Goal: Task Accomplishment & Management: Manage account settings

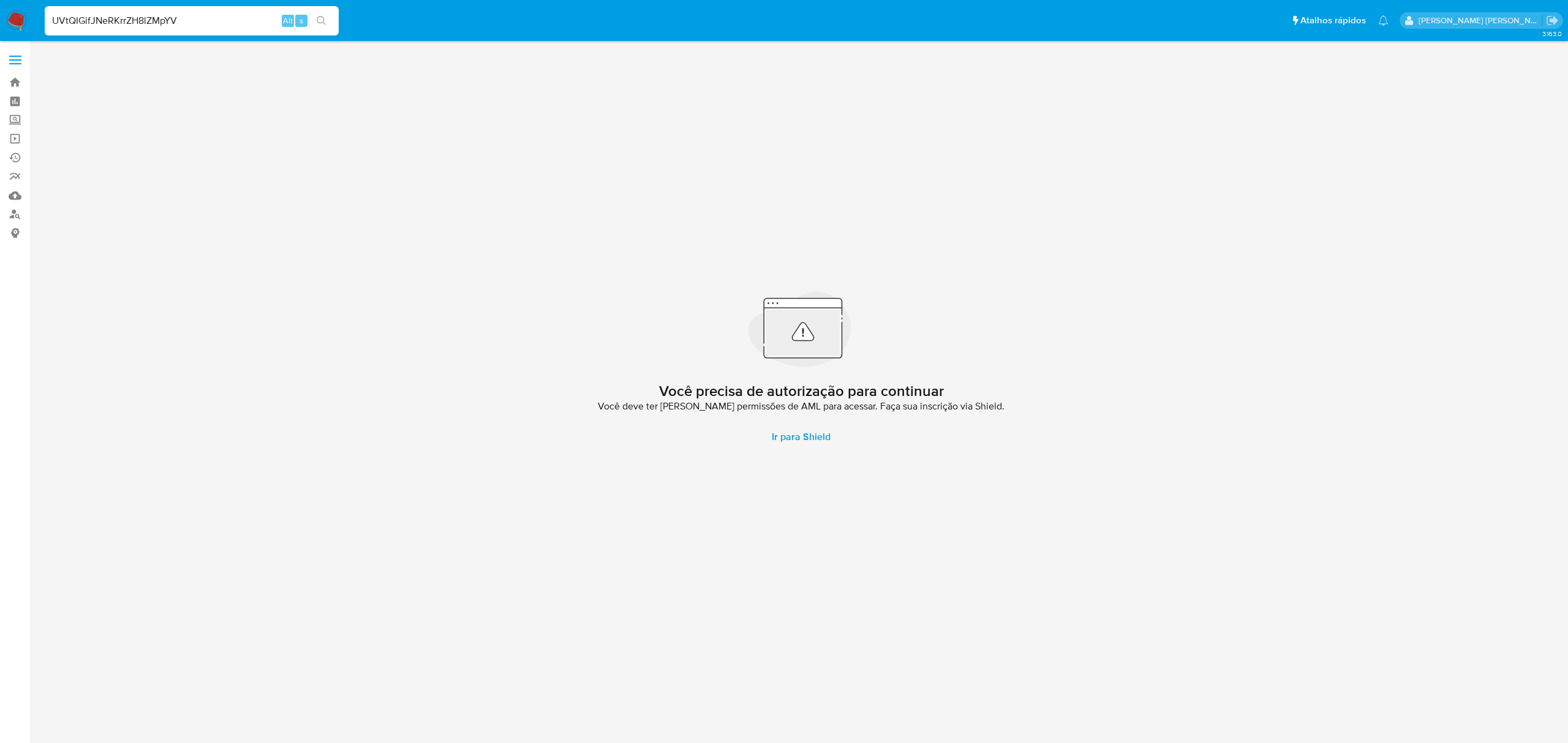
type input "UVtQIGifJNeRKrrZH8lZMpYV"
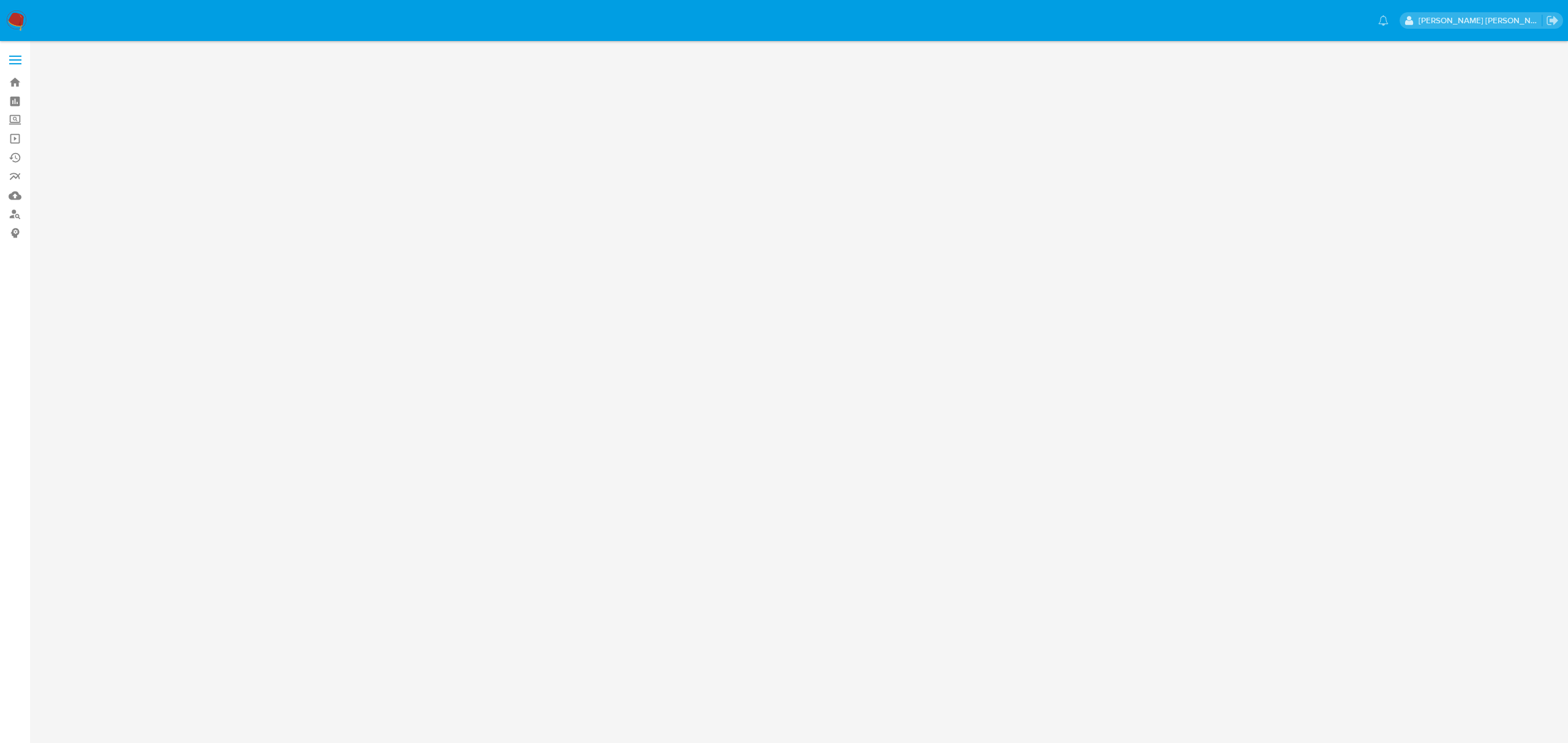
click at [20, 57] on label at bounding box center [15, 60] width 30 height 26
click at [0, 0] on input "checkbox" at bounding box center [0, 0] width 0 height 0
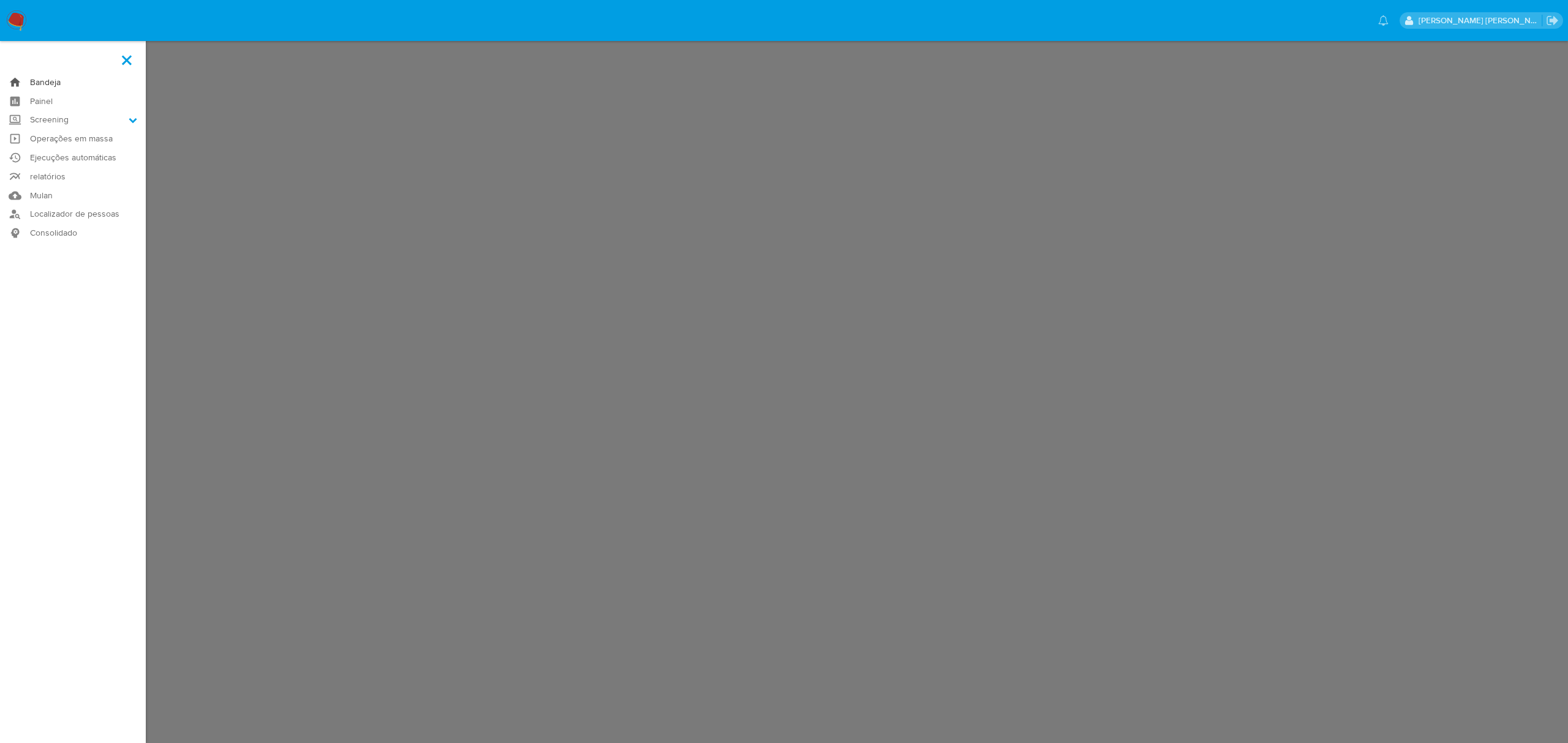
click at [59, 83] on link "Bandeja" at bounding box center [73, 82] width 146 height 19
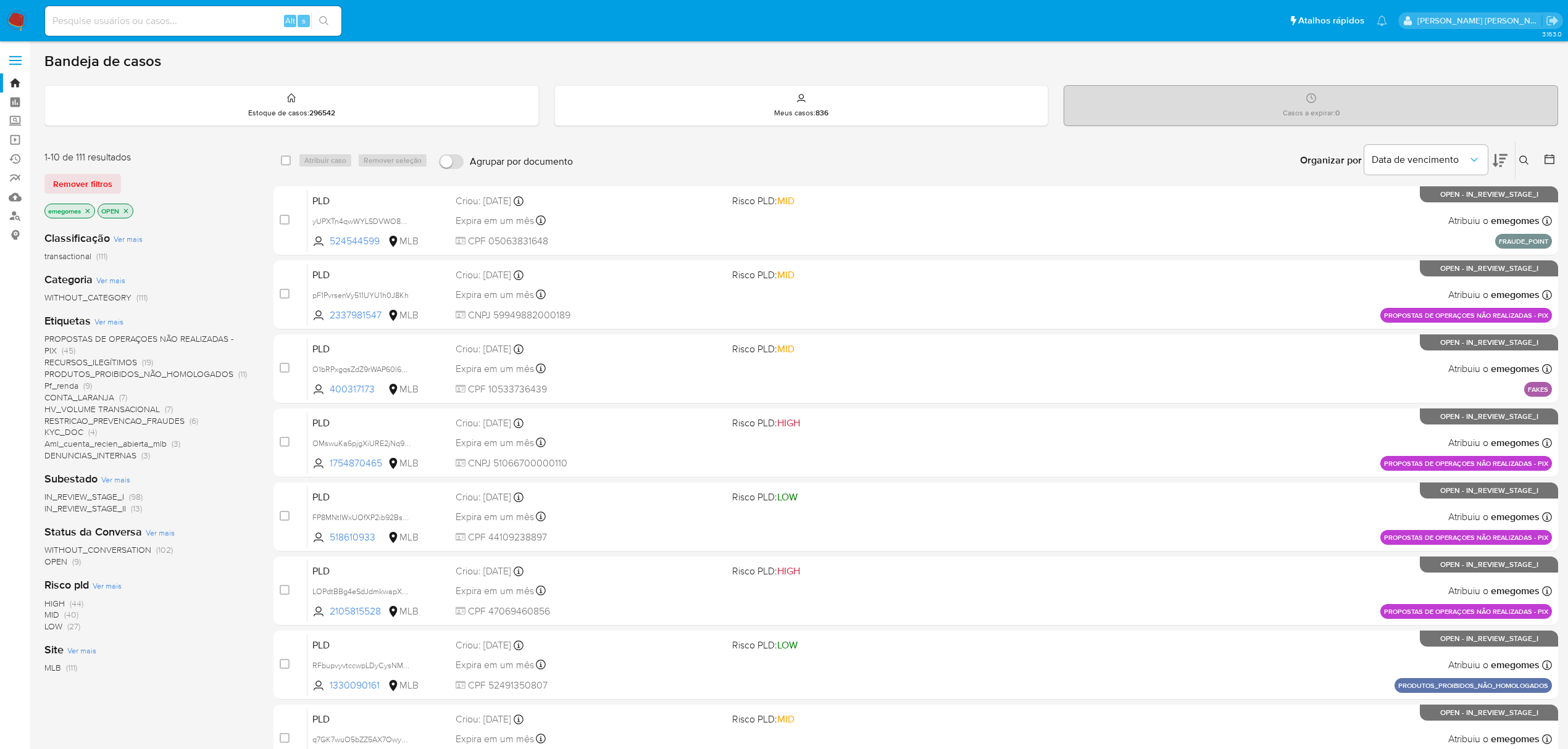
click at [220, 28] on input at bounding box center [193, 21] width 296 height 16
paste input "UVtQIGifJNeRKrrZH8lZMpYV"
type input "UVtQIGifJNeRKrrZH8lZMpYV"
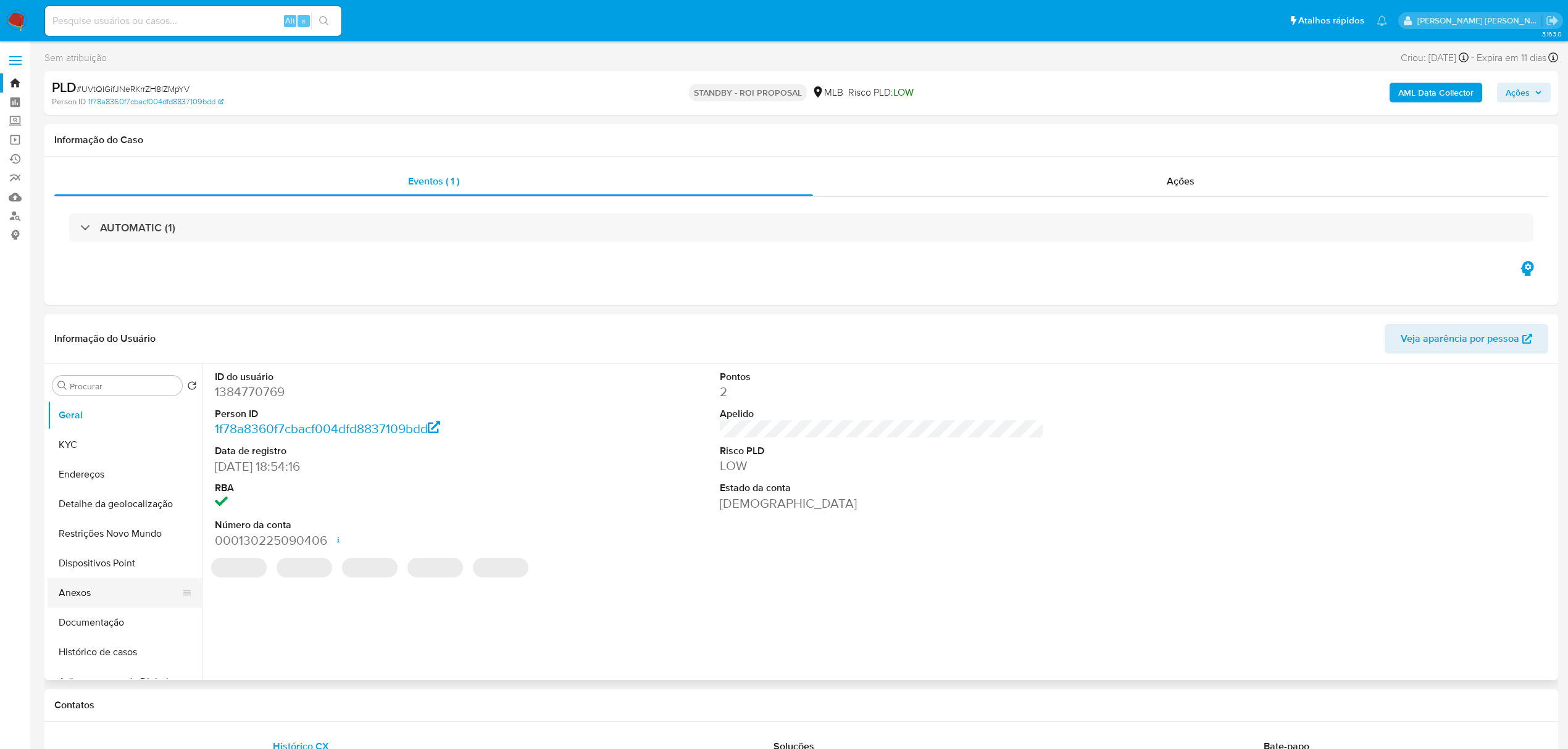
select select "10"
click at [90, 633] on button "Documentação" at bounding box center [119, 622] width 144 height 30
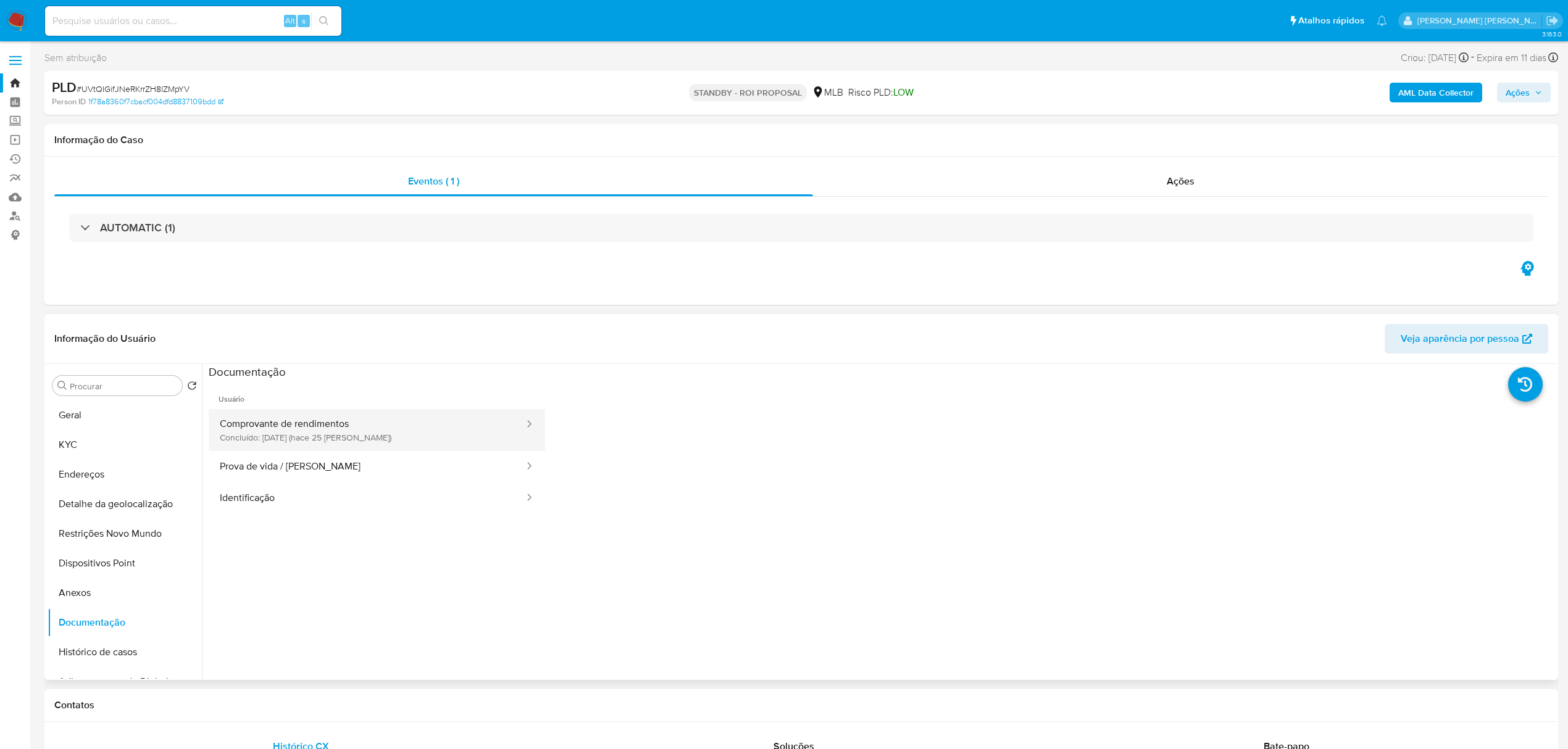
click at [279, 416] on button "Comprovante de rendimentos Concluído: 20/09/2025 (hace 25 días)" at bounding box center [367, 430] width 317 height 42
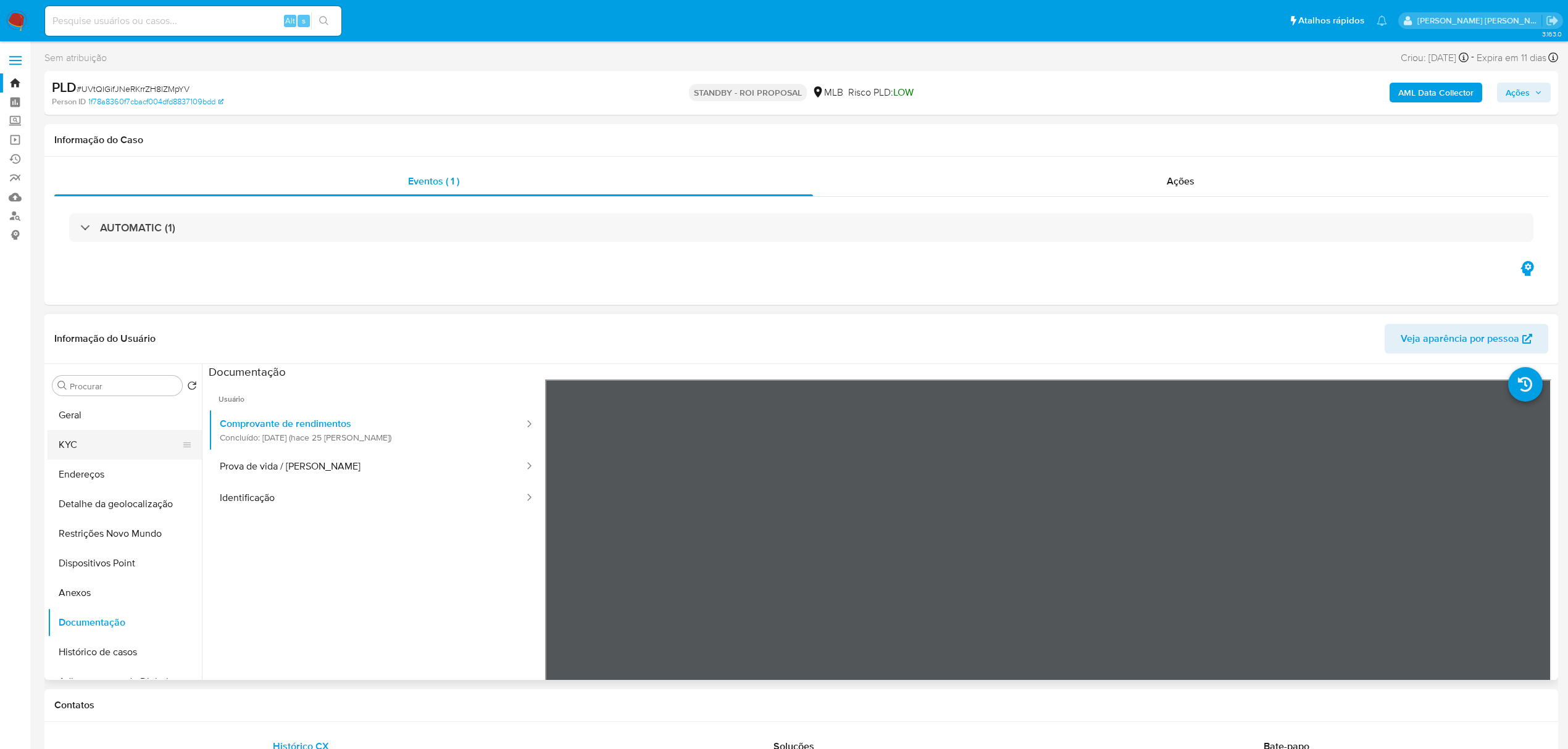
click at [87, 448] on button "KYC" at bounding box center [119, 445] width 144 height 30
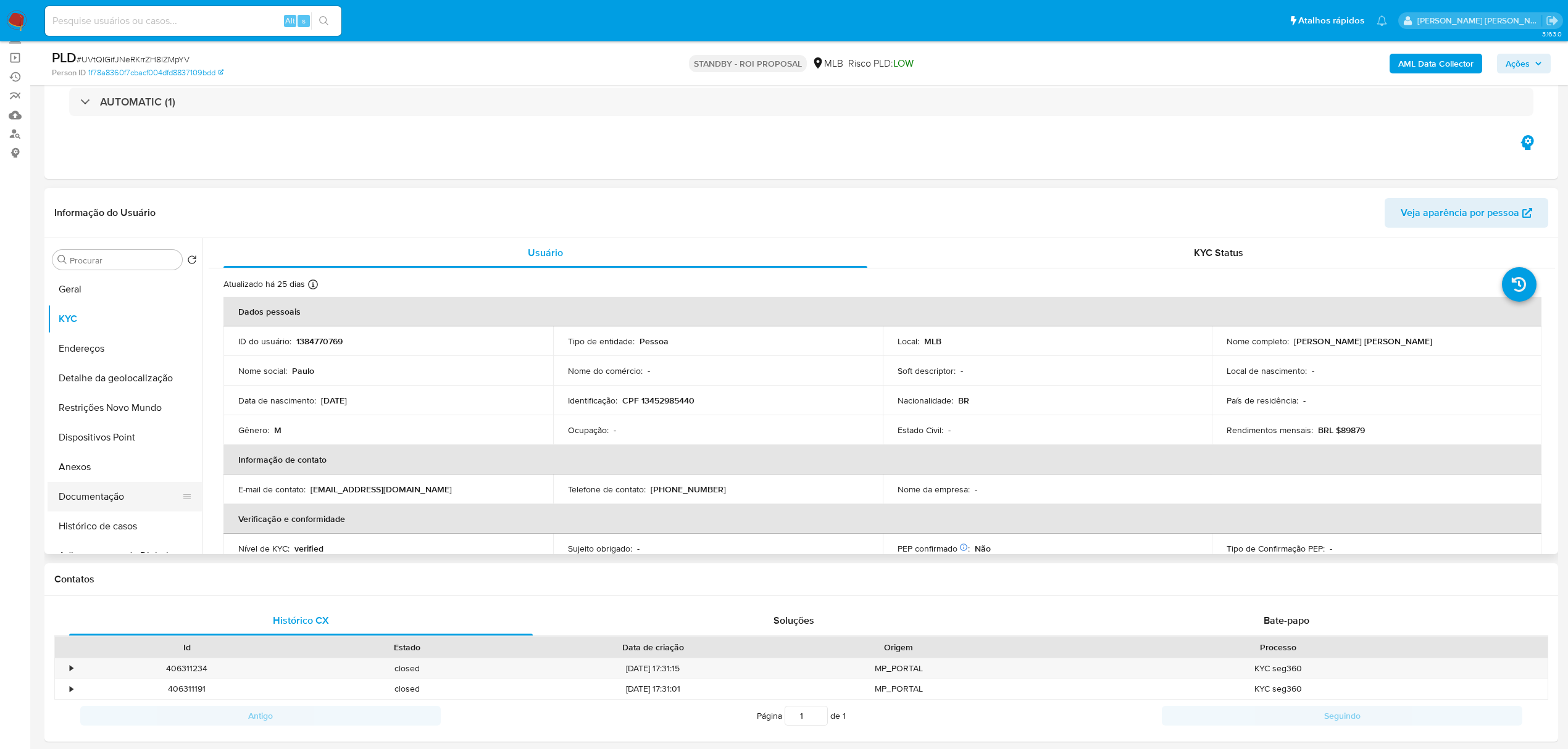
click at [108, 497] on button "Documentação" at bounding box center [119, 497] width 144 height 30
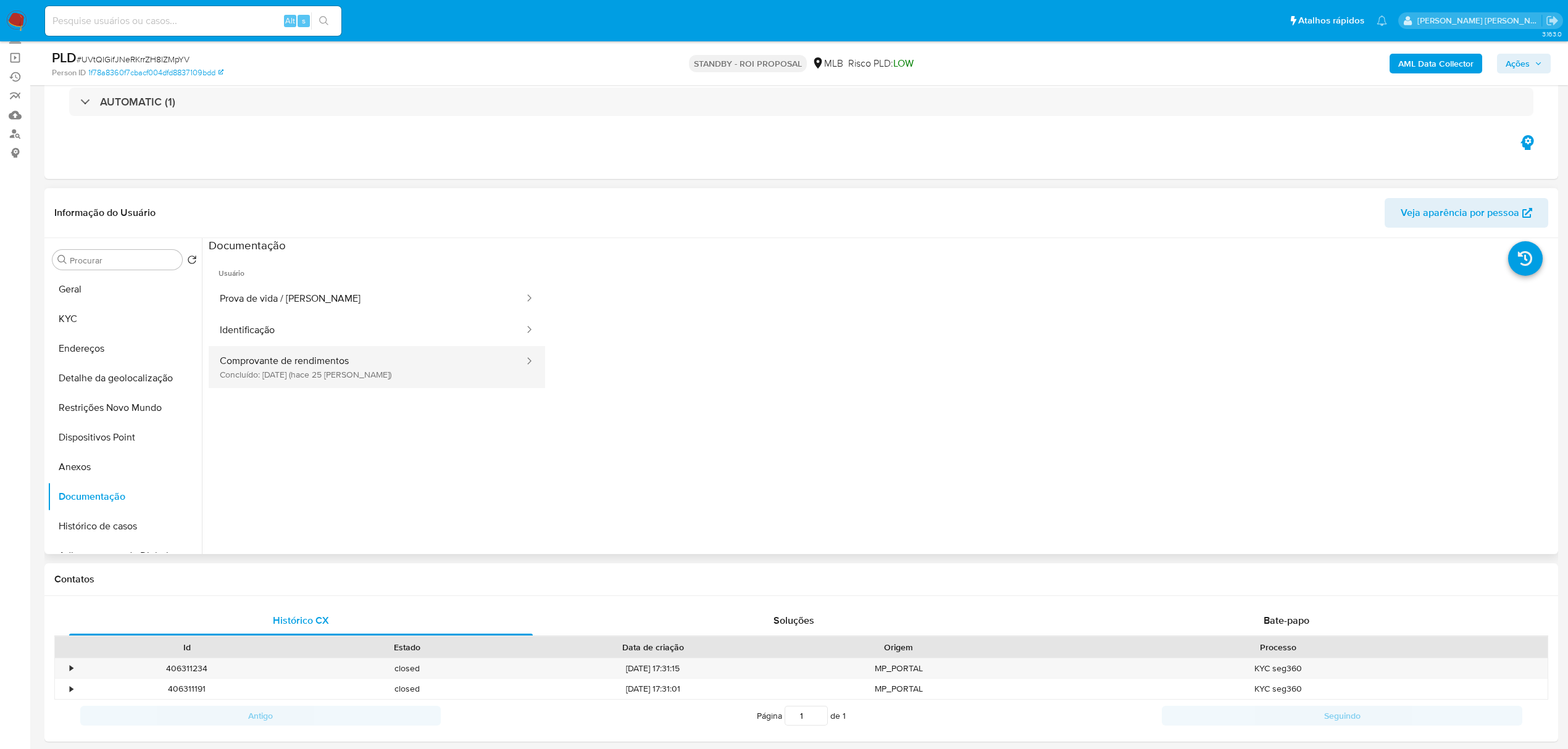
click at [298, 363] on button "Comprovante de rendimentos Concluído: 20/09/2025 (hace 25 días)" at bounding box center [367, 368] width 317 height 42
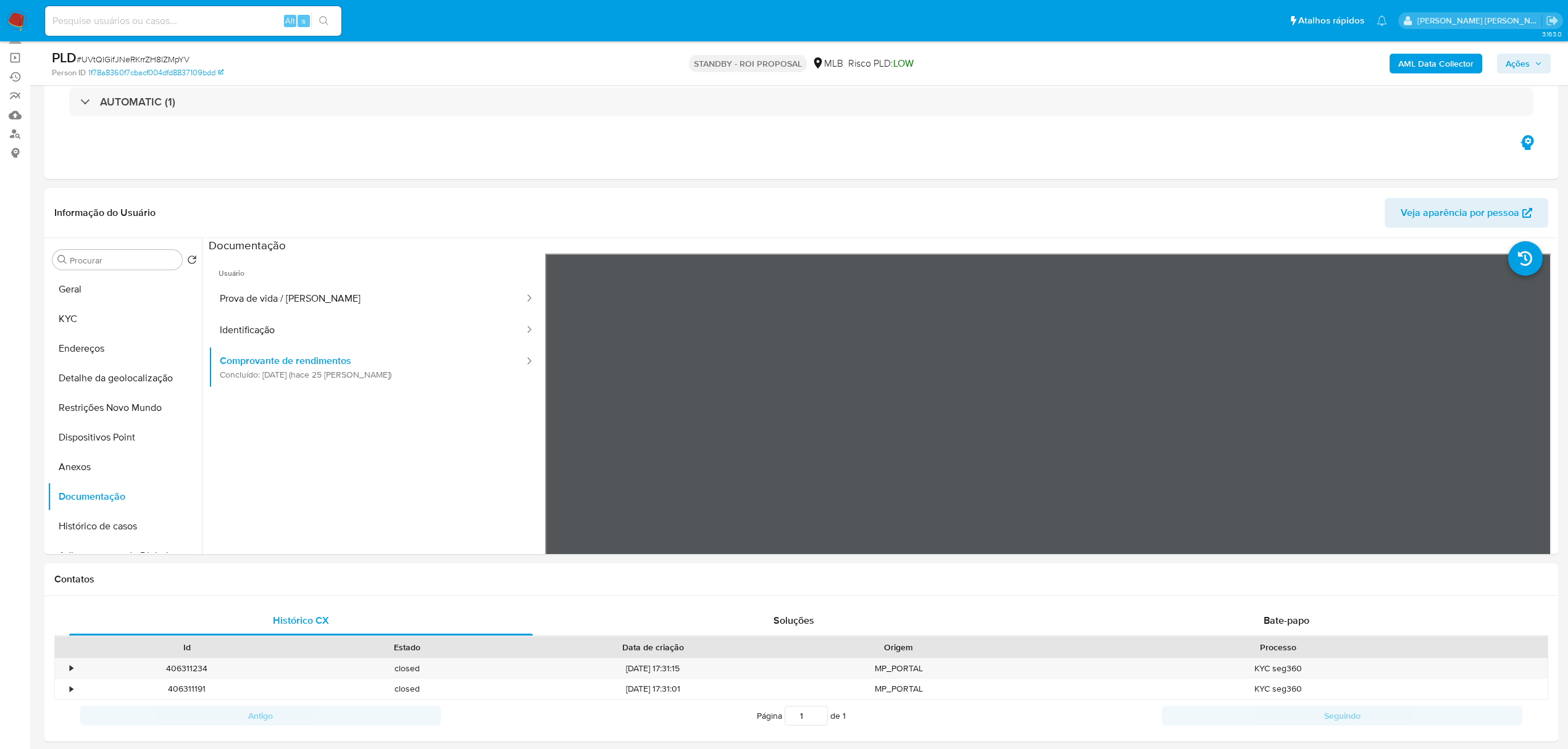
click at [129, 32] on div "Alt s" at bounding box center [193, 21] width 296 height 30
click at [148, 23] on input at bounding box center [193, 21] width 296 height 16
paste input "9neldeeCapvI2xCcRa0hPvXS"
type input "9neldeeCapvI2xCcRa0hPvXS"
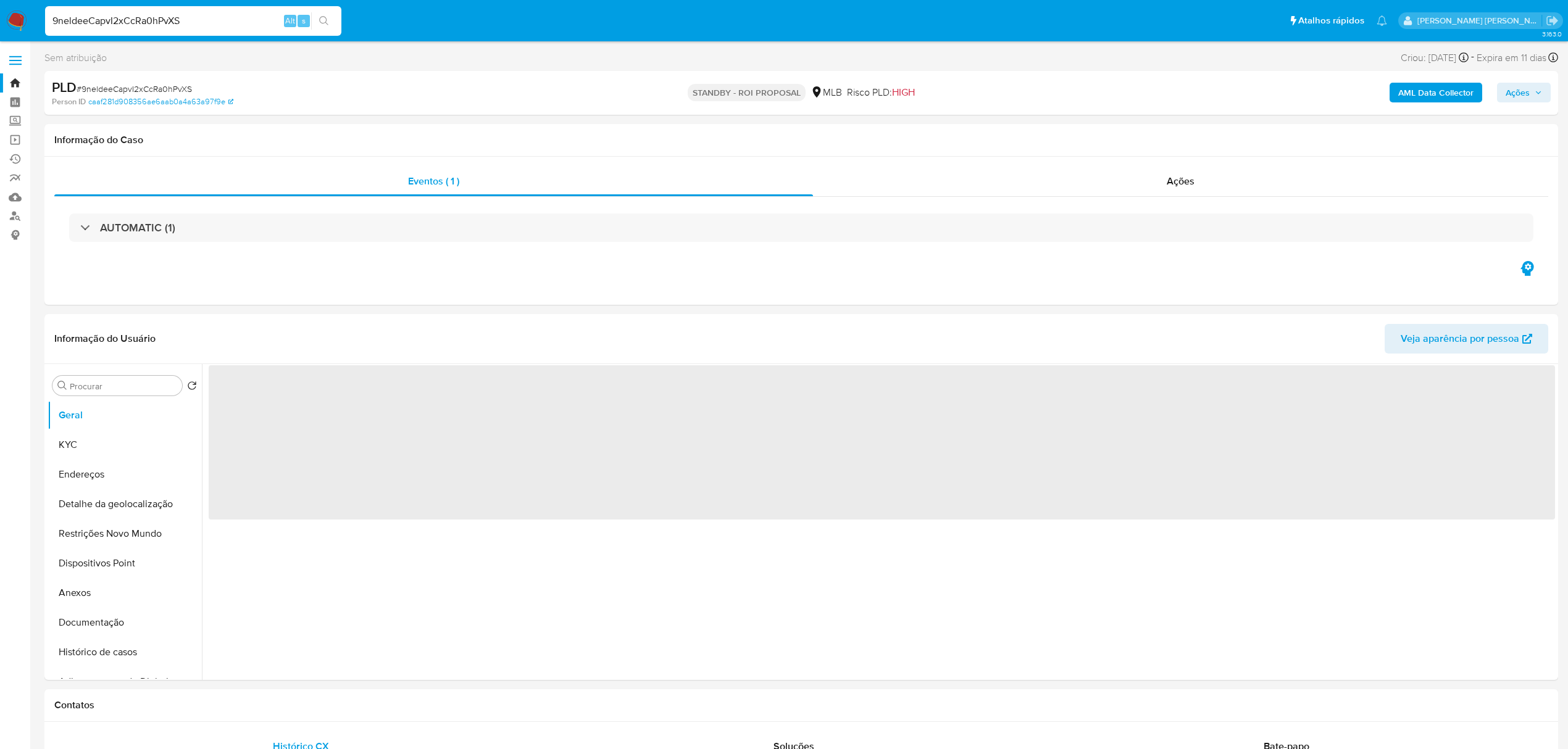
select select "10"
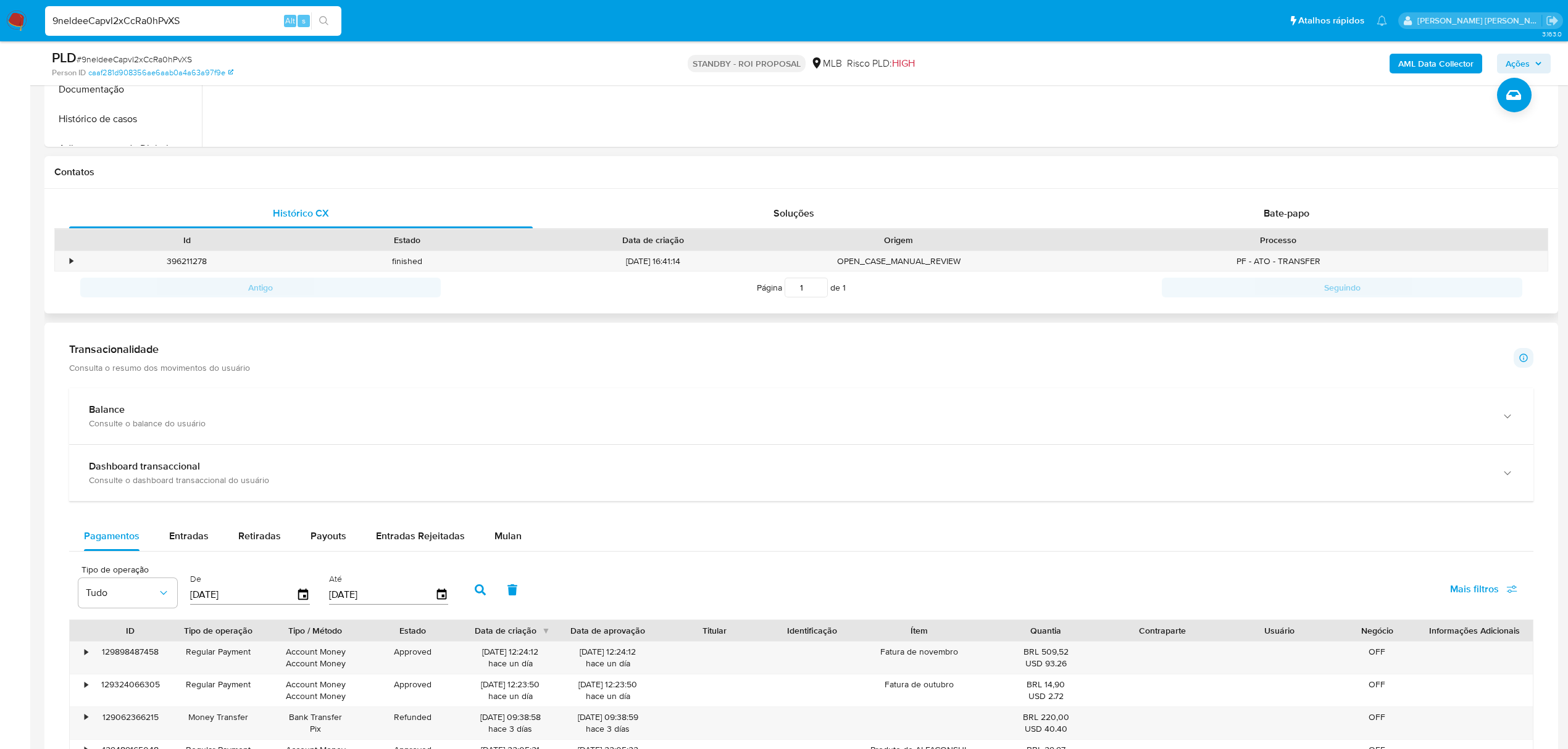
scroll to position [494, 0]
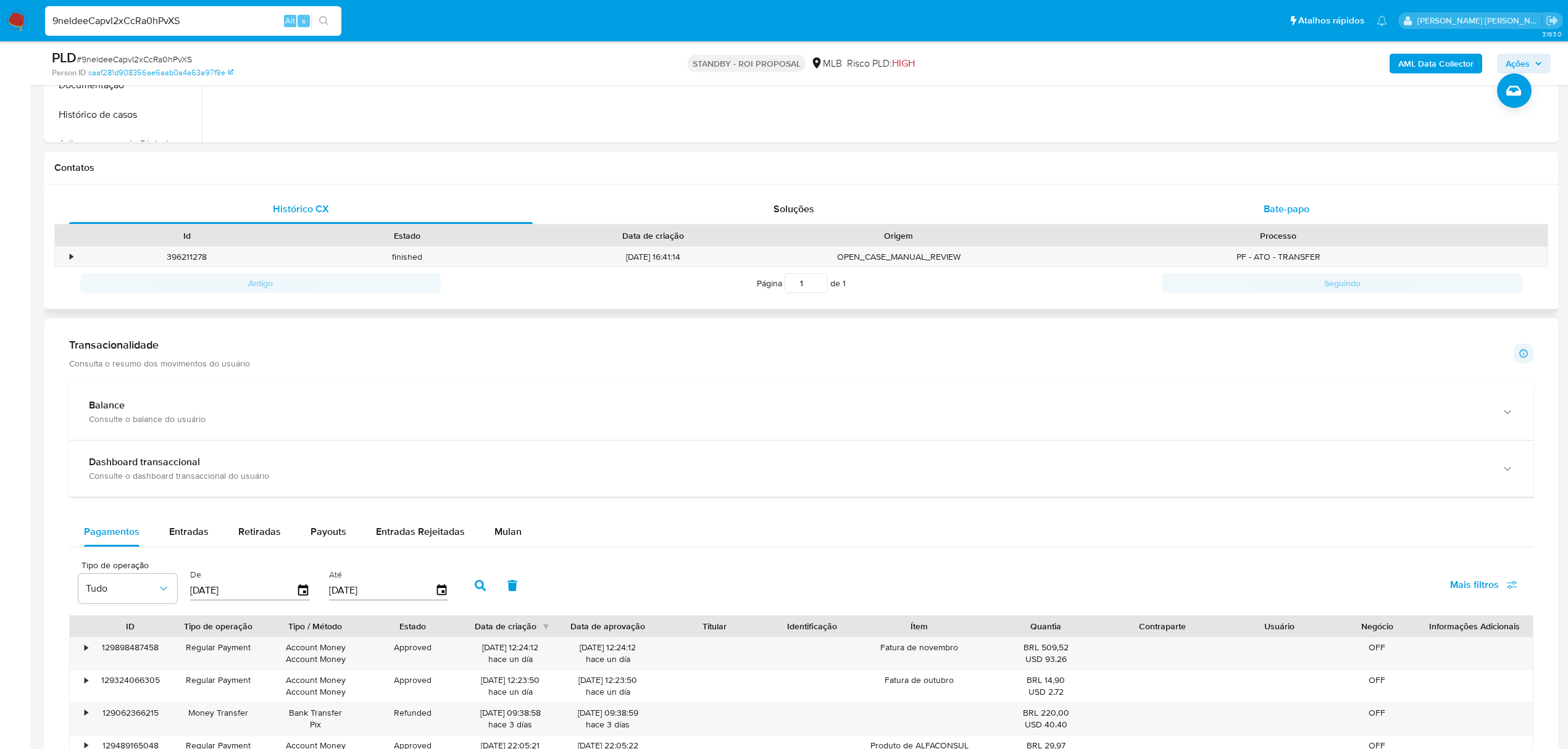
click at [1290, 211] on span "Bate-papo" at bounding box center [1286, 209] width 45 height 14
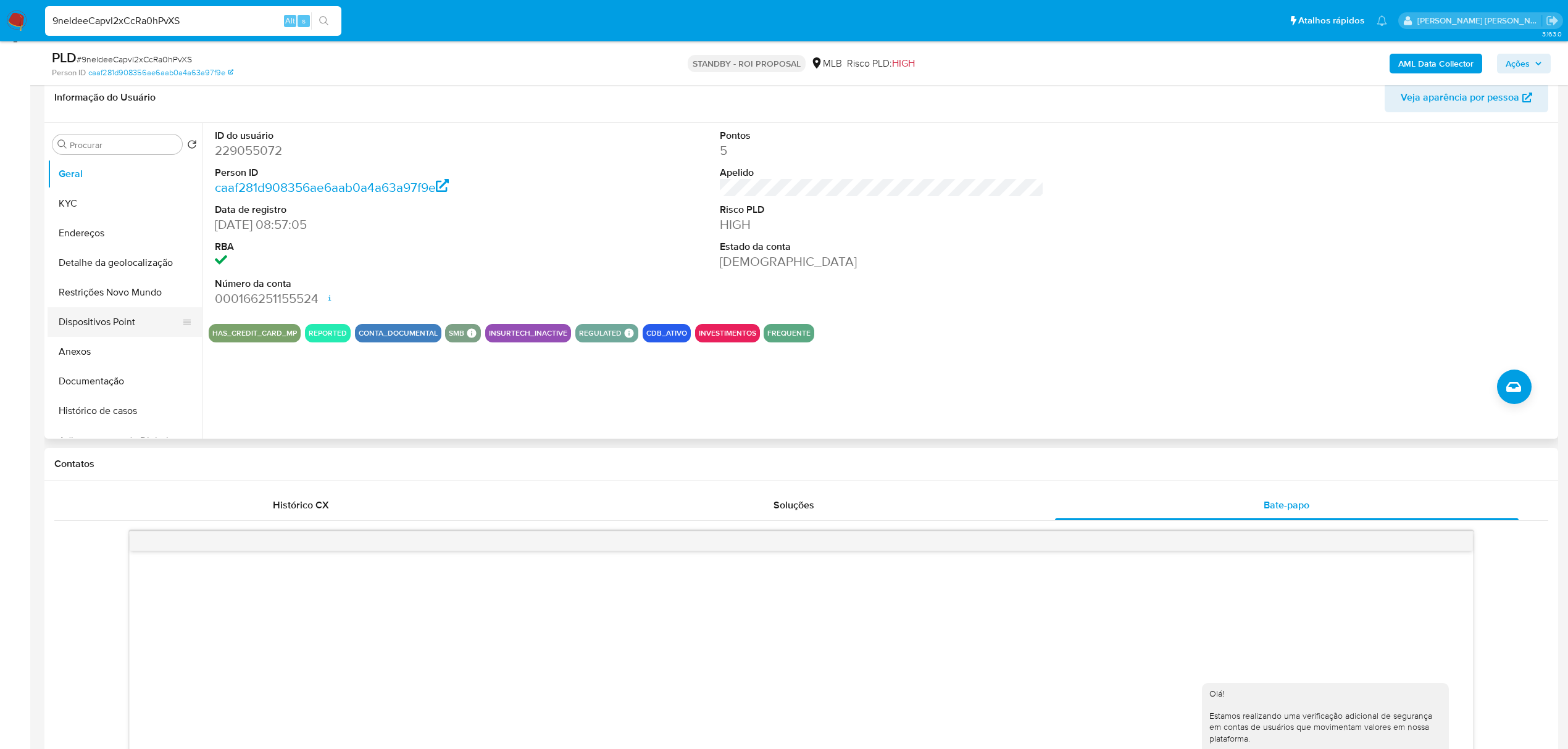
scroll to position [0, 0]
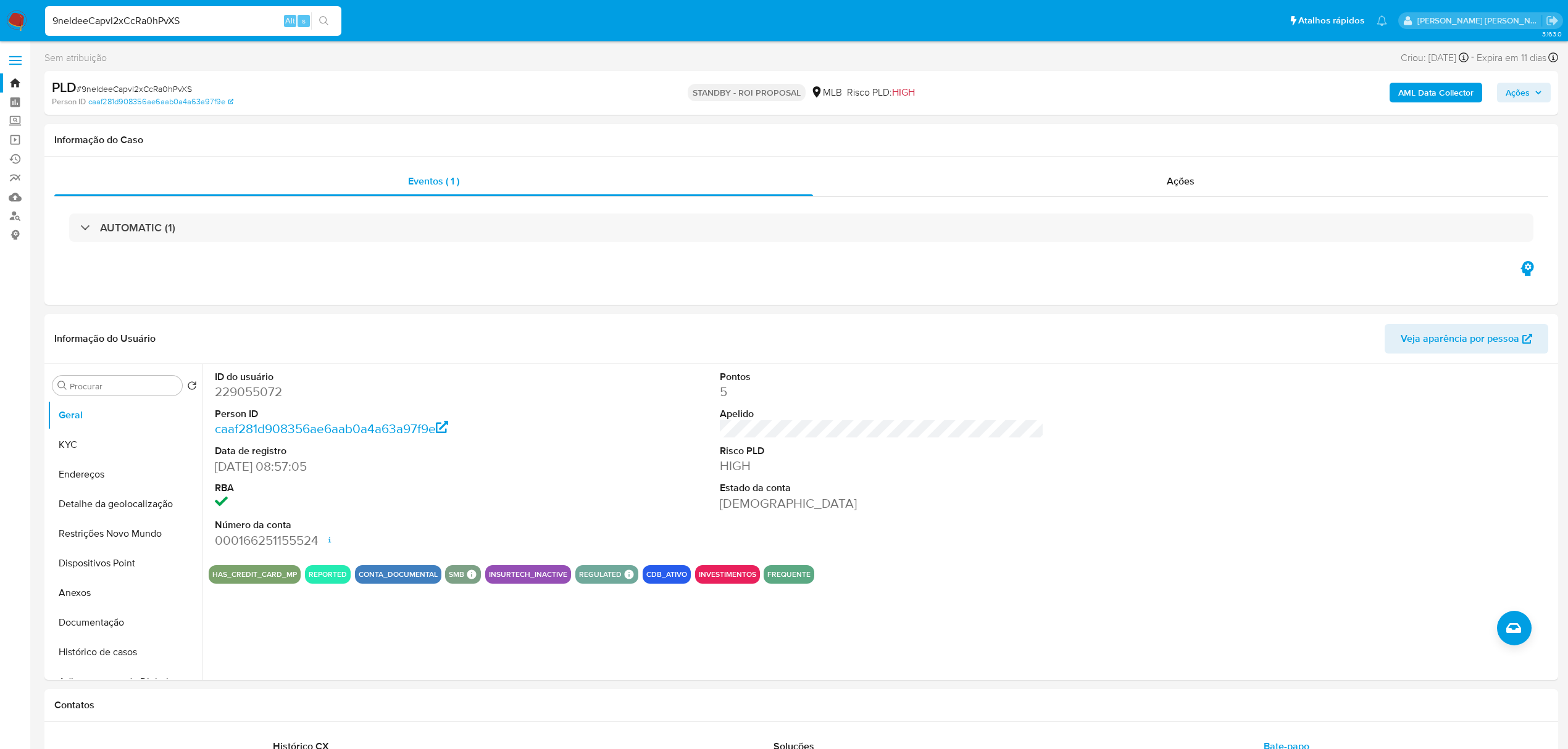
click at [16, 57] on span at bounding box center [16, 57] width 12 height 2
click at [0, 0] on input "checkbox" at bounding box center [0, 0] width 0 height 0
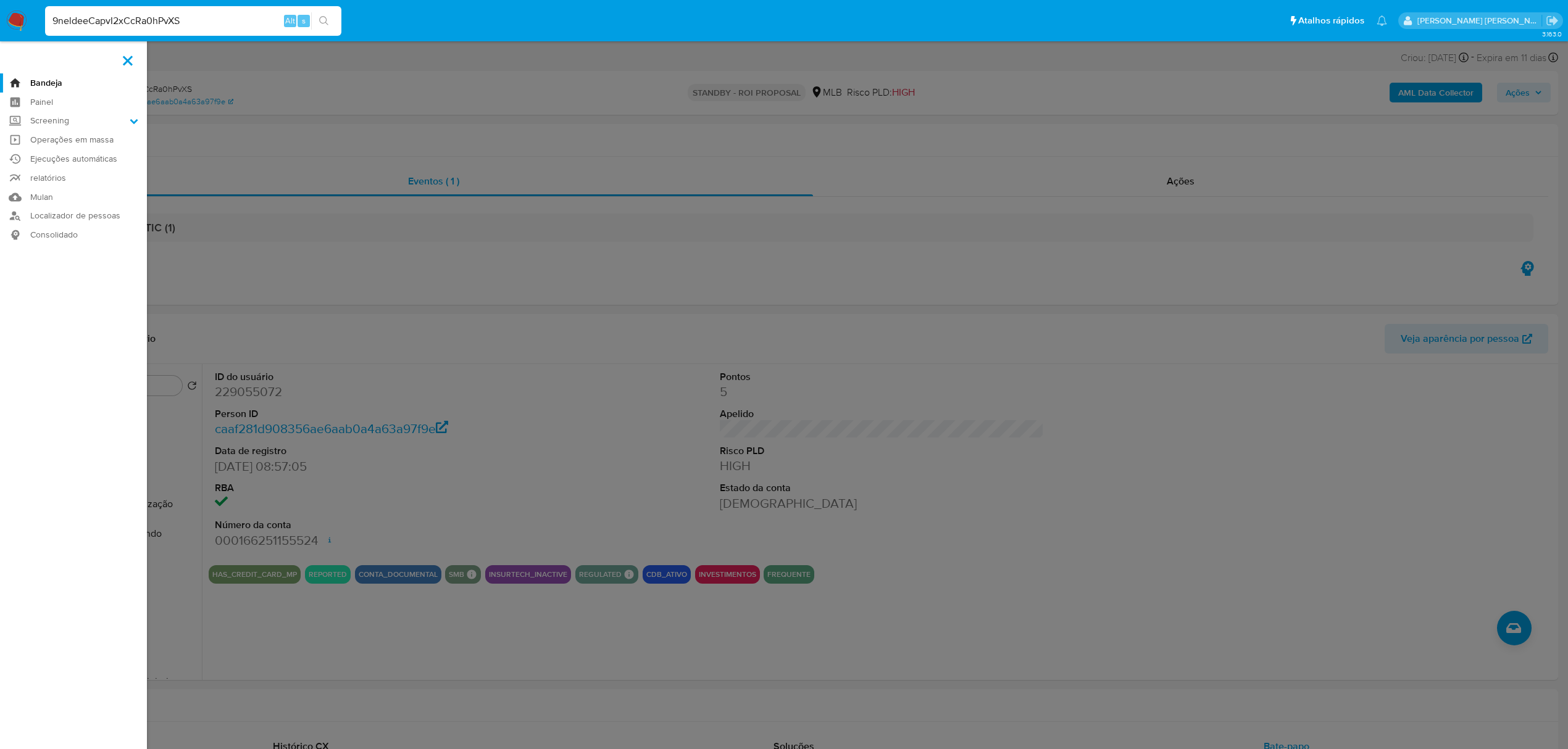
click at [47, 80] on link "Bandeja" at bounding box center [73, 83] width 147 height 19
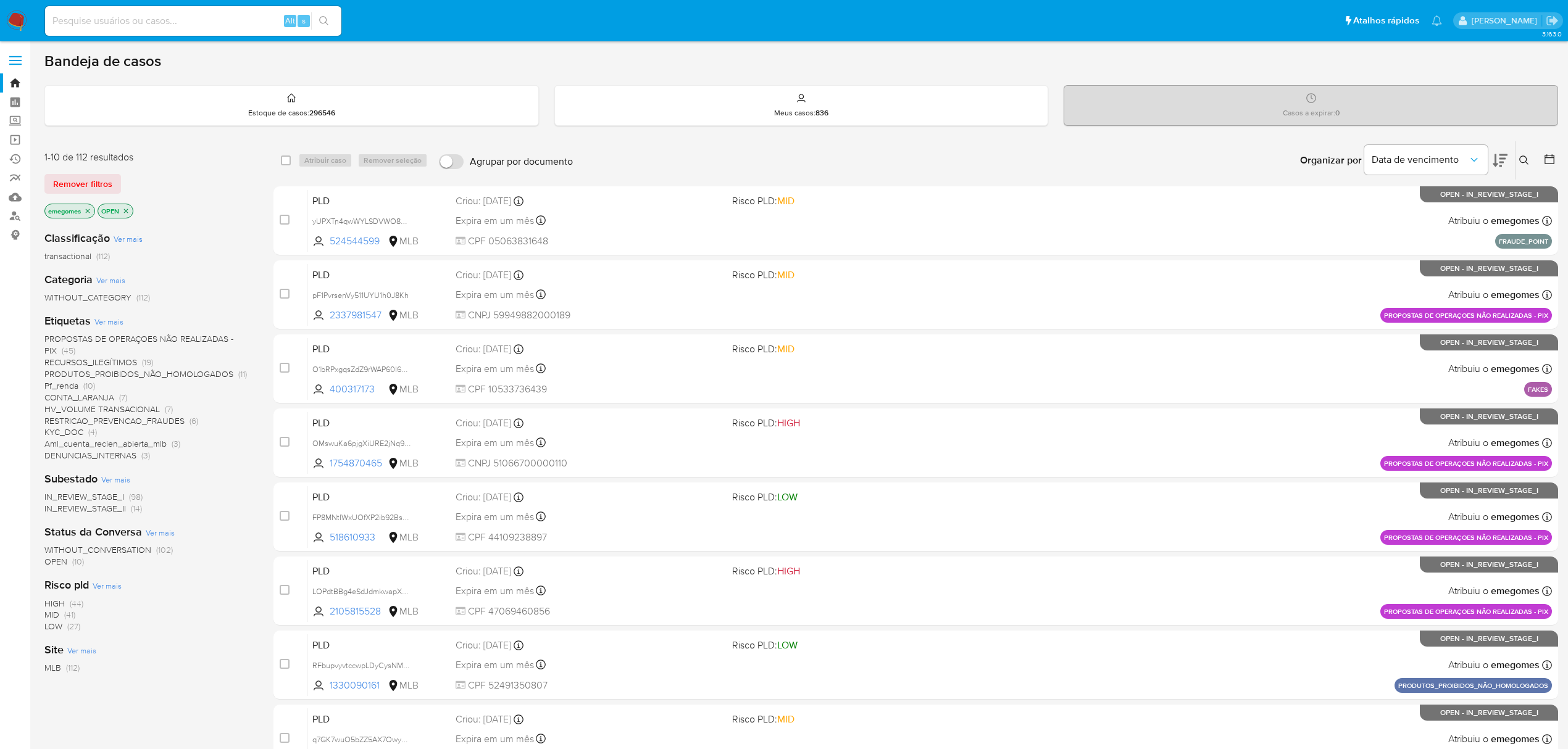
click at [66, 388] on span "Pf_renda" at bounding box center [61, 386] width 34 height 12
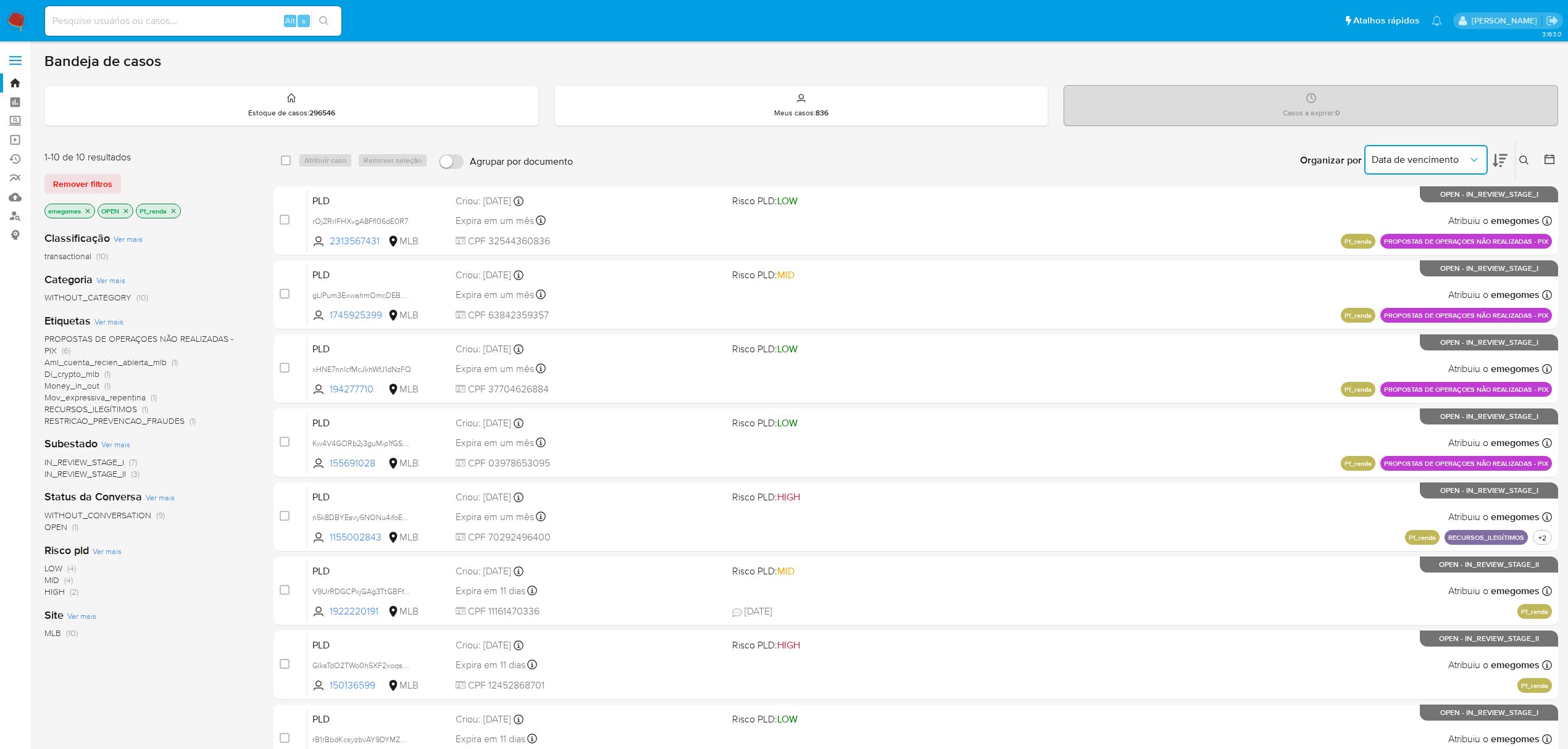
click at [1480, 168] on button "Data de vencimento" at bounding box center [1426, 160] width 123 height 30
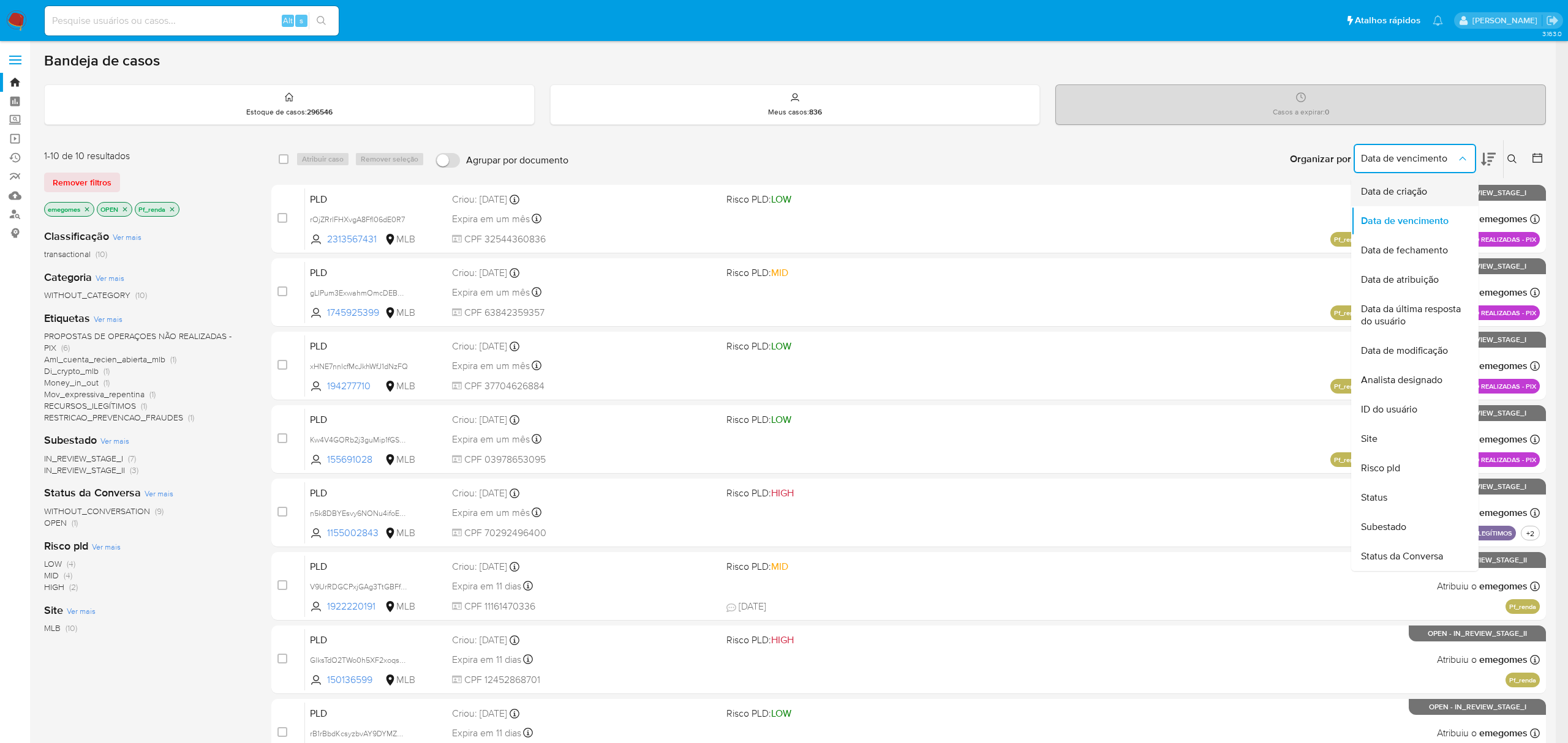
click at [1416, 189] on span "Data de criação" at bounding box center [1394, 191] width 66 height 12
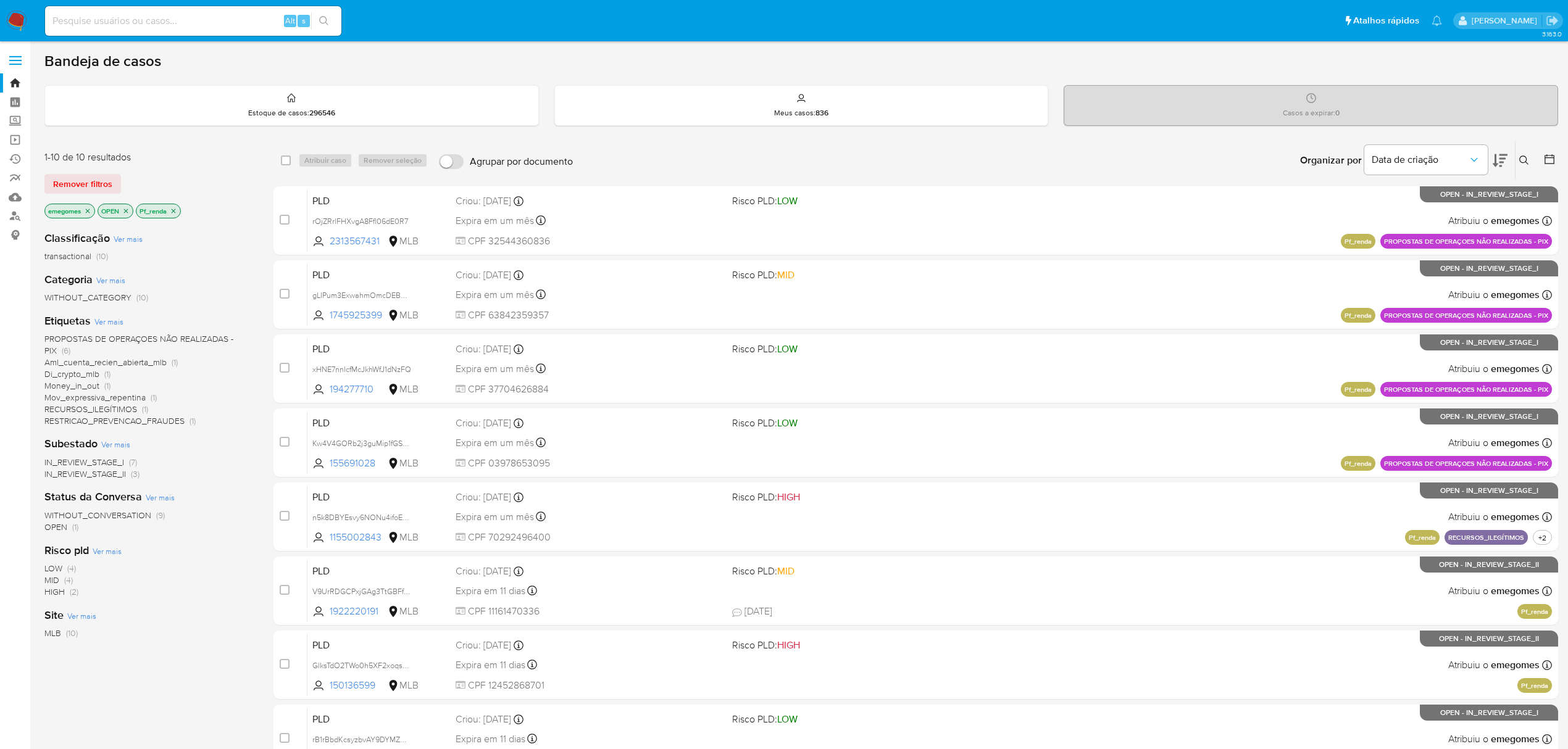
click at [1506, 159] on icon at bounding box center [1500, 160] width 15 height 15
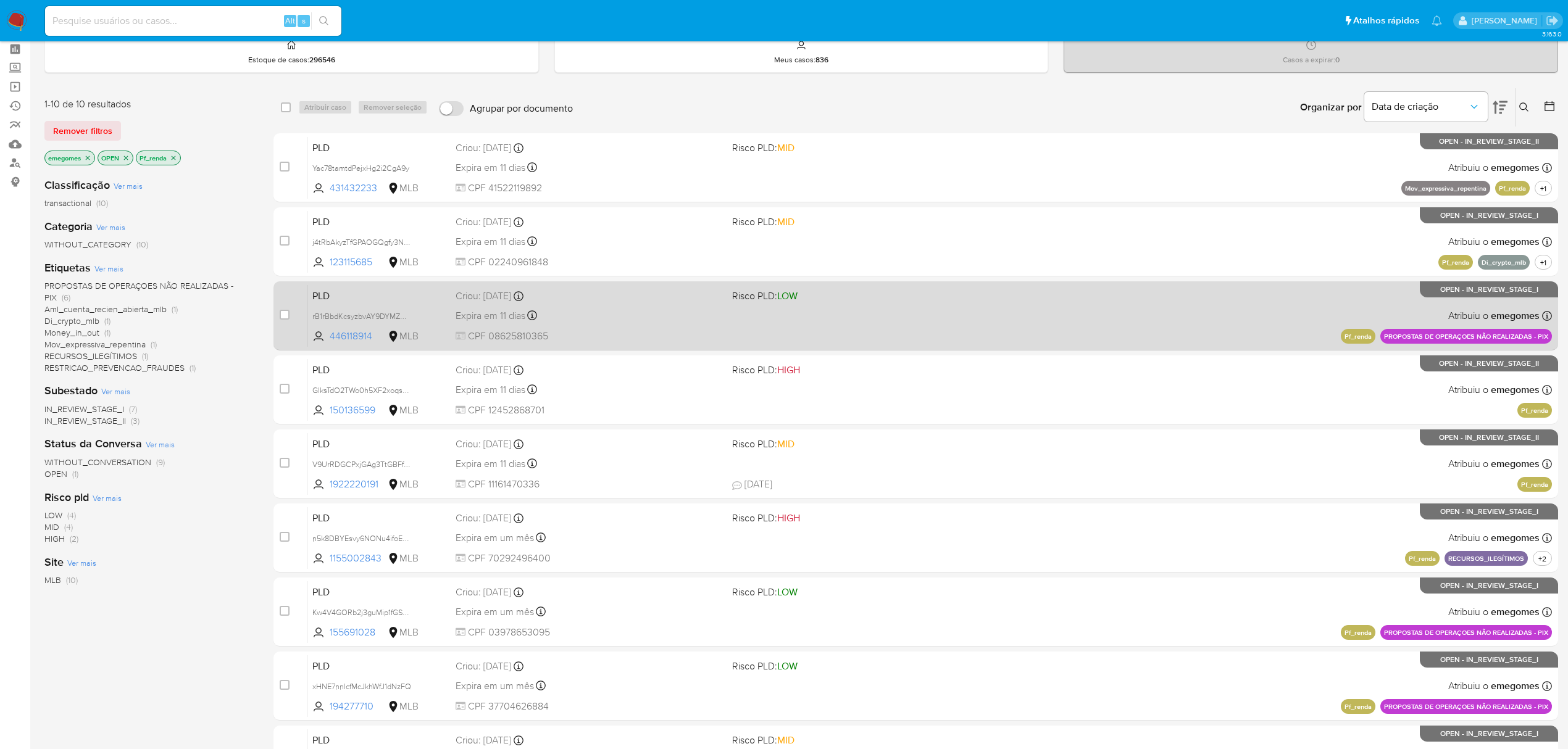
scroll to position [82, 0]
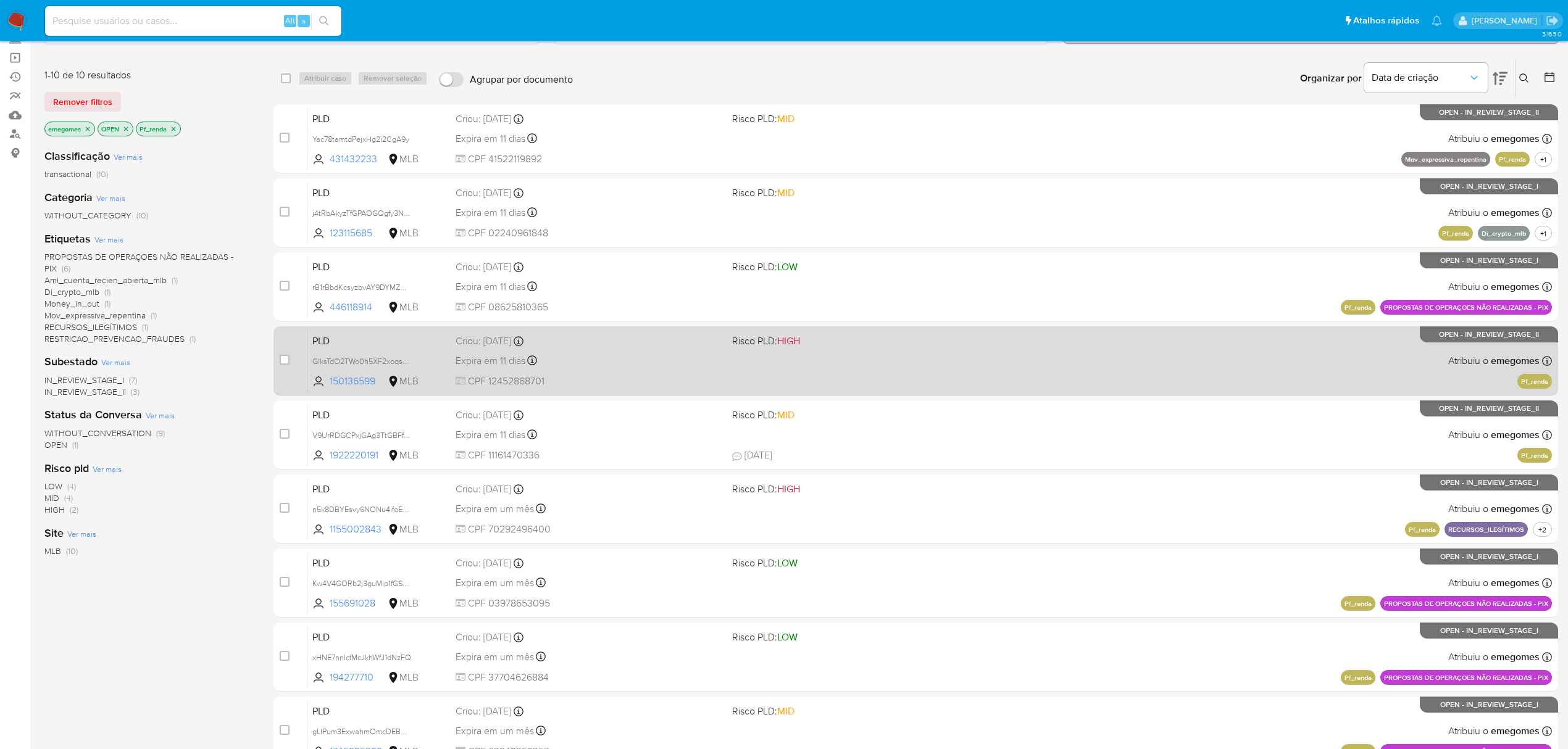
click at [662, 368] on div "PLD GlksTdO2TWo0h5XF2xoqs2XP 150136599 MLB Risco PLD: HIGH Criou: 12/09/2025 Cr…" at bounding box center [929, 361] width 1244 height 62
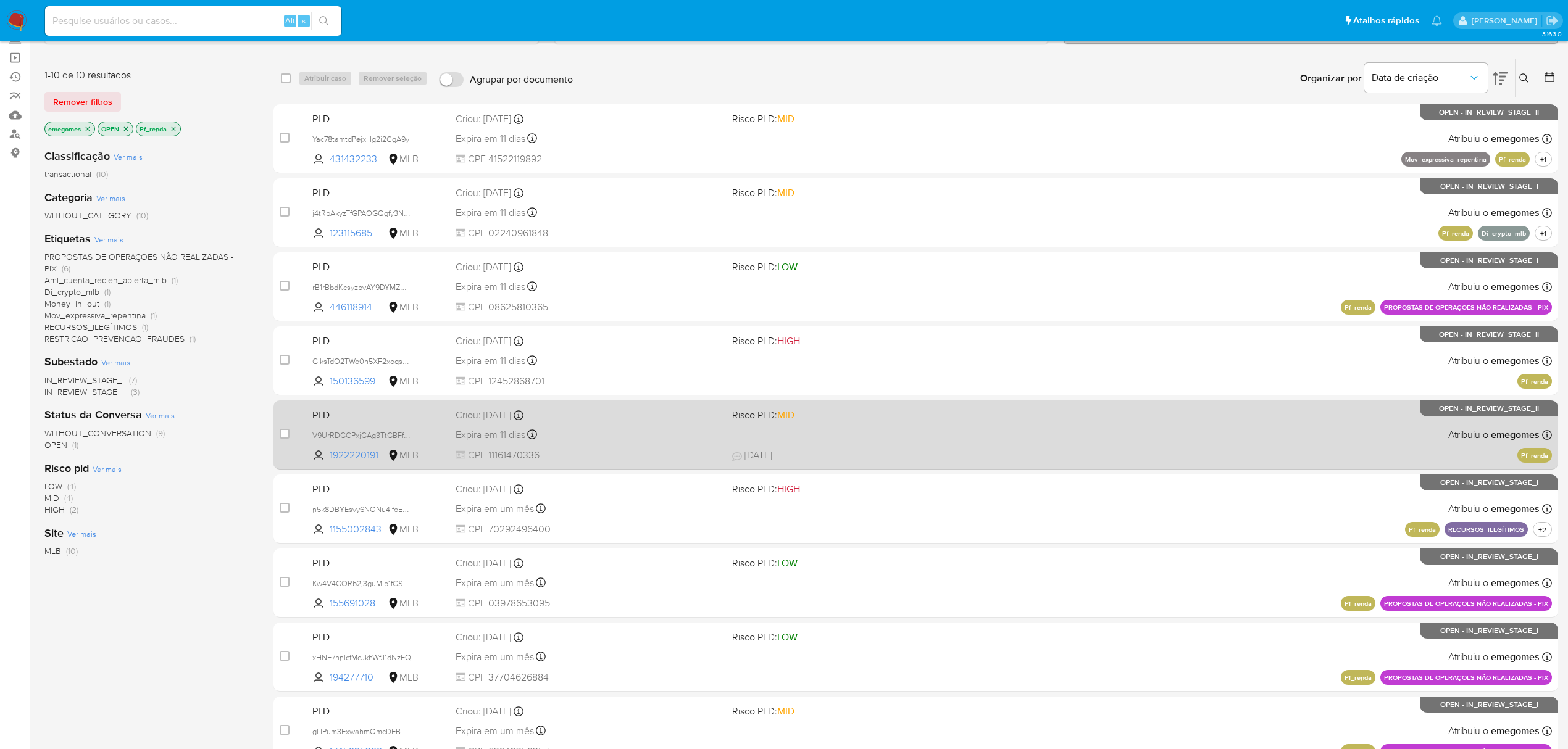
click at [629, 437] on div "Expira em 11 dias Expira em 27/10/2025 00:33:20" at bounding box center [588, 435] width 266 height 17
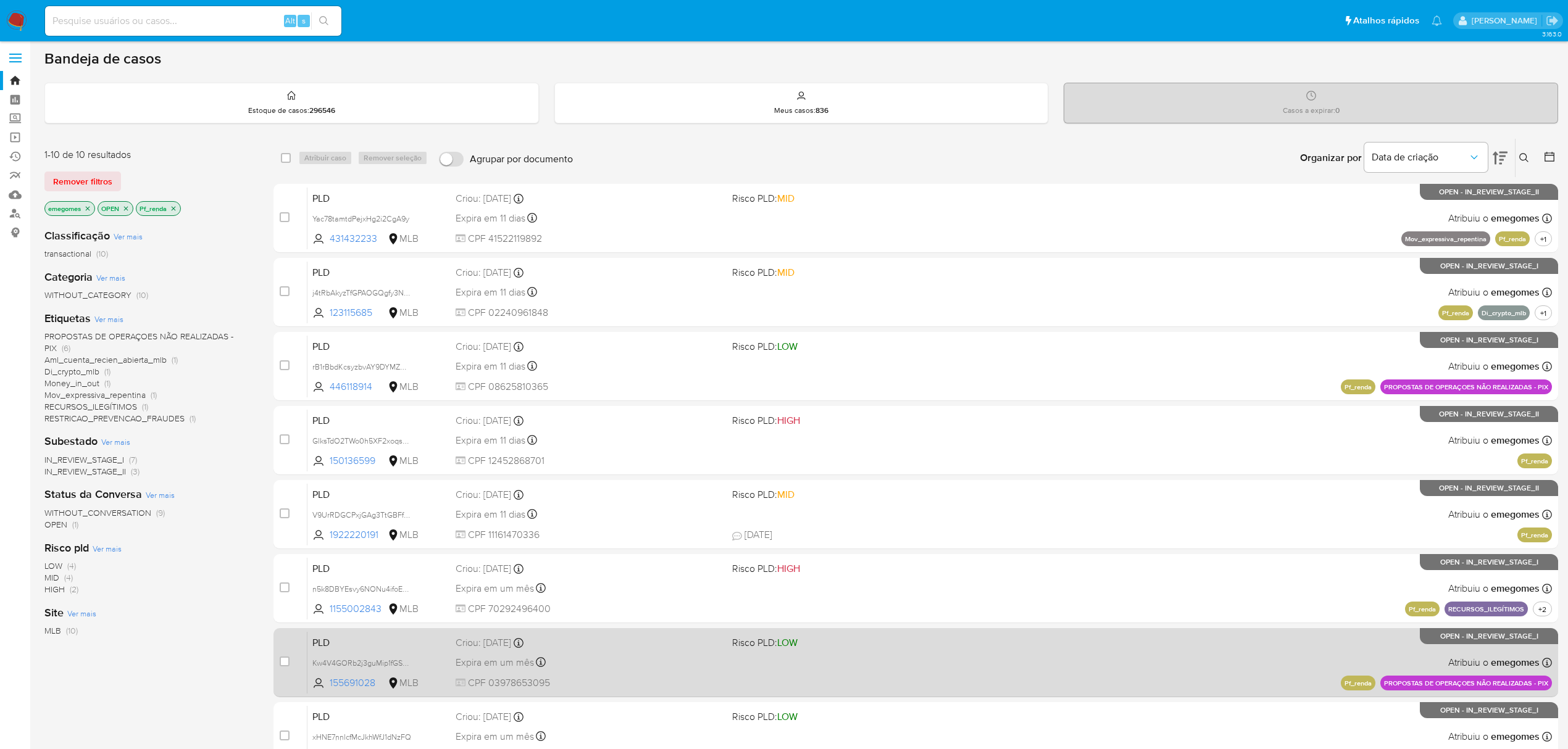
scroll to position [0, 0]
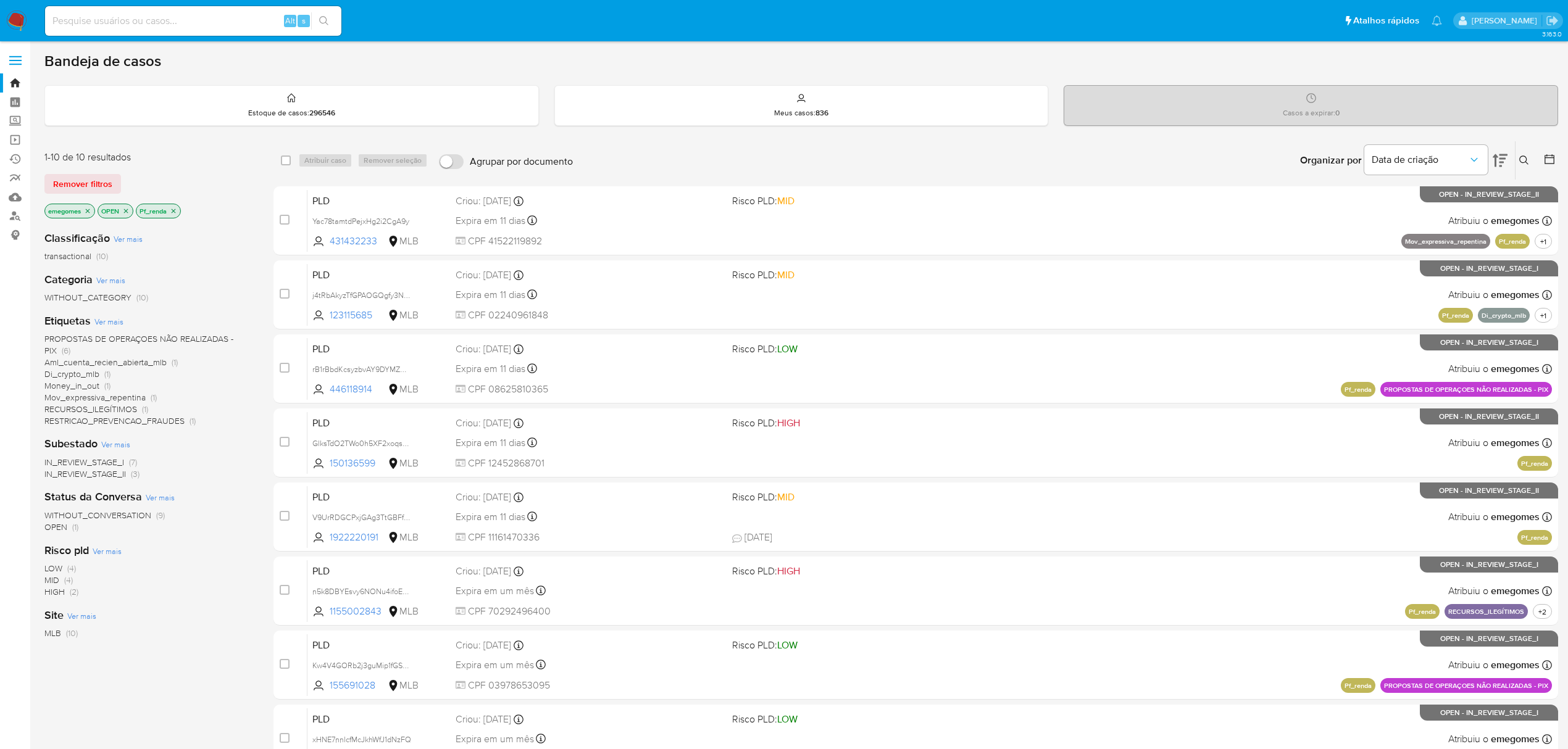
click at [176, 210] on icon "close-filter" at bounding box center [173, 211] width 7 height 7
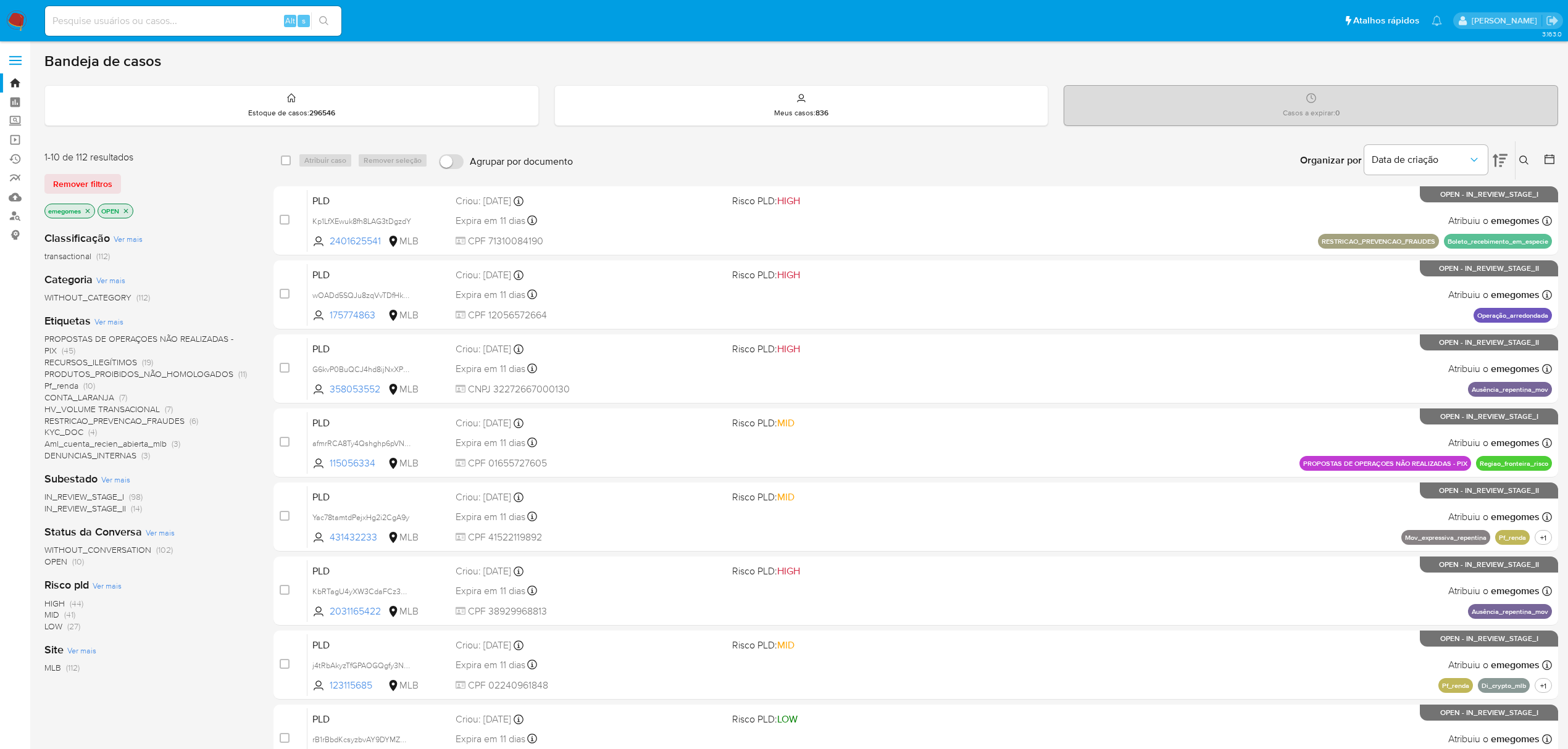
click at [113, 409] on span "HV_VOLUME TRANSACIONAL" at bounding box center [102, 409] width 115 height 12
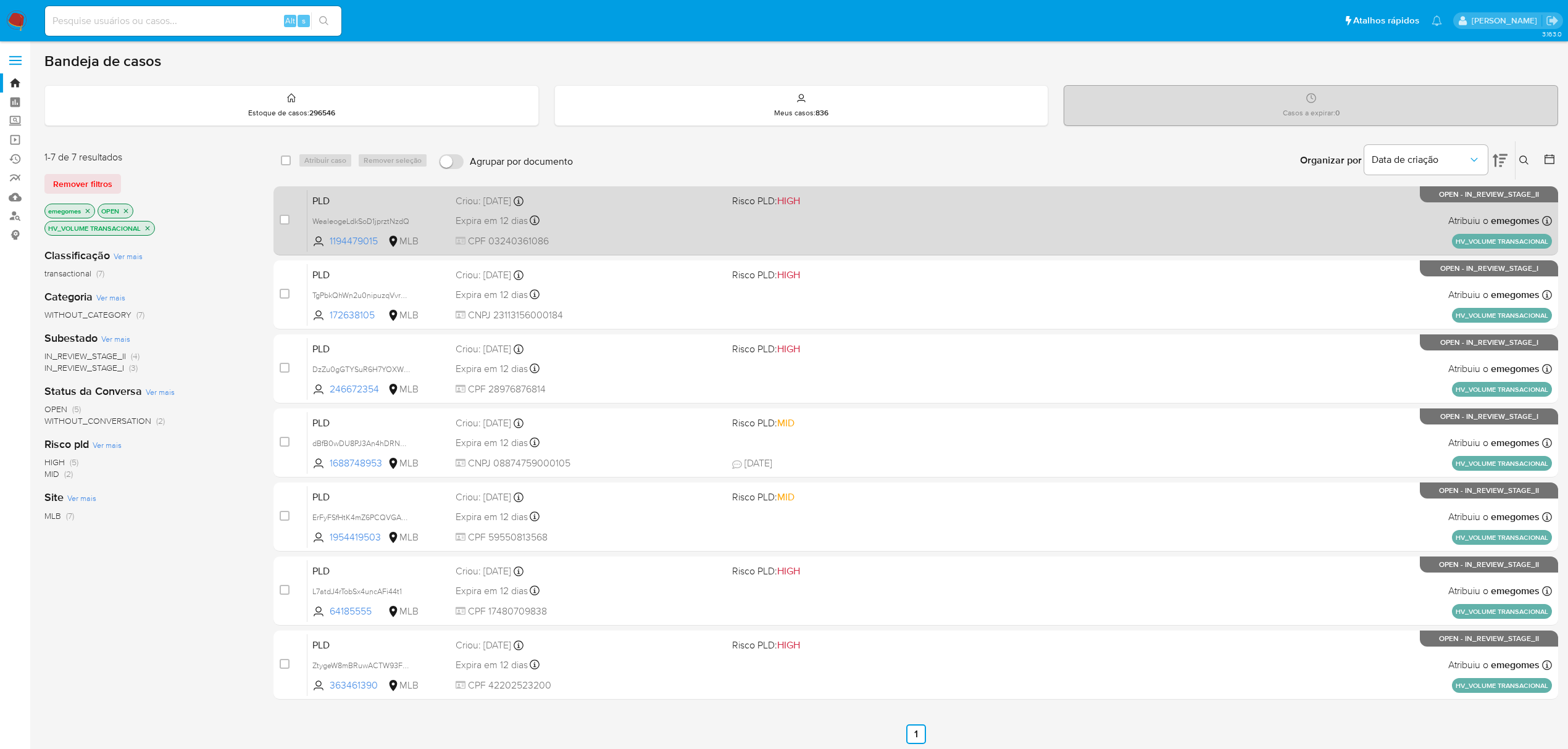
click at [669, 220] on div "Expira em 12 dias Expira em 27/10/2025 17:20:07" at bounding box center [588, 220] width 266 height 17
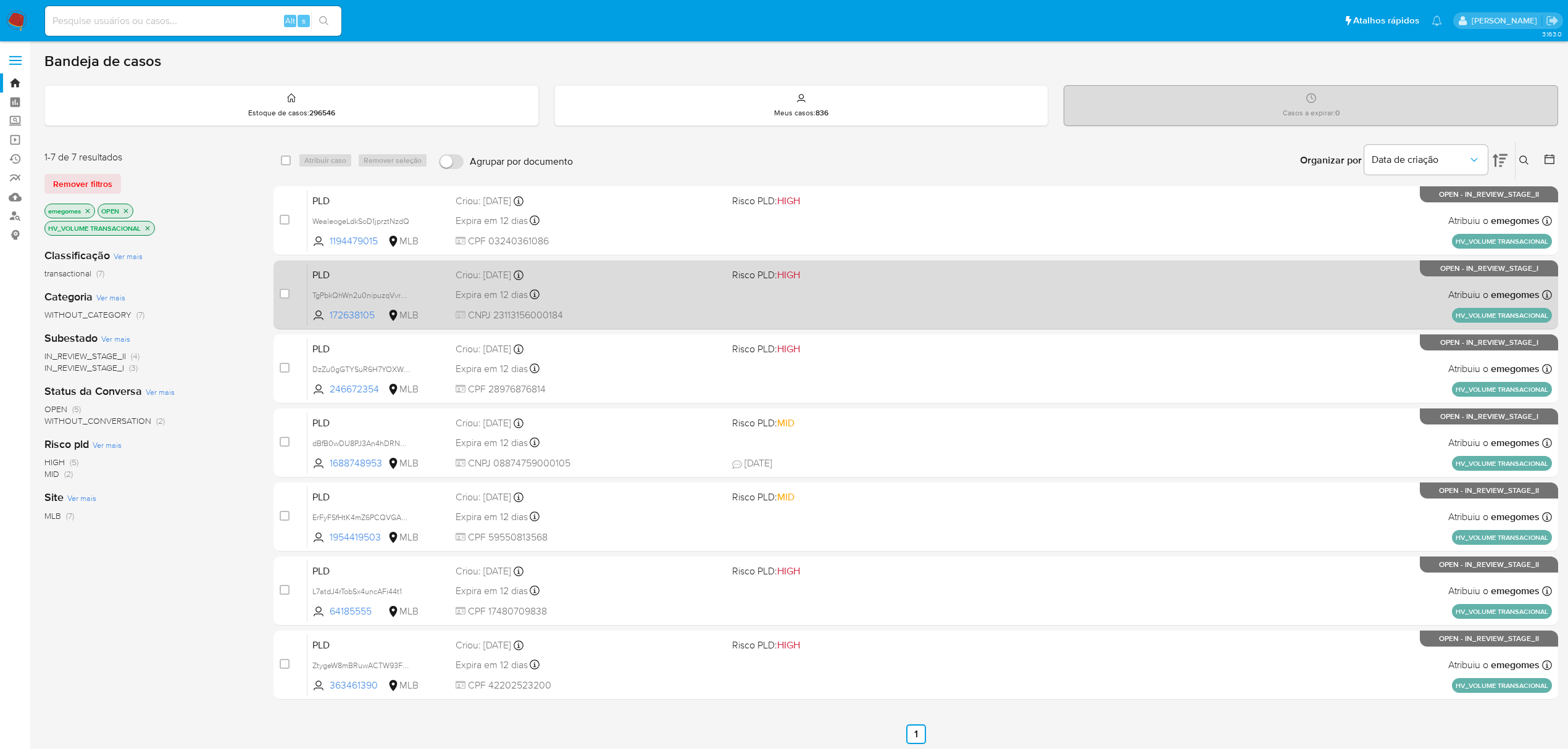
click at [633, 287] on div "Expira em 12 dias Expira em 27/10/2025 17:20:19" at bounding box center [588, 294] width 266 height 17
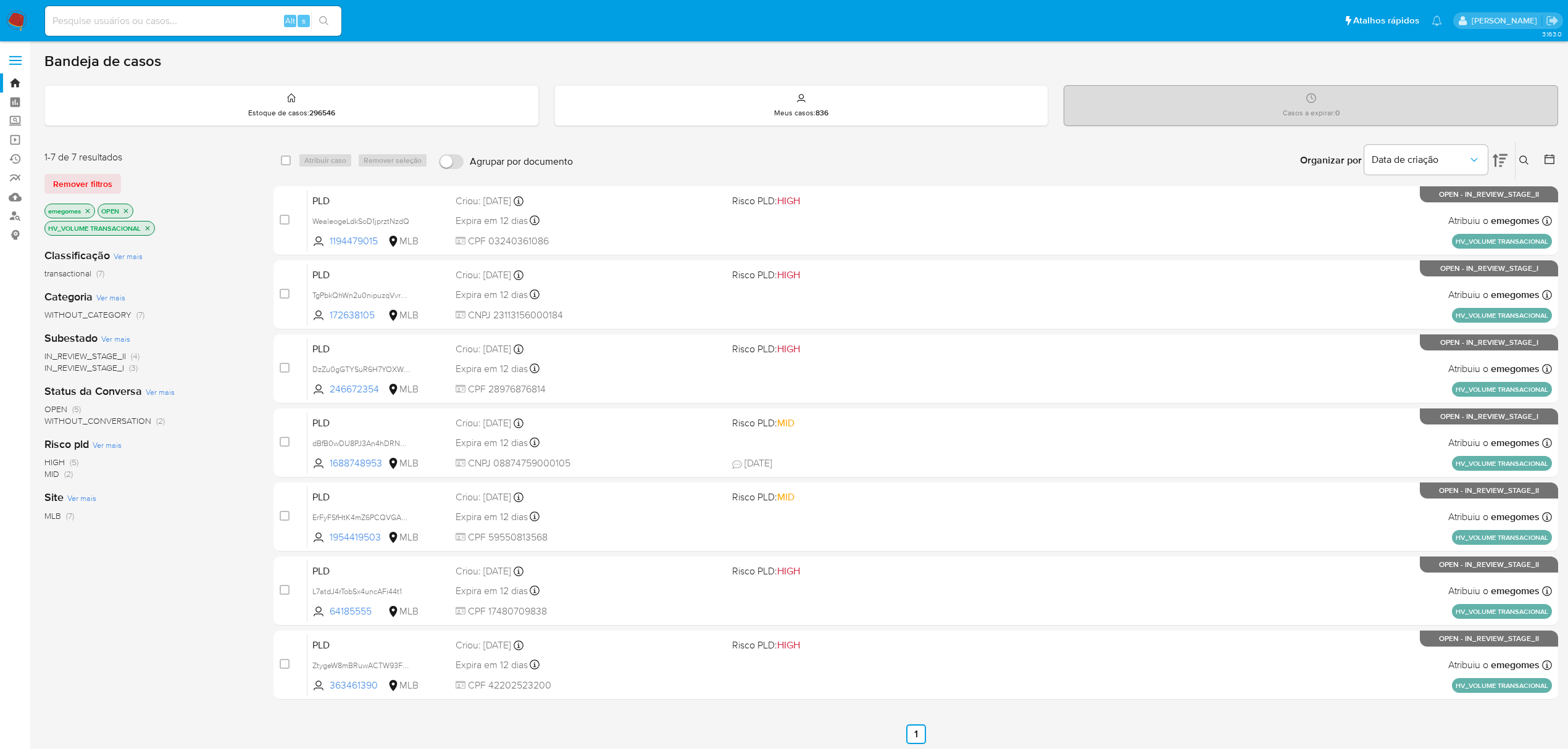
click at [702, 59] on div "Bandeja de casos" at bounding box center [801, 60] width 1514 height 18
click at [16, 138] on link "Operações em massa" at bounding box center [73, 140] width 147 height 19
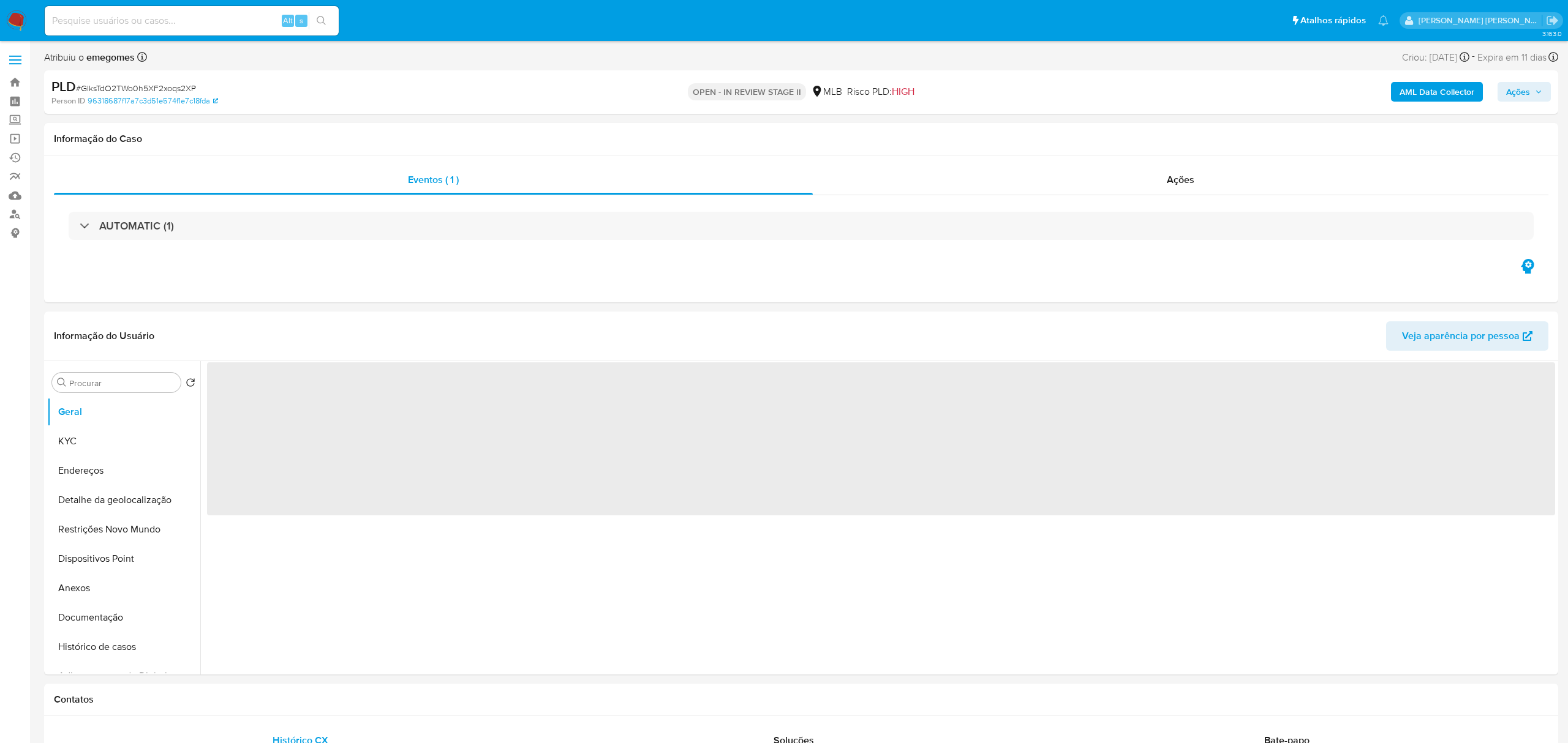
select select "10"
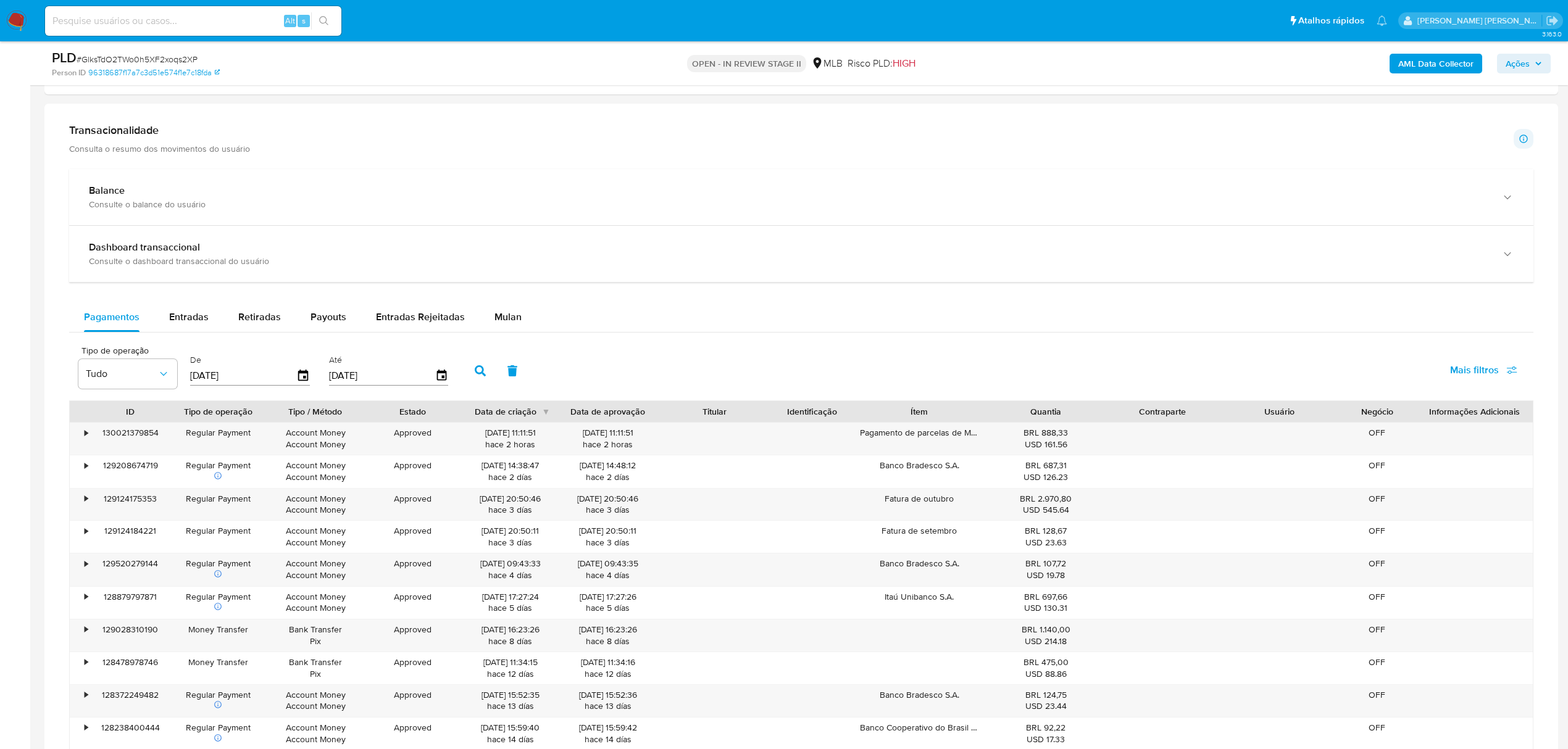
scroll to position [740, 0]
click at [502, 321] on span "Mulan" at bounding box center [507, 314] width 27 height 14
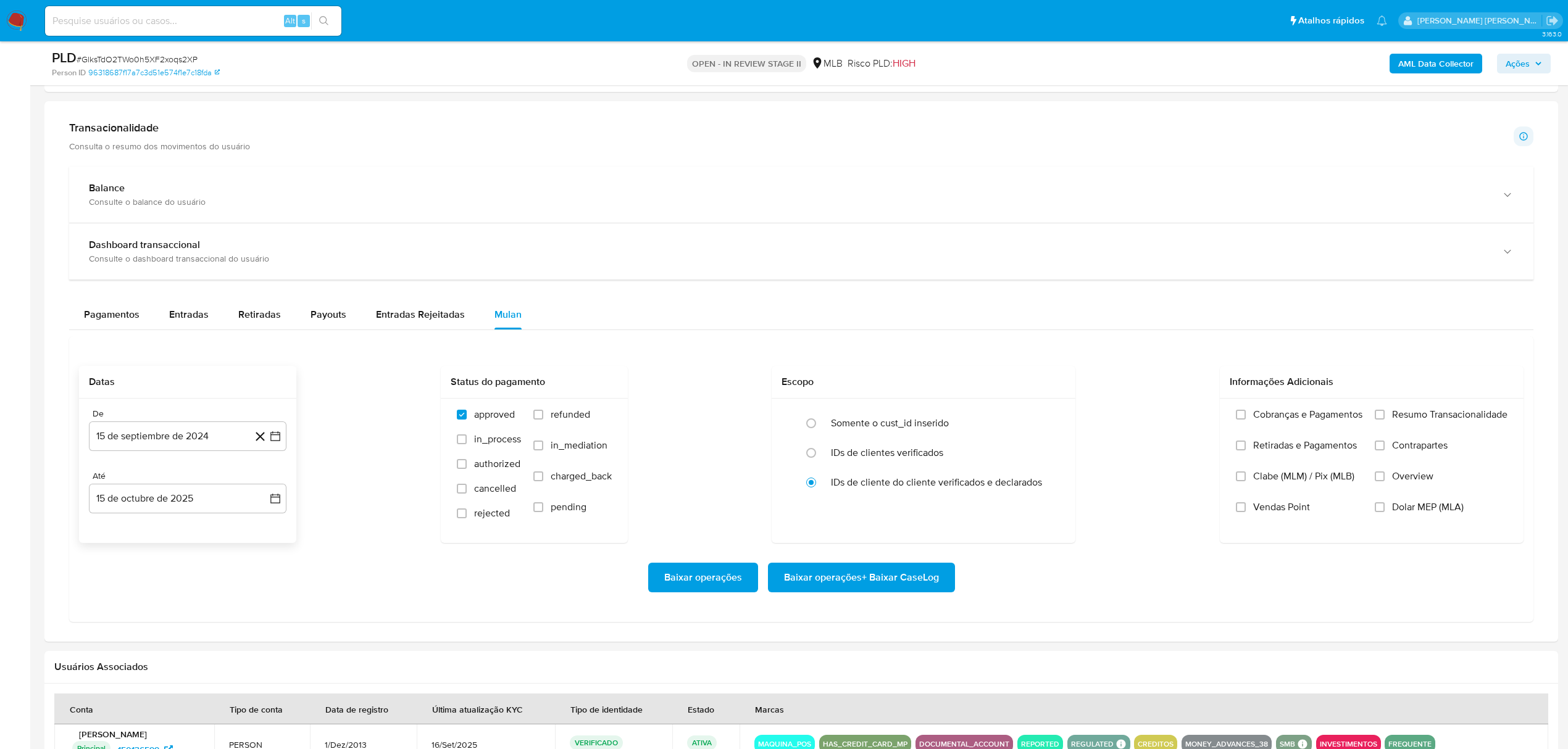
scroll to position [905, 0]
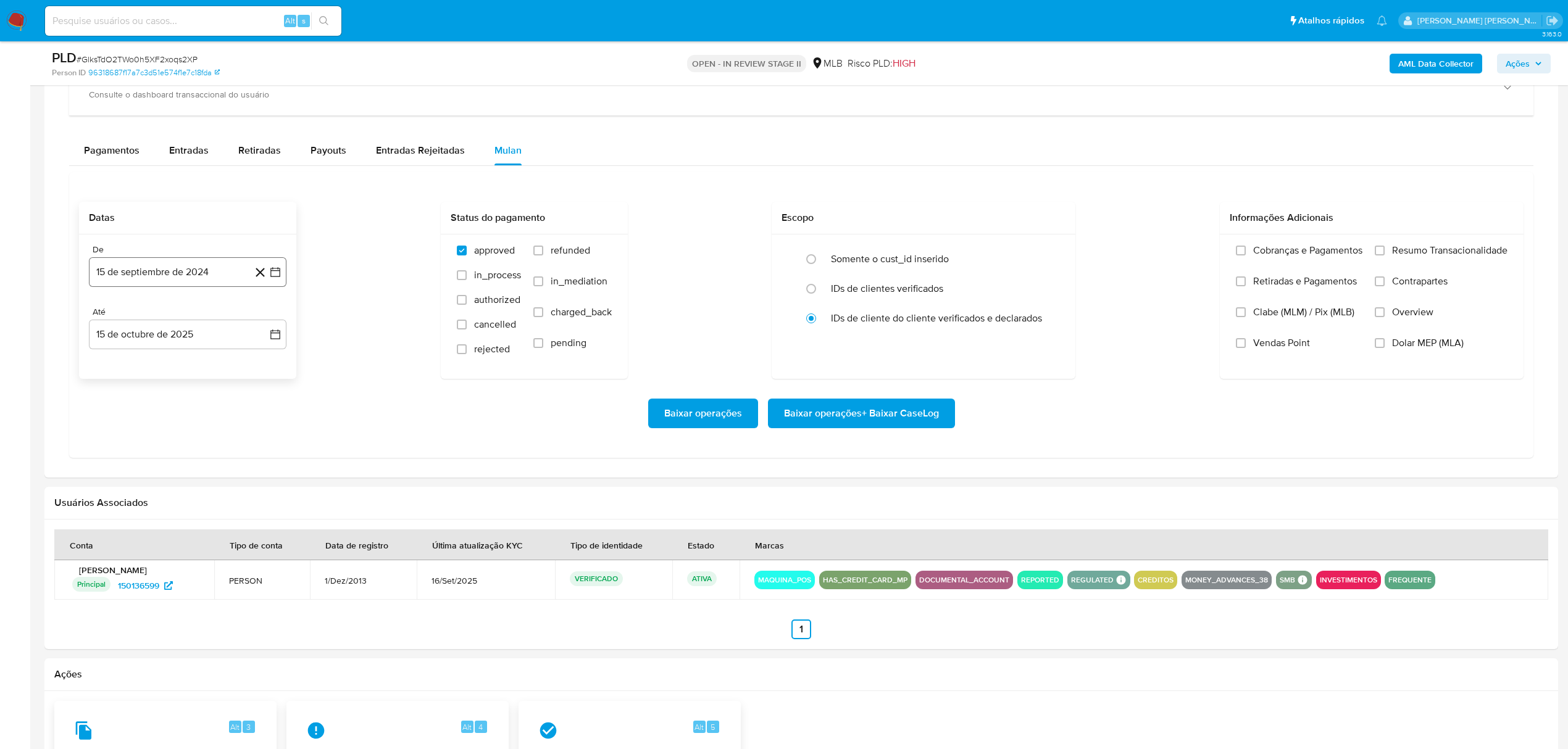
click at [275, 277] on icon "button" at bounding box center [275, 272] width 12 height 12
click at [263, 325] on icon "Mes siguiente" at bounding box center [264, 317] width 15 height 15
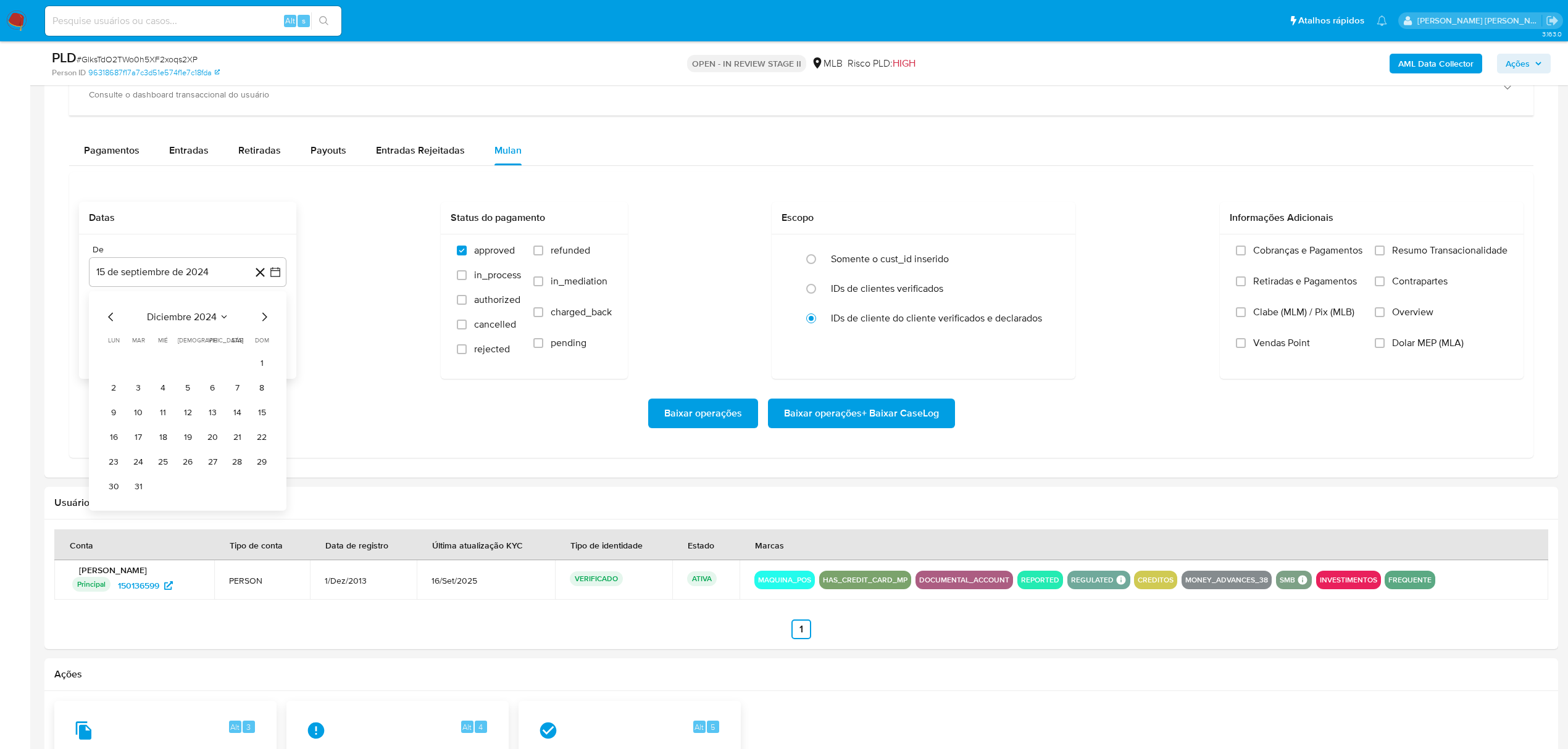
click at [263, 325] on icon "Mes siguiente" at bounding box center [264, 317] width 15 height 15
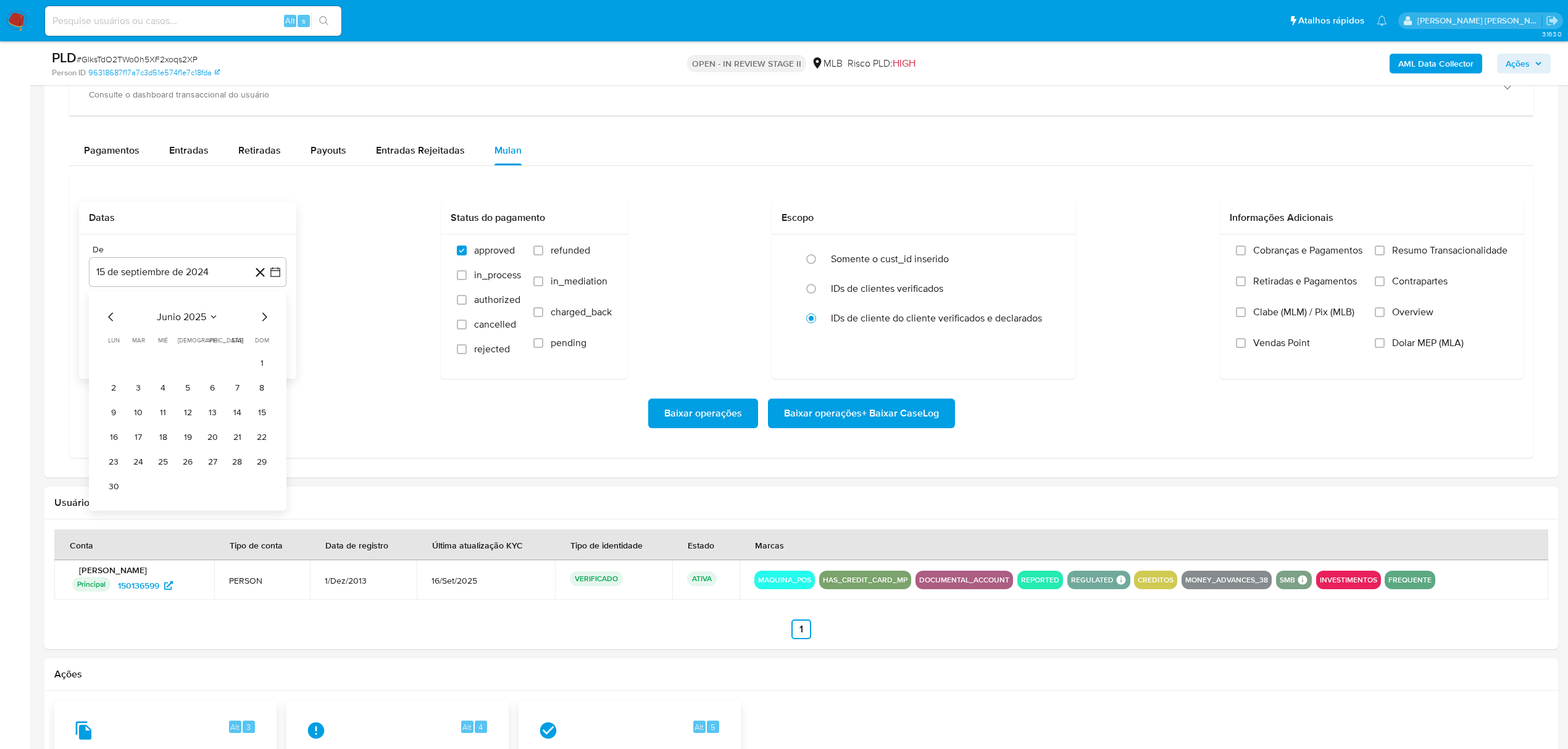
click at [263, 325] on icon "Mes siguiente" at bounding box center [264, 317] width 15 height 15
click at [216, 367] on button "1" at bounding box center [212, 362] width 20 height 20
click at [272, 340] on icon "button" at bounding box center [275, 334] width 12 height 12
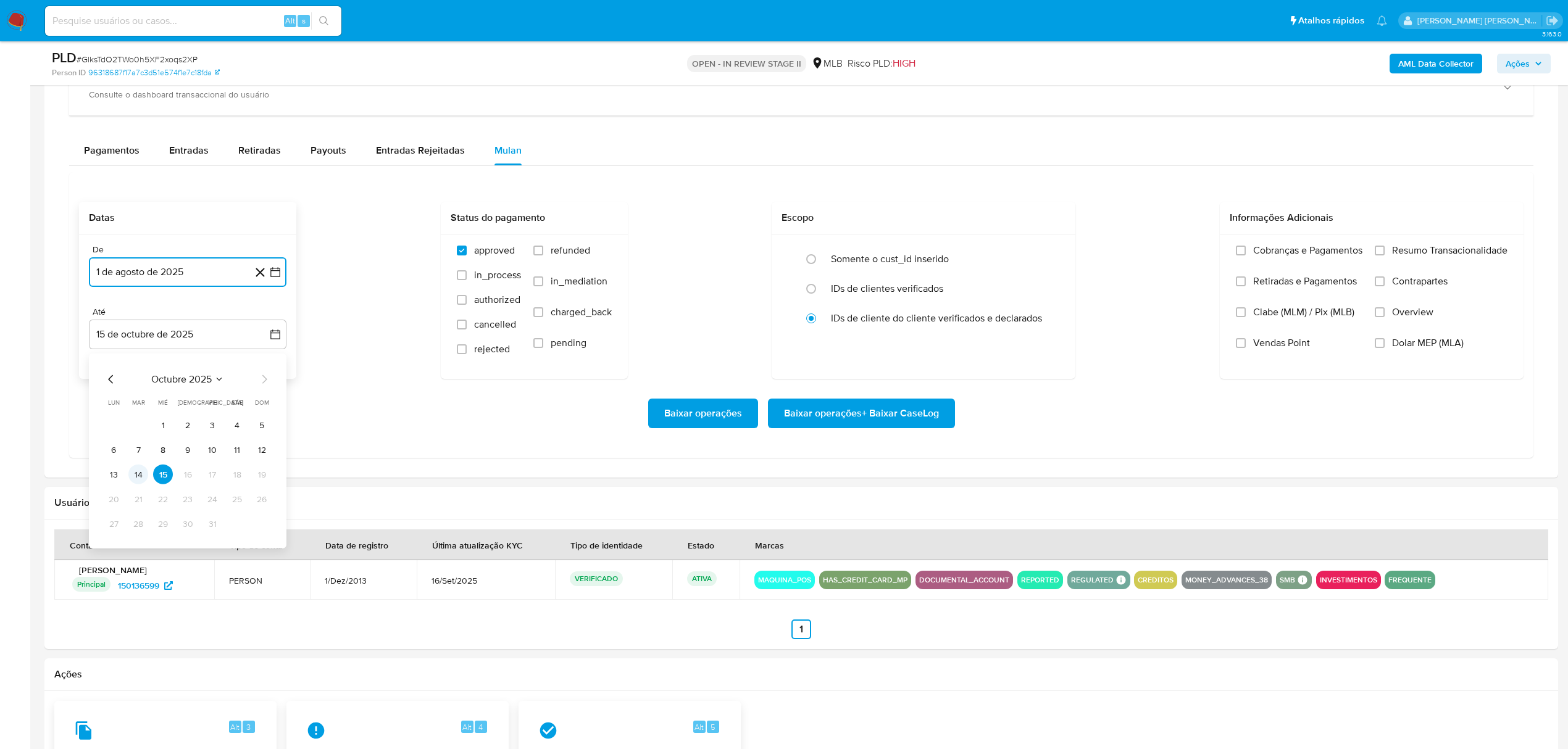
click at [137, 478] on button "14" at bounding box center [138, 474] width 20 height 20
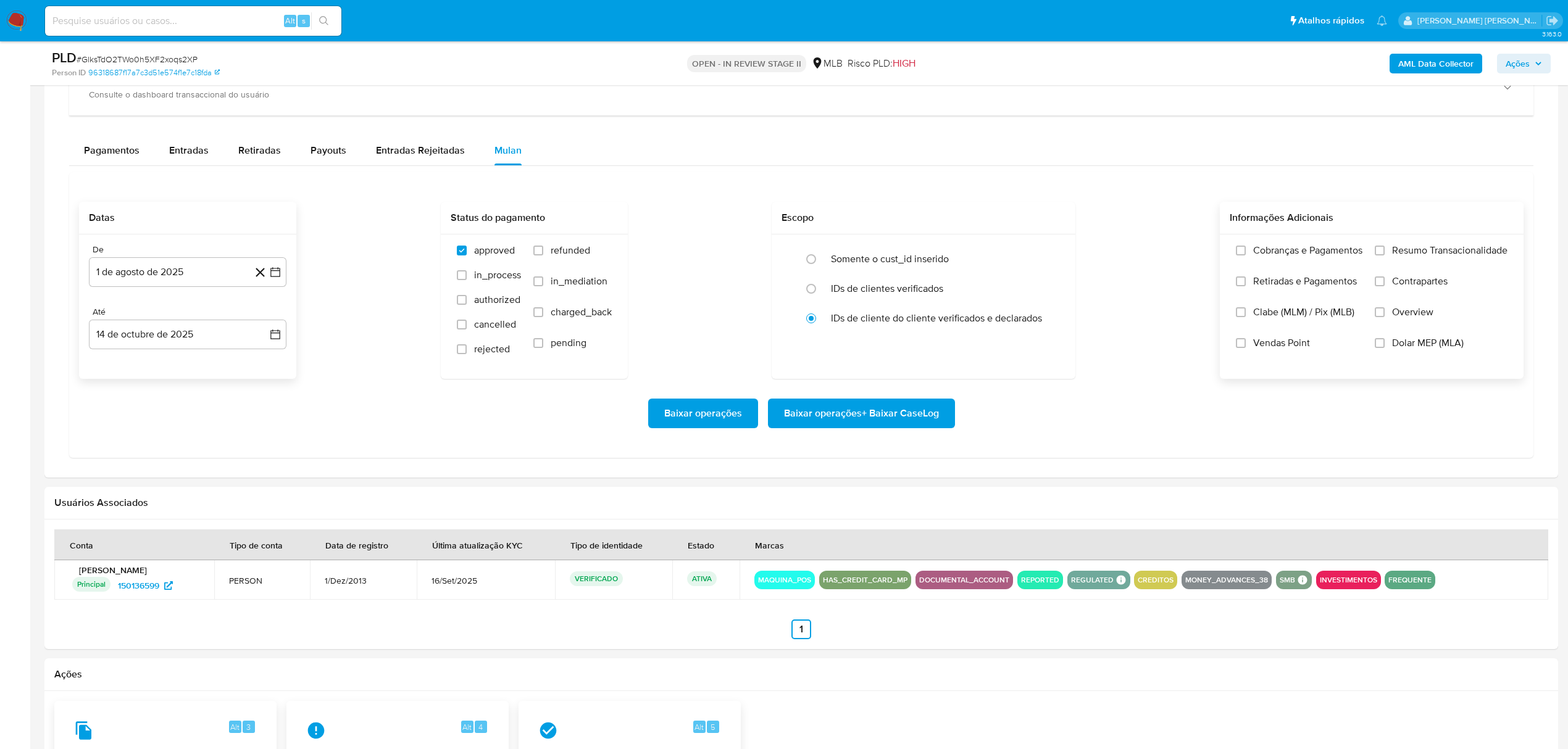
click at [1418, 317] on span "Overview" at bounding box center [1412, 313] width 41 height 12
click at [1385, 317] on input "Overview" at bounding box center [1379, 312] width 10 height 10
click at [1420, 287] on span "Contrapartes" at bounding box center [1420, 281] width 56 height 12
click at [1385, 286] on input "Contrapartes" at bounding box center [1379, 281] width 10 height 10
click at [1422, 253] on span "Resumo Transacionalidade" at bounding box center [1449, 251] width 115 height 12
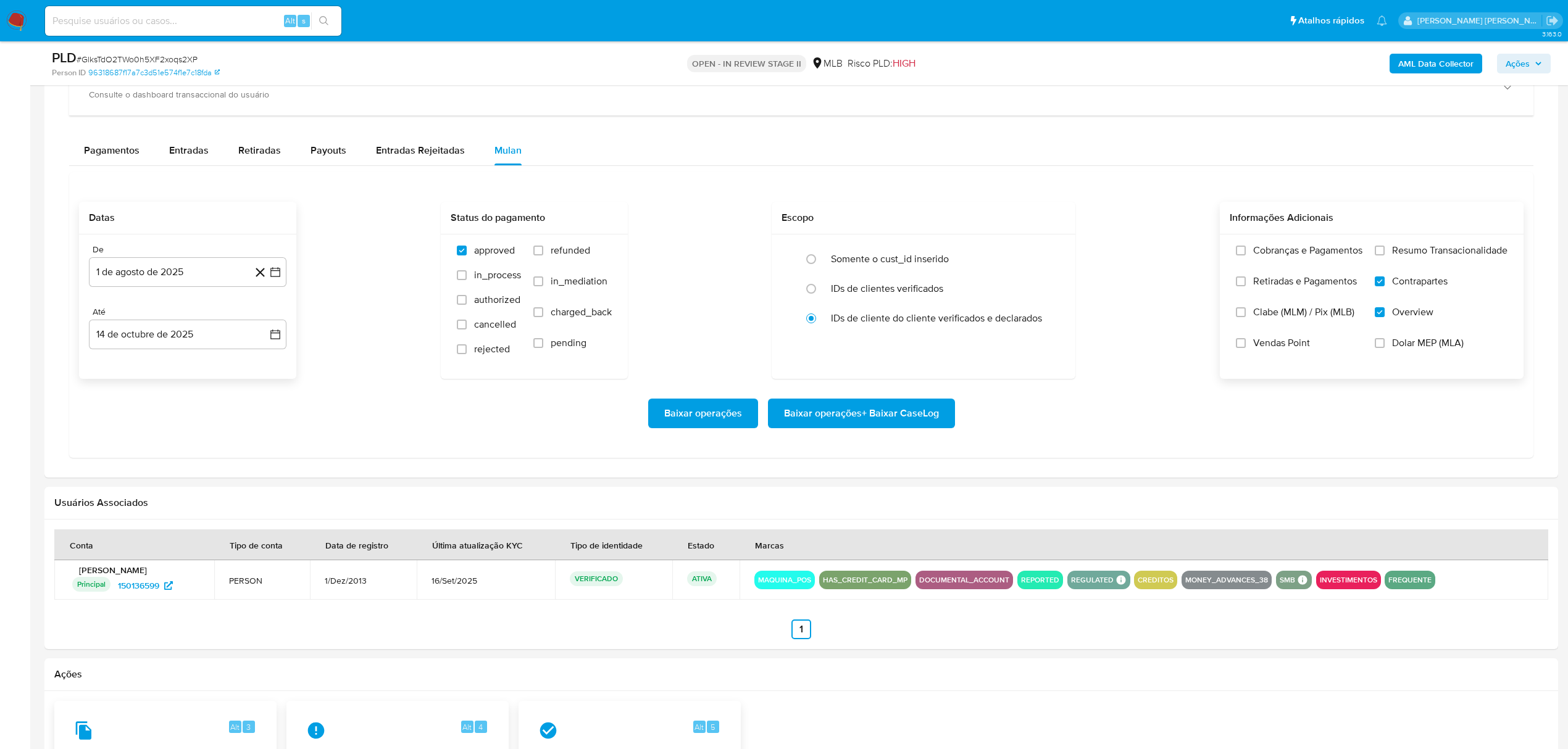
click at [1385, 253] on input "Resumo Transacionalidade" at bounding box center [1379, 250] width 10 height 10
click at [810, 427] on span "Baixar operações + Baixar CaseLog" at bounding box center [861, 413] width 155 height 27
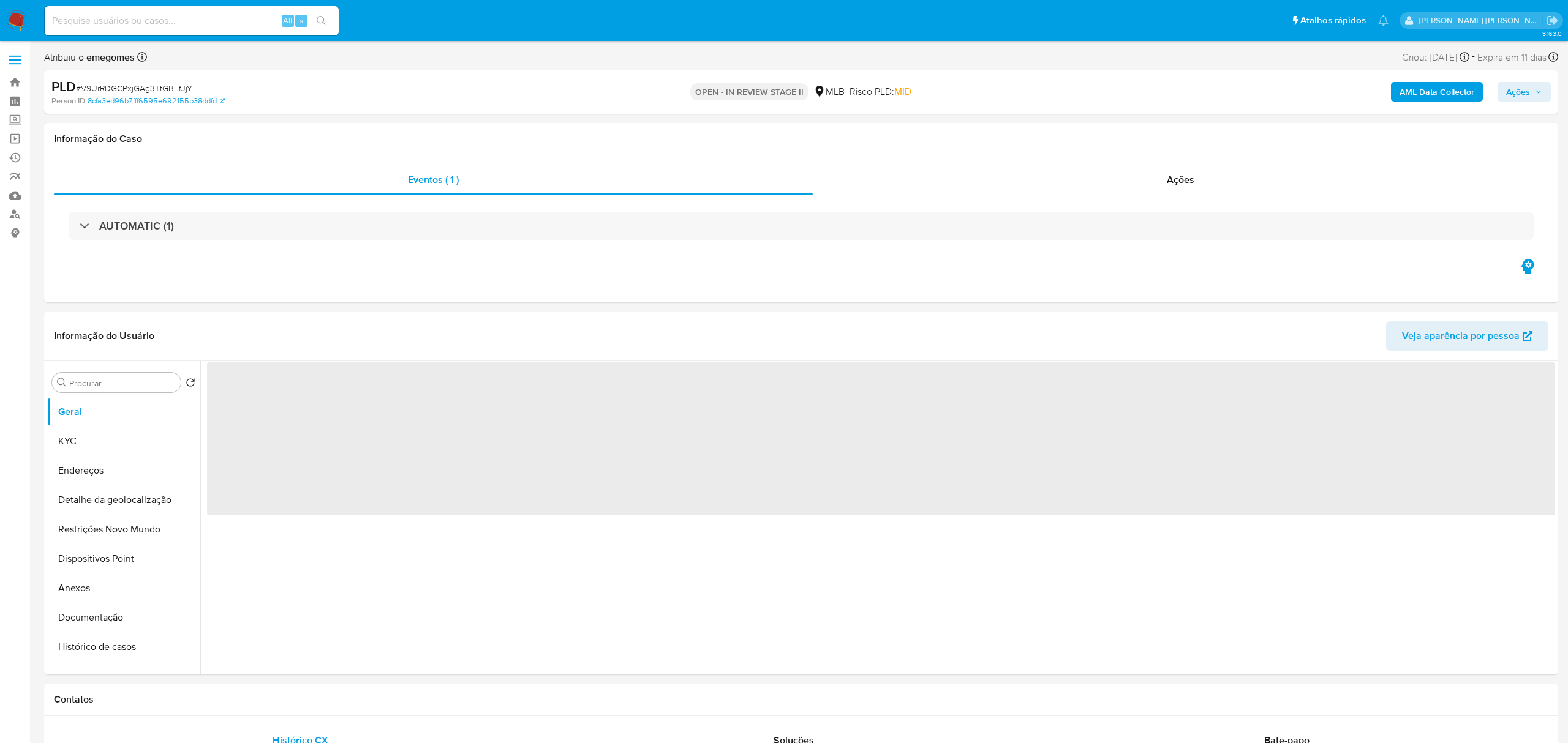
select select "10"
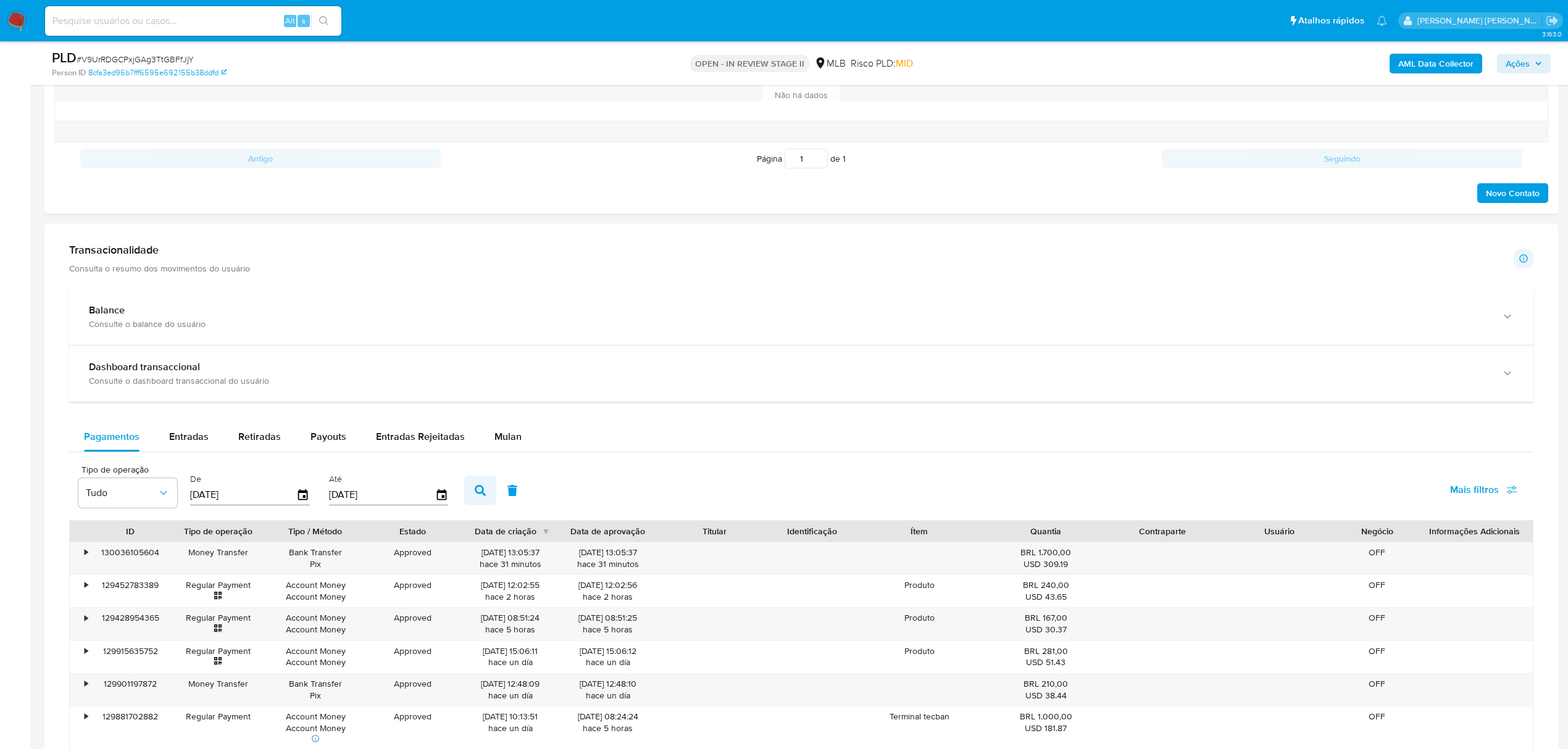
scroll to position [740, 0]
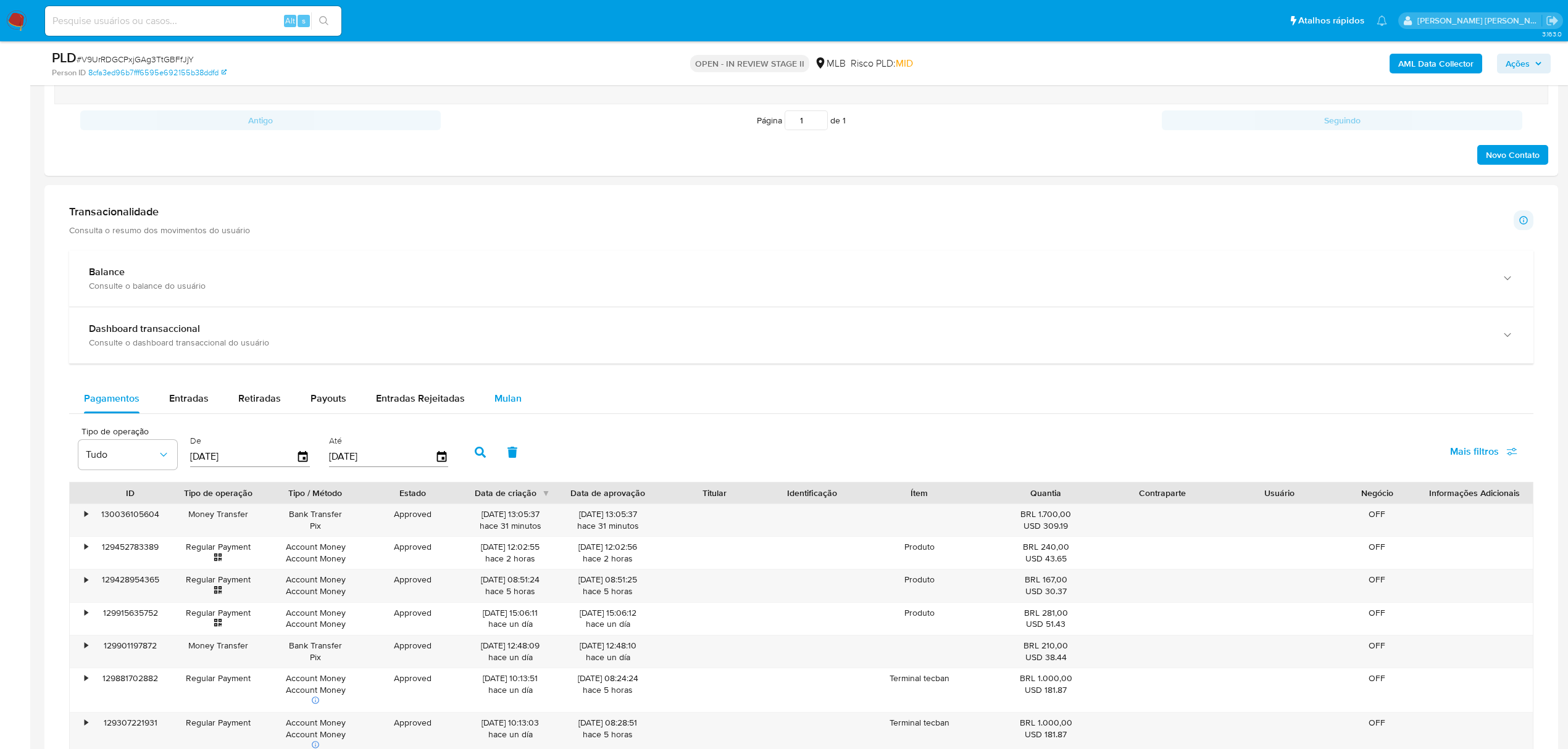
click at [502, 403] on span "Mulan" at bounding box center [507, 398] width 27 height 14
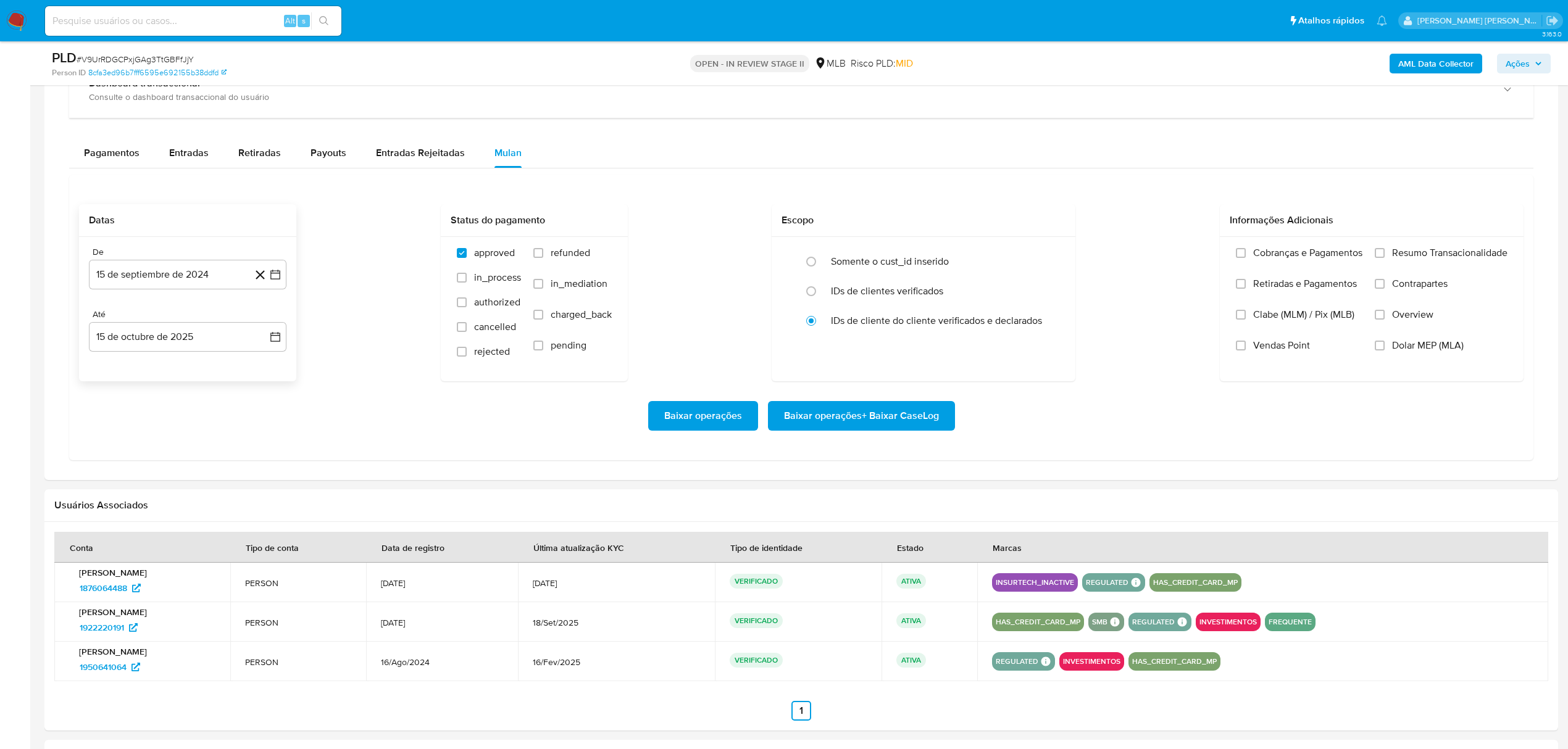
scroll to position [987, 0]
click at [284, 274] on button "15 de septiembre de 2024" at bounding box center [188, 273] width 197 height 30
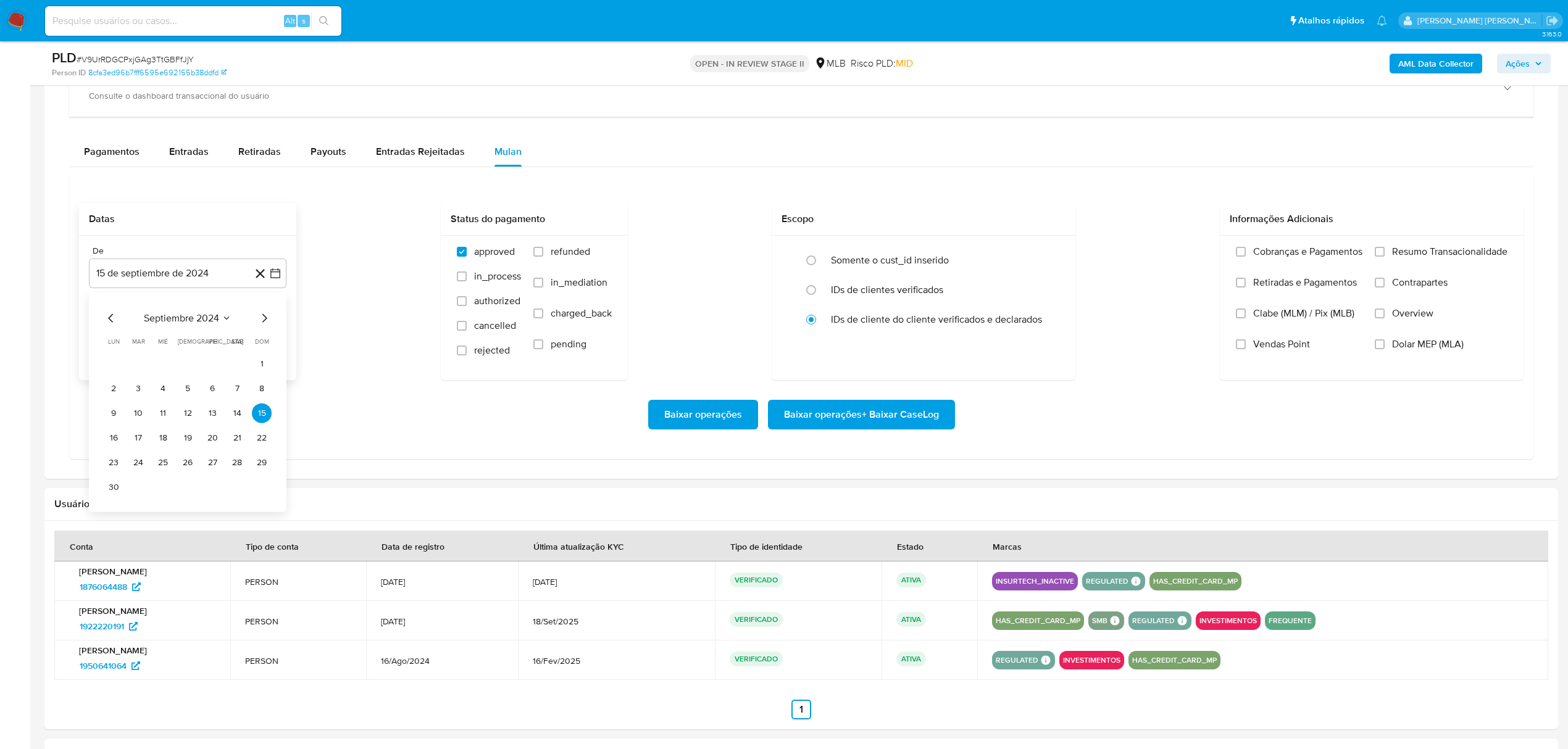
click at [267, 326] on icon "Mes siguiente" at bounding box center [264, 318] width 15 height 15
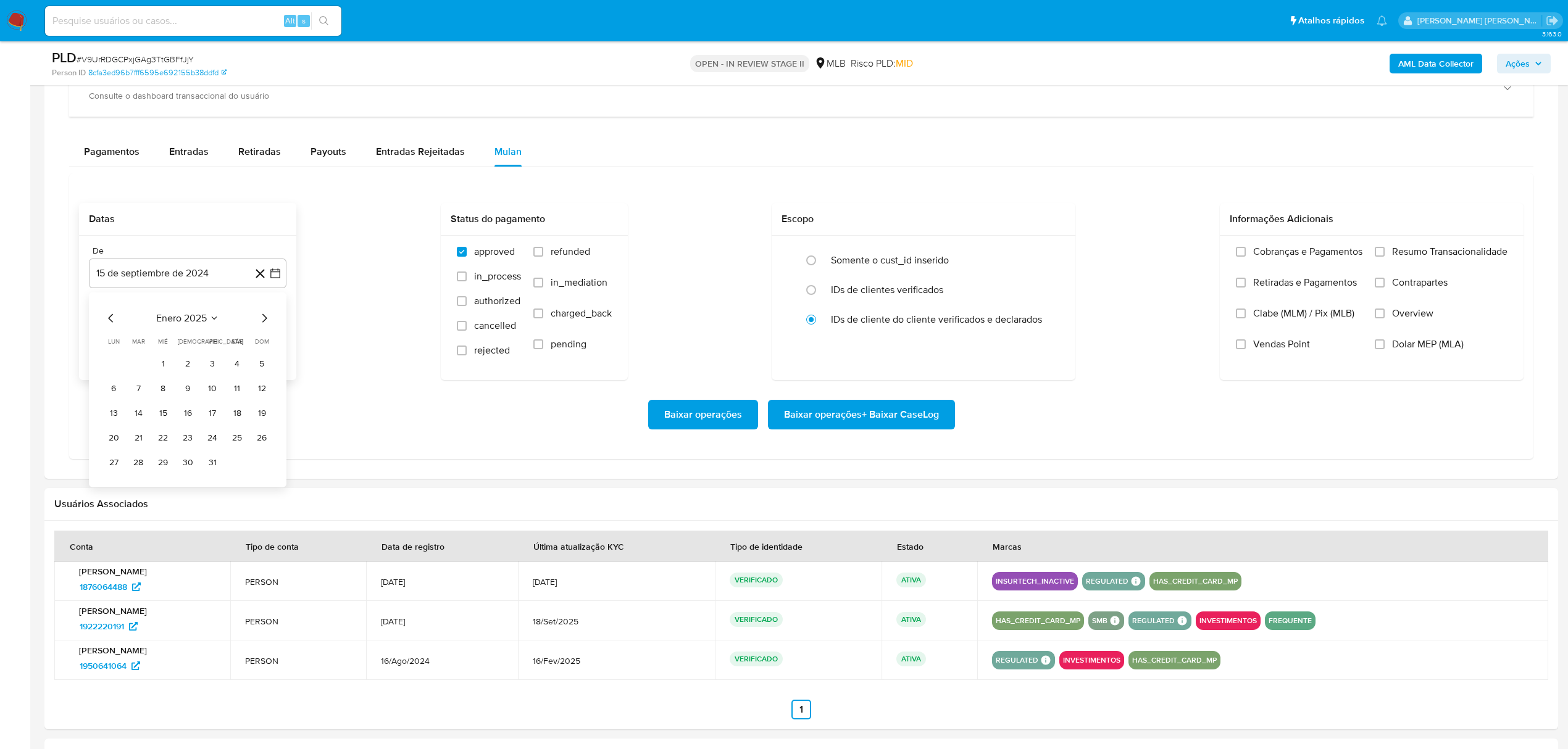
click at [267, 326] on icon "Mes siguiente" at bounding box center [264, 318] width 15 height 15
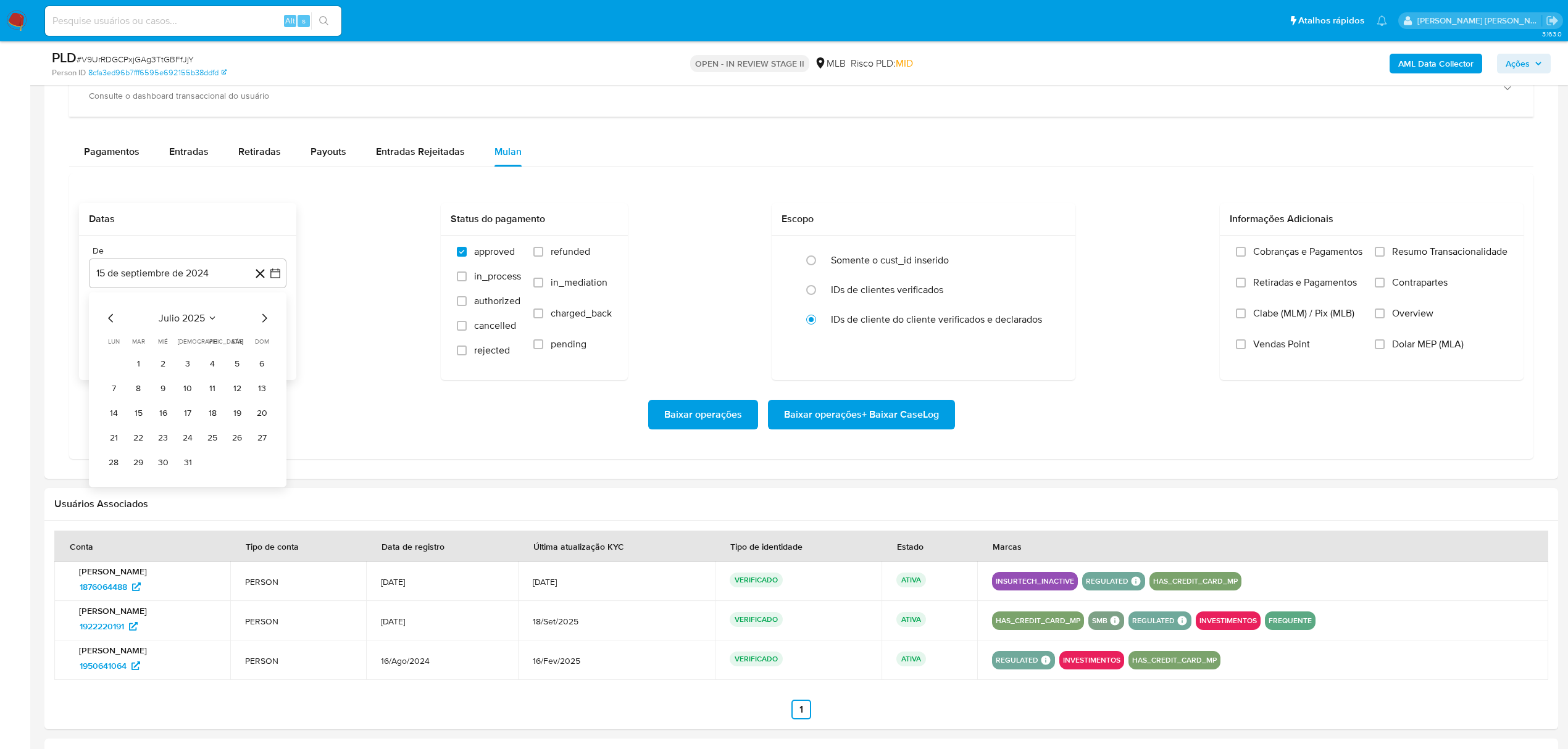
click at [267, 326] on icon "Mes siguiente" at bounding box center [264, 318] width 15 height 15
click at [210, 369] on button "1" at bounding box center [212, 364] width 20 height 20
click at [277, 348] on button "15 de octubre de 2025" at bounding box center [188, 336] width 197 height 30
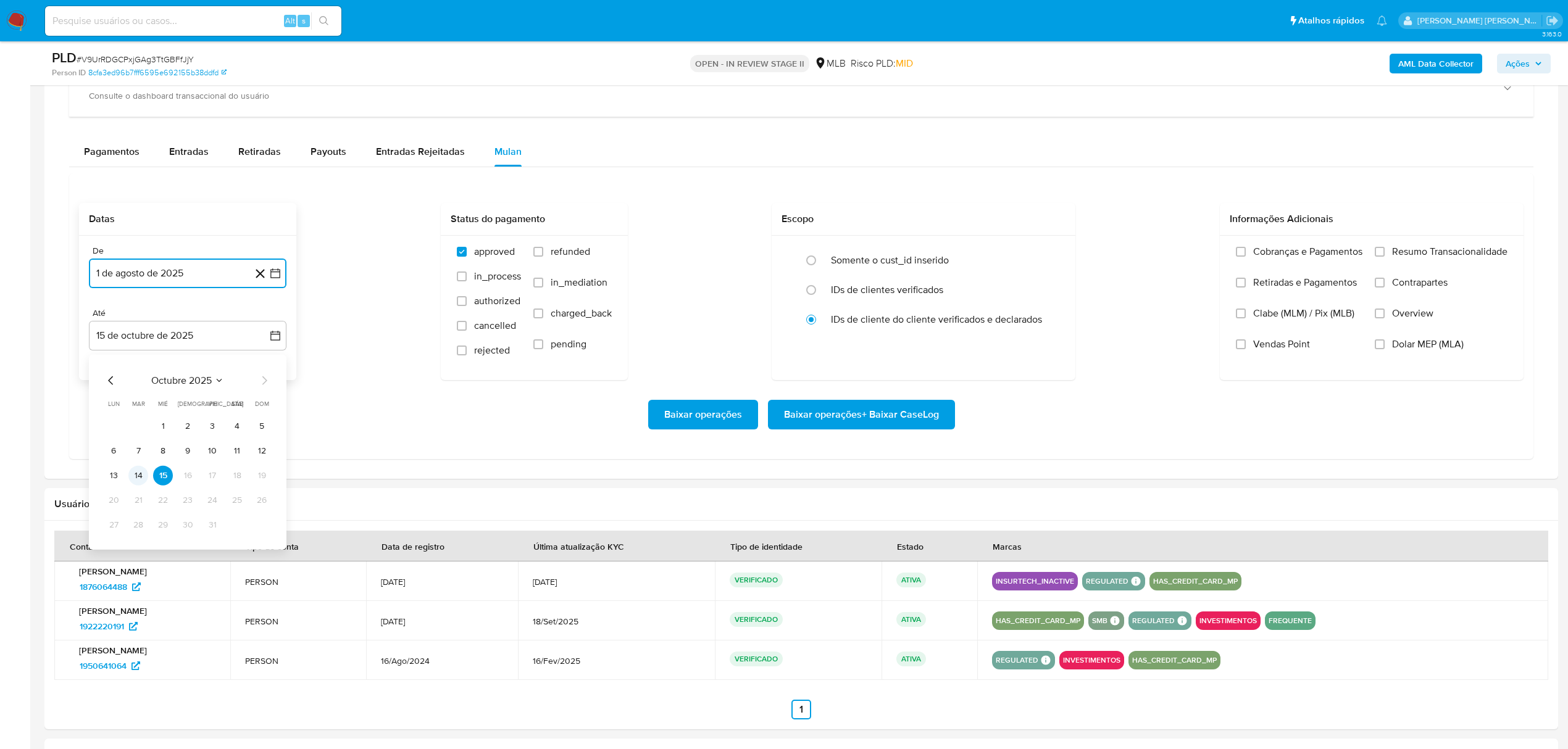
click at [136, 484] on button "14" at bounding box center [138, 476] width 20 height 20
click at [1402, 315] on span "Overview" at bounding box center [1412, 313] width 41 height 12
click at [1385, 315] on input "Overview" at bounding box center [1379, 313] width 10 height 10
click at [1418, 297] on label "Contrapartes" at bounding box center [1441, 292] width 133 height 31
click at [1385, 287] on input "Contrapartes" at bounding box center [1379, 282] width 10 height 10
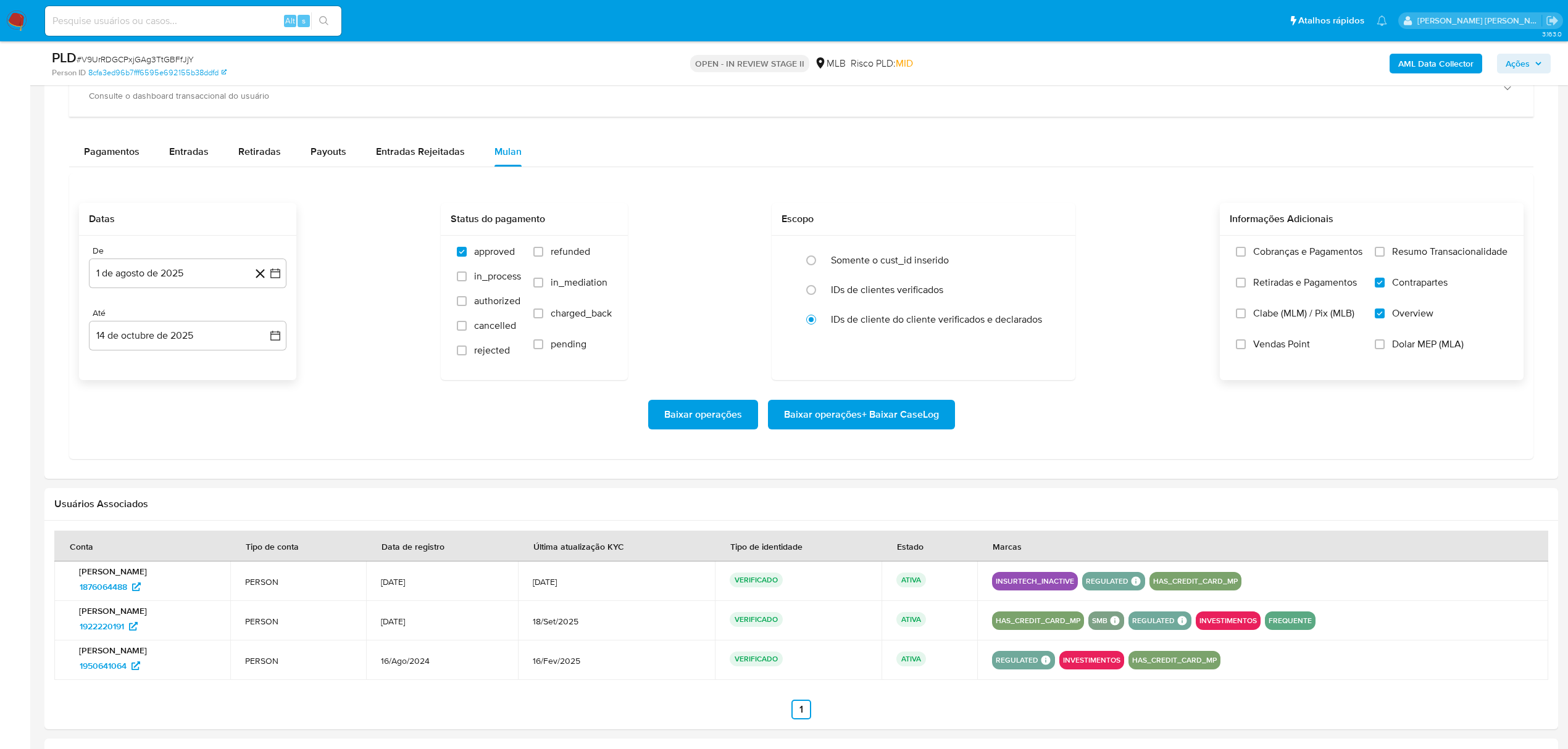
click at [1418, 265] on label "Resumo Transacionalidade" at bounding box center [1441, 260] width 133 height 31
click at [1385, 257] on input "Resumo Transacionalidade" at bounding box center [1379, 251] width 10 height 10
click at [900, 418] on span "Baixar operações + Baixar CaseLog" at bounding box center [861, 415] width 155 height 27
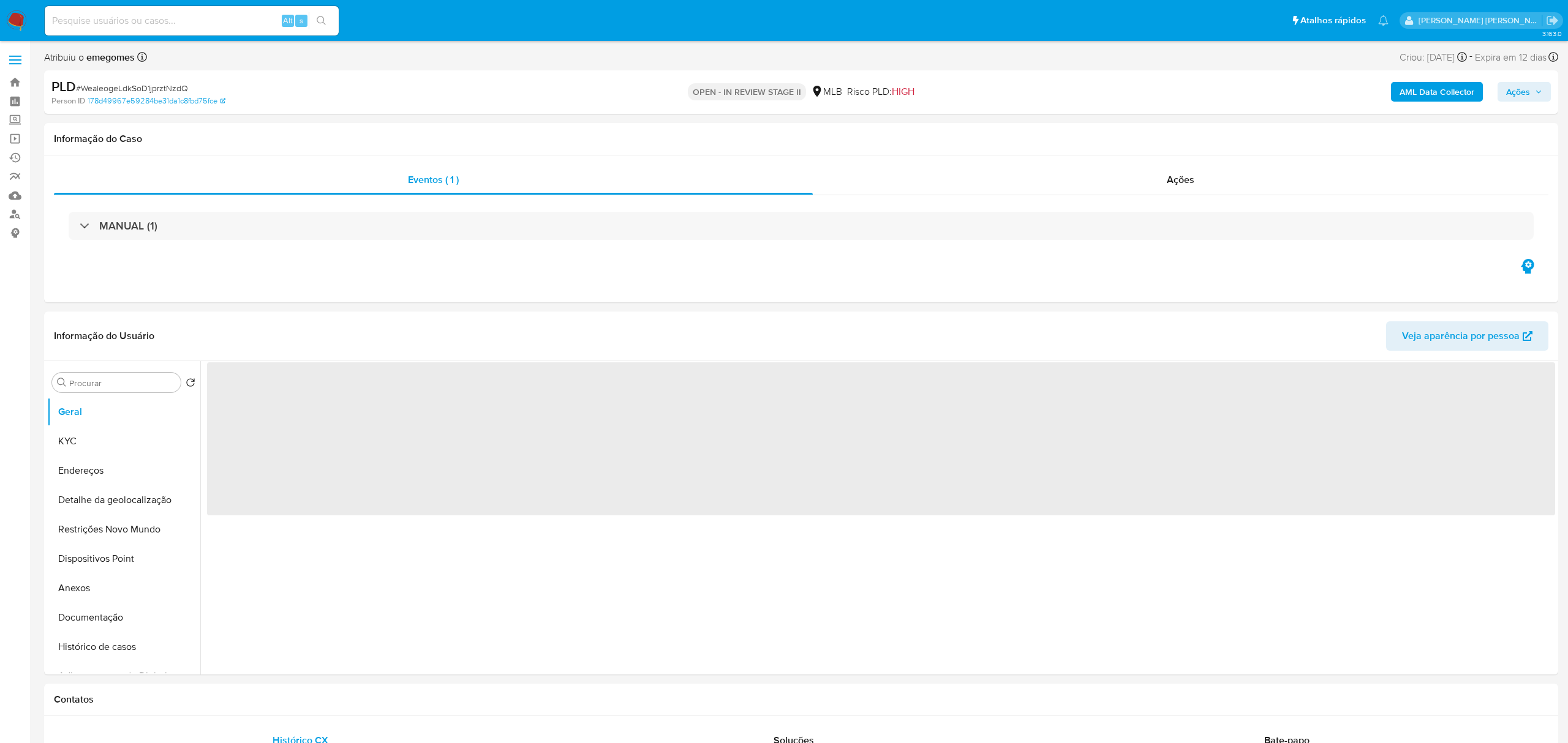
select select "10"
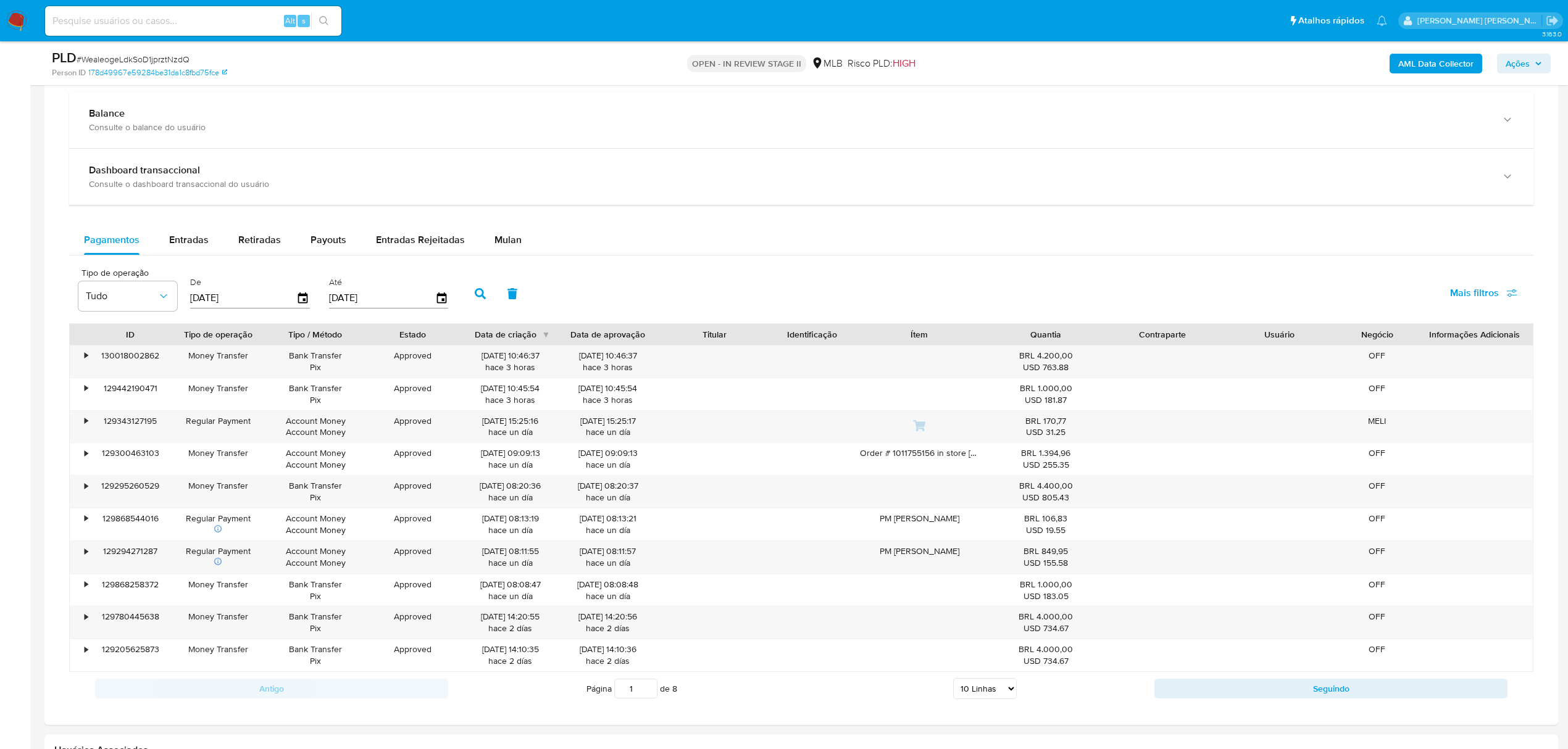
scroll to position [905, 0]
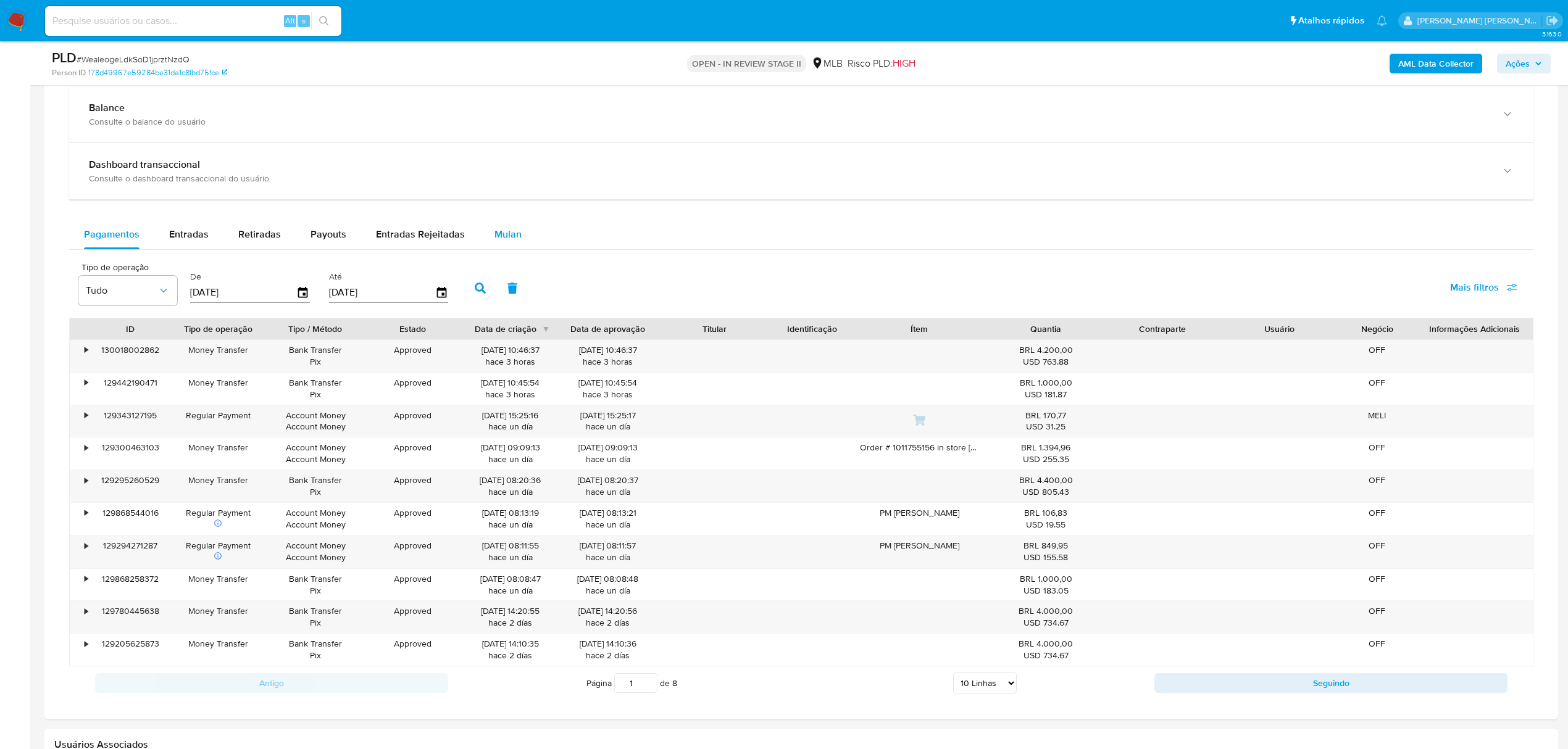
click at [517, 236] on button "Mulan" at bounding box center [507, 235] width 57 height 30
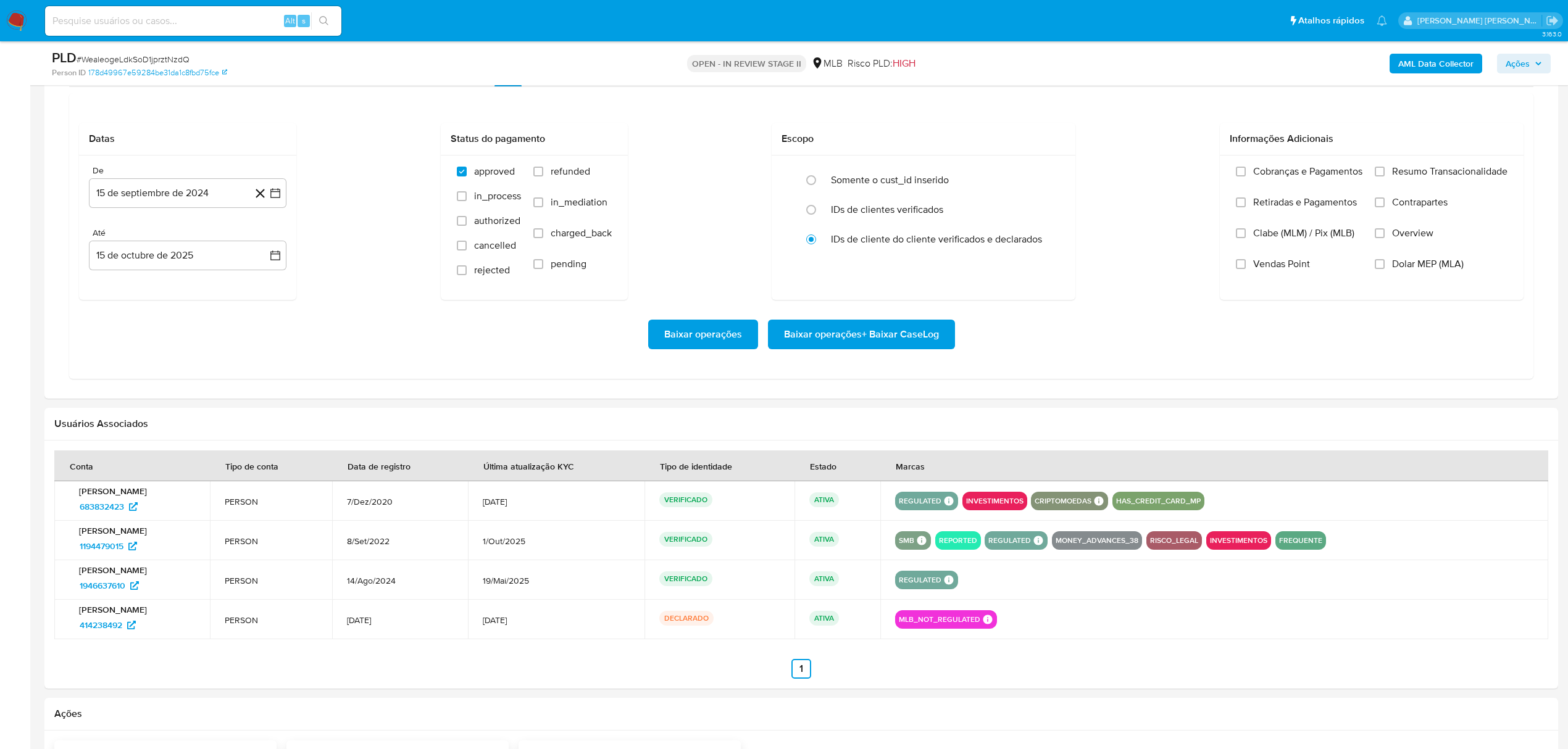
scroll to position [1069, 0]
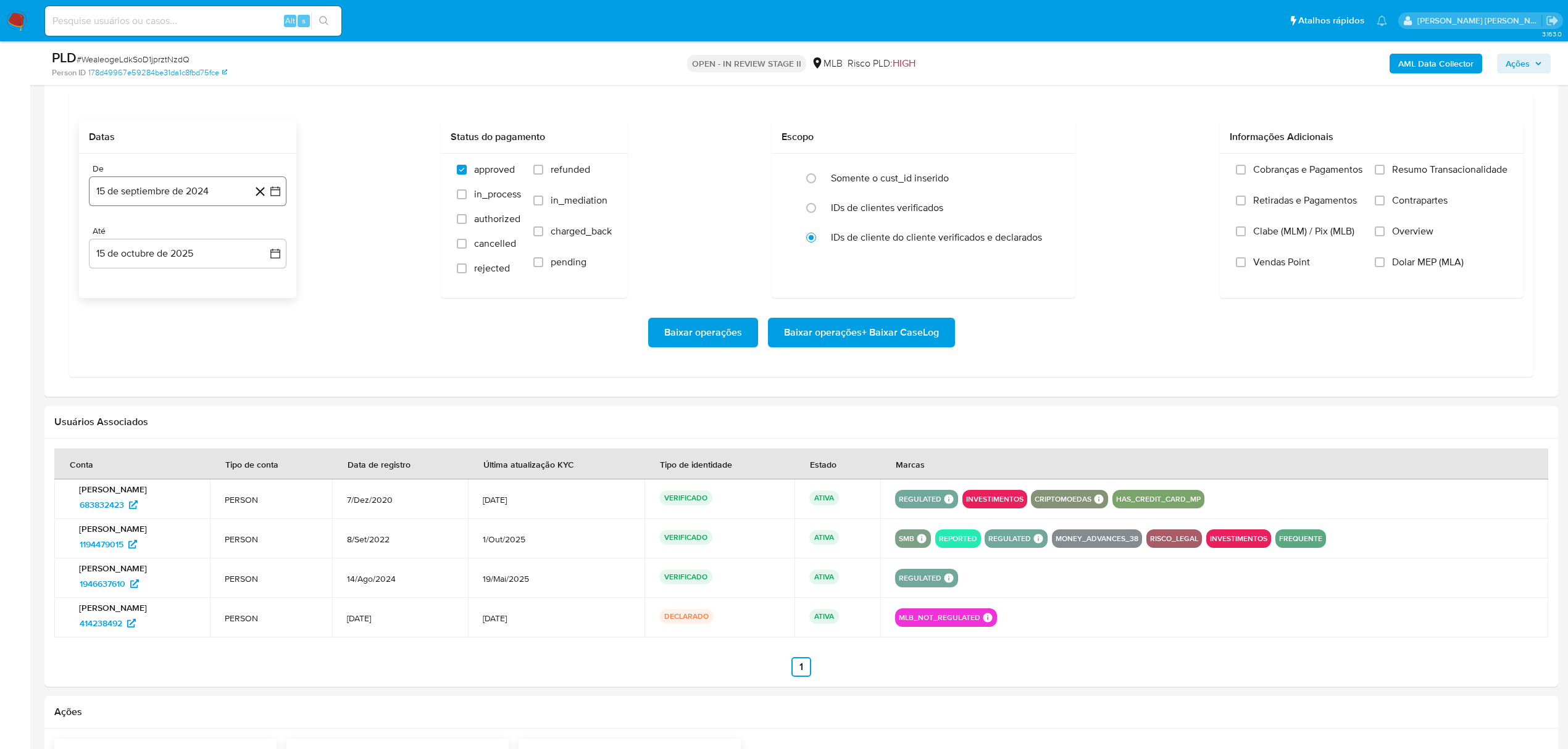
click at [280, 193] on icon "button" at bounding box center [275, 191] width 12 height 12
click at [265, 240] on icon "Mes siguiente" at bounding box center [264, 236] width 15 height 15
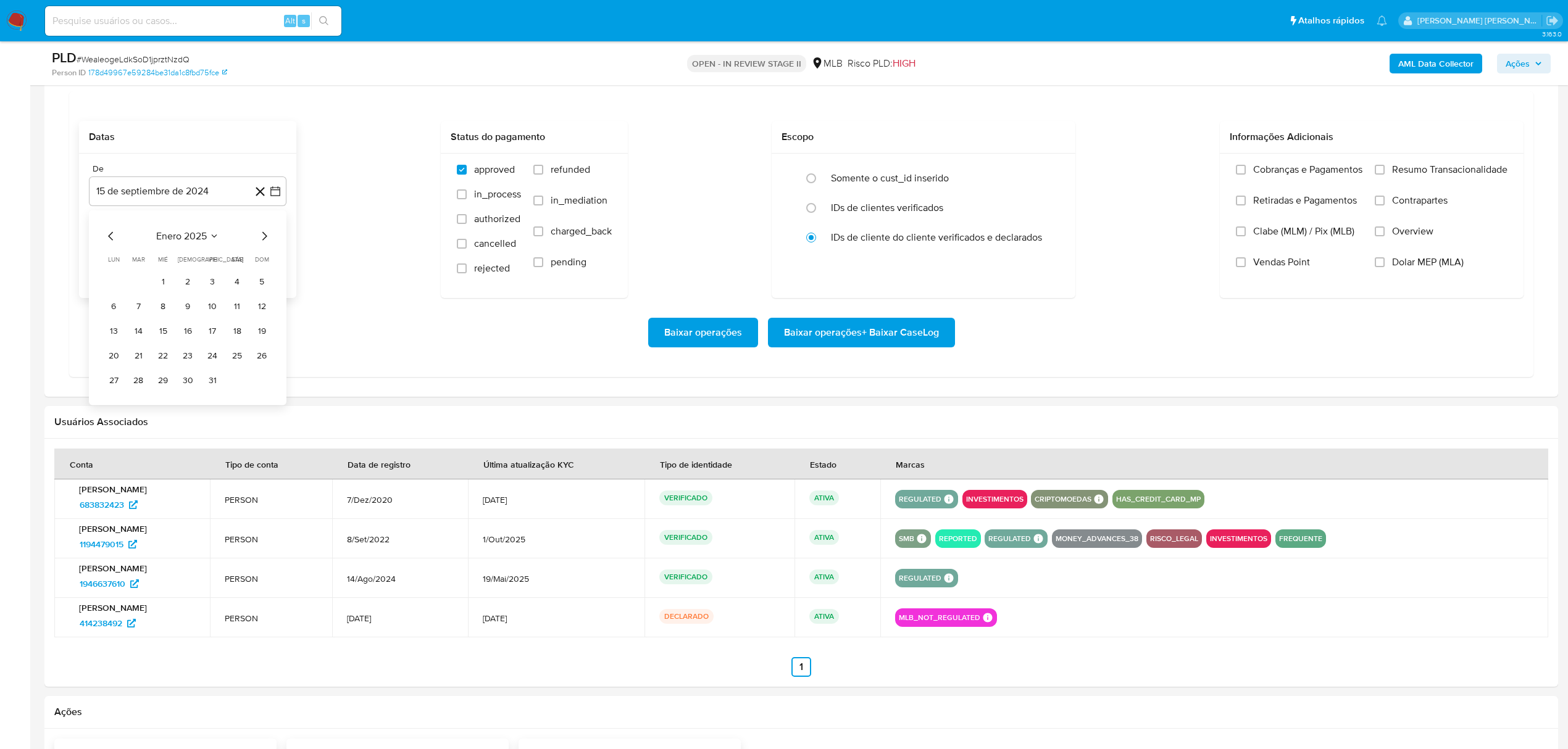
click at [265, 240] on icon "Mes siguiente" at bounding box center [264, 236] width 15 height 15
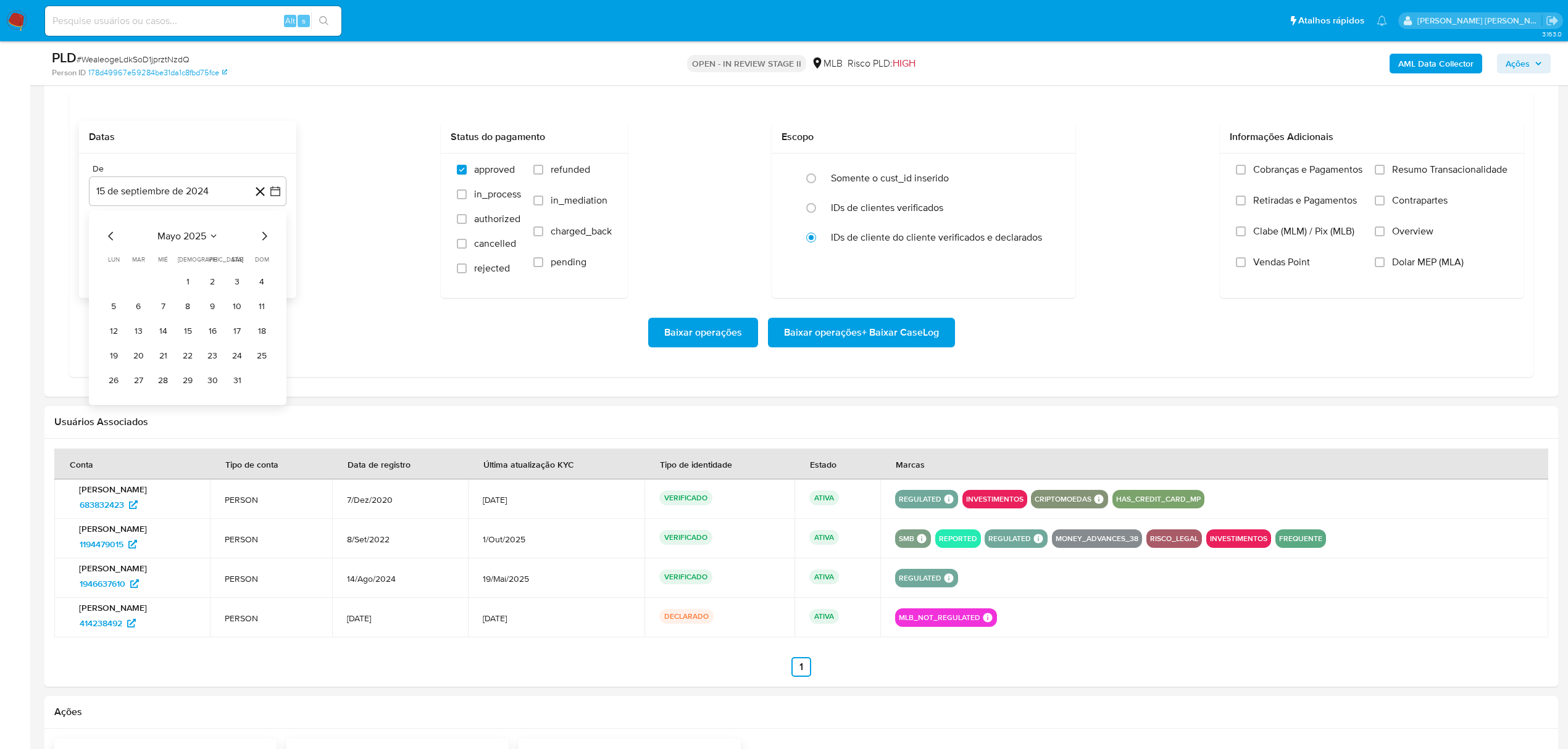
click at [265, 240] on icon "Mes siguiente" at bounding box center [264, 236] width 15 height 15
click at [217, 287] on button "1" at bounding box center [212, 282] width 20 height 20
click at [279, 255] on icon "button" at bounding box center [275, 254] width 12 height 12
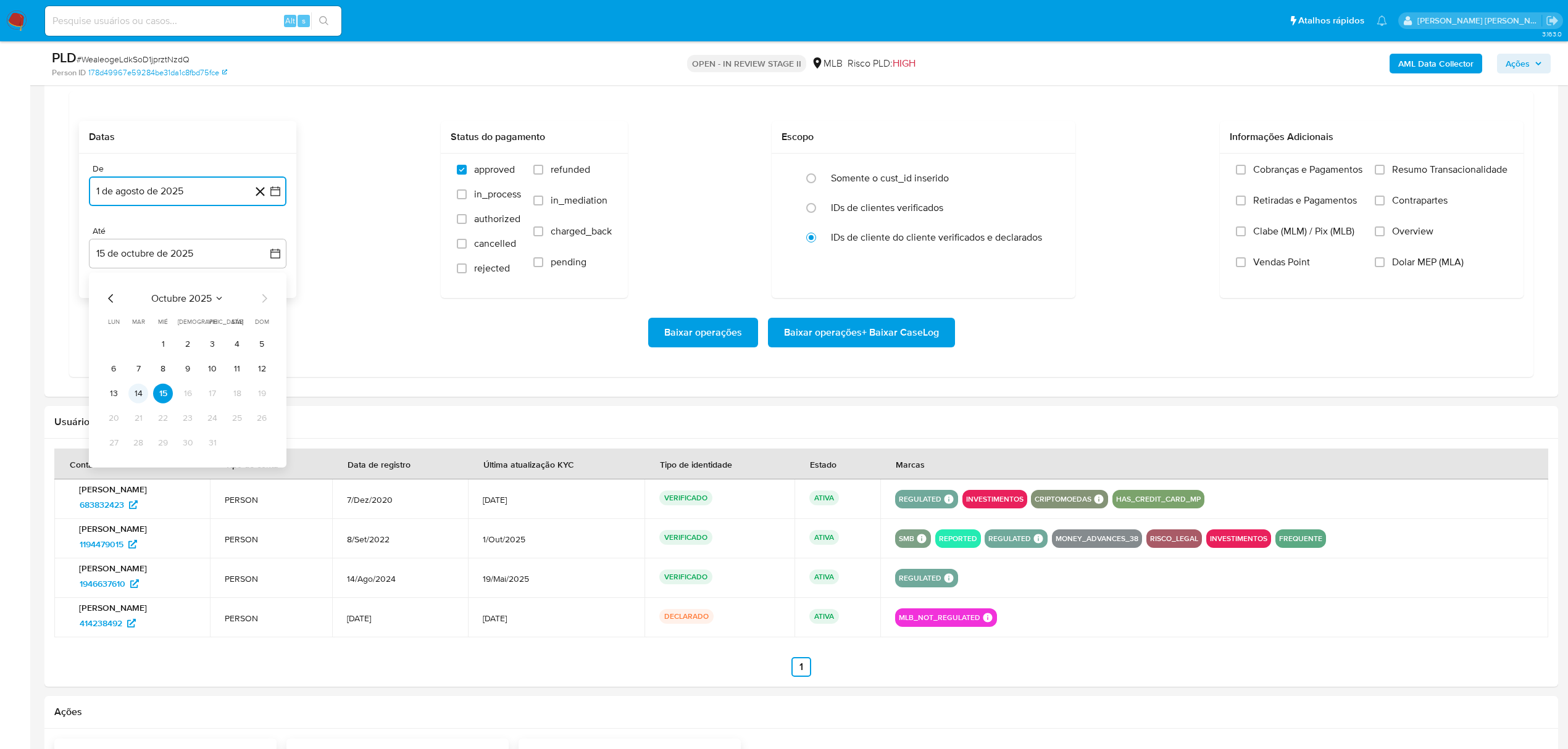
click at [129, 396] on button "14" at bounding box center [138, 394] width 20 height 20
click at [1393, 237] on span "Overview" at bounding box center [1412, 231] width 41 height 12
click at [1385, 237] on input "Overview" at bounding box center [1379, 230] width 10 height 10
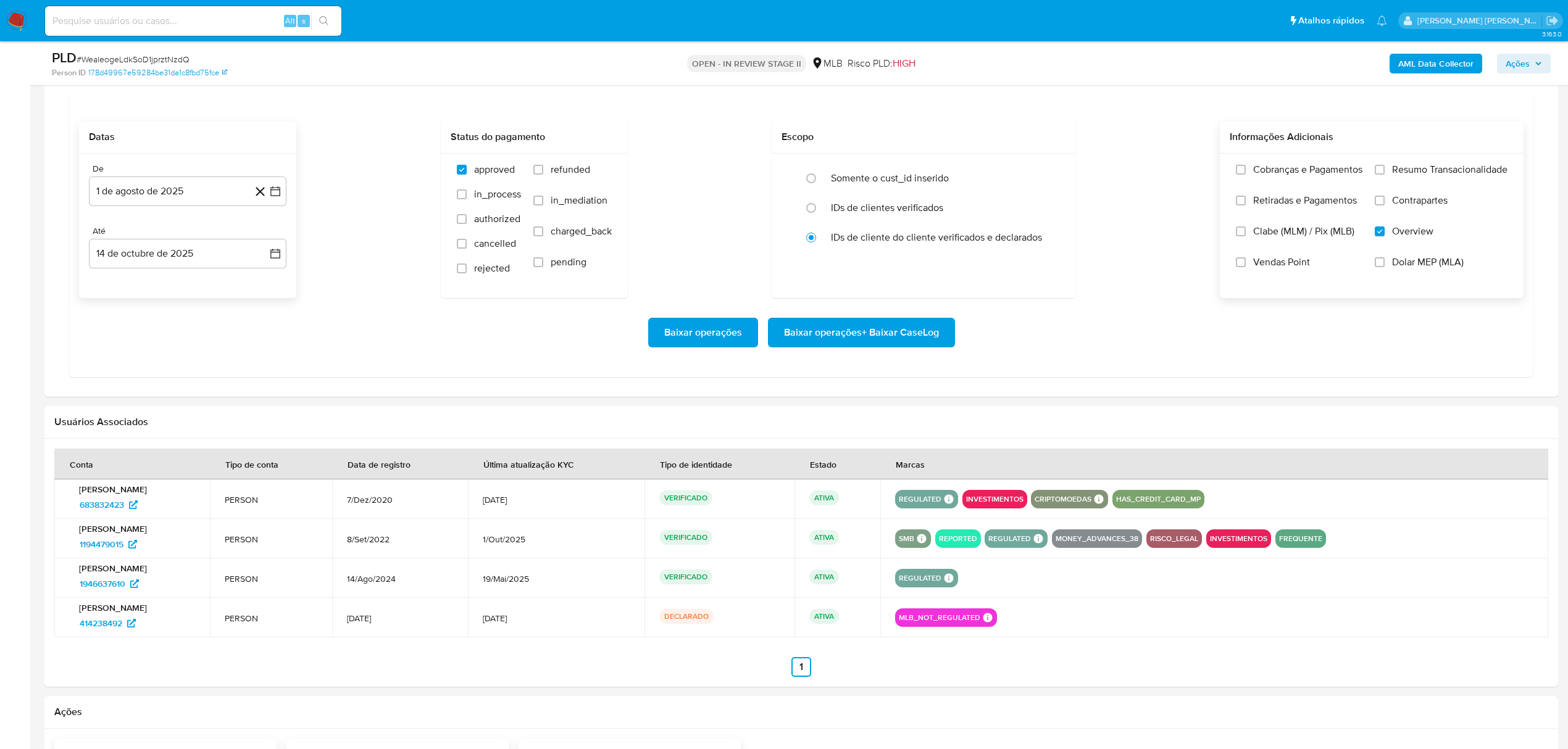
click at [1426, 213] on label "Contrapartes" at bounding box center [1441, 210] width 133 height 31
click at [1385, 205] on input "Contrapartes" at bounding box center [1379, 200] width 10 height 10
click at [1440, 174] on span "Resumo Transacionalidade" at bounding box center [1449, 169] width 115 height 12
click at [1385, 174] on input "Resumo Transacionalidade" at bounding box center [1379, 169] width 10 height 10
click at [889, 328] on span "Baixar operações + Baixar CaseLog" at bounding box center [861, 333] width 155 height 27
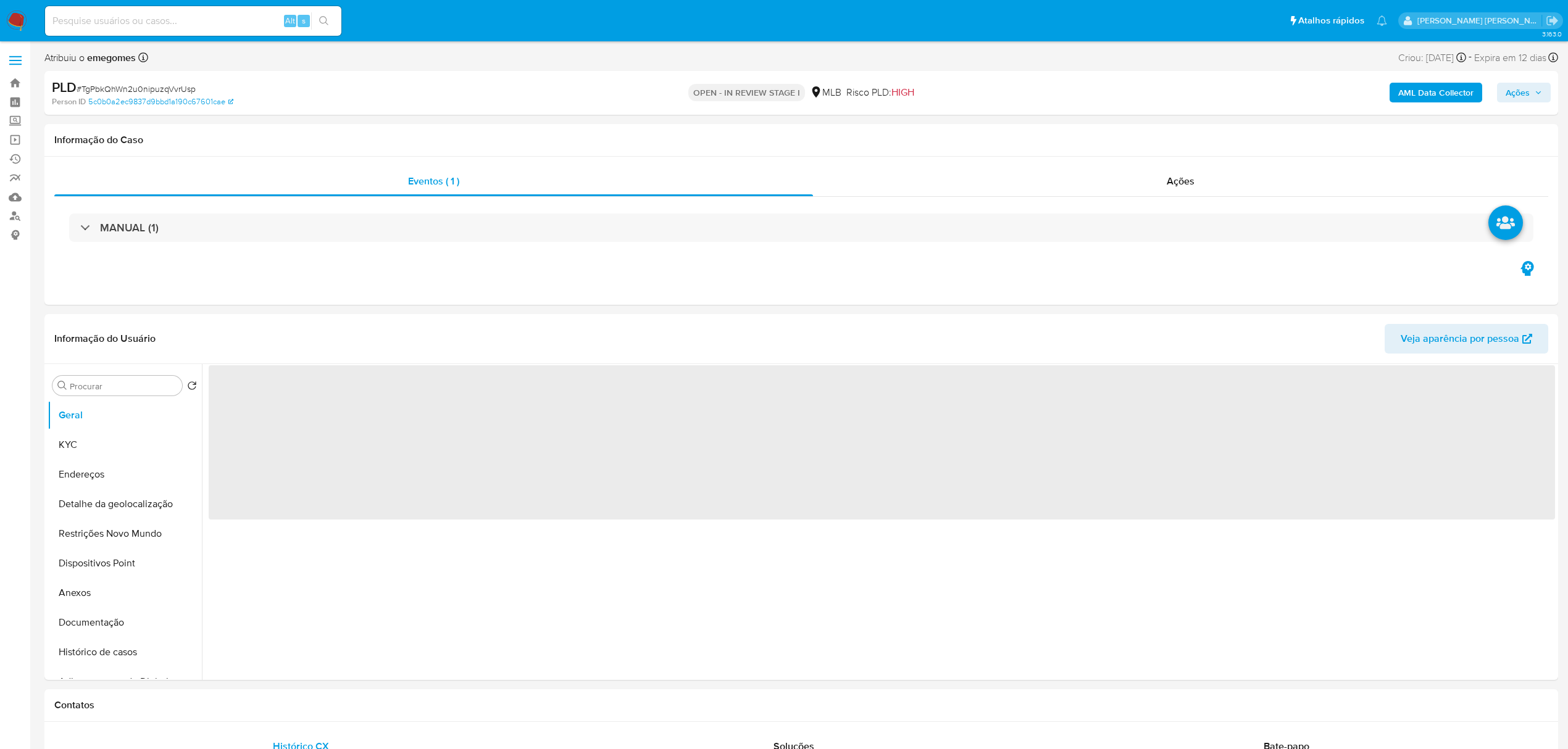
select select "10"
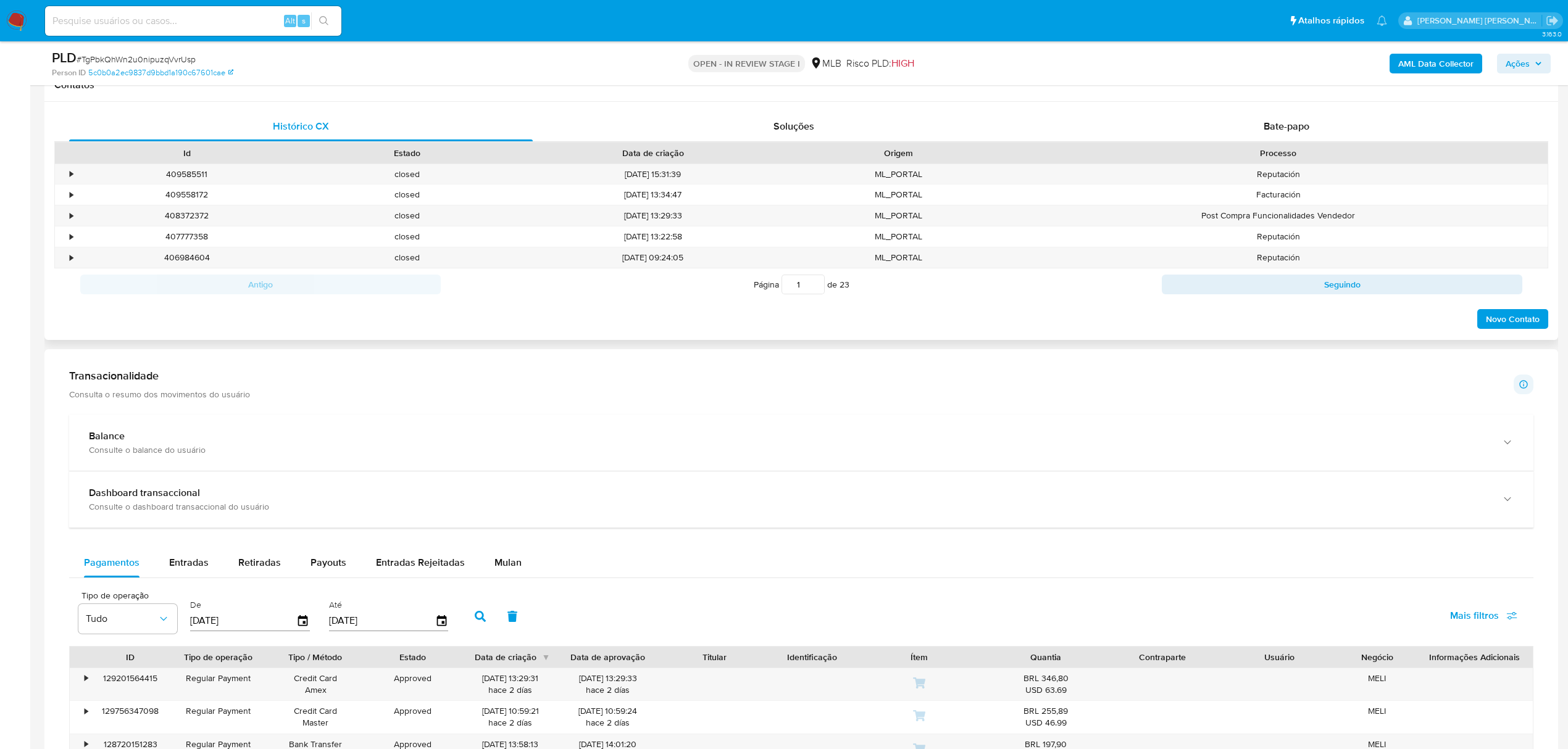
scroll to position [987, 0]
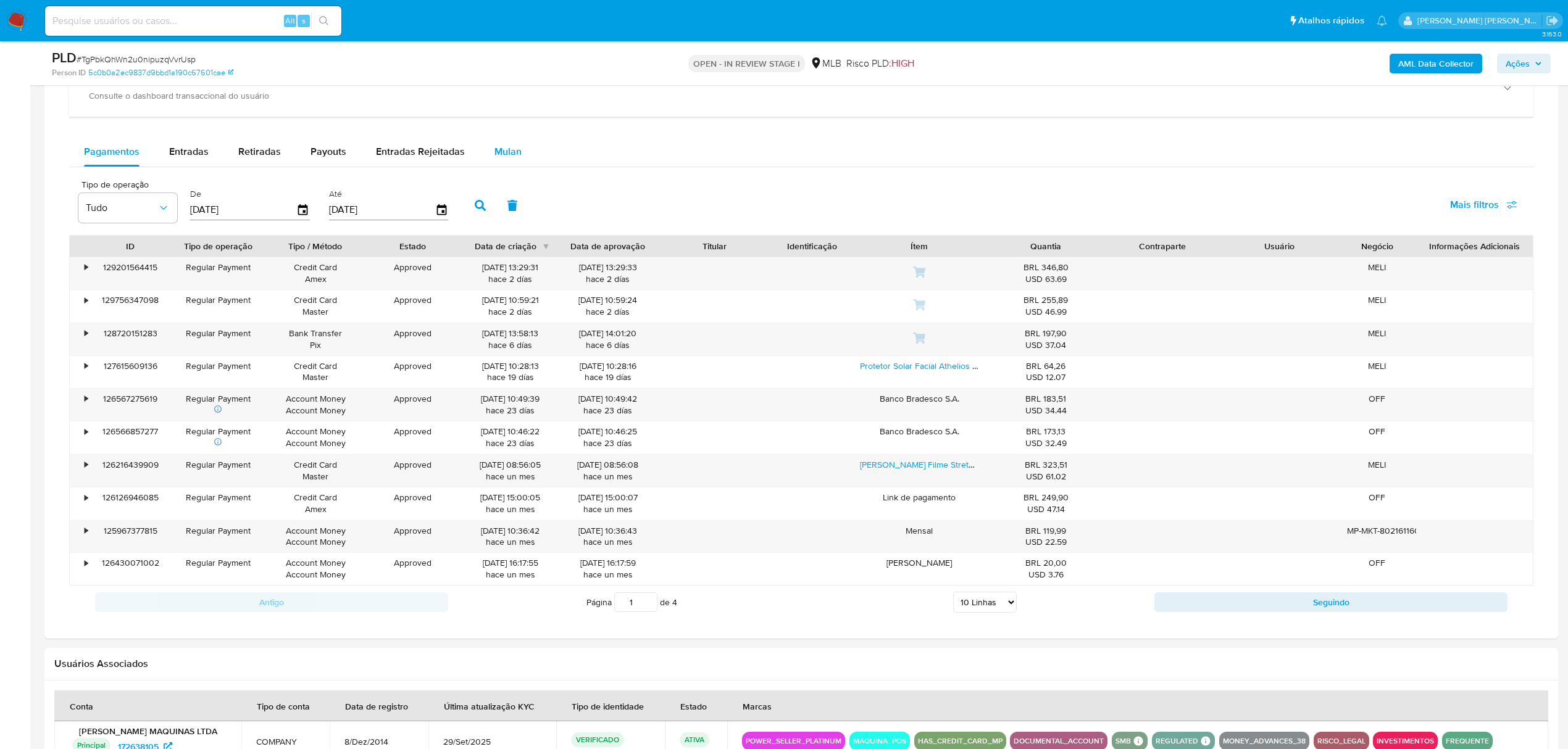
click at [521, 161] on button "Mulan" at bounding box center [507, 152] width 57 height 30
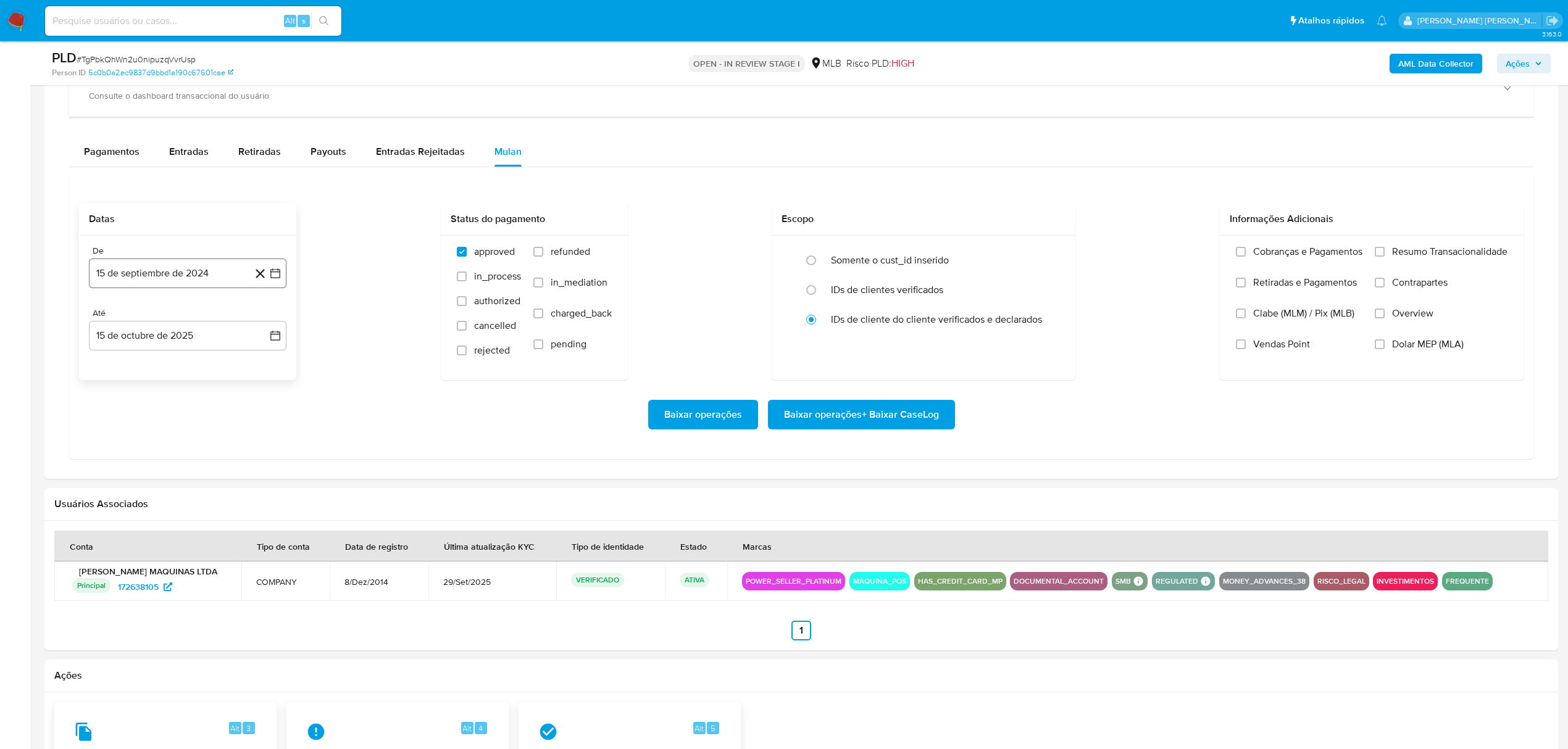
click at [279, 274] on icon "button" at bounding box center [275, 273] width 12 height 12
click at [265, 323] on icon "Mes siguiente" at bounding box center [265, 319] width 5 height 9
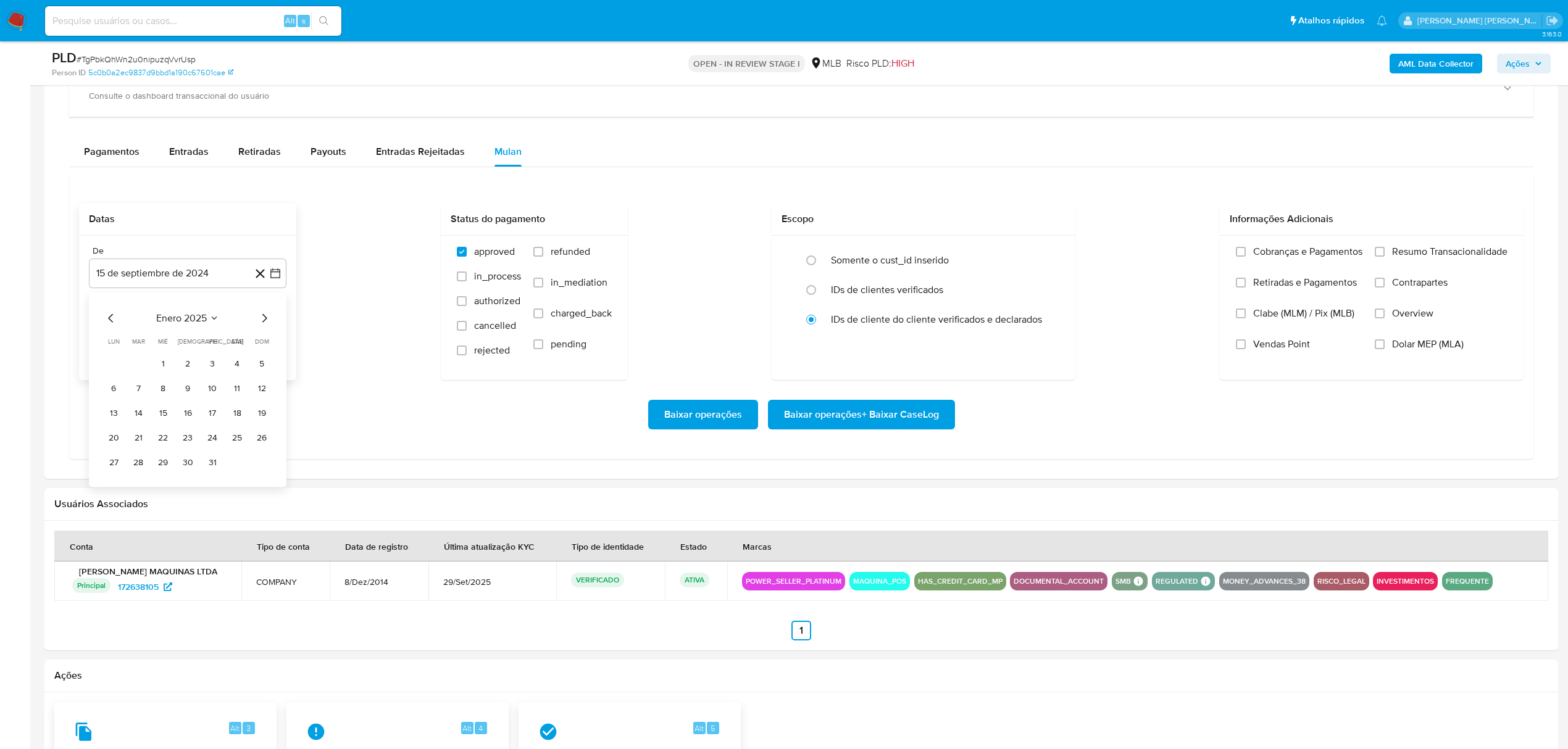
click at [265, 323] on icon "Mes siguiente" at bounding box center [265, 319] width 5 height 9
click at [265, 323] on icon "Mes siguiente" at bounding box center [264, 318] width 15 height 15
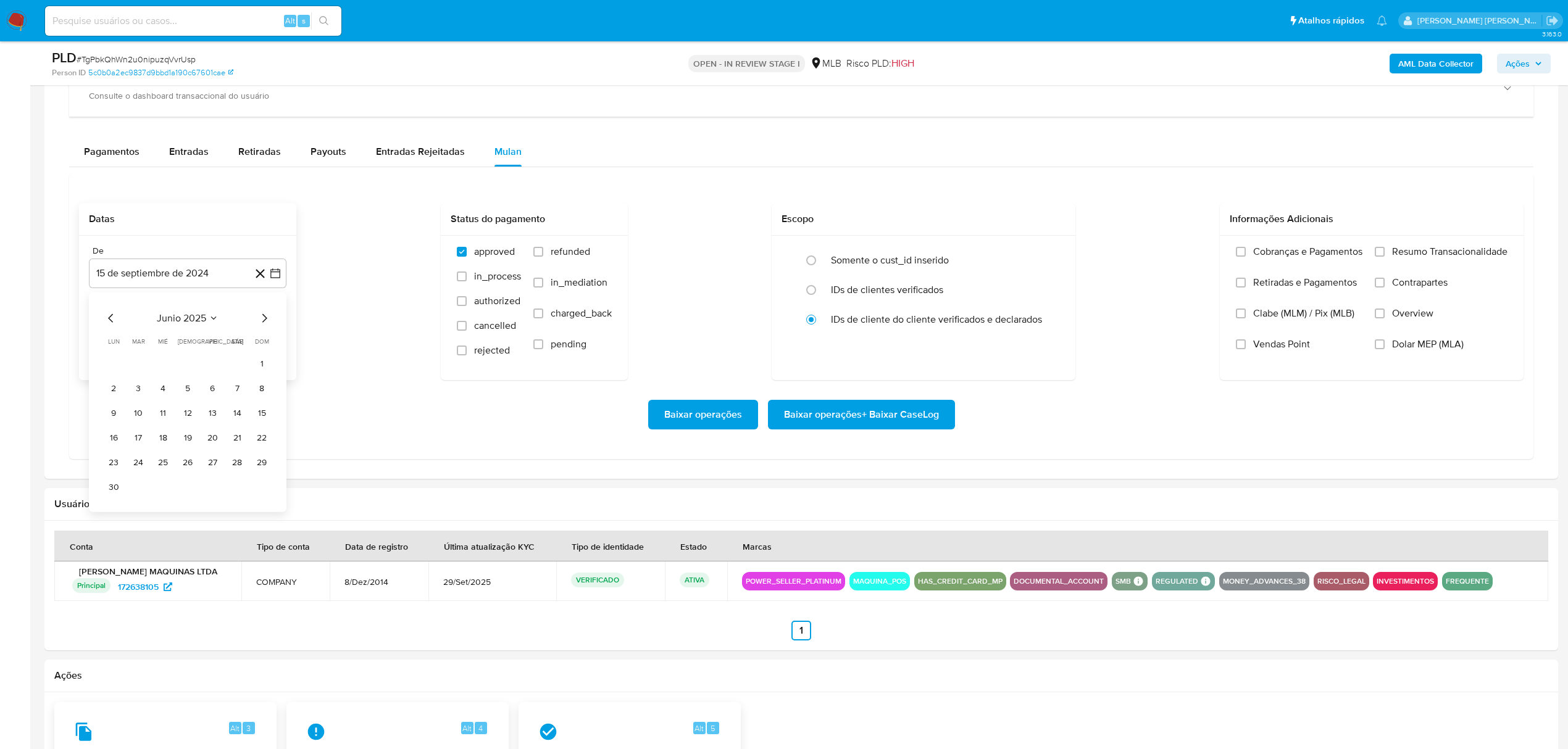
click at [265, 323] on icon "Mes siguiente" at bounding box center [264, 318] width 15 height 15
click at [215, 368] on button "1" at bounding box center [212, 364] width 20 height 20
click at [278, 340] on icon "button" at bounding box center [275, 336] width 12 height 12
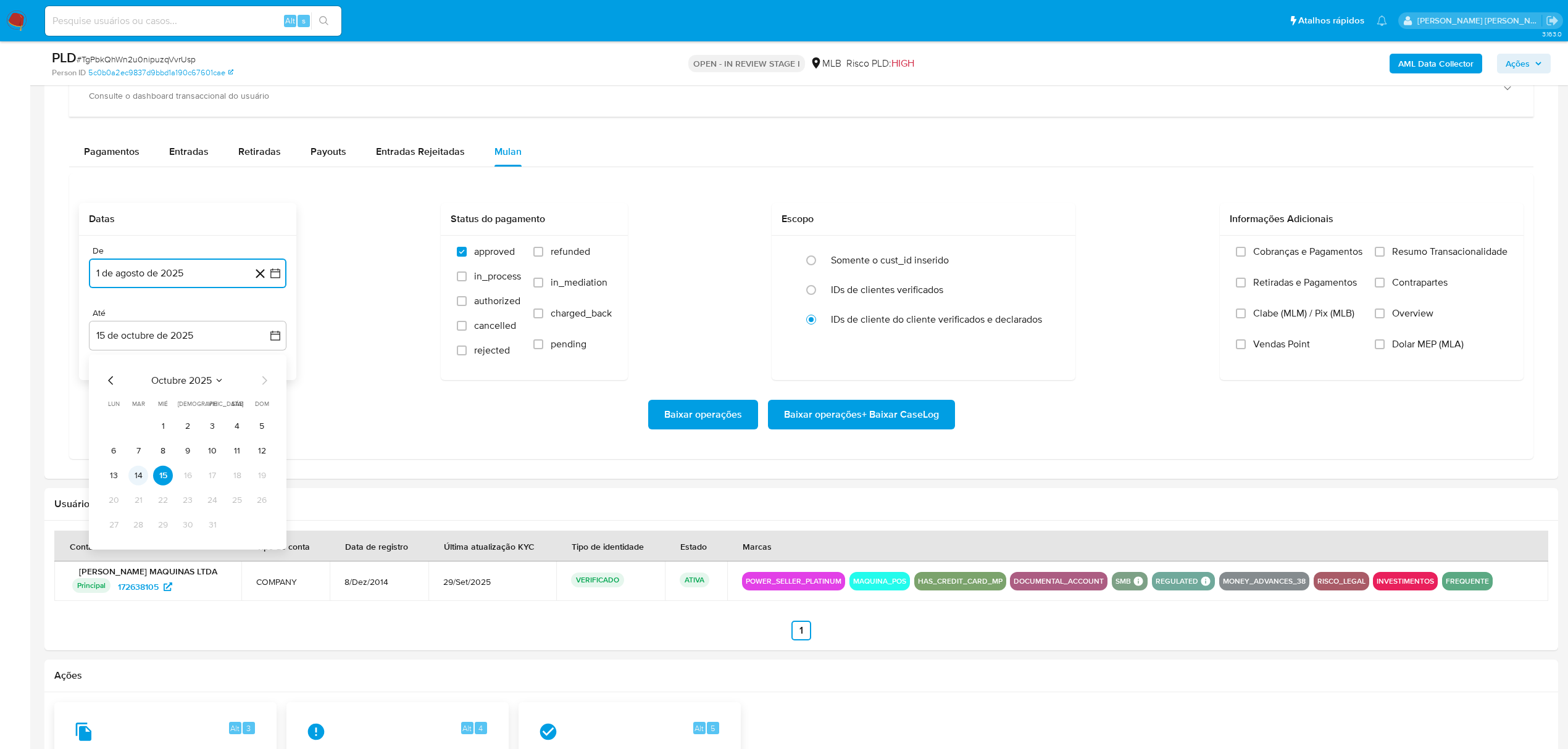
click at [143, 483] on button "14" at bounding box center [138, 476] width 20 height 20
click at [1433, 323] on label "Overview" at bounding box center [1441, 322] width 133 height 31
click at [1385, 319] on input "Overview" at bounding box center [1379, 313] width 10 height 10
click at [1432, 289] on span "Contrapartes" at bounding box center [1420, 283] width 56 height 12
click at [1385, 287] on input "Contrapartes" at bounding box center [1379, 282] width 10 height 10
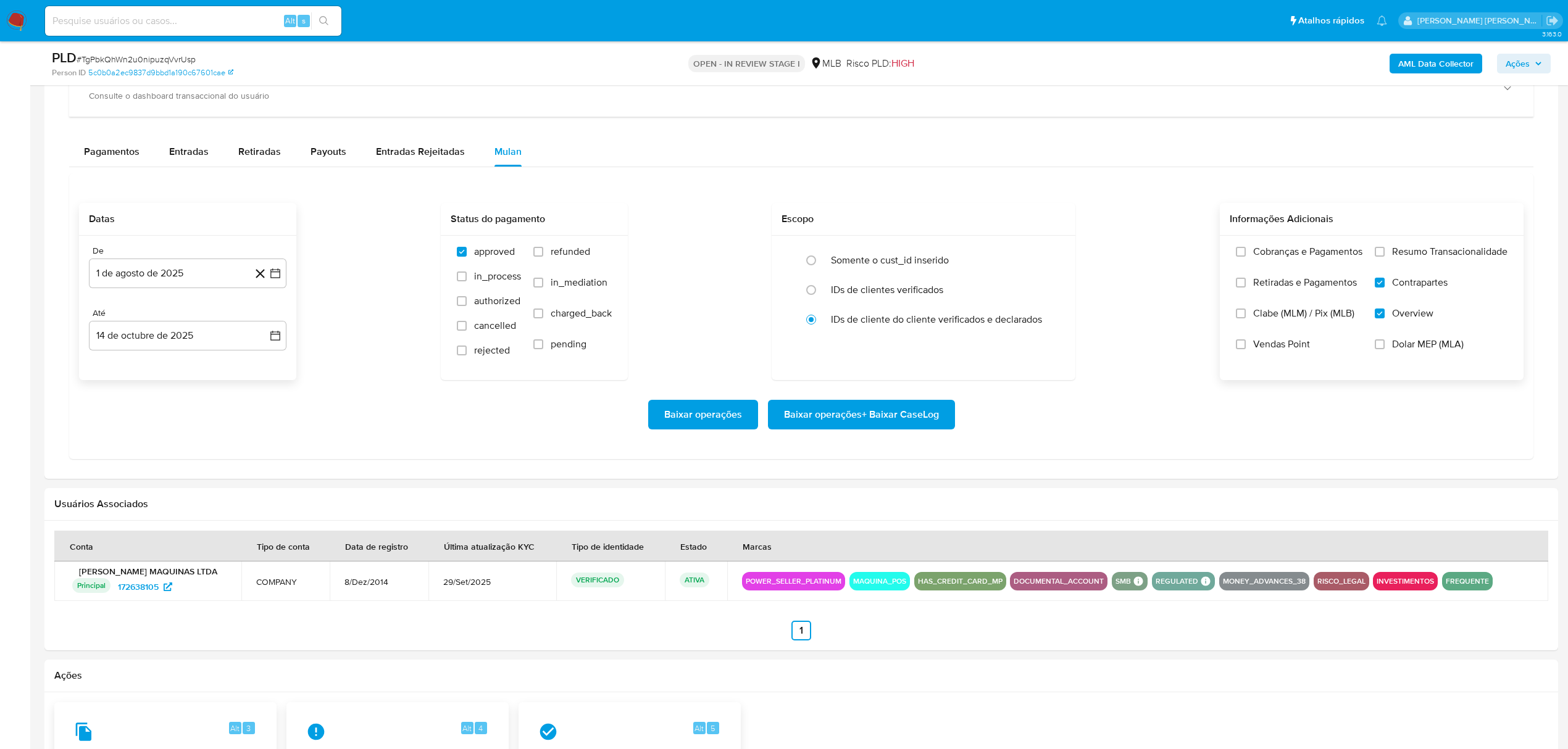
click at [1432, 258] on span "Resumo Transacionalidade" at bounding box center [1449, 251] width 115 height 12
click at [1385, 257] on input "Resumo Transacionalidade" at bounding box center [1379, 251] width 10 height 10
click at [840, 420] on span "Baixar operações + Baixar CaseLog" at bounding box center [861, 415] width 155 height 27
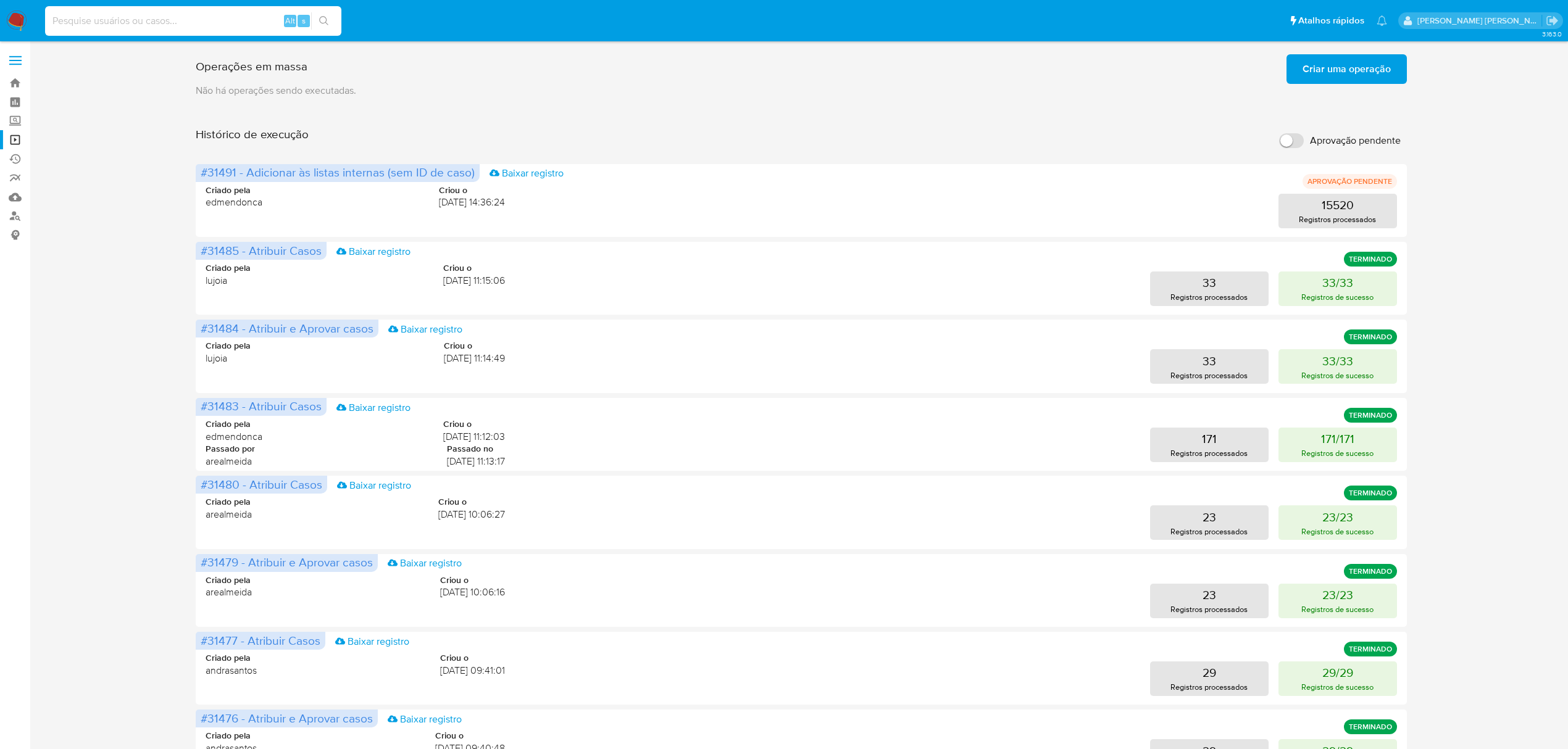
click at [127, 21] on input at bounding box center [193, 21] width 296 height 16
paste input "7XWfM0yeGCEAT2AR9s0tOji0"
type input "7XWfM0yeGCEAT2AR9s0tOji0"
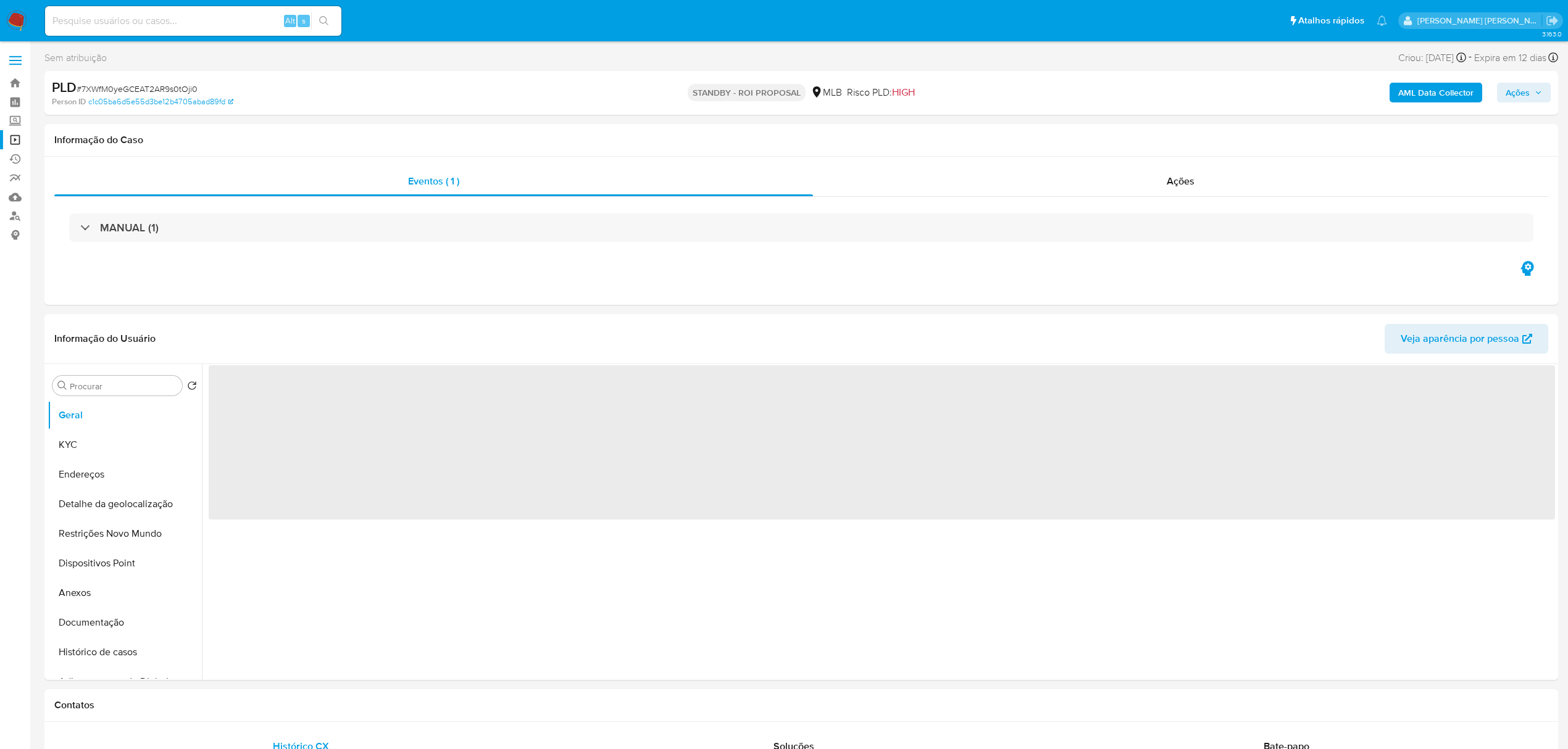
select select "10"
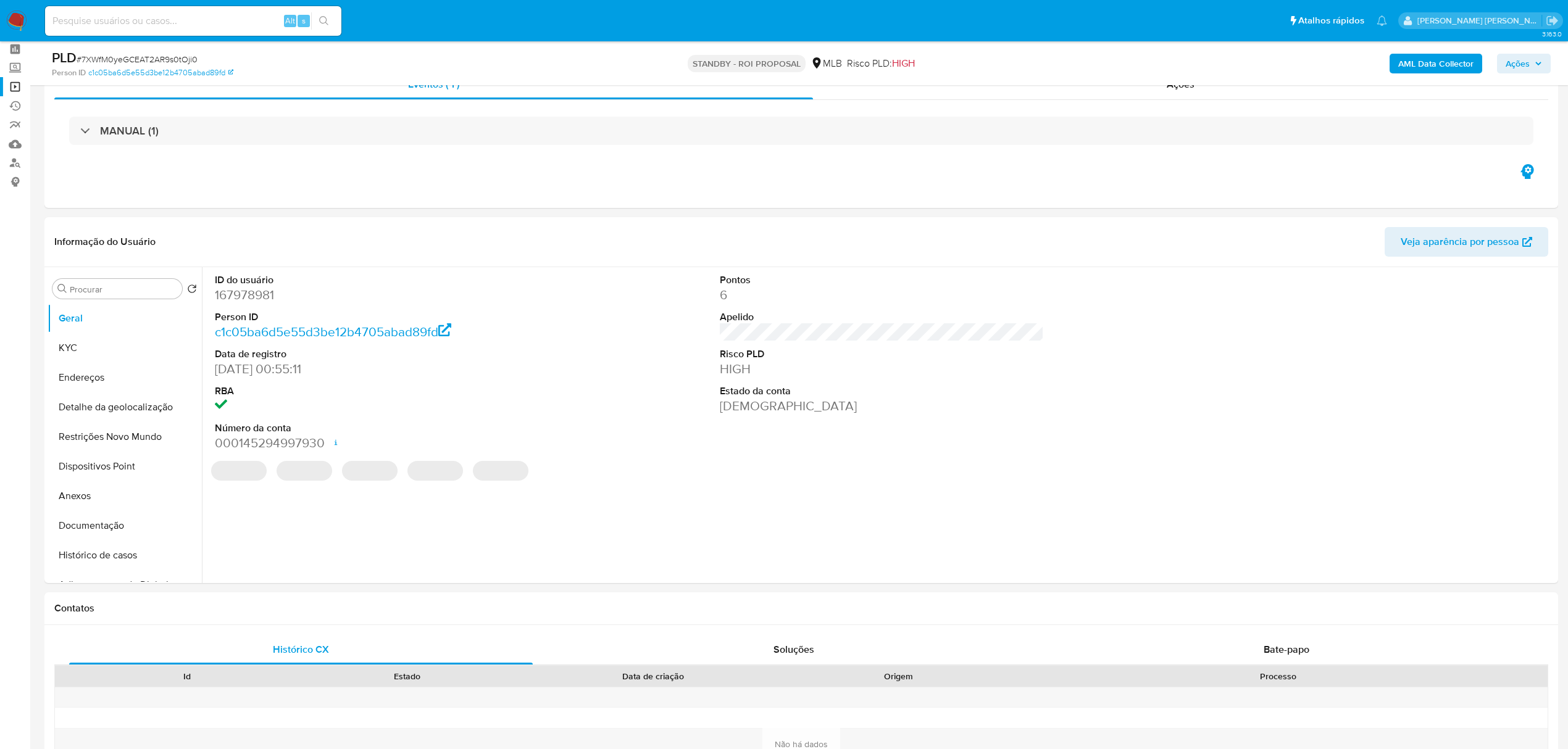
scroll to position [82, 0]
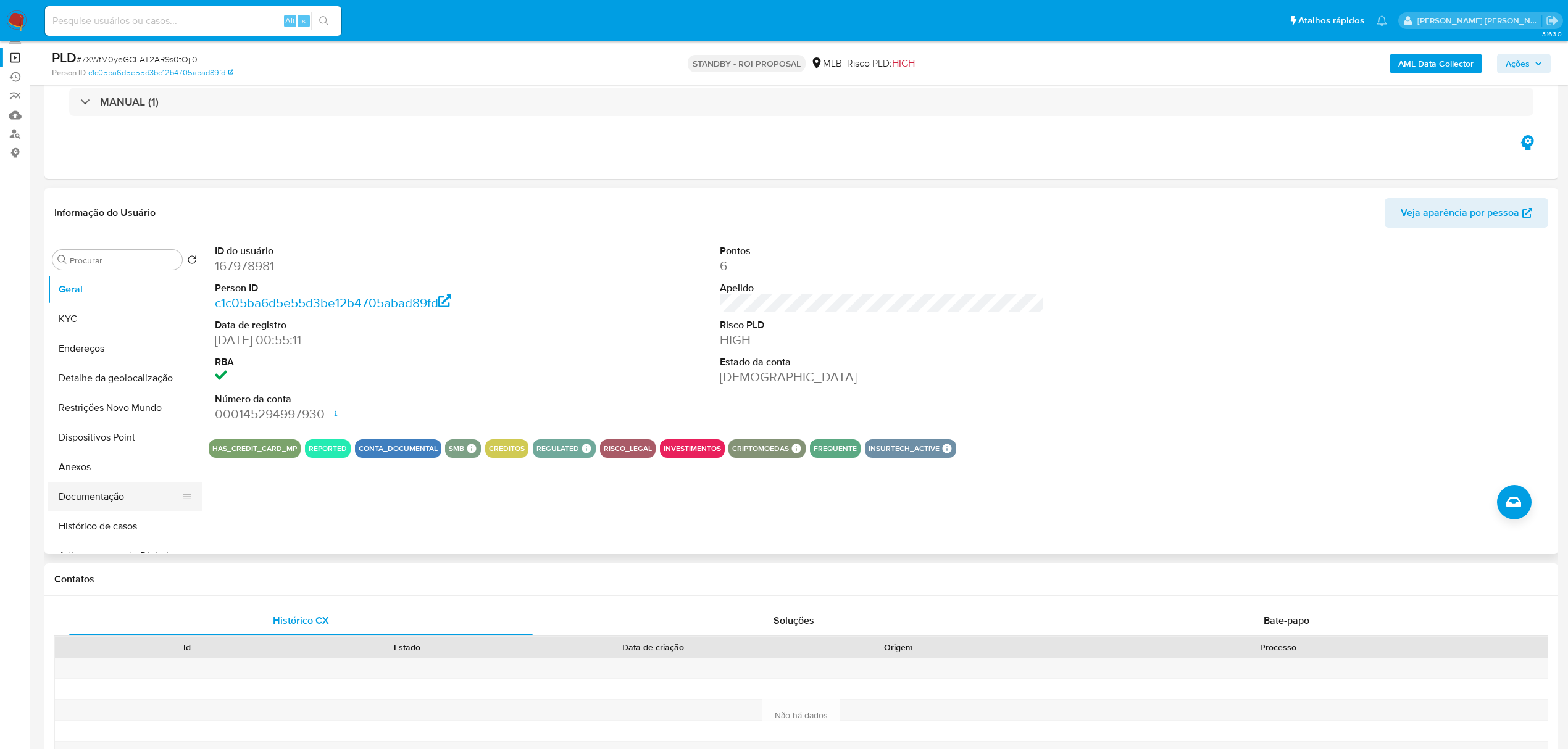
click at [112, 497] on button "Documentação" at bounding box center [119, 497] width 144 height 30
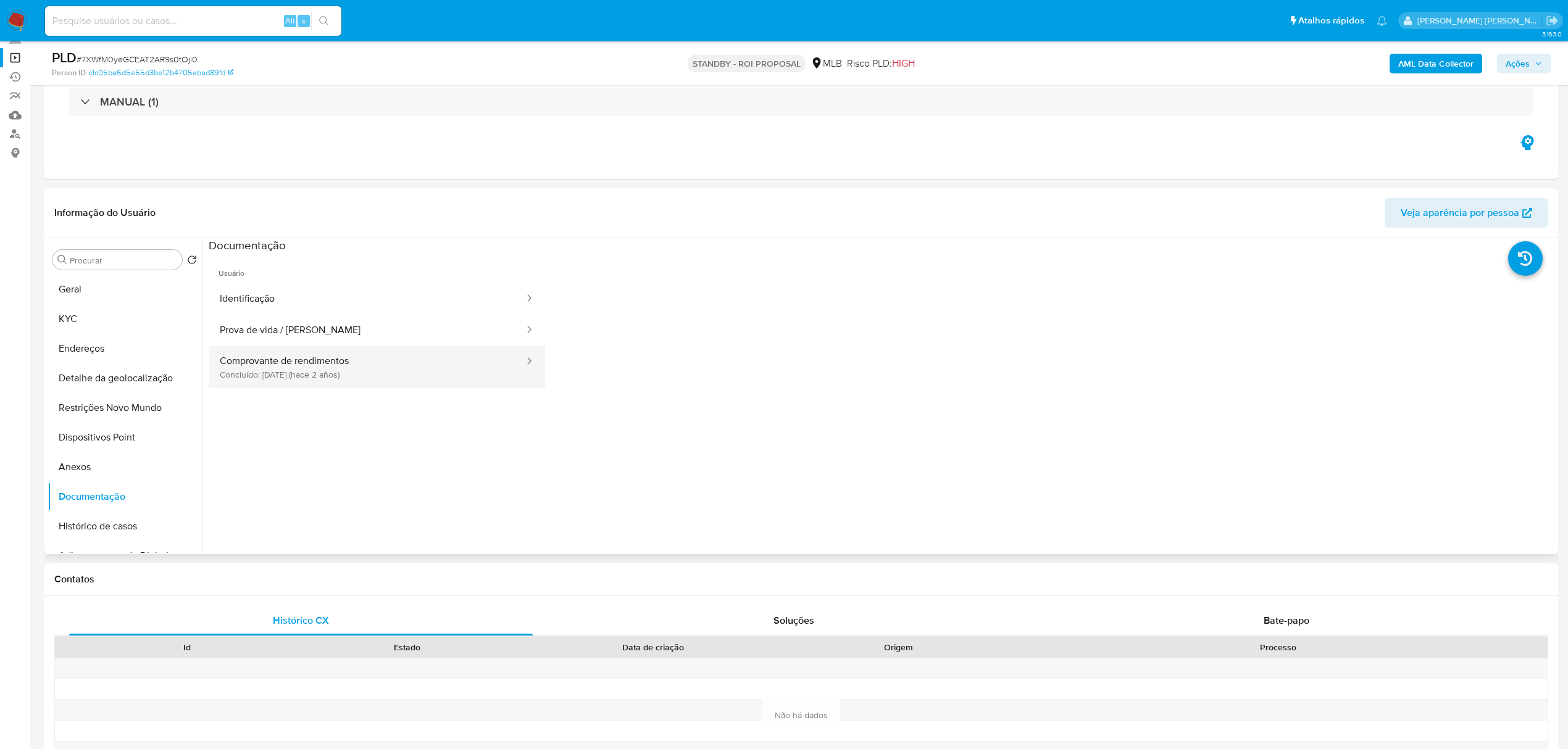
click at [334, 376] on button "Comprovante de rendimentos Concluído: 22/03/2024 (hace 2 años)" at bounding box center [367, 368] width 317 height 42
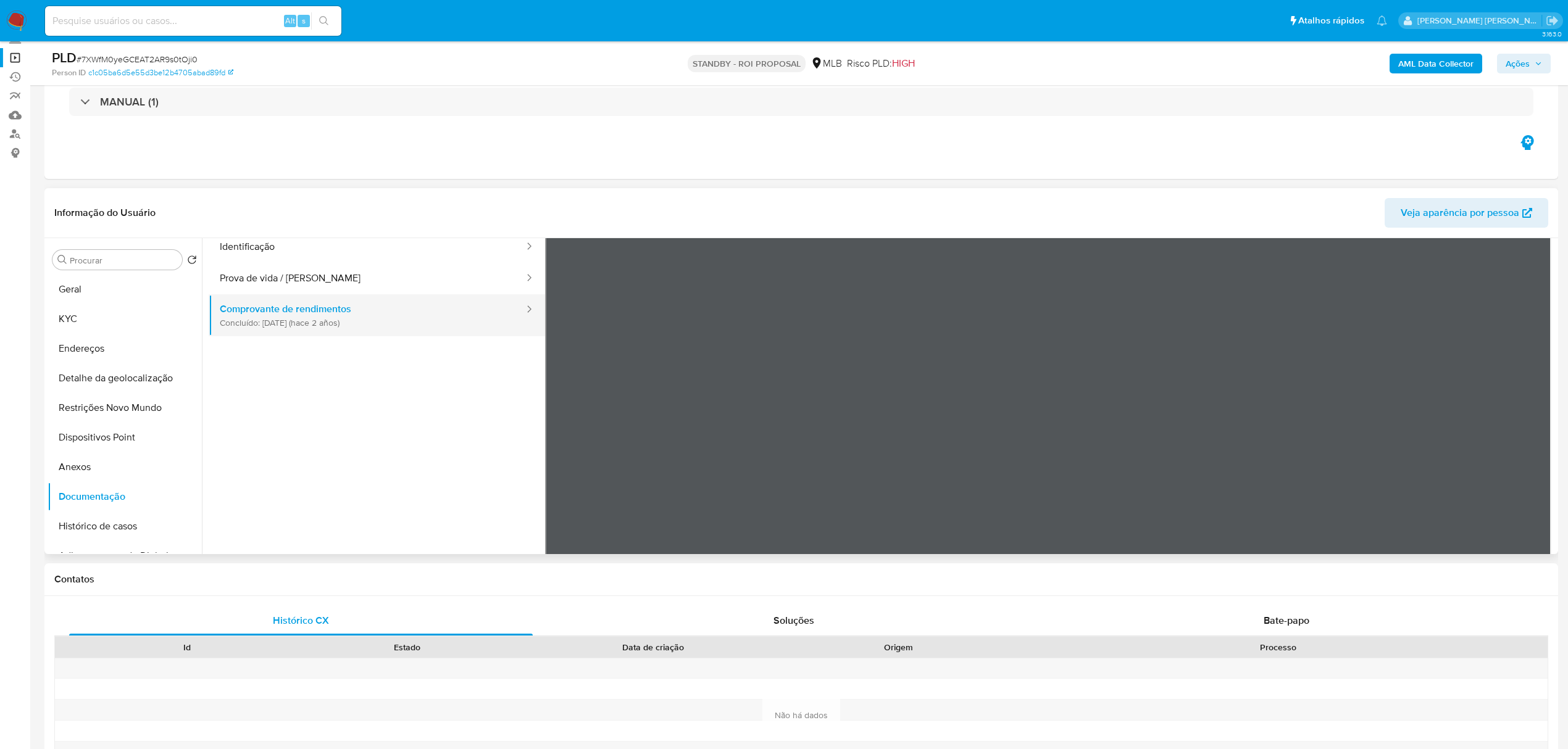
scroll to position [107, 0]
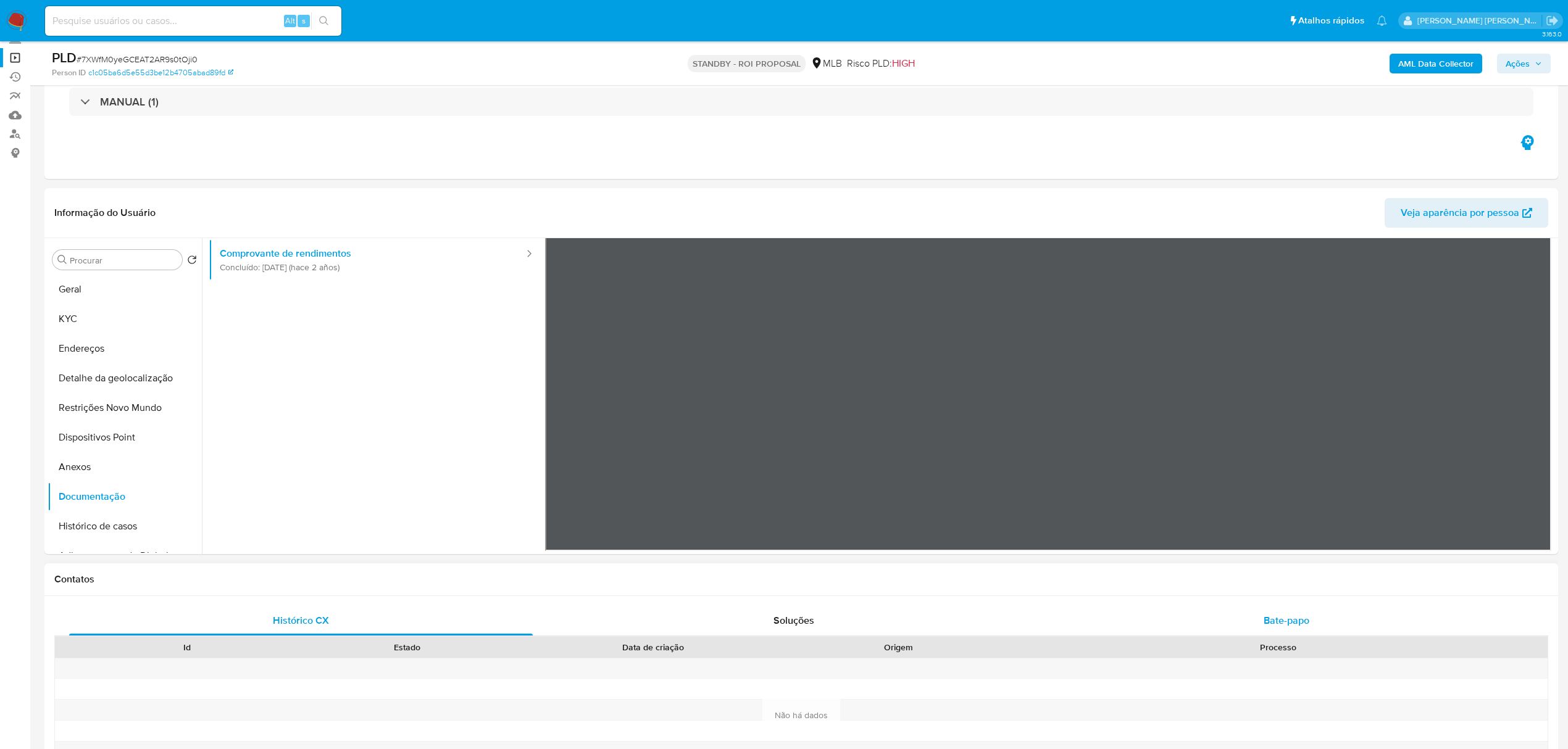
click at [1305, 621] on span "Bate-papo" at bounding box center [1286, 621] width 45 height 14
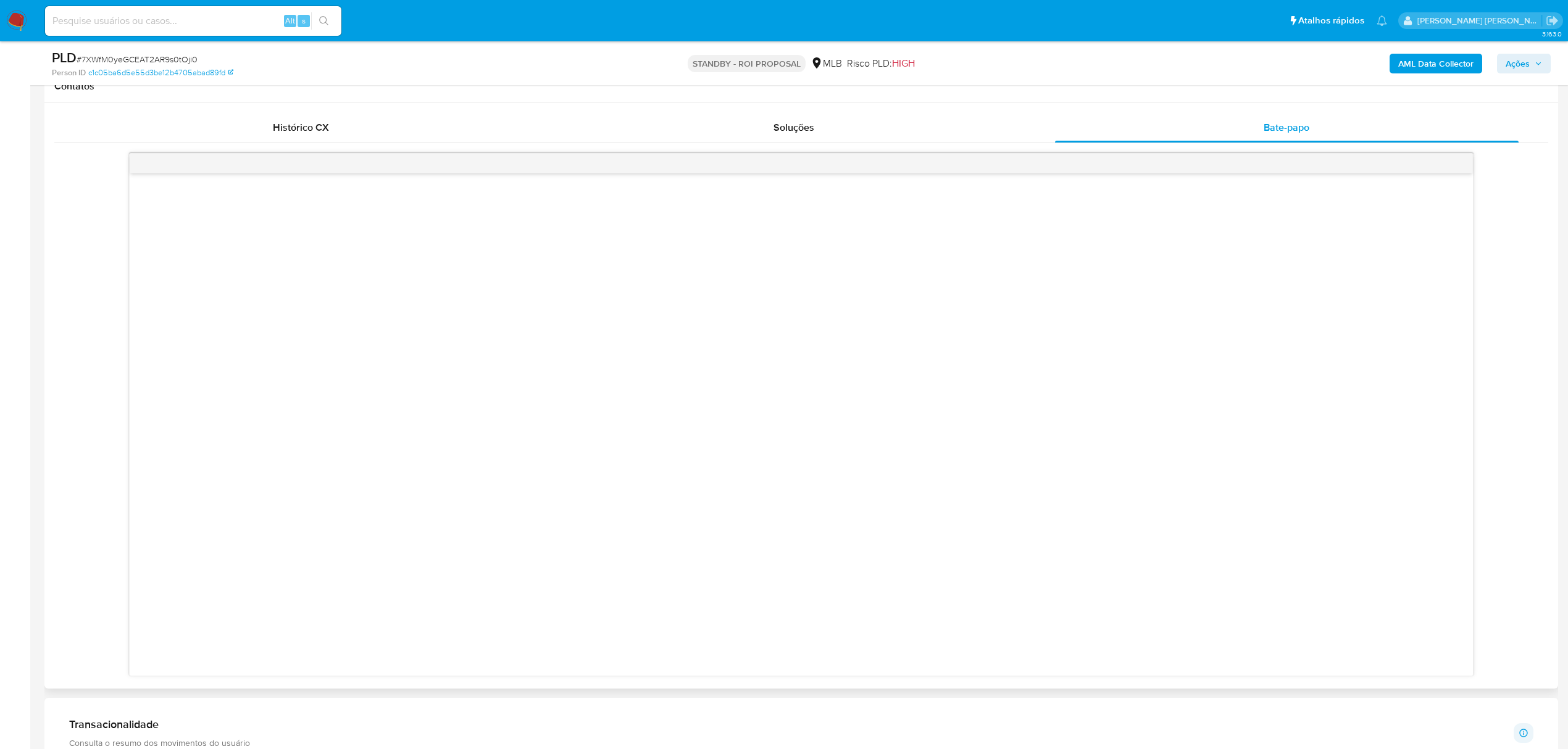
scroll to position [576, 0]
click at [158, 22] on input at bounding box center [193, 21] width 296 height 16
paste input "isFQlBiNmbPzhIpinARR0pCs"
type input "isFQlBiNmbPzhIpinARR0pCs"
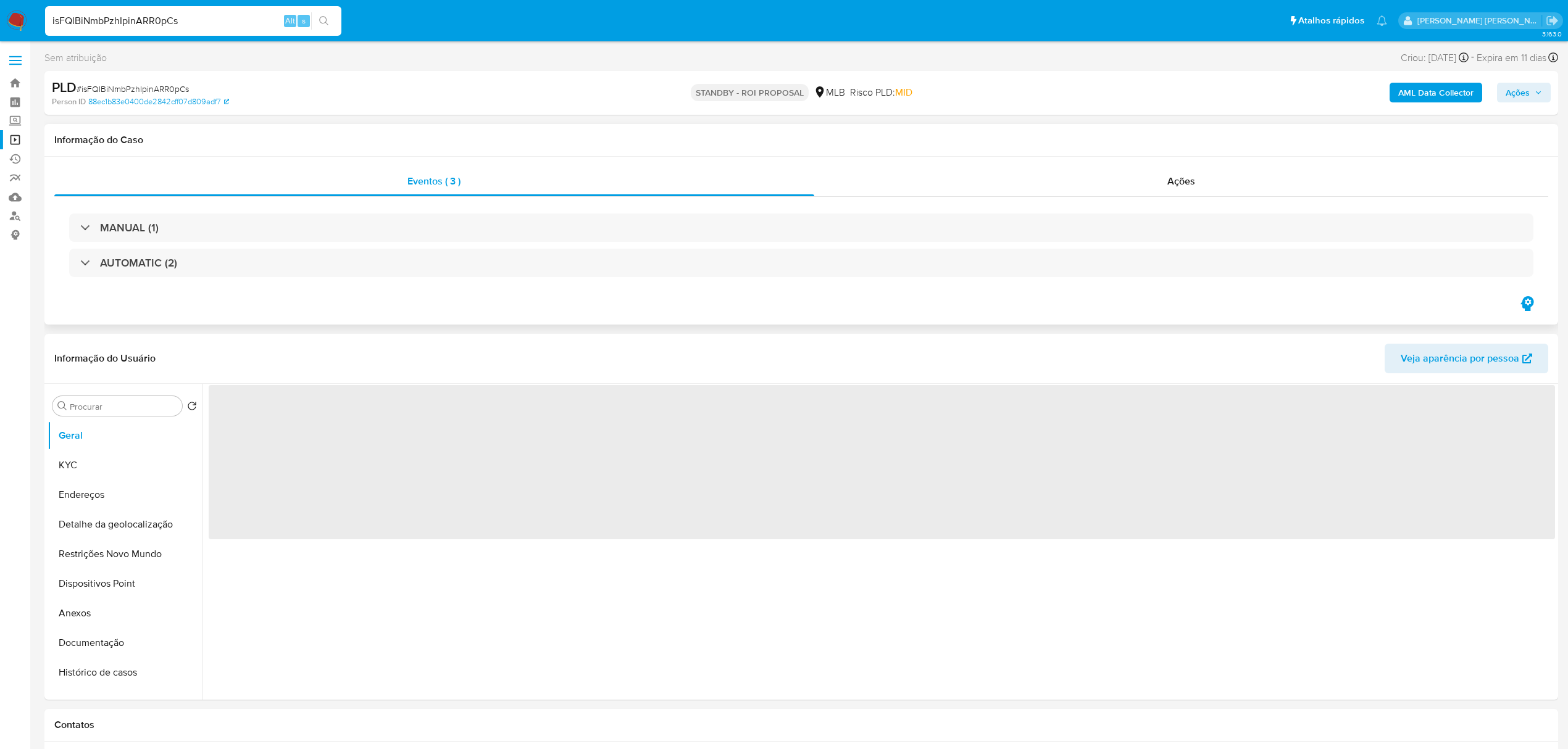
select select "10"
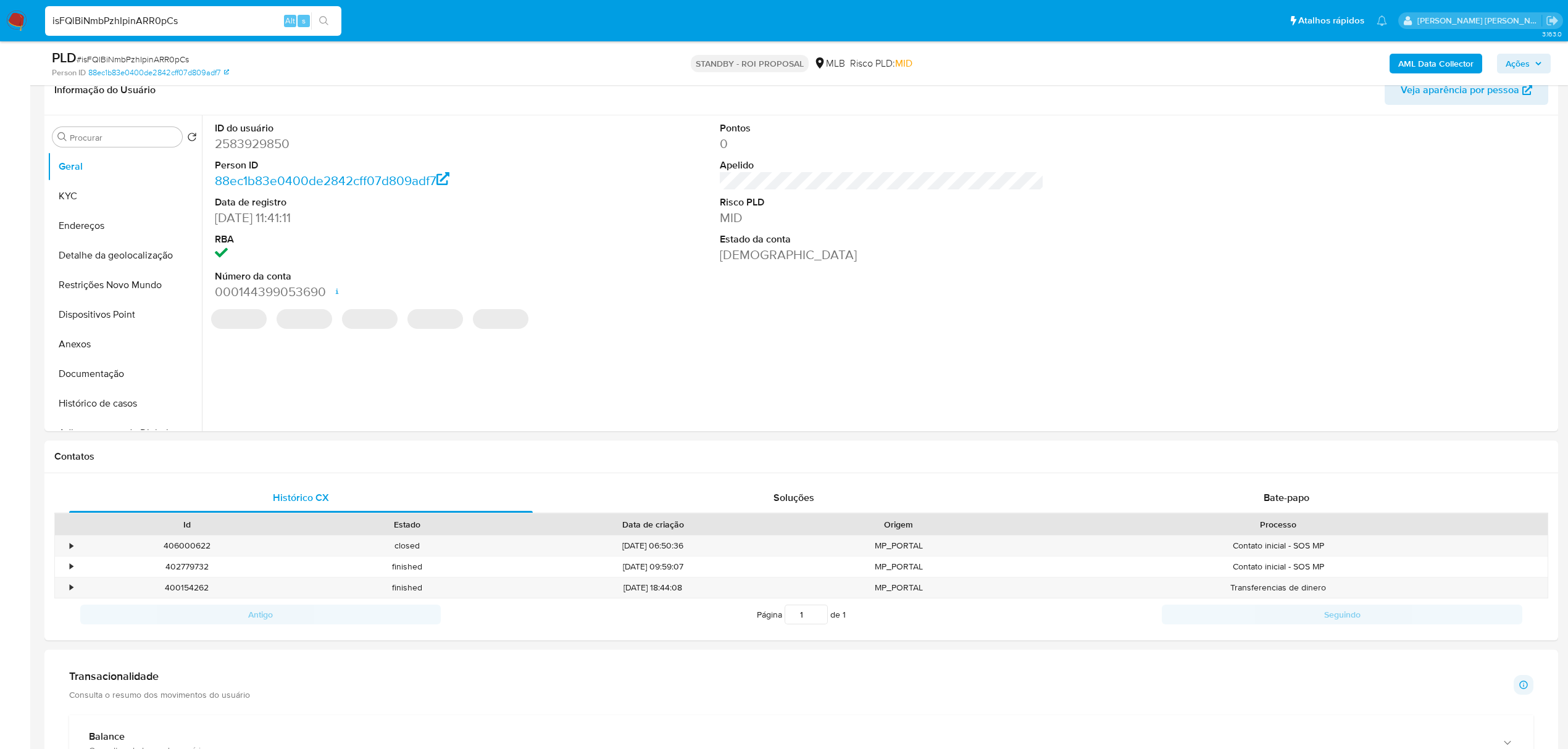
scroll to position [329, 0]
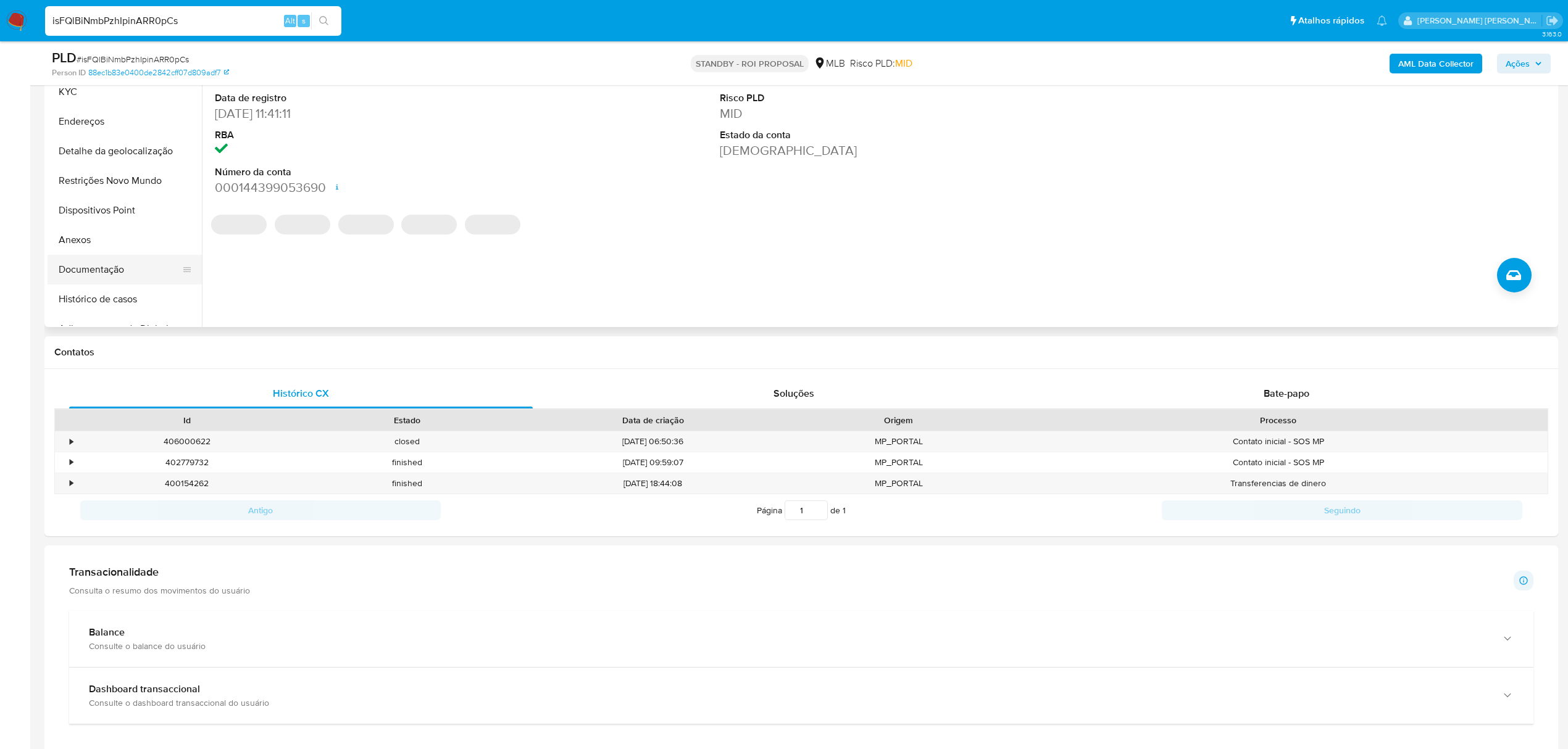
click at [113, 266] on button "Documentação" at bounding box center [119, 270] width 144 height 30
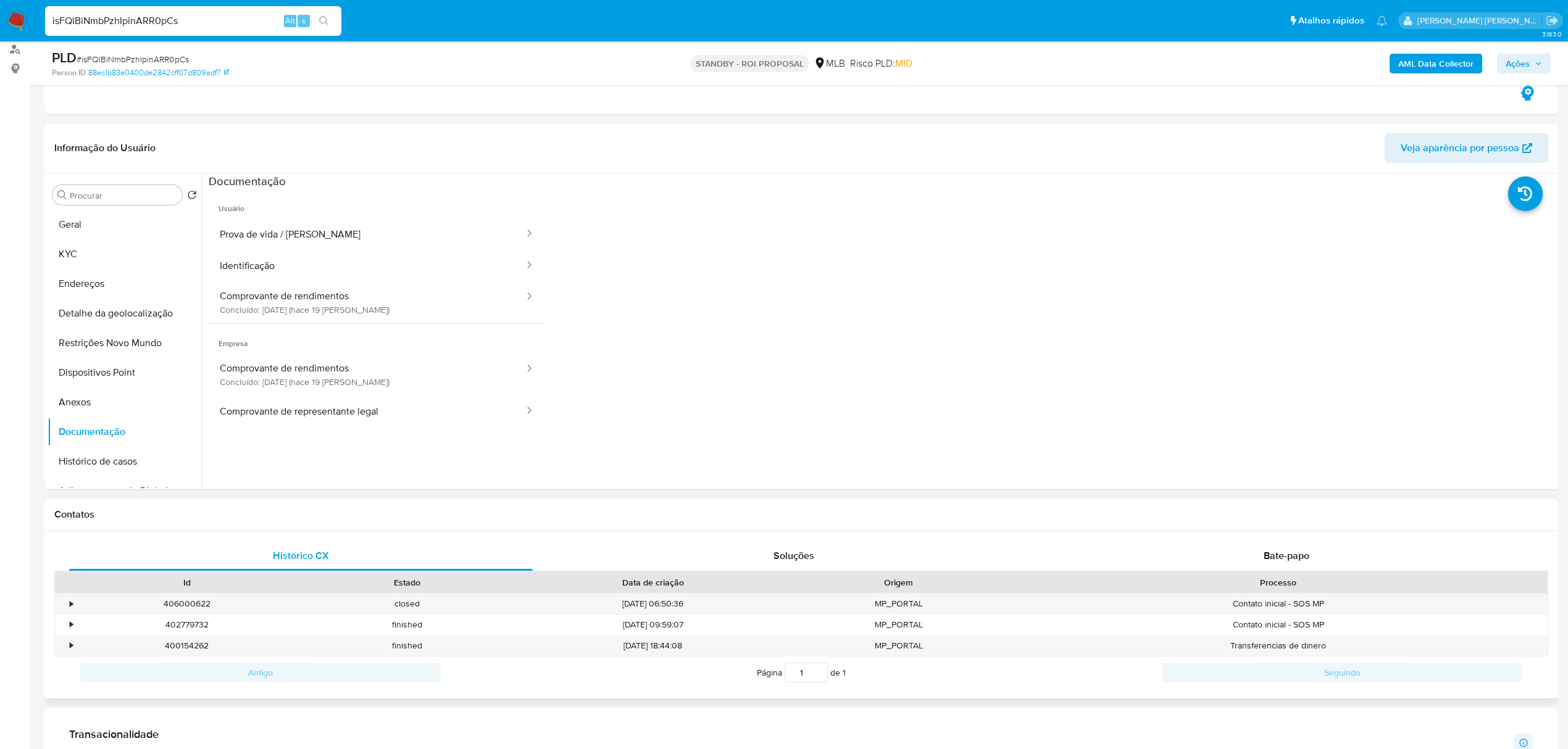
scroll to position [164, 0]
click at [384, 305] on button "Comprovante de rendimentos Concluído: 26/09/2025 (hace 19 días)" at bounding box center [367, 305] width 317 height 42
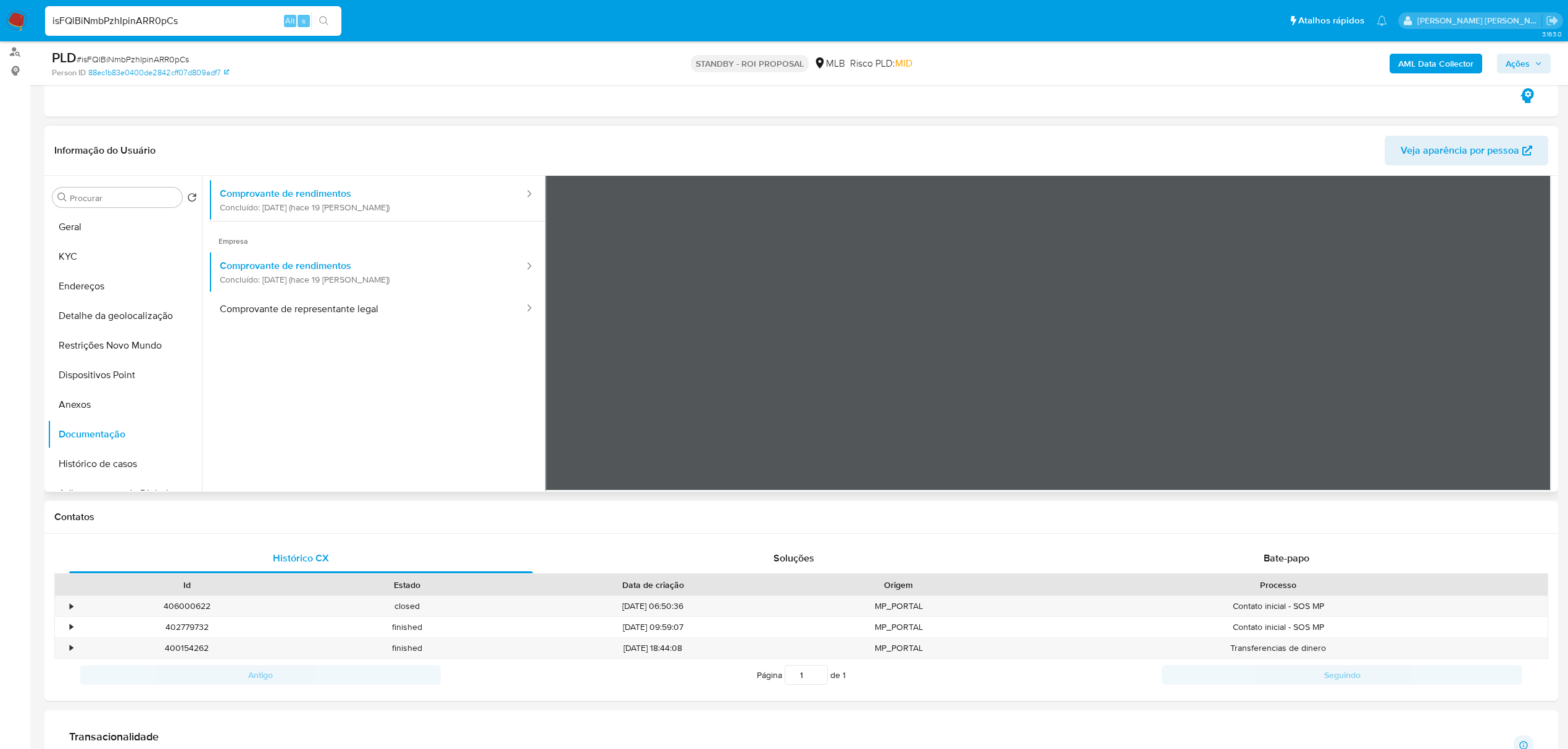
scroll to position [107, 0]
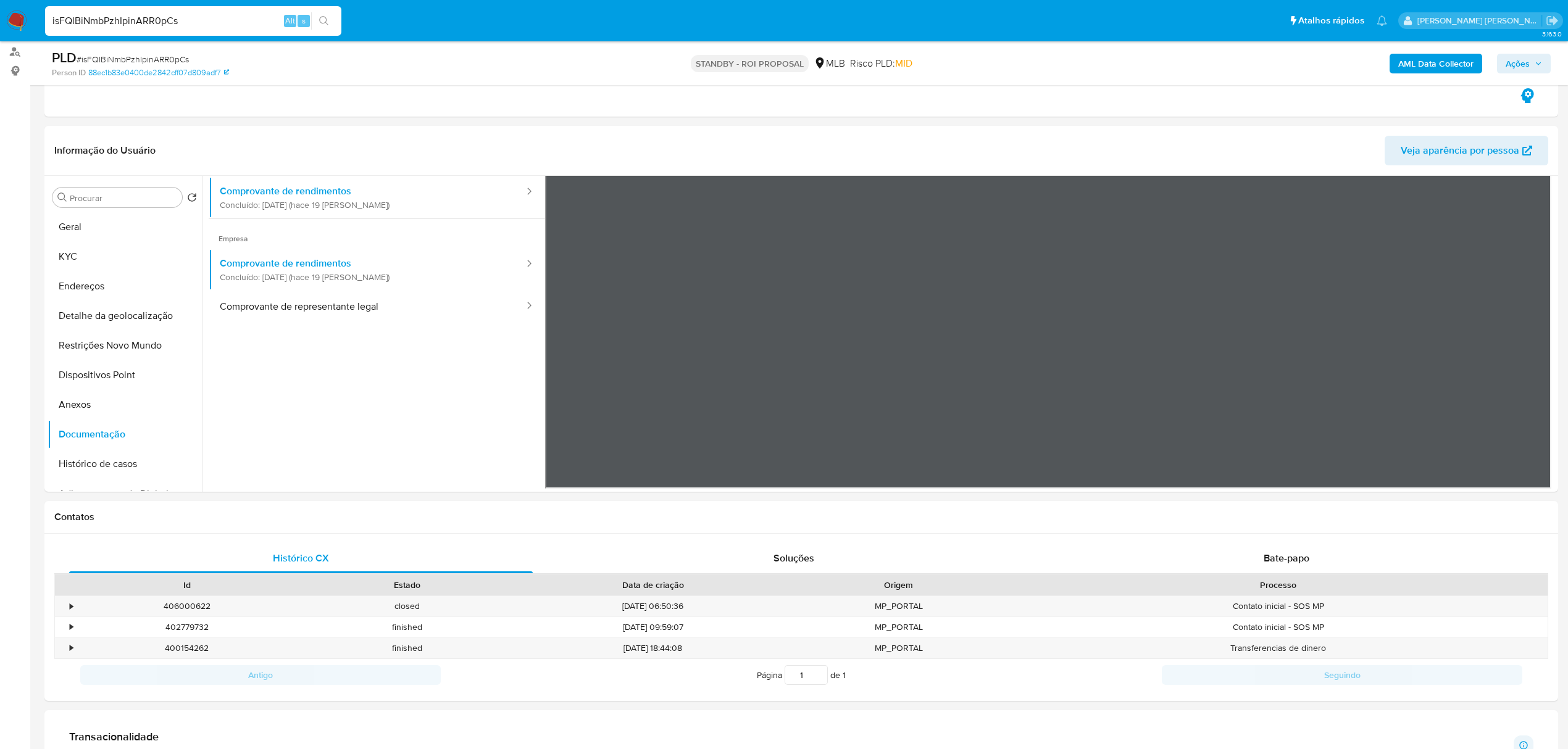
click at [210, 20] on input "isFQlBiNmbPzhIpinARR0pCs" at bounding box center [193, 21] width 296 height 16
paste input "Mn4gqye7IGDfUVTBmSSIdfFj"
type input "Mn4gqye7IGDfUVTBmSSIdfFj"
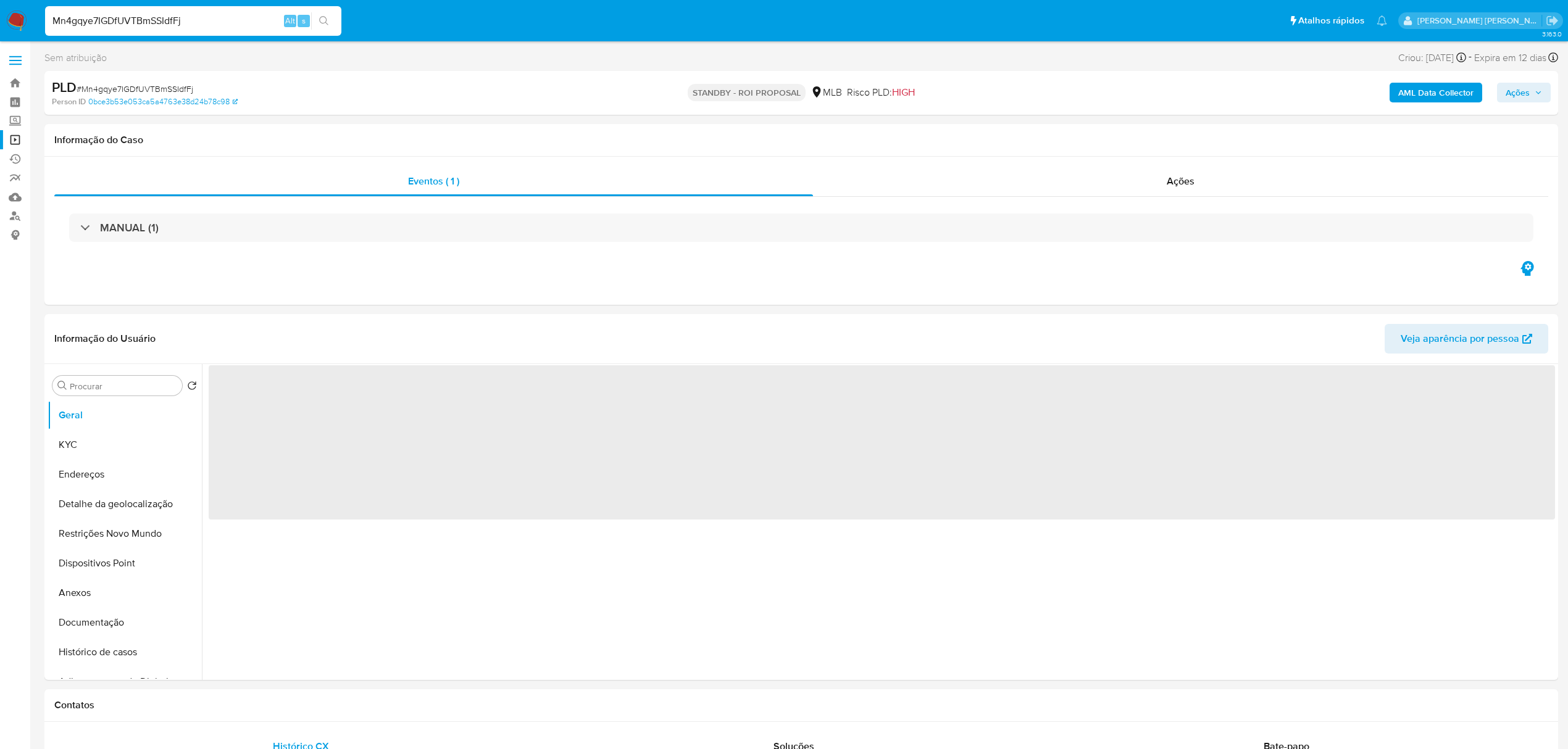
select select "10"
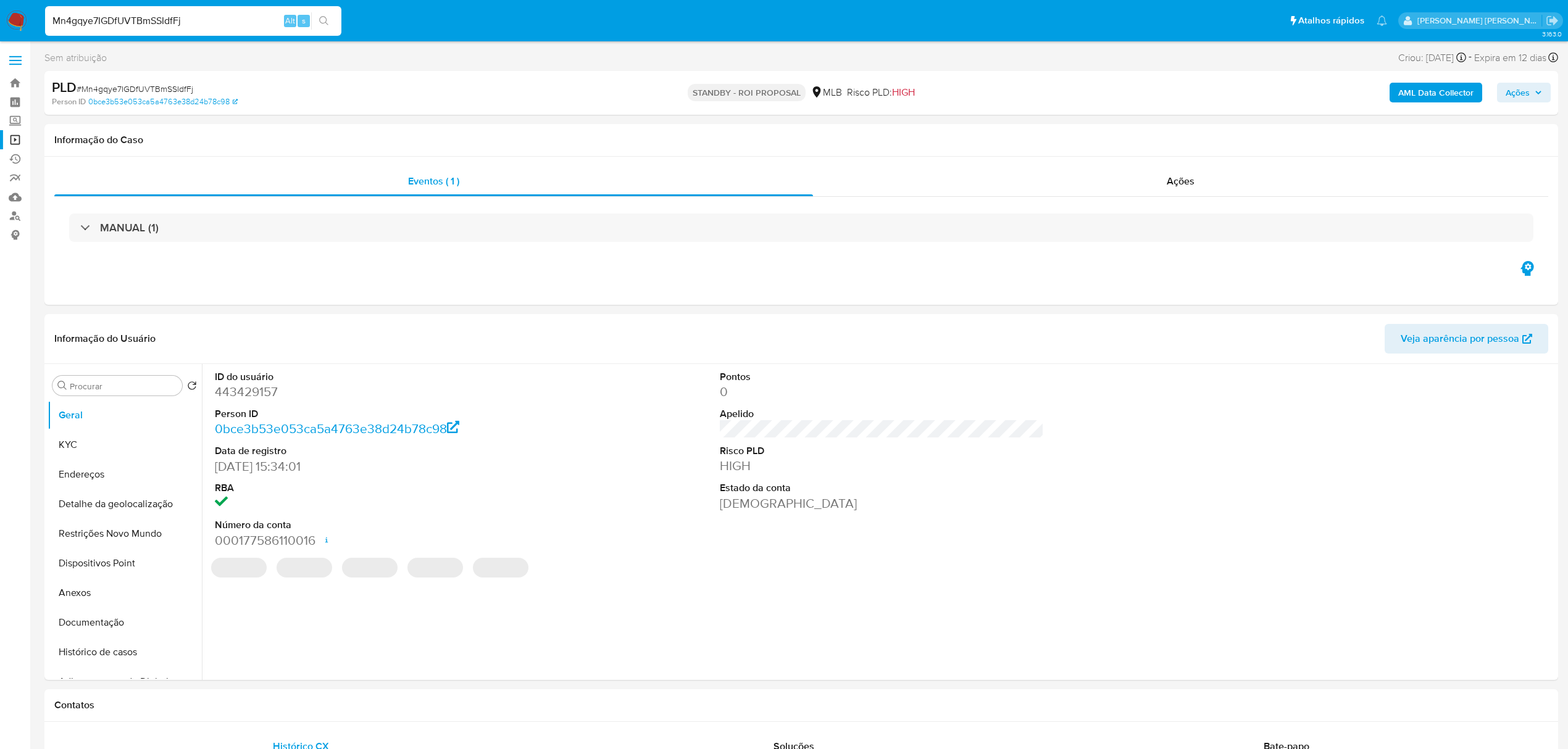
scroll to position [82, 0]
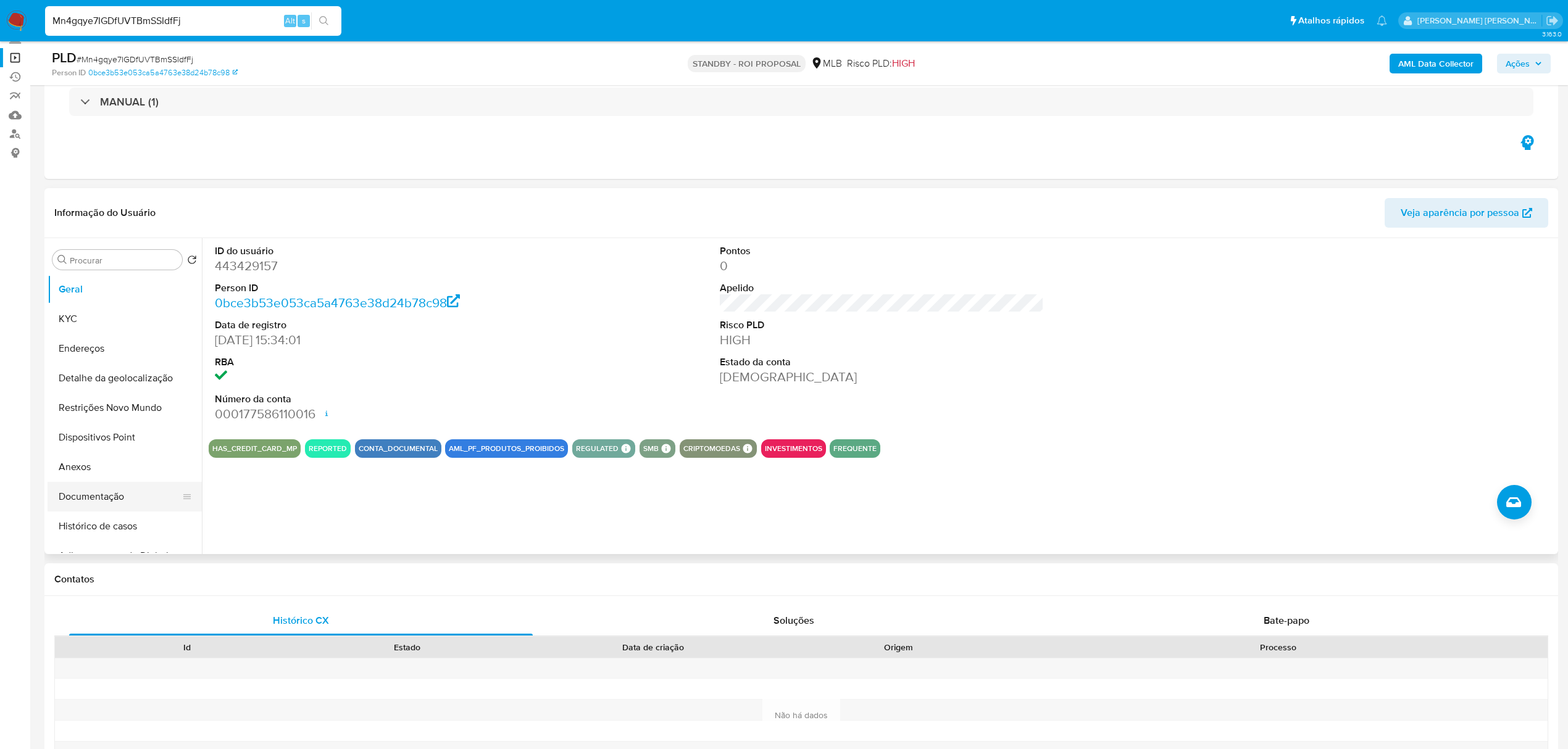
click at [92, 495] on button "Documentação" at bounding box center [119, 497] width 144 height 30
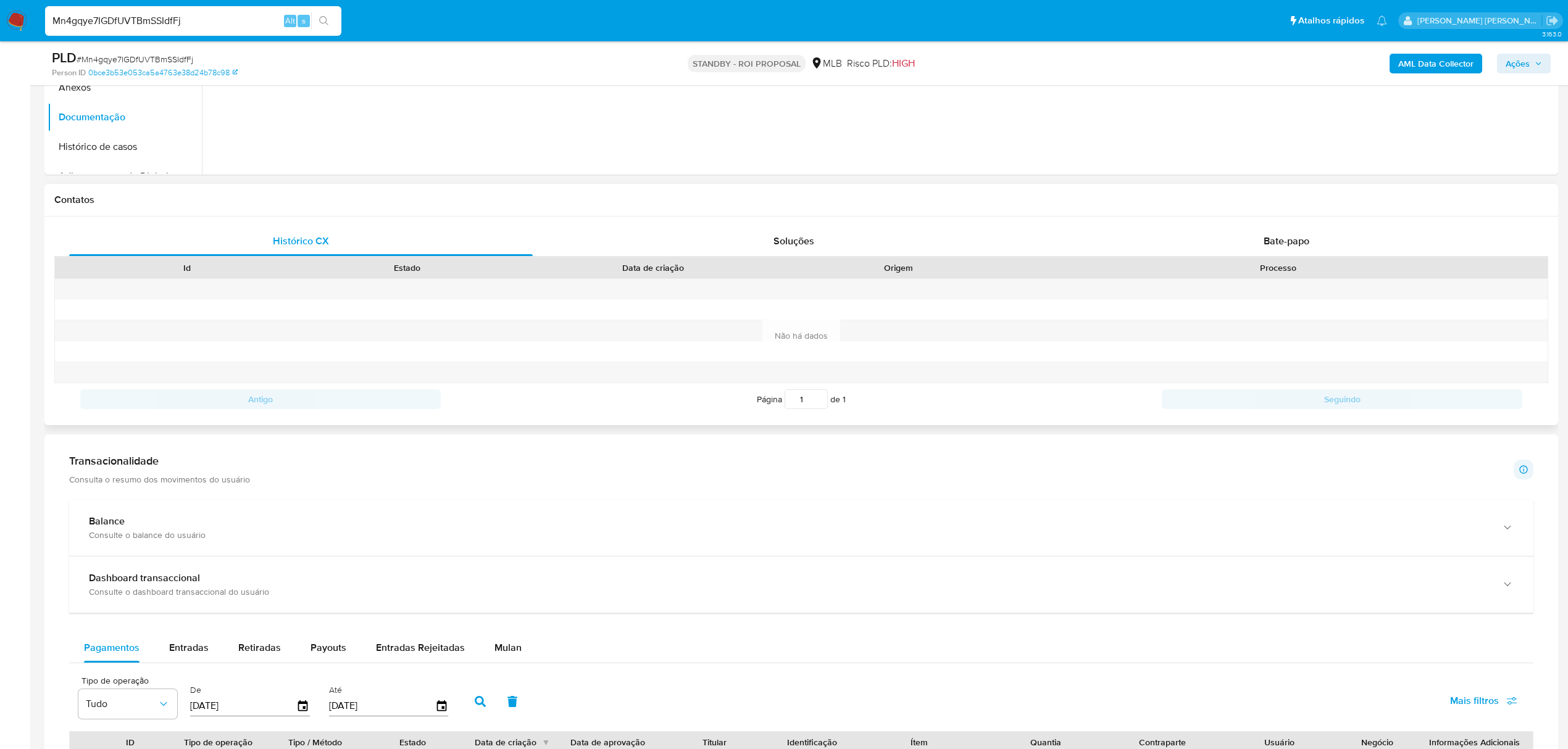
scroll to position [494, 0]
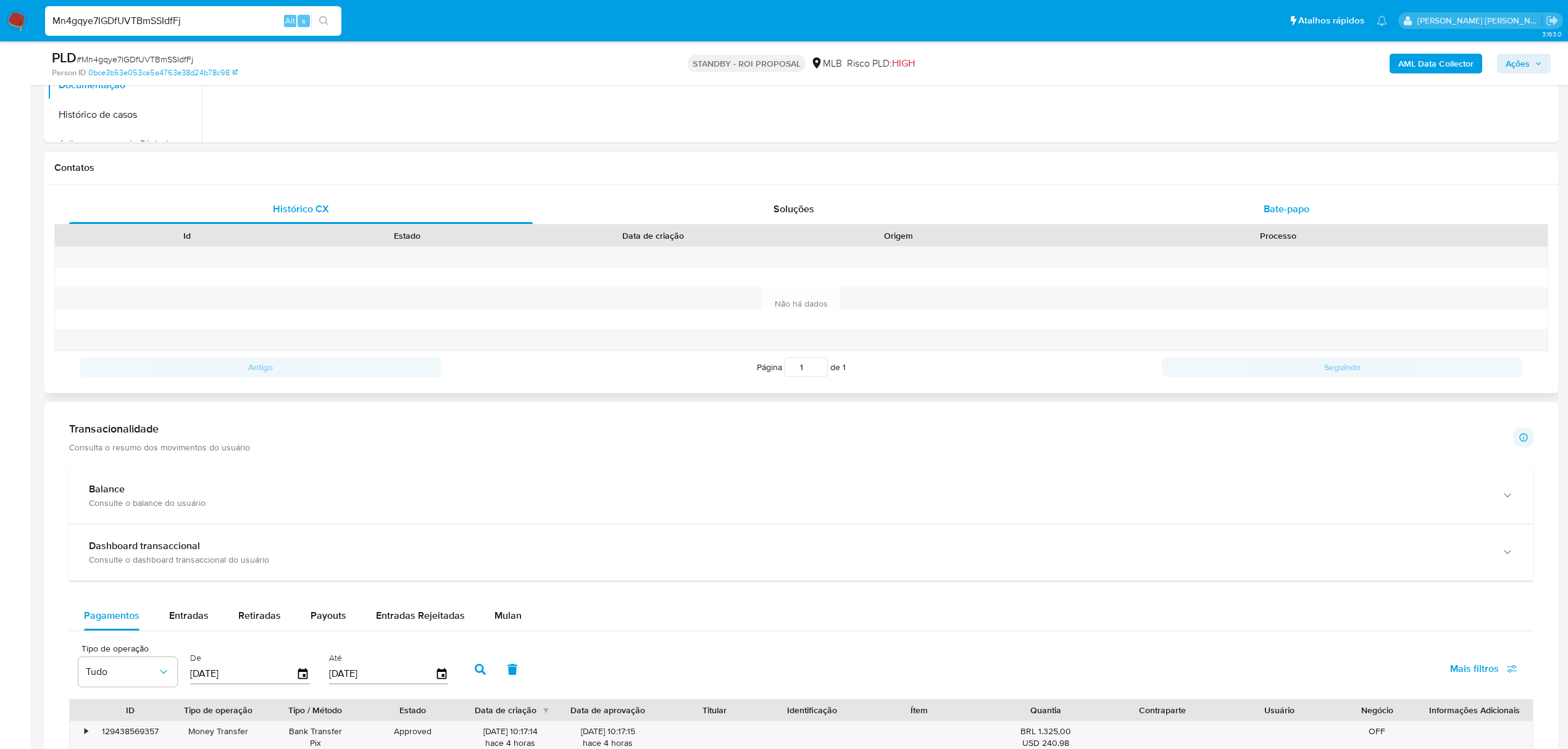
click at [1296, 206] on span "Bate-papo" at bounding box center [1286, 209] width 45 height 14
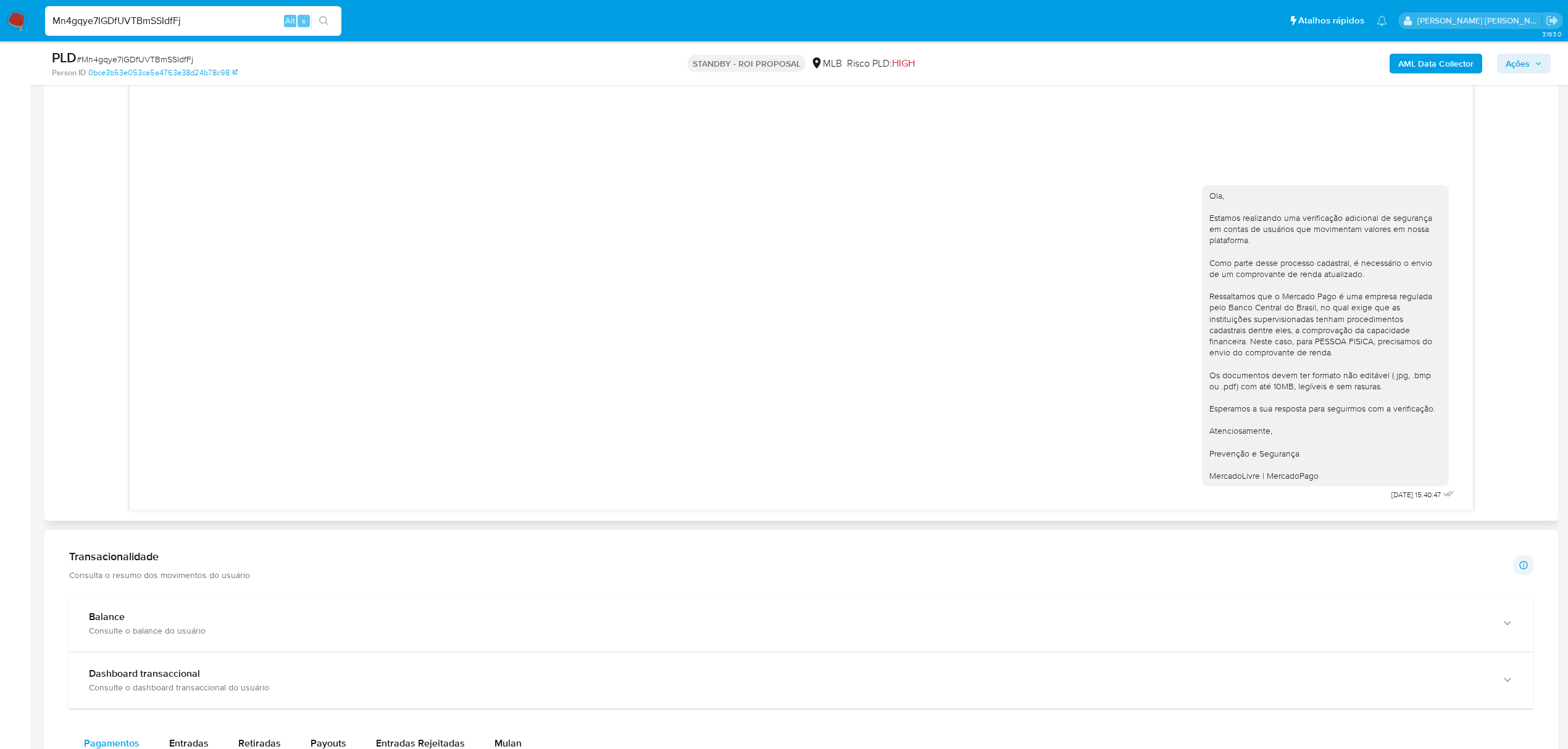
scroll to position [658, 0]
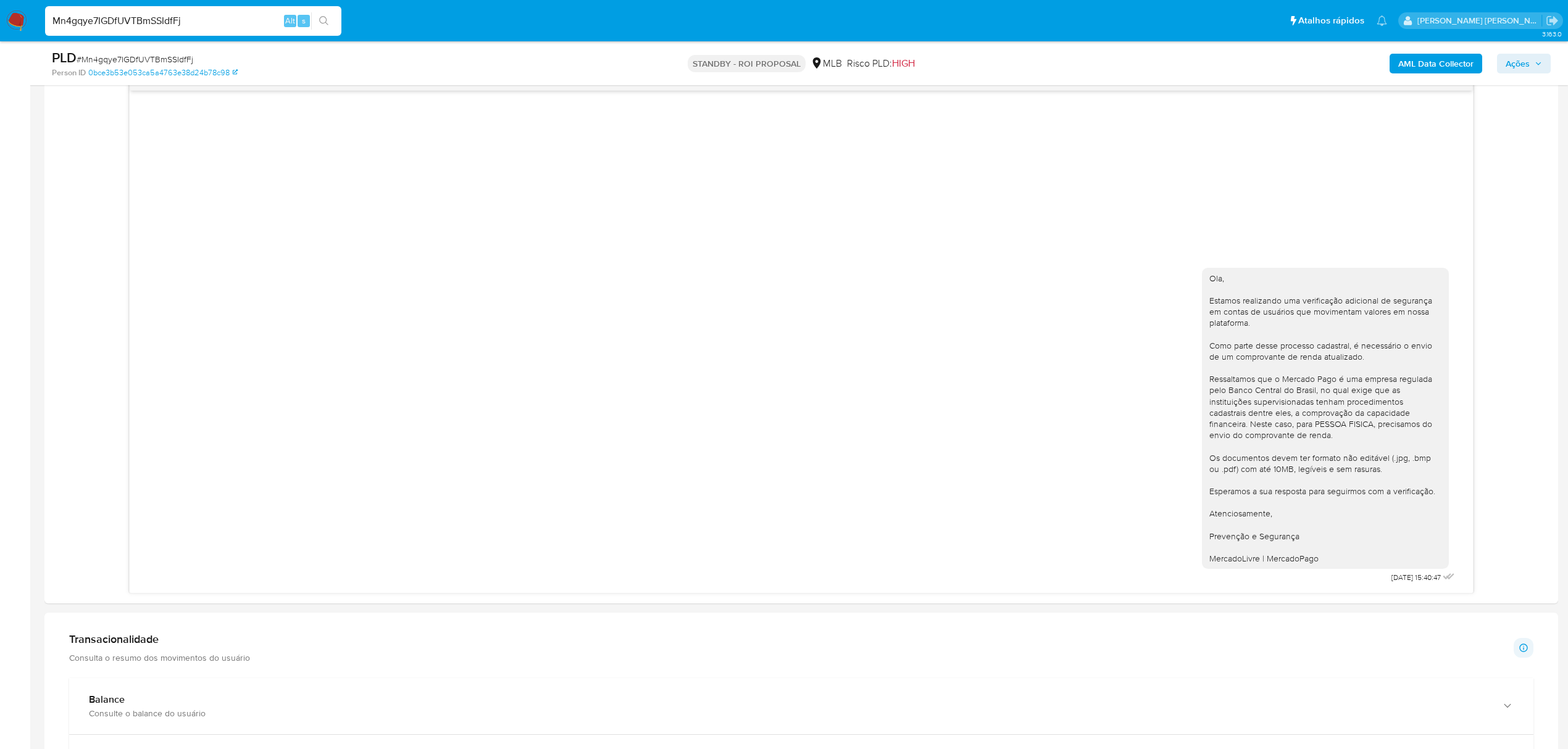
click at [173, 11] on div "Mn4gqye7IGDfUVTBmSSIdfFj Alt s" at bounding box center [193, 21] width 296 height 30
click at [174, 21] on input "Mn4gqye7IGDfUVTBmSSIdfFj" at bounding box center [193, 21] width 296 height 16
paste input "1aS5pqvZZY0JAr1IvhpYdKGq"
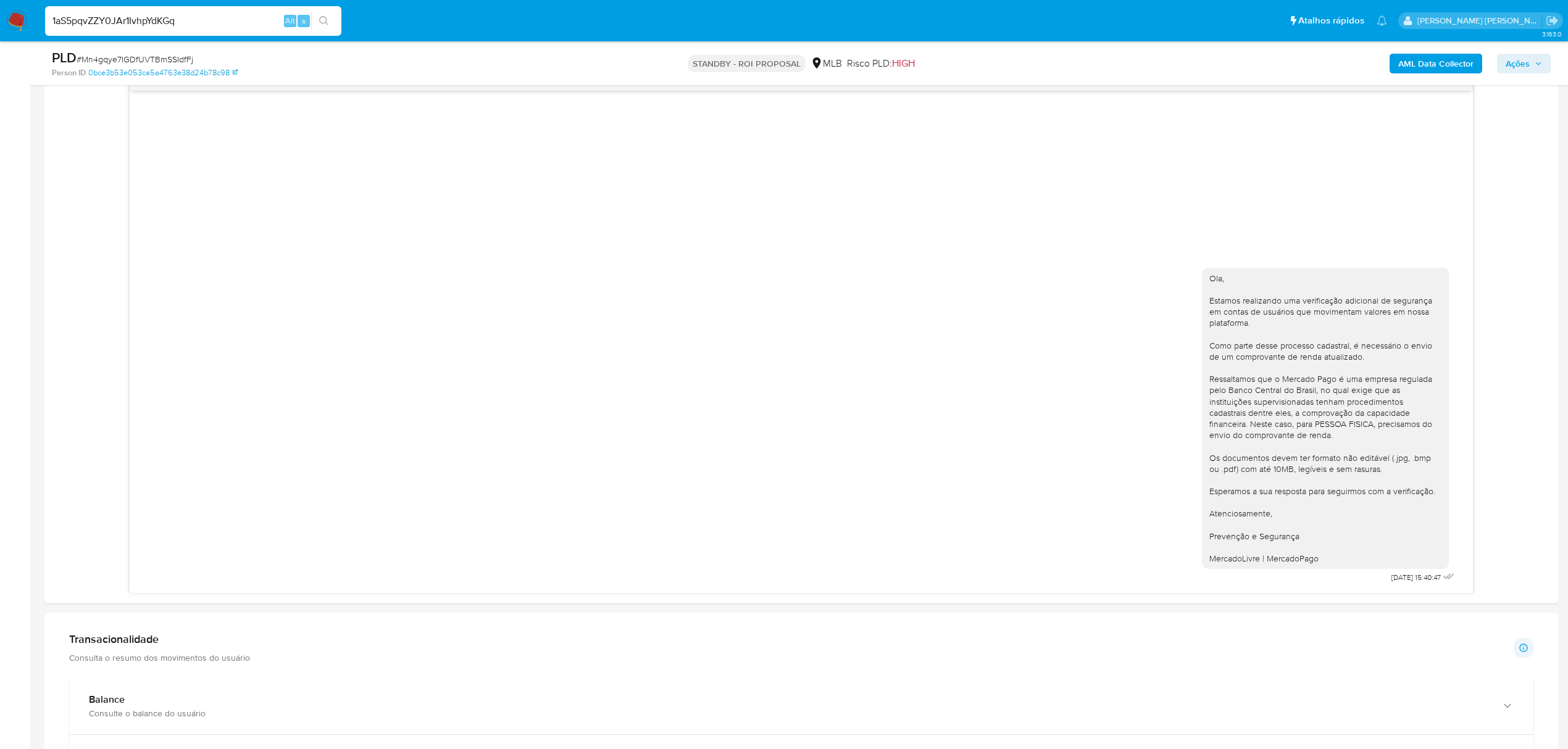
type input "1aS5pqvZZY0JAr1IvhpYdKGq"
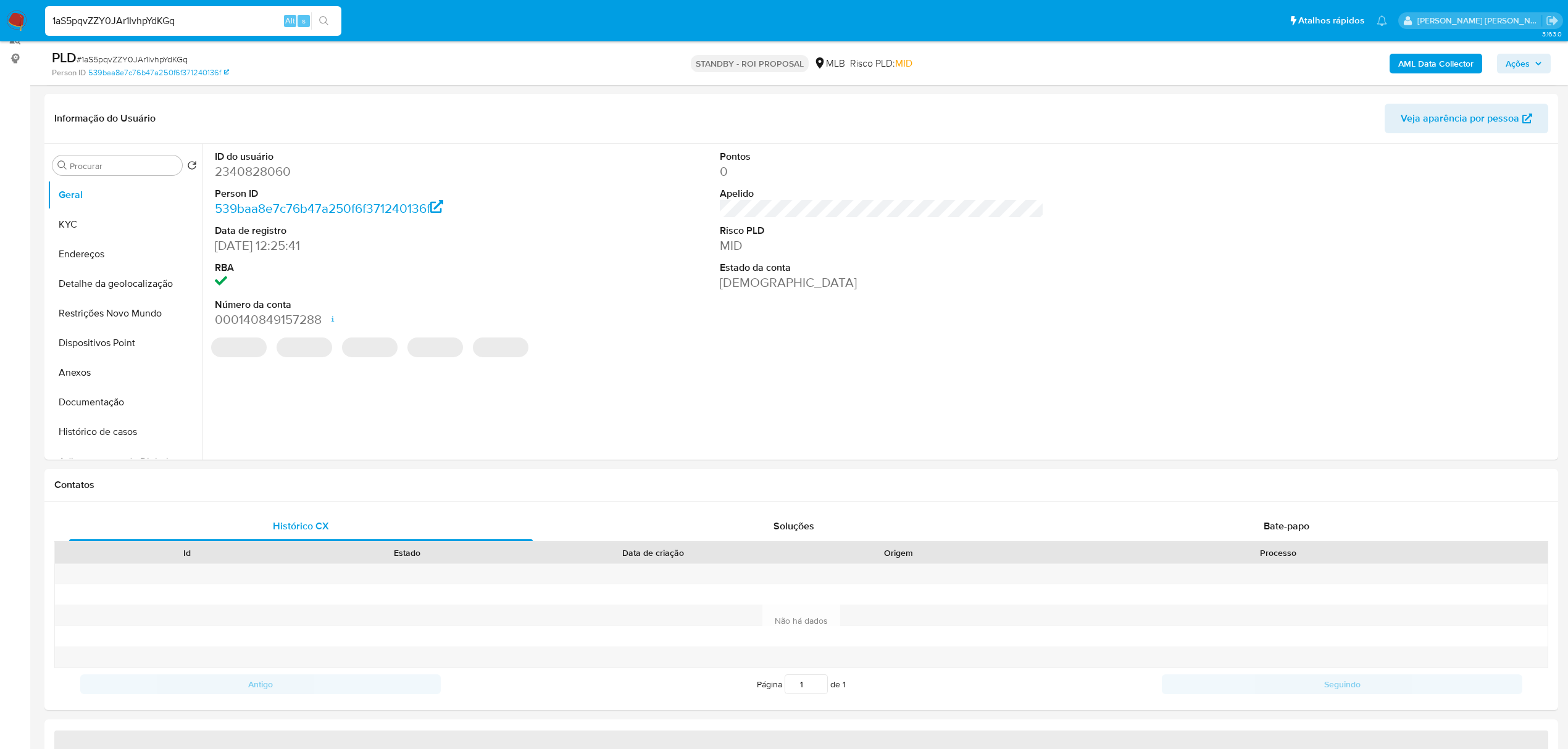
scroll to position [247, 0]
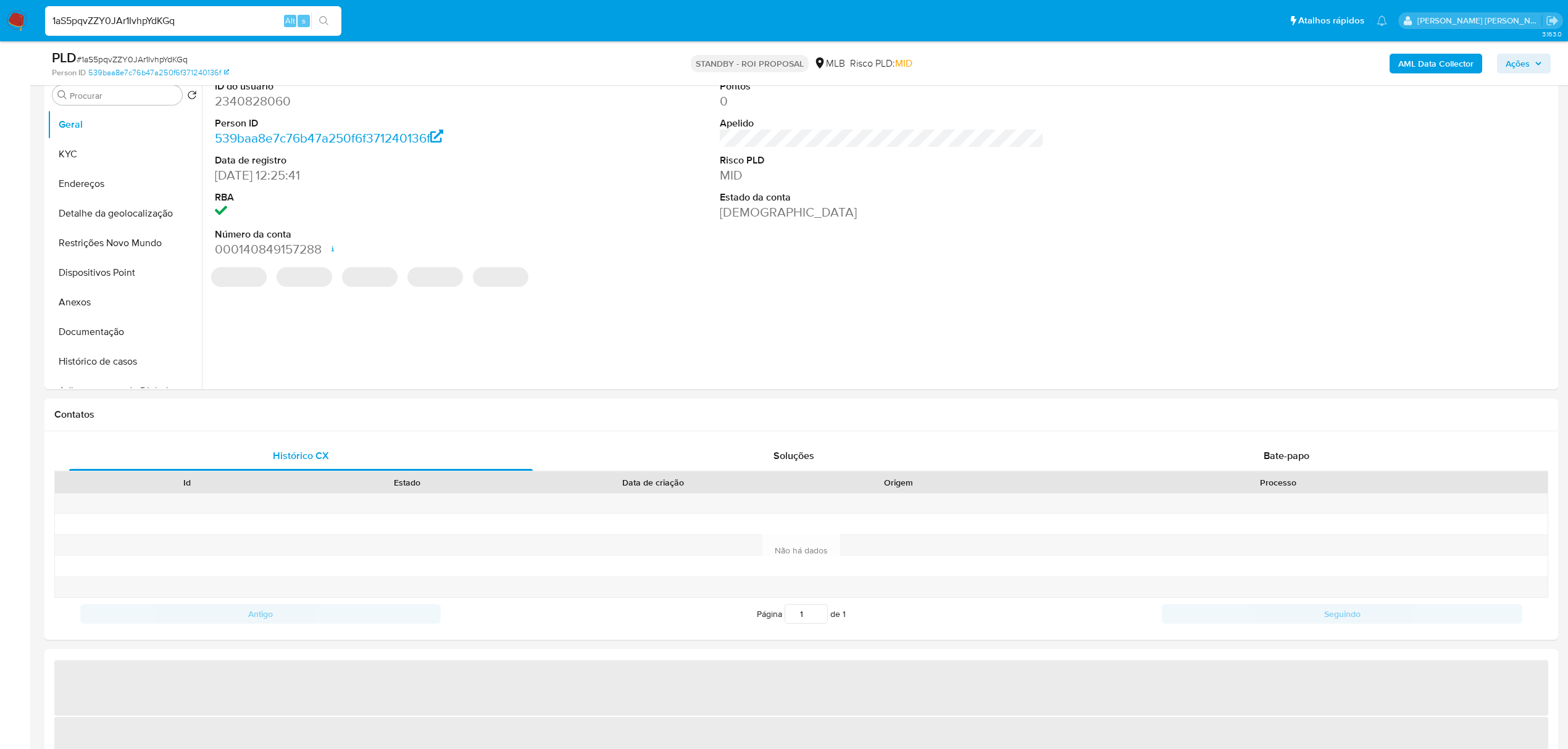
select select "10"
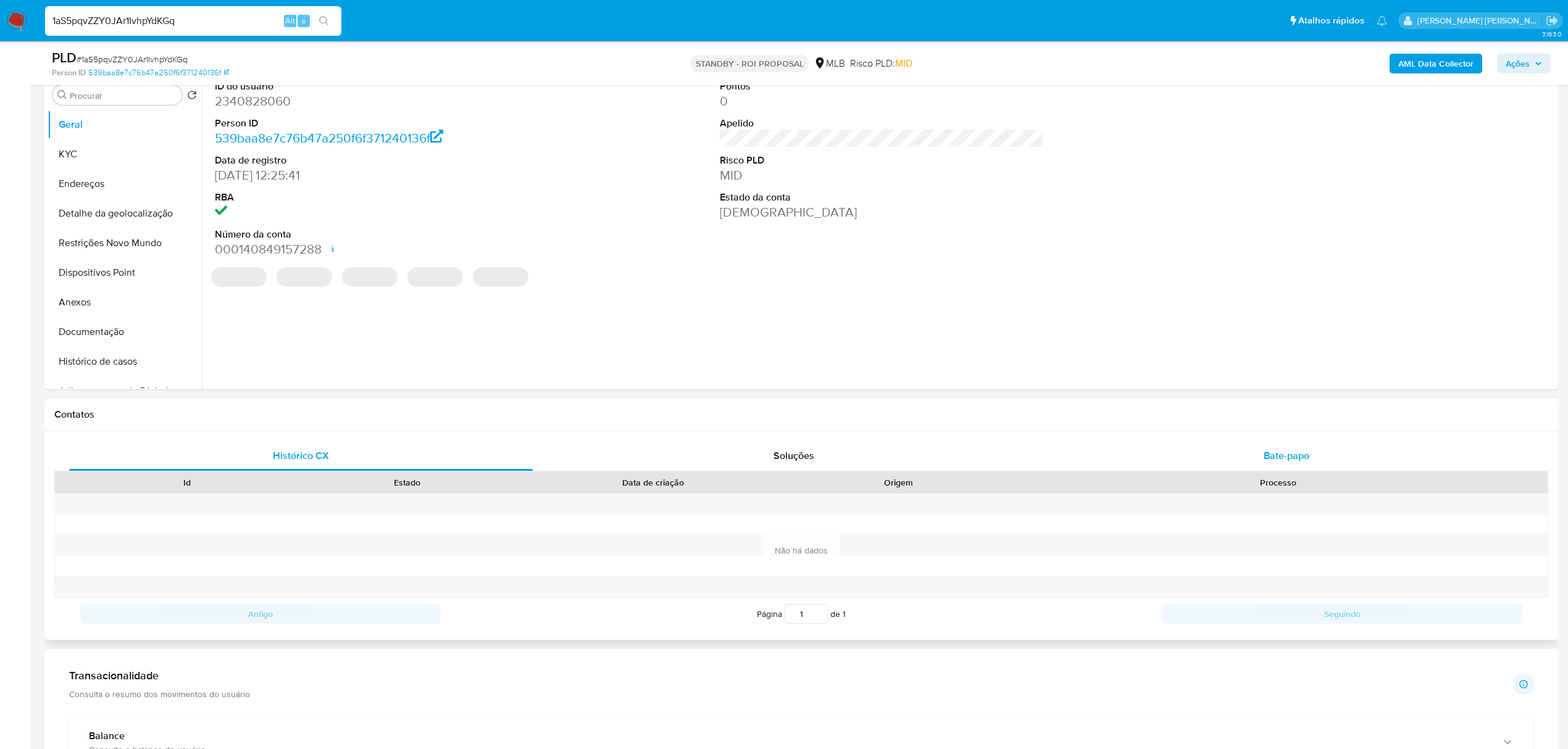
click at [1299, 467] on div "Bate-papo" at bounding box center [1286, 457] width 464 height 30
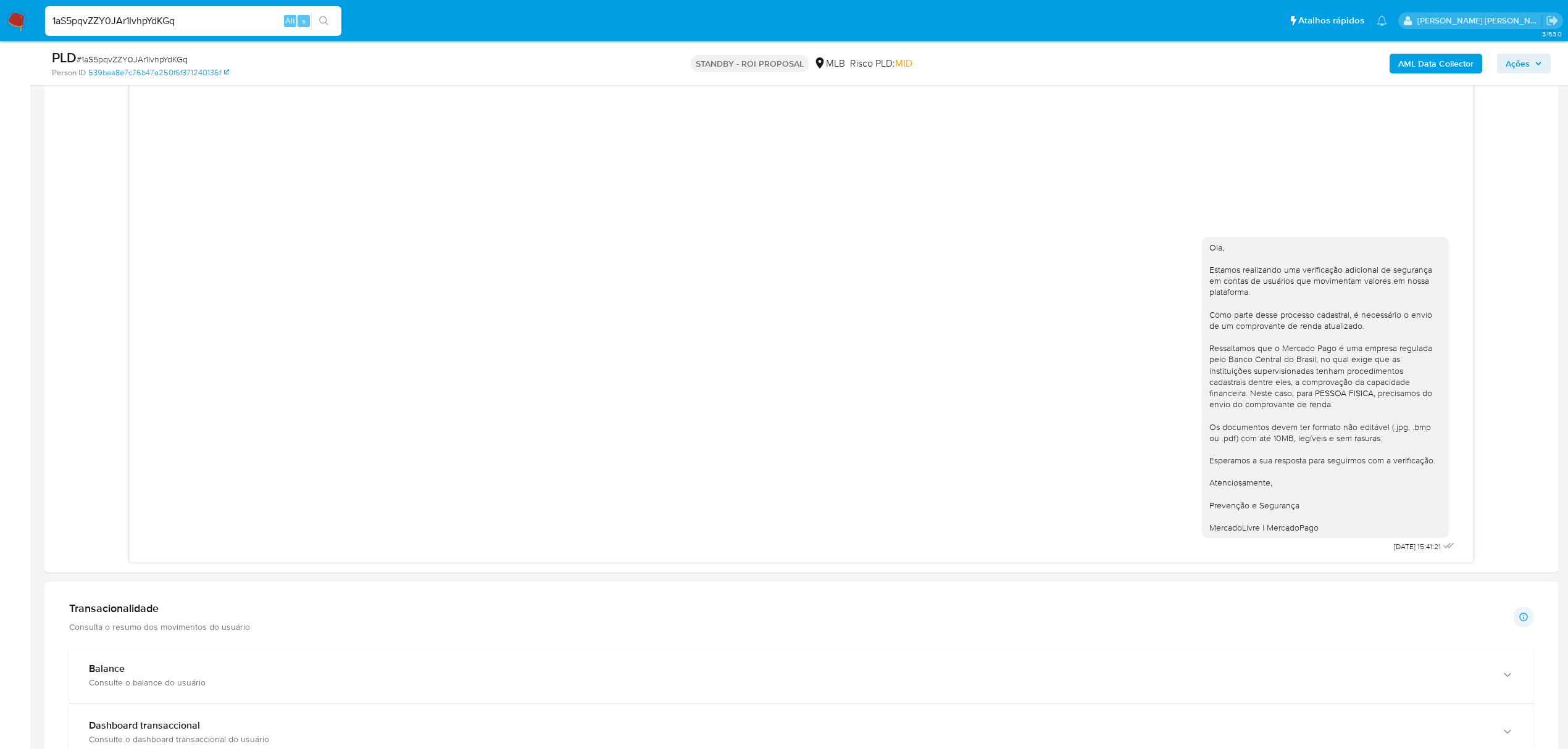
scroll to position [740, 0]
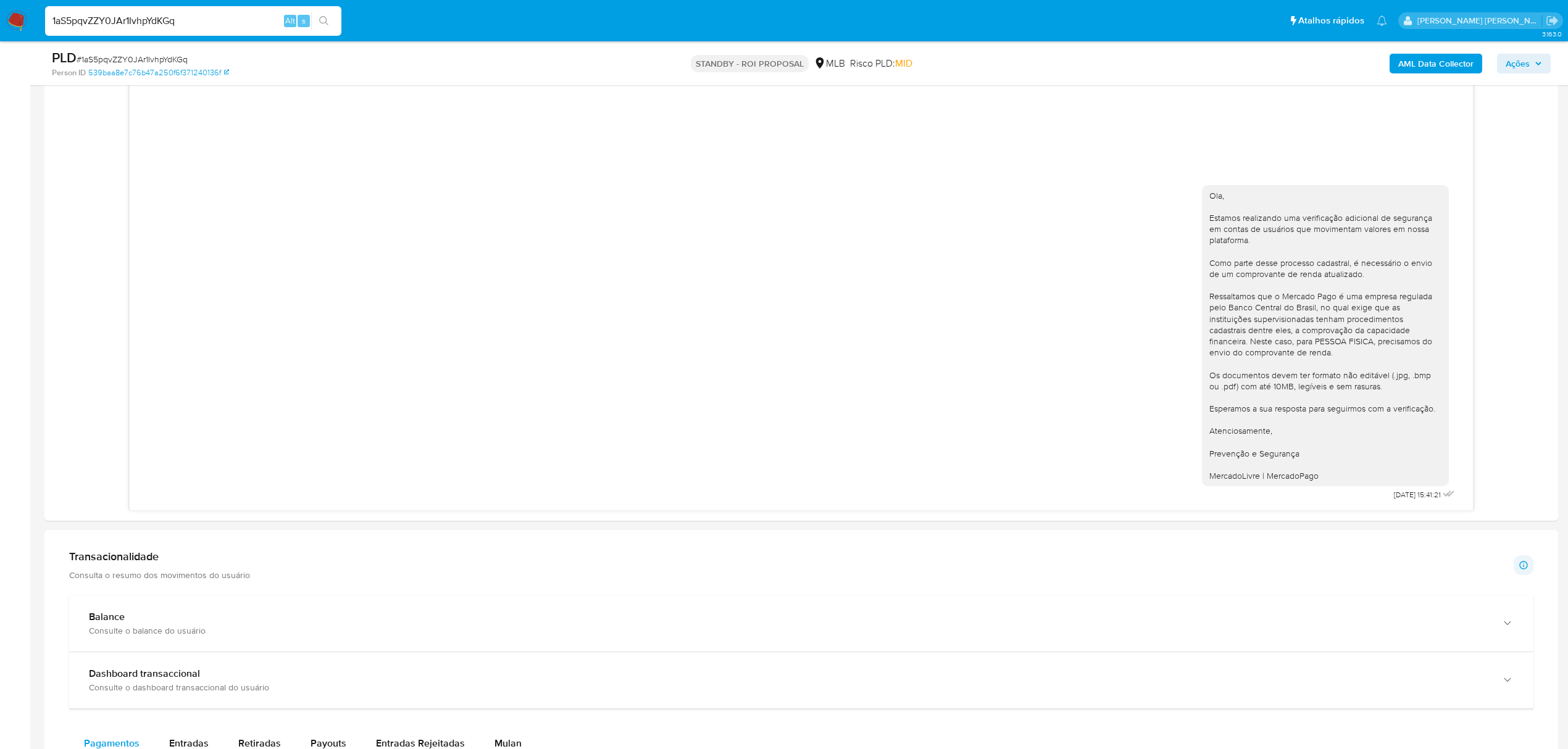
click at [165, 20] on input "1aS5pqvZZY0JAr1IvhpYdKGq" at bounding box center [193, 21] width 296 height 16
paste input "74LfljQWPcQ8lIIxPiUh6OcU"
type input "74LfljQWPcQ8lIIxPiUh6OcU"
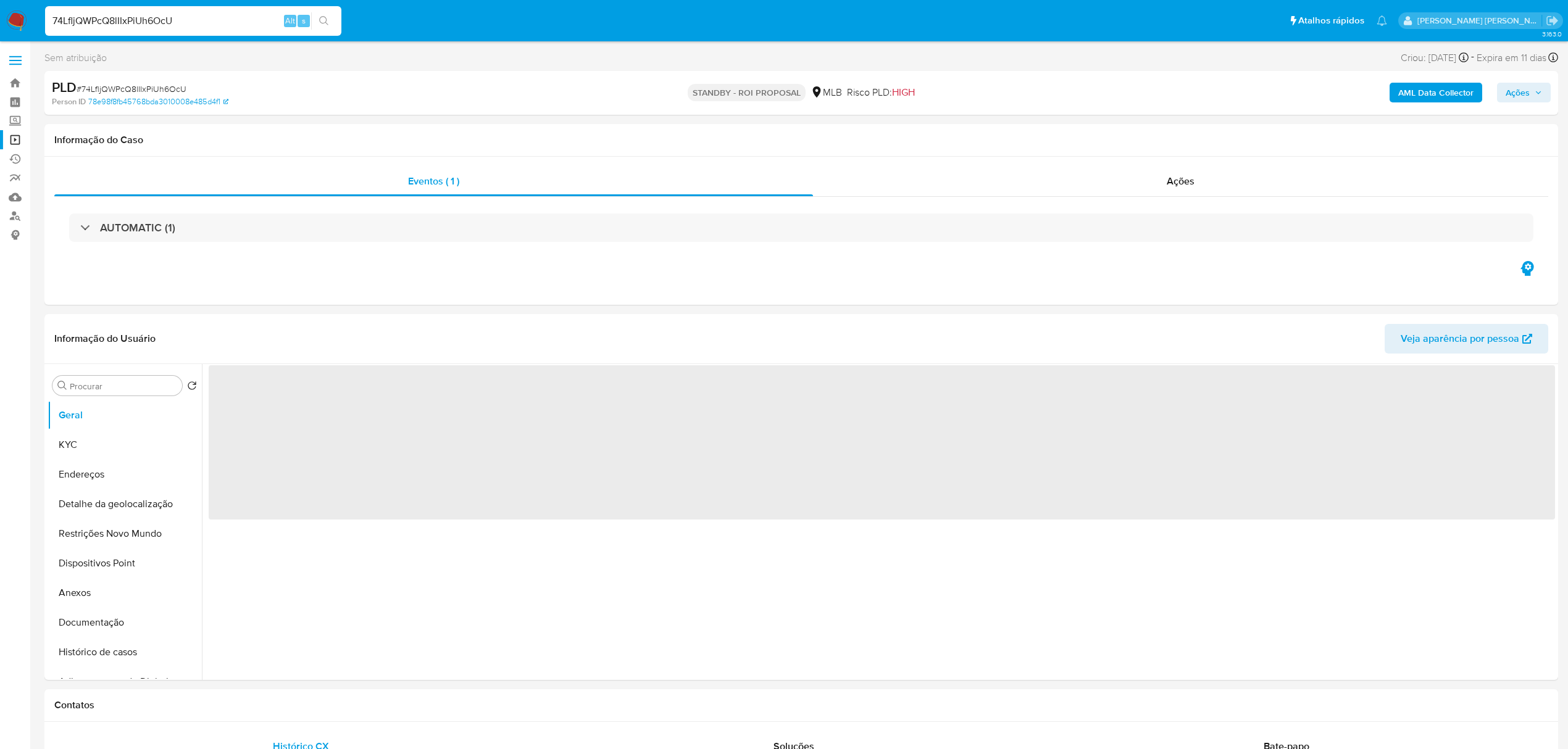
select select "10"
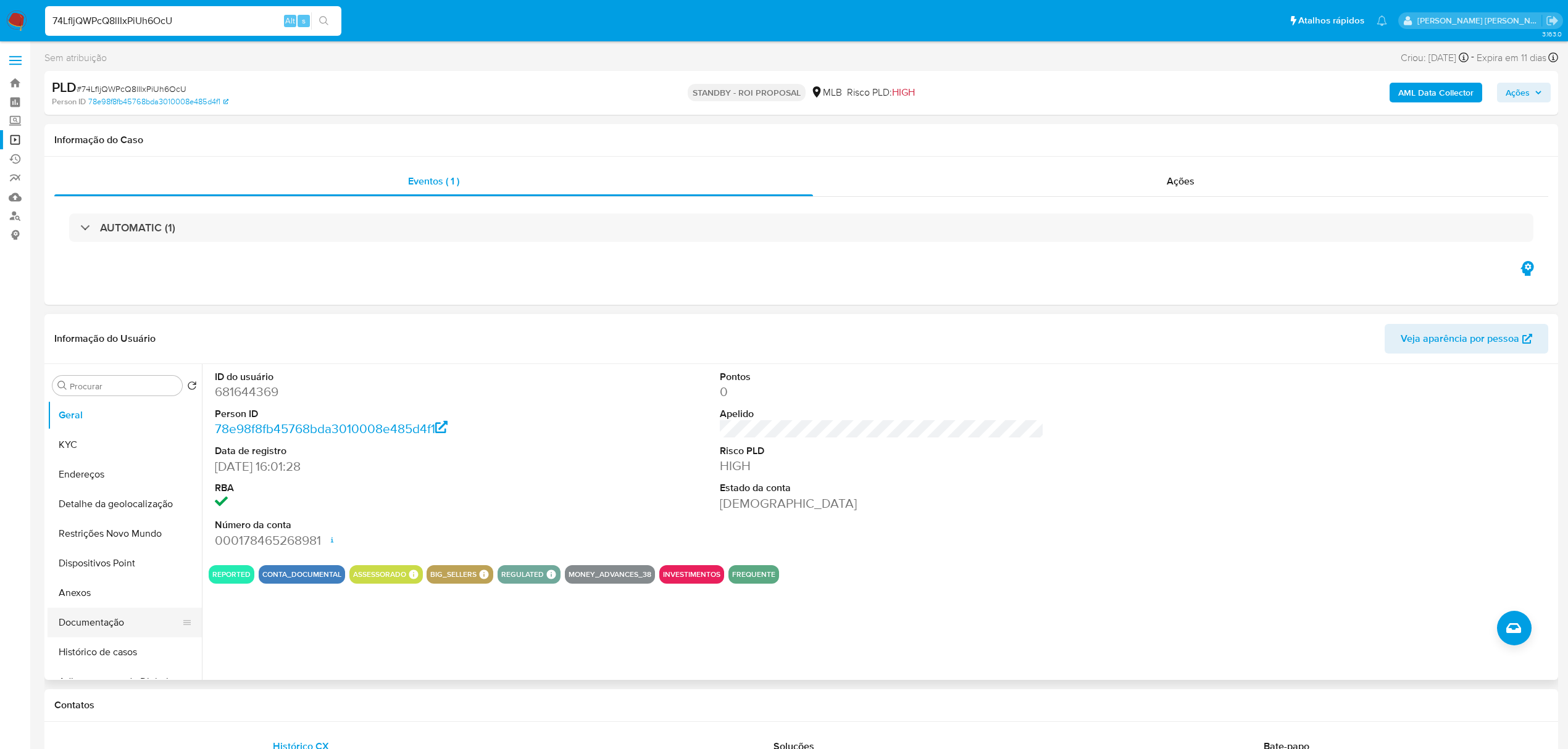
click at [89, 629] on button "Documentação" at bounding box center [119, 622] width 144 height 30
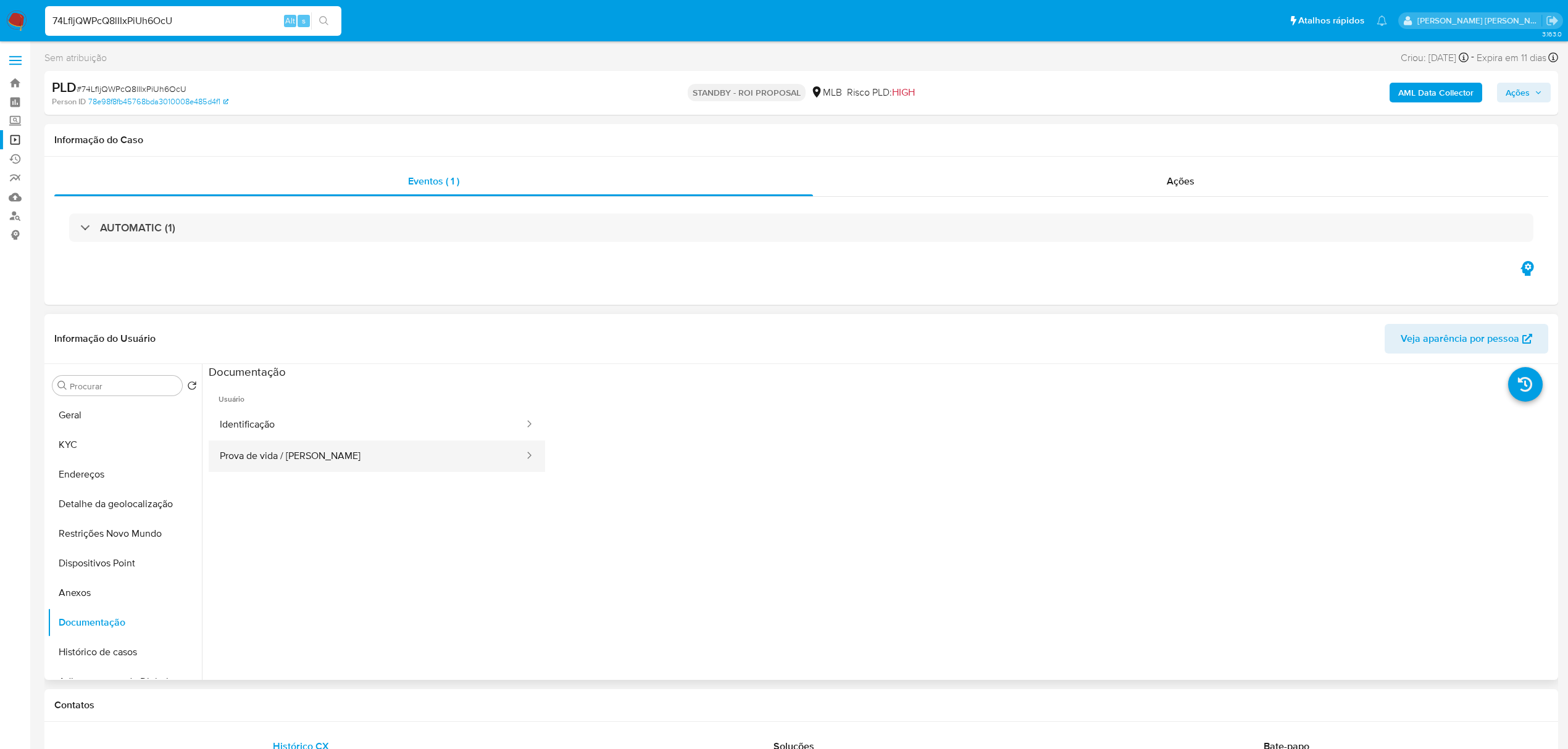
click at [268, 460] on button "Prova de vida / Selfie" at bounding box center [367, 457] width 317 height 31
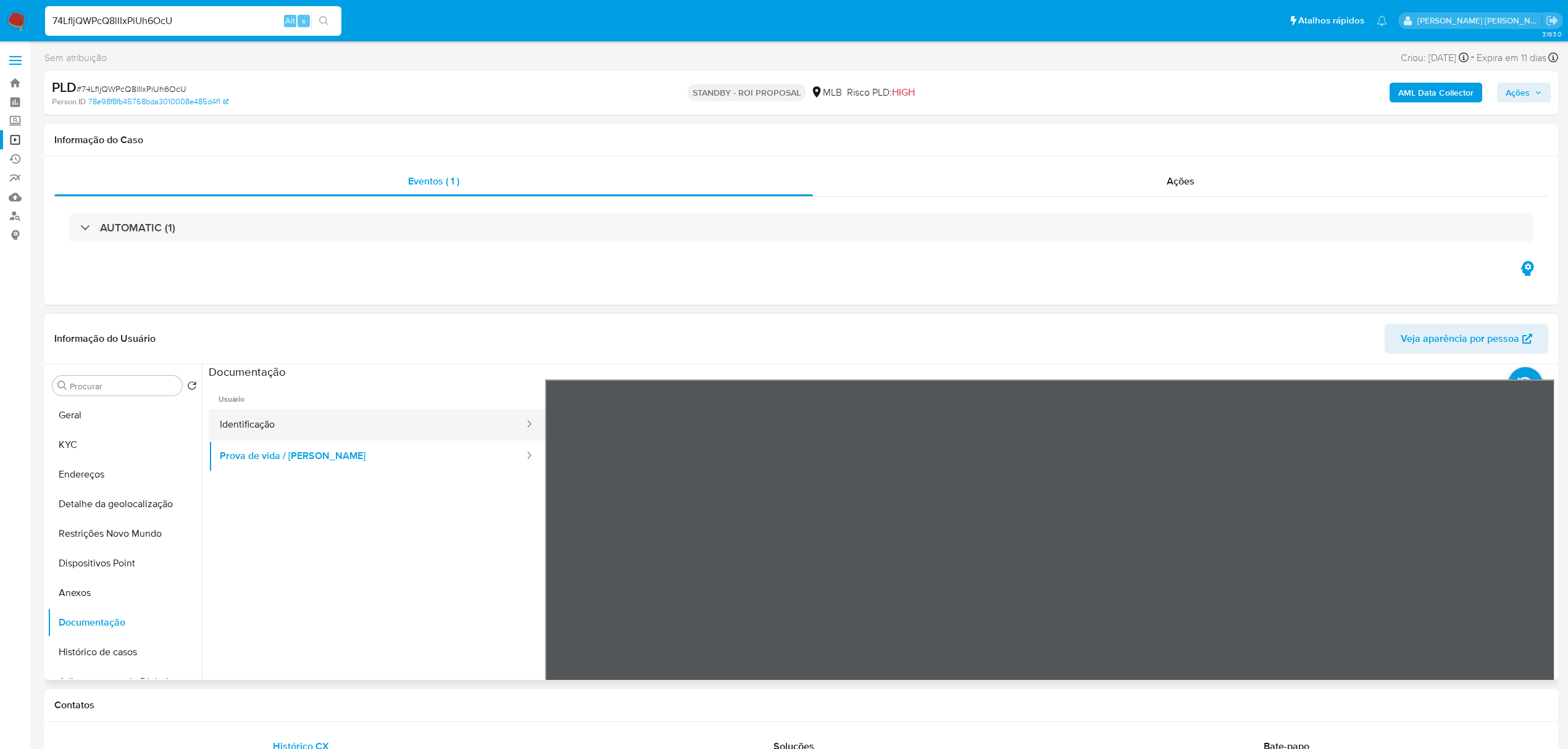
click at [285, 426] on button "Identificação" at bounding box center [367, 425] width 317 height 31
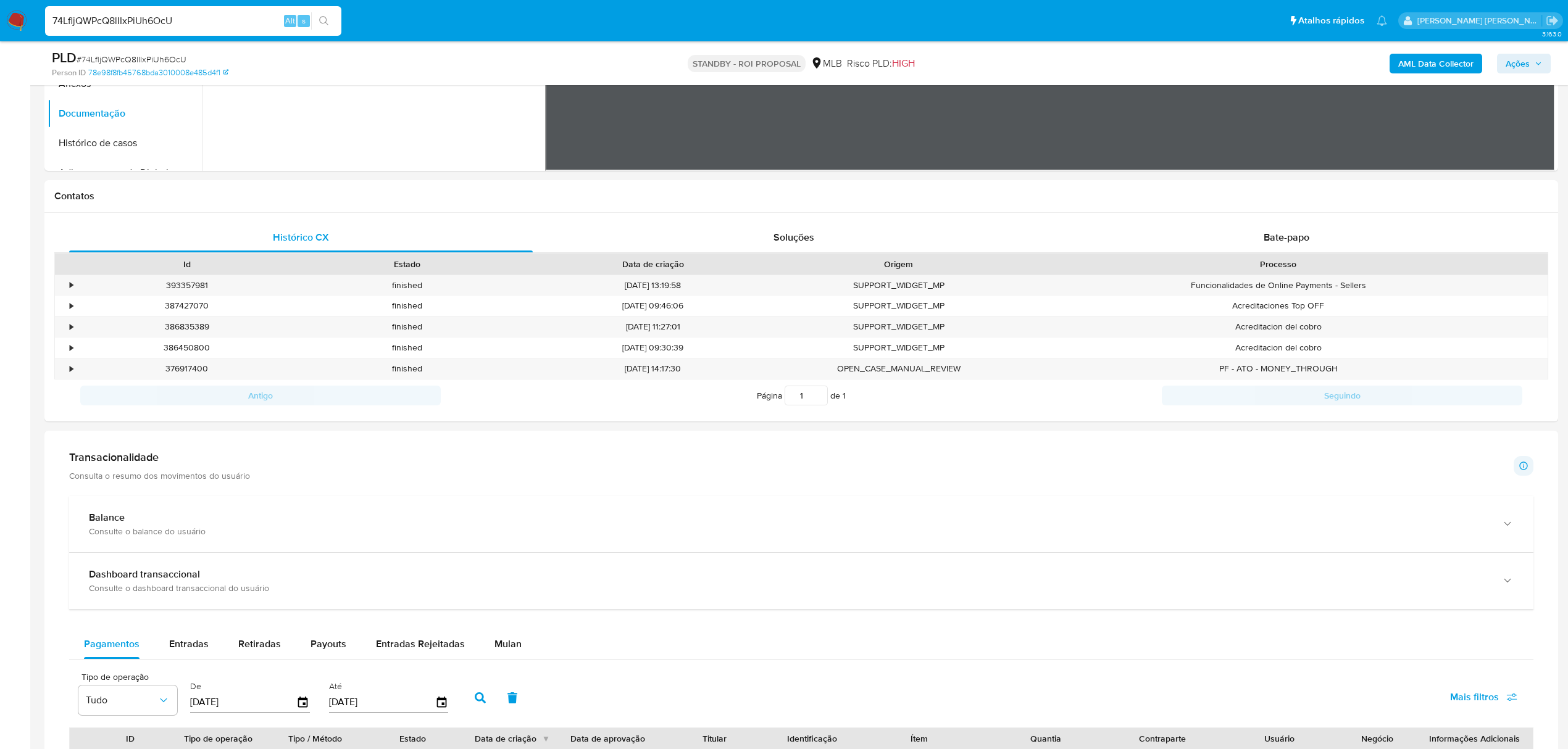
scroll to position [494, 0]
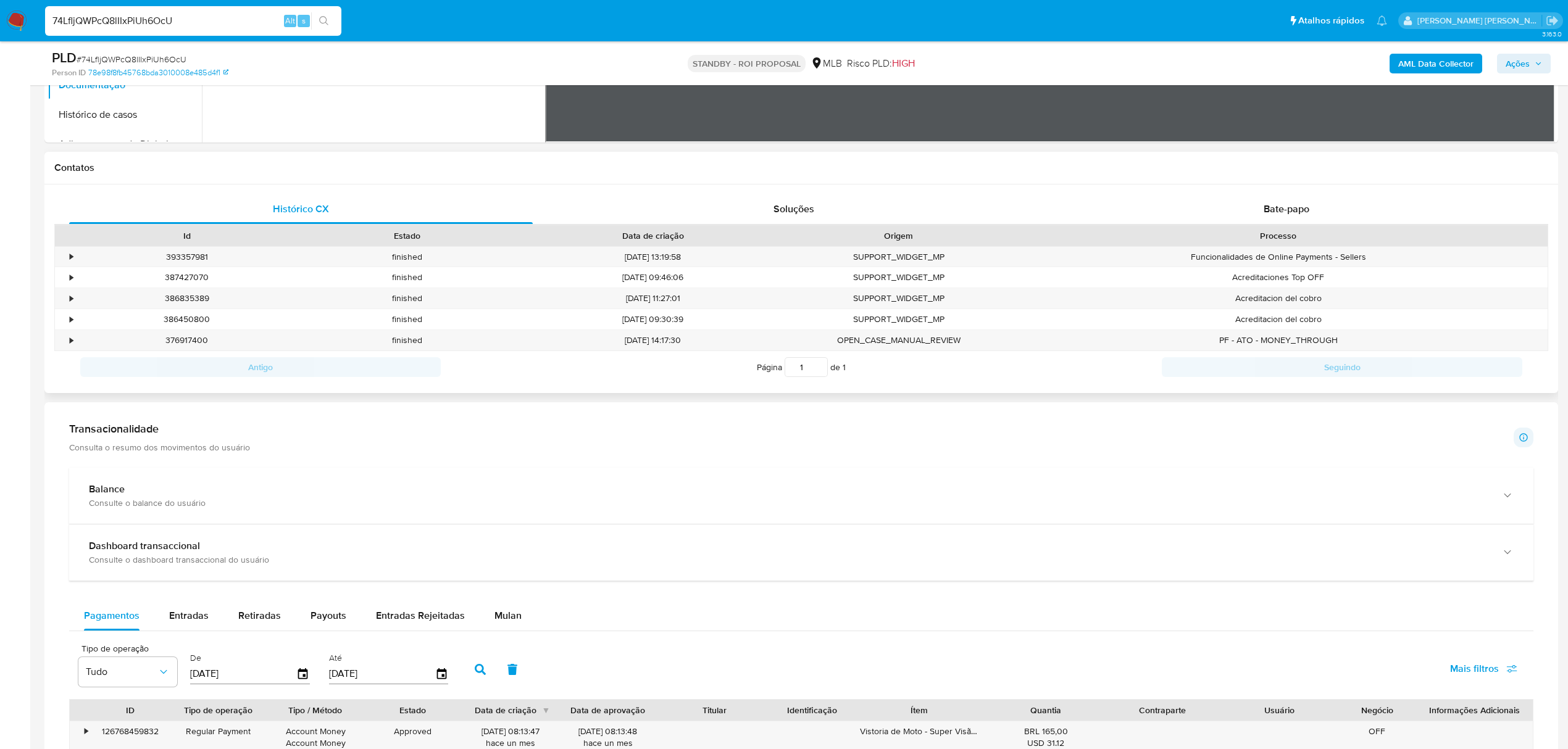
click at [1305, 193] on div "Histórico CX Soluções Bate-papo Id Estado Data de criação Origem Processo • 393…" at bounding box center [801, 288] width 1514 height 209
click at [1299, 201] on div "Bate-papo" at bounding box center [1286, 210] width 464 height 30
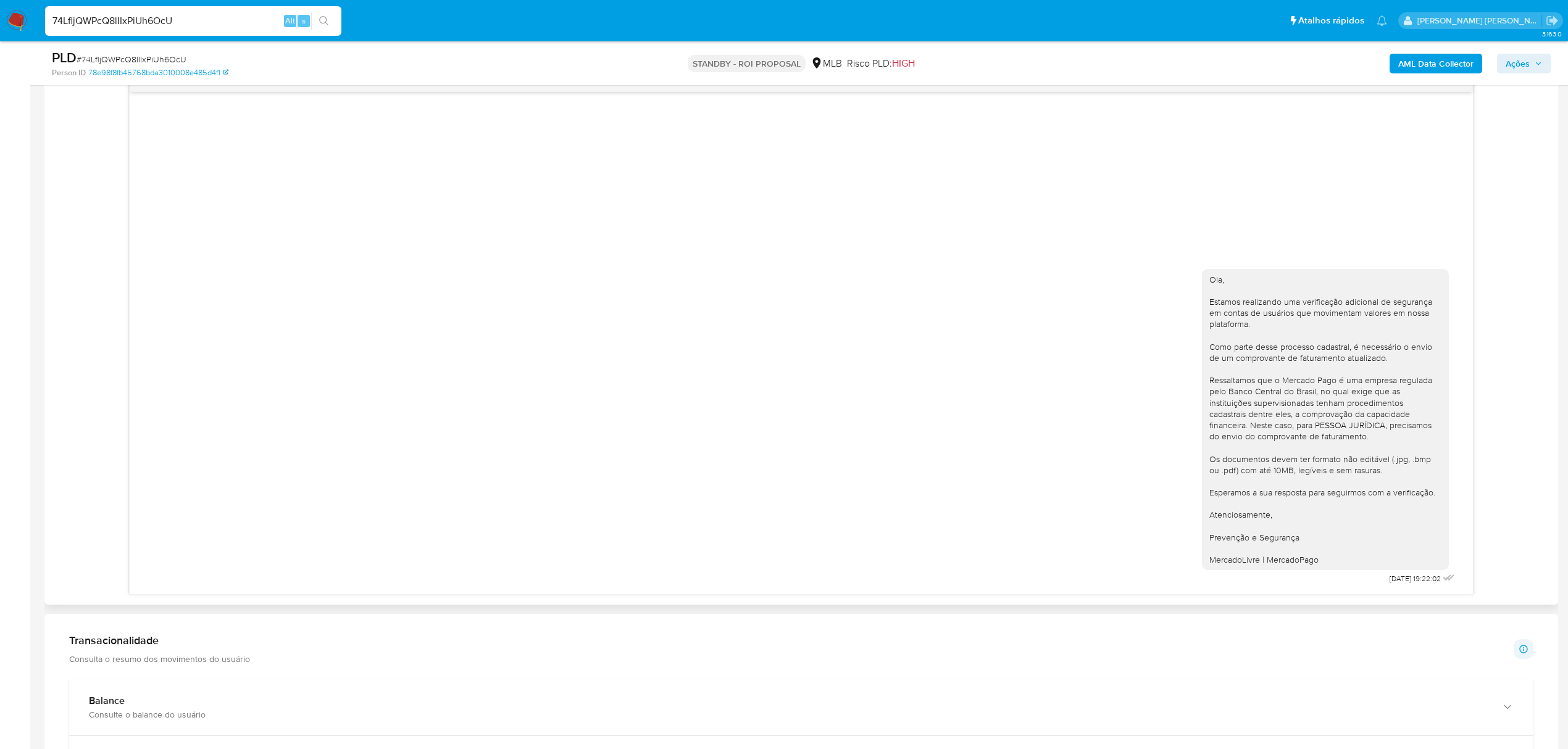
scroll to position [658, 0]
drag, startPoint x: 181, startPoint y: 16, endPoint x: 16, endPoint y: 16, distance: 165.0
click at [16, 16] on nav "Pausado Ver notificaciones 74LfljQWPcQ8lIIxPiUh6OcU Alt s Atalhos rápidos Presi…" at bounding box center [784, 20] width 1568 height 41
paste input "1ZA7INTqIz36EqfUCeICEv5m"
type input "1ZA7INTqIz36EqfUCeICEv5m"
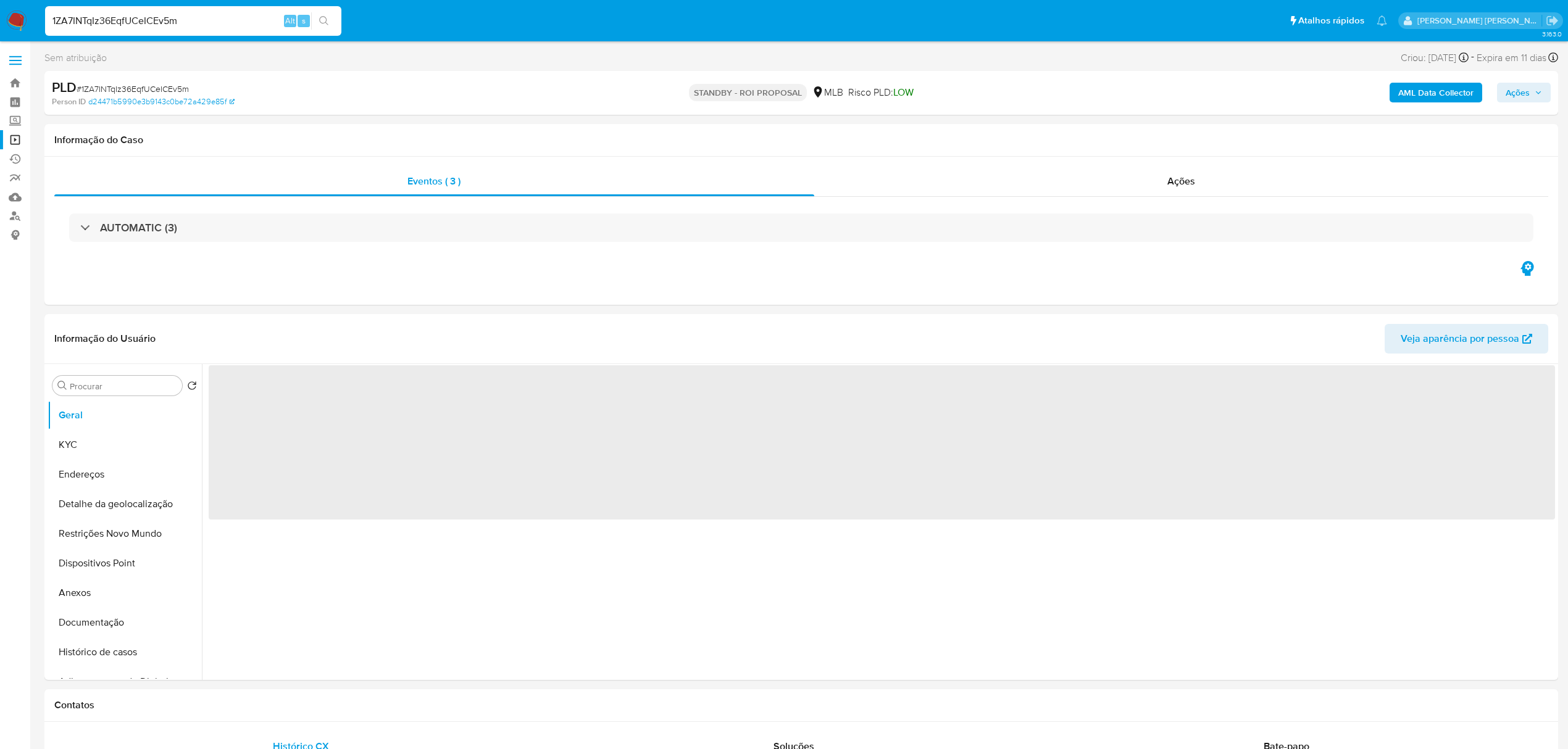
select select "10"
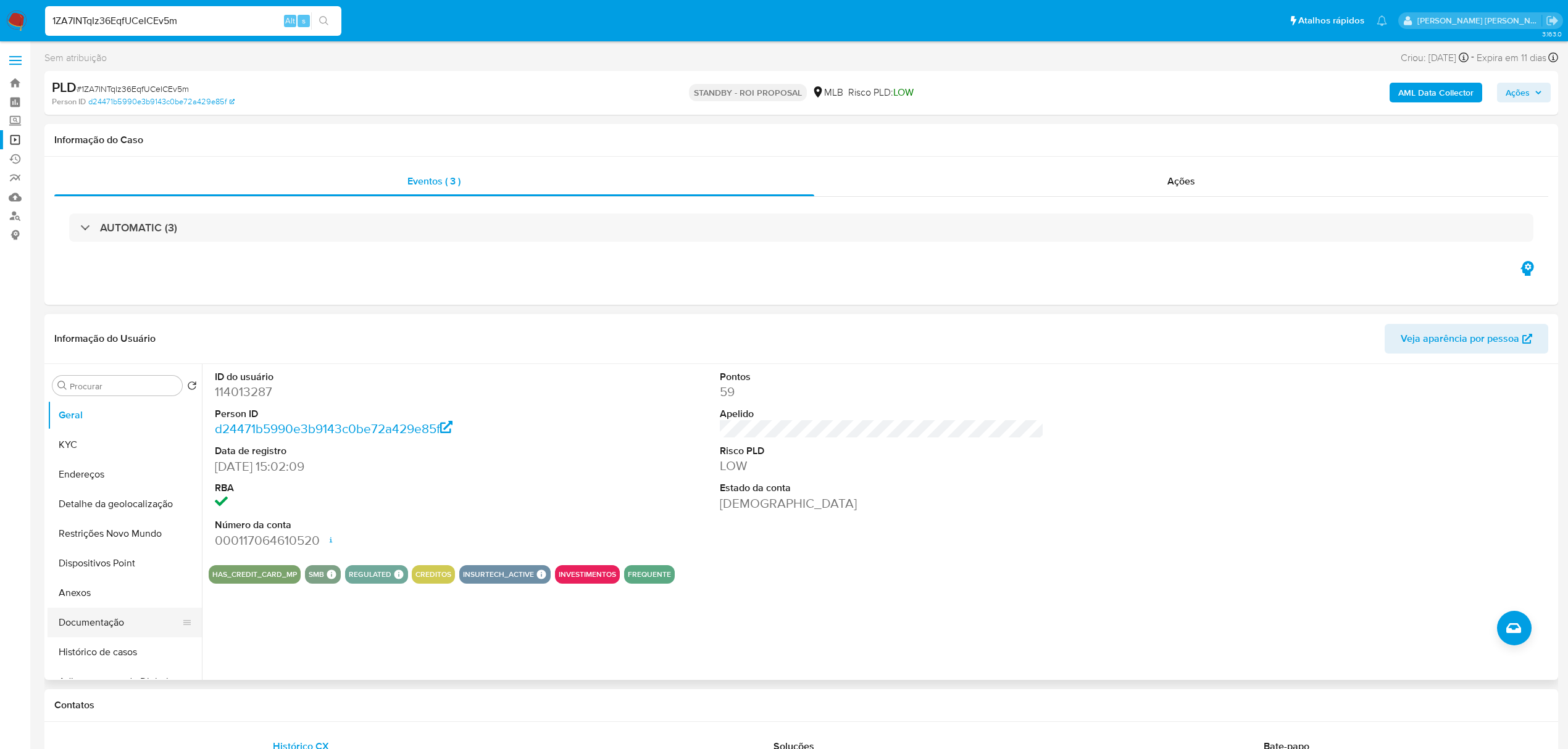
click at [104, 618] on button "Documentação" at bounding box center [119, 622] width 144 height 30
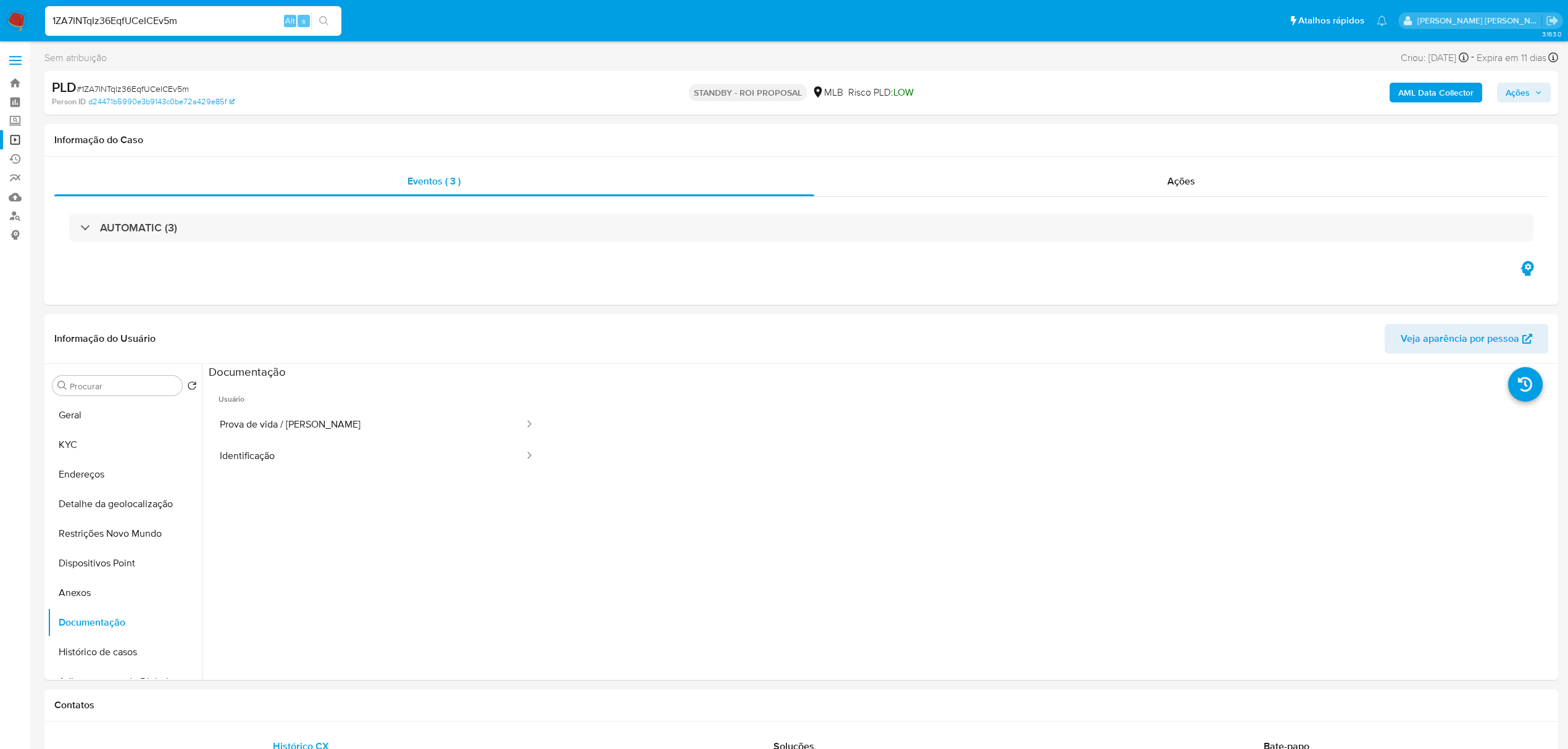
select select "10"
click at [127, 531] on button "Restrições Novo Mundo" at bounding box center [119, 534] width 144 height 30
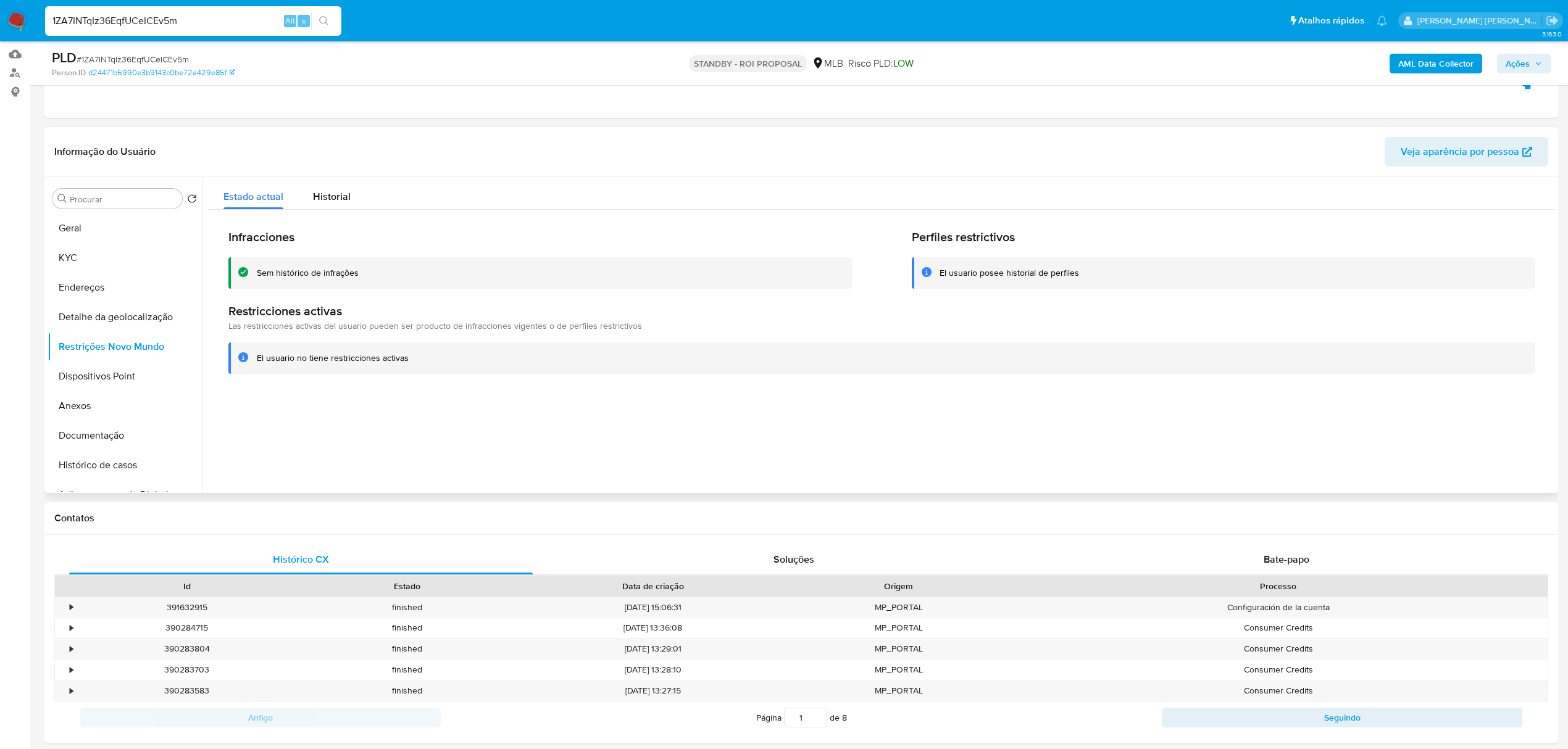
scroll to position [164, 0]
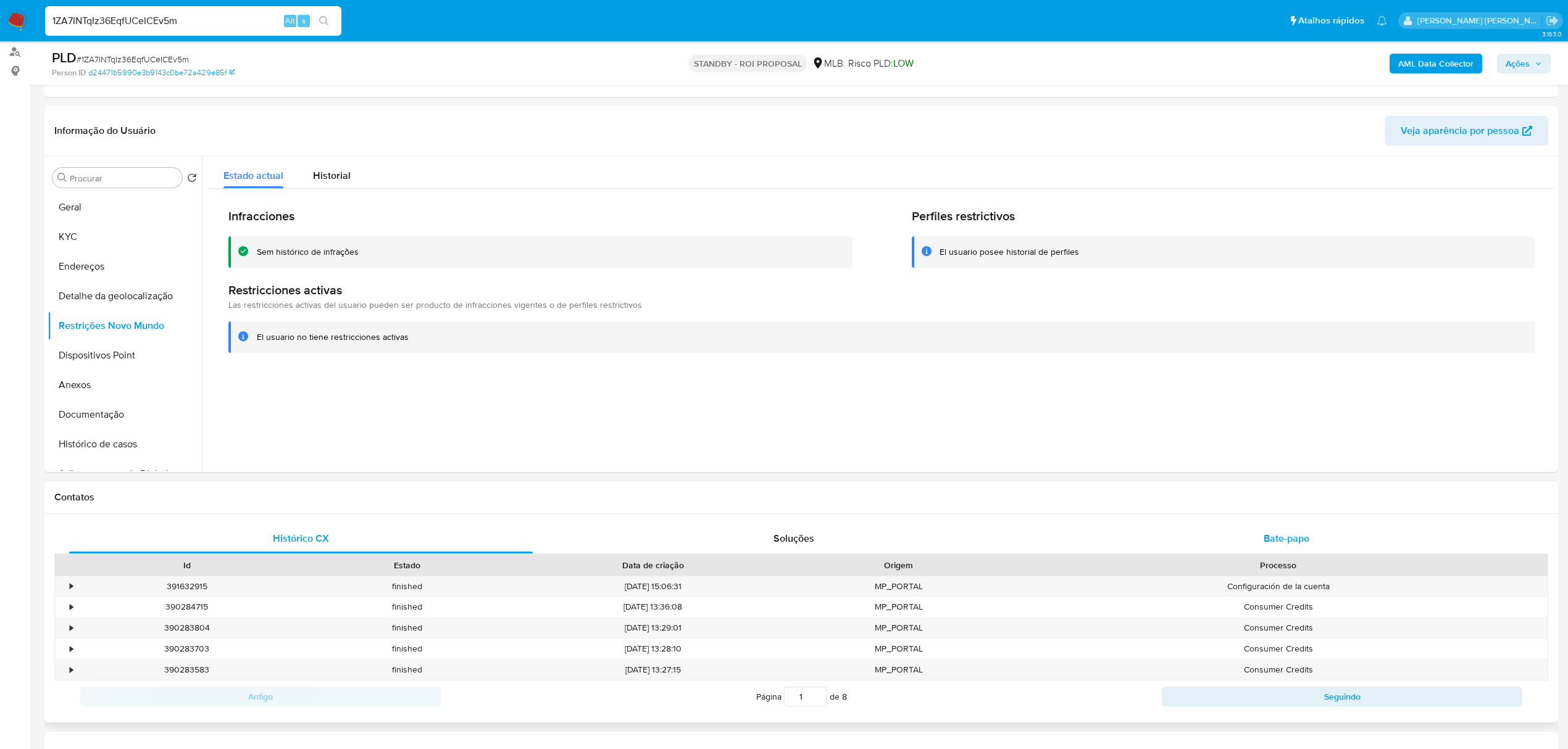
click at [1299, 534] on span "Bate-papo" at bounding box center [1286, 539] width 45 height 14
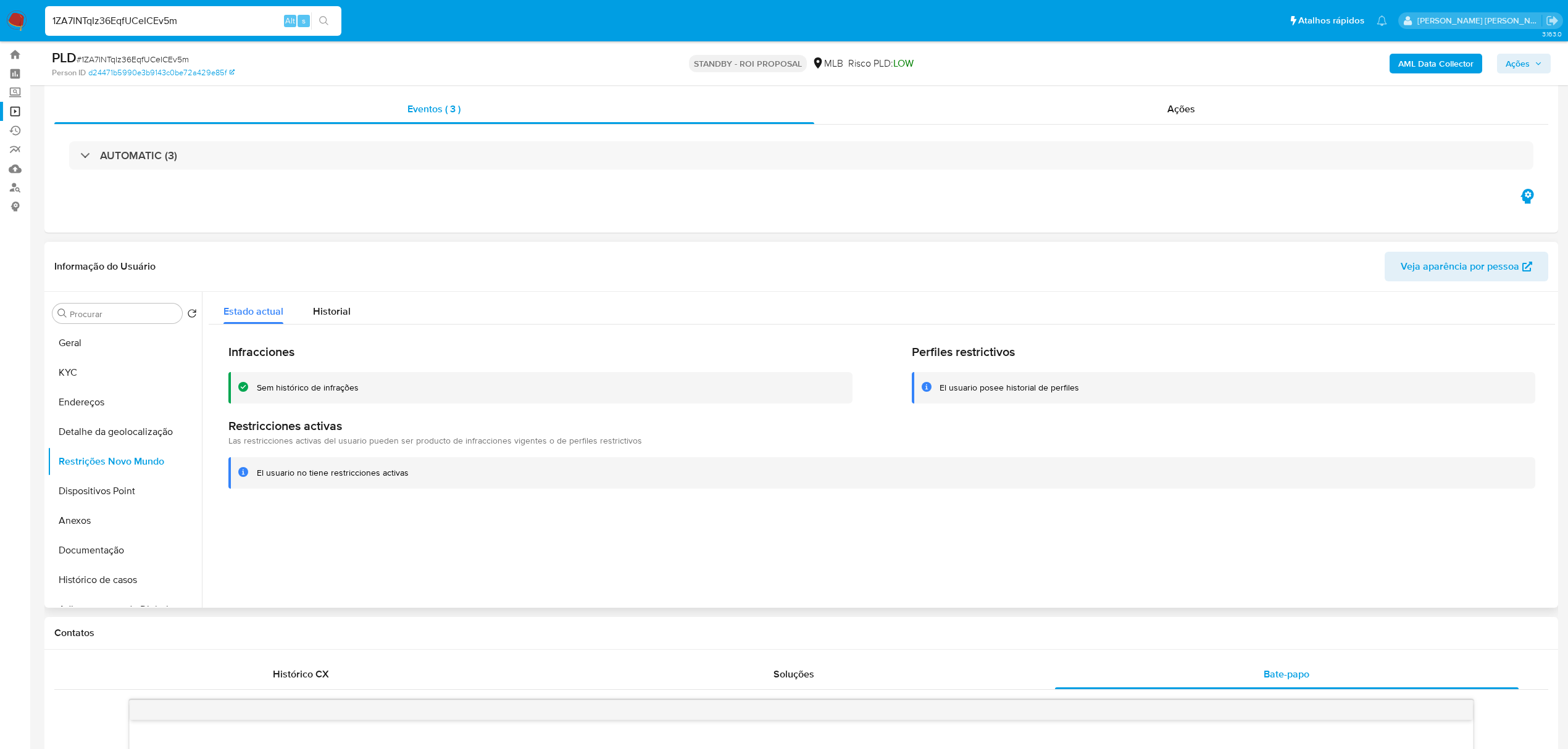
scroll to position [0, 0]
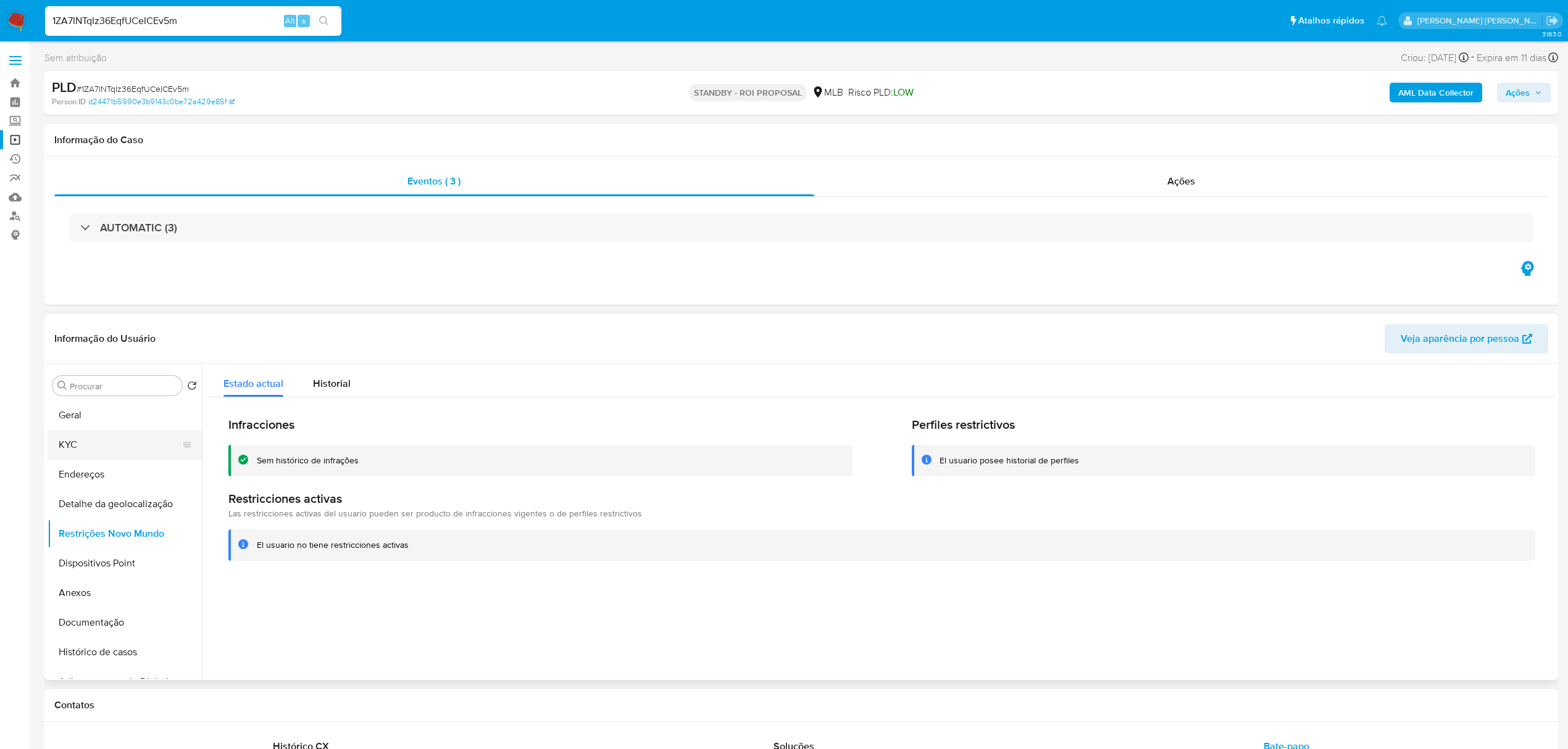
click at [82, 443] on button "KYC" at bounding box center [119, 445] width 144 height 30
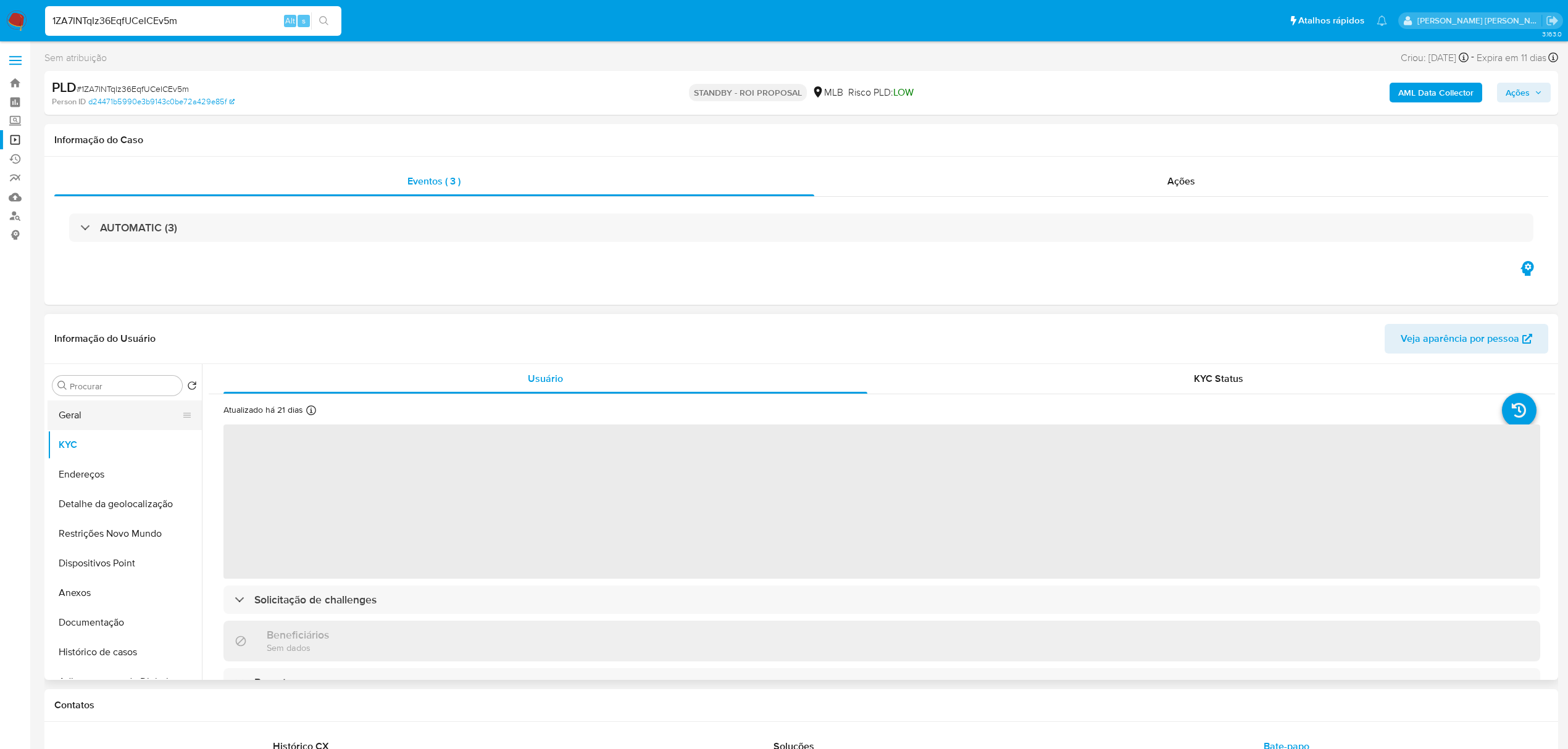
click at [95, 420] on button "Geral" at bounding box center [119, 416] width 144 height 30
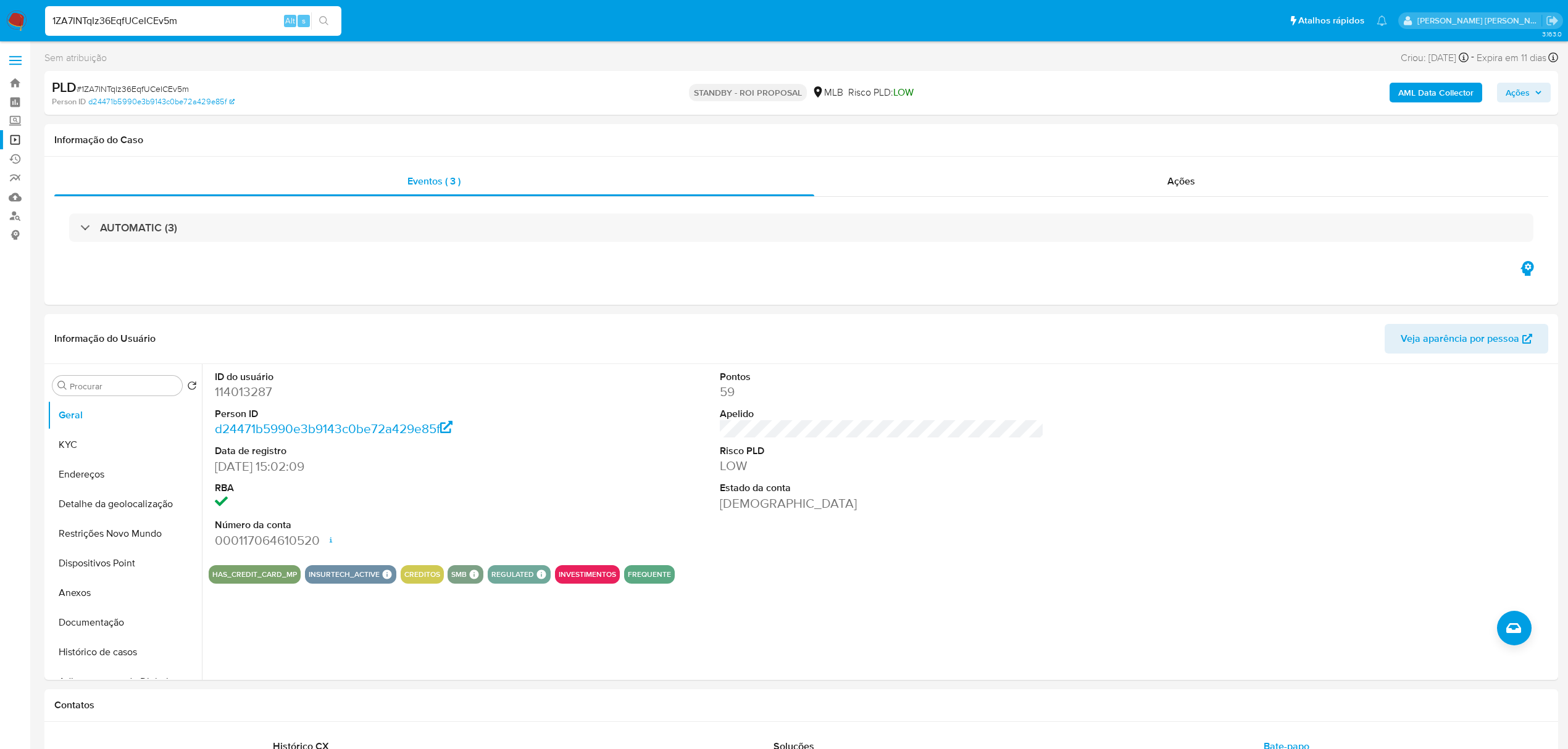
click at [10, 58] on label at bounding box center [15, 60] width 31 height 26
click at [0, 0] on input "checkbox" at bounding box center [0, 0] width 0 height 0
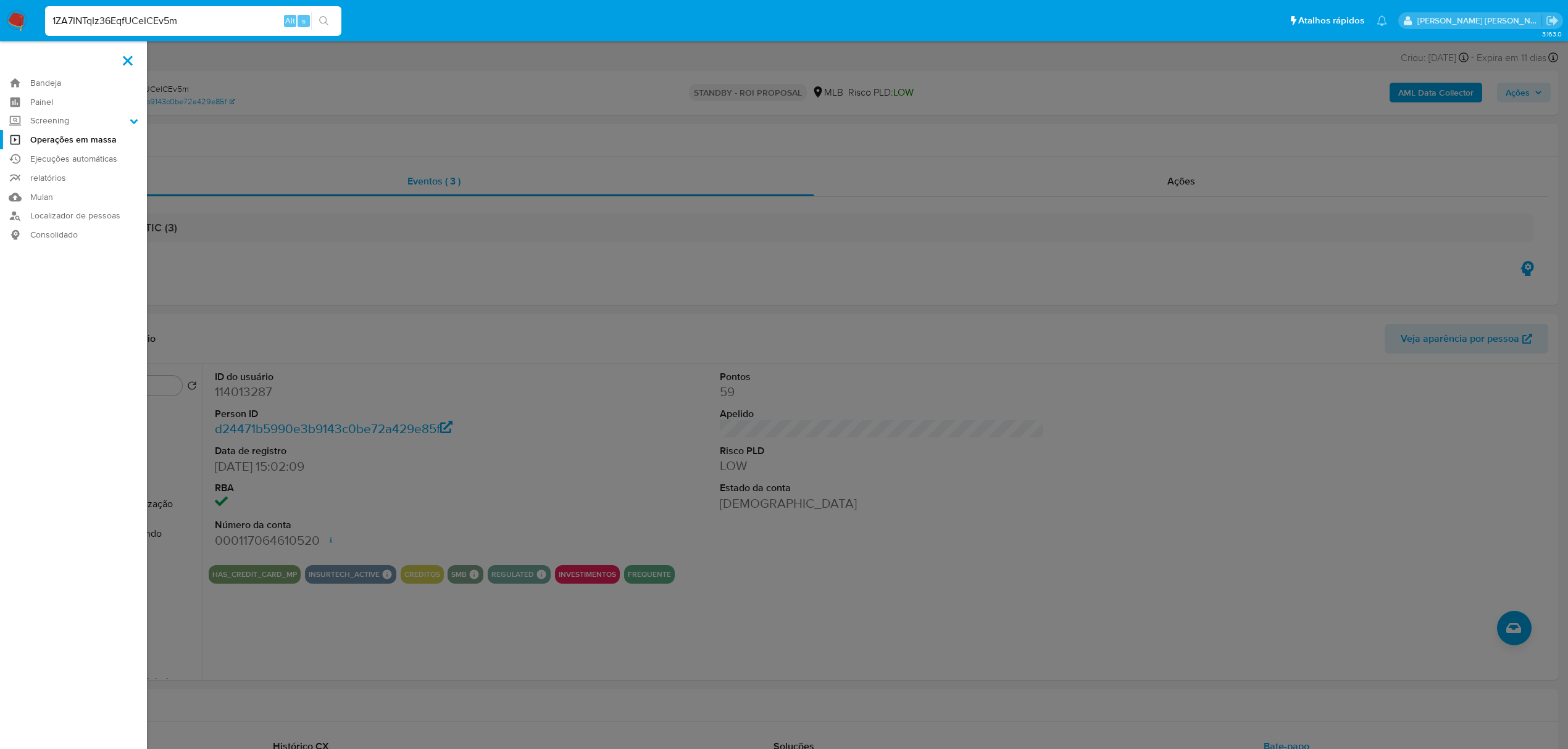
click at [196, 26] on input "1ZA7INTqIz36EqfUCeICEv5m" at bounding box center [193, 21] width 296 height 16
paste input "7XWfM0yeGCEAT2AR9s0tOji0"
type input "7XWfM0yeGCEAT2AR9s0tOji0"
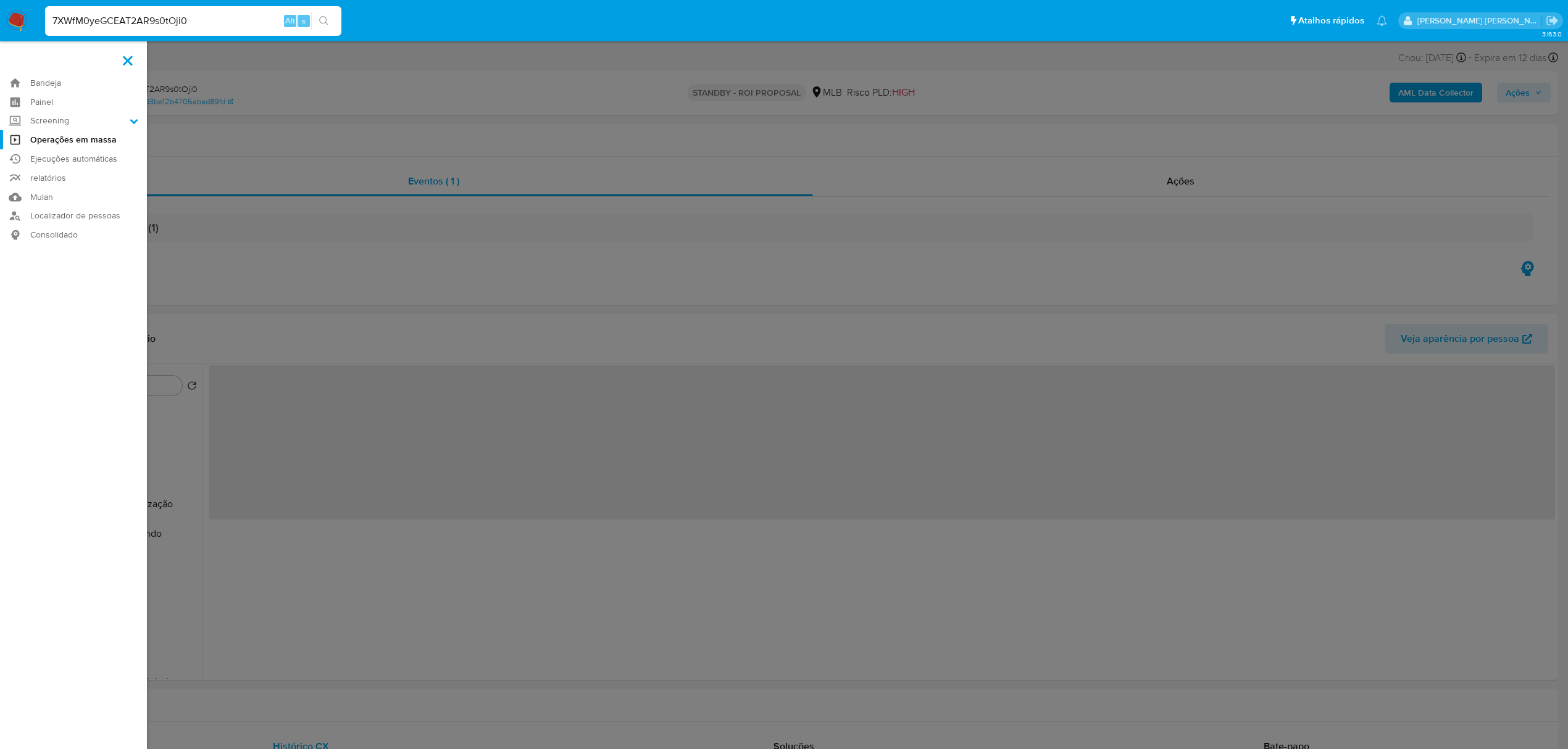
select select "10"
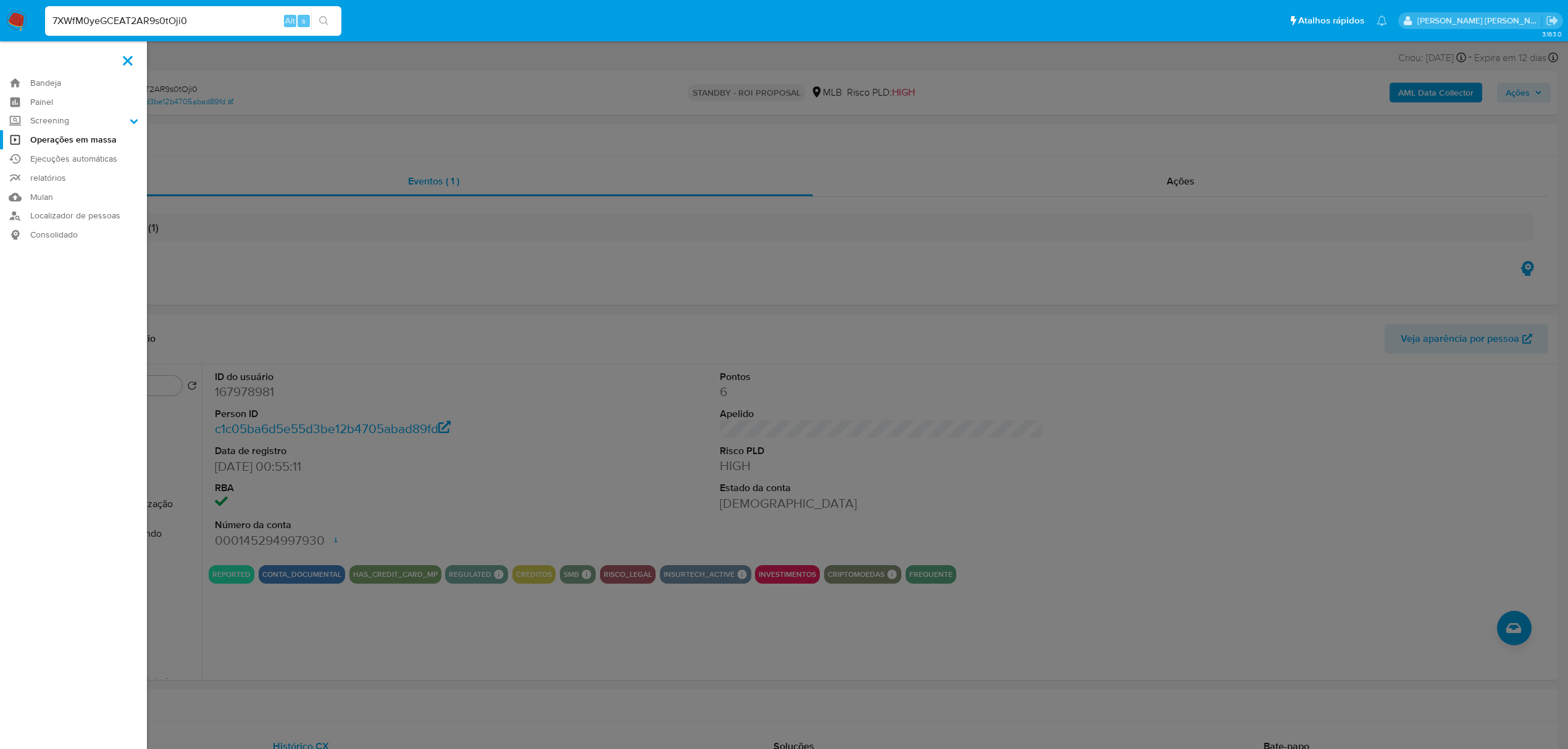
click at [220, 27] on input "7XWfM0yeGCEAT2AR9s0tOji0" at bounding box center [193, 21] width 296 height 16
click at [232, 23] on input "7XWfM0yeGCEAT2AR9s0tOji0" at bounding box center [193, 21] width 296 height 16
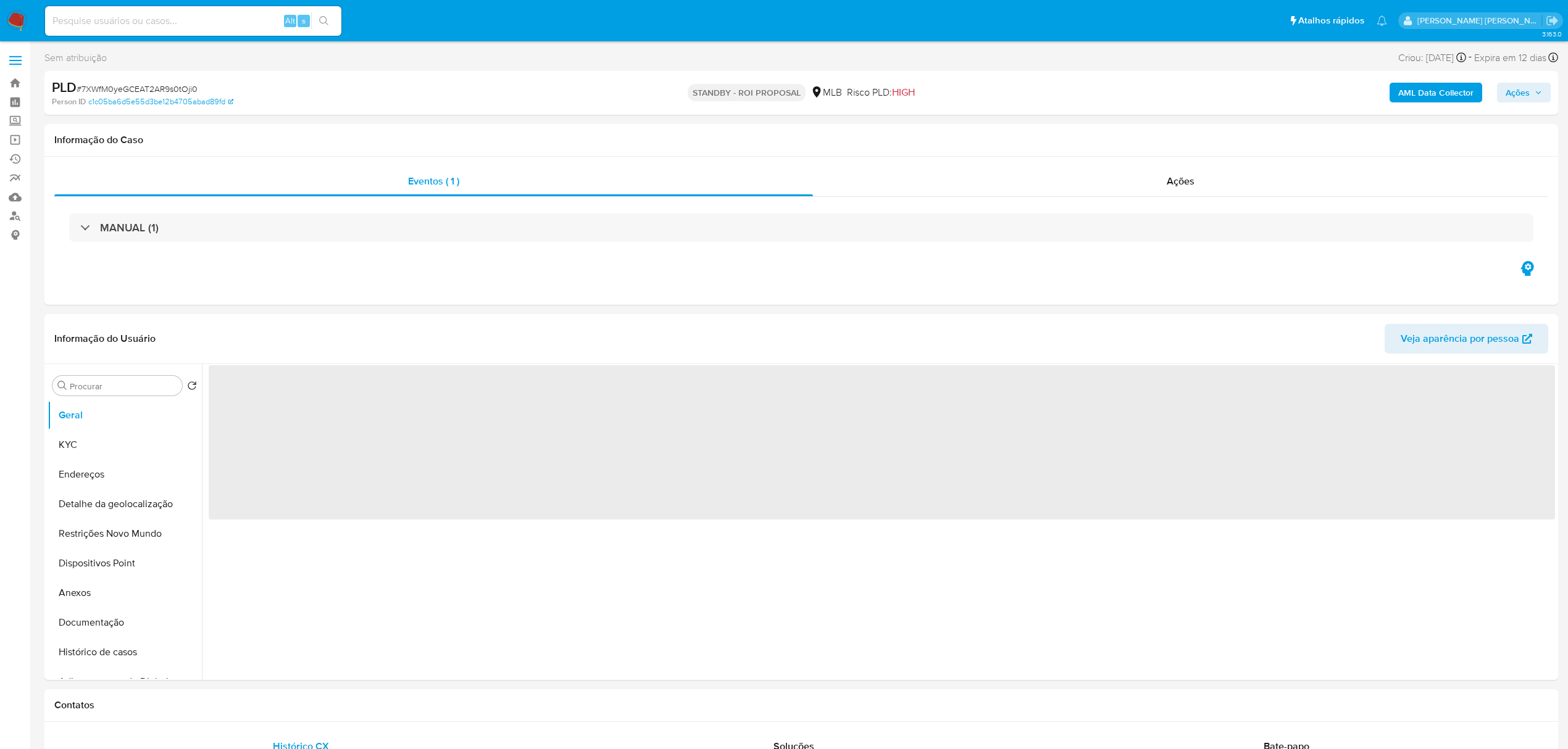
select select "10"
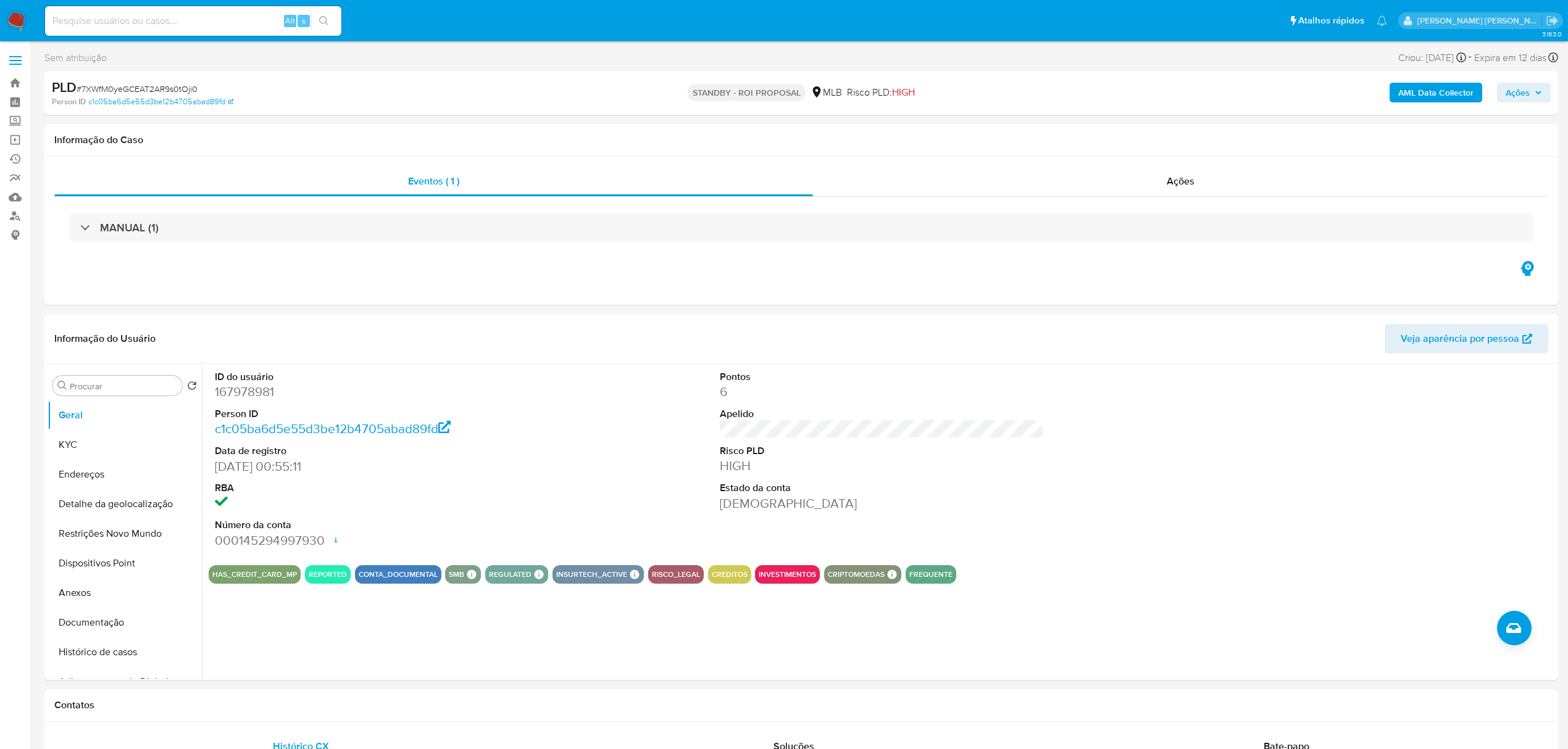
click at [190, 21] on input at bounding box center [193, 21] width 296 height 16
click at [79, 437] on button "KYC" at bounding box center [119, 445] width 144 height 30
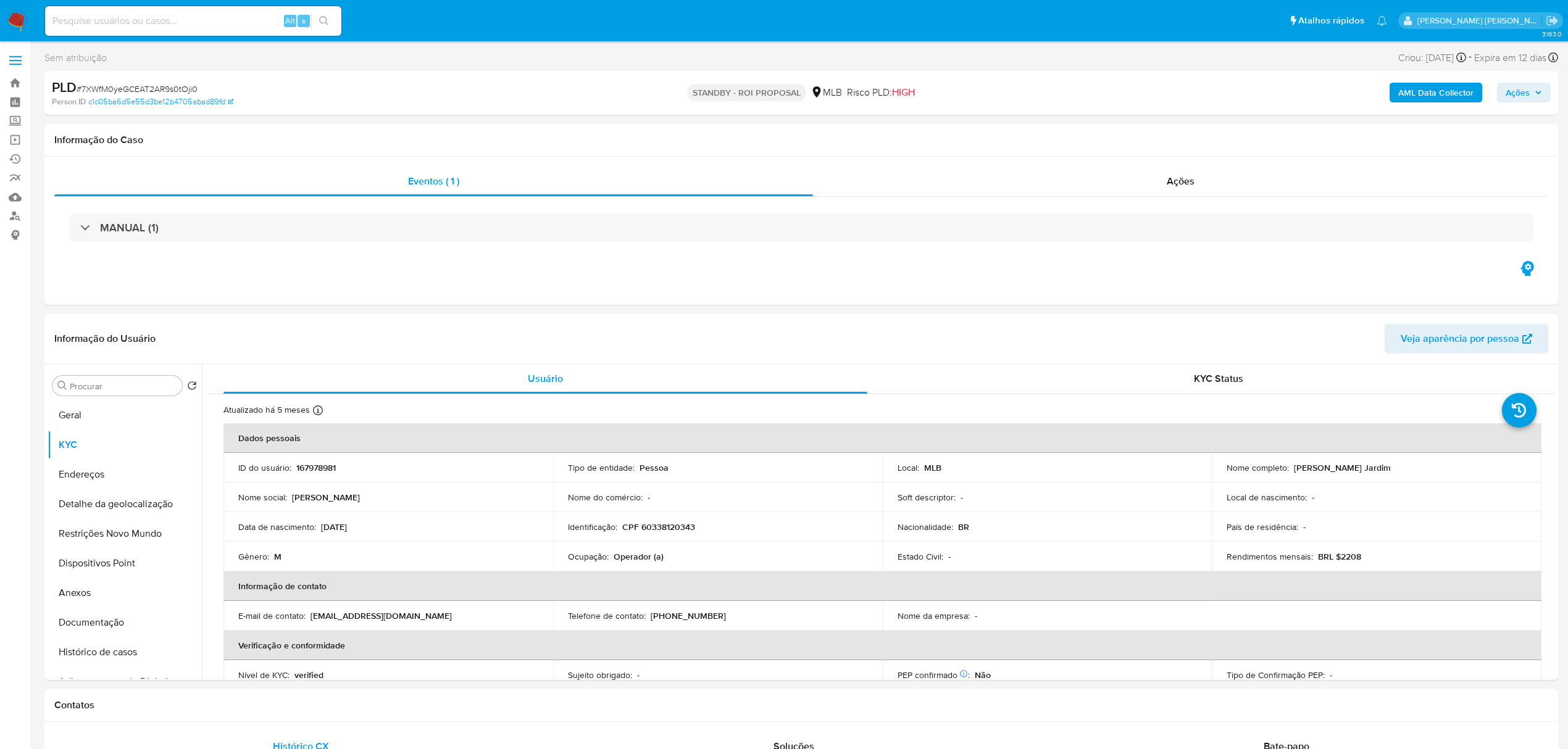
click at [1542, 93] on button "Ações" at bounding box center [1524, 93] width 54 height 20
click at [1538, 86] on span "Ações" at bounding box center [1523, 93] width 37 height 17
click at [1539, 92] on icon "button" at bounding box center [1538, 93] width 7 height 7
click at [1541, 93] on icon "button" at bounding box center [1538, 93] width 7 height 7
click at [5, 66] on label at bounding box center [15, 60] width 31 height 26
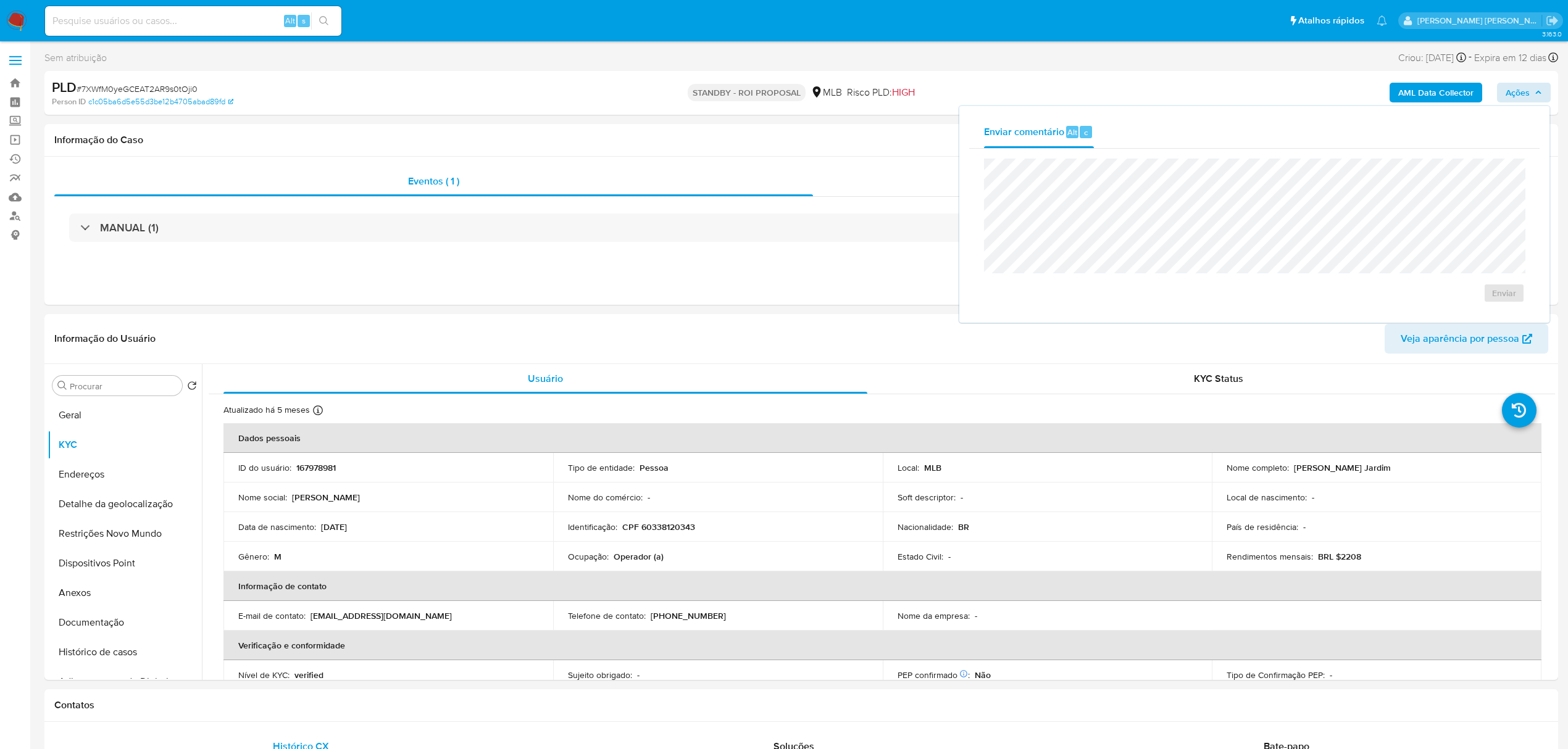
click at [0, 0] on input "checkbox" at bounding box center [0, 0] width 0 height 0
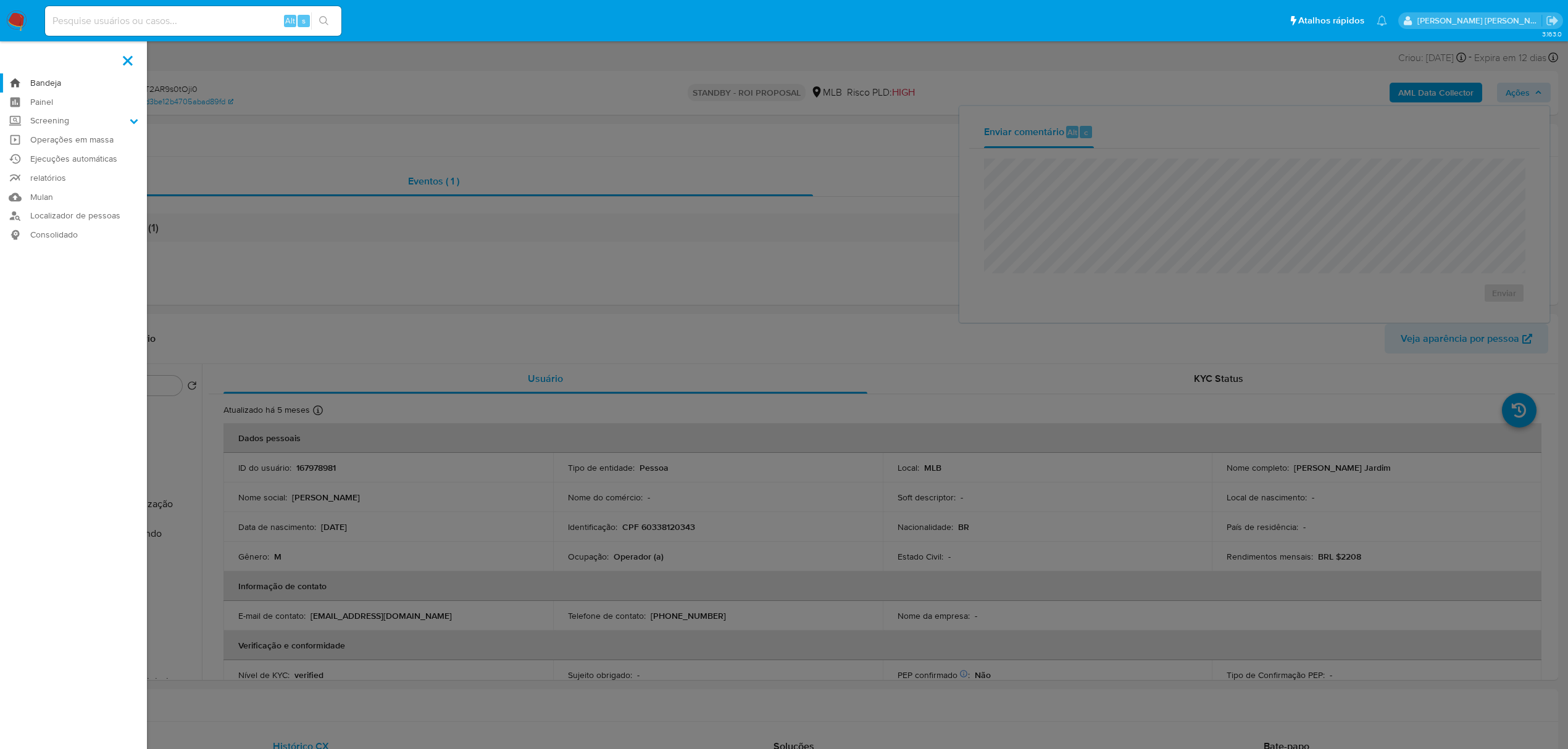
click at [45, 81] on link "Bandeja" at bounding box center [73, 83] width 147 height 19
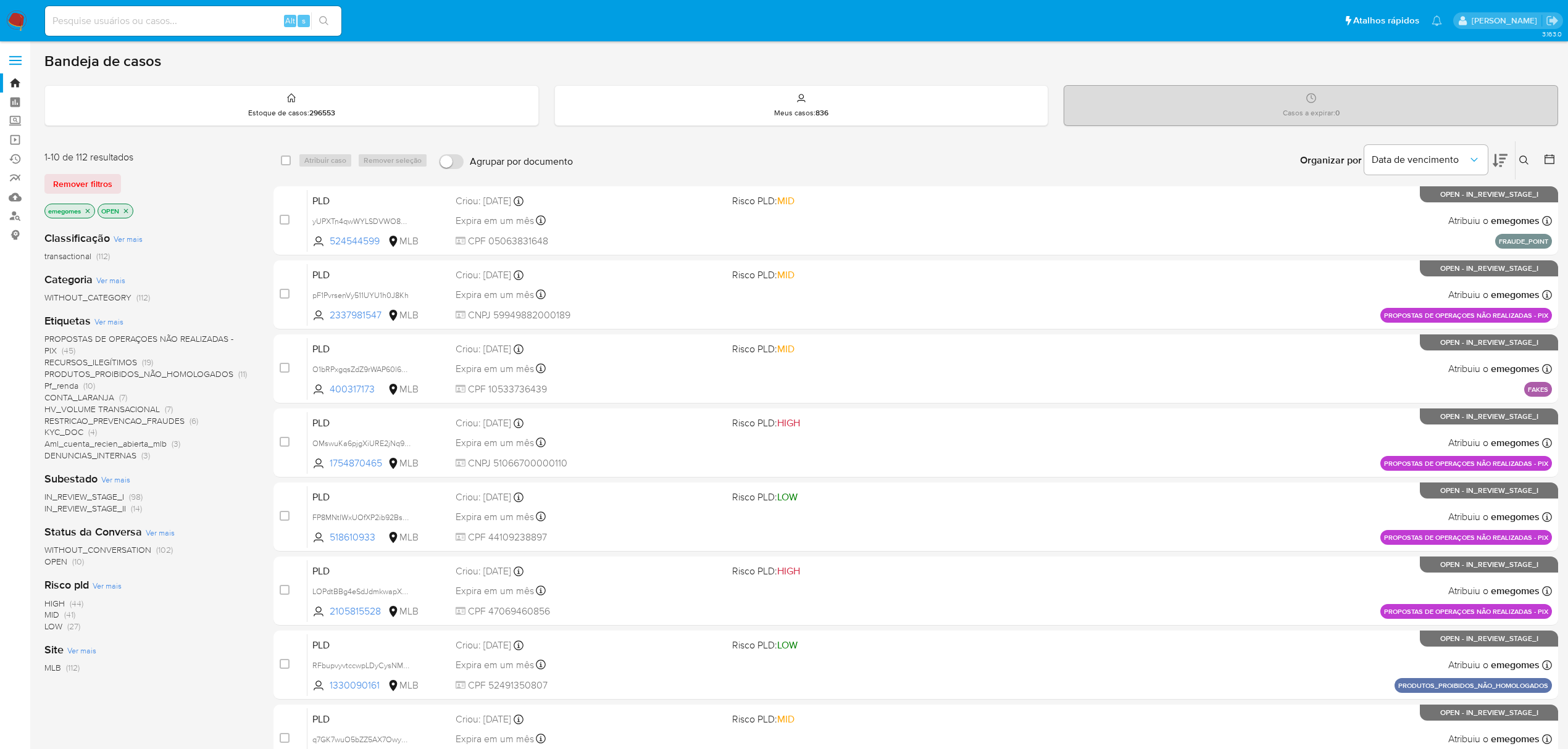
click at [1526, 159] on icon at bounding box center [1523, 160] width 10 height 10
click at [1449, 209] on input at bounding box center [1421, 207] width 209 height 16
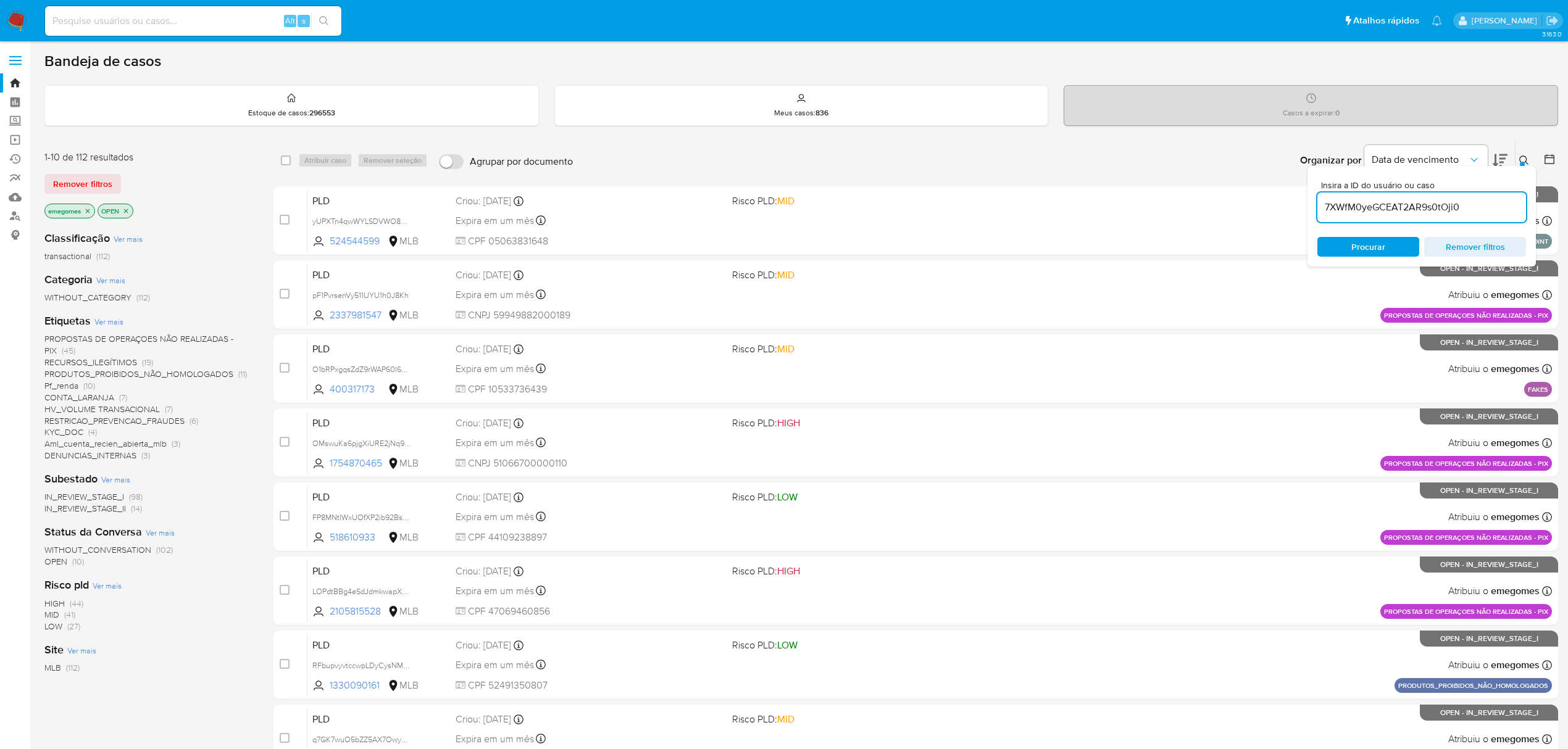
type input "7XWfM0yeGCEAT2AR9s0tOji0"
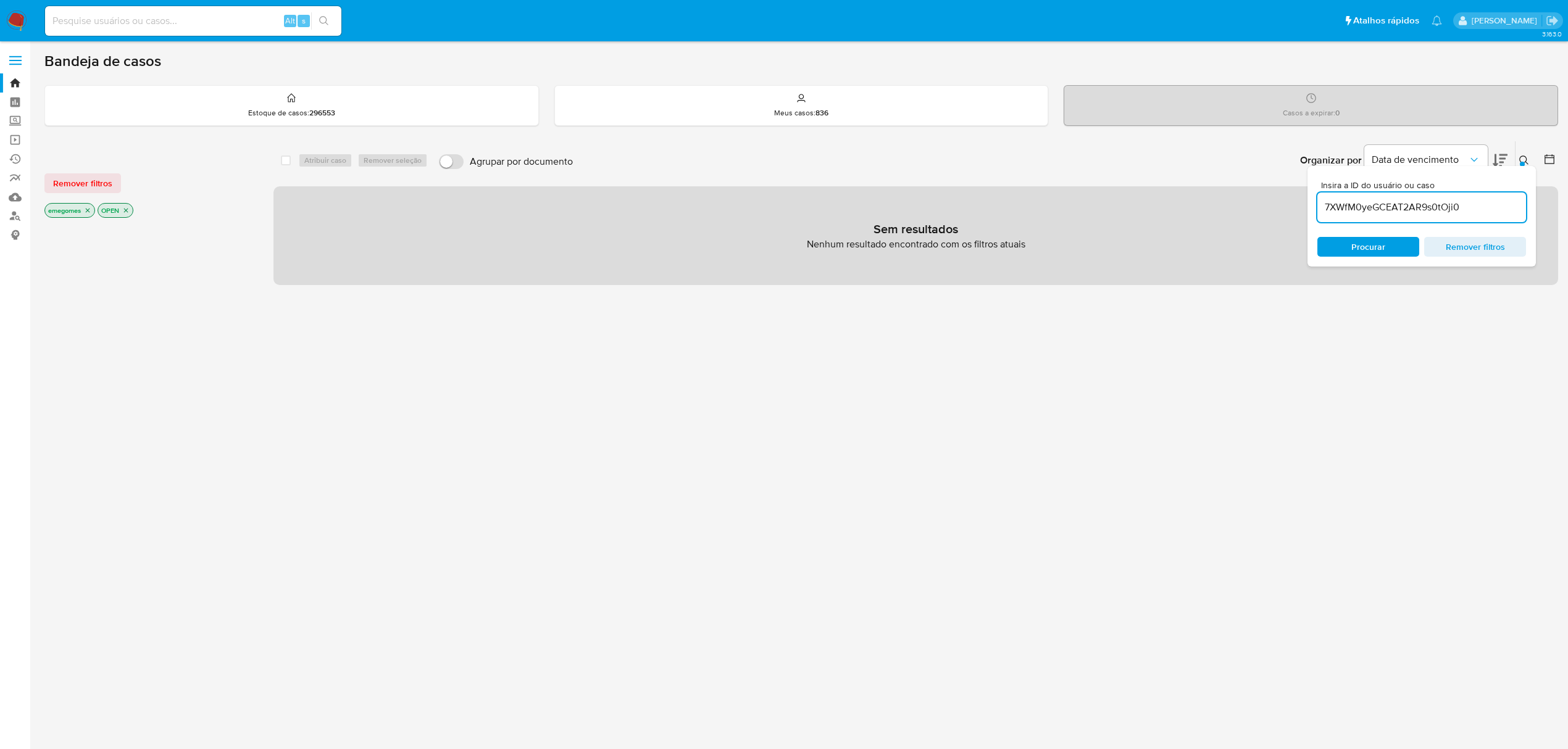
click at [127, 208] on icon "close-filter" at bounding box center [126, 210] width 7 height 7
click at [93, 210] on p "emegomes" at bounding box center [70, 210] width 50 height 14
click at [87, 210] on icon "close-filter" at bounding box center [87, 210] width 7 height 7
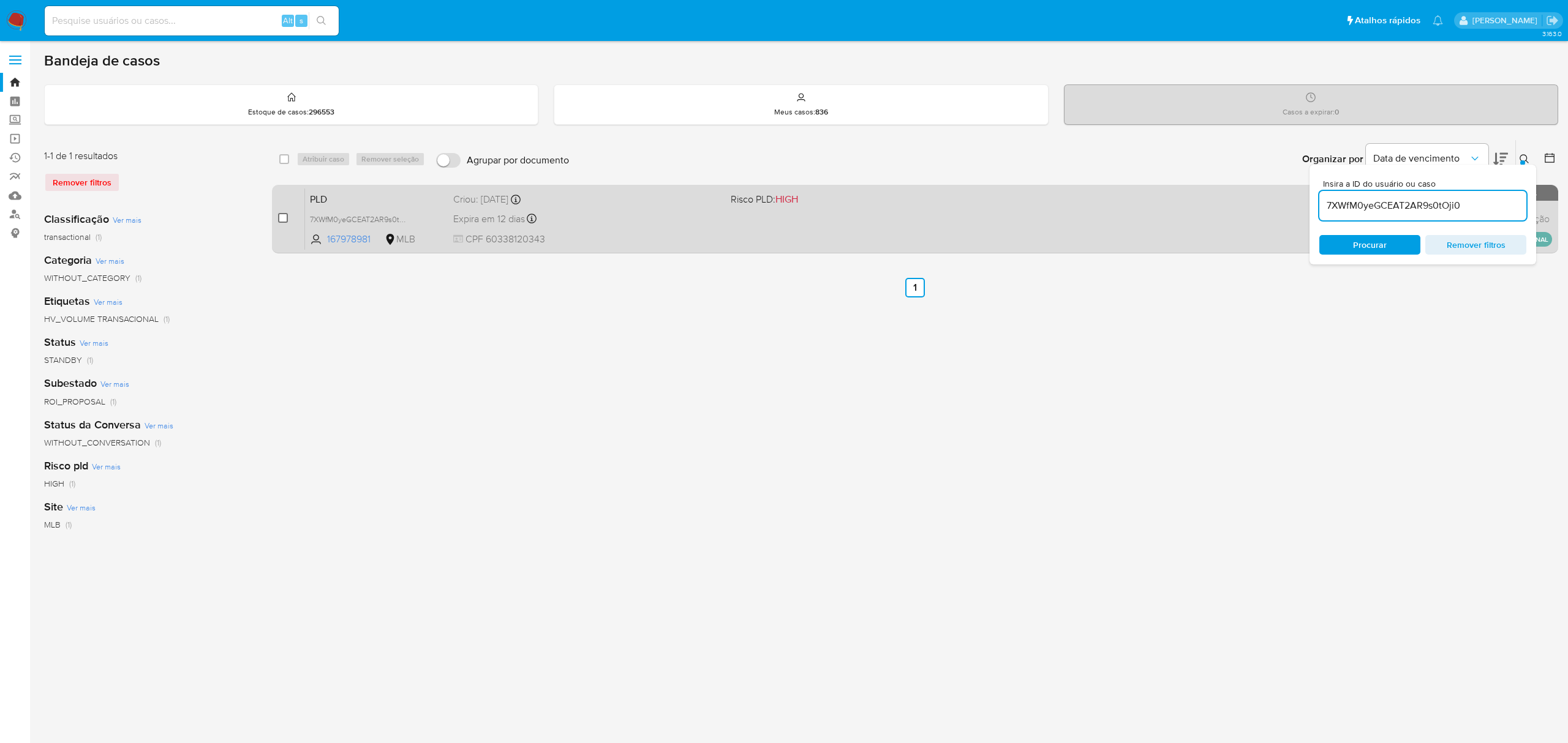
click at [285, 216] on input "checkbox" at bounding box center [282, 217] width 10 height 10
checkbox input "true"
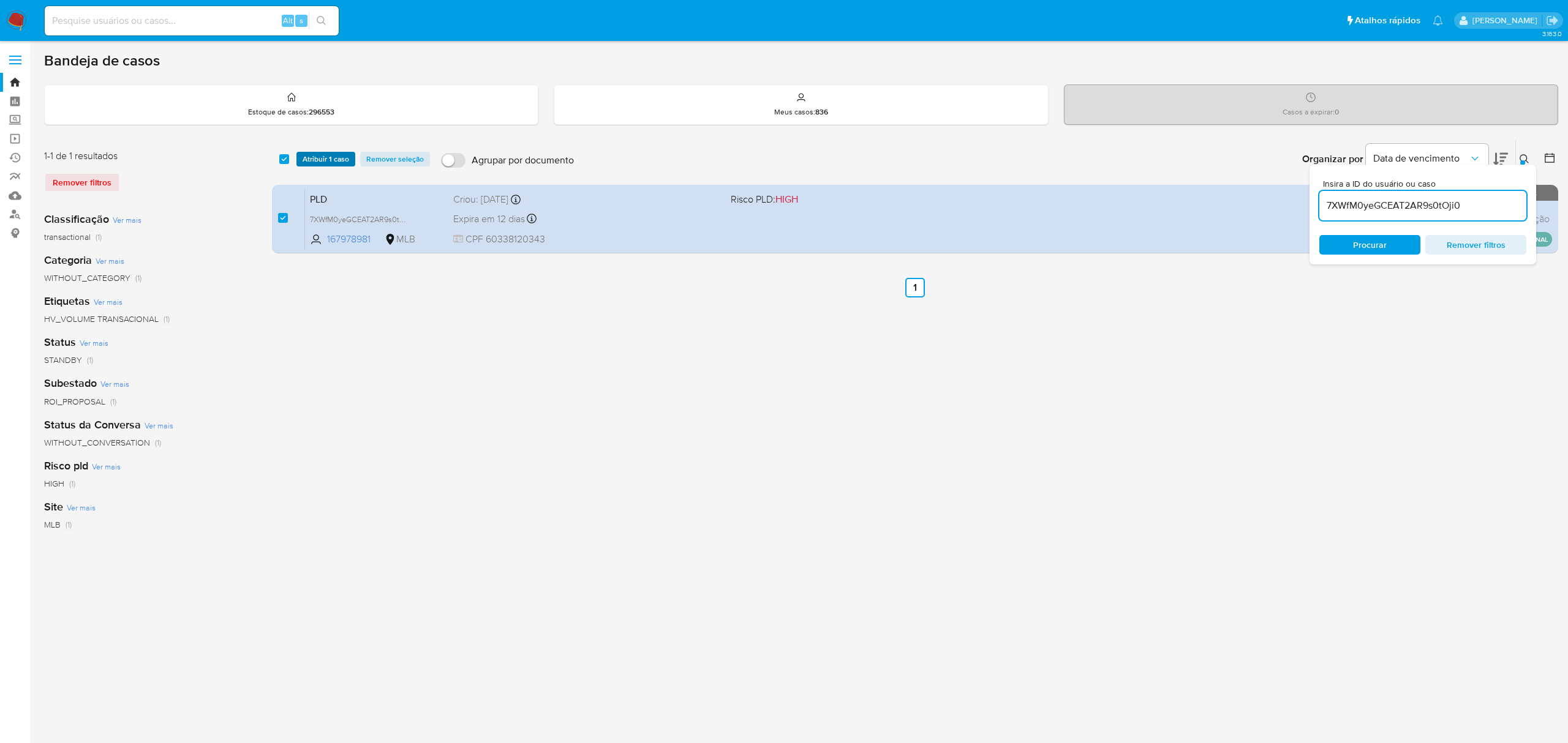
click at [327, 159] on span "Atribuir 1 caso" at bounding box center [326, 159] width 47 height 12
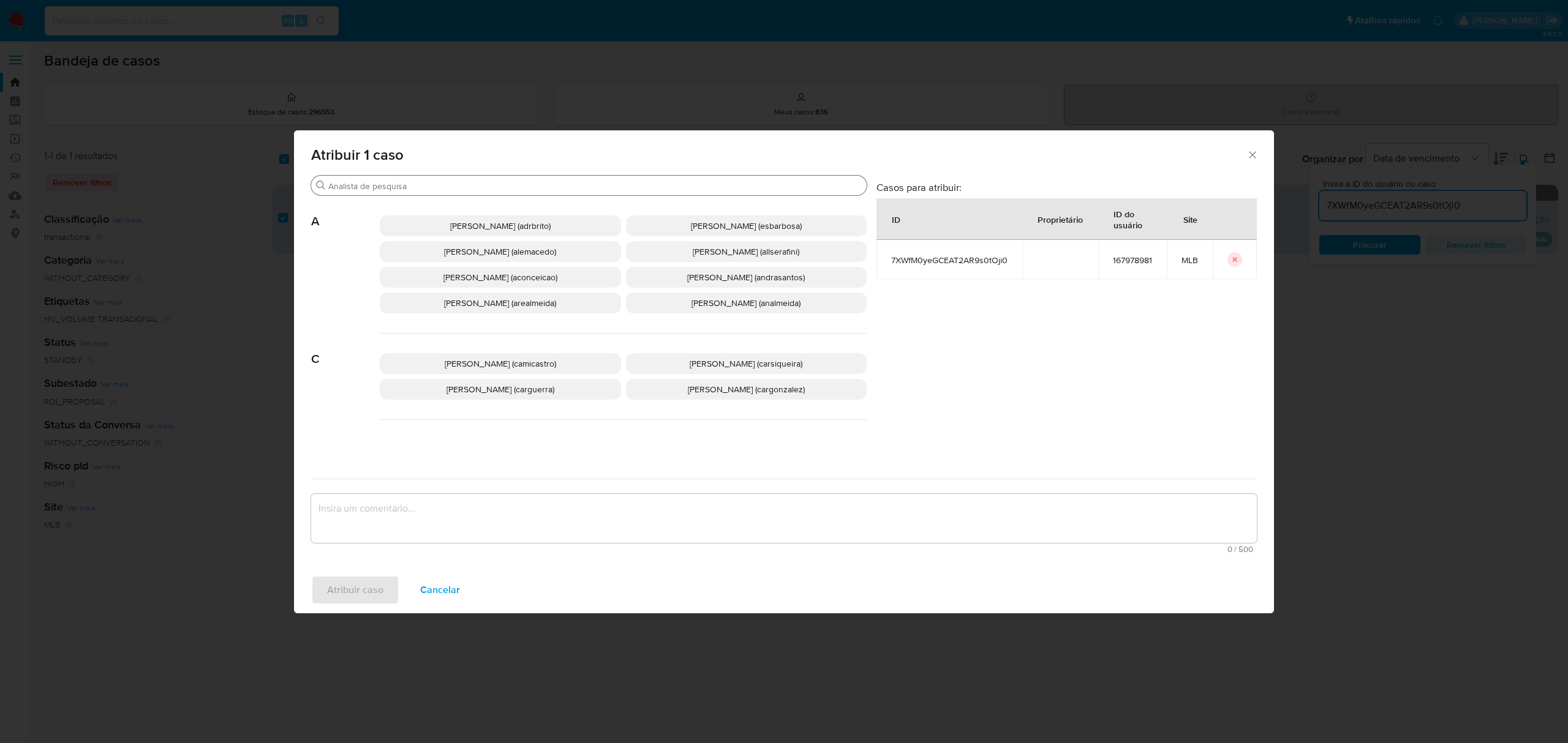
click at [490, 189] on input "Buscar" at bounding box center [595, 186] width 534 height 11
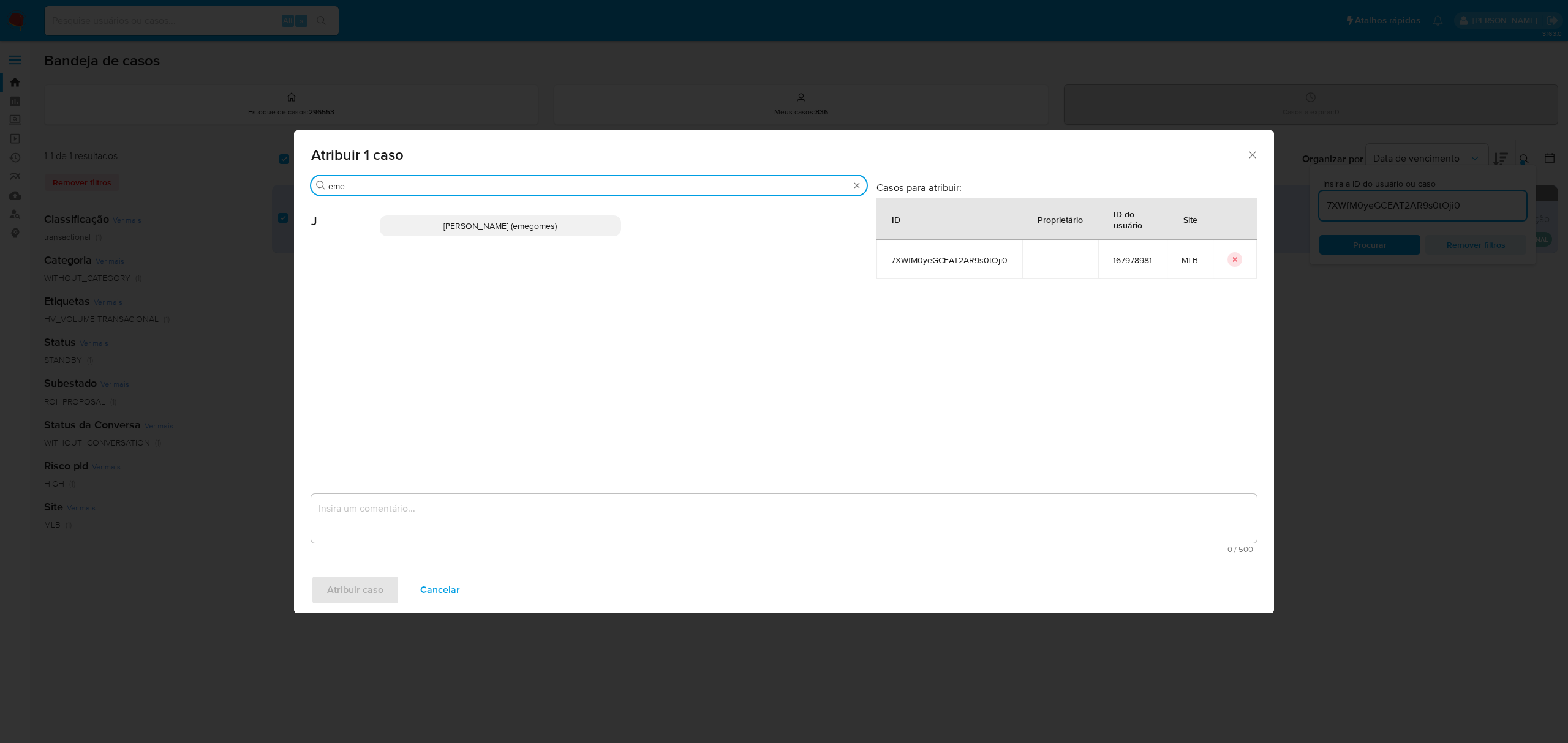
type input "eme"
click at [508, 229] on span "[PERSON_NAME] (emegomes)" at bounding box center [500, 226] width 113 height 12
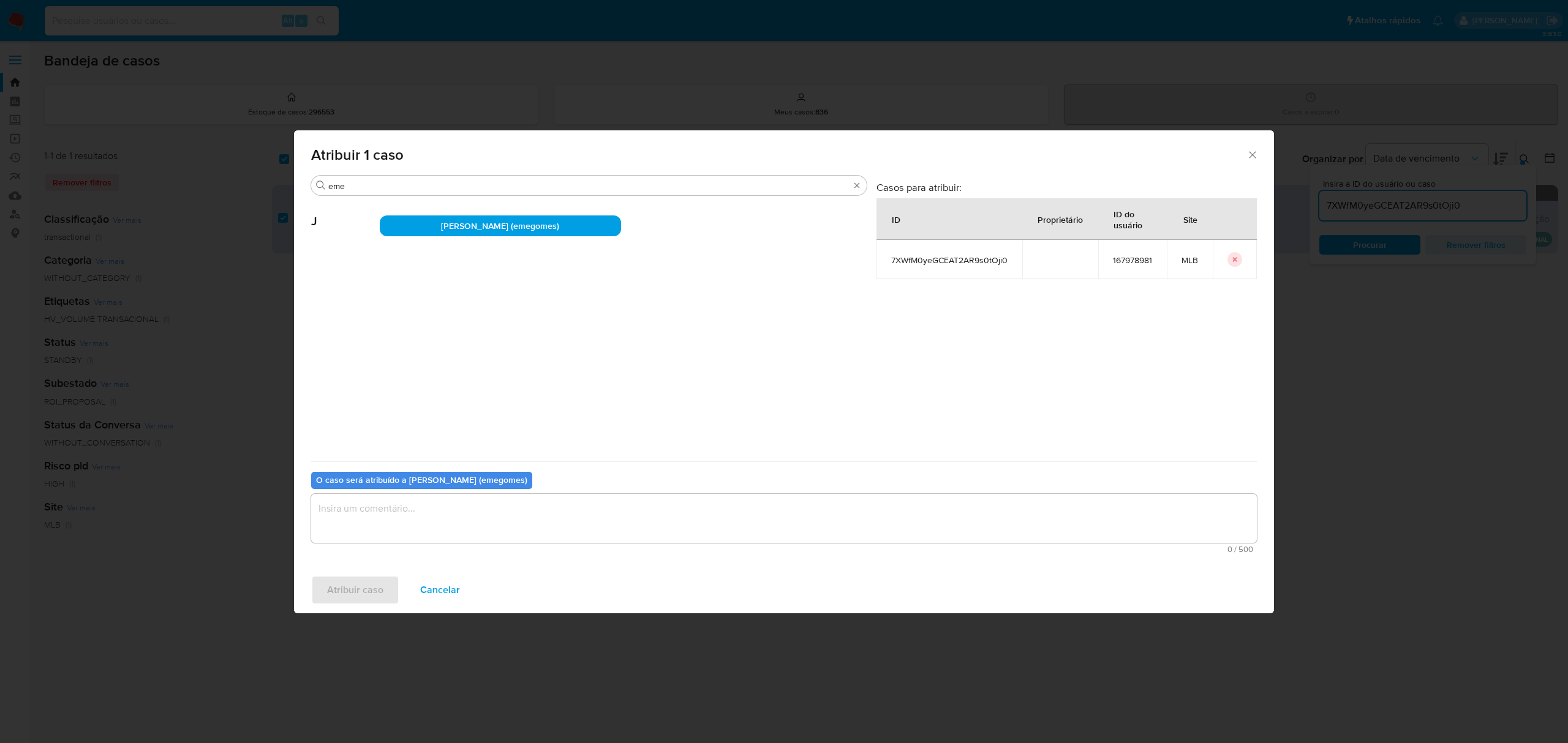
click at [450, 517] on textarea "assign-modal" at bounding box center [784, 519] width 946 height 49
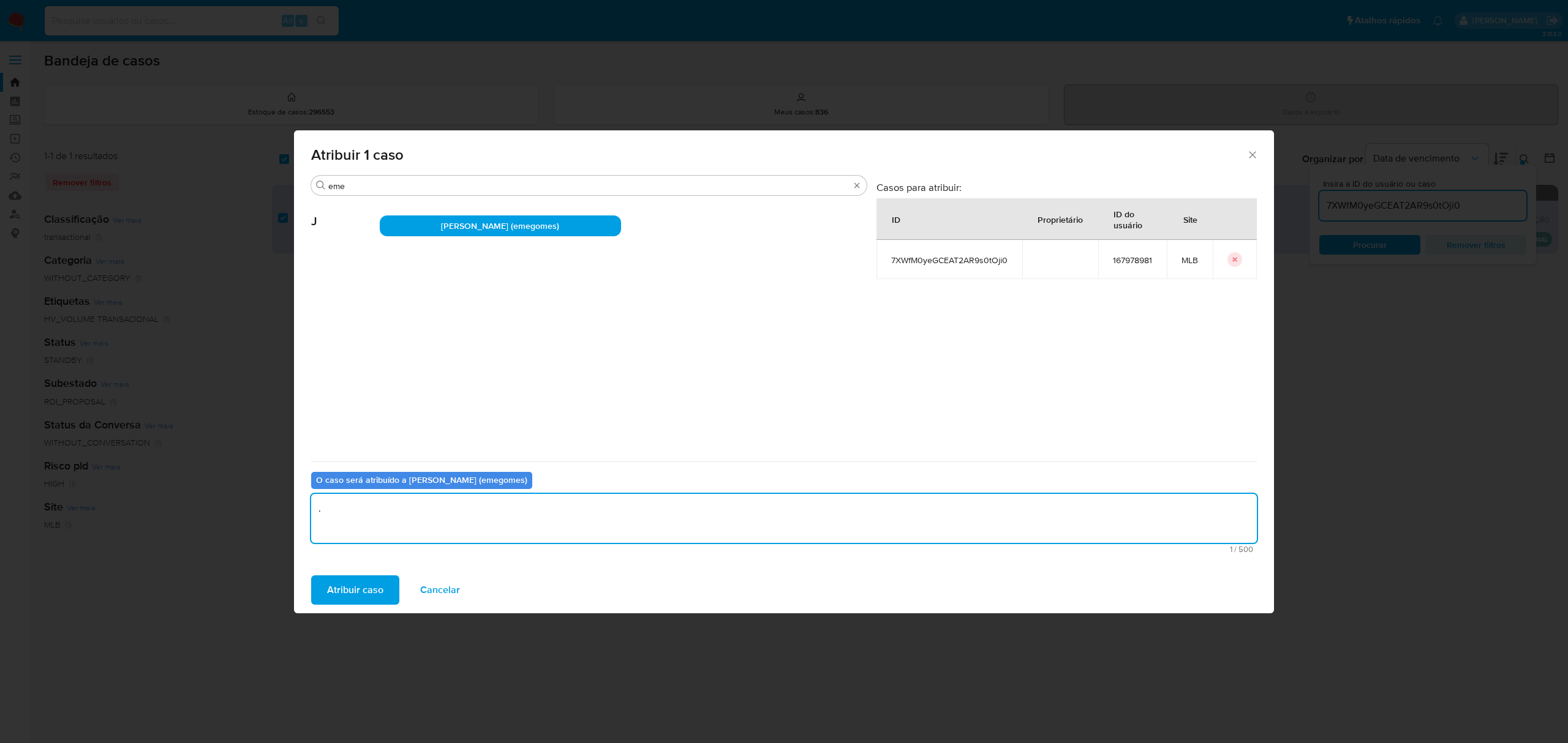
type textarea "."
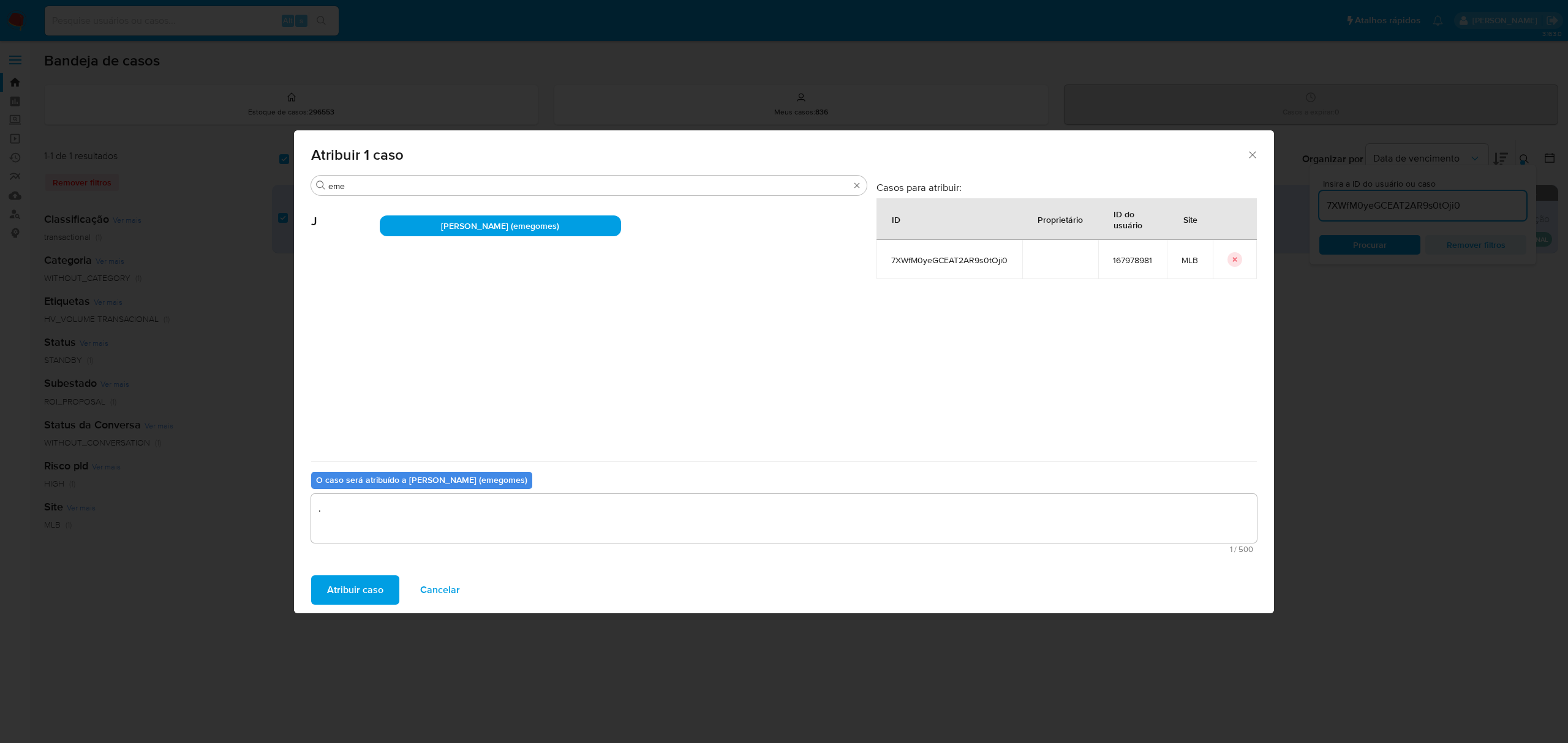
click at [353, 589] on span "Atribuir caso" at bounding box center [355, 590] width 56 height 27
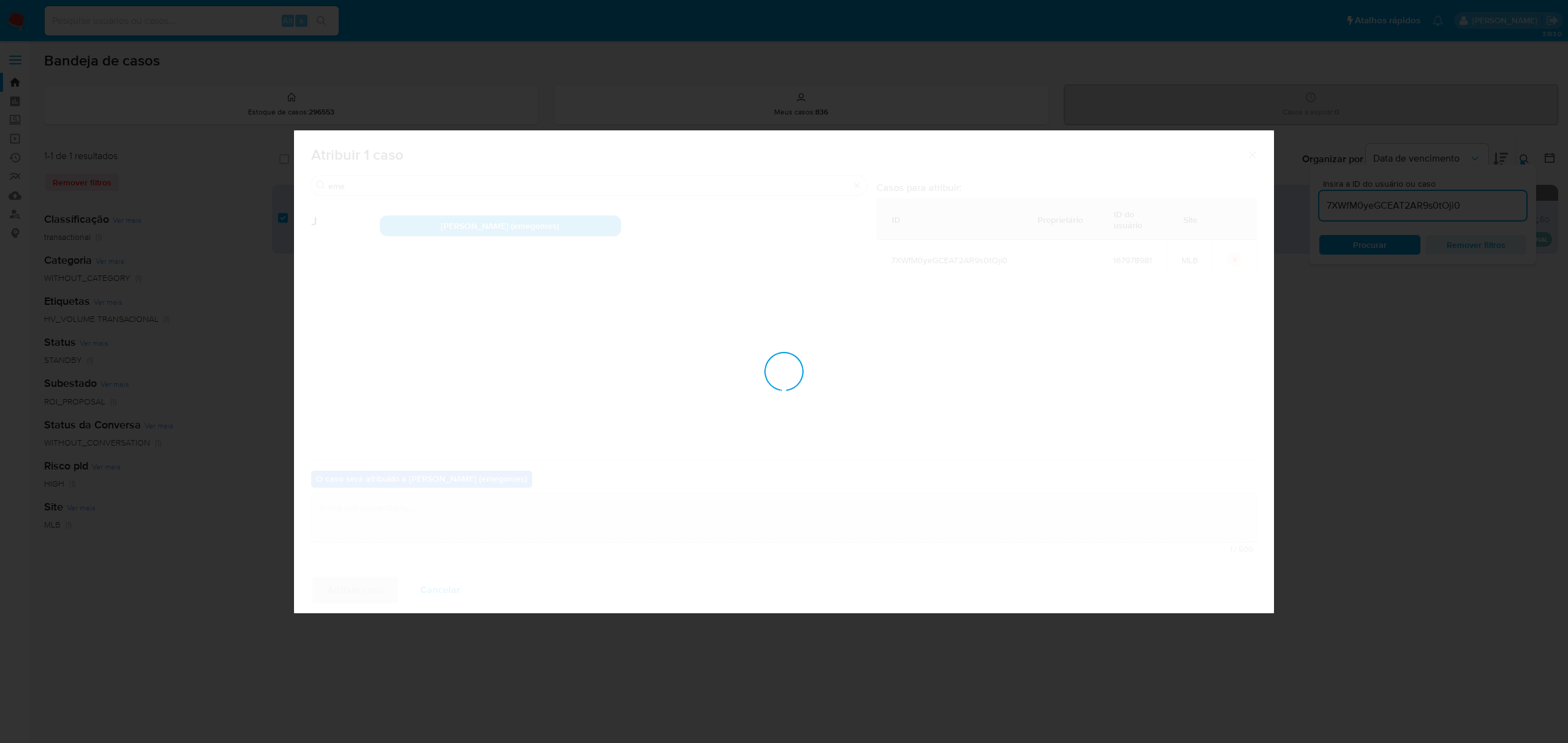
checkbox input "false"
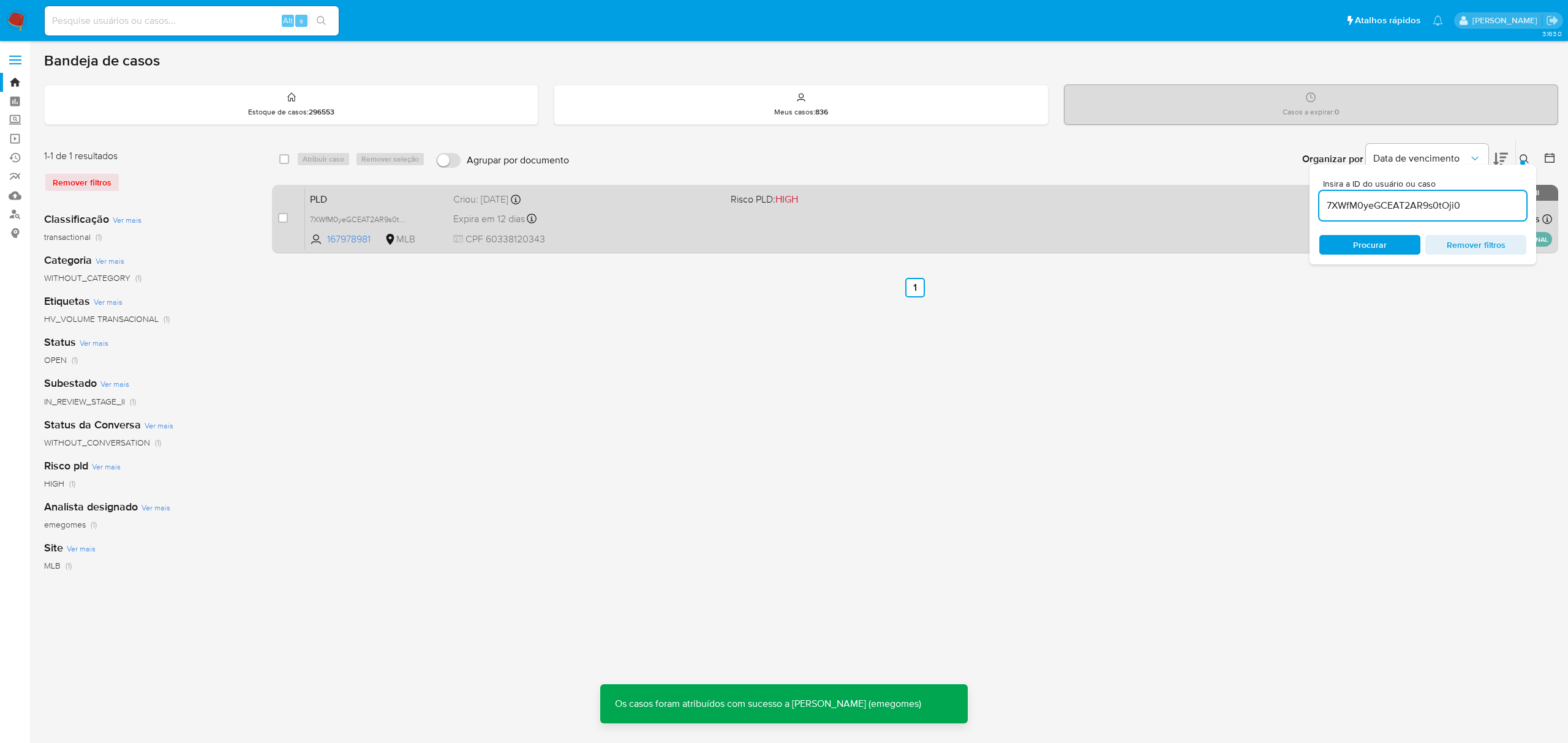
click at [608, 202] on div "Criou: 12/09/2025 Criou: 12/09/2025 17:20:39" at bounding box center [586, 200] width 267 height 14
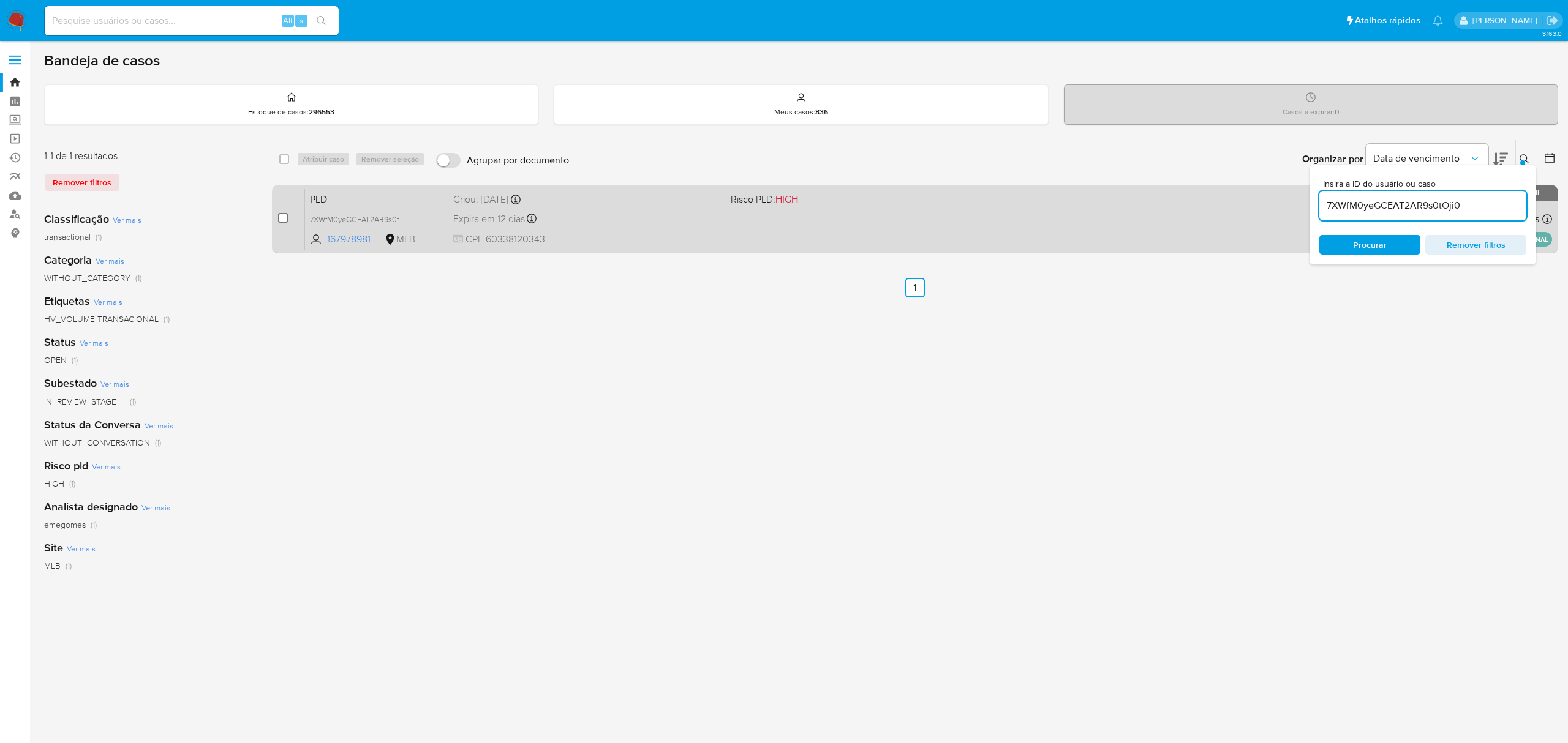
click at [287, 213] on span at bounding box center [282, 217] width 10 height 10
click at [288, 214] on input "checkbox" at bounding box center [282, 217] width 10 height 10
checkbox input "true"
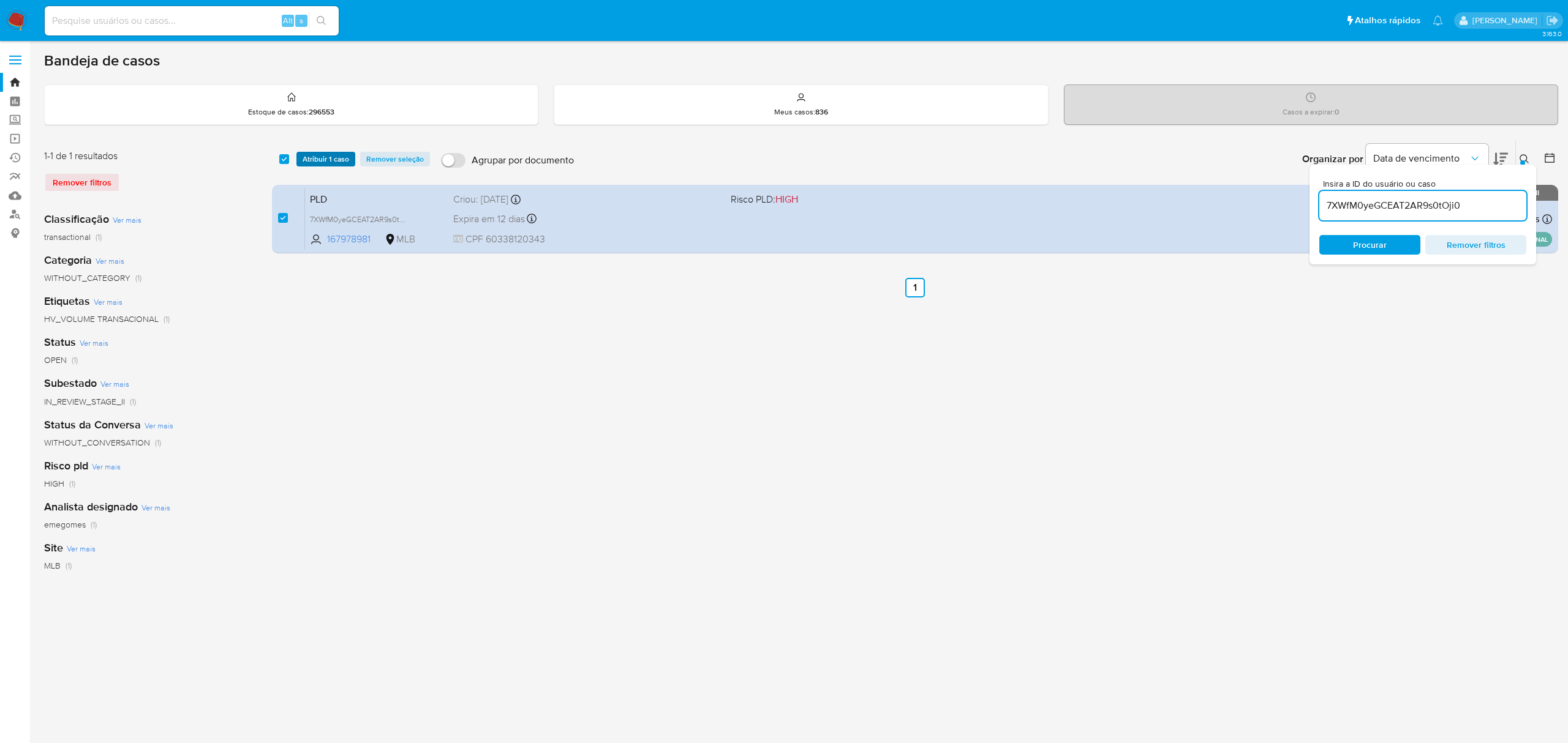
click at [325, 164] on span "Atribuir 1 caso" at bounding box center [326, 159] width 47 height 12
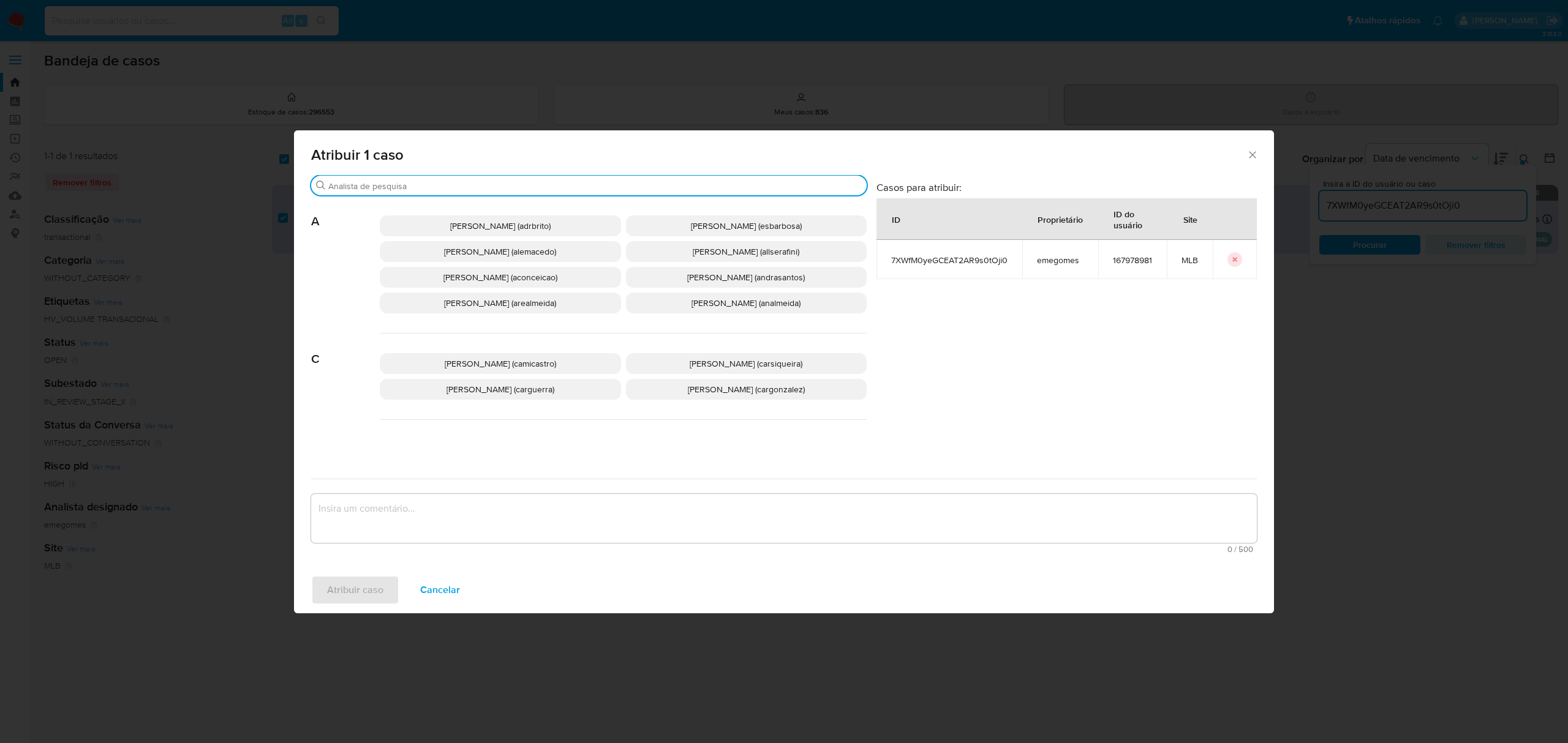
click at [387, 187] on input "Buscar" at bounding box center [595, 186] width 534 height 11
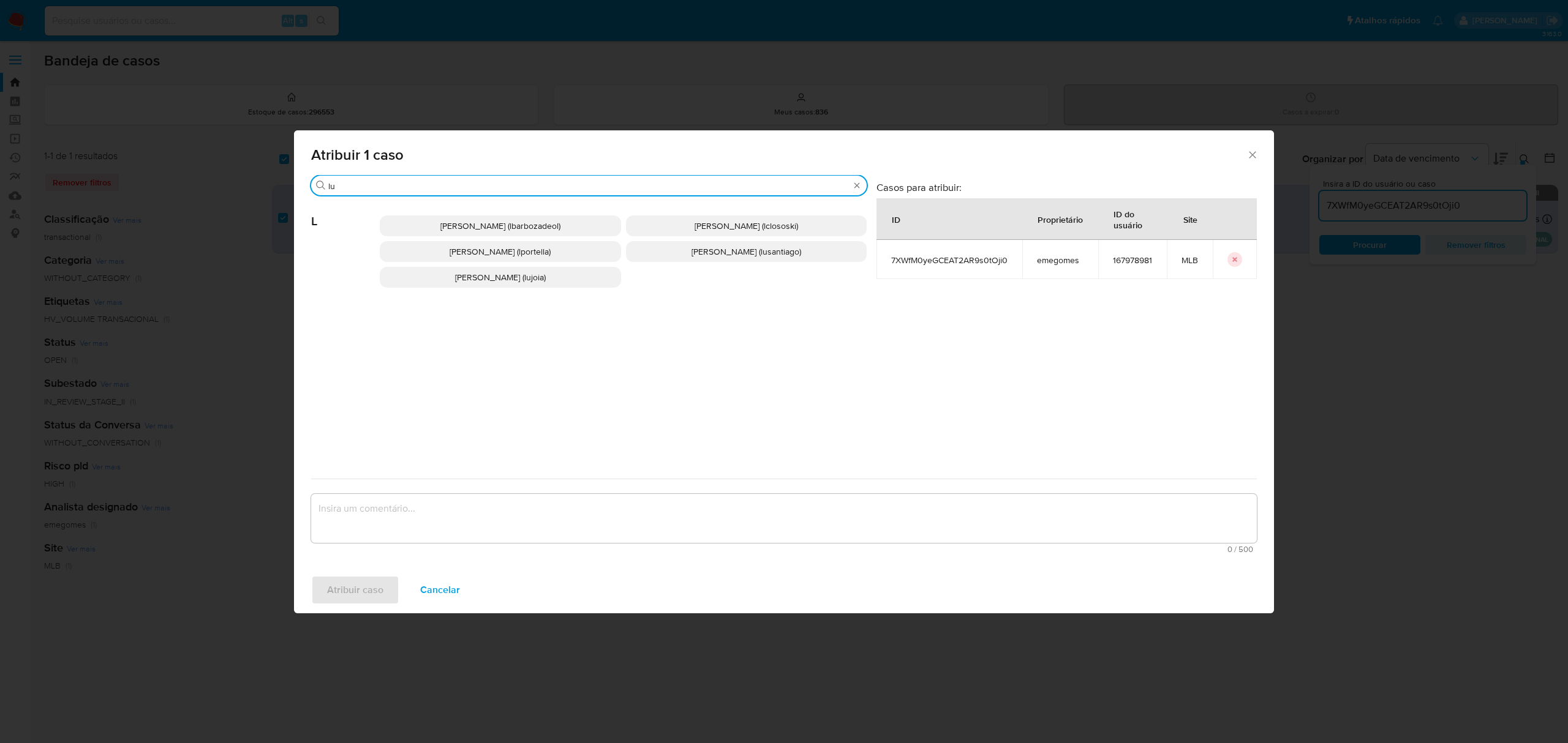
type input "lu"
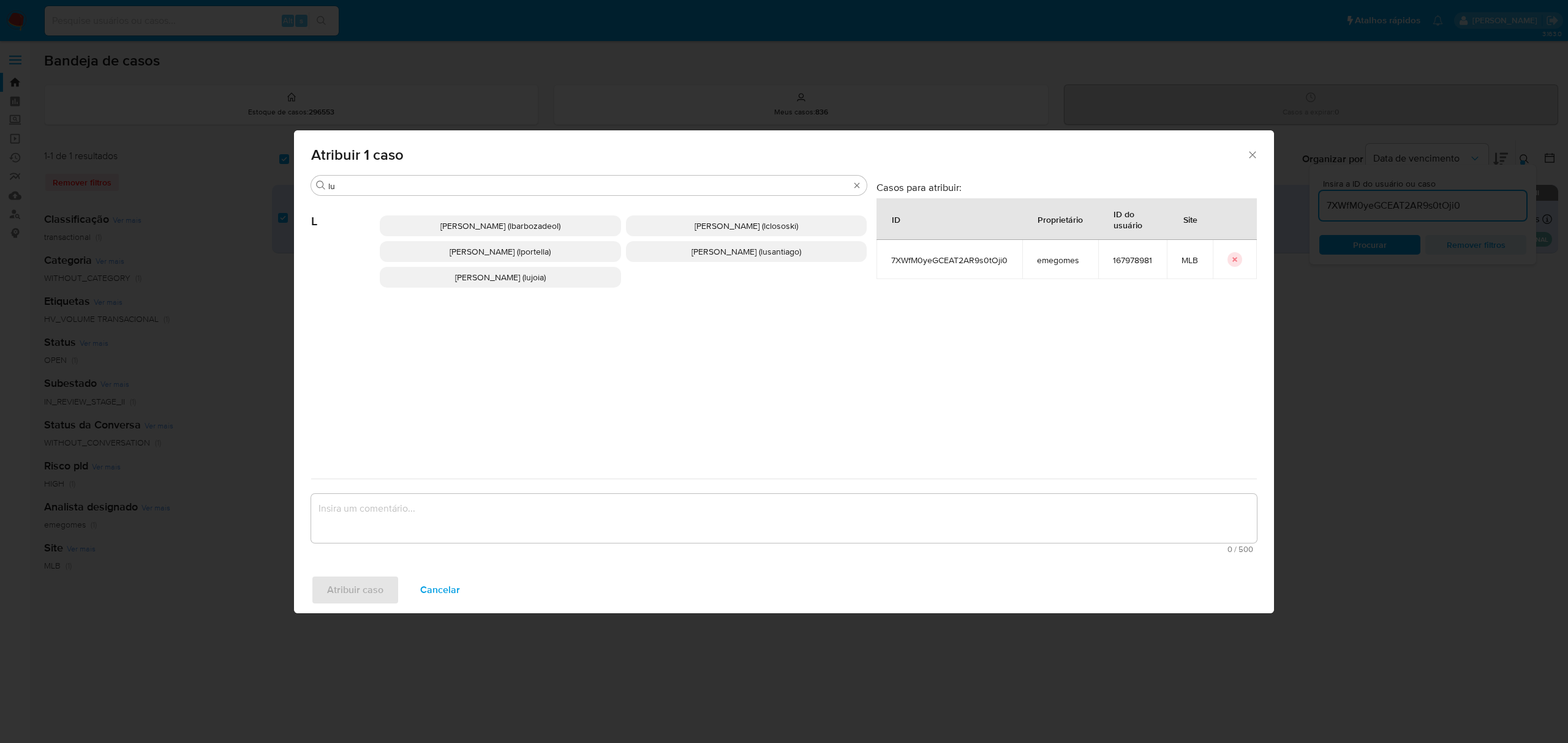
click at [546, 271] on span "Luciana Cristina Joia Tabai (lujoia)" at bounding box center [500, 277] width 91 height 12
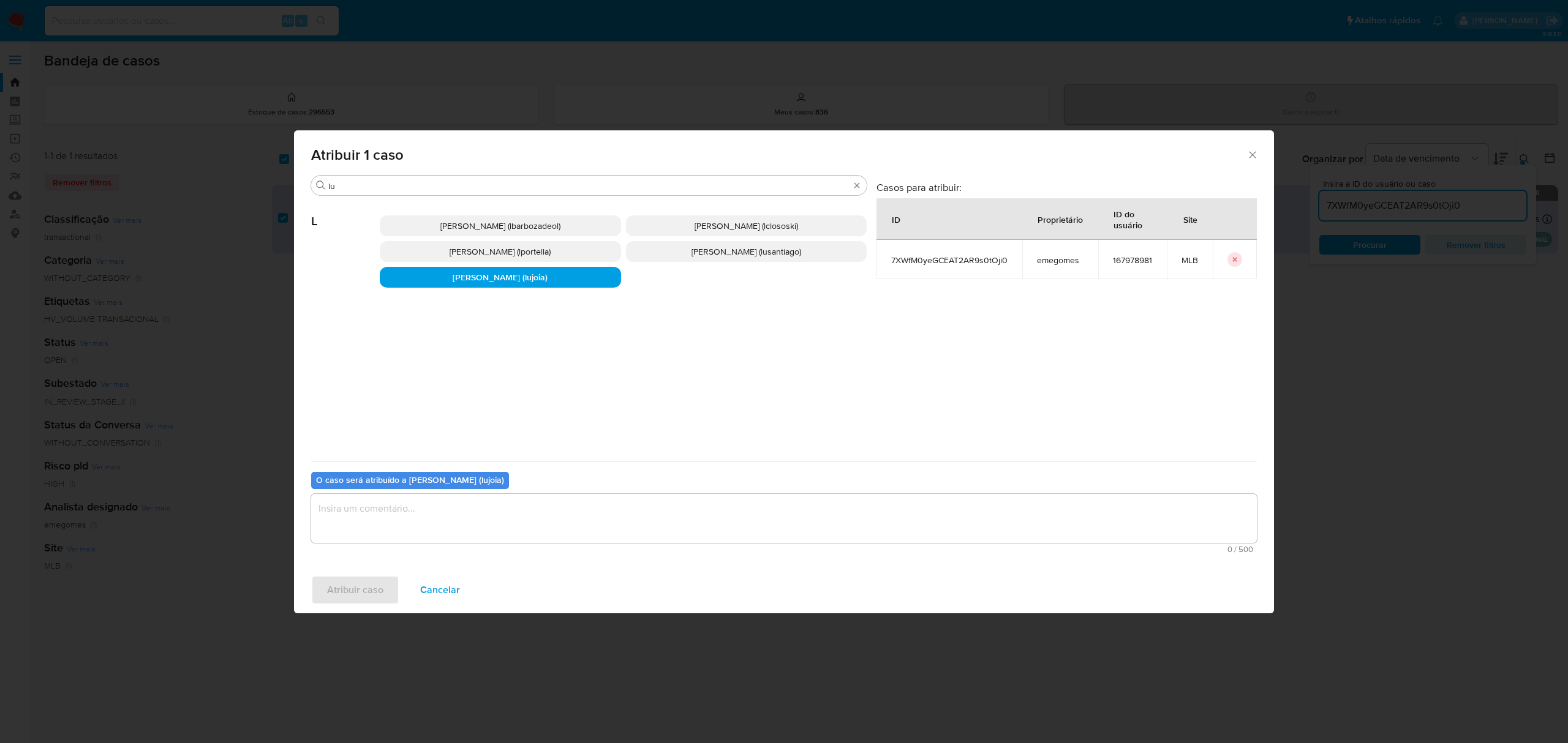
click at [471, 522] on textarea "assign-modal" at bounding box center [784, 519] width 946 height 49
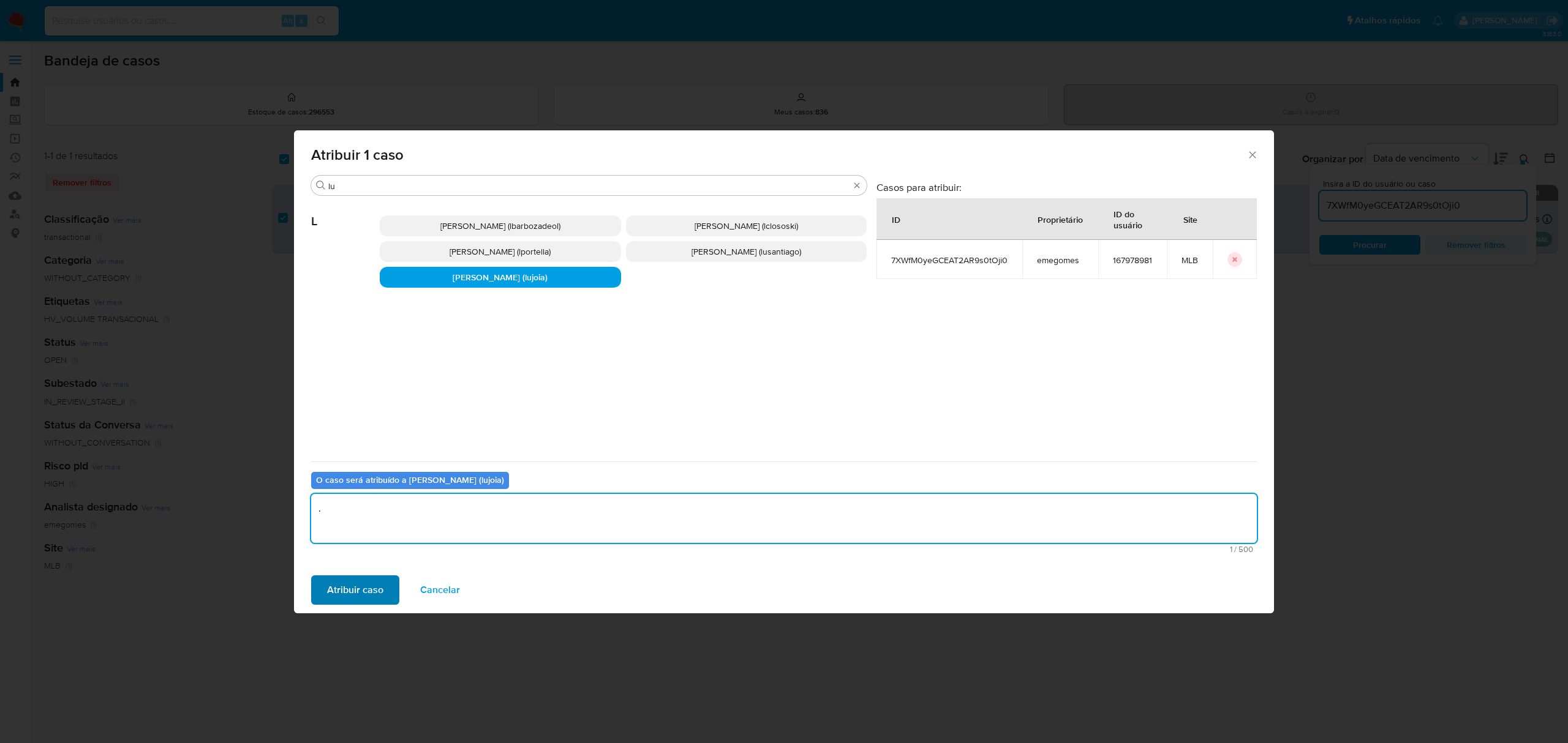
type textarea "."
click at [350, 585] on span "Atribuir caso" at bounding box center [355, 590] width 56 height 27
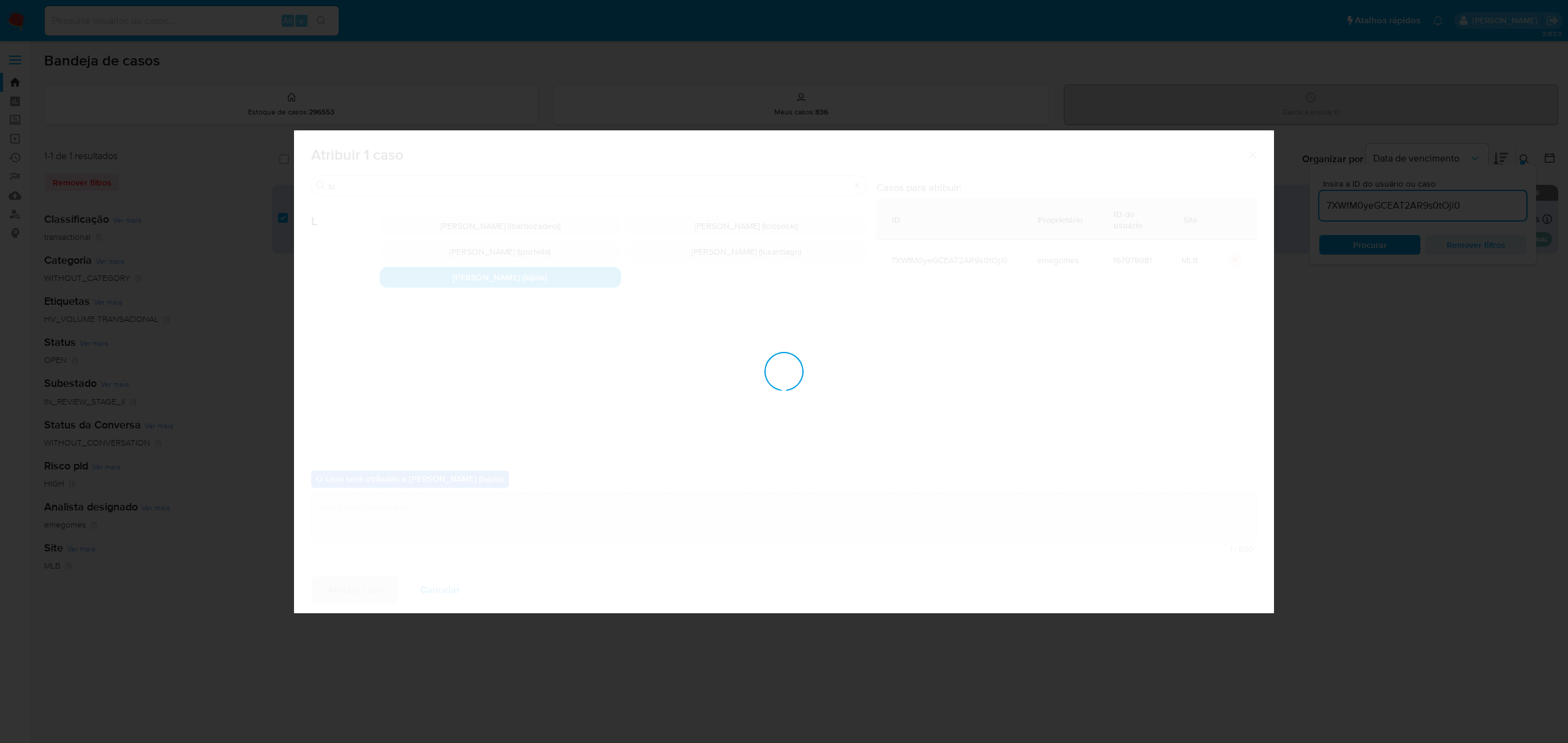
checkbox input "false"
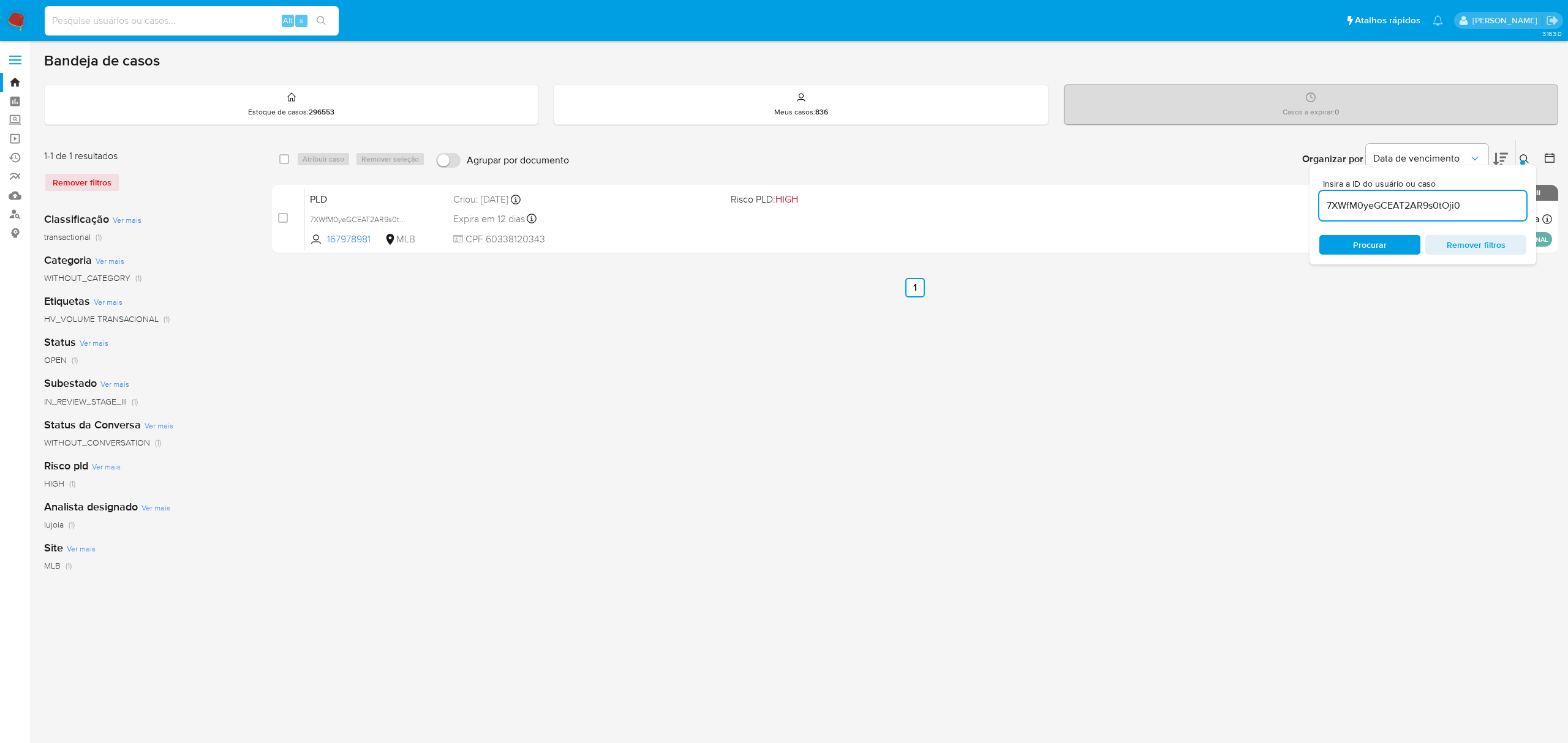
click at [186, 18] on input at bounding box center [191, 21] width 294 height 16
paste input "lNdI16NXQsLw1wh4Aiaq6Fm8"
type input "lNdI16NXQsLw1wh4Aiaq6Fm8"
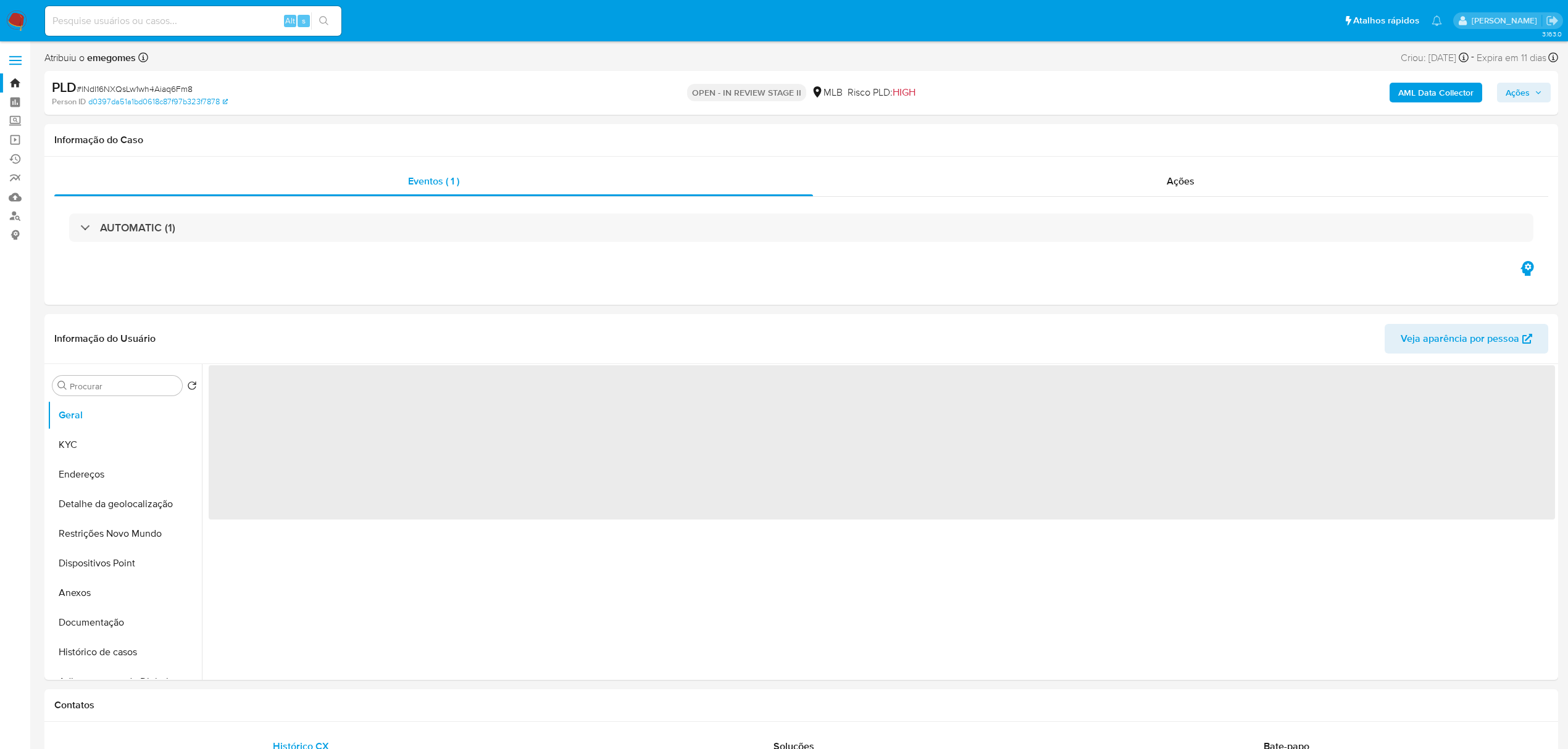
select select "10"
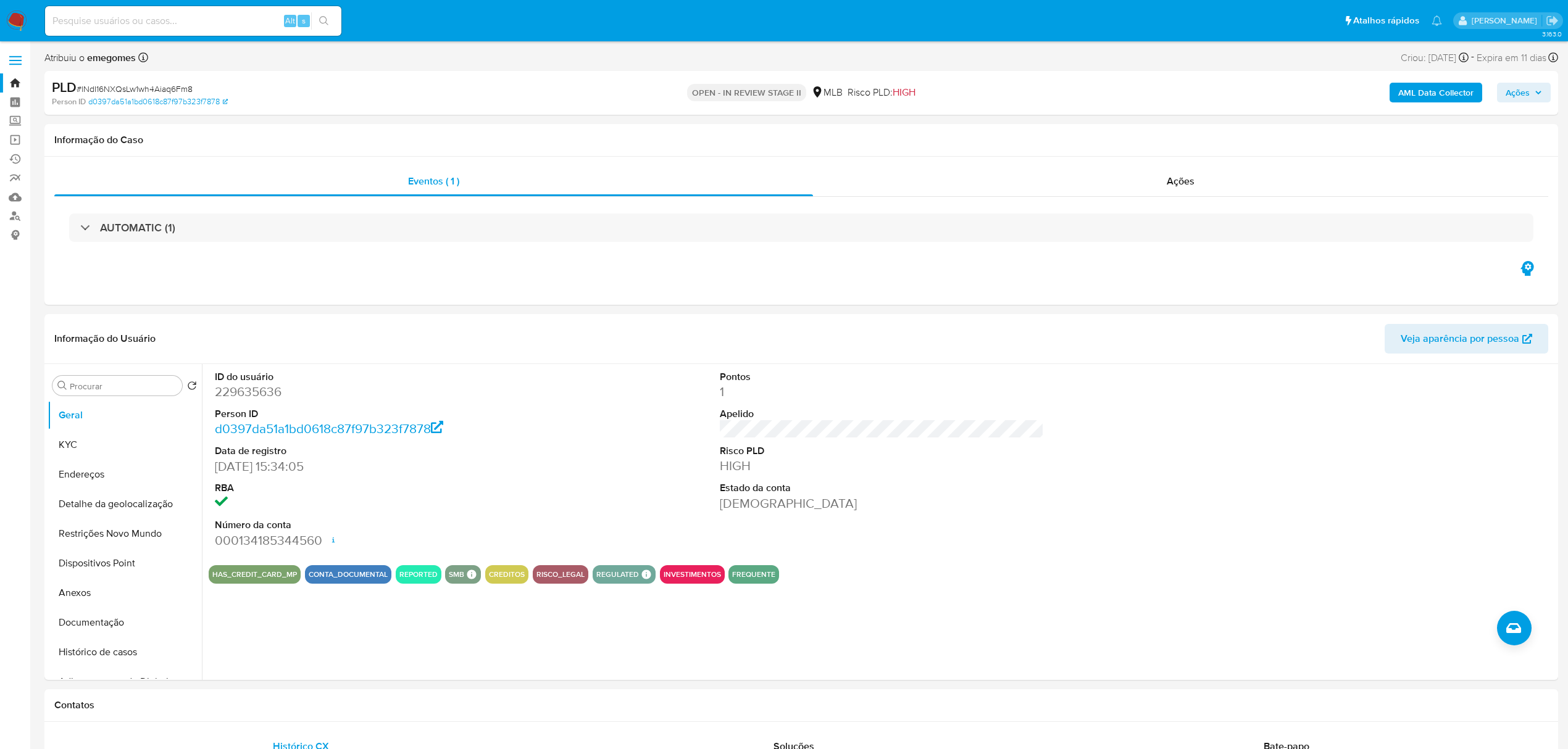
click at [13, 58] on label at bounding box center [15, 60] width 31 height 26
click at [0, 0] on input "checkbox" at bounding box center [0, 0] width 0 height 0
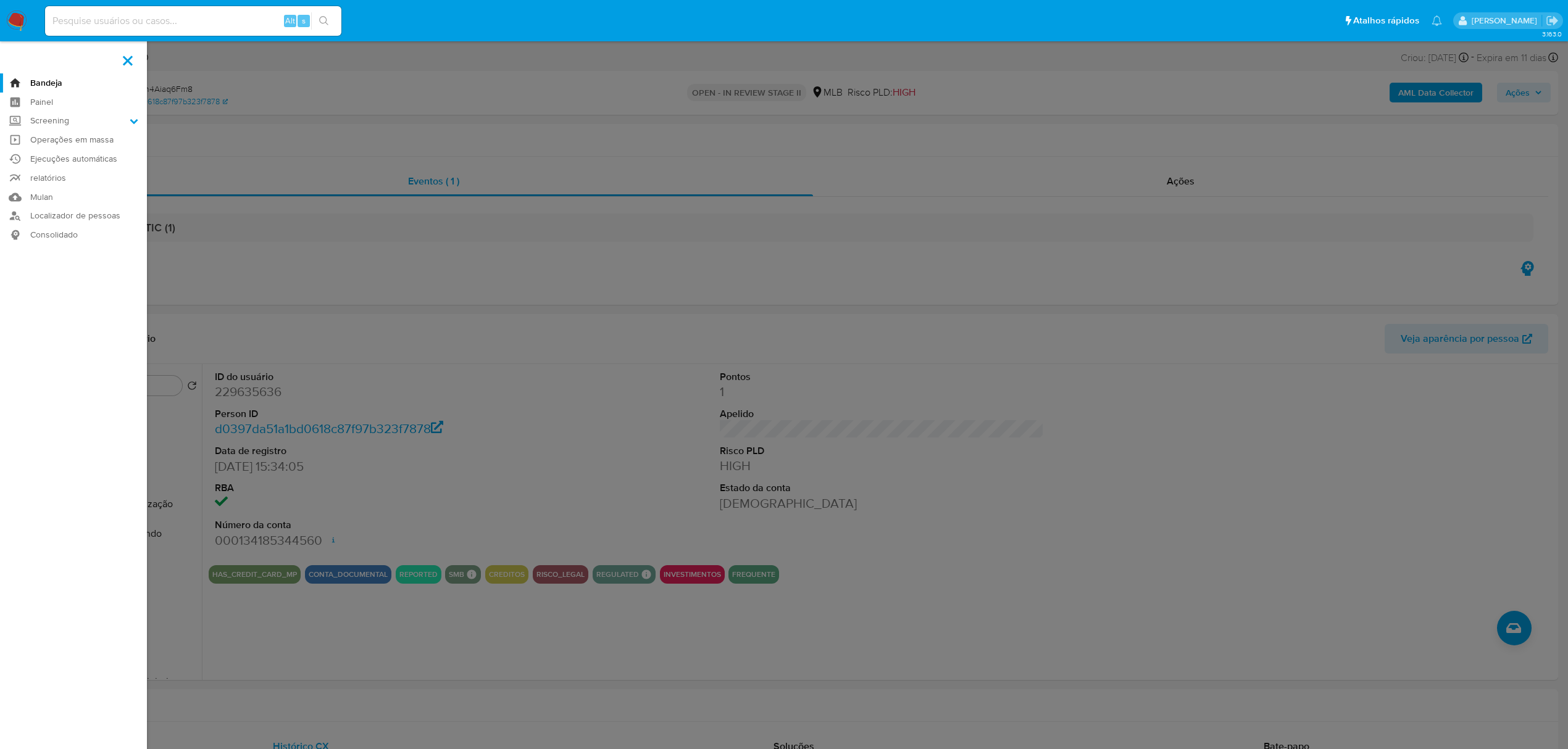
click at [38, 75] on link "Bandeja" at bounding box center [73, 83] width 147 height 19
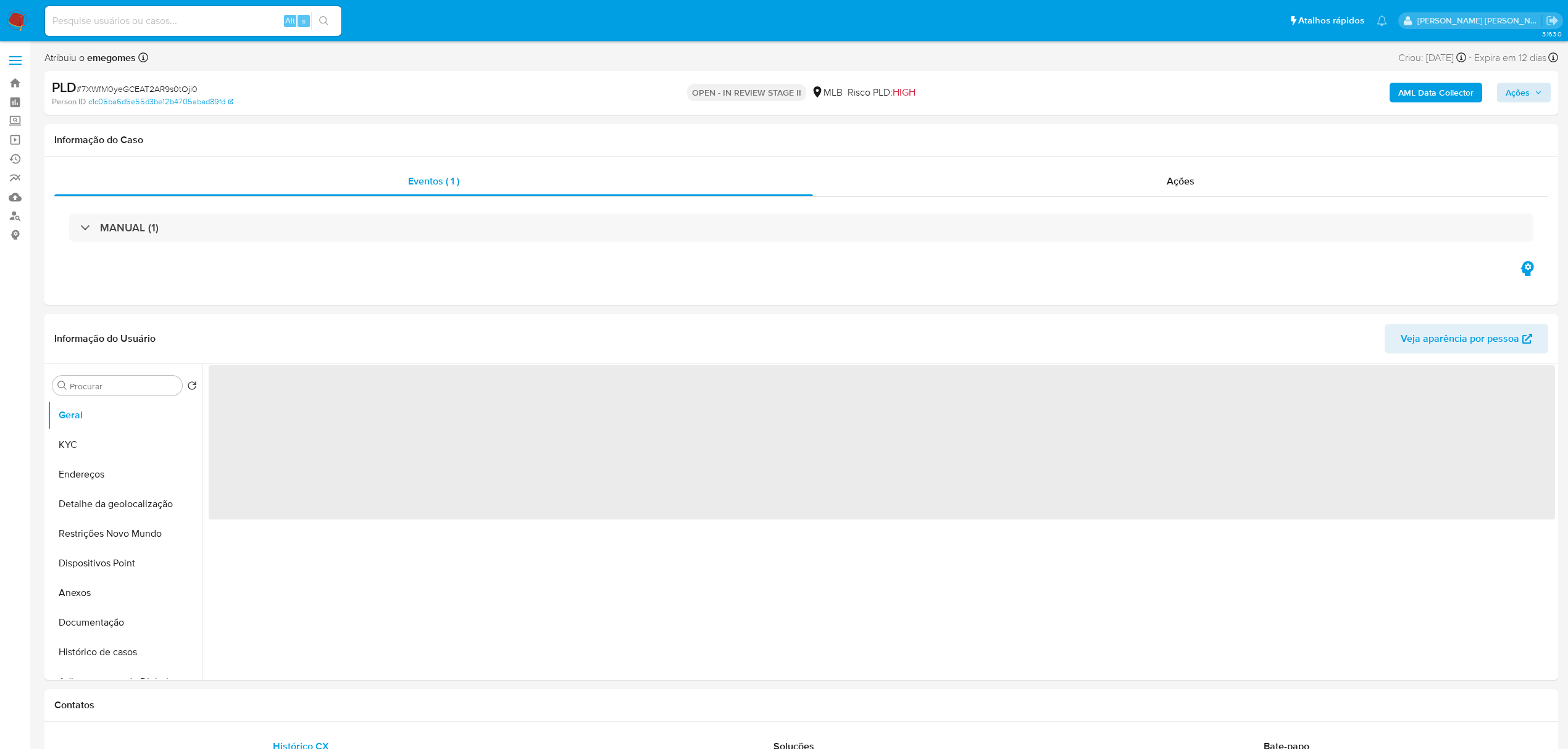
select select "10"
click at [1539, 90] on icon "button" at bounding box center [1538, 93] width 7 height 7
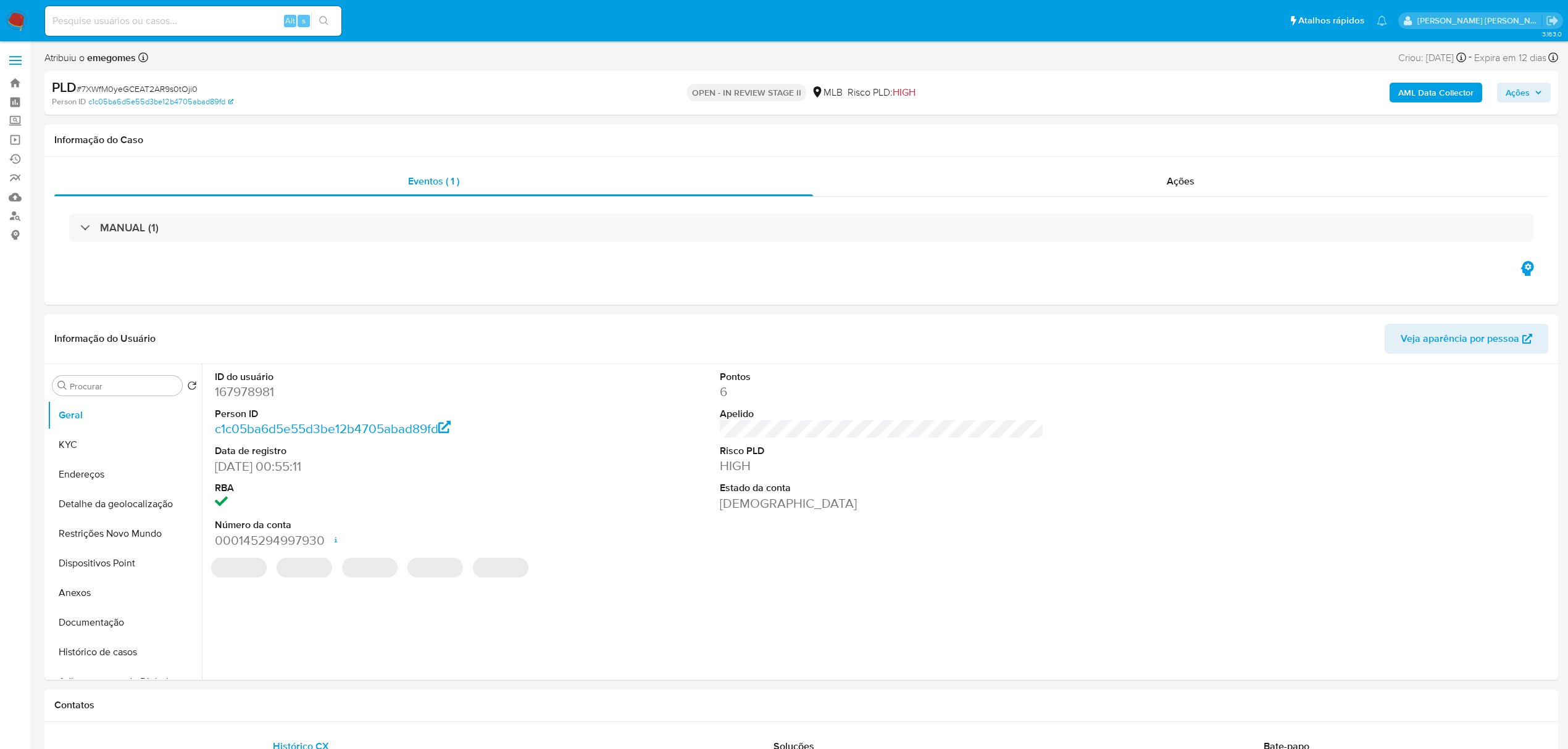
click at [1544, 93] on button "Ações" at bounding box center [1524, 93] width 54 height 20
click at [1183, 131] on span "Resolução do caso" at bounding box center [1165, 132] width 83 height 14
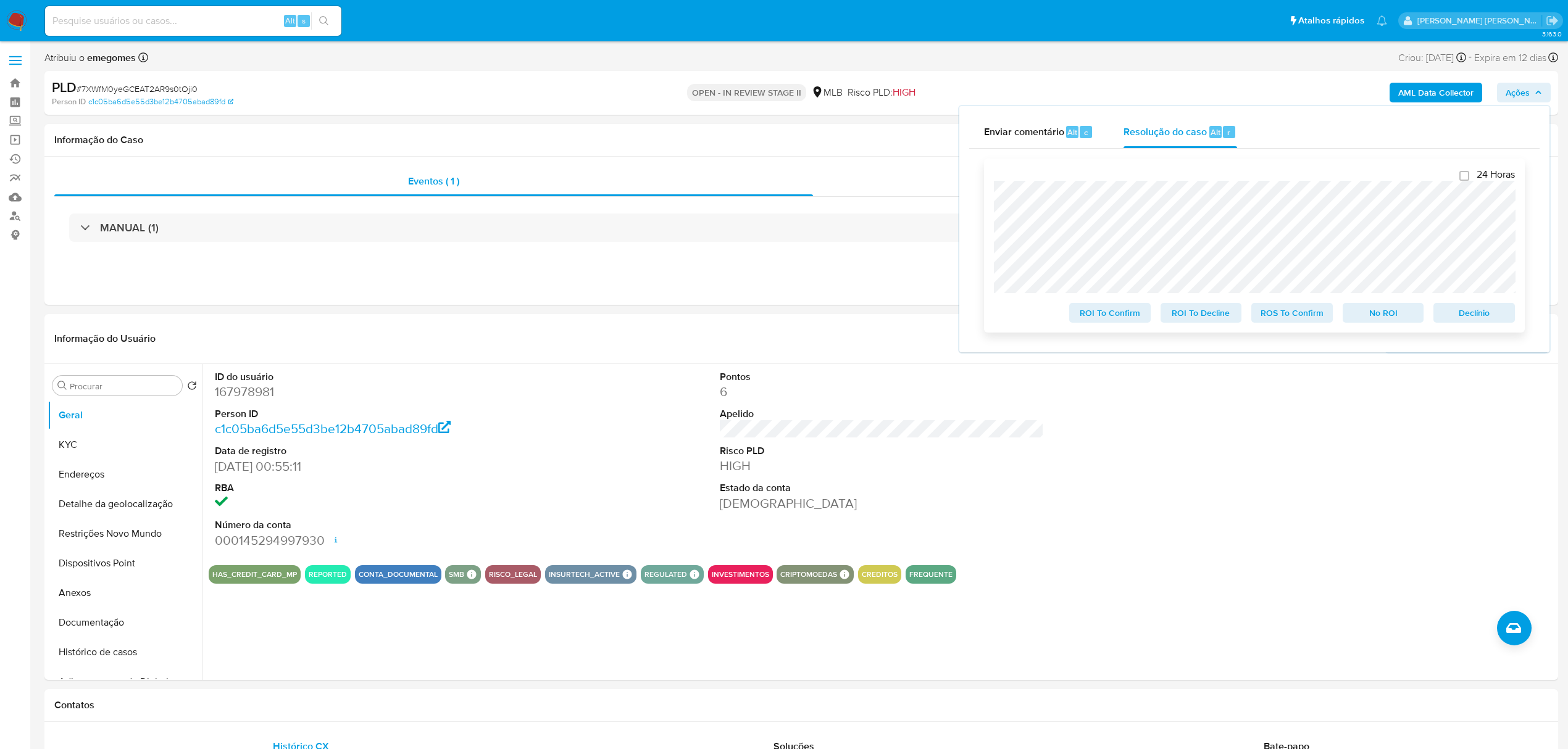
click at [1285, 320] on span "ROS To Confirm" at bounding box center [1292, 313] width 65 height 17
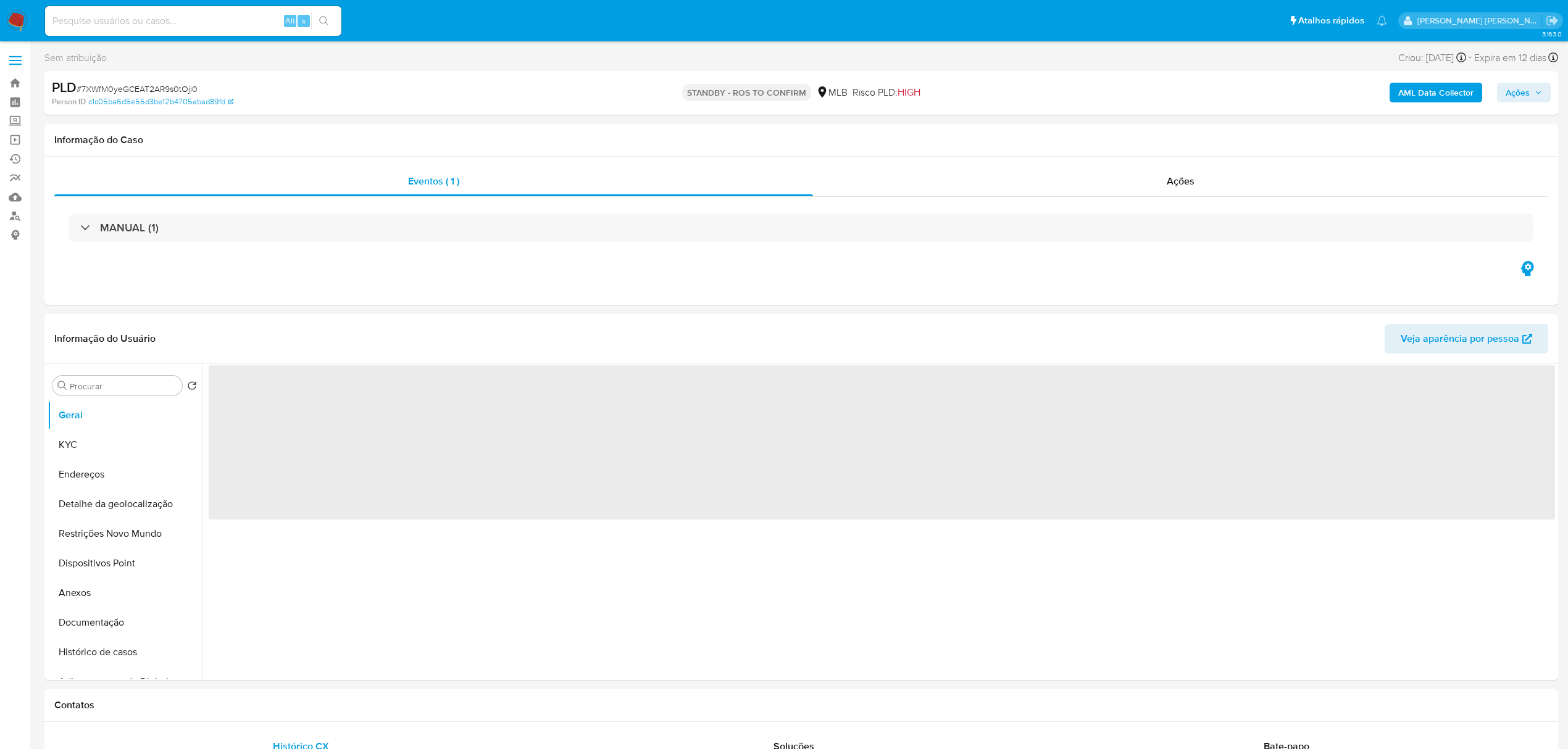
select select "10"
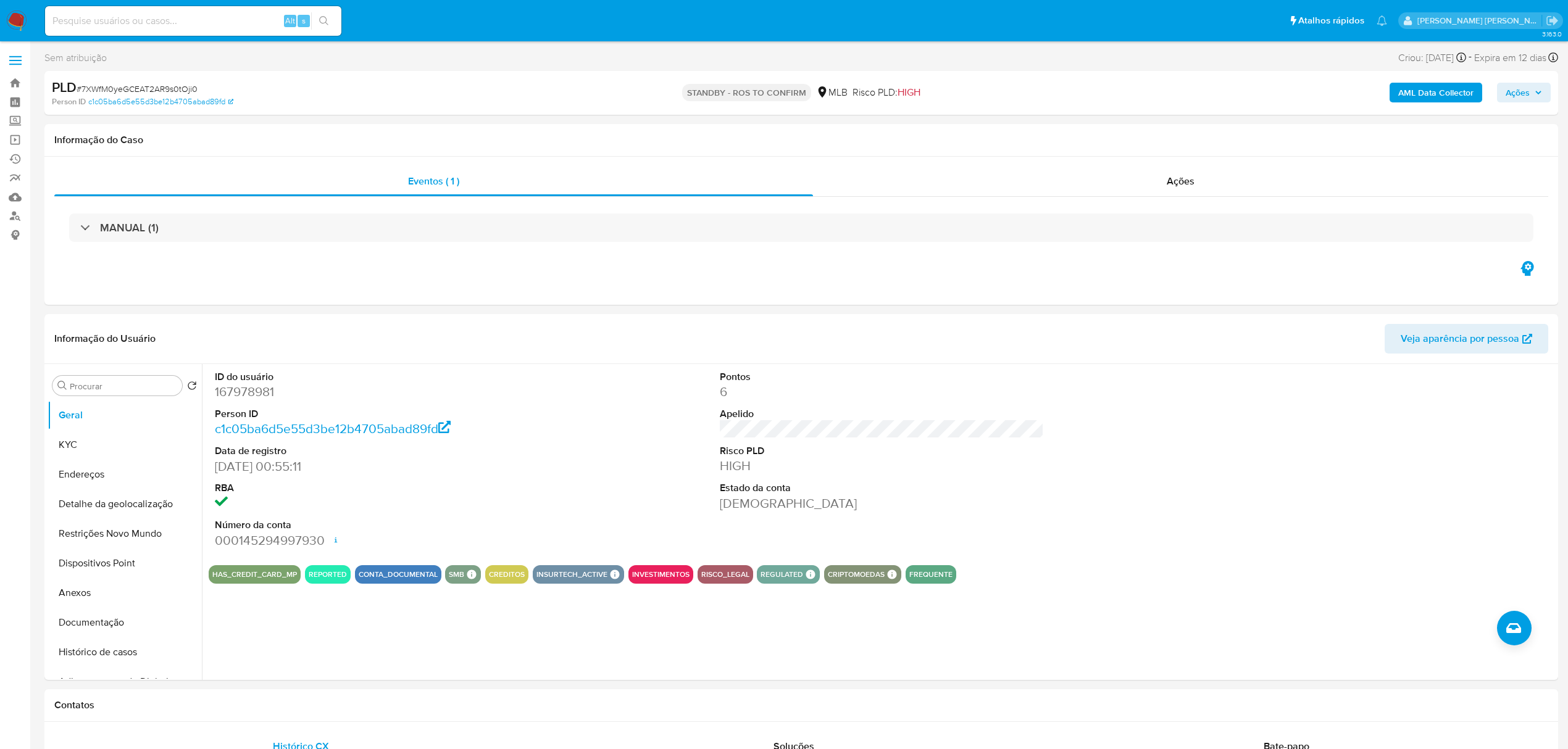
click at [22, 62] on label at bounding box center [15, 60] width 31 height 26
click at [0, 0] on input "checkbox" at bounding box center [0, 0] width 0 height 0
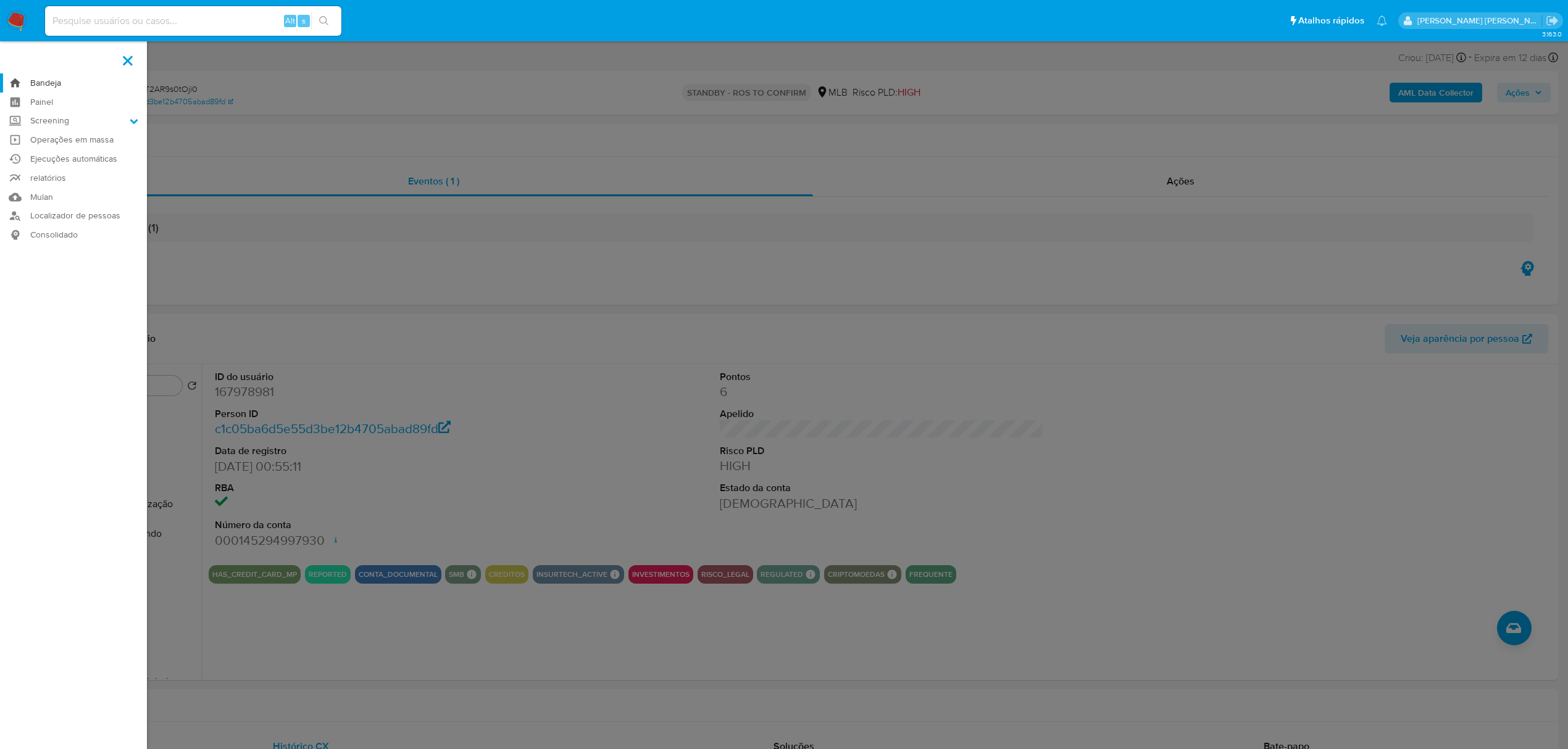
click at [56, 84] on link "Bandeja" at bounding box center [73, 83] width 147 height 19
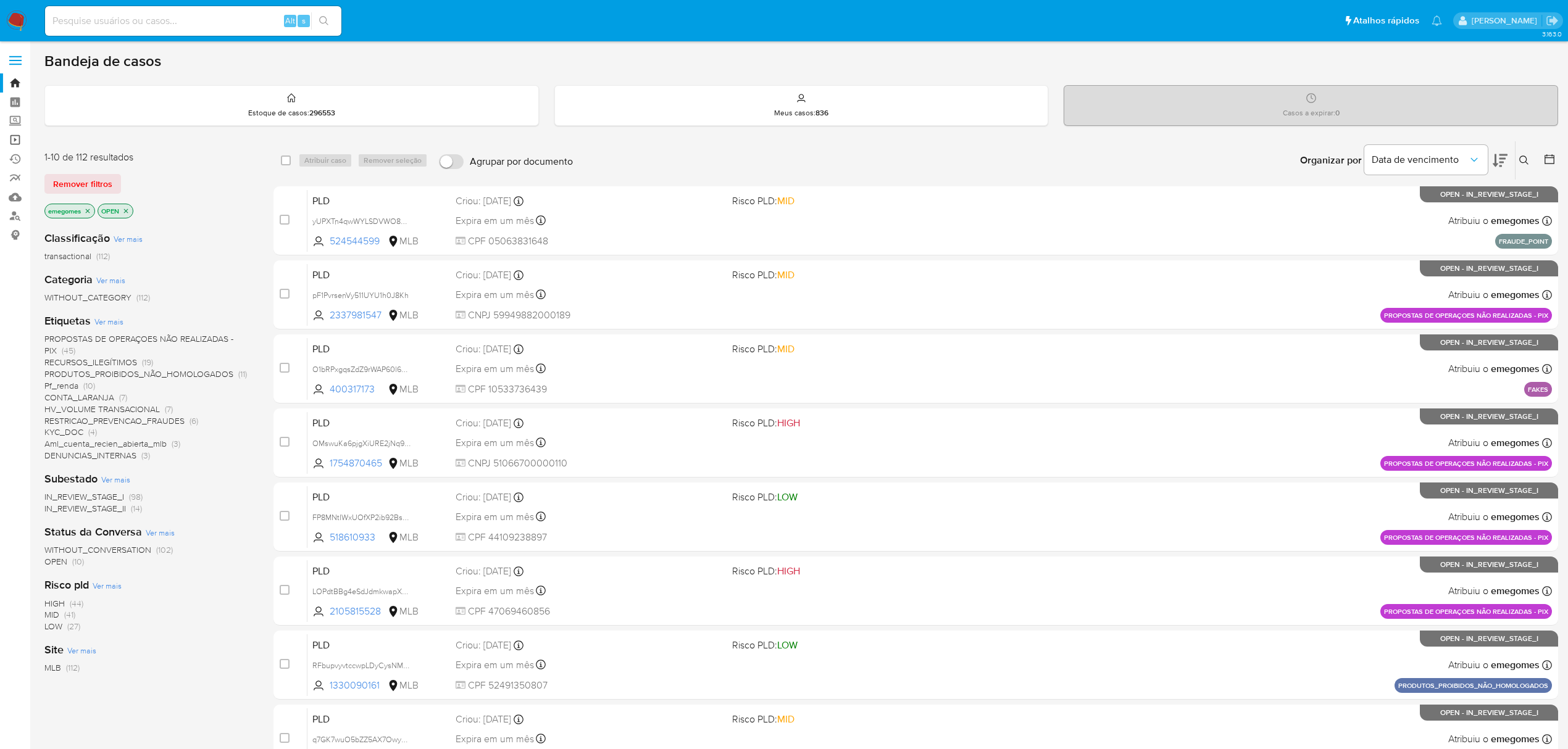
click at [13, 147] on link "Operações em massa" at bounding box center [73, 140] width 147 height 19
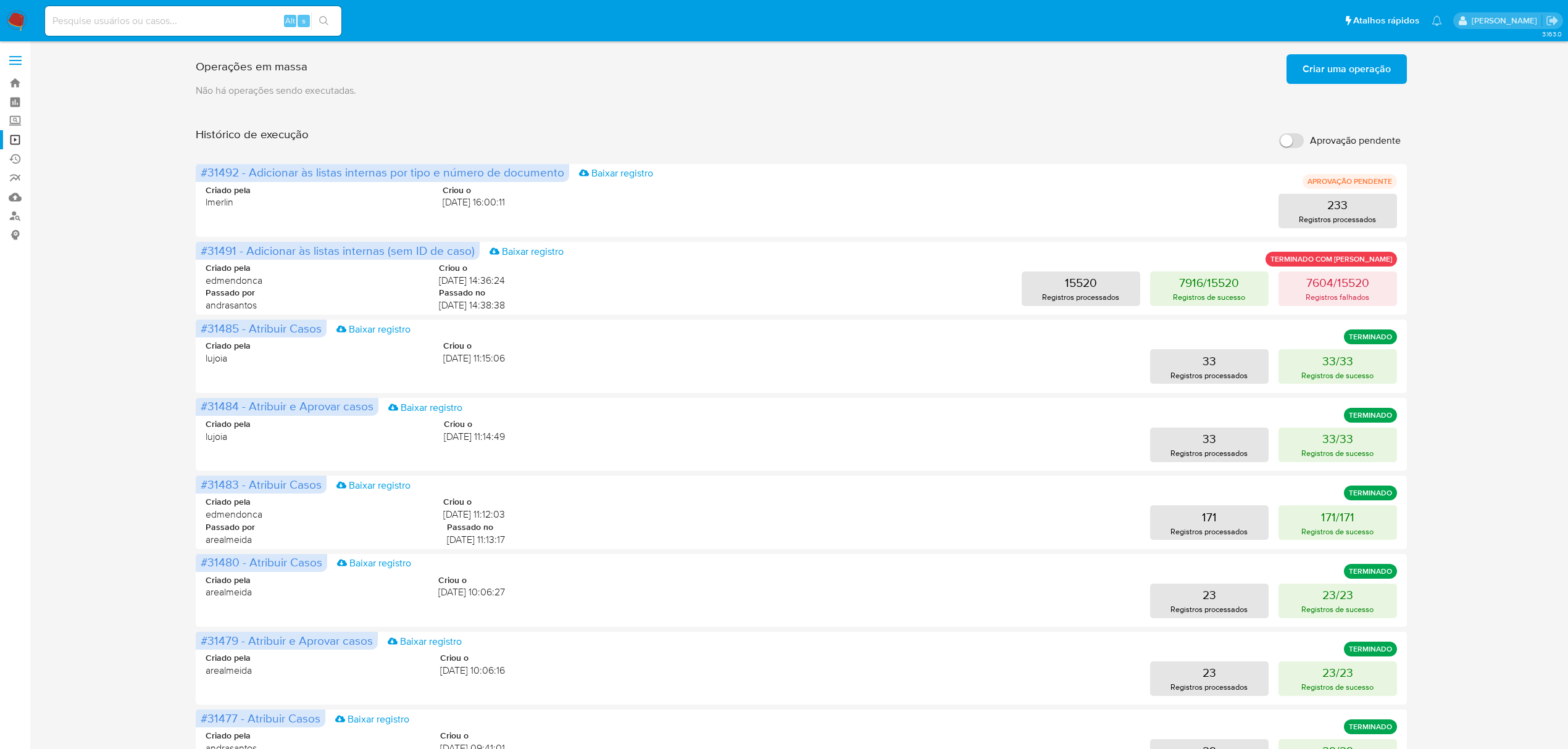
click at [1495, 343] on div "Operações em massa Criar uma operação Só pode haver no máximo 5 recursos colado…" at bounding box center [801, 514] width 1514 height 930
click at [1515, 294] on div "Operações em massa Criar uma operação Só pode haver no máximo 5 recursos colado…" at bounding box center [801, 514] width 1514 height 930
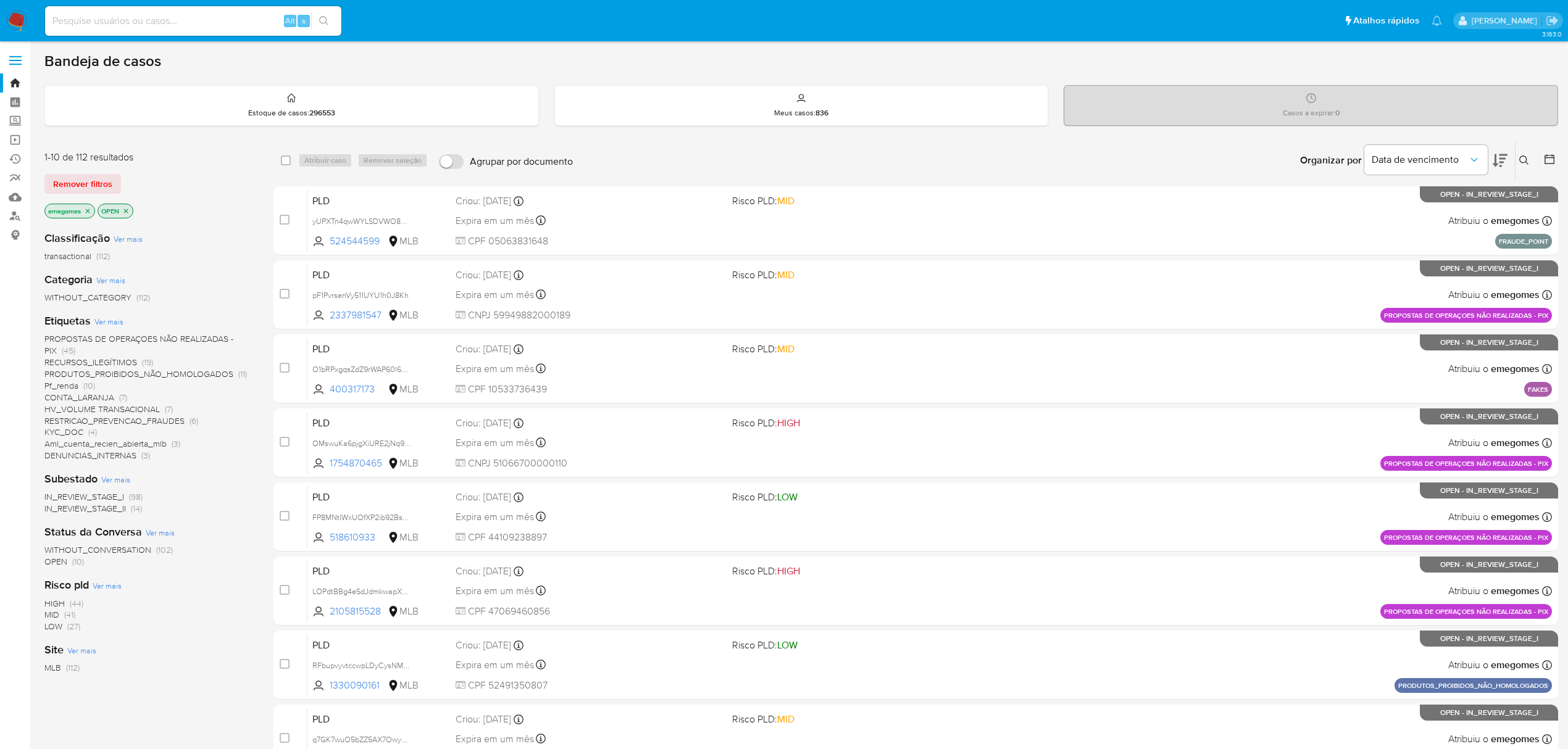
click at [56, 386] on span "Pf_renda" at bounding box center [61, 386] width 34 height 12
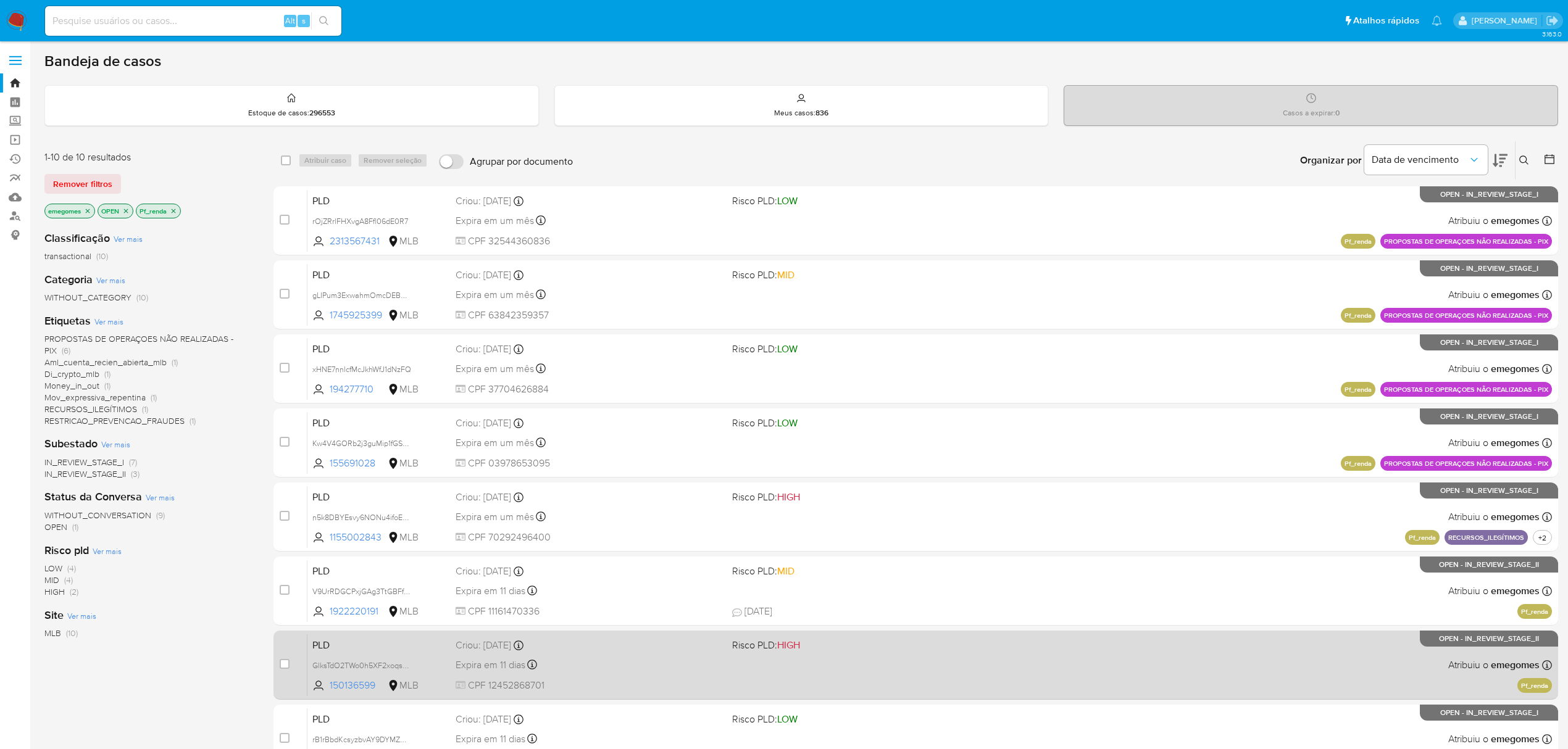
click at [636, 661] on div "Expira em 11 dias Expira em 27/10/2025 00:26:11" at bounding box center [588, 664] width 266 height 17
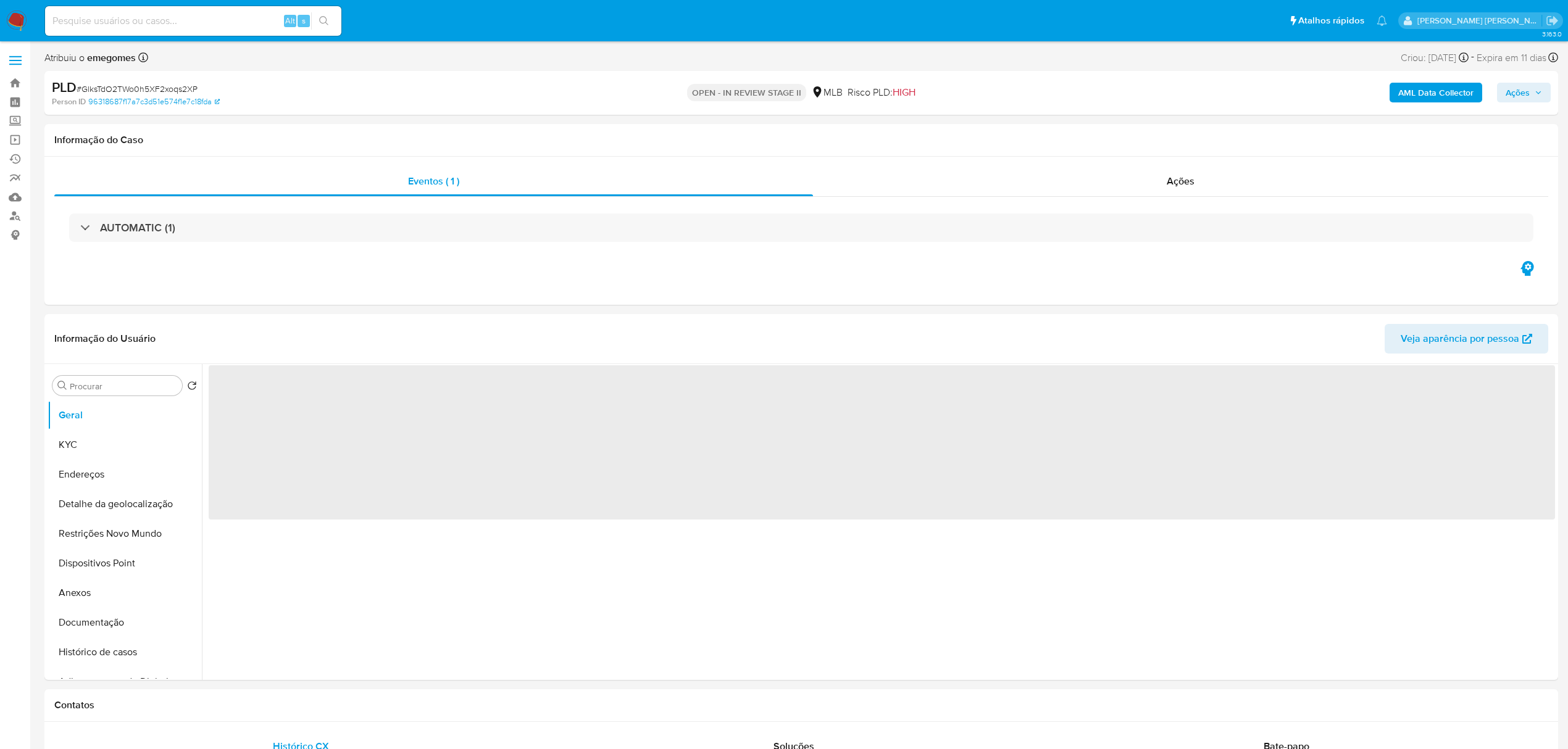
select select "10"
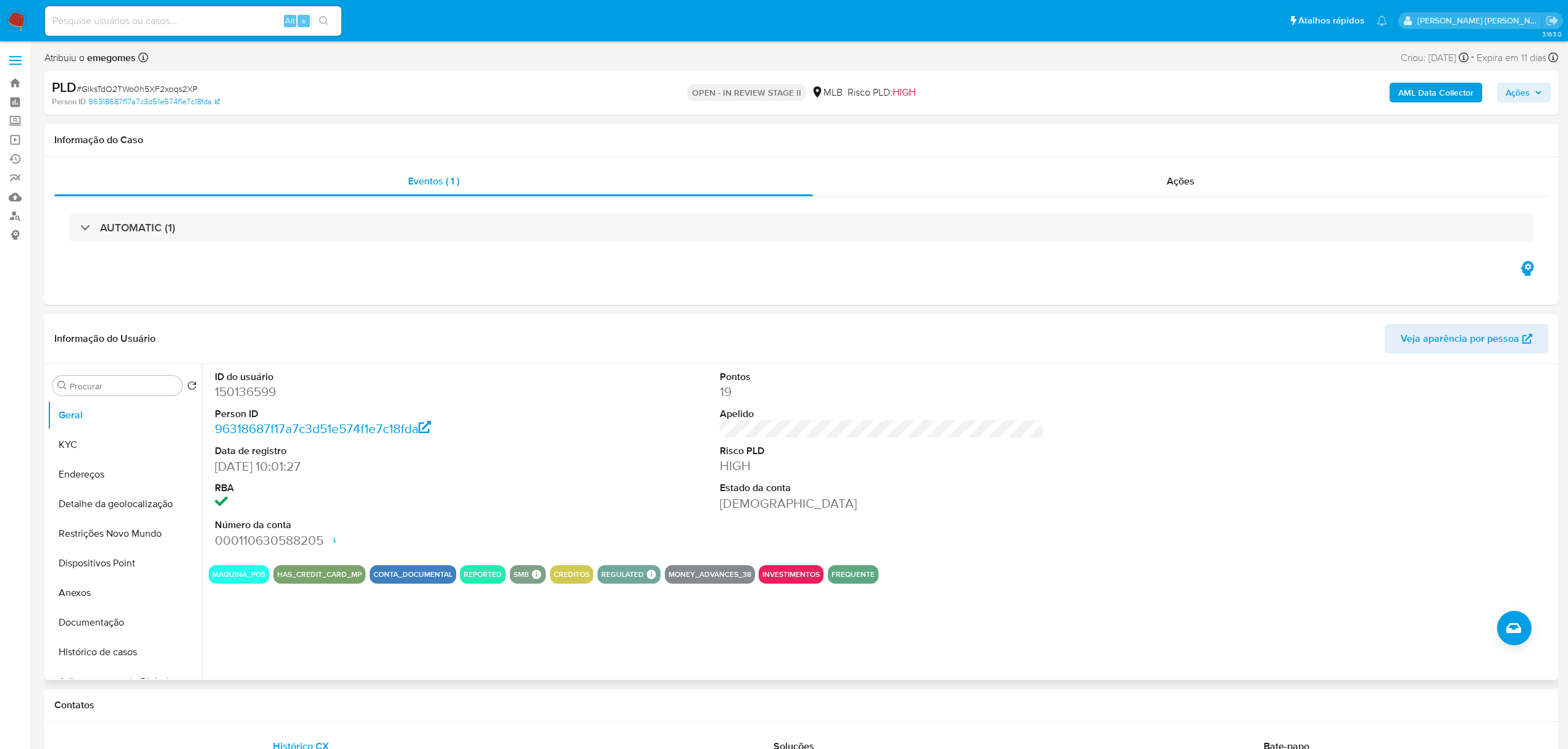
click at [372, 330] on header "Informação do Usuário Veja aparência por pessoa" at bounding box center [801, 339] width 1494 height 30
click at [96, 656] on button "Histórico de casos" at bounding box center [119, 652] width 144 height 30
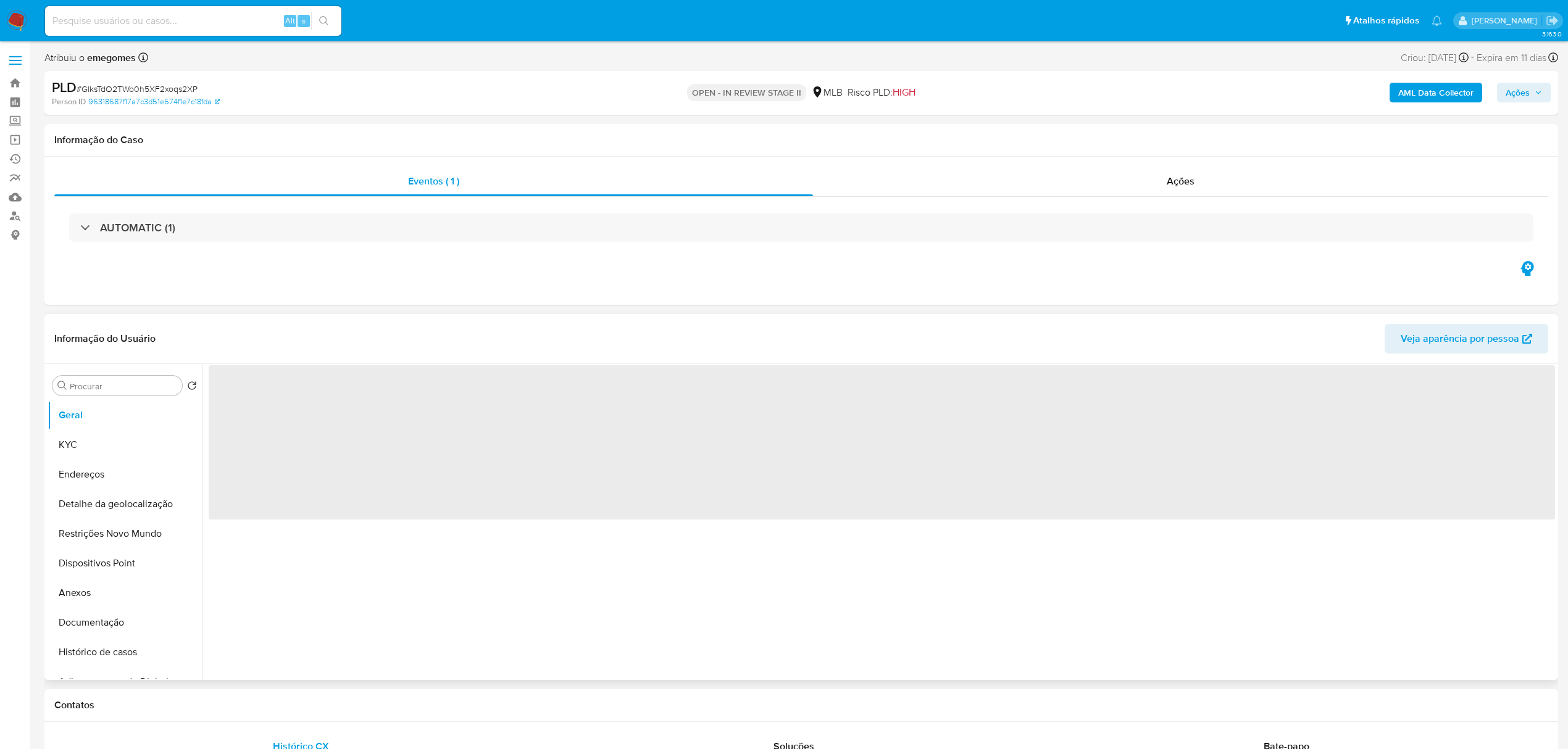
select select "10"
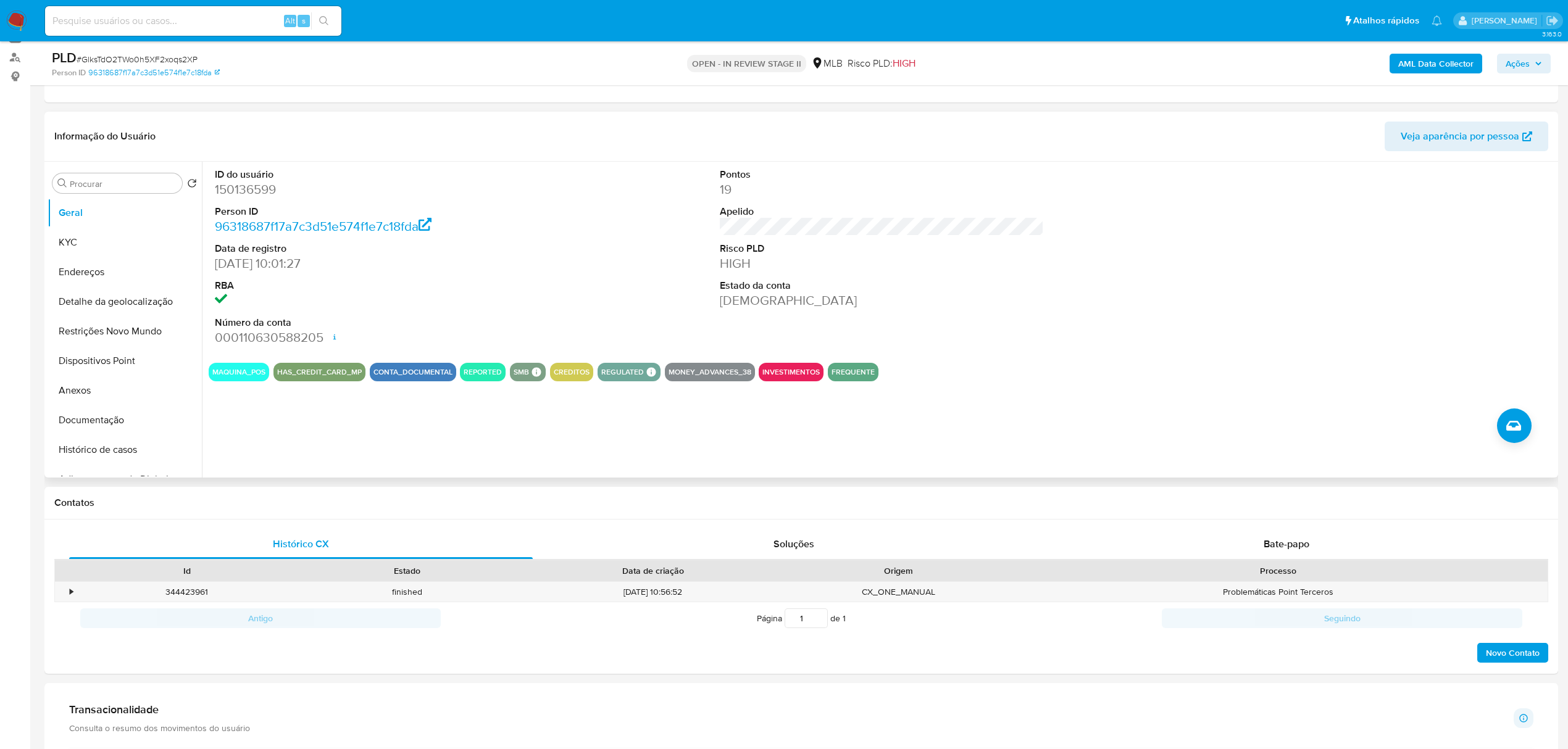
scroll to position [164, 0]
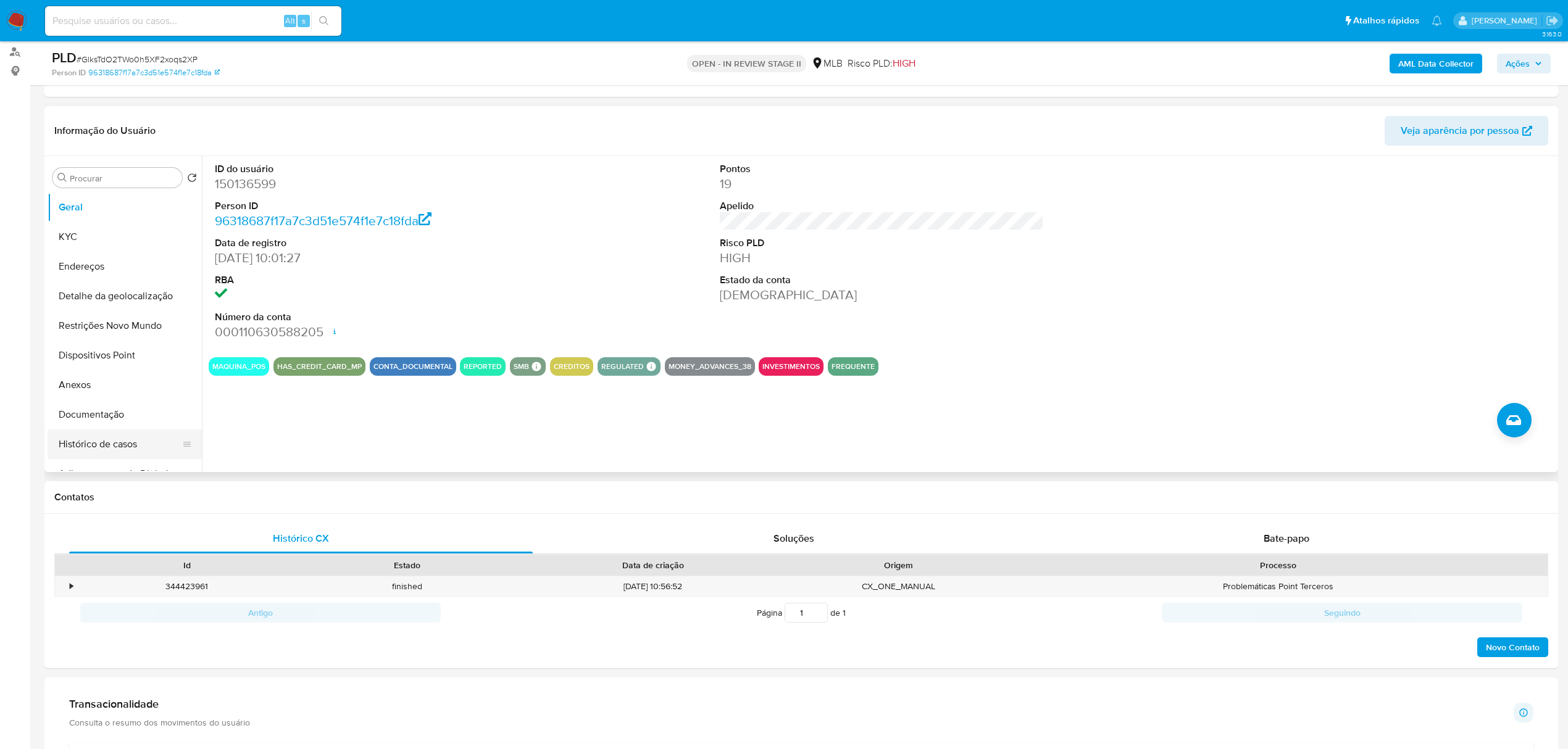
click at [121, 454] on button "Histórico de casos" at bounding box center [119, 444] width 144 height 30
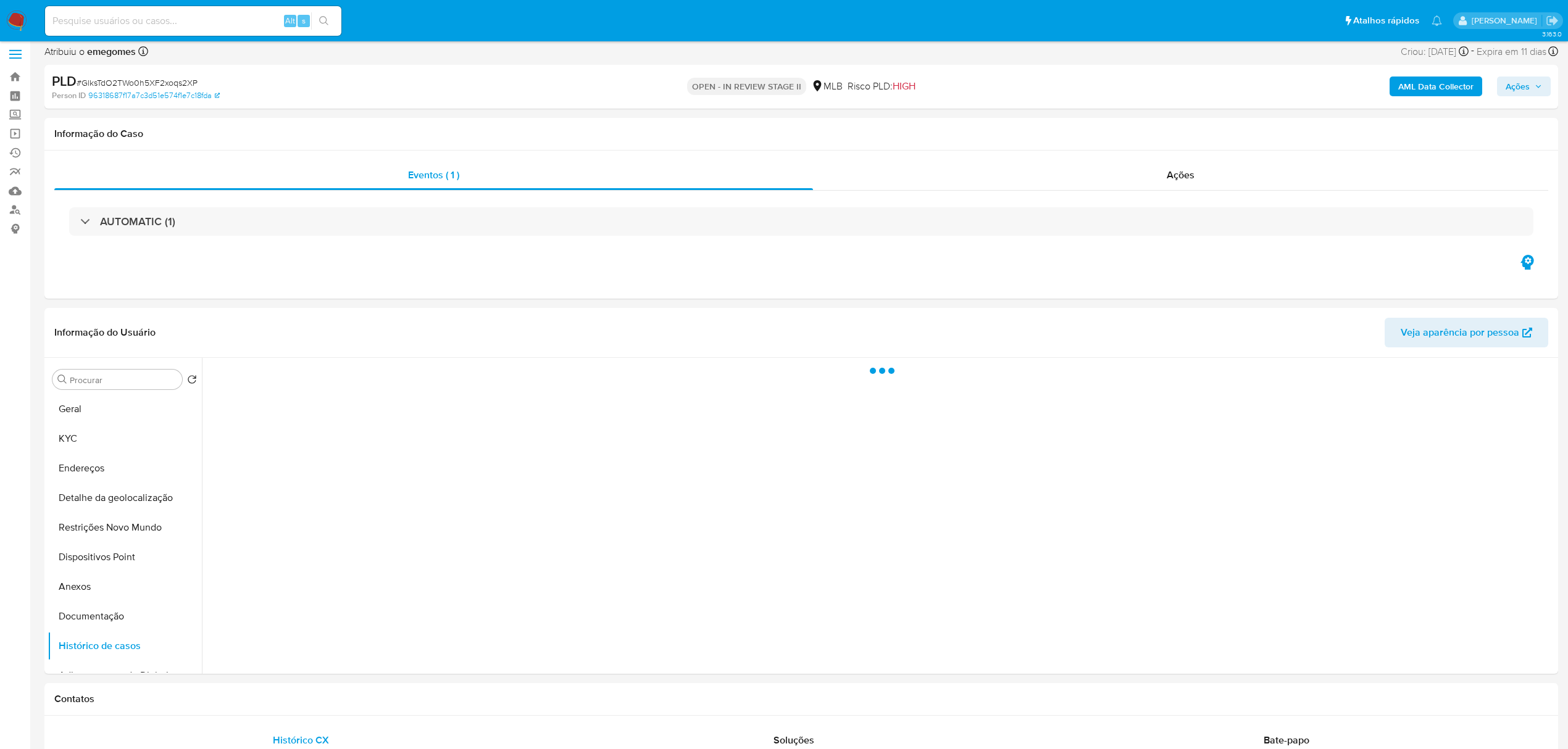
scroll to position [0, 0]
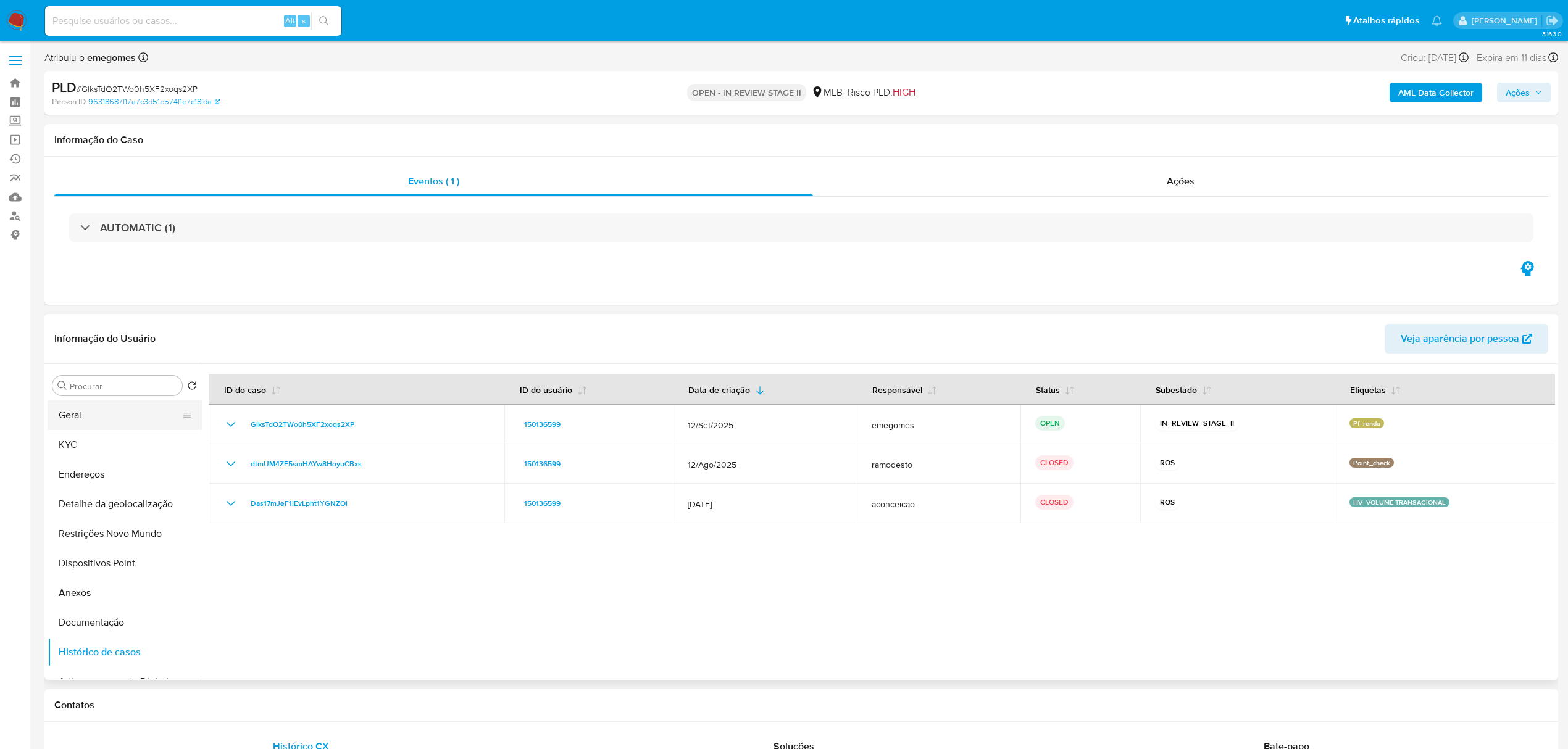
click at [72, 416] on button "Geral" at bounding box center [119, 416] width 144 height 30
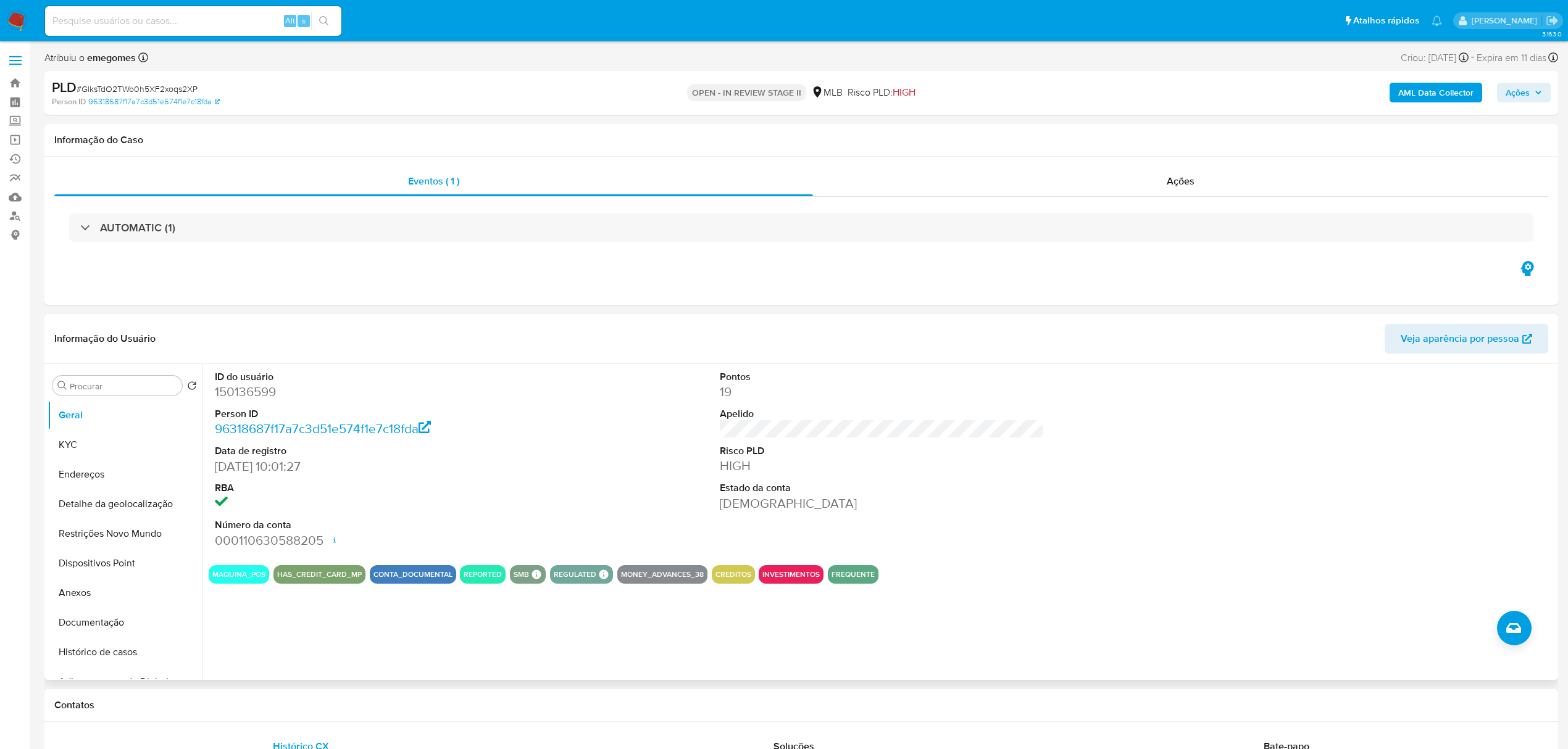
click at [547, 435] on div "ID do usuário 150136599 Person ID 96318687f17a7c3d51e574f1e7c18fda Data de regi…" at bounding box center [882, 459] width 1346 height 191
click at [80, 450] on button "KYC" at bounding box center [119, 445] width 144 height 30
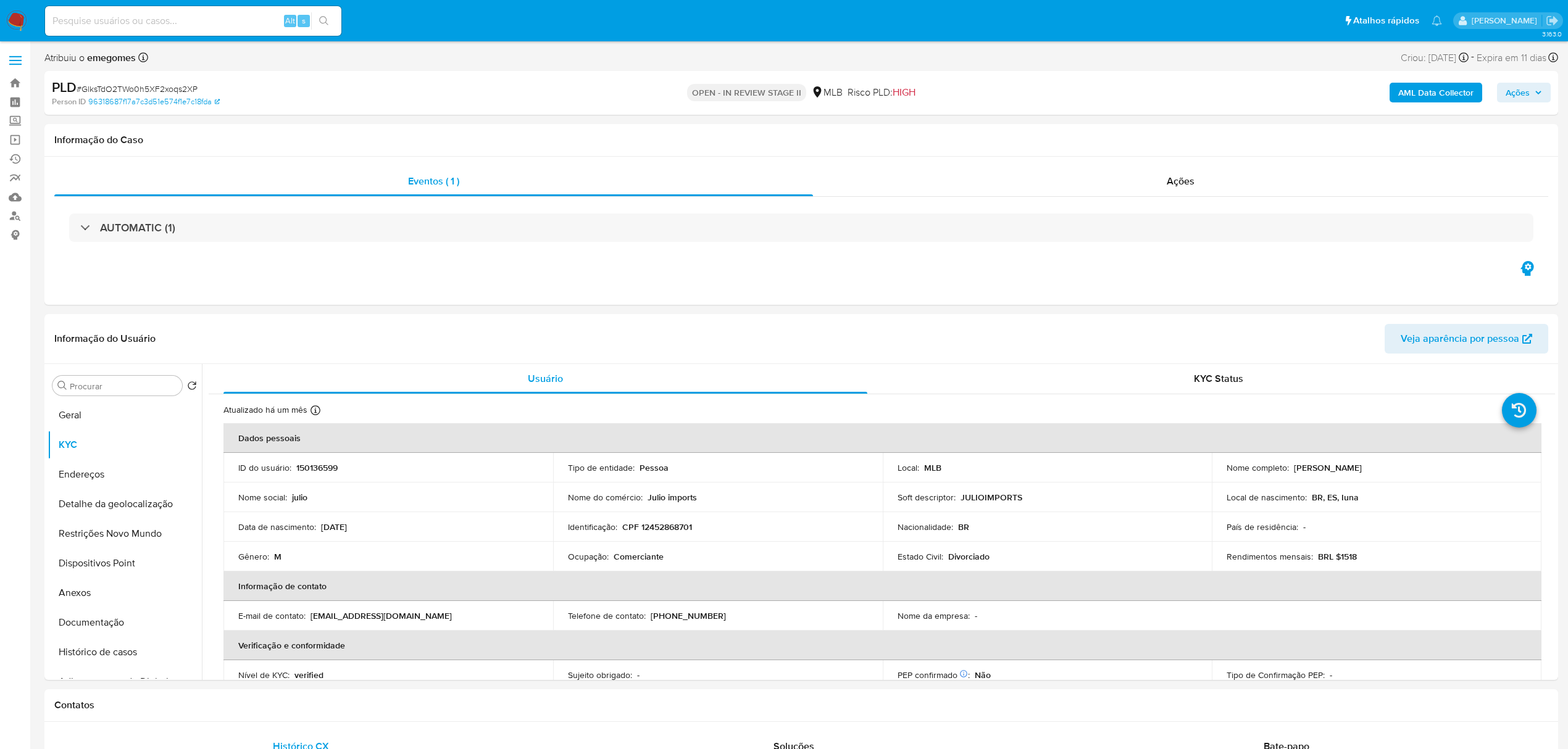
click at [455, 526] on div "Data de nascimento : [DEMOGRAPHIC_DATA]" at bounding box center [389, 526] width 300 height 11
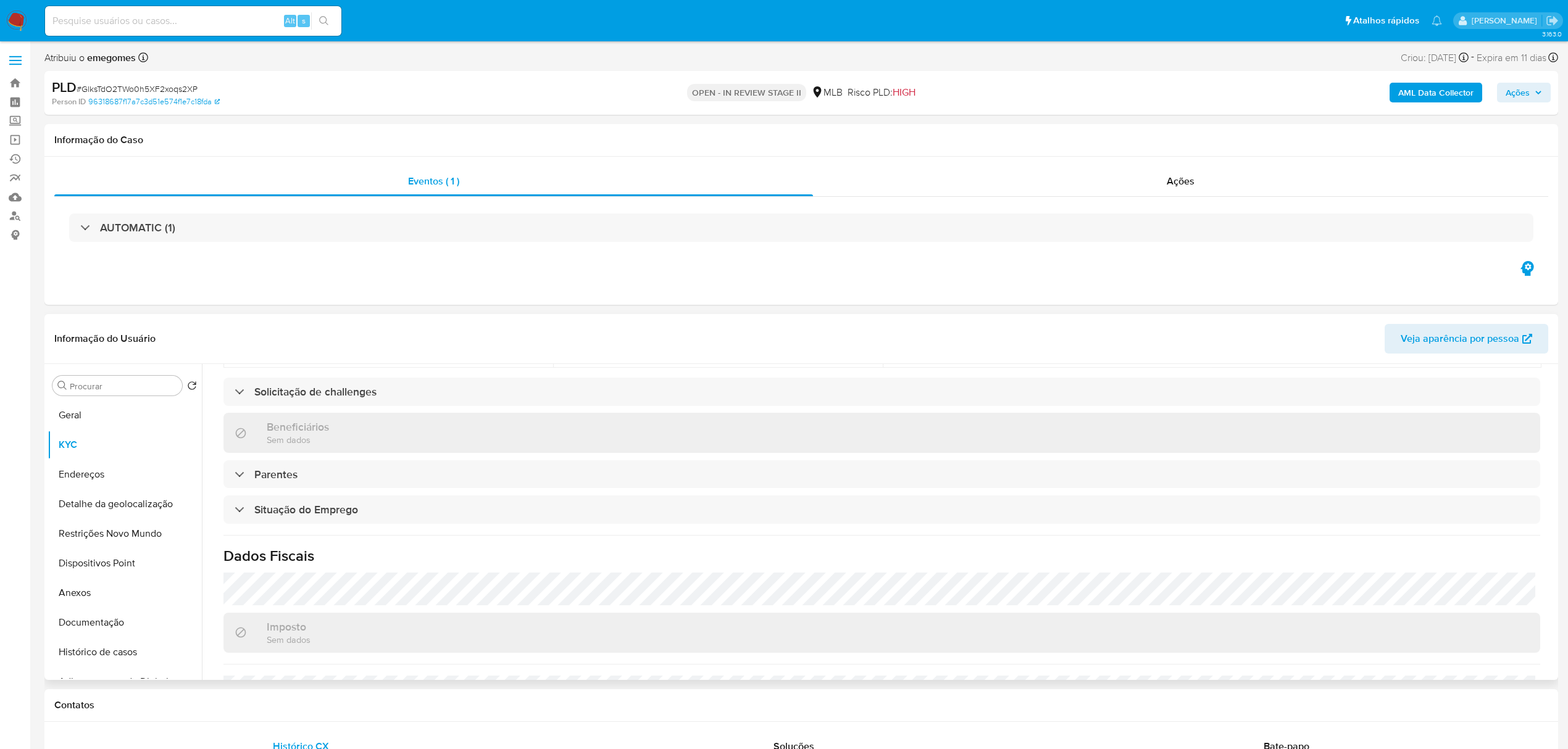
scroll to position [514, 0]
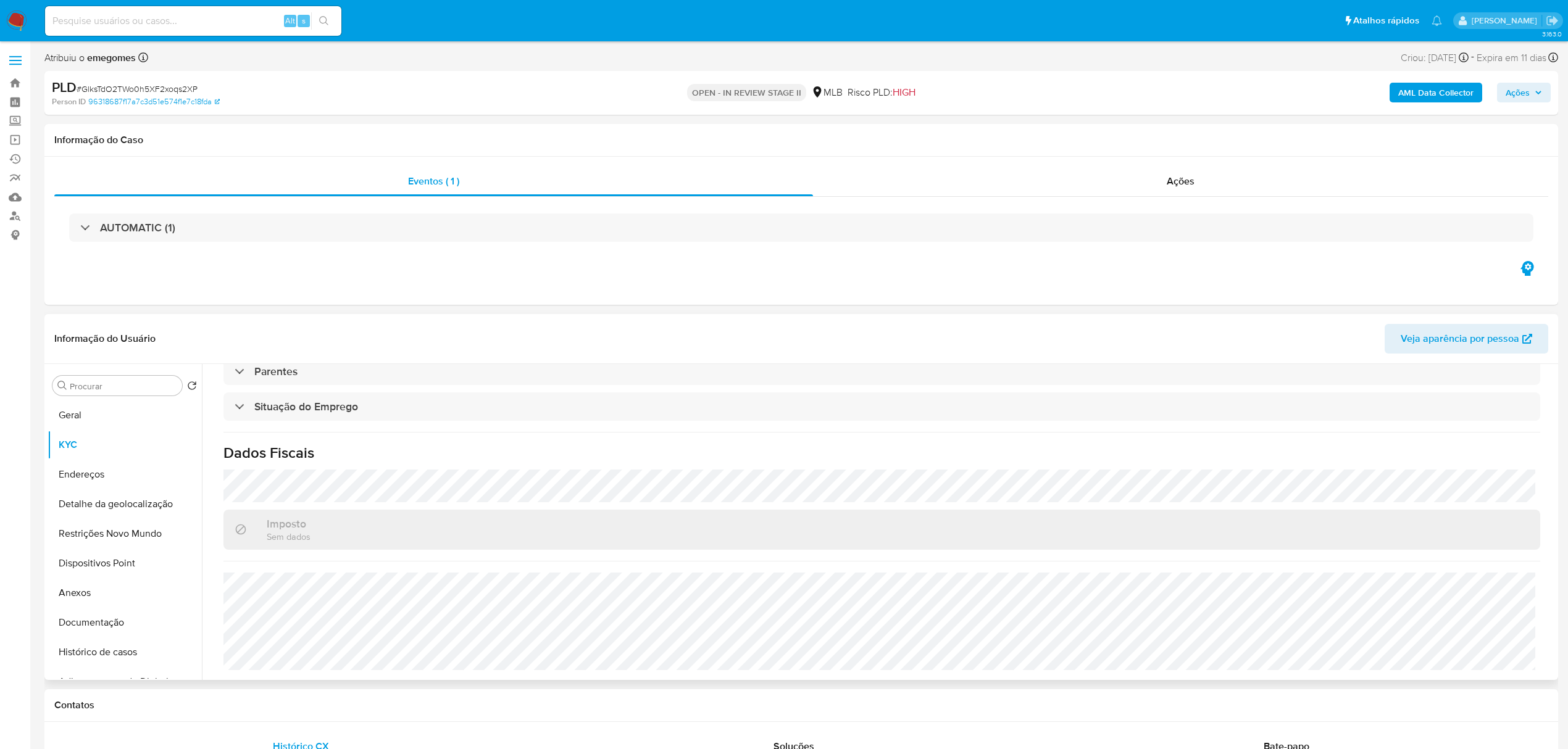
click at [457, 427] on div "Atualizado há um mês Criado: [DATE] 07:12:17 Atualizado: [DATE] 13:16:11 Dados …" at bounding box center [882, 280] width 1346 height 800
click at [104, 479] on button "Endereços" at bounding box center [119, 475] width 144 height 30
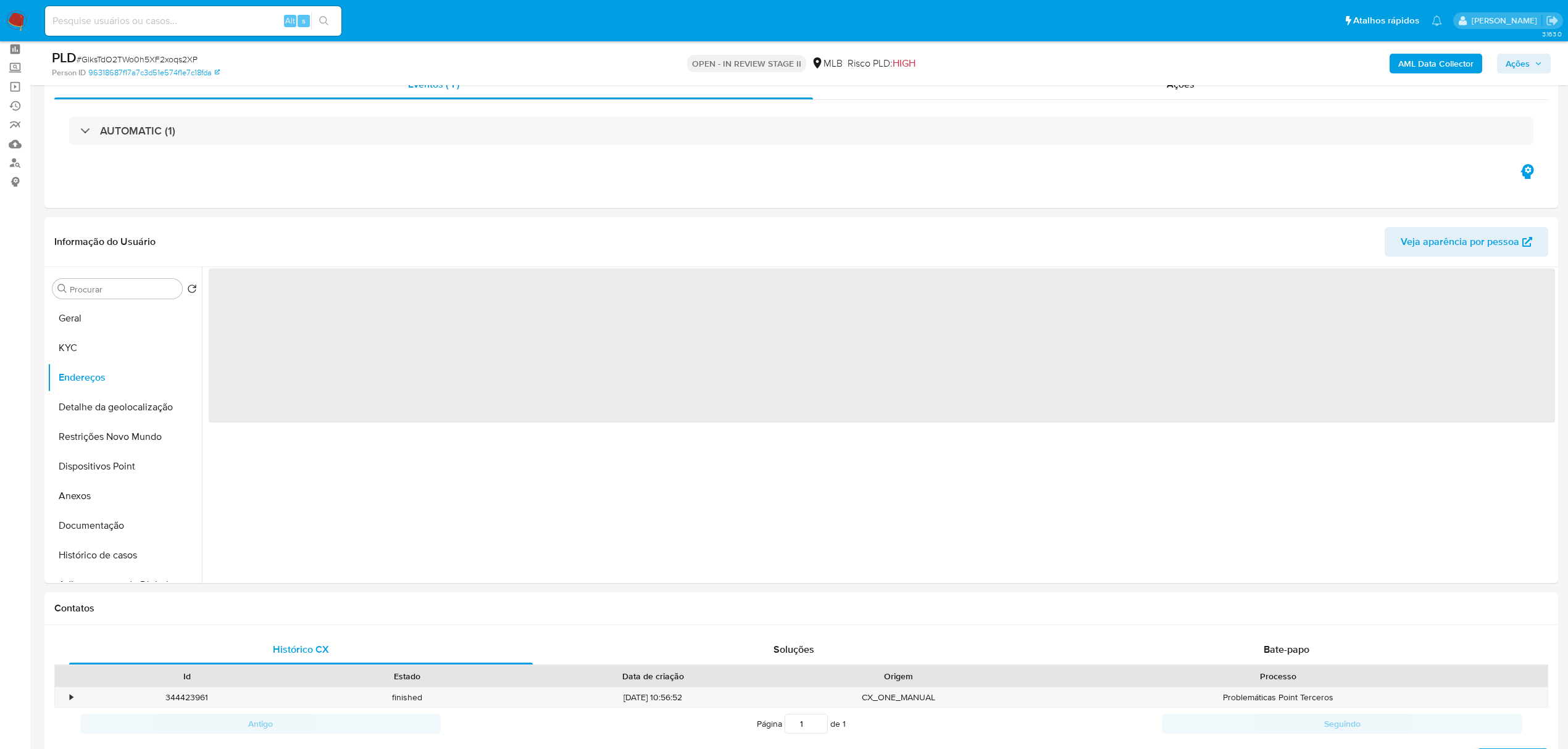
scroll to position [82, 0]
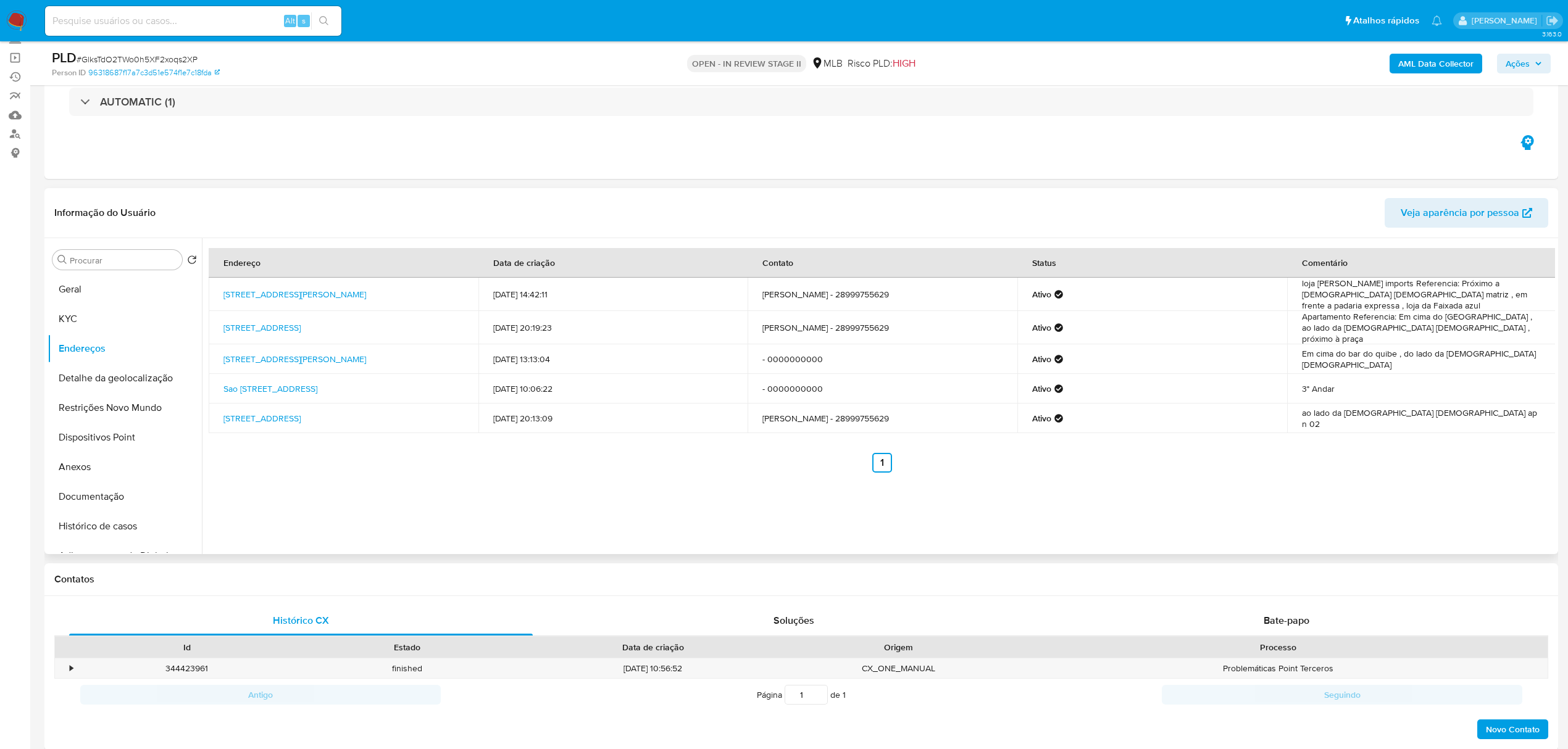
click at [361, 189] on div "Informação do Usuário Veja aparência por pessoa" at bounding box center [801, 213] width 1514 height 50
click at [147, 374] on button "Detalhe da geolocalização" at bounding box center [119, 378] width 144 height 30
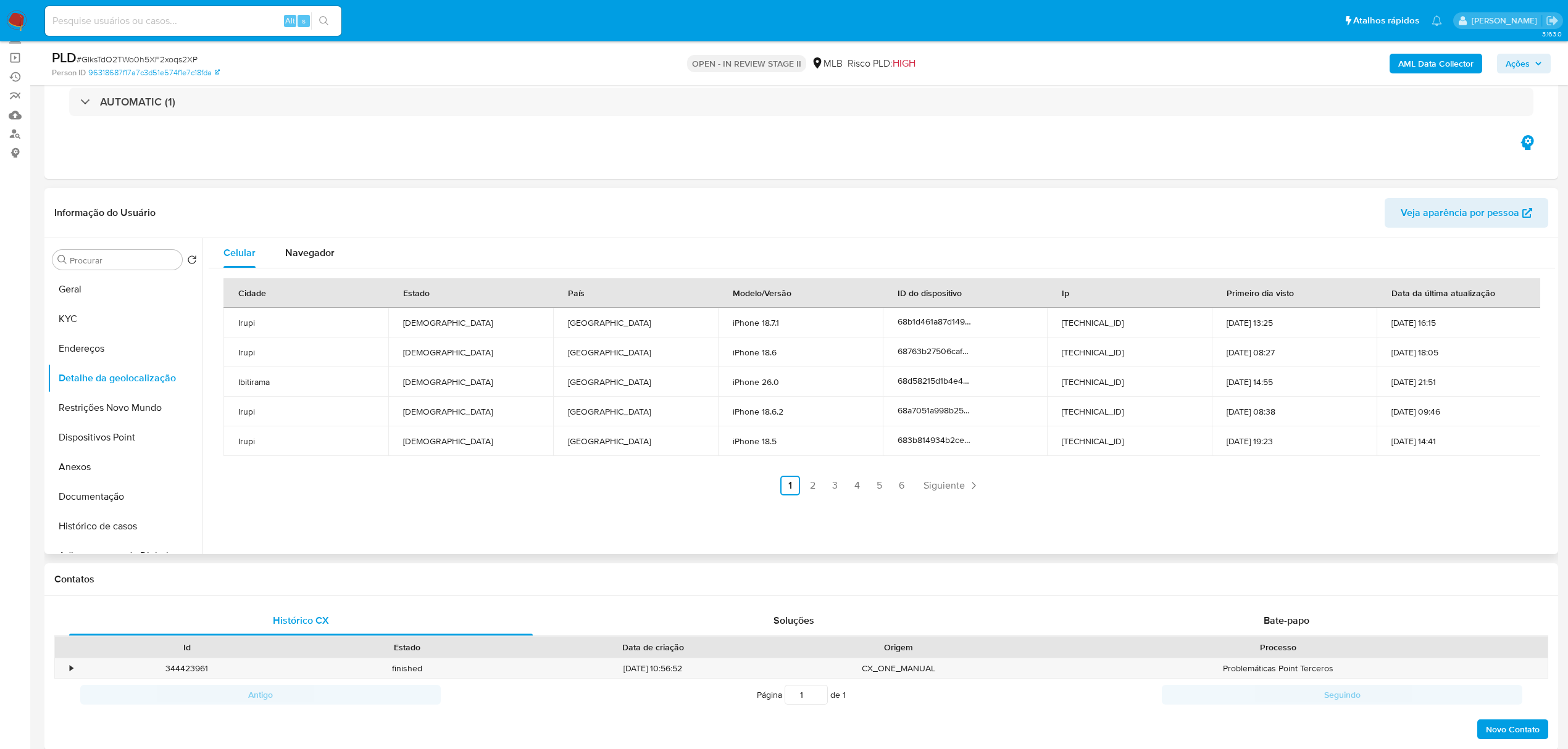
click at [306, 195] on div "Informação do Usuário Veja aparência por pessoa" at bounding box center [801, 213] width 1514 height 50
click at [123, 403] on button "Restrições Novo Mundo" at bounding box center [119, 408] width 144 height 30
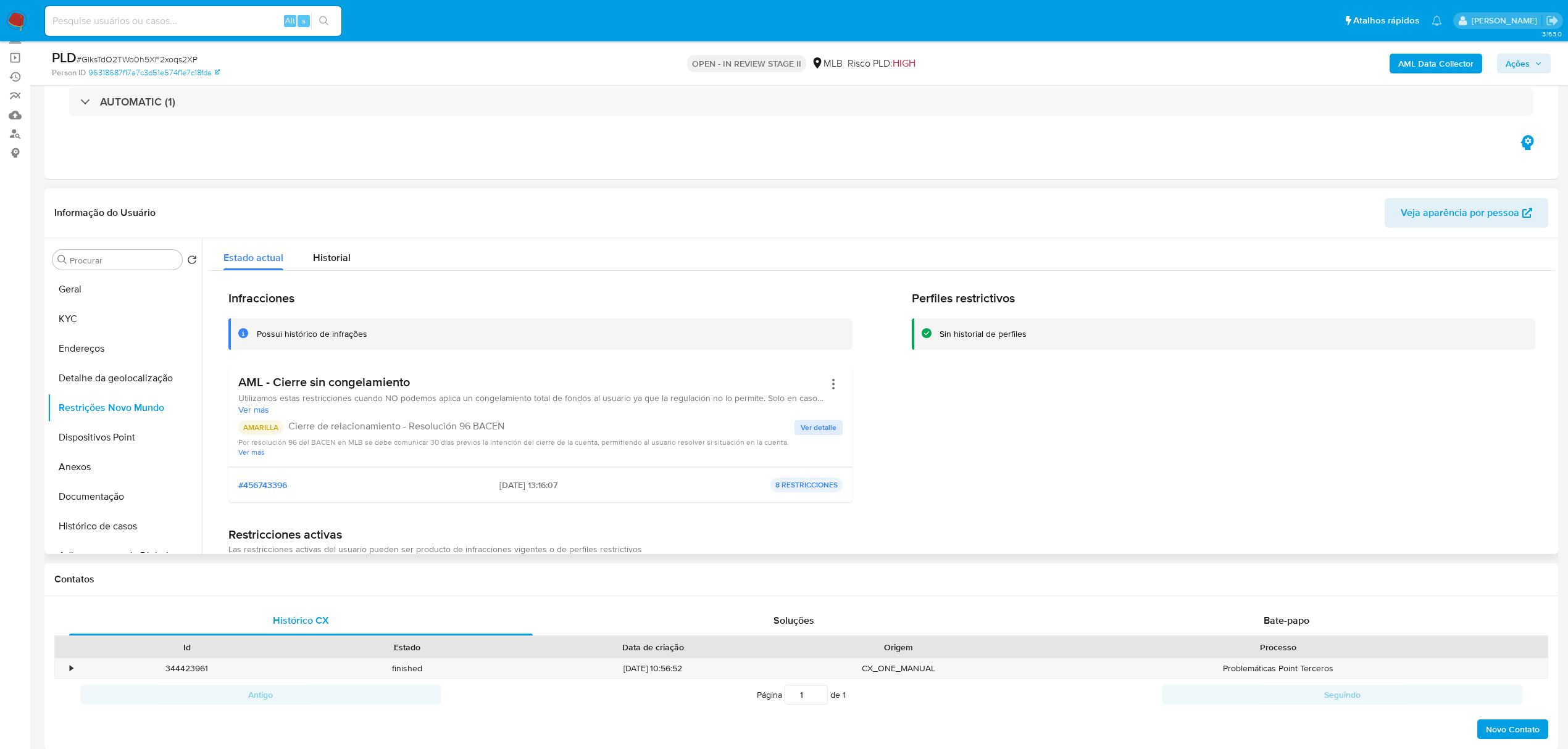
click at [366, 209] on header "Informação do Usuário Veja aparência por pessoa" at bounding box center [801, 213] width 1494 height 30
drag, startPoint x: 421, startPoint y: 381, endPoint x: 237, endPoint y: 383, distance: 184.0
click at [237, 383] on div "AML - Cierre sin congelamiento Utilizamos estas restricciones cuando NO podemos…" at bounding box center [540, 416] width 624 height 102
click at [113, 442] on button "Dispositivos Point" at bounding box center [119, 437] width 144 height 30
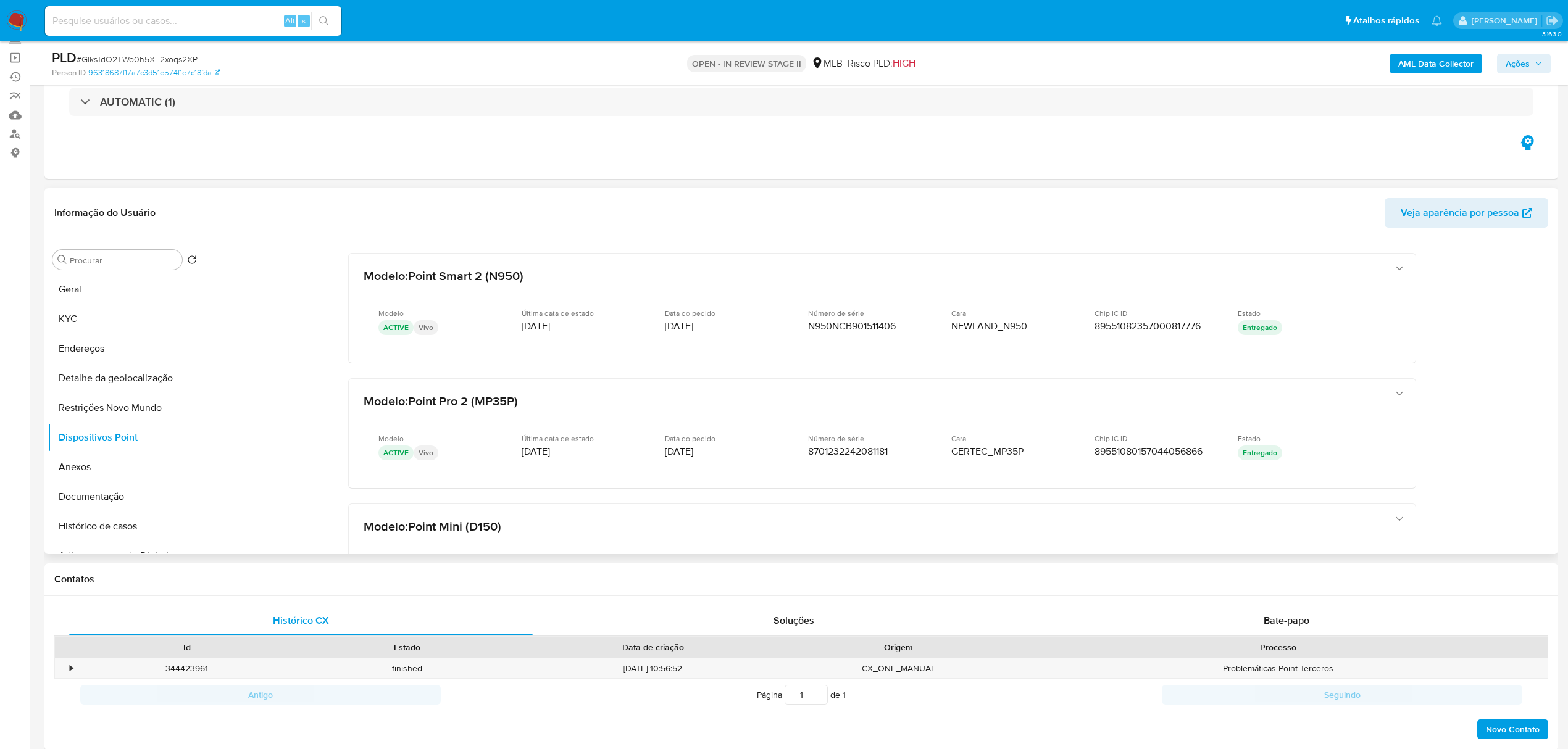
click at [345, 191] on div "Informação do Usuário Veja aparência por pessoa" at bounding box center [801, 213] width 1514 height 50
click at [75, 317] on button "KYC" at bounding box center [119, 320] width 144 height 30
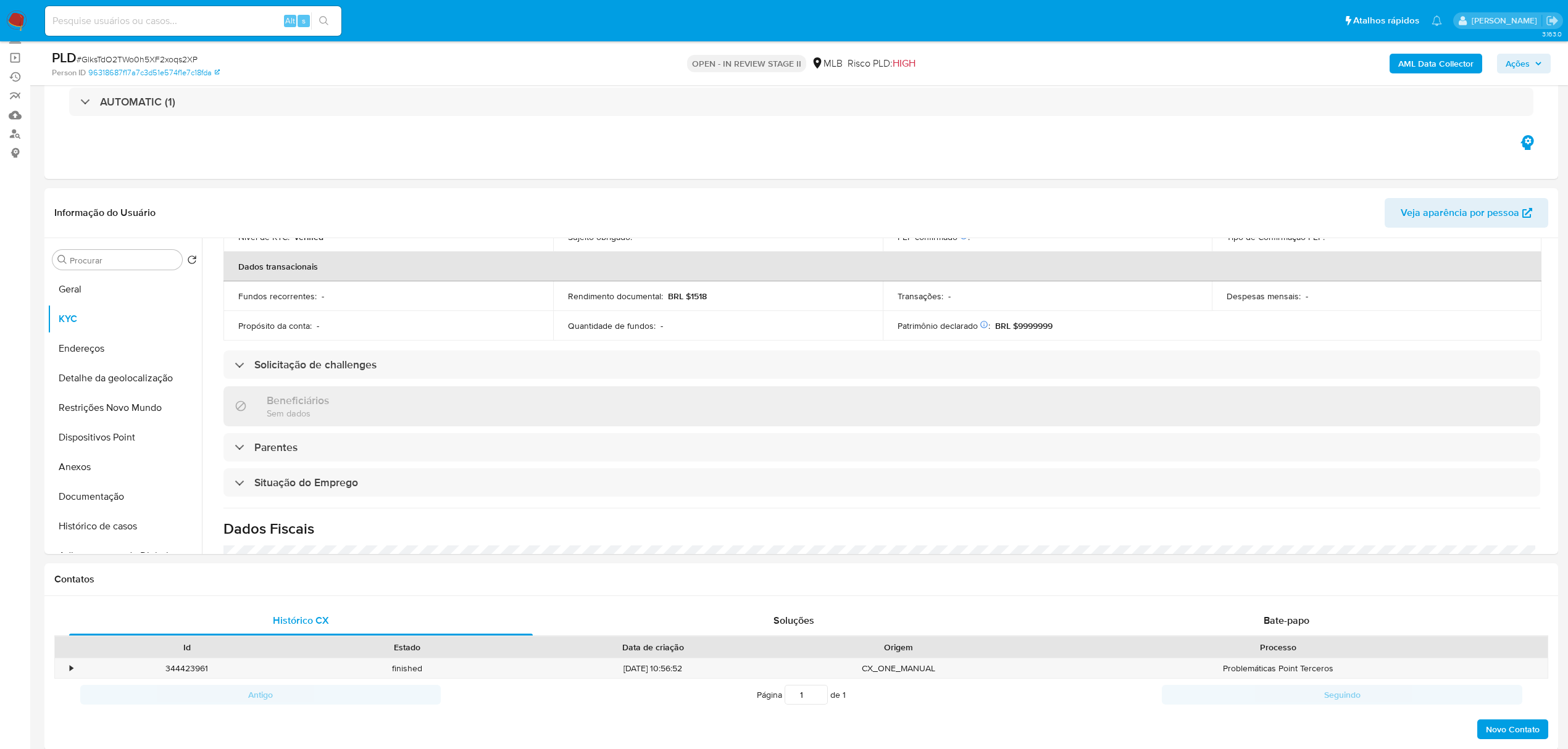
scroll to position [514, 0]
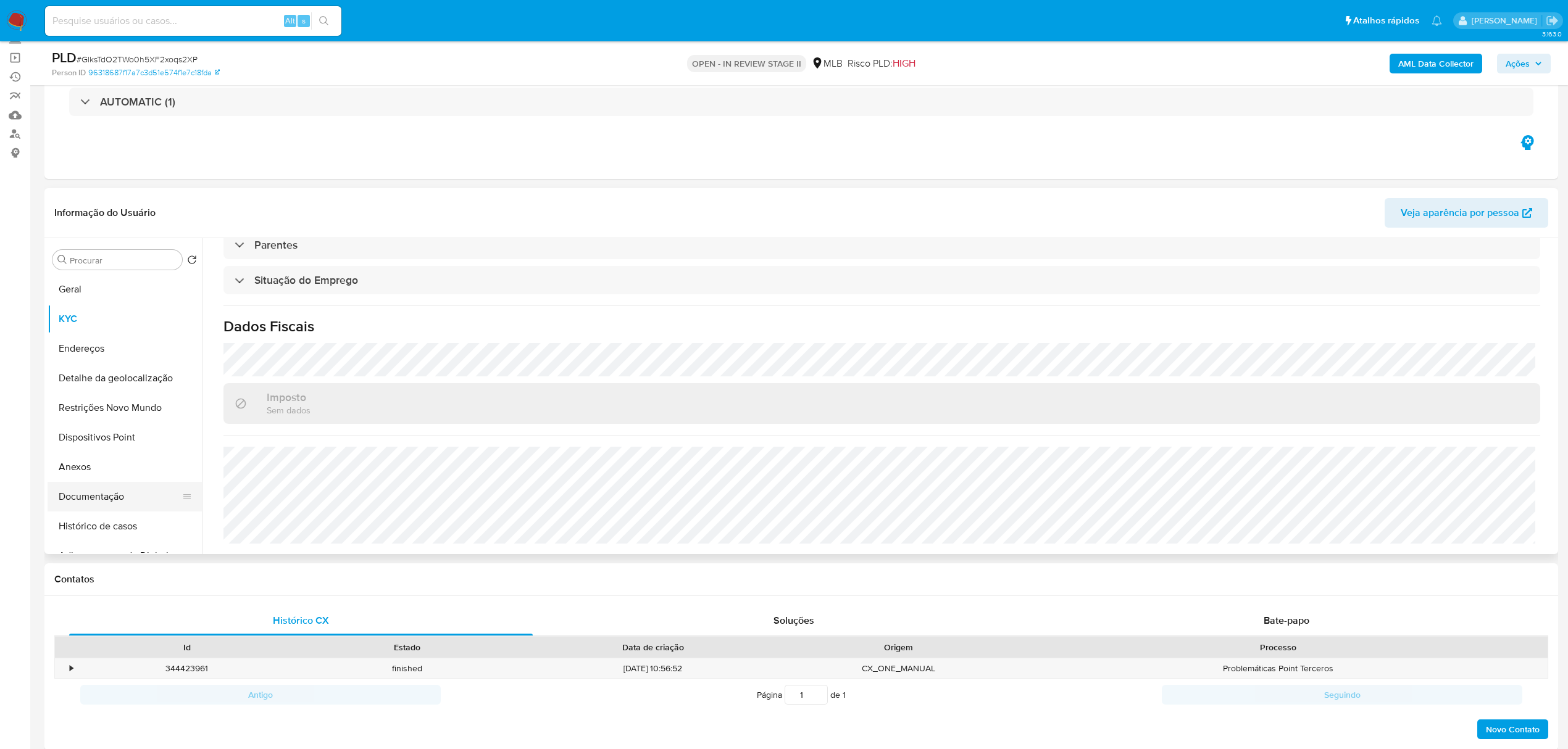
click at [86, 494] on button "Documentação" at bounding box center [119, 497] width 144 height 30
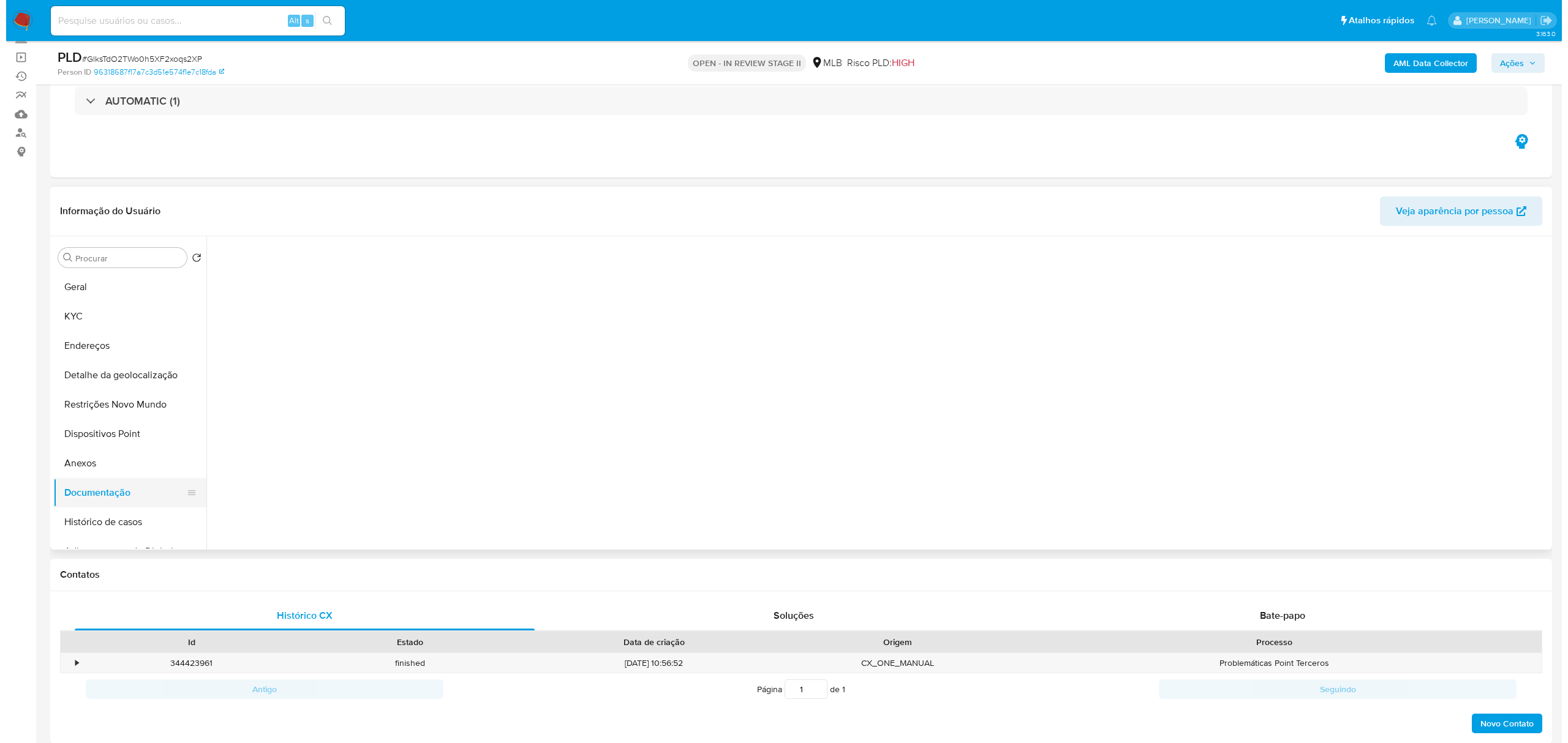
scroll to position [0, 0]
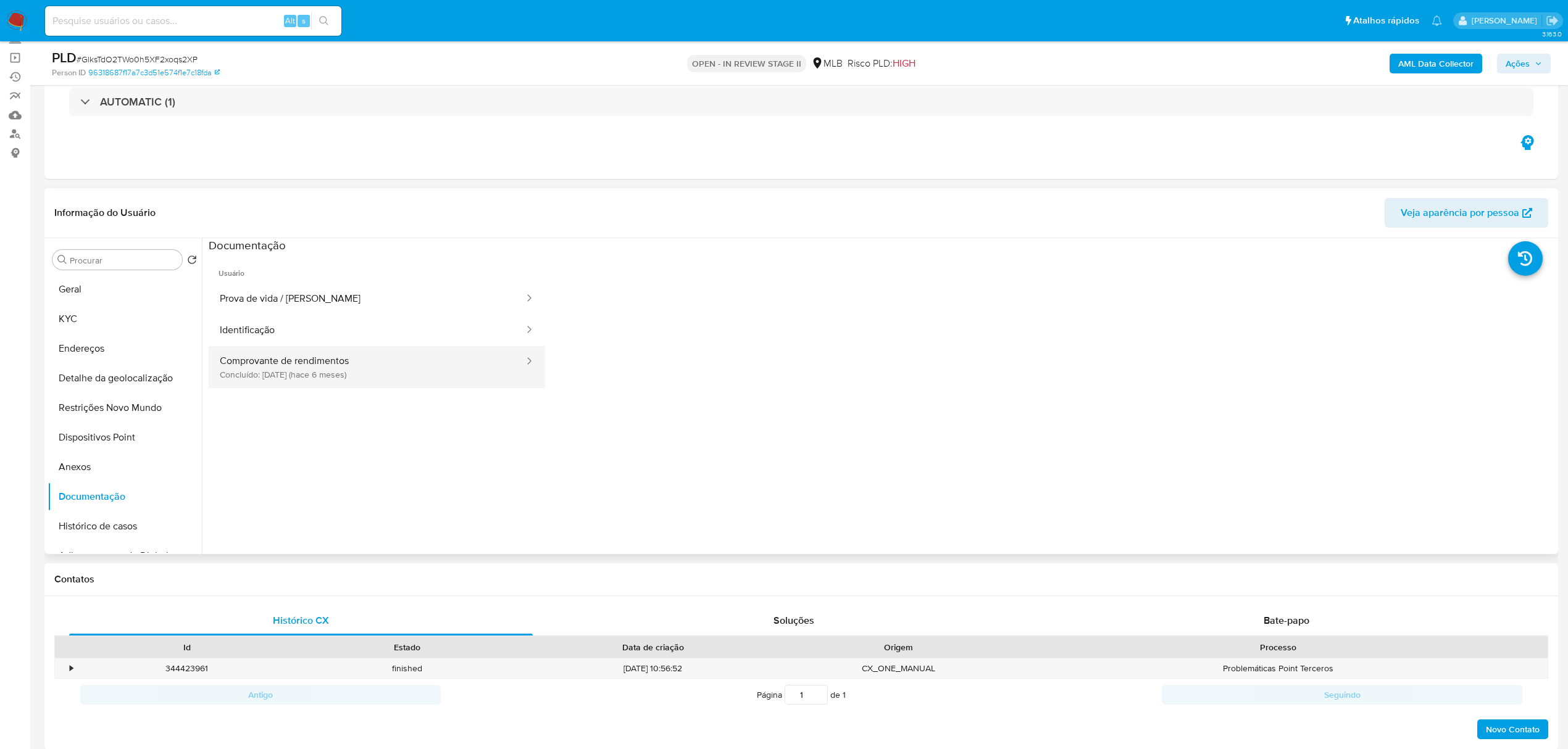
click at [368, 369] on button "Comprovante de rendimentos Concluído: 16/04/2025 (hace 6 meses)" at bounding box center [367, 368] width 317 height 42
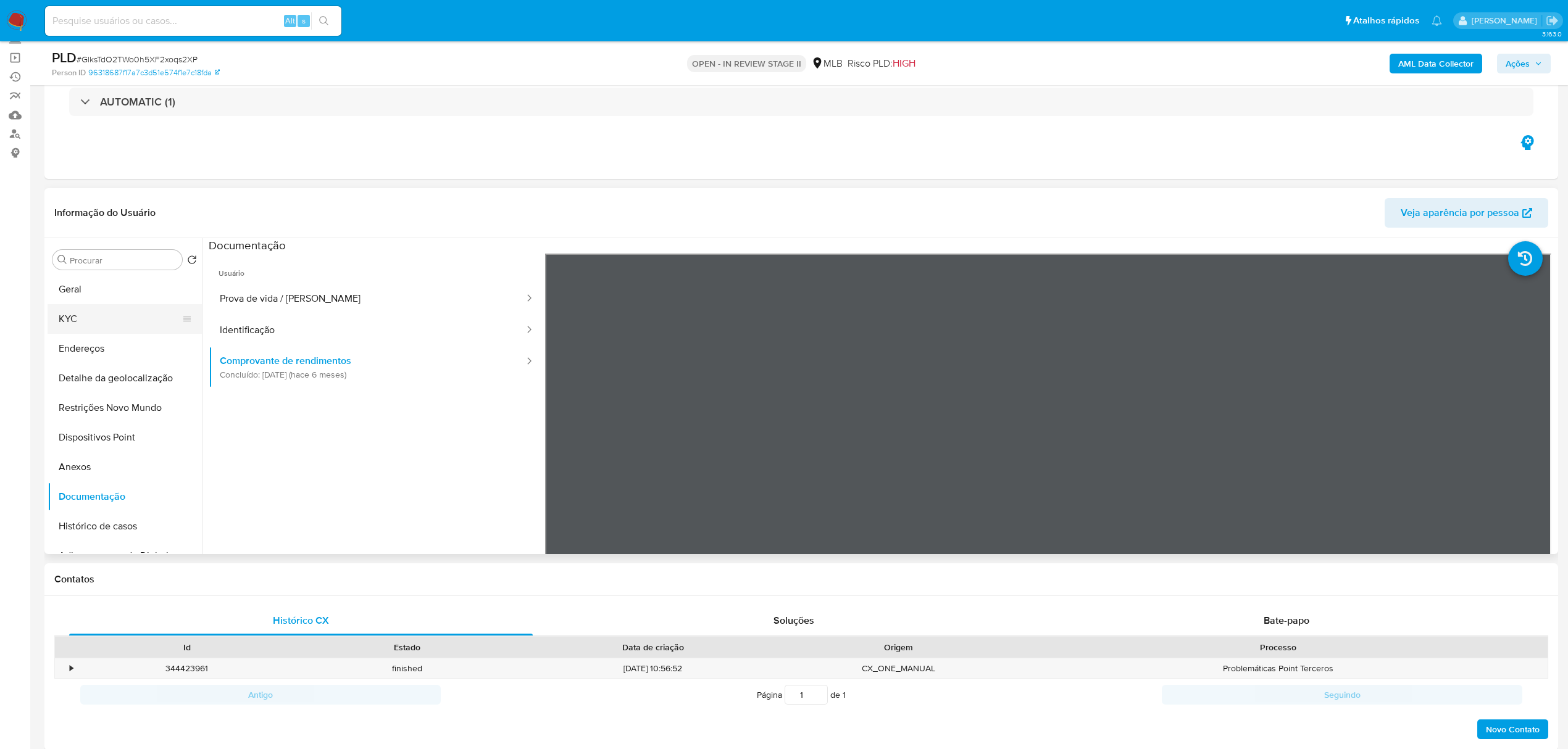
click at [131, 317] on button "KYC" at bounding box center [119, 320] width 144 height 30
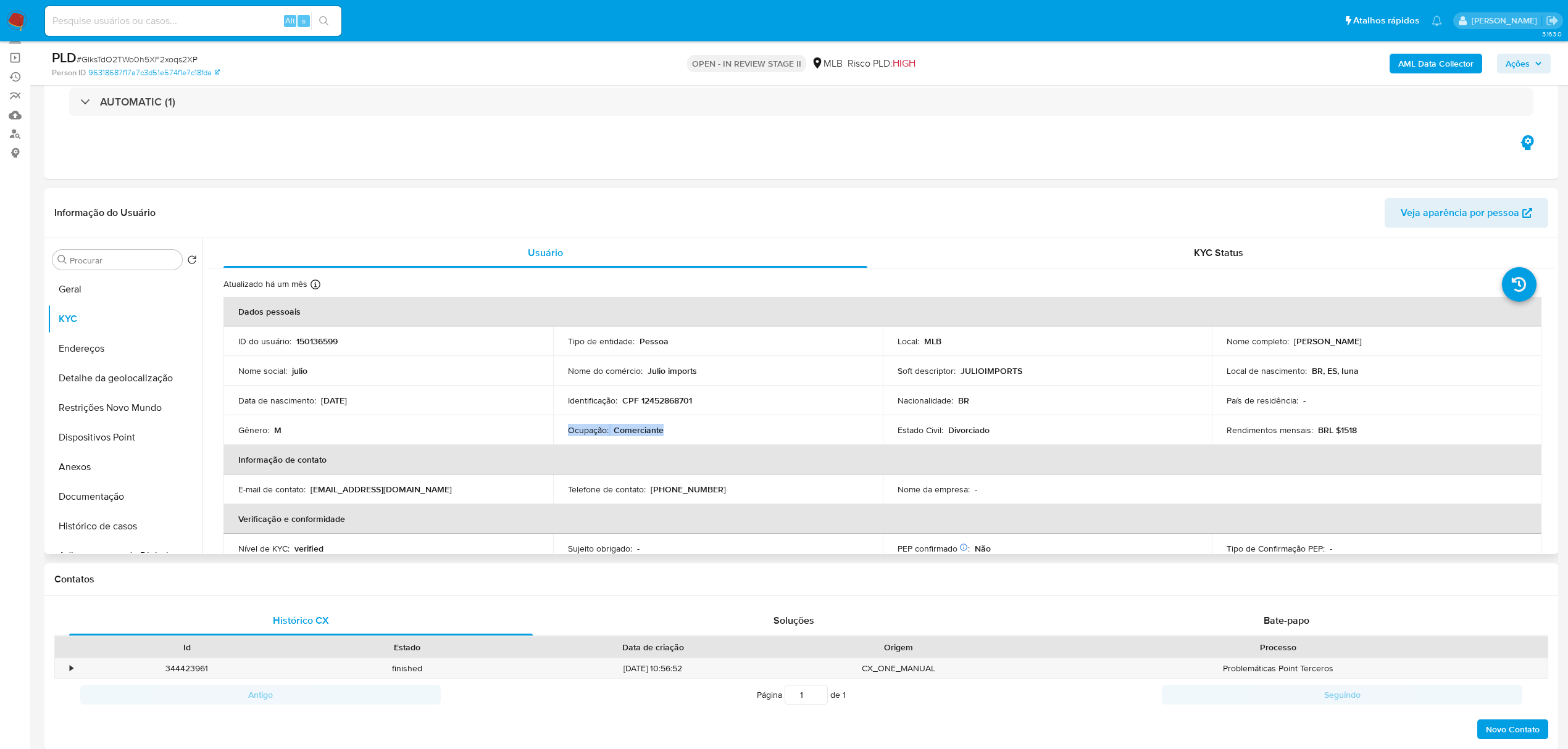
drag, startPoint x: 633, startPoint y: 437, endPoint x: 561, endPoint y: 436, distance: 72.0
click at [561, 436] on td "Ocupação : Comerciante" at bounding box center [718, 430] width 330 height 30
copy div "Ocupação : Comerciante"
click at [132, 495] on button "Documentação" at bounding box center [119, 497] width 144 height 30
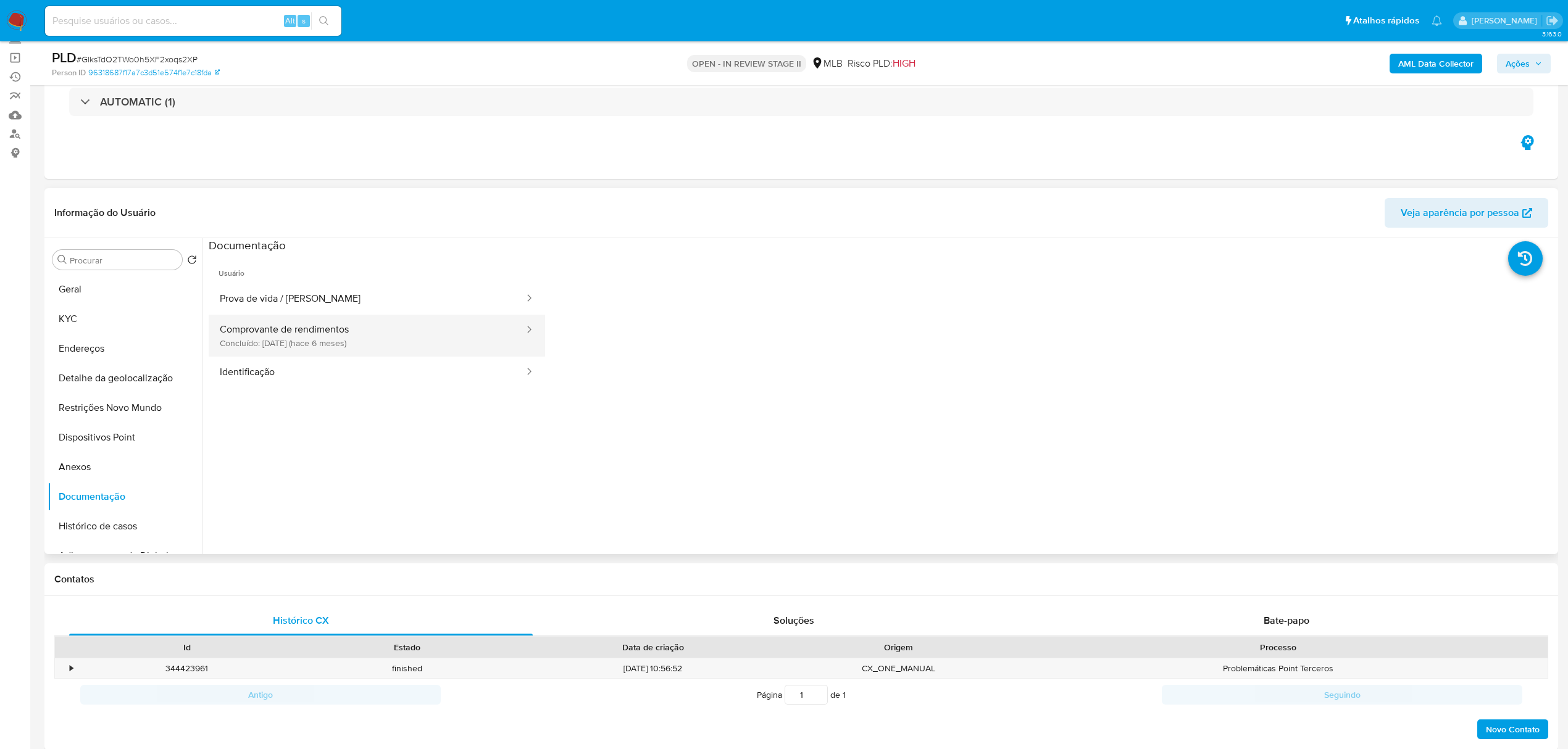
click at [351, 320] on button "Comprovante de rendimentos Concluído: 16/04/2025 (hace 6 meses)" at bounding box center [367, 336] width 317 height 42
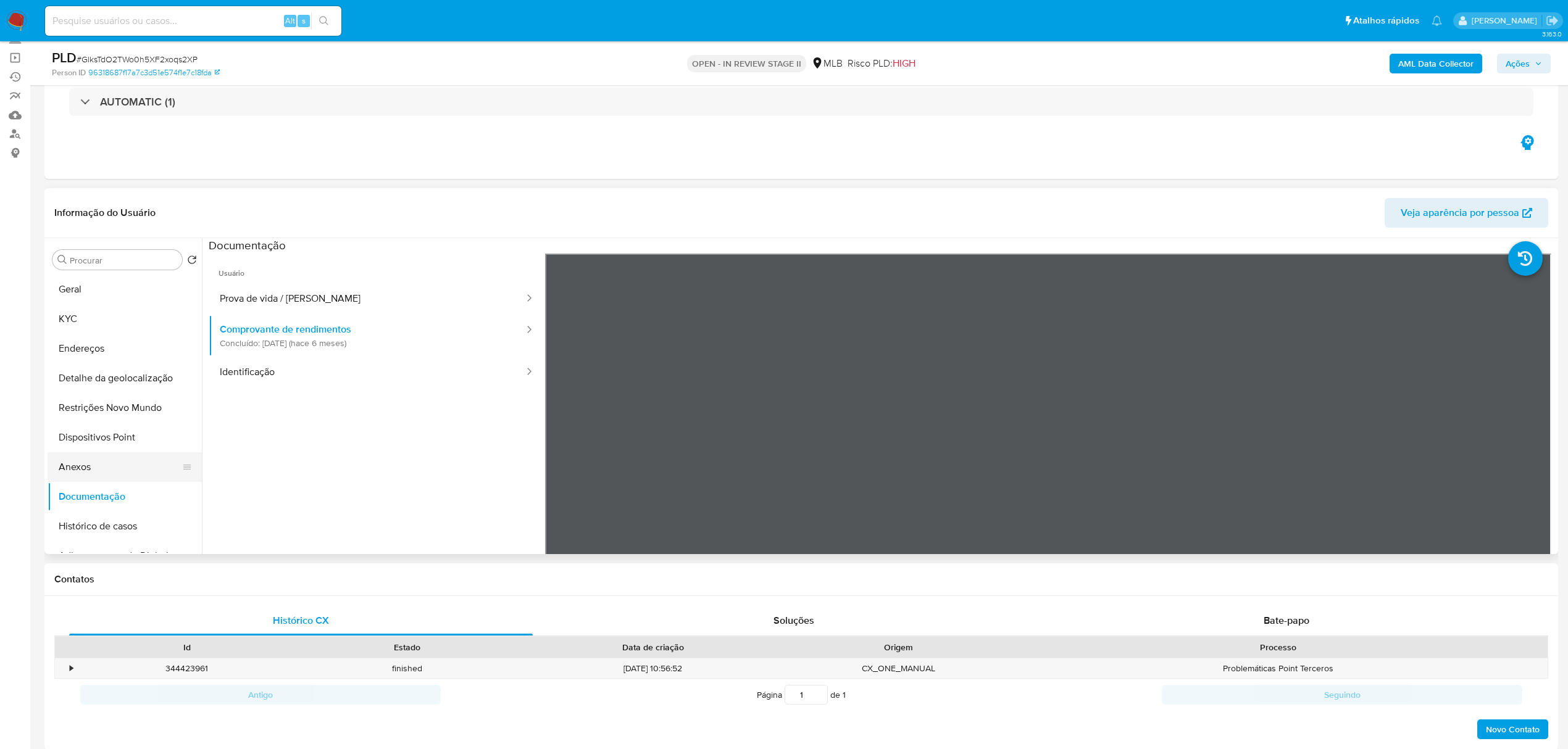
click at [107, 465] on button "Anexos" at bounding box center [119, 467] width 144 height 30
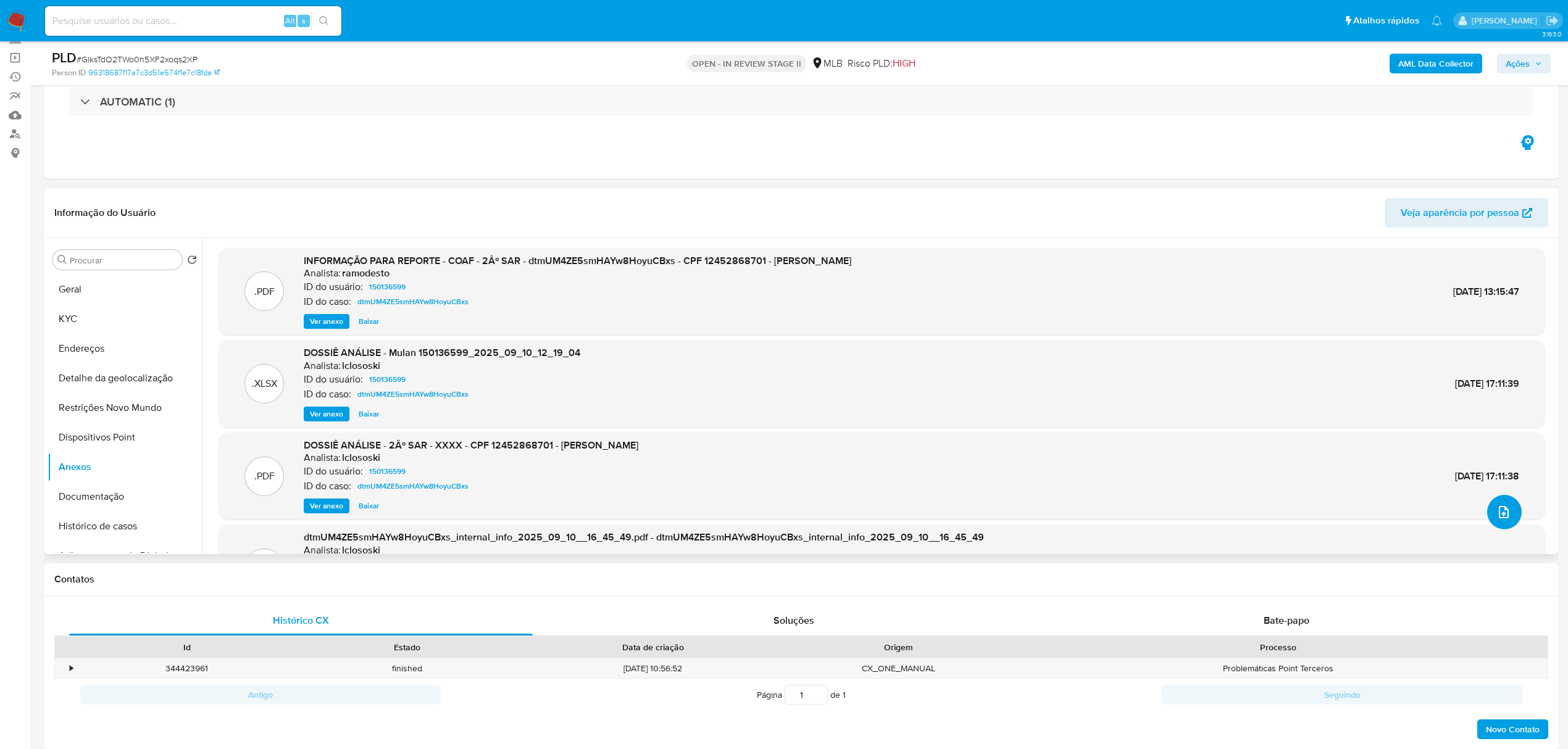
click at [1502, 522] on button "upload-file" at bounding box center [1504, 512] width 35 height 35
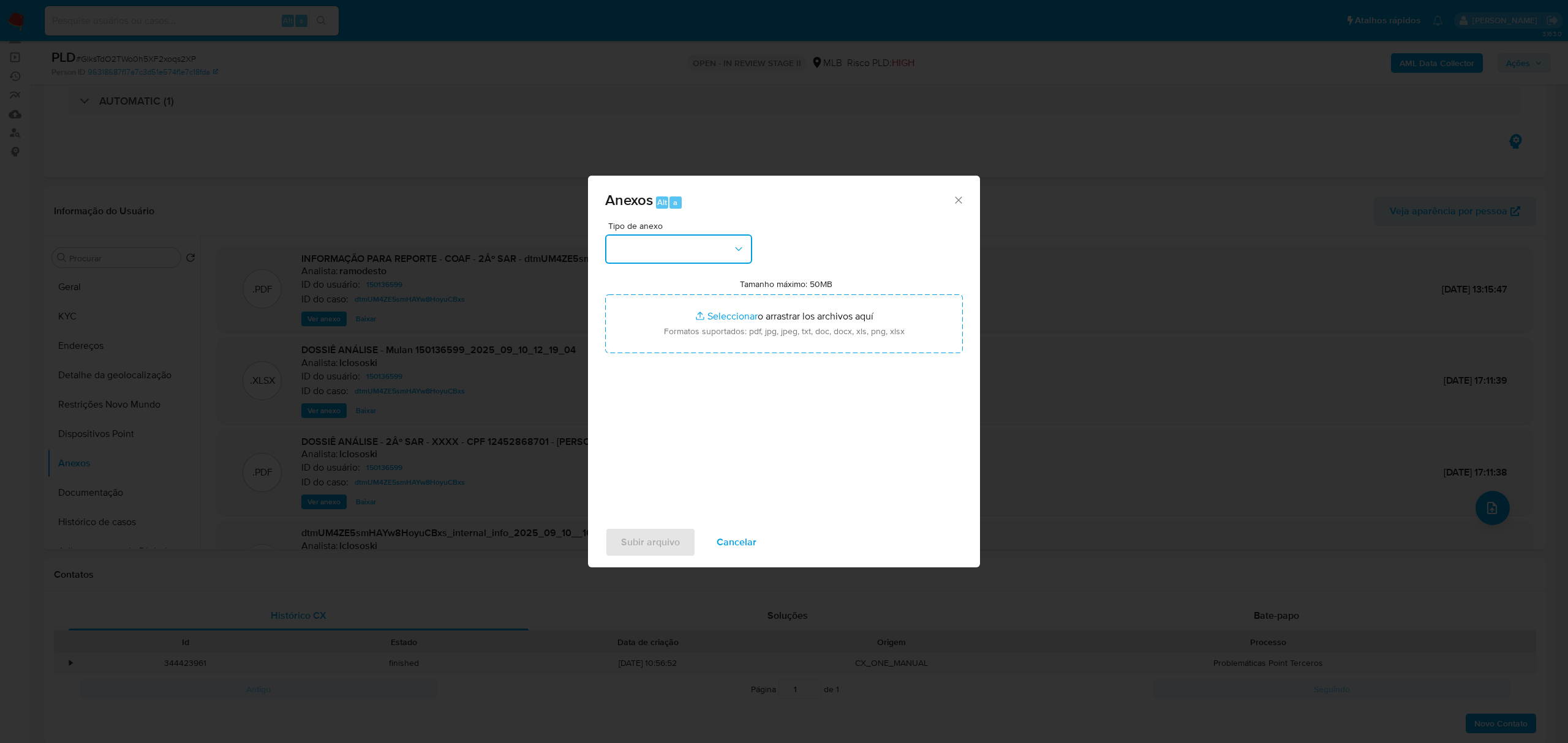
click at [738, 239] on button "button" at bounding box center [679, 249] width 147 height 29
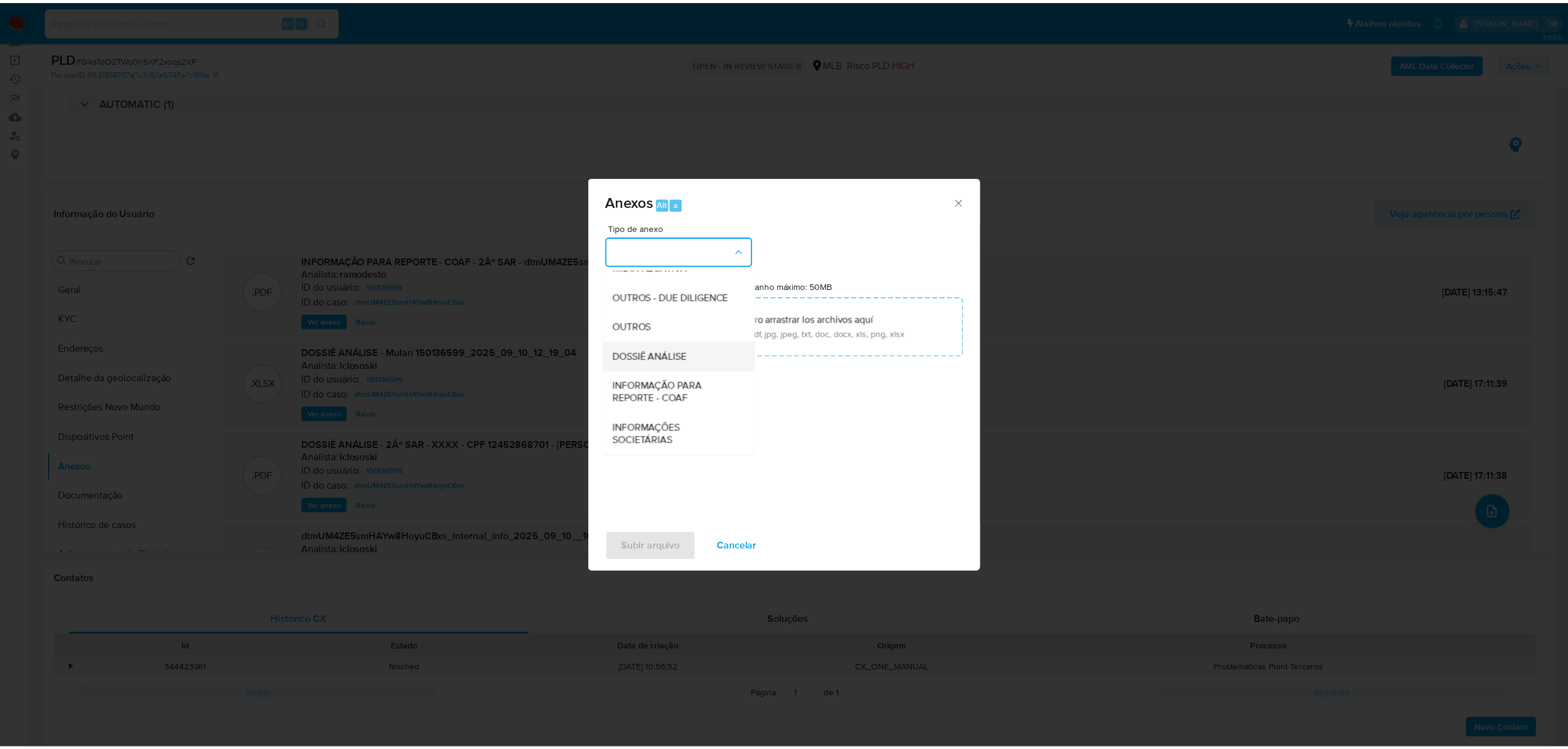
scroll to position [190, 0]
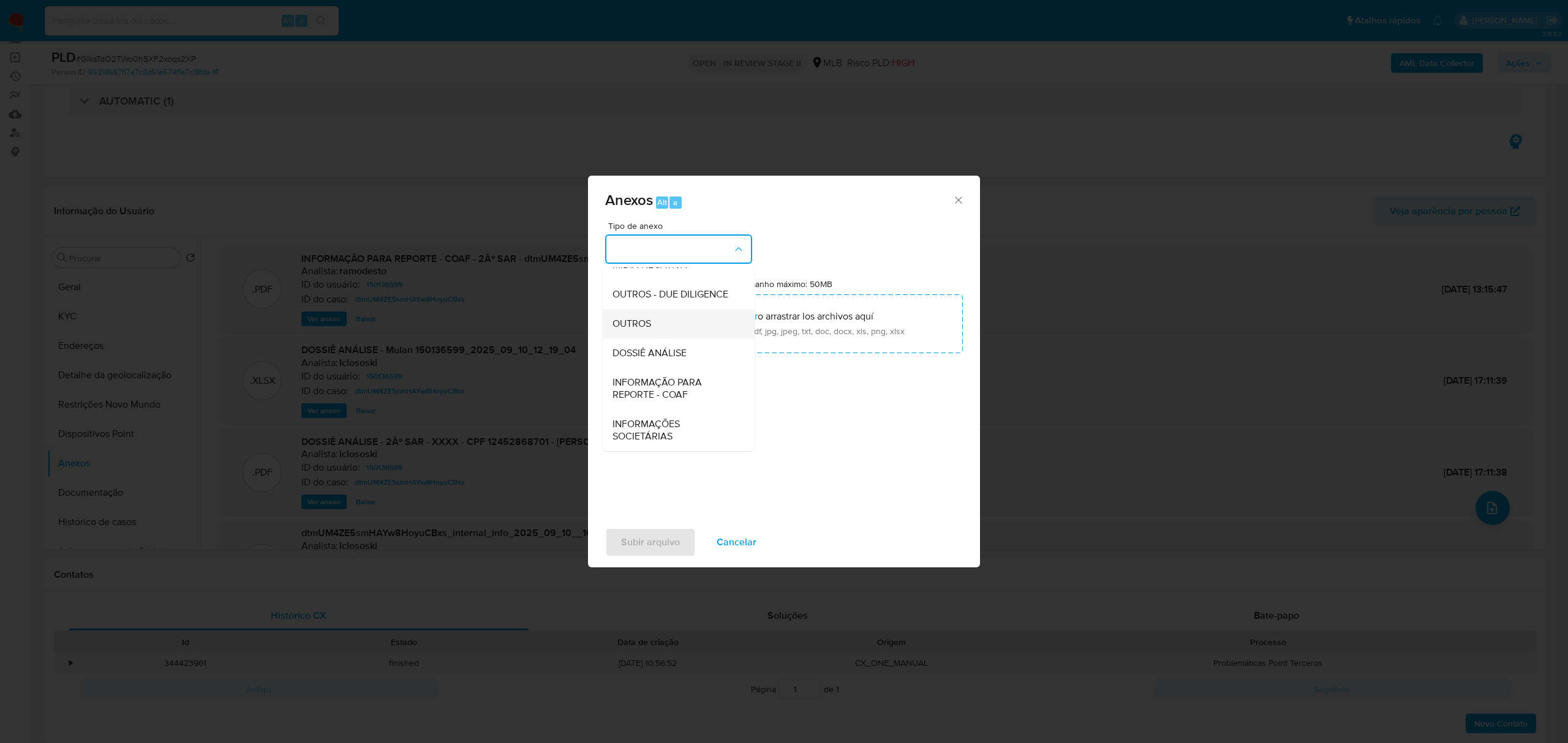
click at [643, 325] on span "OUTROS" at bounding box center [632, 324] width 39 height 12
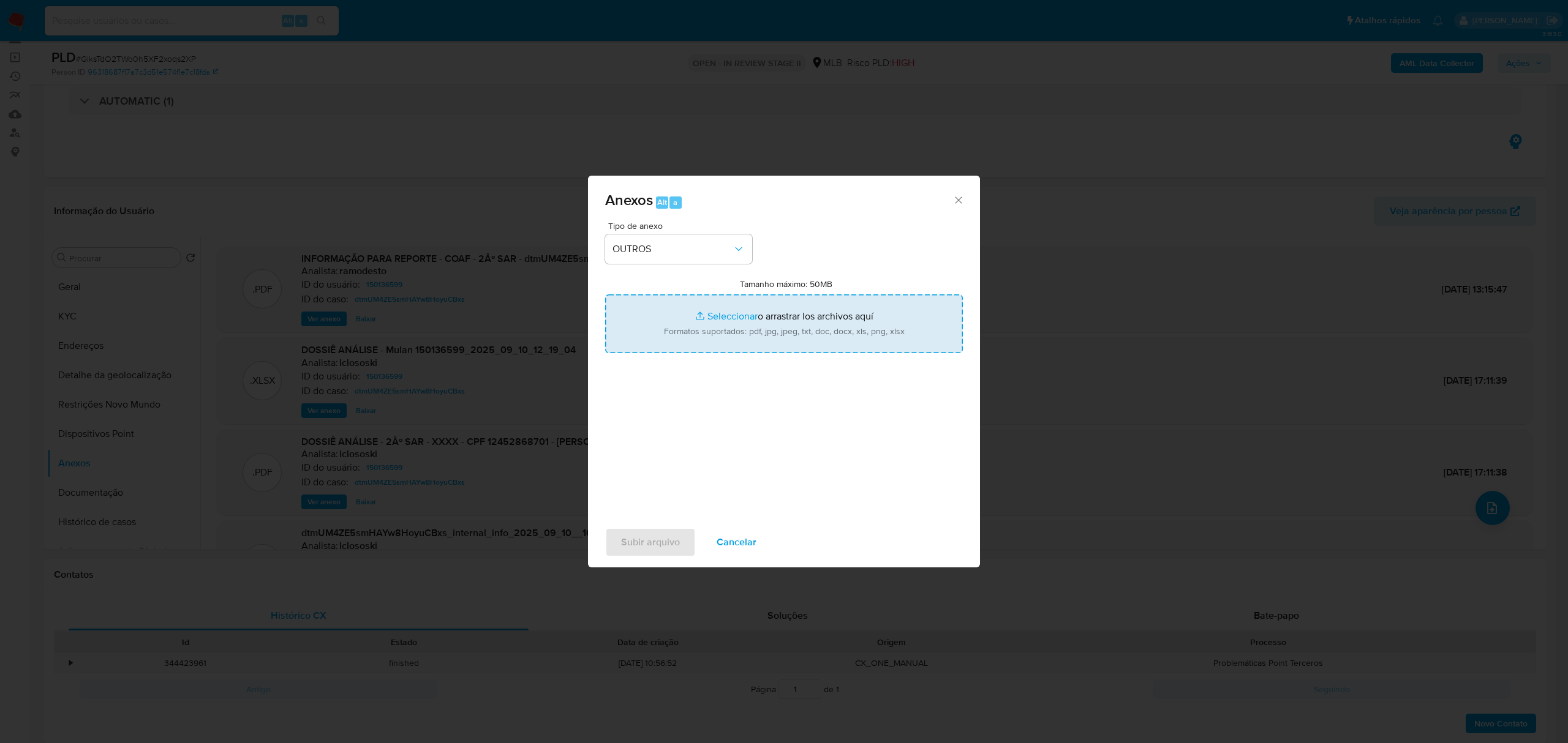
click at [727, 316] on input "Tamanho máximo: 50MB Seleccionar archivos" at bounding box center [784, 324] width 358 height 59
type input "C:\fakepath\DECLÍNIO - GlksTdO2TWo0h5XF2xoqs2XP - CPF 12452868701 - JULIO CESAR…"
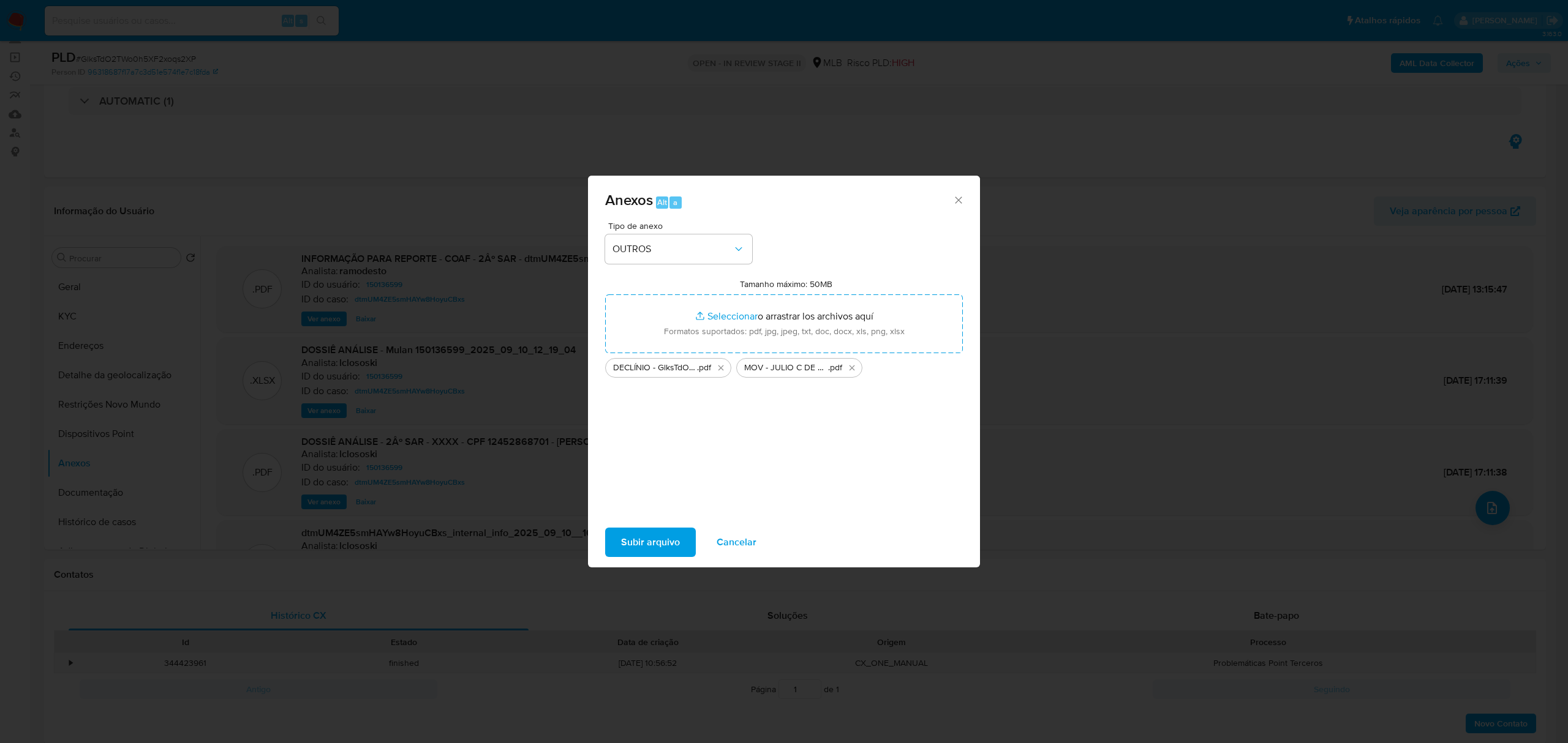
click at [659, 552] on span "Subir arquivo" at bounding box center [651, 542] width 59 height 27
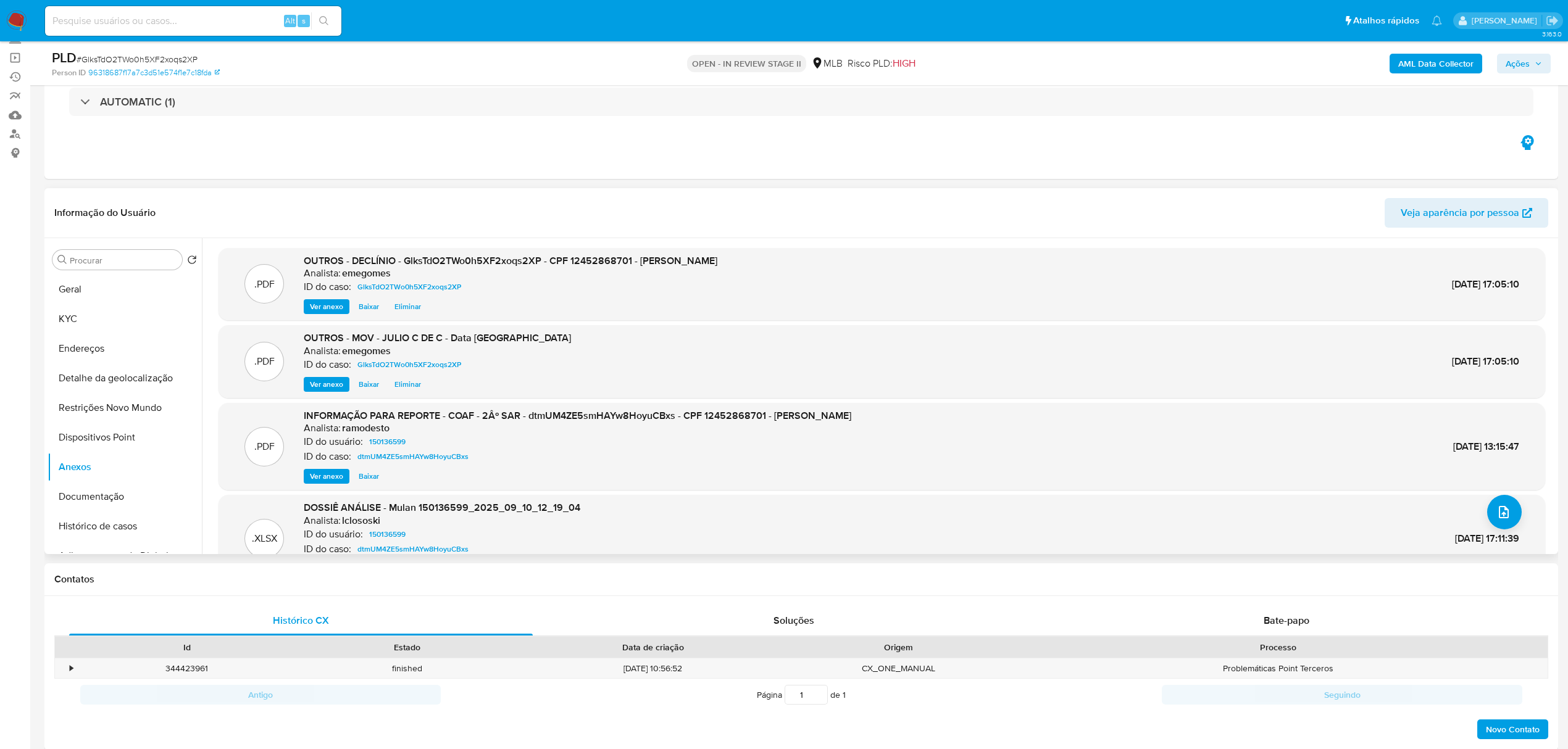
scroll to position [0, 0]
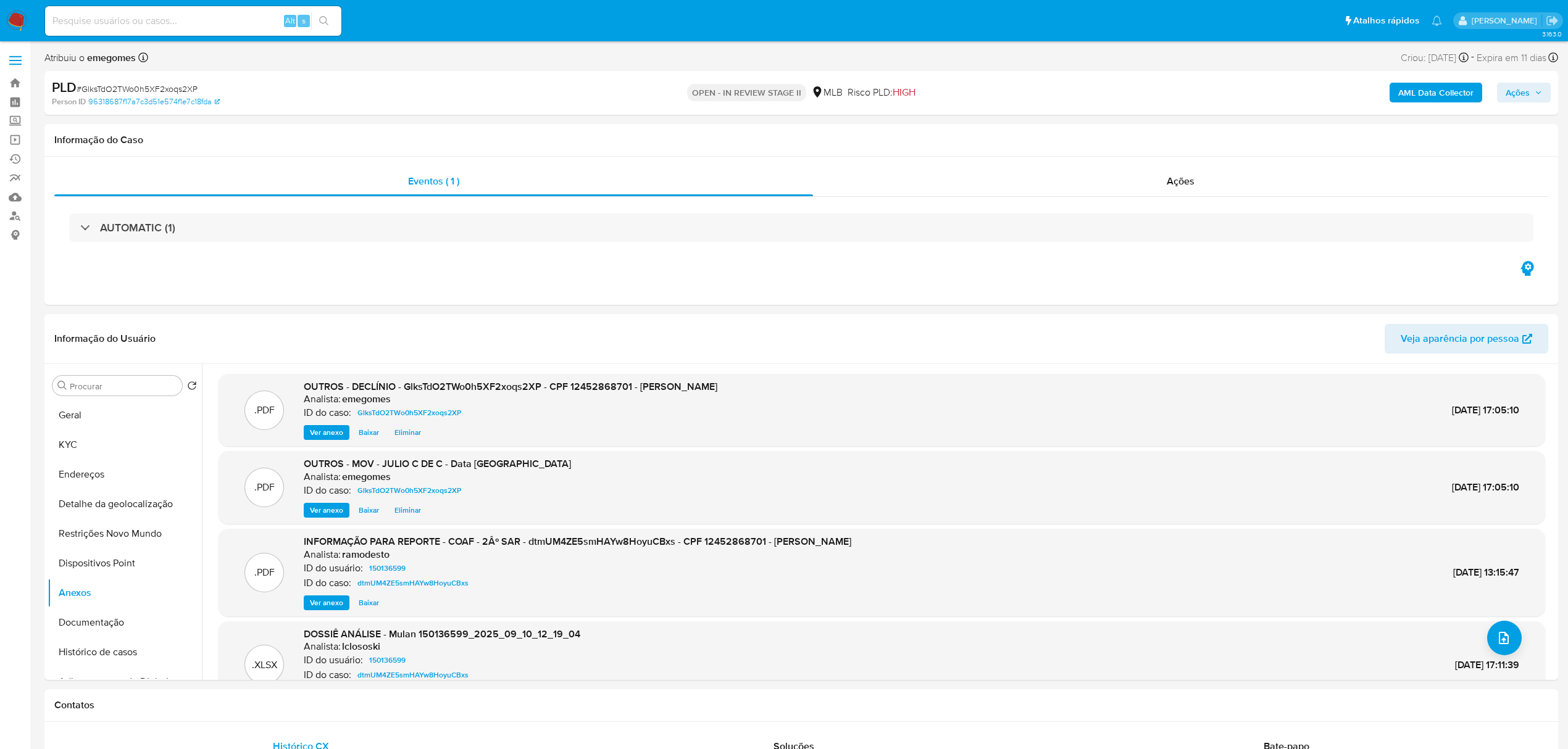
click at [1448, 101] on b "AML Data Collector" at bounding box center [1435, 93] width 75 height 20
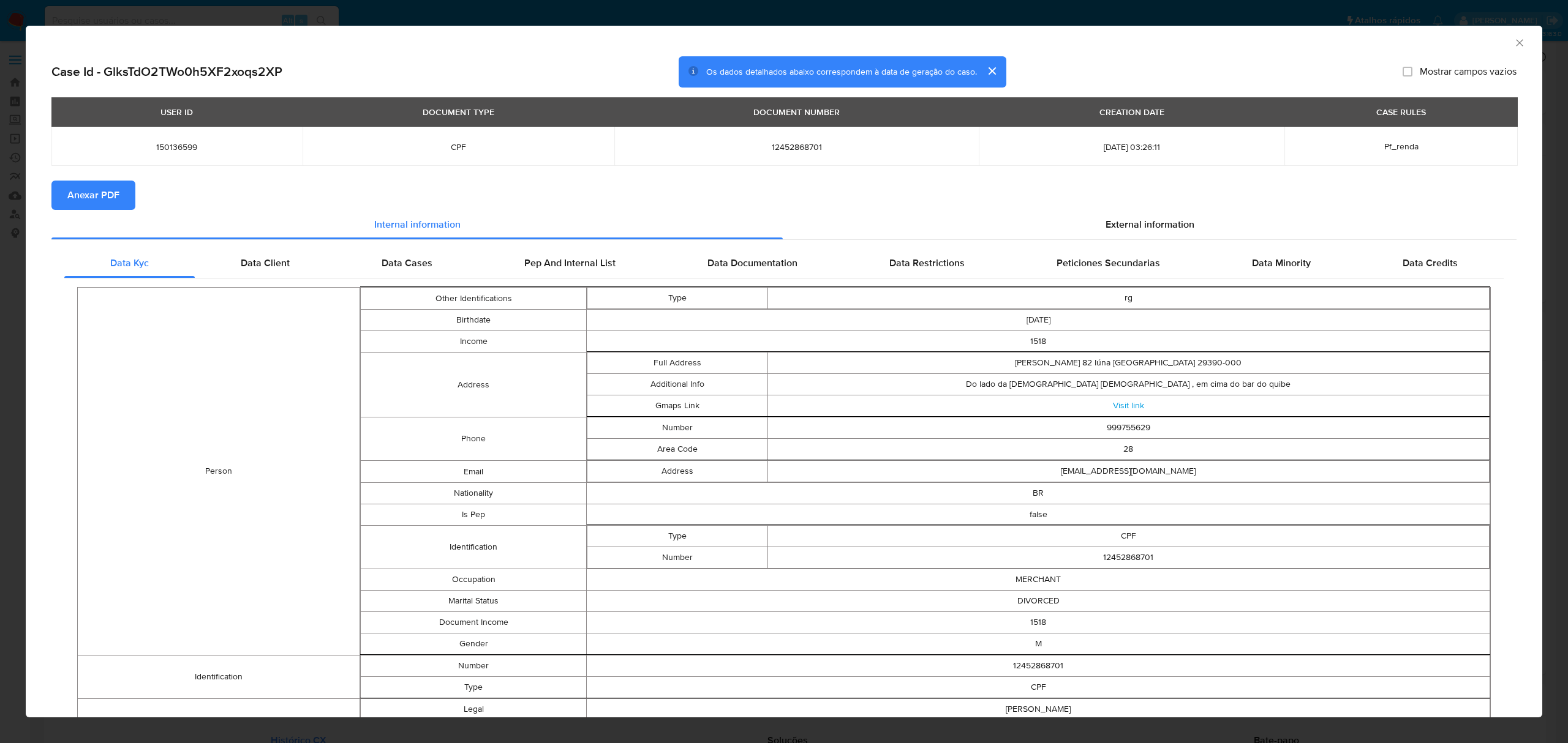
click at [85, 199] on span "Anexar PDF" at bounding box center [94, 195] width 52 height 27
click at [1513, 45] on icon "Fechar a janela" at bounding box center [1519, 42] width 12 height 12
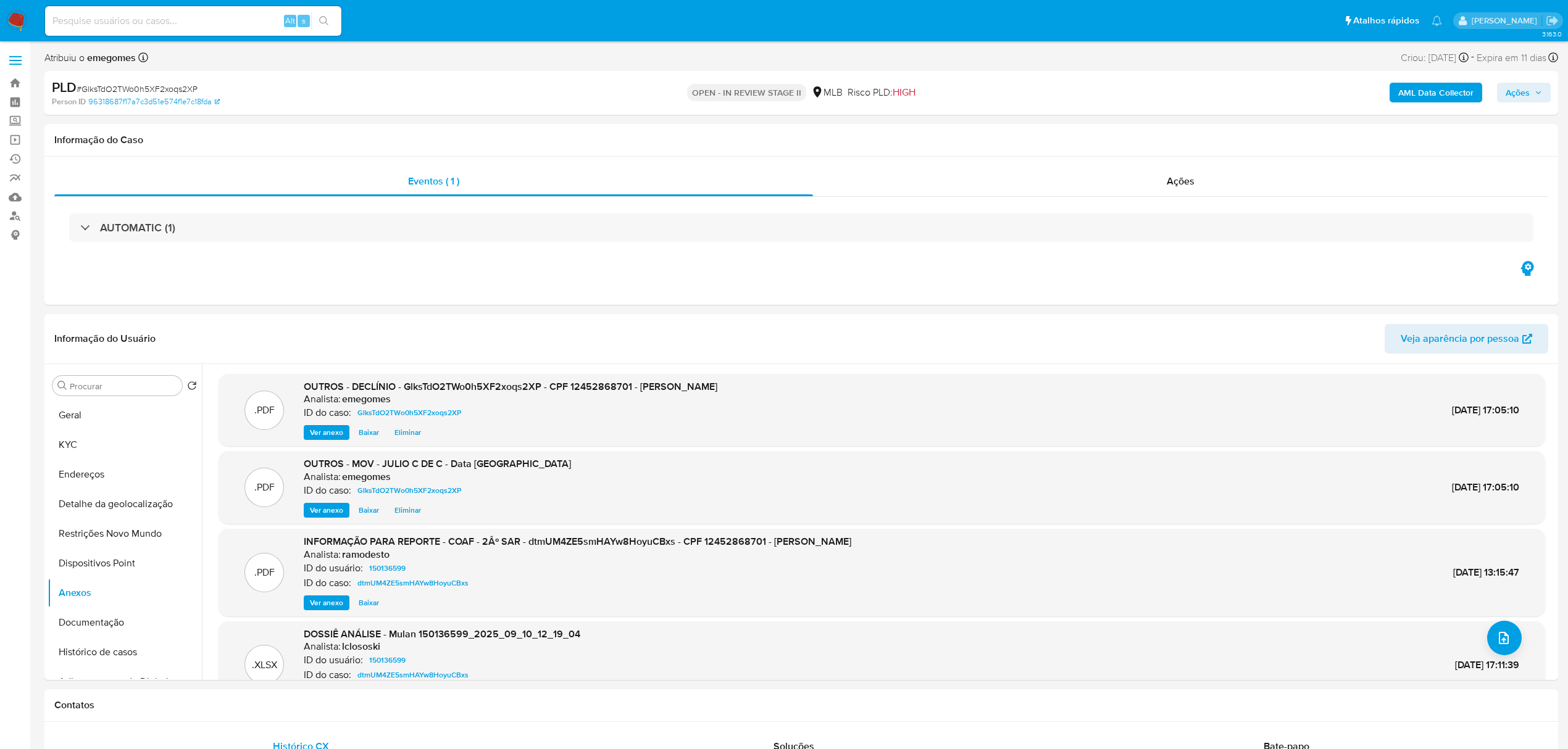
click at [1542, 87] on button "Ações" at bounding box center [1524, 93] width 54 height 20
click at [1135, 144] on div "Resolução do caso Alt r" at bounding box center [1179, 132] width 113 height 32
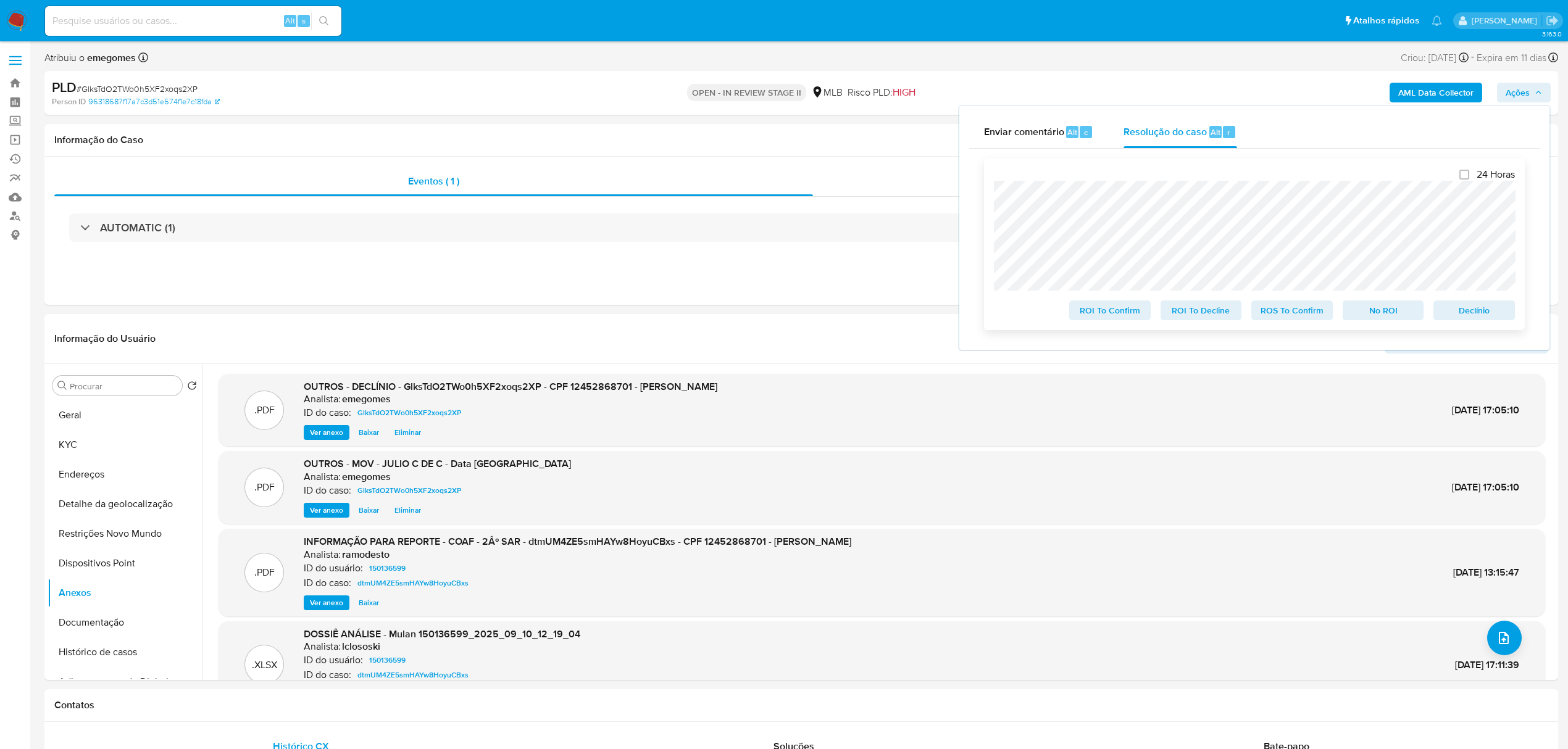
click at [1381, 313] on span "No ROI" at bounding box center [1384, 311] width 65 height 17
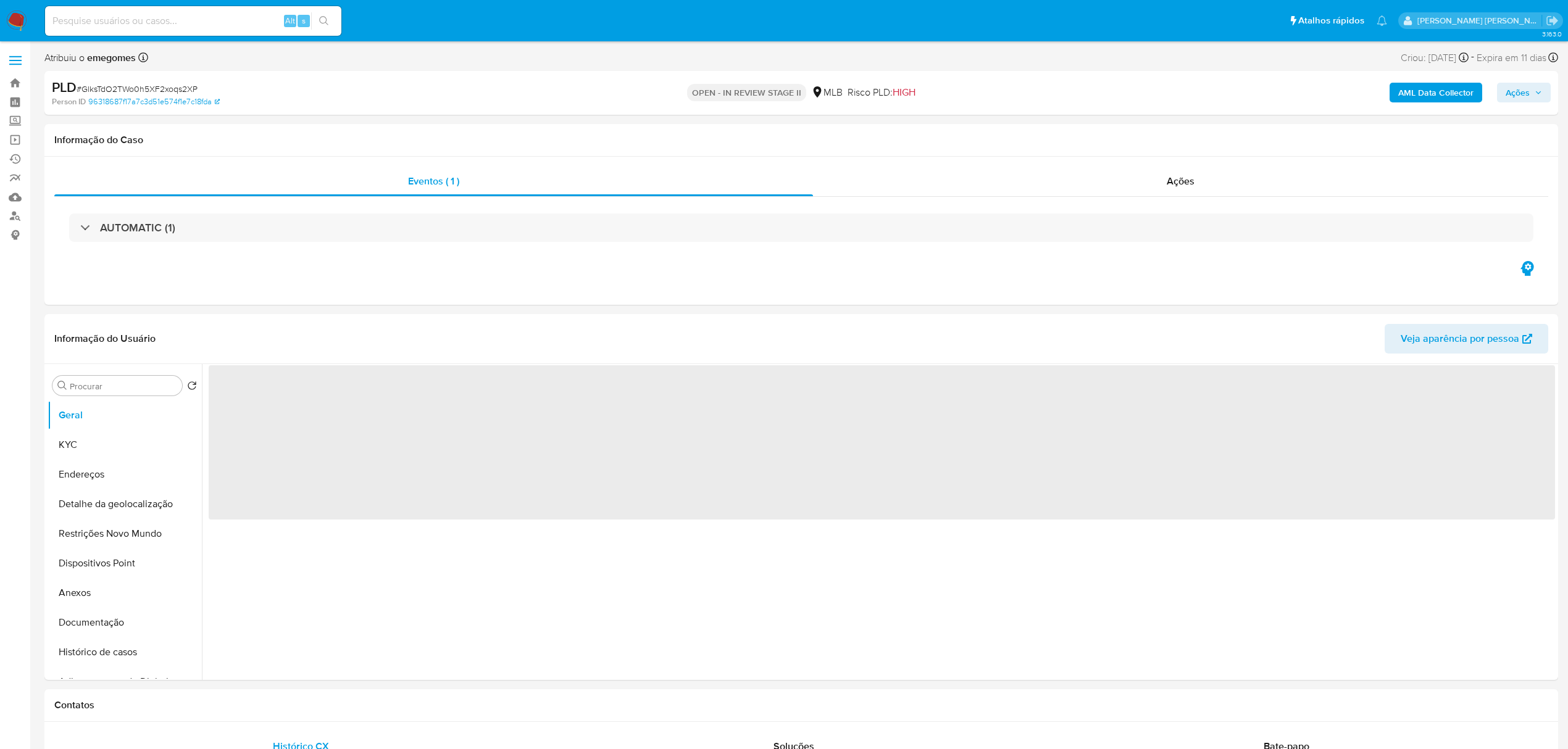
select select "10"
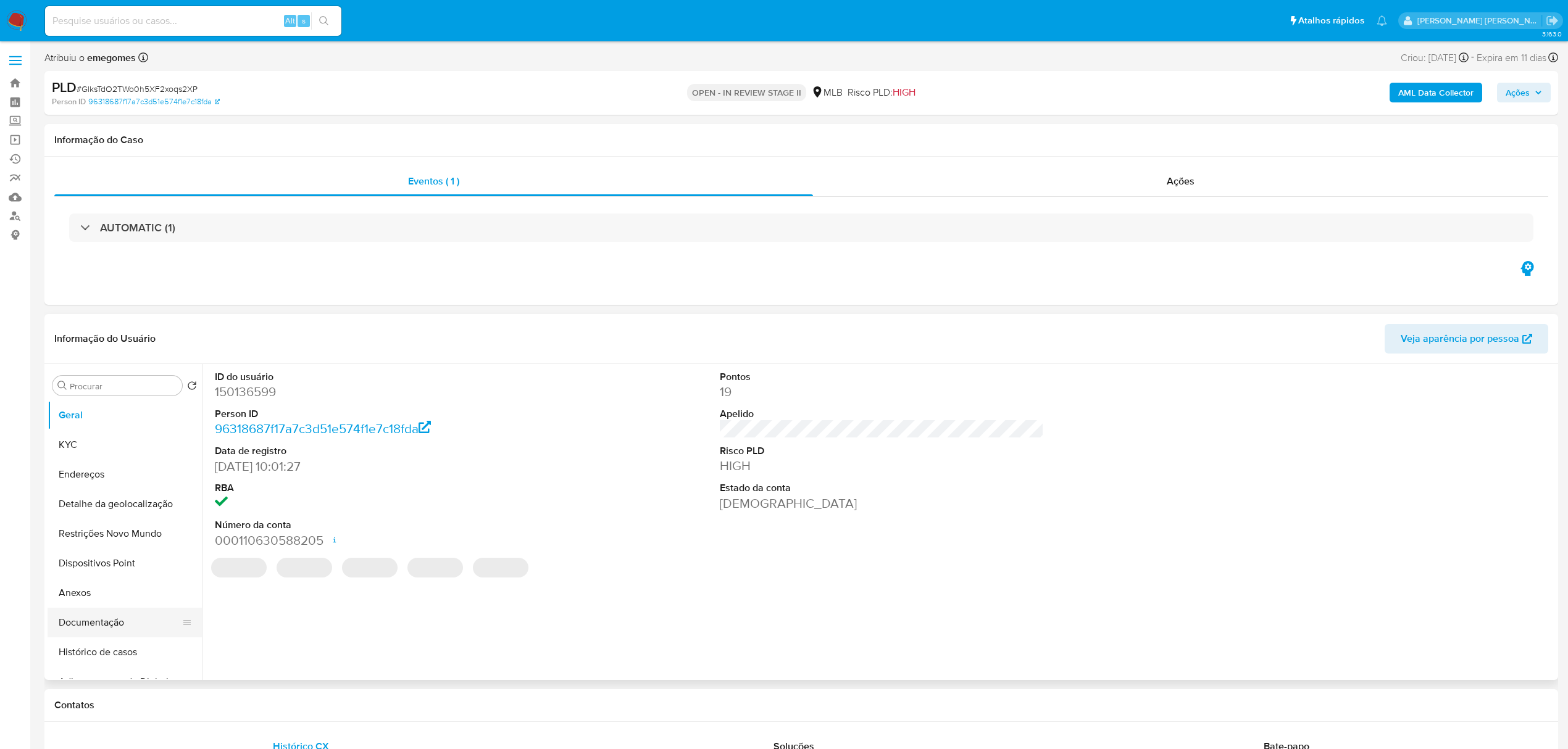
click at [119, 623] on button "Documentação" at bounding box center [119, 622] width 144 height 30
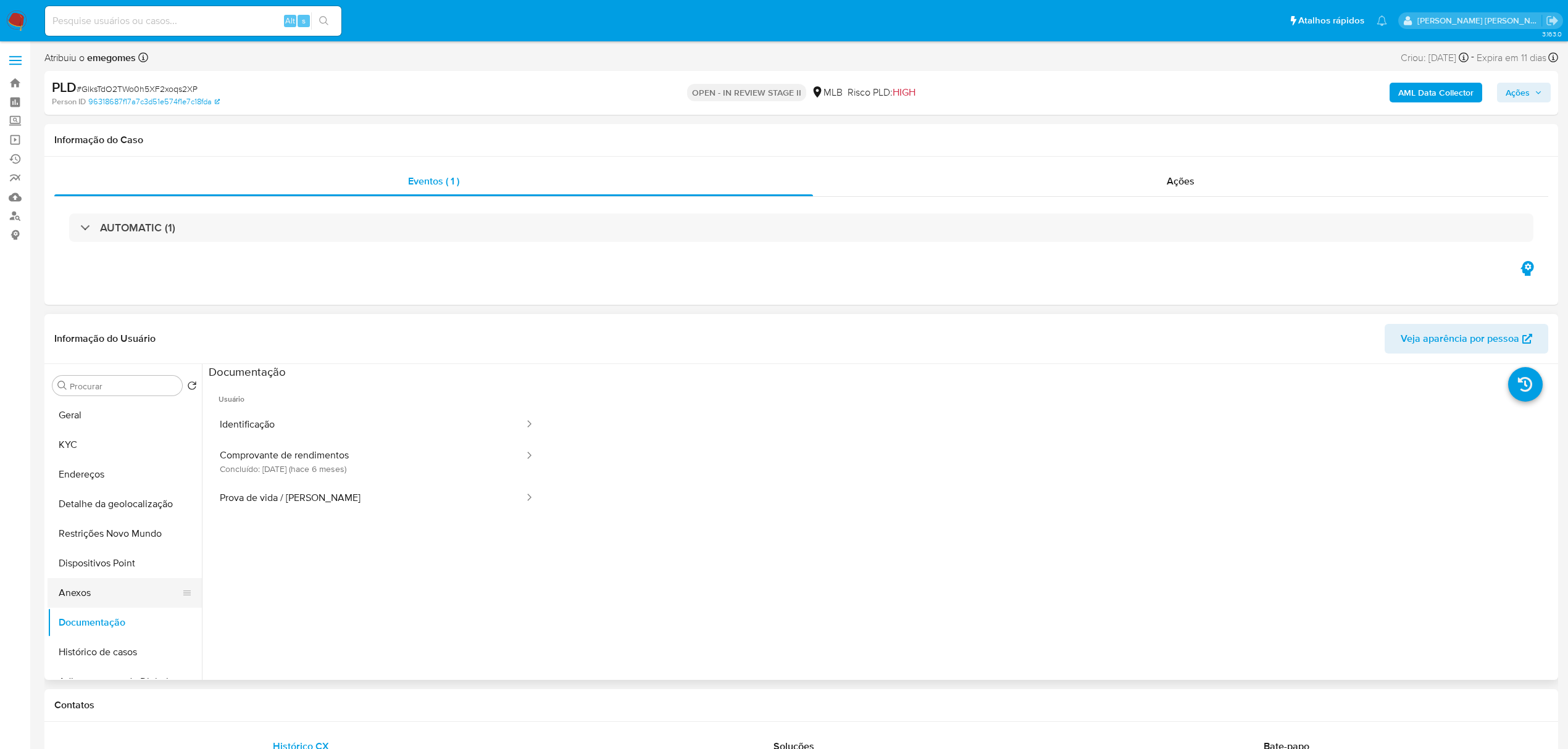
click at [87, 602] on button "Anexos" at bounding box center [119, 593] width 144 height 30
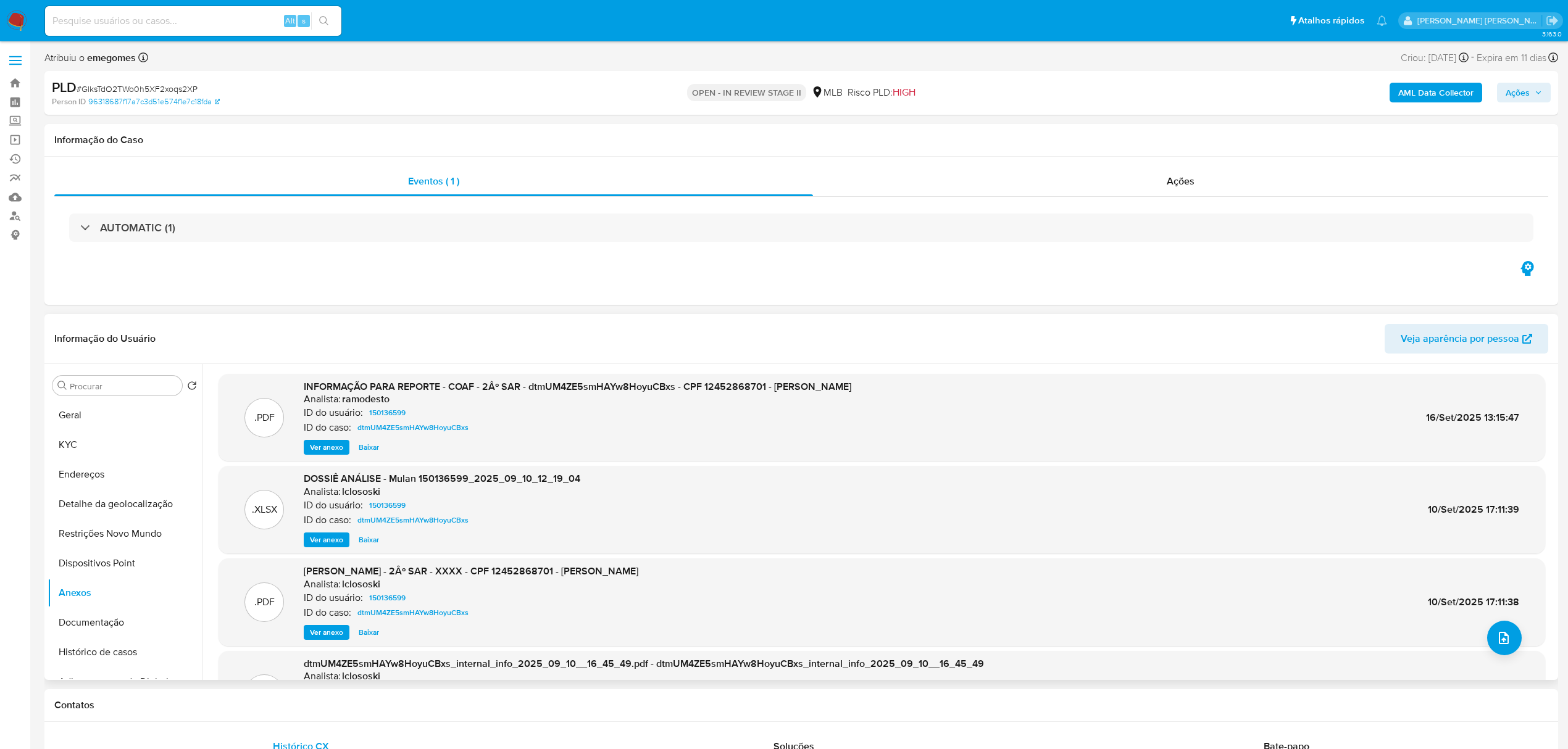
click at [328, 454] on span "Ver anexo" at bounding box center [327, 448] width 33 height 12
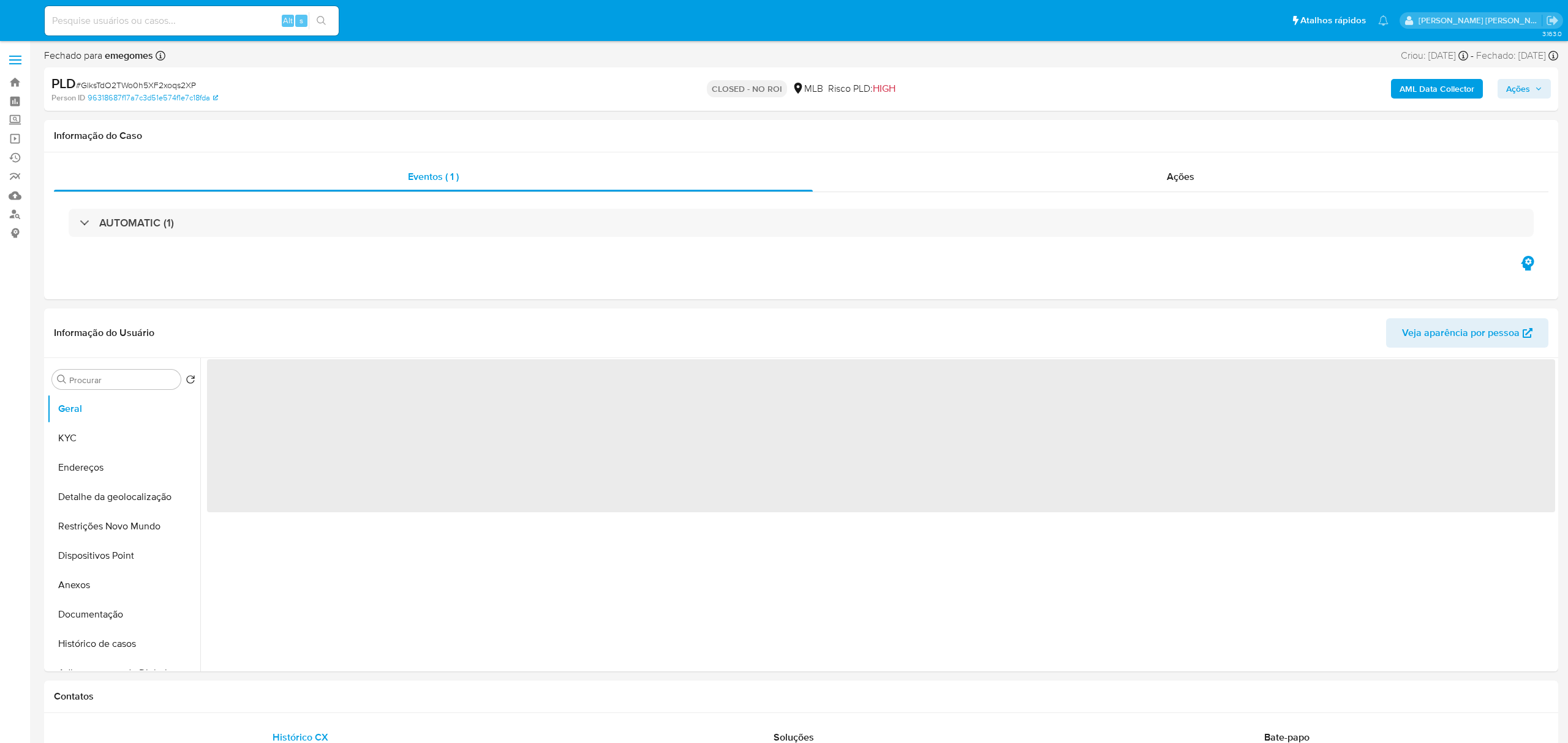
select select "10"
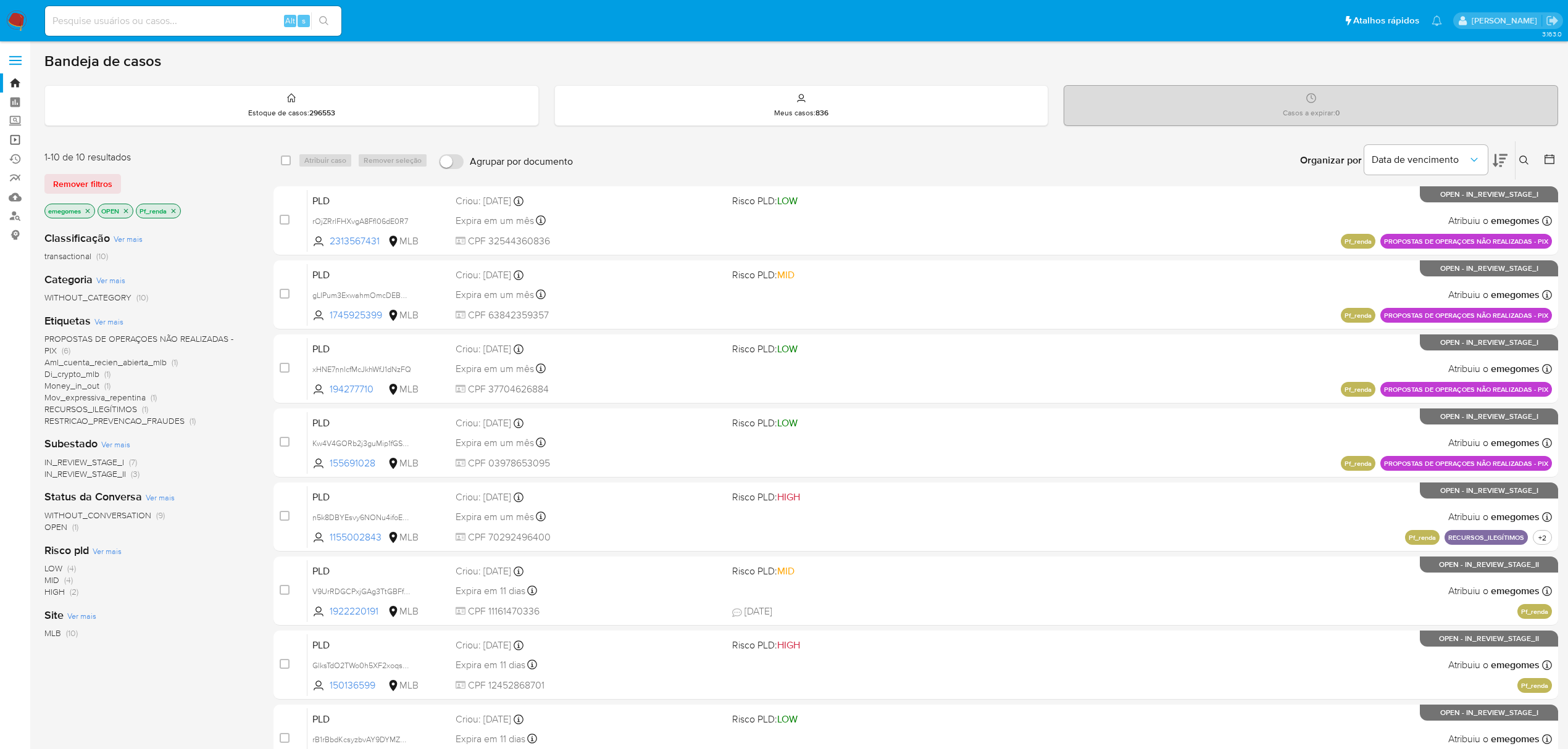
click at [16, 137] on link "Operações em massa" at bounding box center [73, 140] width 147 height 19
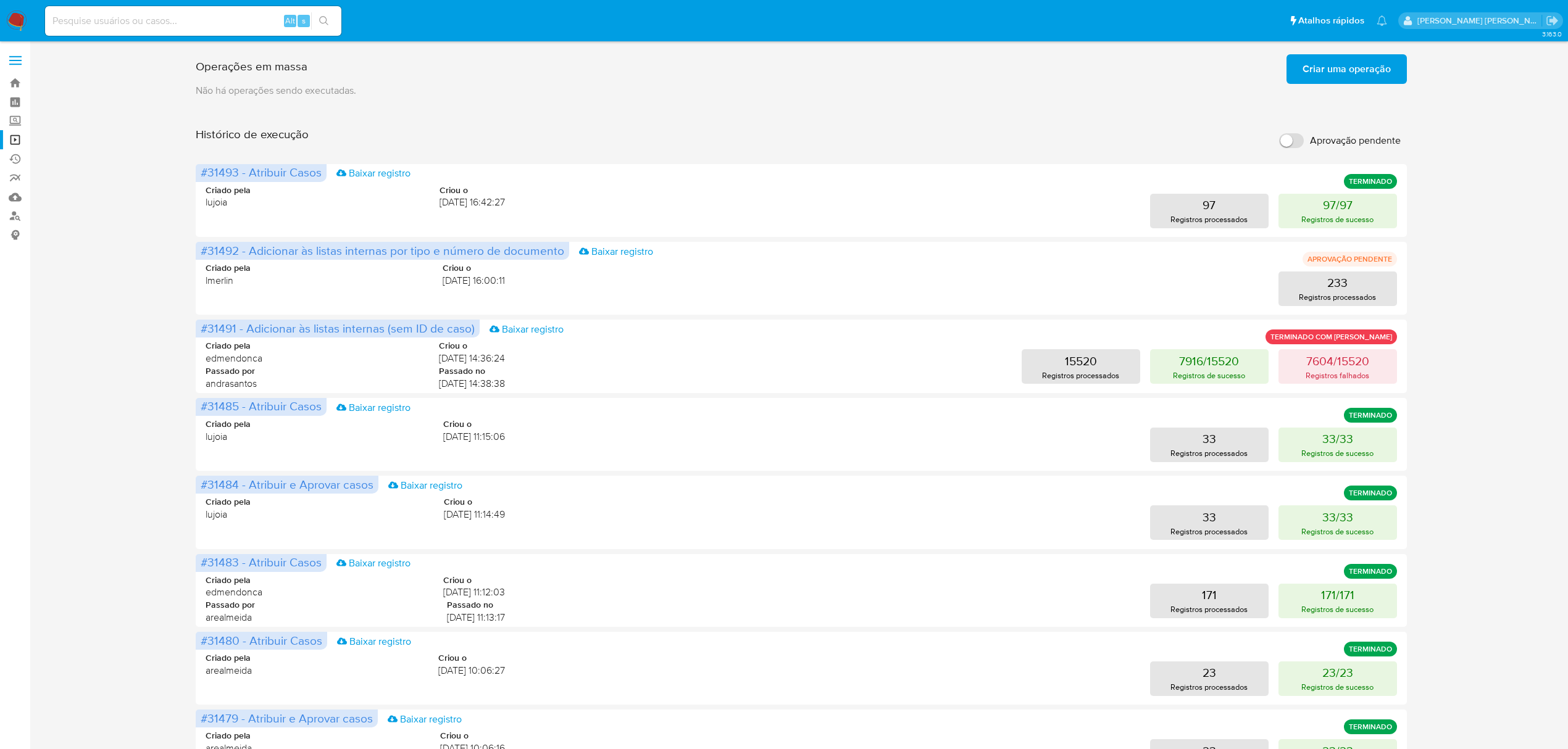
click at [17, 60] on span at bounding box center [16, 61] width 12 height 2
click at [0, 0] on input "checkbox" at bounding box center [0, 0] width 0 height 0
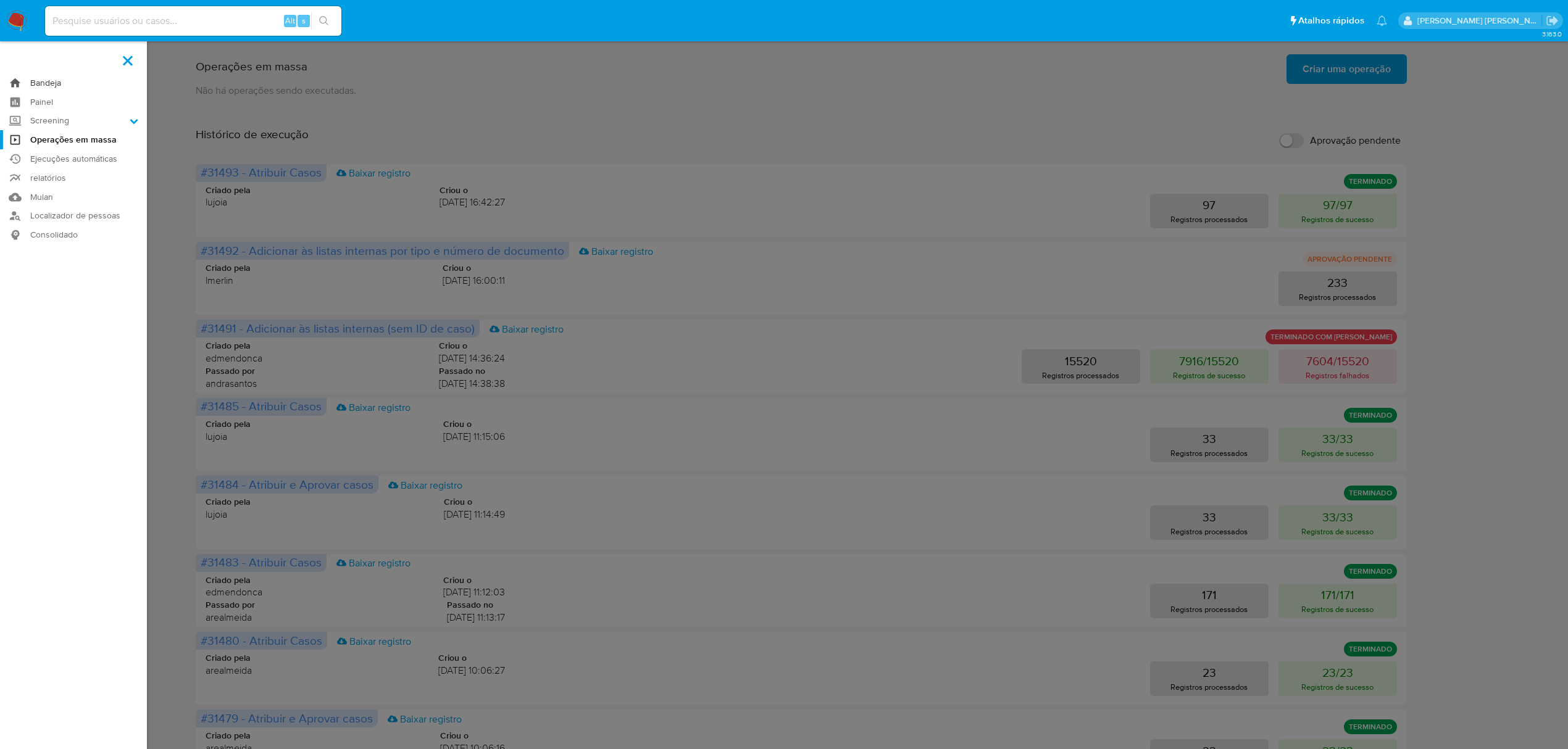
click at [43, 77] on link "Bandeja" at bounding box center [73, 83] width 147 height 19
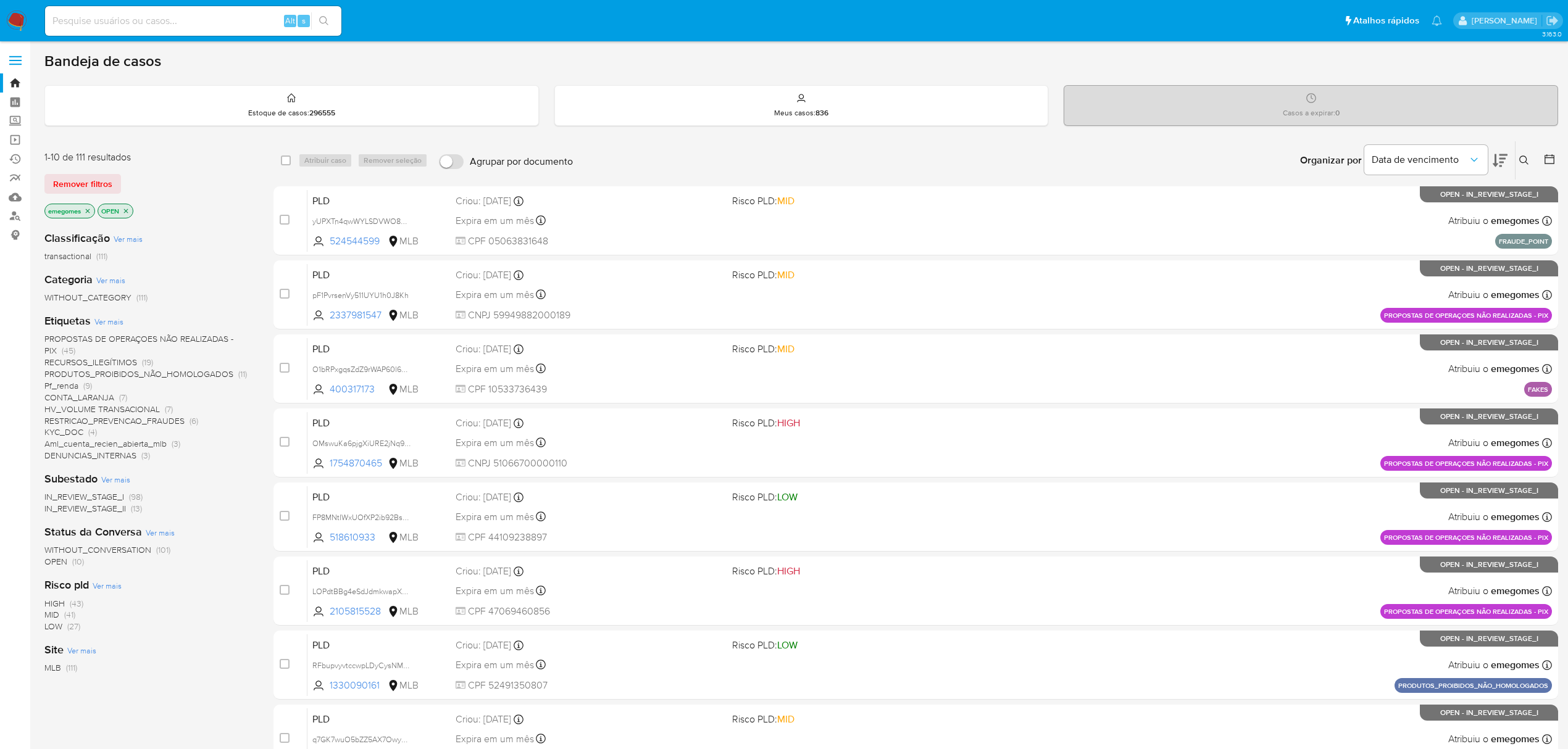
click at [93, 406] on span "HV_VOLUME TRANSACIONAL" at bounding box center [102, 409] width 115 height 12
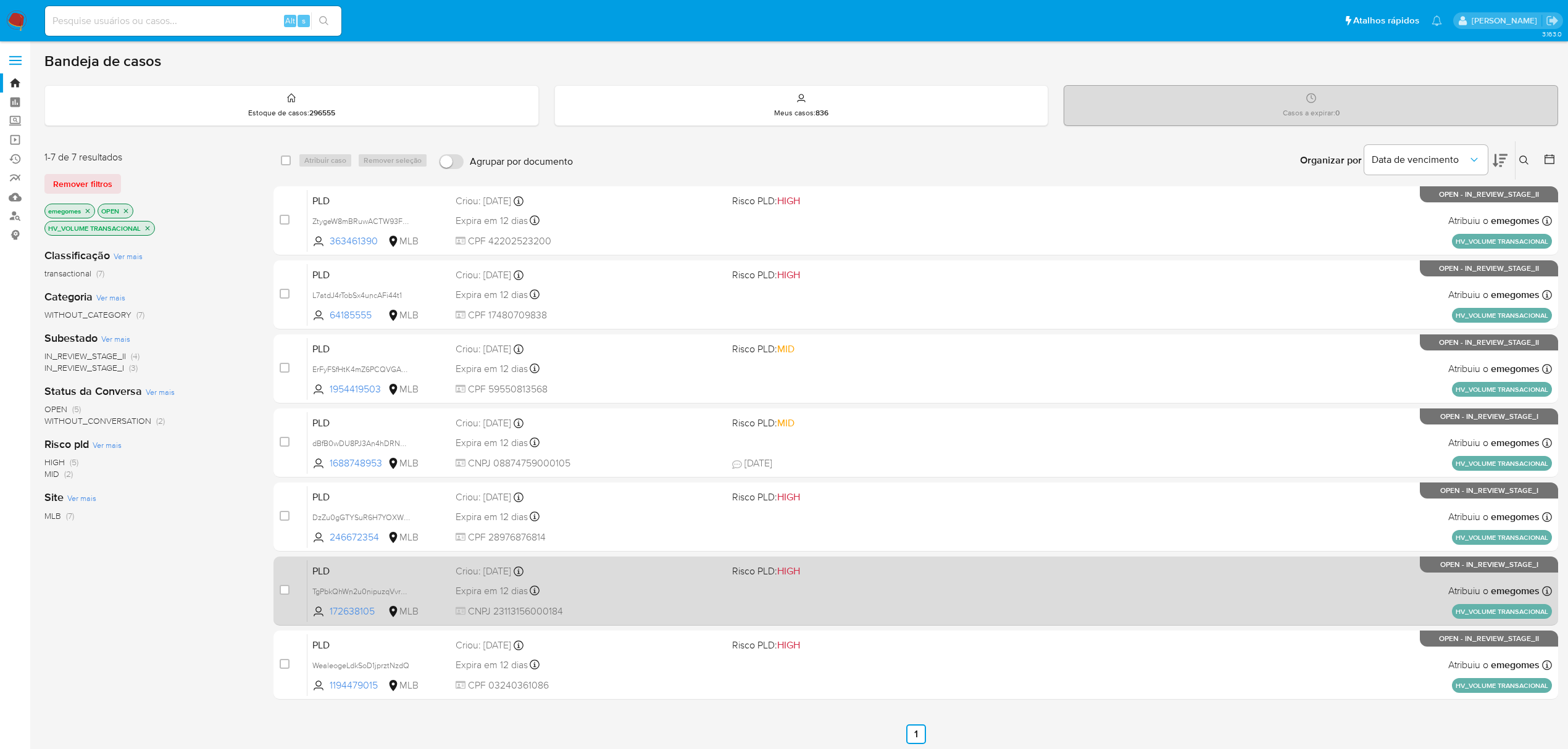
click at [639, 590] on div "Expira em 12 dias Expira em [DATE] 17:20:19" at bounding box center [588, 590] width 266 height 17
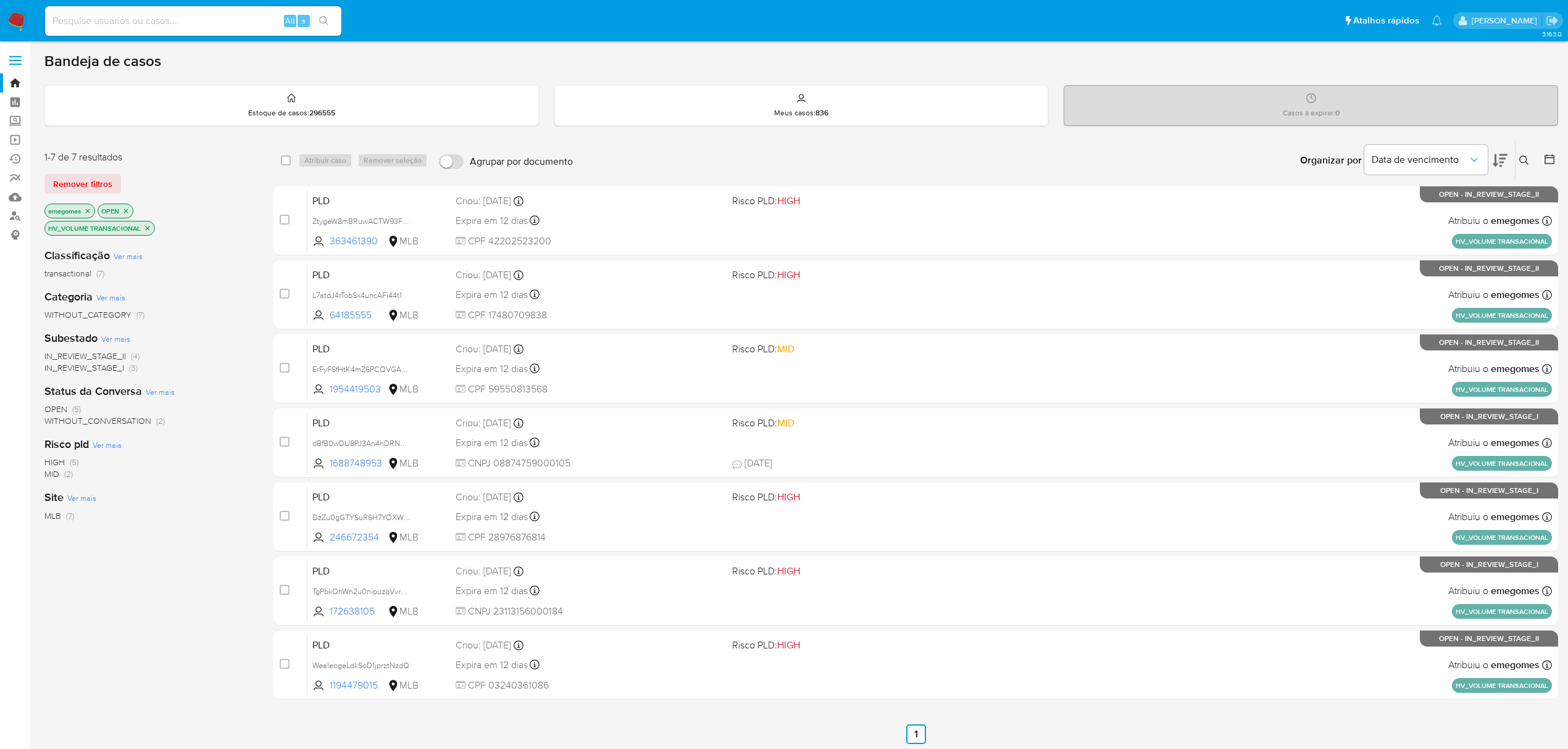
click at [242, 245] on div "Classificação Ver mais transactional (7) Categoria Ver mais WITHOUT_CATEGORY (7…" at bounding box center [149, 448] width 210 height 420
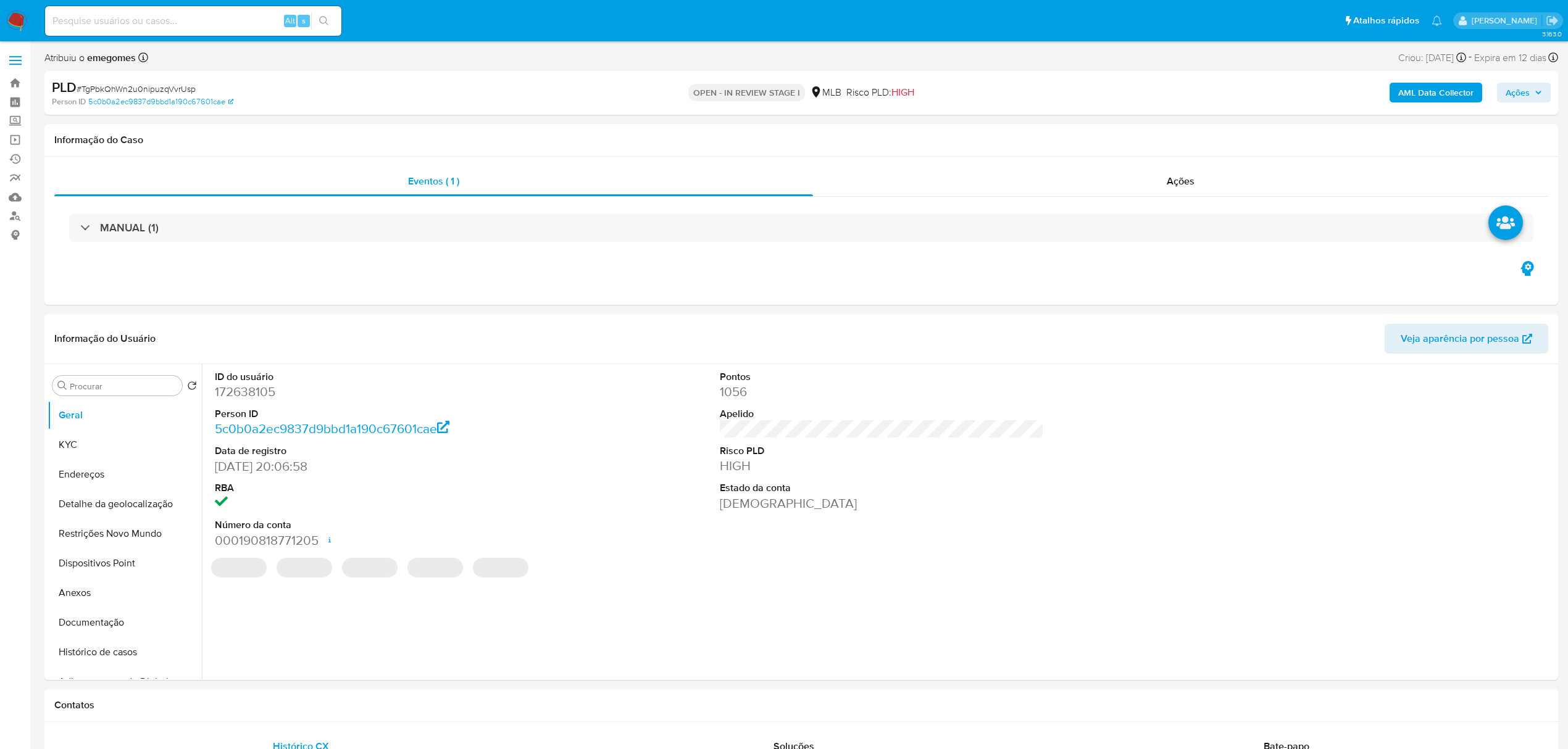
select select "10"
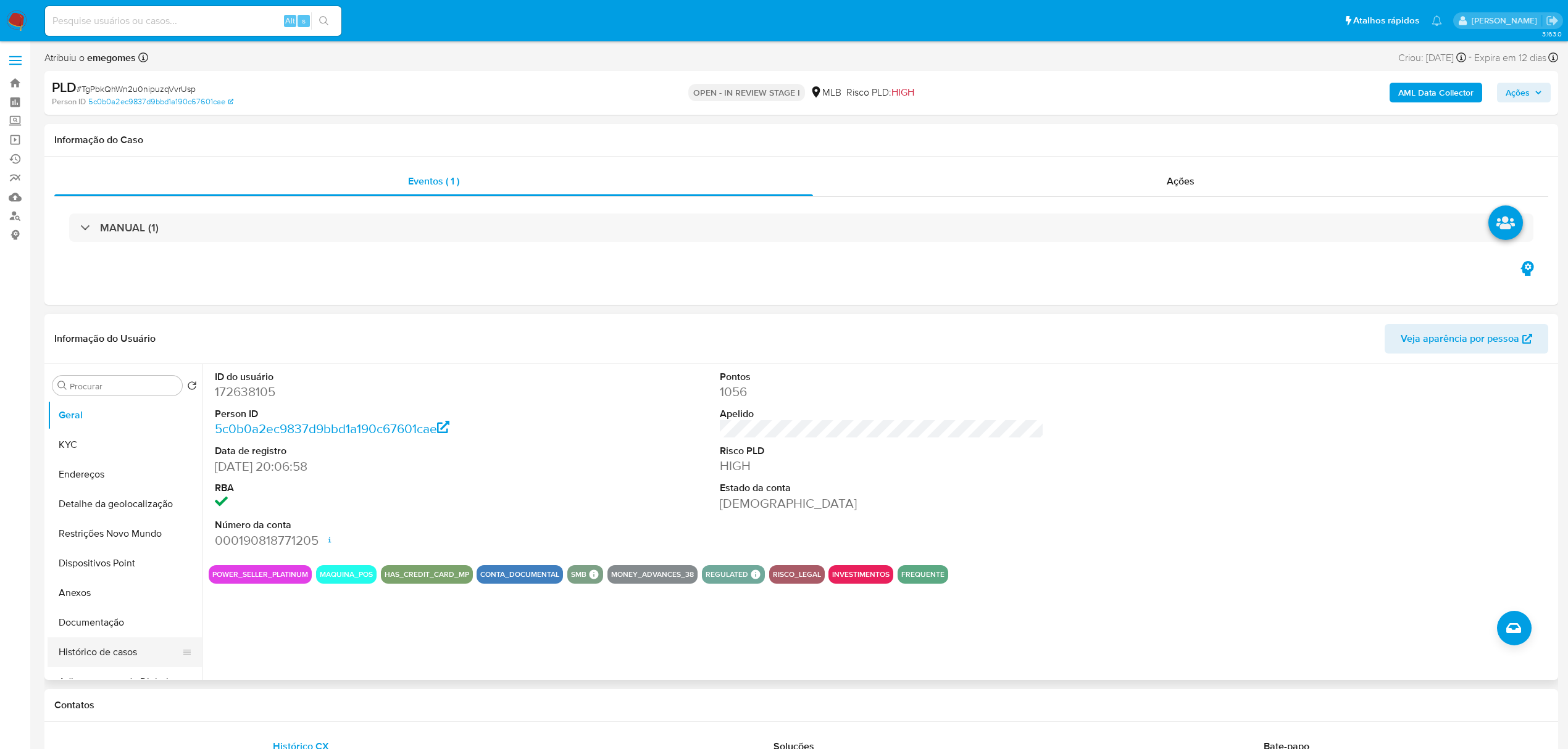
click at [141, 660] on button "Histórico de casos" at bounding box center [119, 652] width 144 height 30
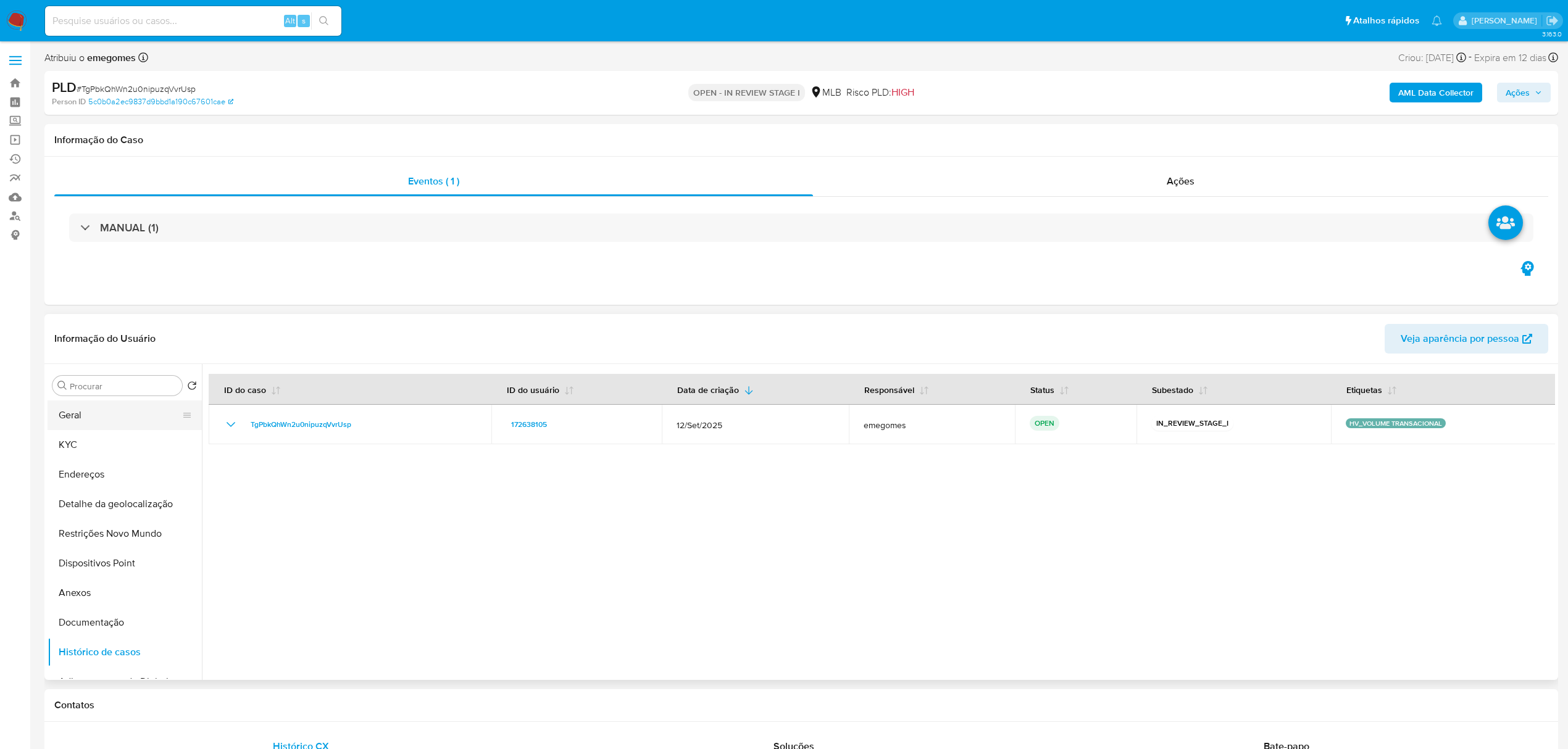
click at [86, 417] on button "Geral" at bounding box center [119, 416] width 144 height 30
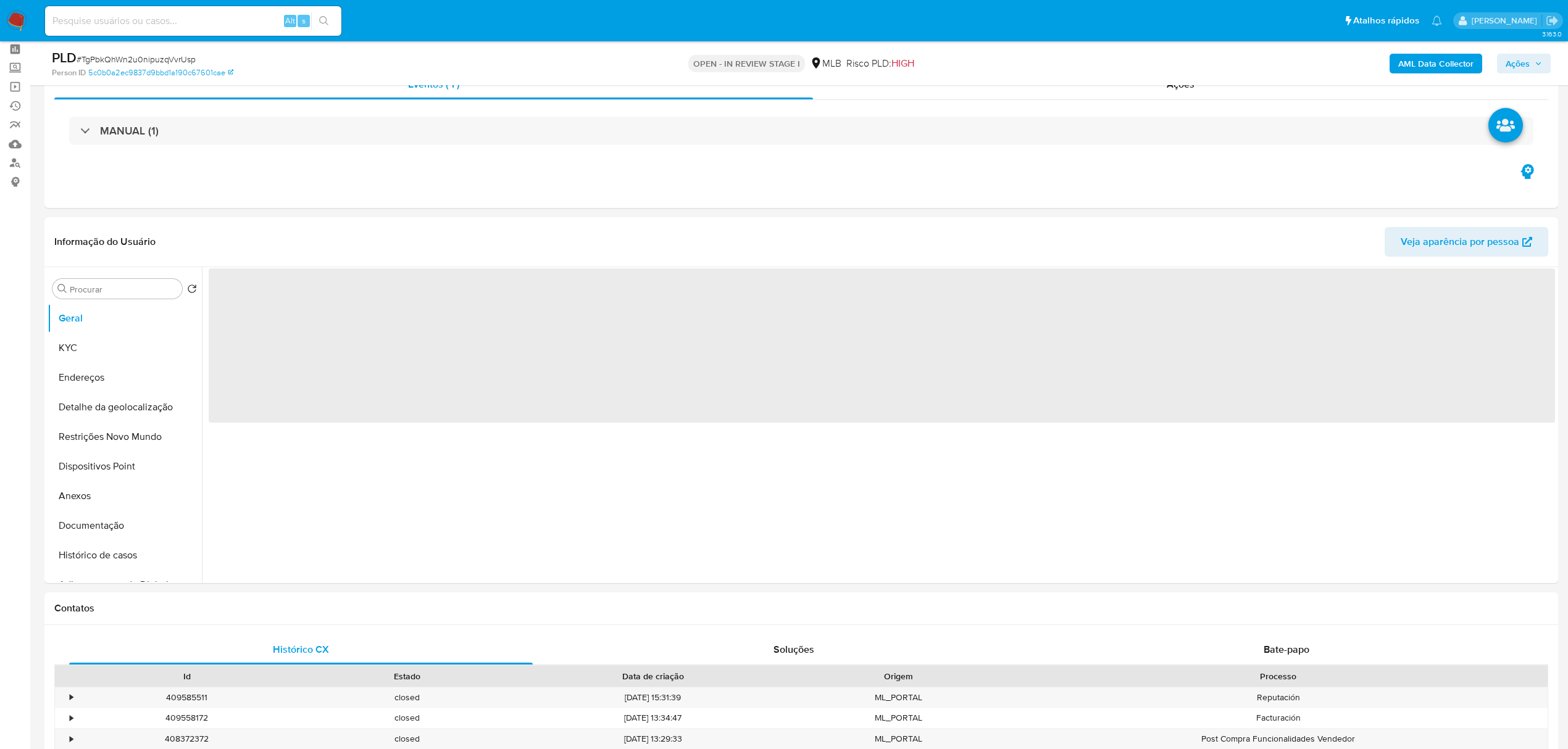
scroll to position [82, 0]
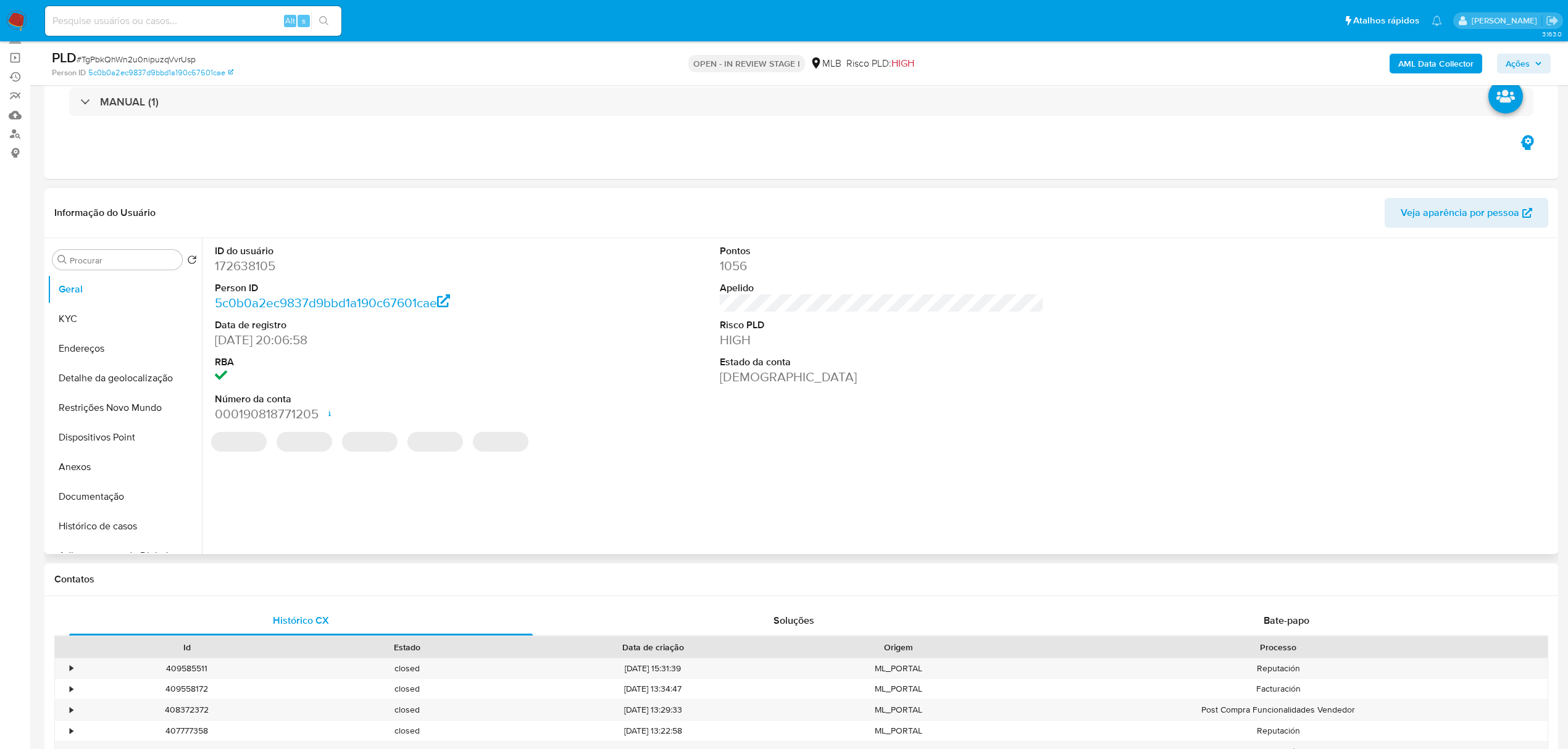
click at [295, 194] on div "Informação do Usuário Veja aparência por pessoa" at bounding box center [801, 213] width 1514 height 50
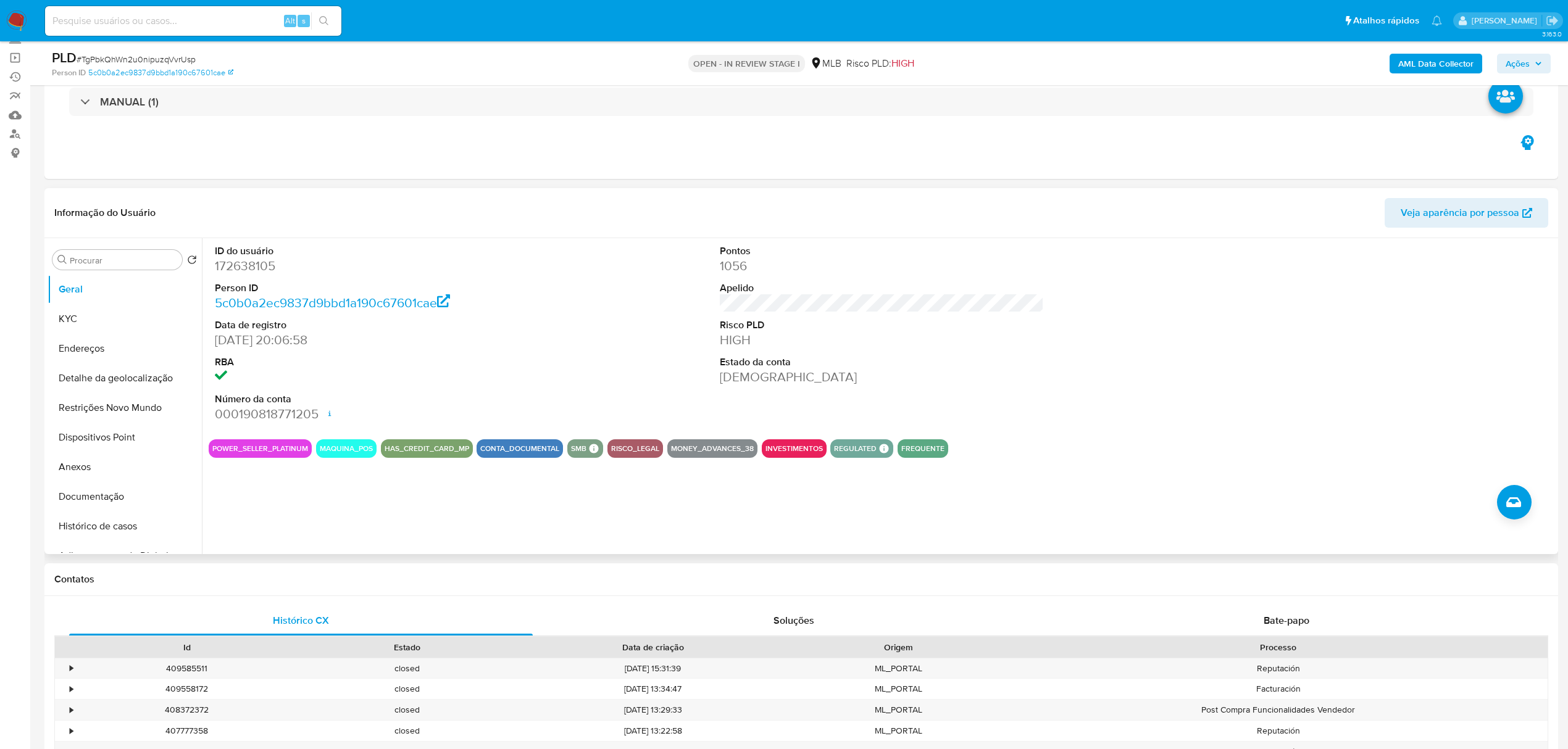
click at [295, 194] on div "Informação do Usuário Veja aparência por pessoa" at bounding box center [801, 213] width 1514 height 50
click at [115, 317] on button "KYC" at bounding box center [119, 320] width 144 height 30
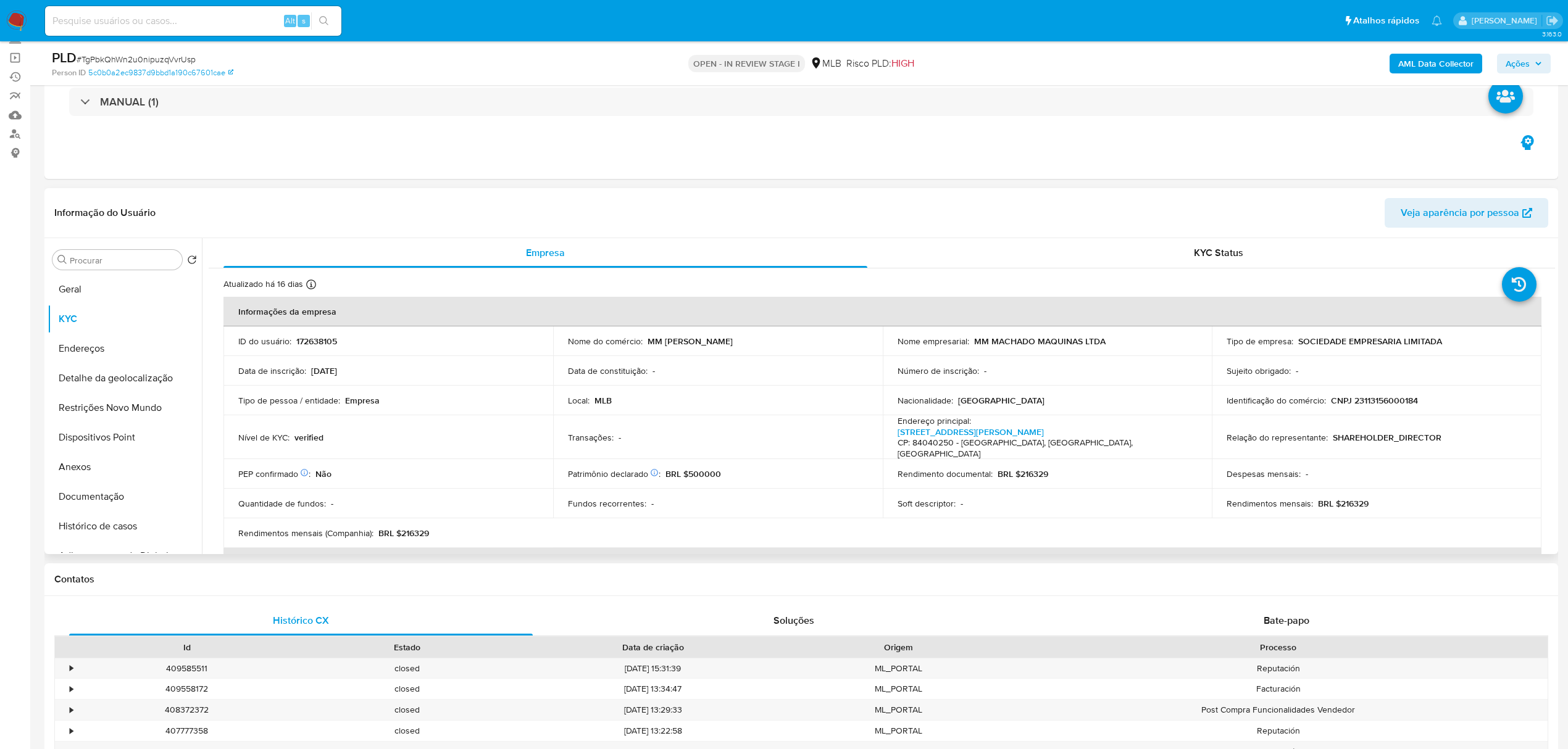
click at [251, 210] on header "Informação do Usuário Veja aparência por pessoa" at bounding box center [801, 213] width 1494 height 30
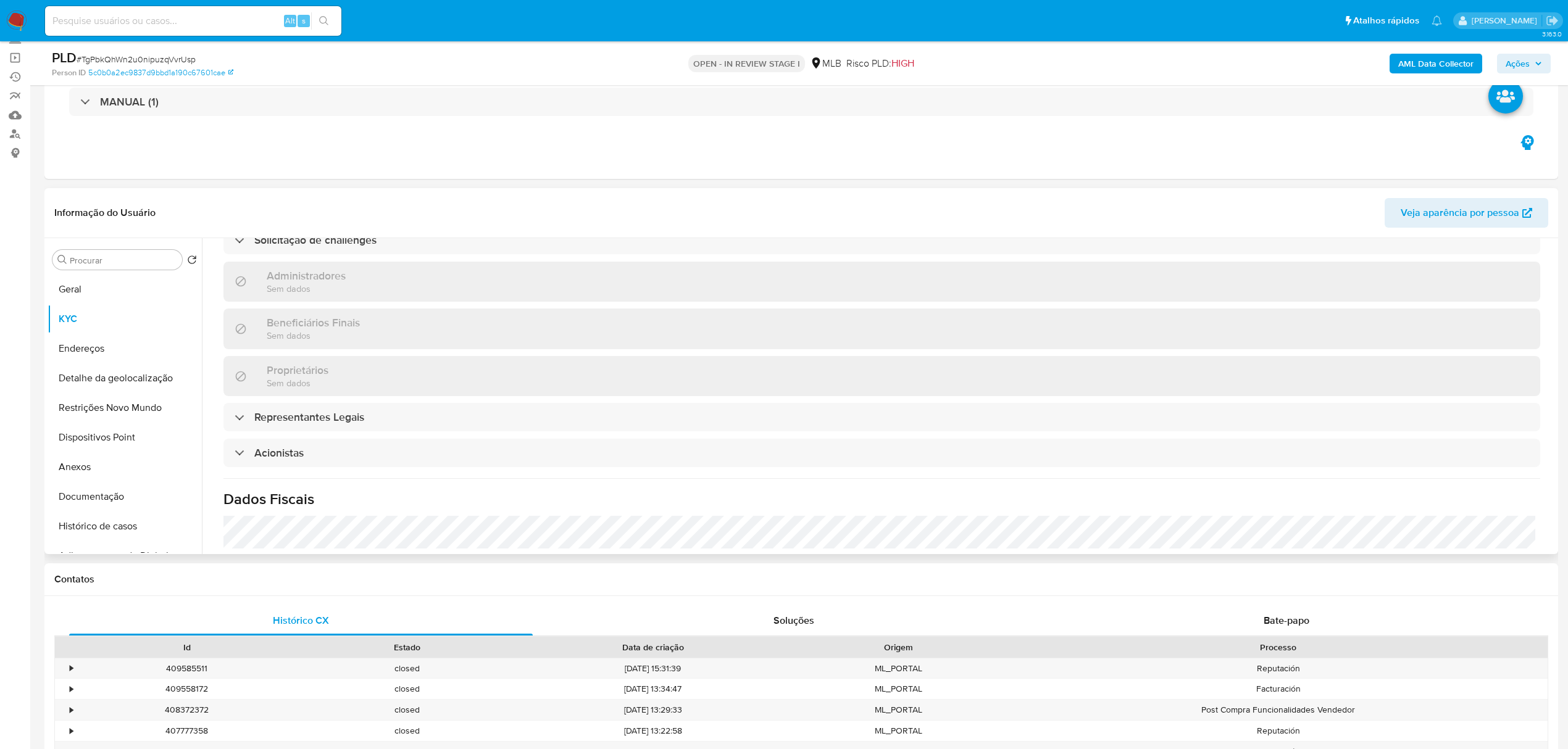
scroll to position [546, 0]
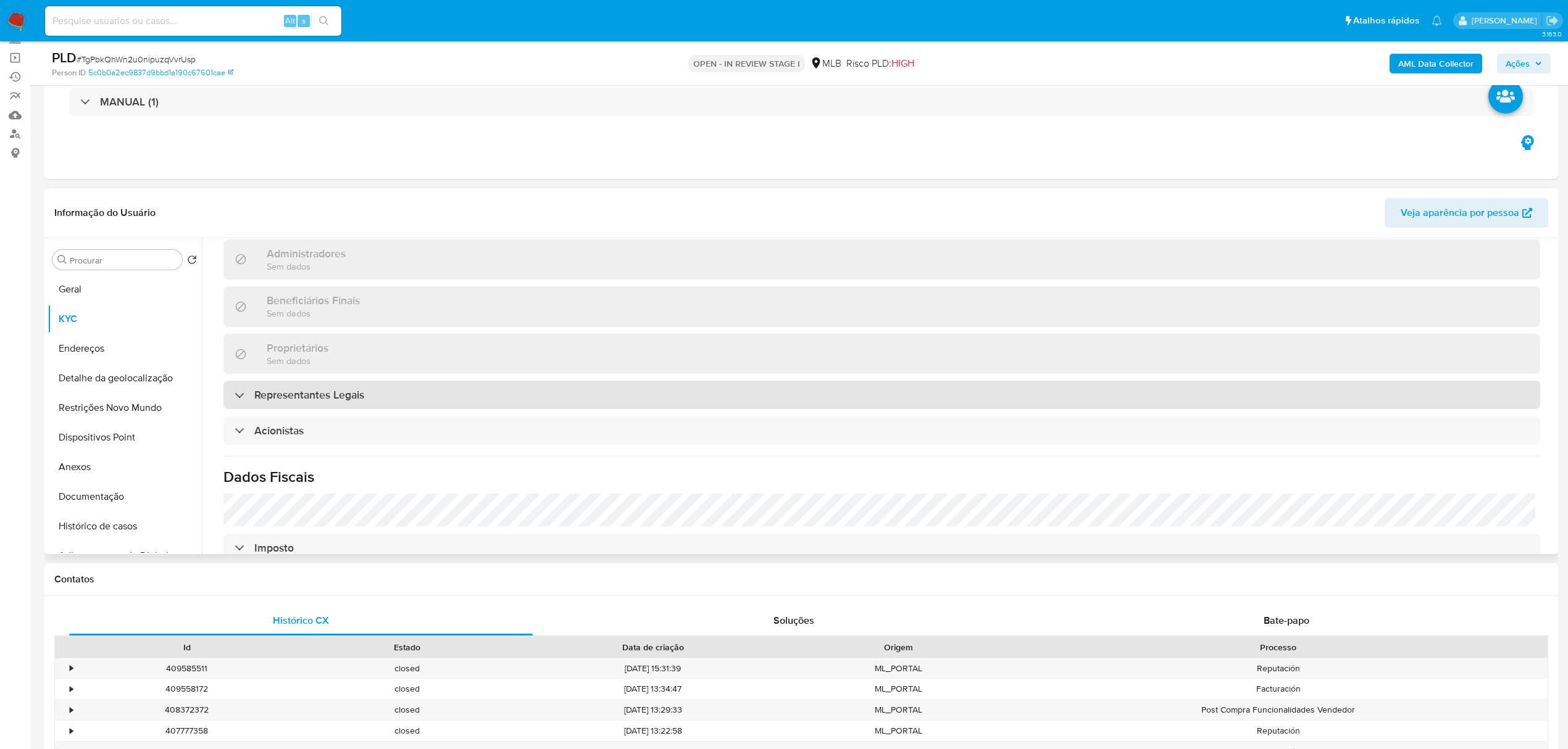
click at [390, 381] on div "Representantes Legais" at bounding box center [882, 395] width 1317 height 29
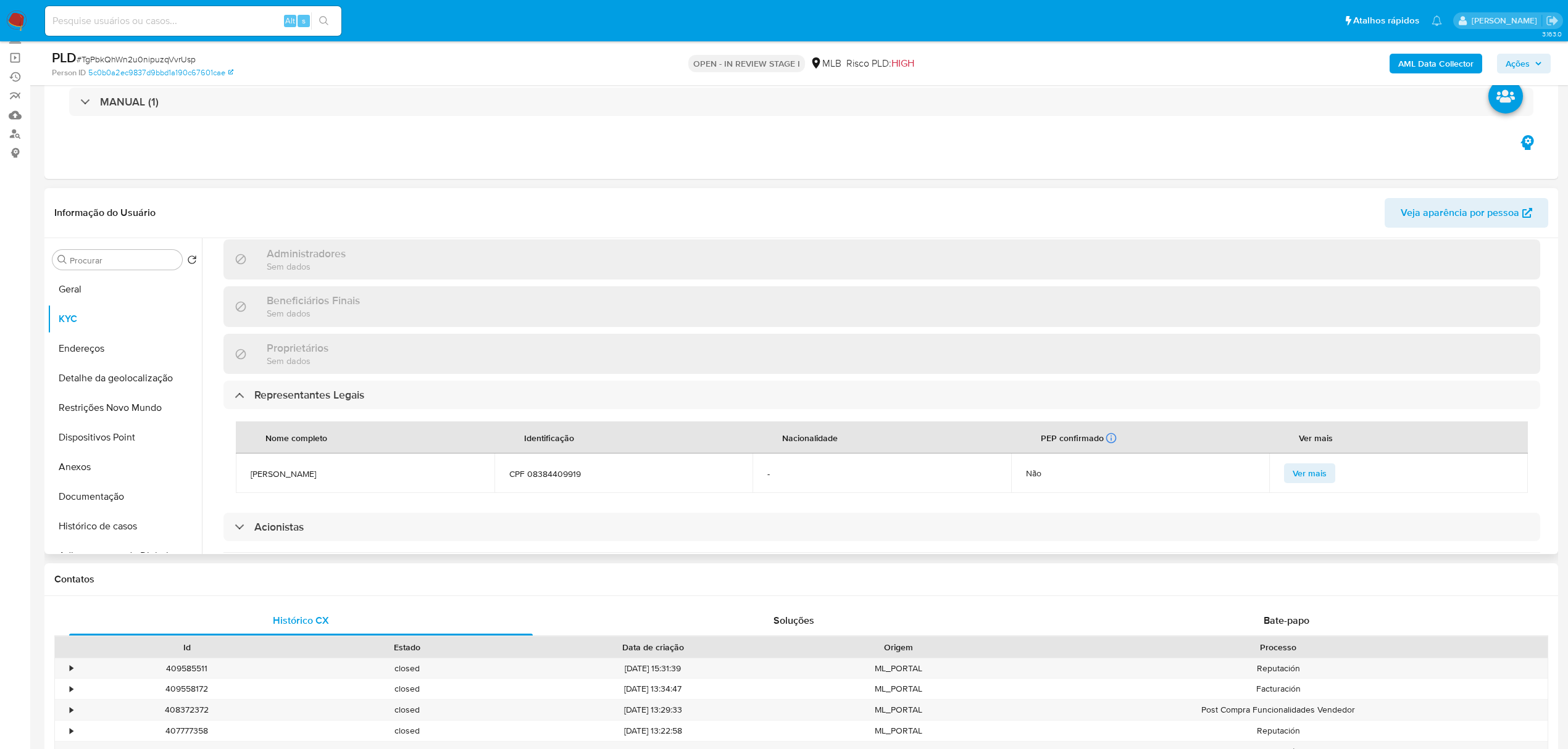
click at [402, 454] on td "LUAN GUILHERME MACHADO" at bounding box center [365, 473] width 258 height 39
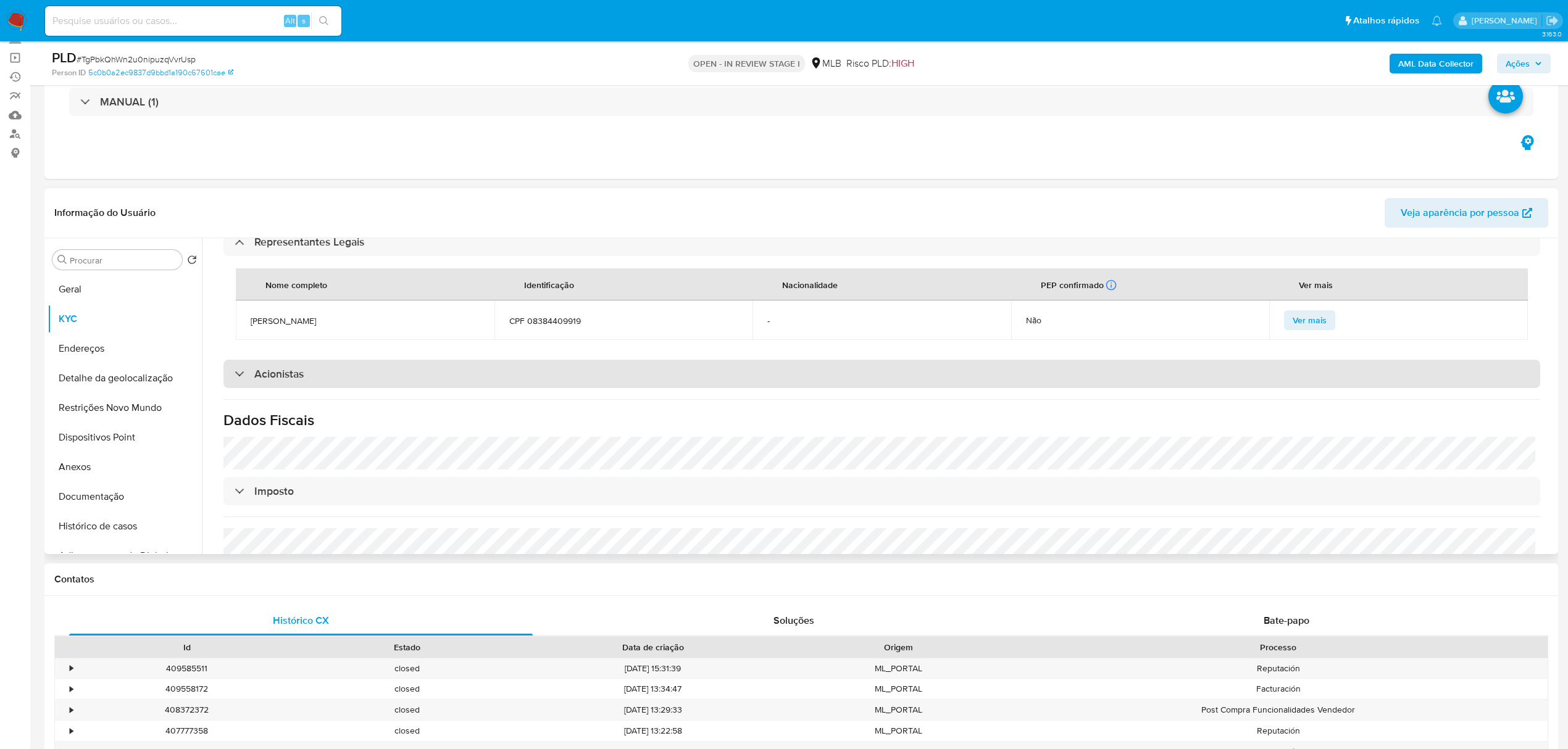
scroll to position [711, 0]
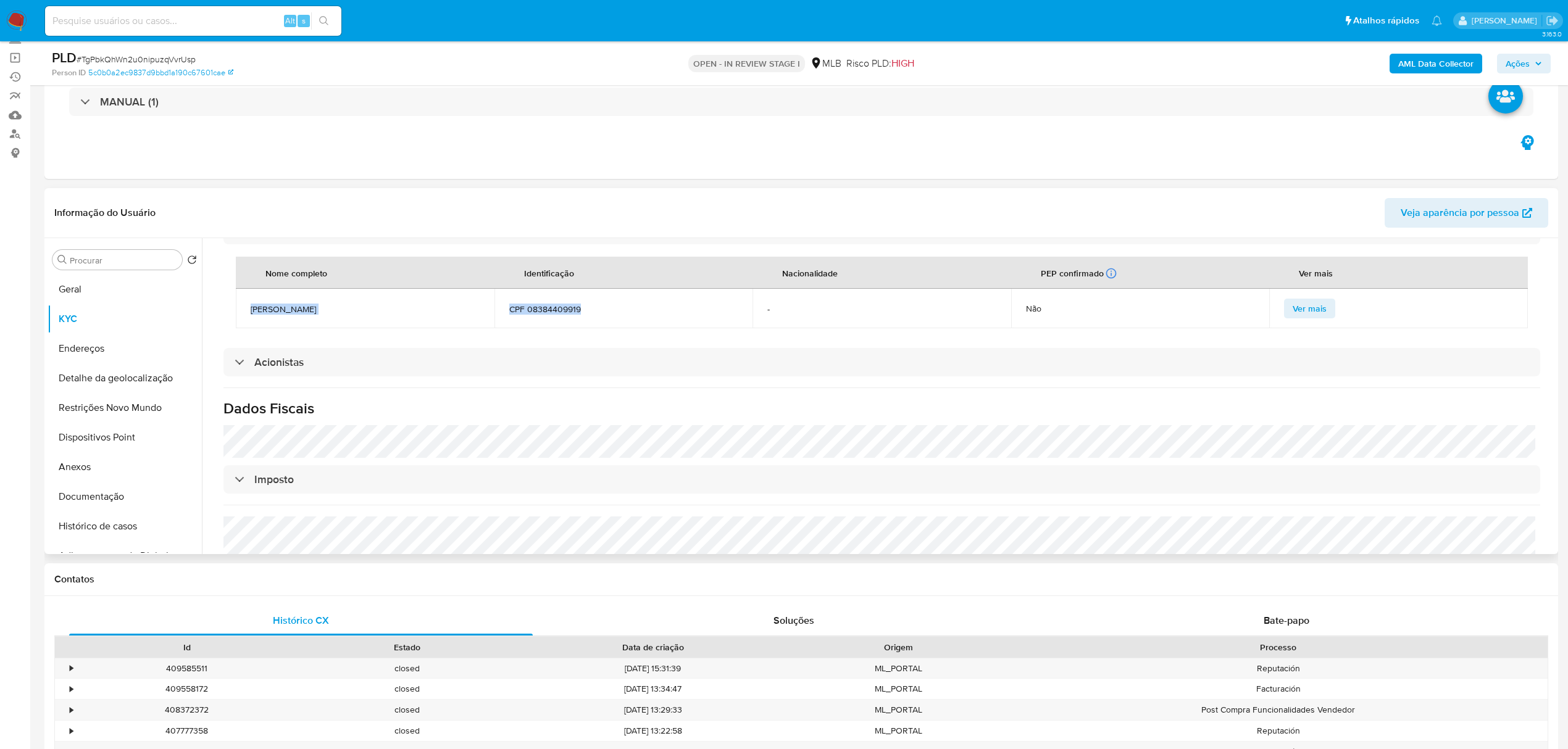
drag, startPoint x: 595, startPoint y: 279, endPoint x: 245, endPoint y: 282, distance: 350.0
click at [245, 289] on tr "LUAN GUILHERME MACHADO CPF 08384409919 - Não Ver mais" at bounding box center [882, 308] width 1292 height 39
copy tr "LUAN GUILHERME MACHADO CPF 08384409919"
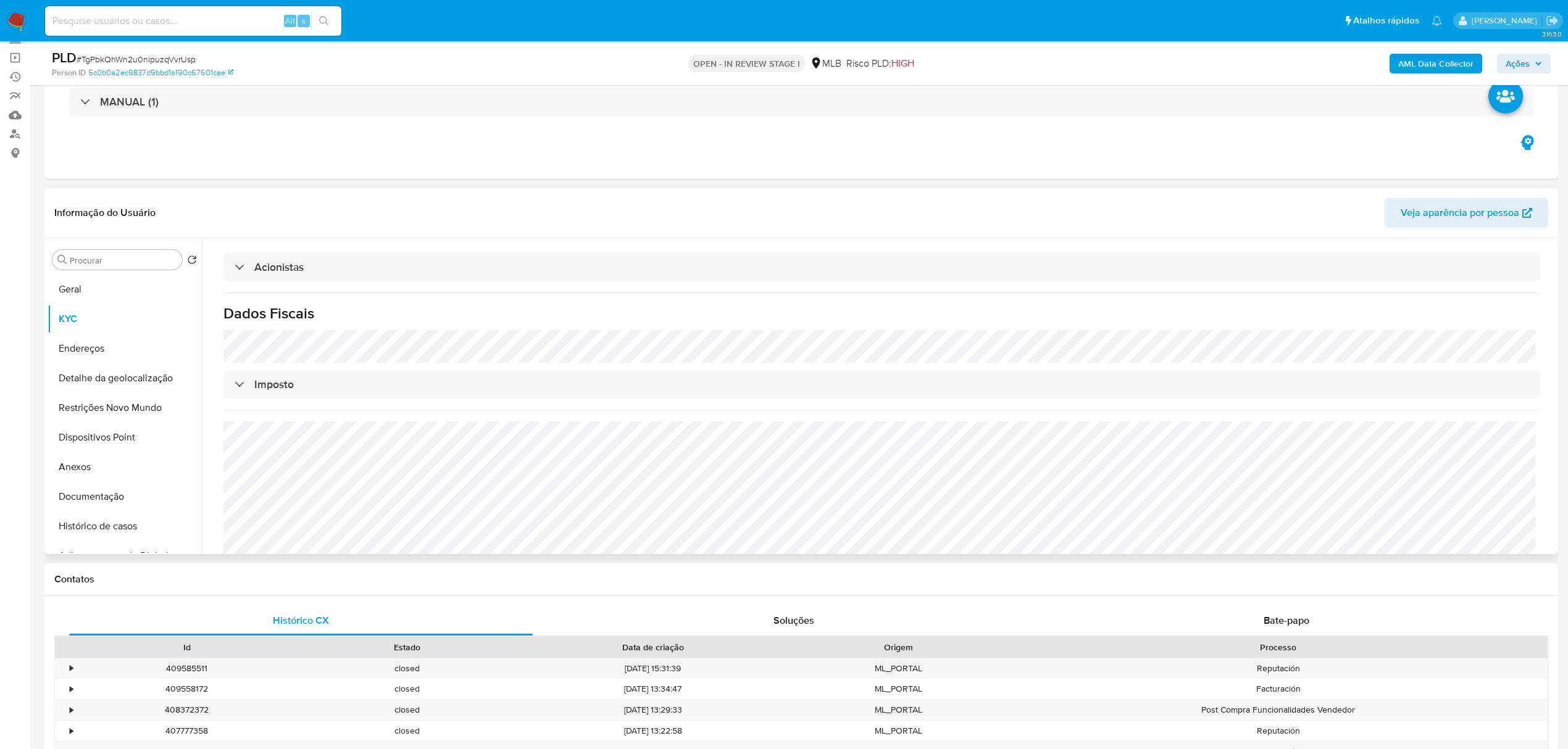
scroll to position [807, 0]
click at [105, 343] on button "Endereços" at bounding box center [119, 349] width 144 height 30
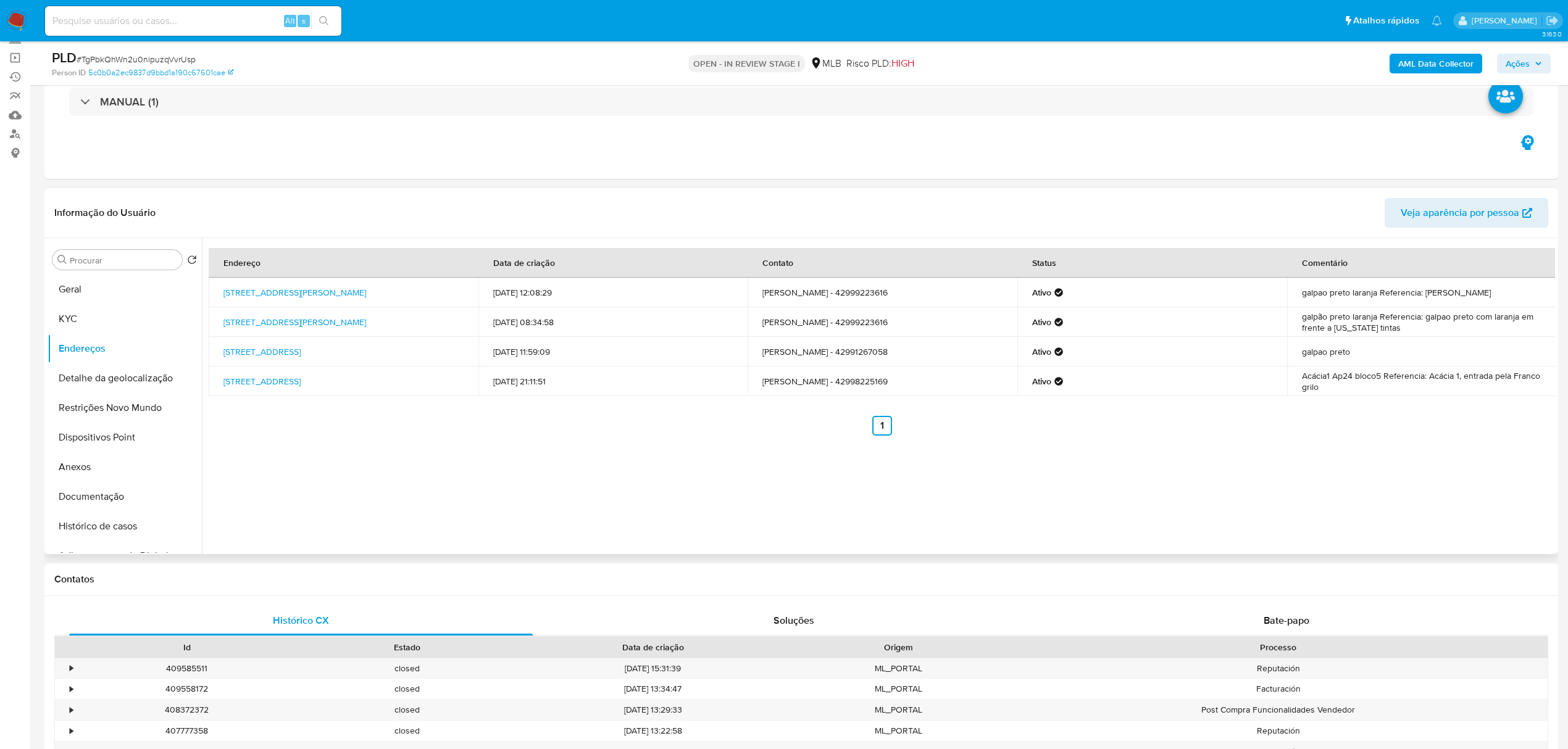
click at [284, 189] on div "Informação do Usuário Veja aparência por pessoa" at bounding box center [801, 213] width 1514 height 50
click at [112, 381] on button "Detalhe da geolocalização" at bounding box center [119, 378] width 144 height 30
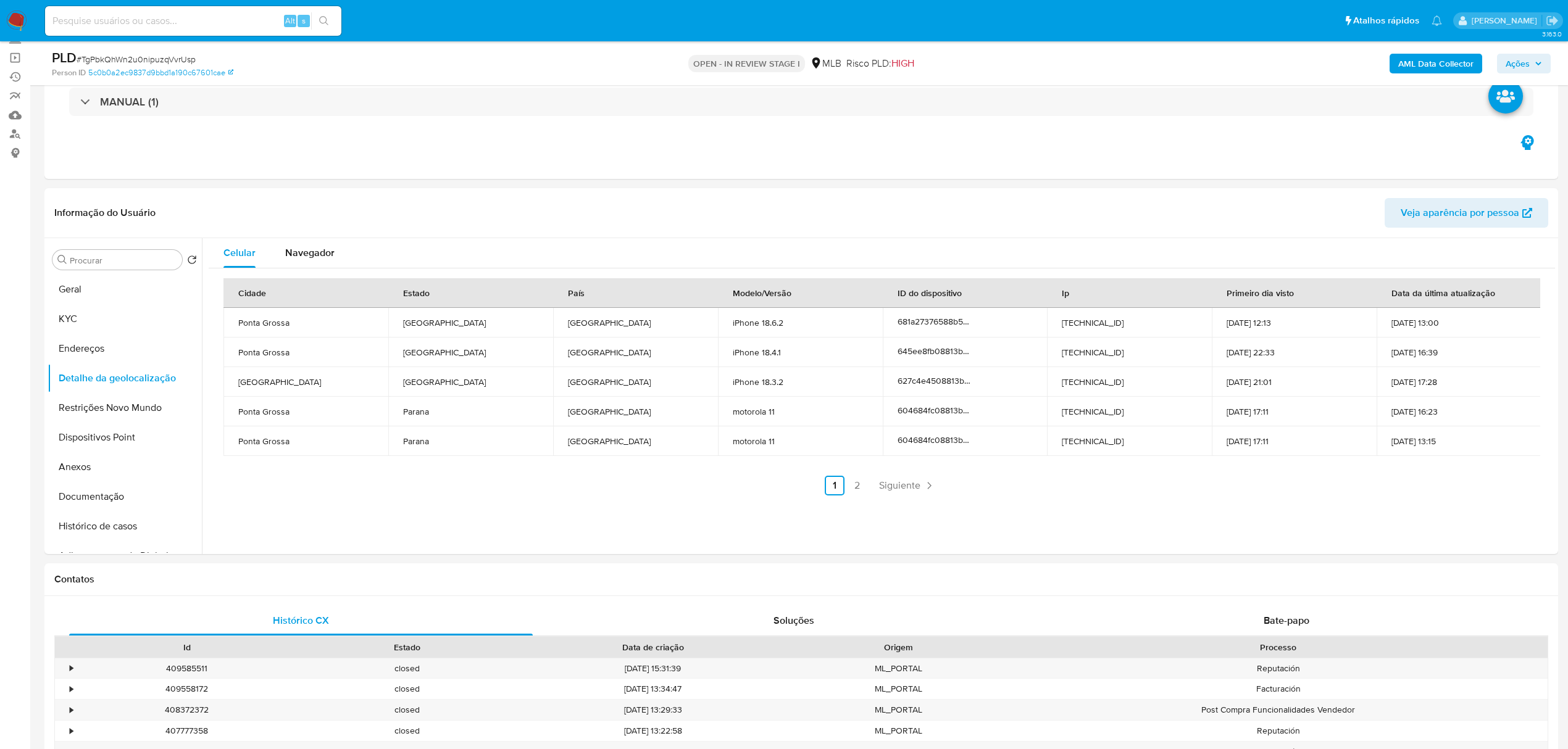
click at [112, 406] on button "Restrições Novo Mundo" at bounding box center [119, 408] width 144 height 30
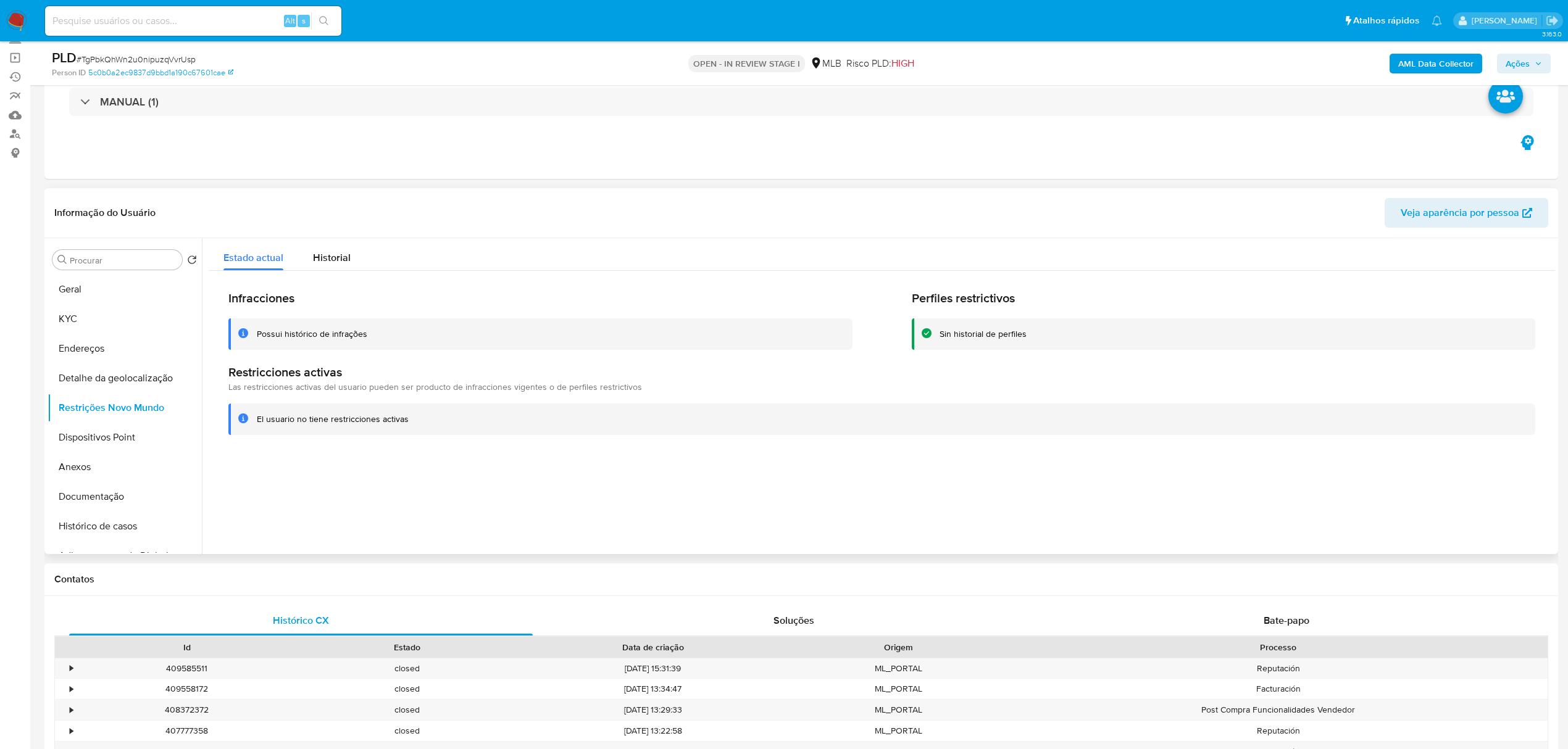
click at [284, 196] on div "Informação do Usuário Veja aparência por pessoa" at bounding box center [801, 213] width 1514 height 50
click at [104, 450] on button "Dispositivos Point" at bounding box center [119, 437] width 144 height 30
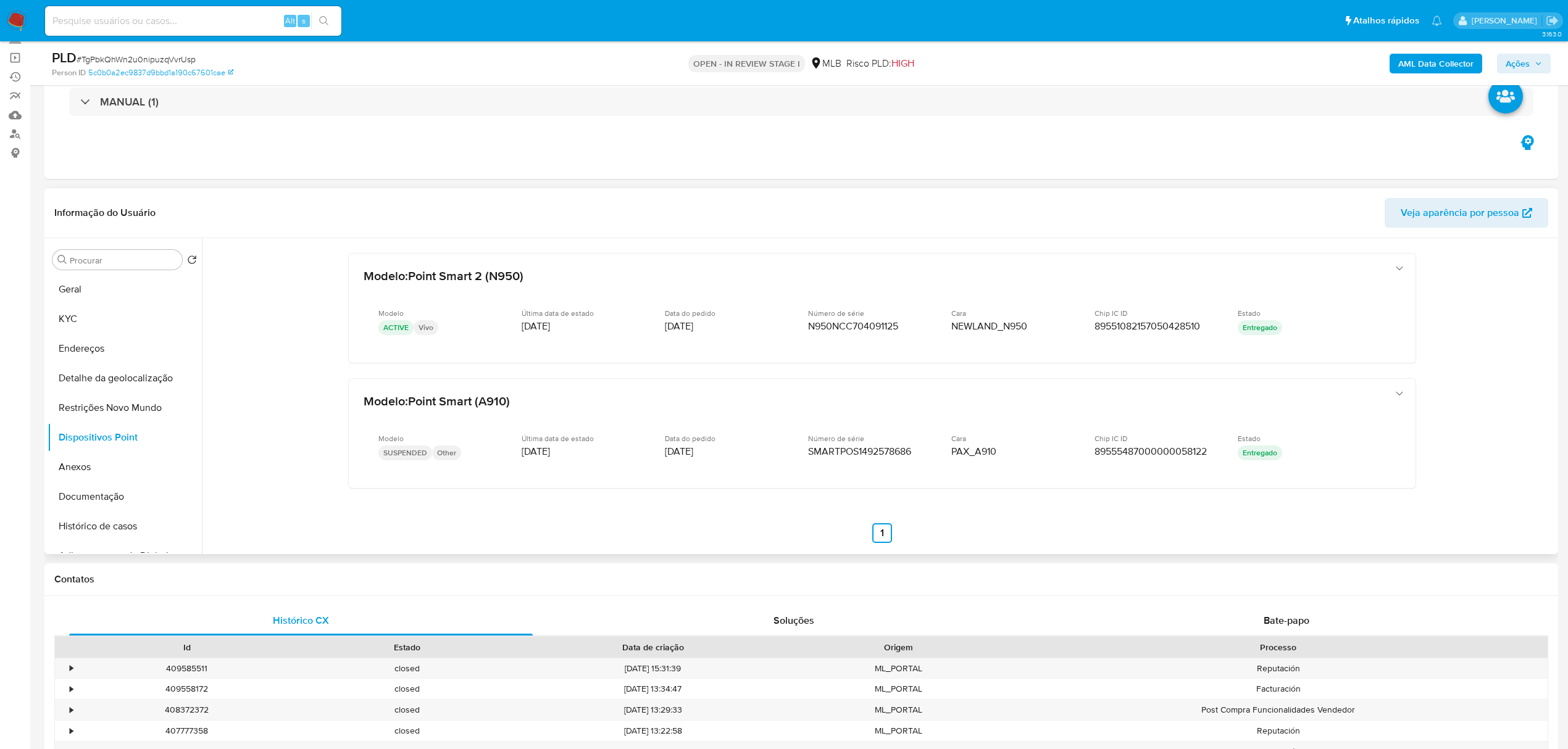
click at [321, 189] on div "Informação do Usuário Veja aparência por pessoa" at bounding box center [801, 213] width 1514 height 50
click at [68, 321] on button "KYC" at bounding box center [119, 320] width 144 height 30
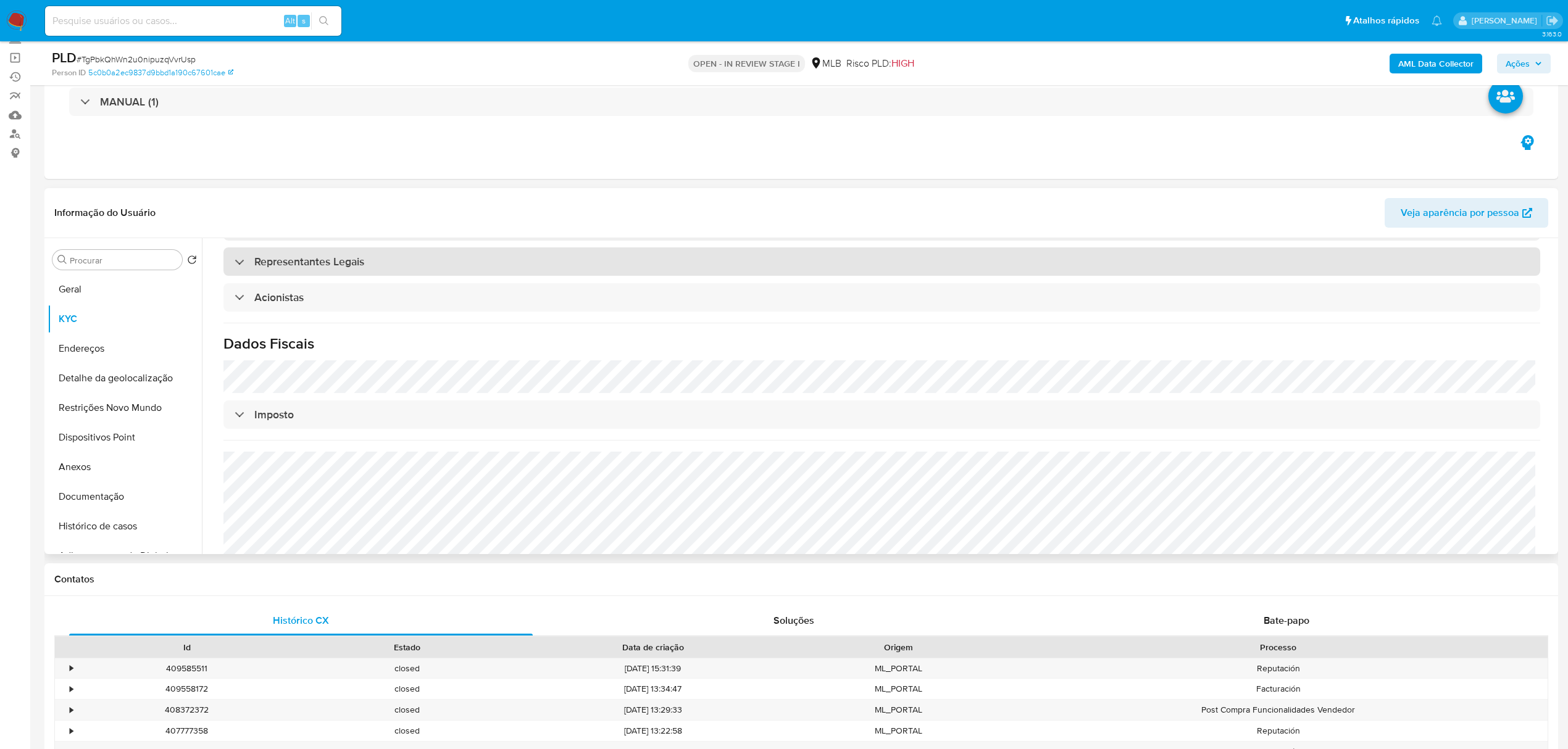
scroll to position [711, 0]
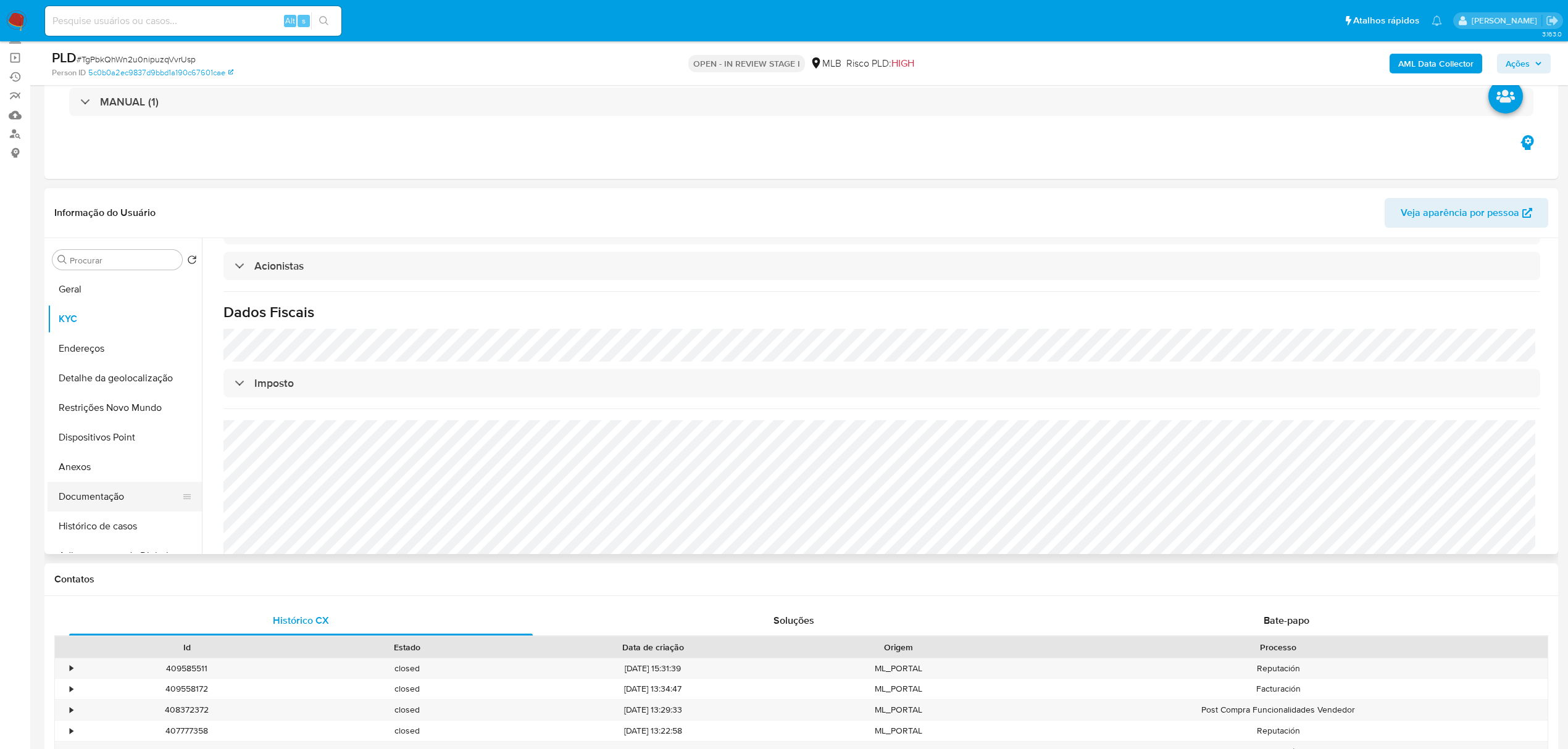
click at [105, 503] on button "Documentação" at bounding box center [119, 497] width 144 height 30
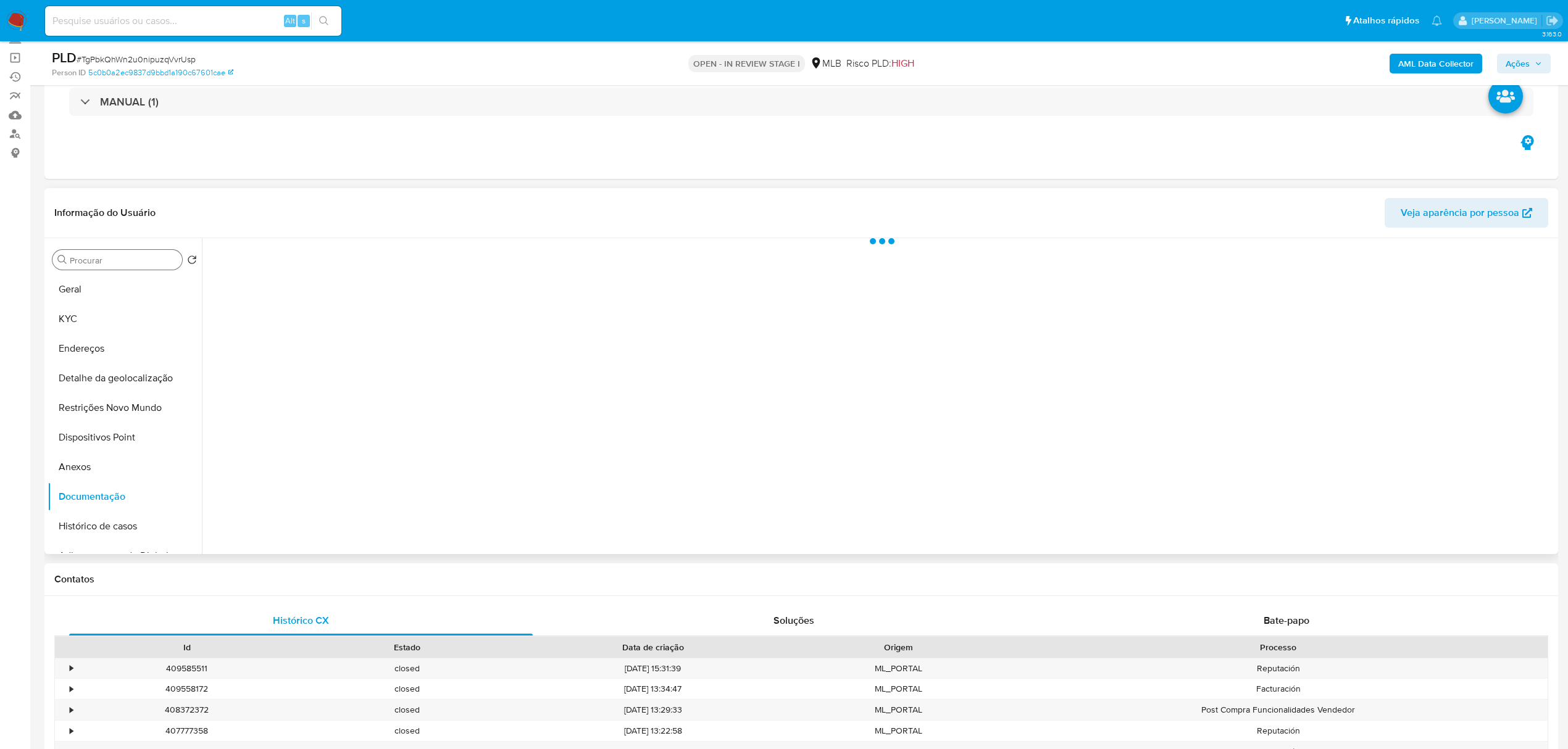
scroll to position [0, 0]
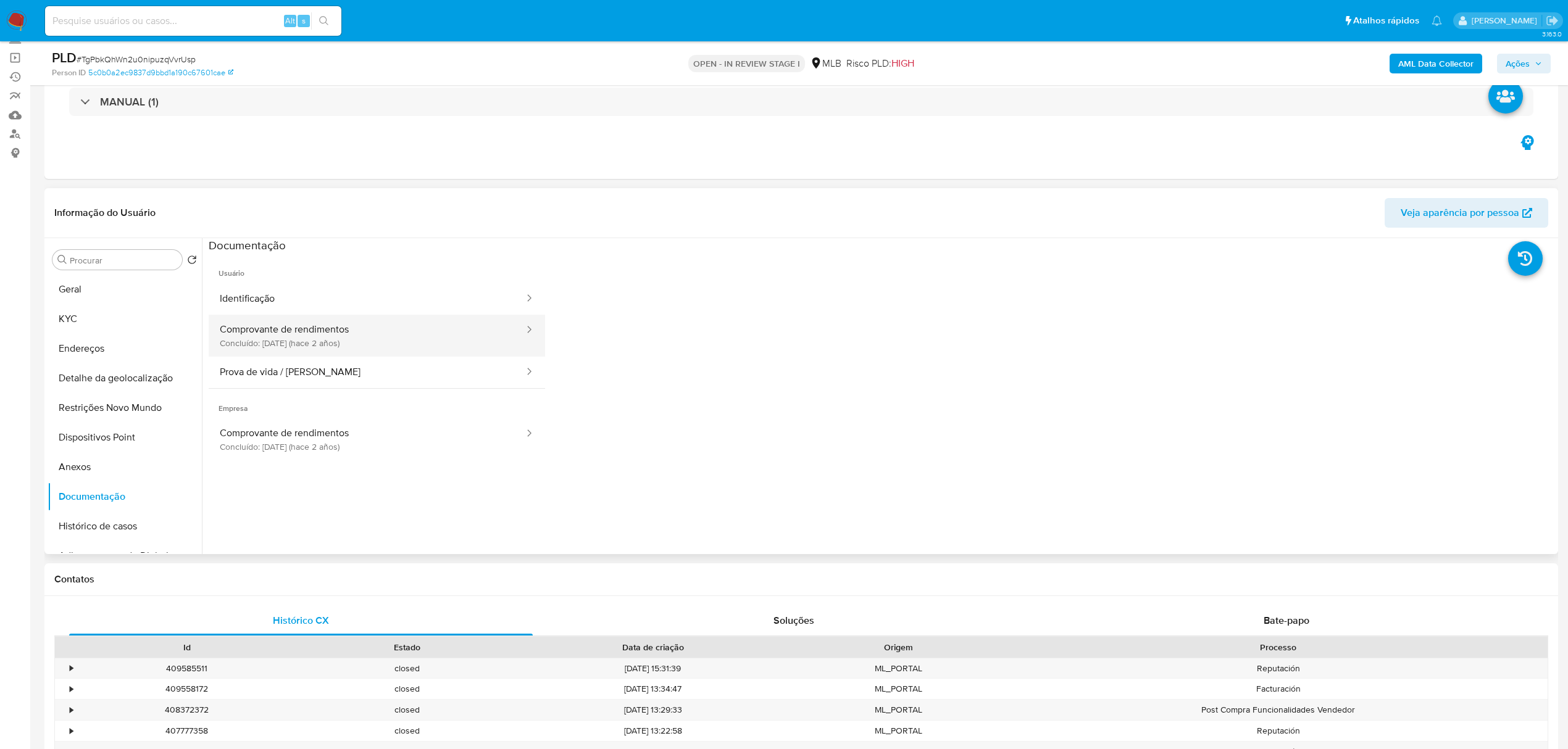
click at [339, 338] on button "Comprovante de rendimentos Concluído: 17/04/2023 (hace 2 años)" at bounding box center [367, 336] width 317 height 42
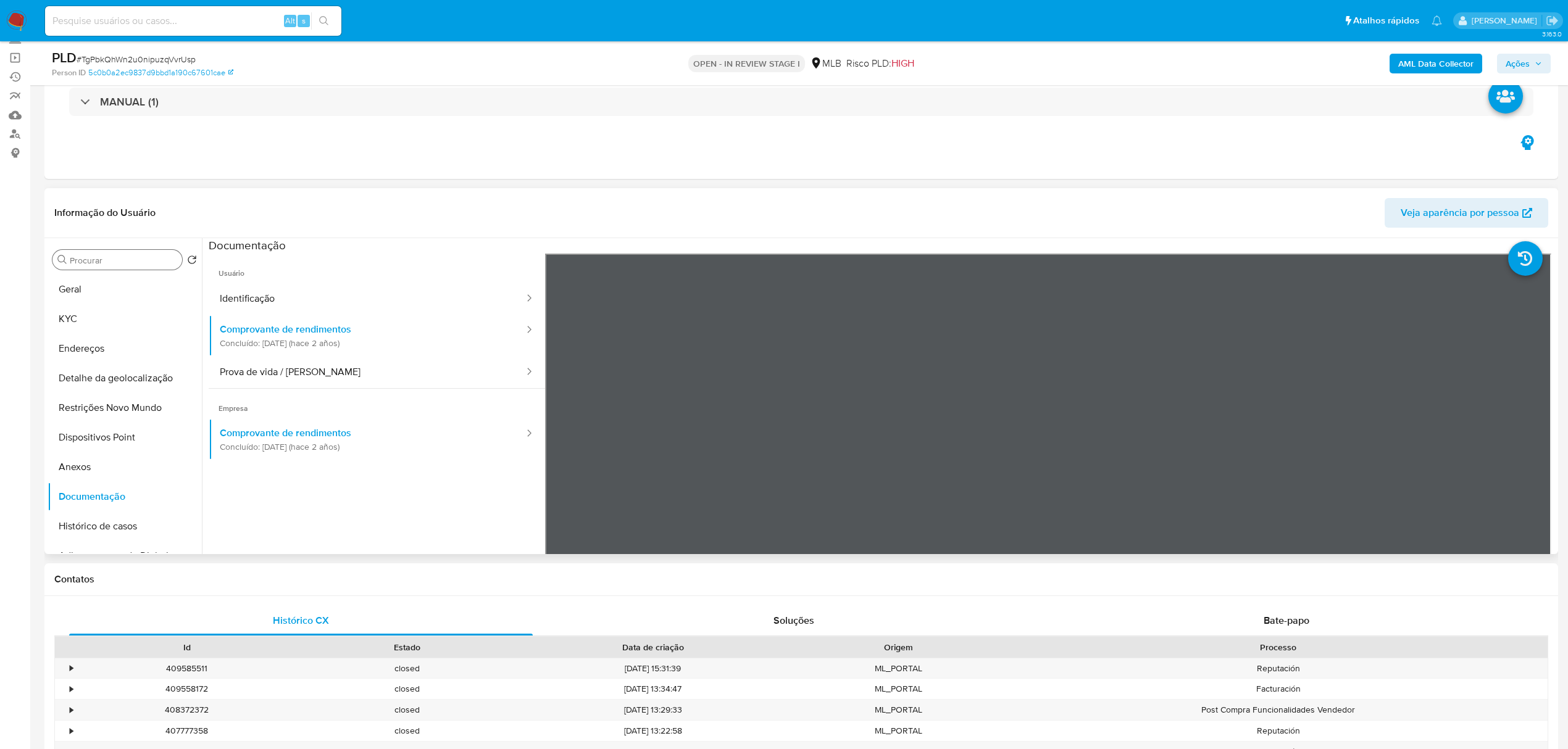
click at [123, 250] on div "Procurar" at bounding box center [117, 259] width 129 height 20
click at [121, 266] on div "Procurar" at bounding box center [117, 259] width 129 height 20
click at [127, 262] on input "Procurar" at bounding box center [123, 260] width 107 height 11
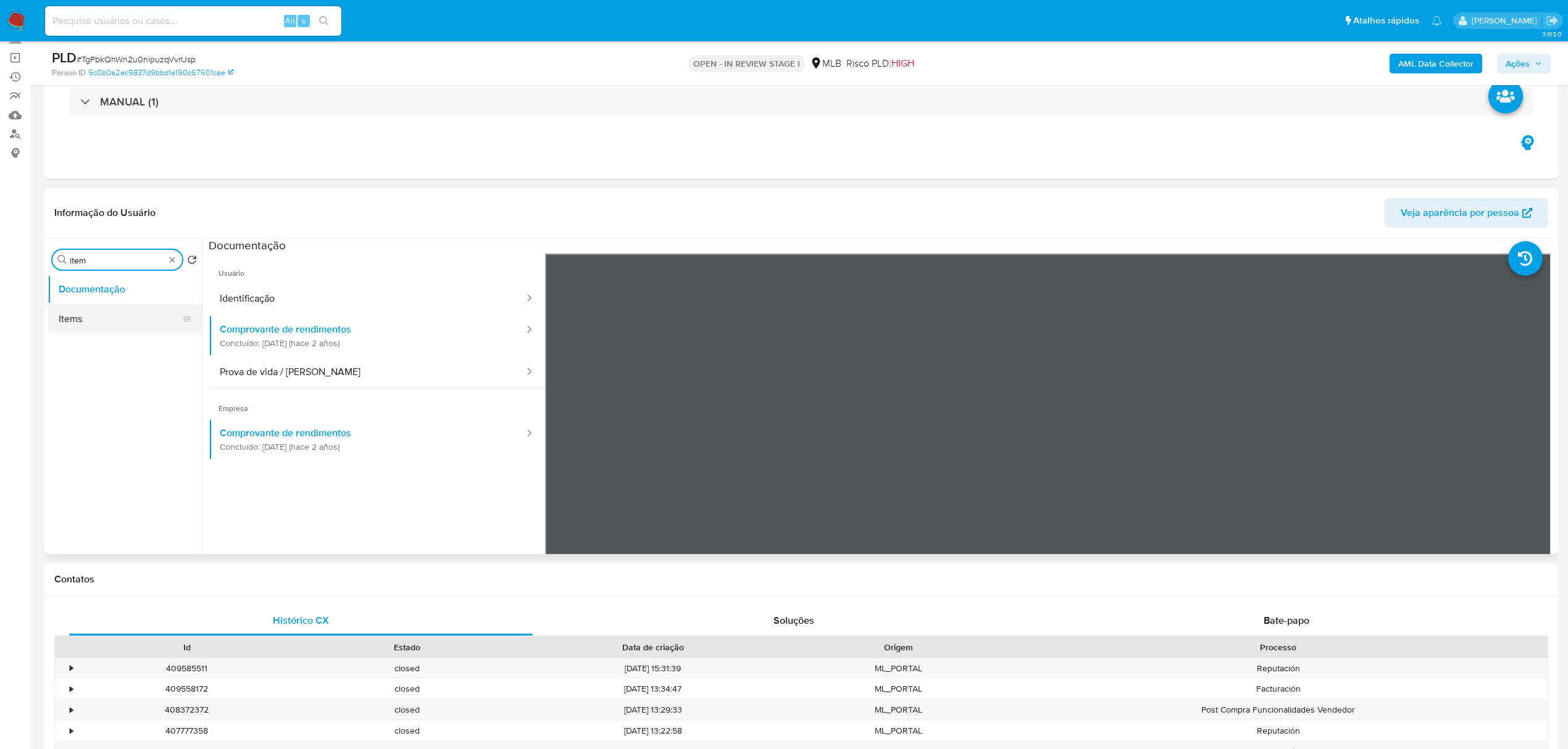
type input "item"
click at [87, 312] on button "Items" at bounding box center [119, 320] width 144 height 30
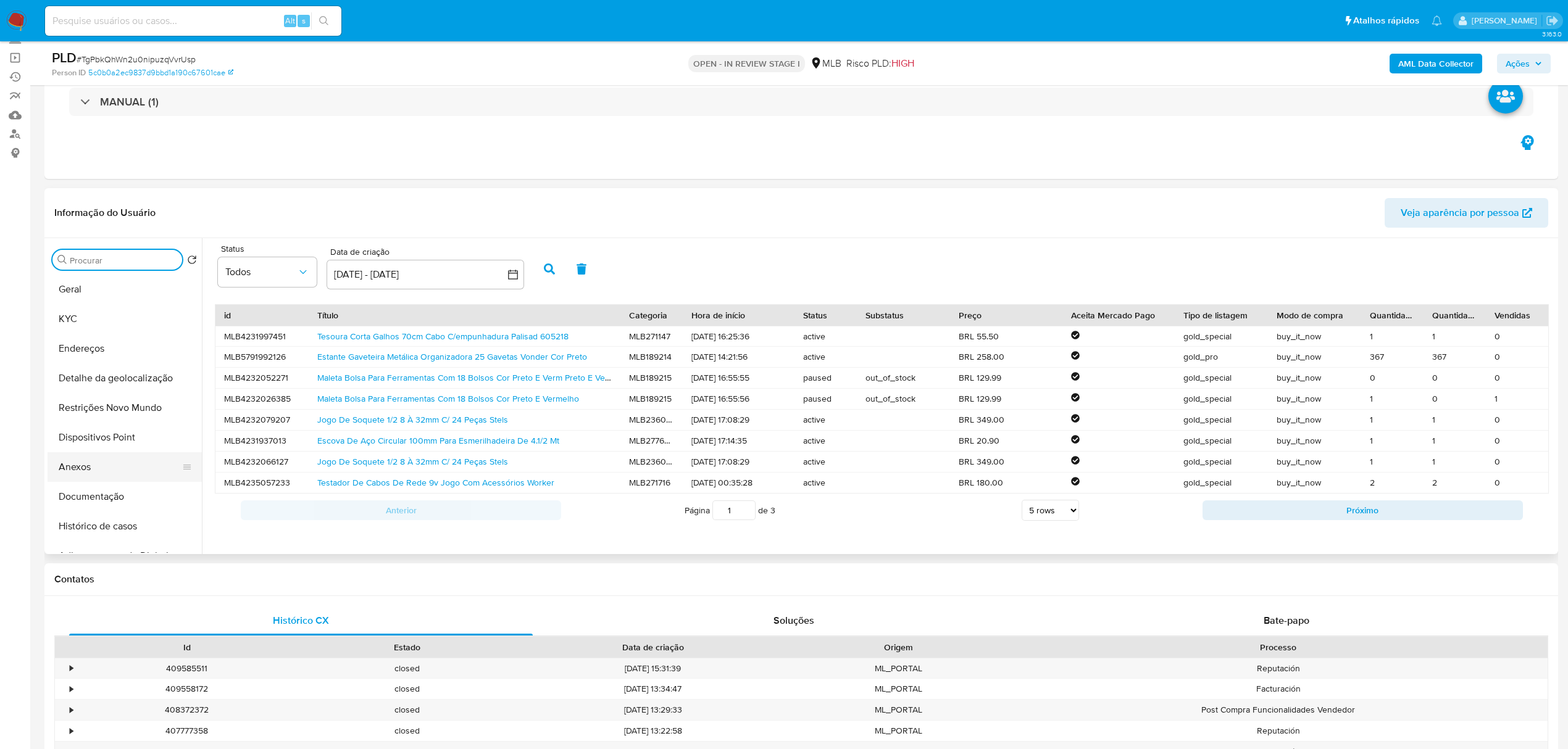
click at [83, 463] on button "Anexos" at bounding box center [119, 467] width 144 height 30
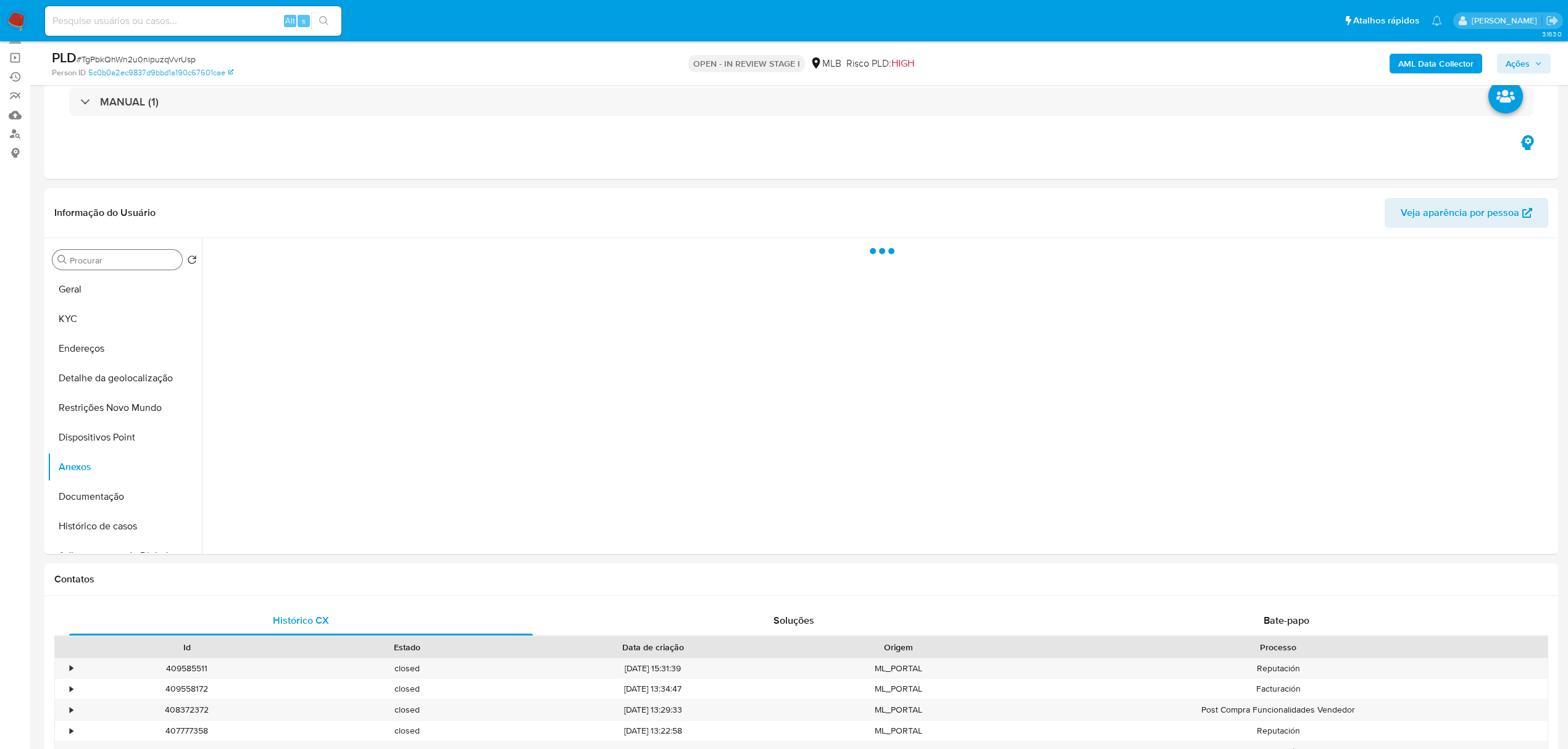
click at [1433, 66] on b "AML Data Collector" at bounding box center [1435, 64] width 75 height 20
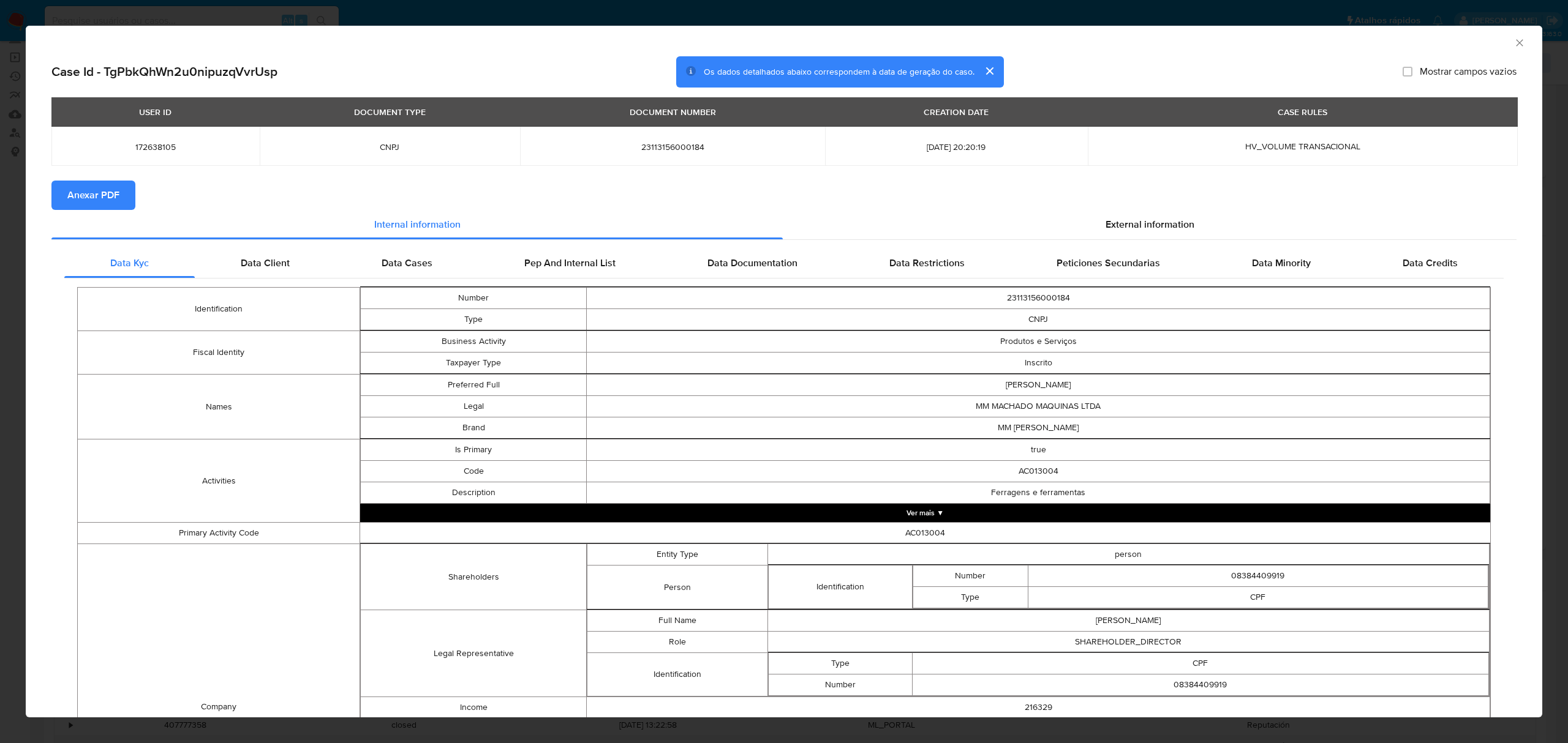
click at [77, 192] on span "Anexar PDF" at bounding box center [94, 195] width 52 height 27
click at [1513, 45] on icon "Fechar a janela" at bounding box center [1519, 42] width 12 height 12
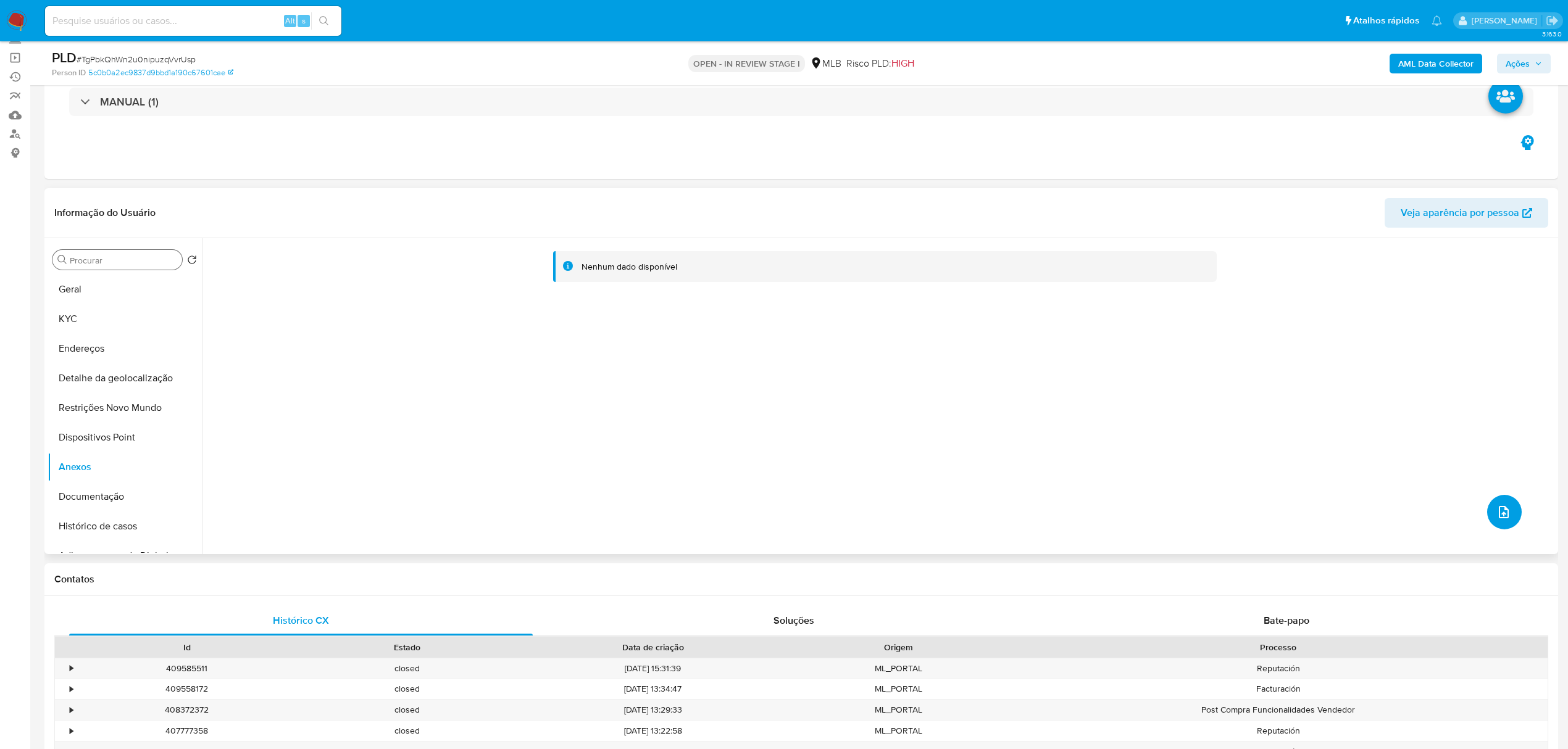
click at [1508, 517] on button "upload-file" at bounding box center [1504, 512] width 35 height 35
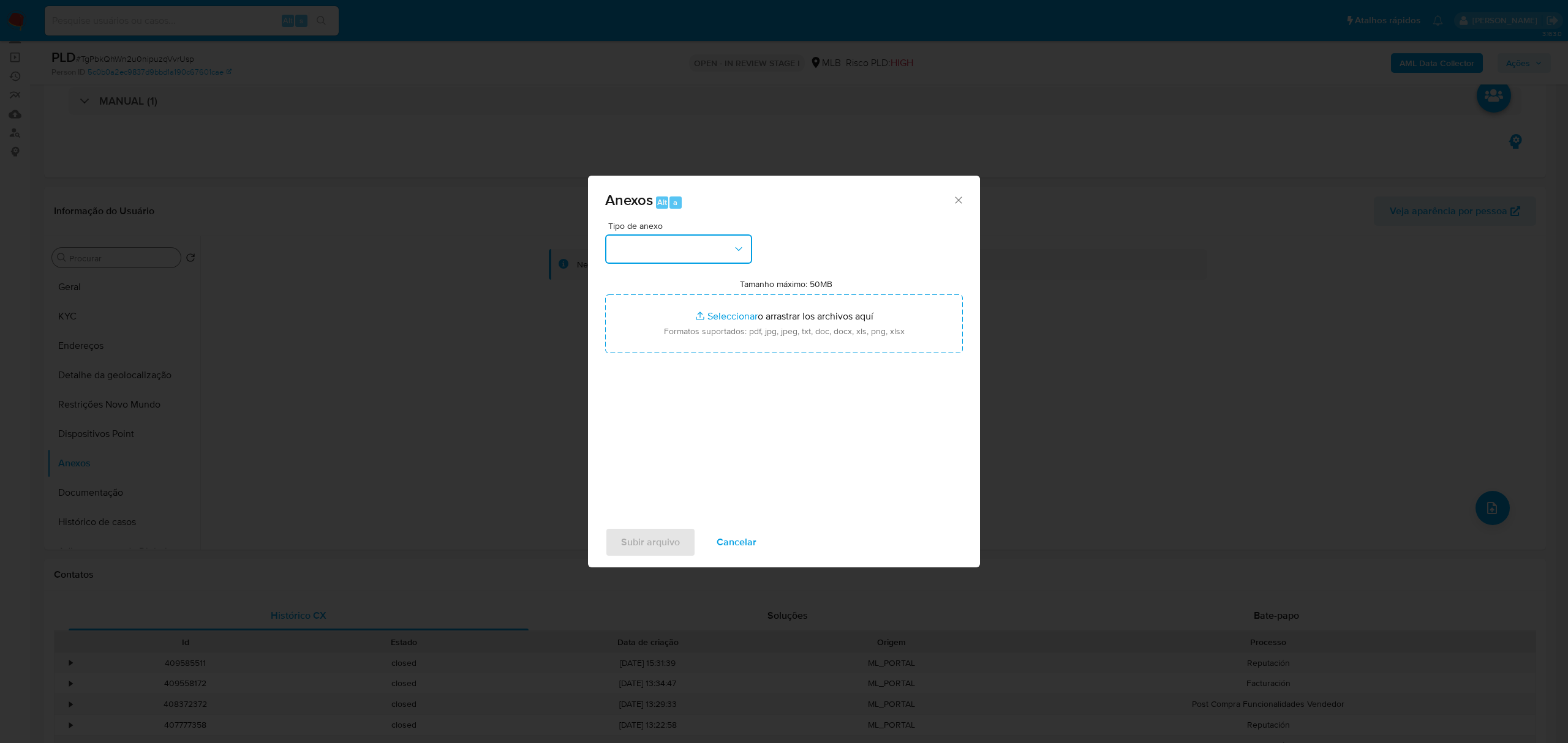
click at [745, 239] on button "button" at bounding box center [679, 249] width 147 height 29
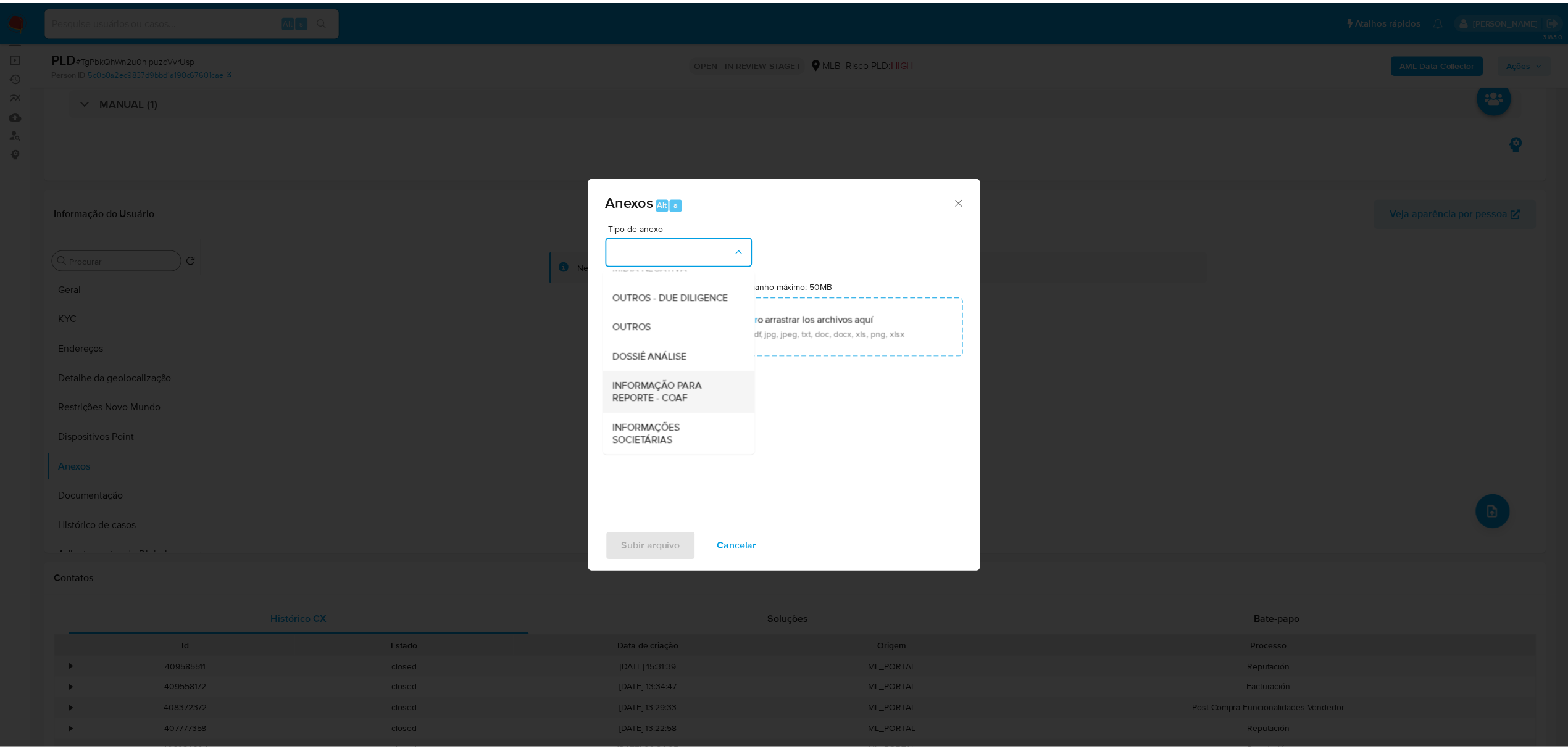
scroll to position [190, 0]
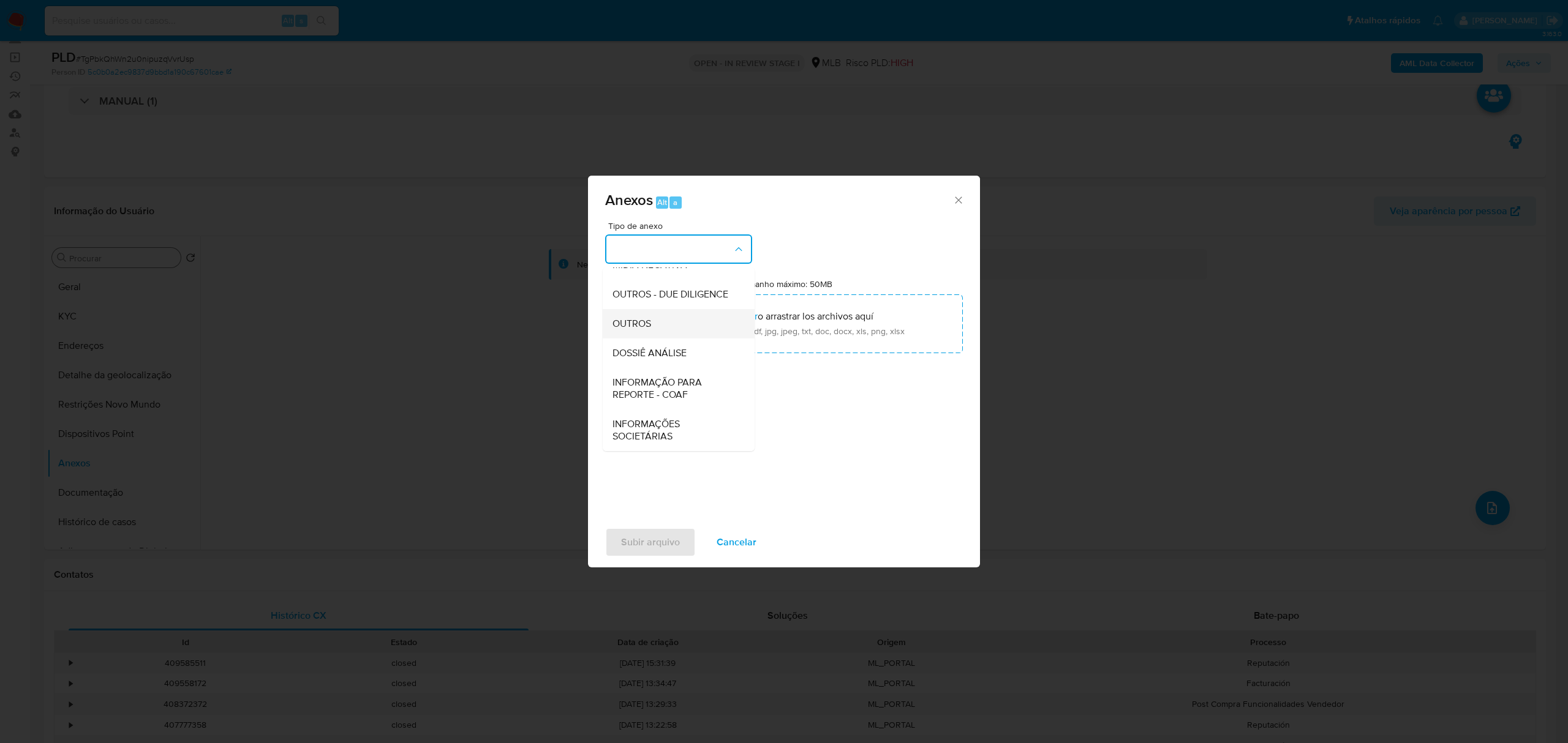
click at [652, 326] on div "OUTROS" at bounding box center [675, 324] width 125 height 29
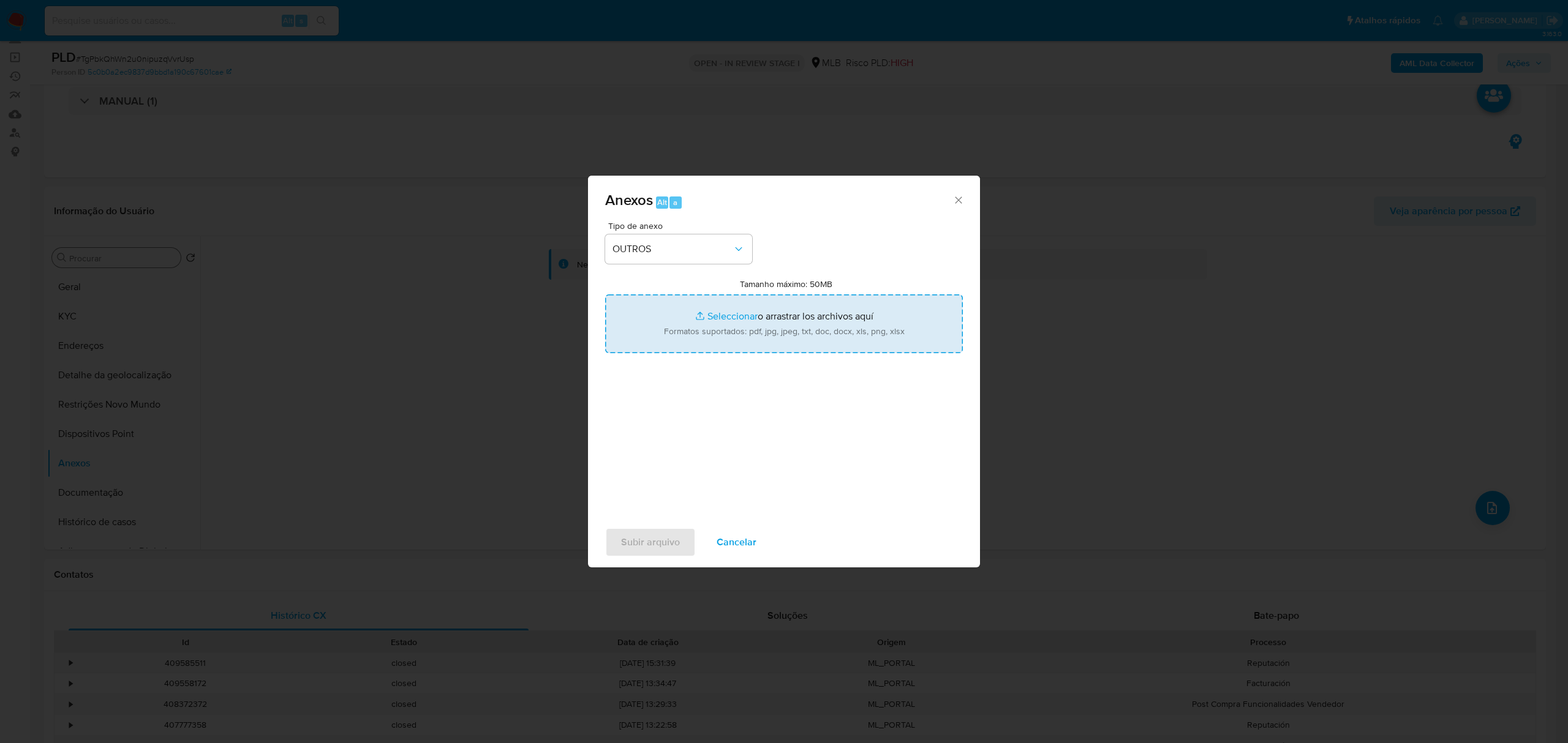
click at [730, 316] on input "Tamanho máximo: 50MB Seleccionar archivos" at bounding box center [784, 324] width 358 height 59
type input "C:\fakepath\SAR - TgPbkQhWn2u0nipuzqVvrUsp - CNPJ 23113156000184 - MM MACHADO M…"
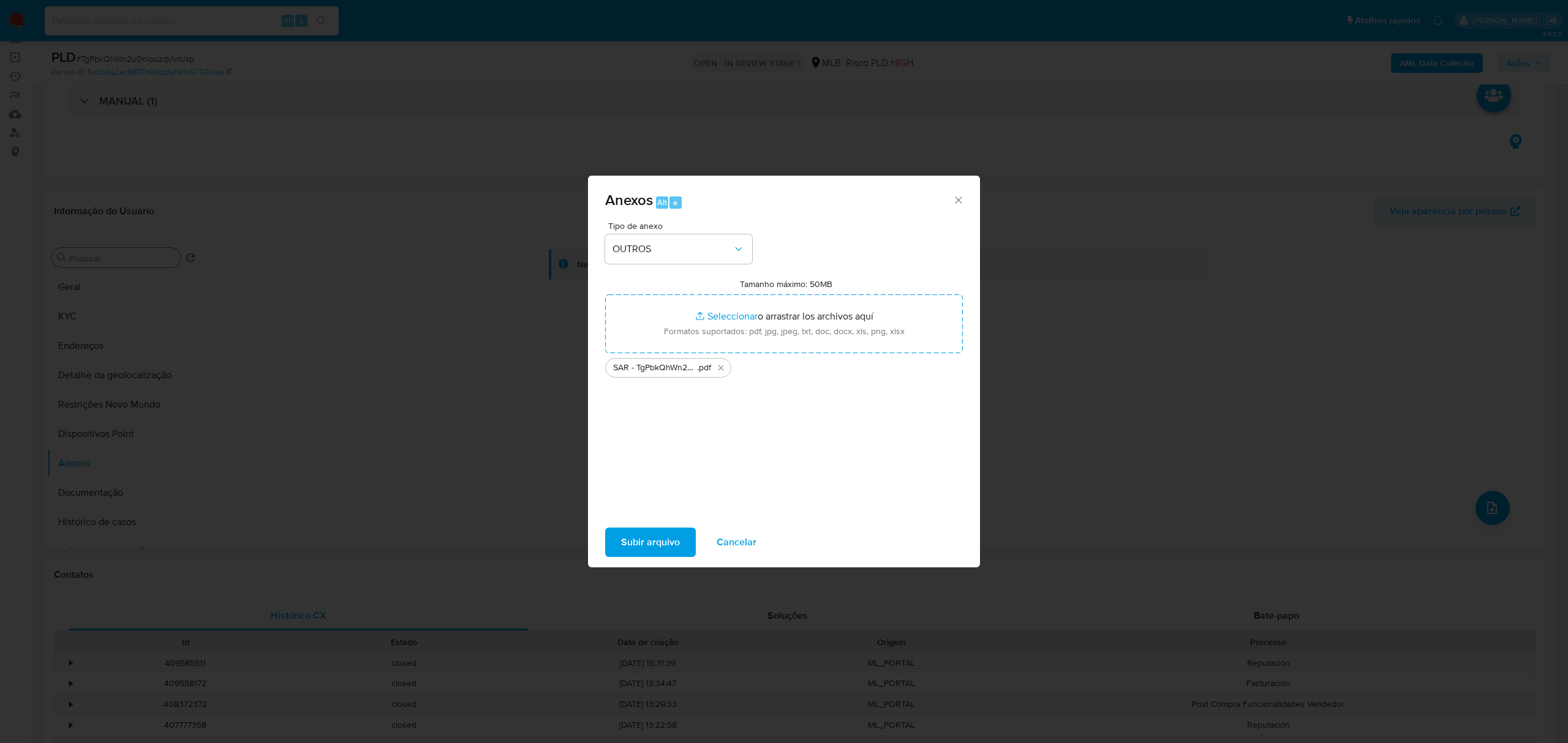
click at [662, 537] on span "Subir arquivo" at bounding box center [651, 542] width 59 height 27
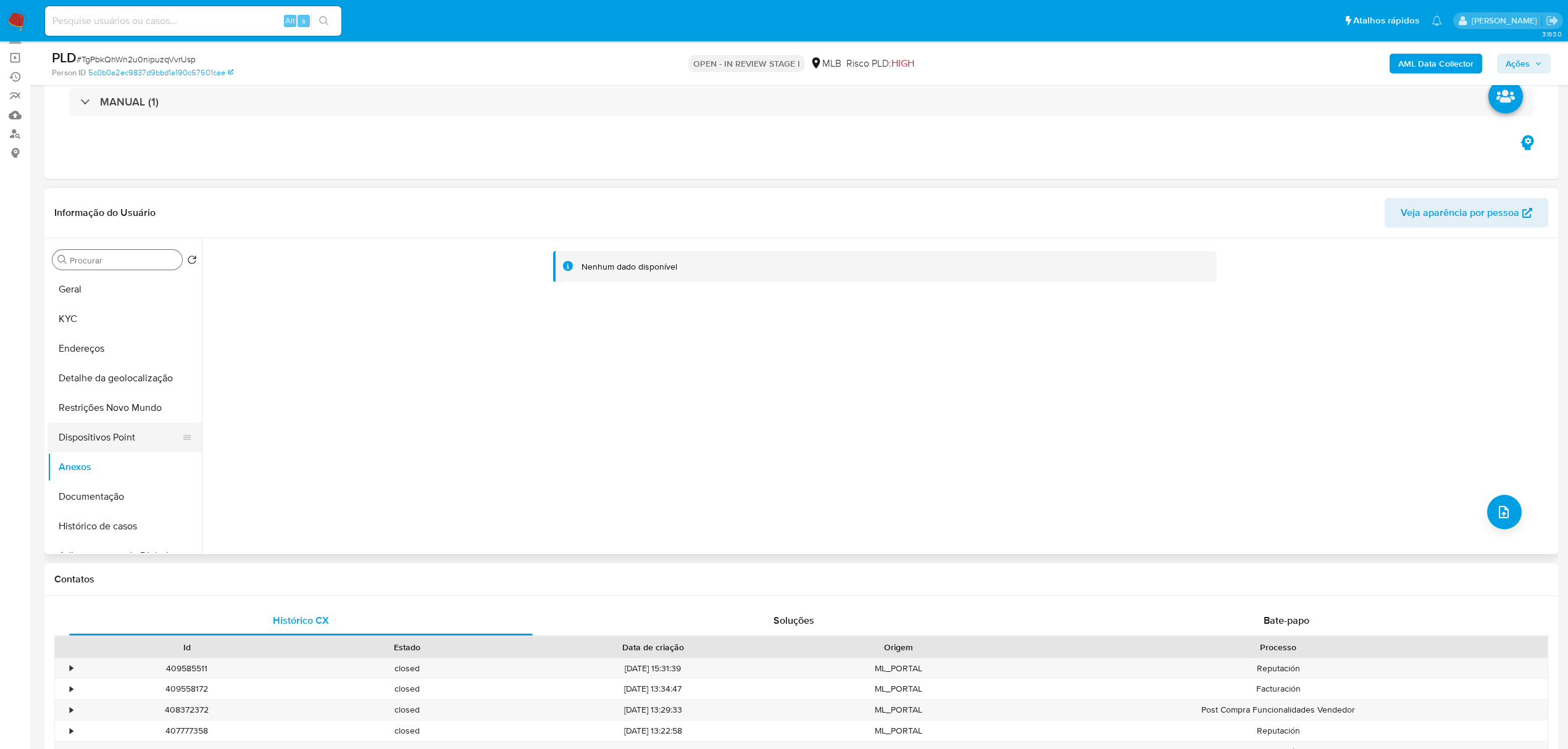
click at [113, 426] on button "Dispositivos Point" at bounding box center [119, 437] width 144 height 30
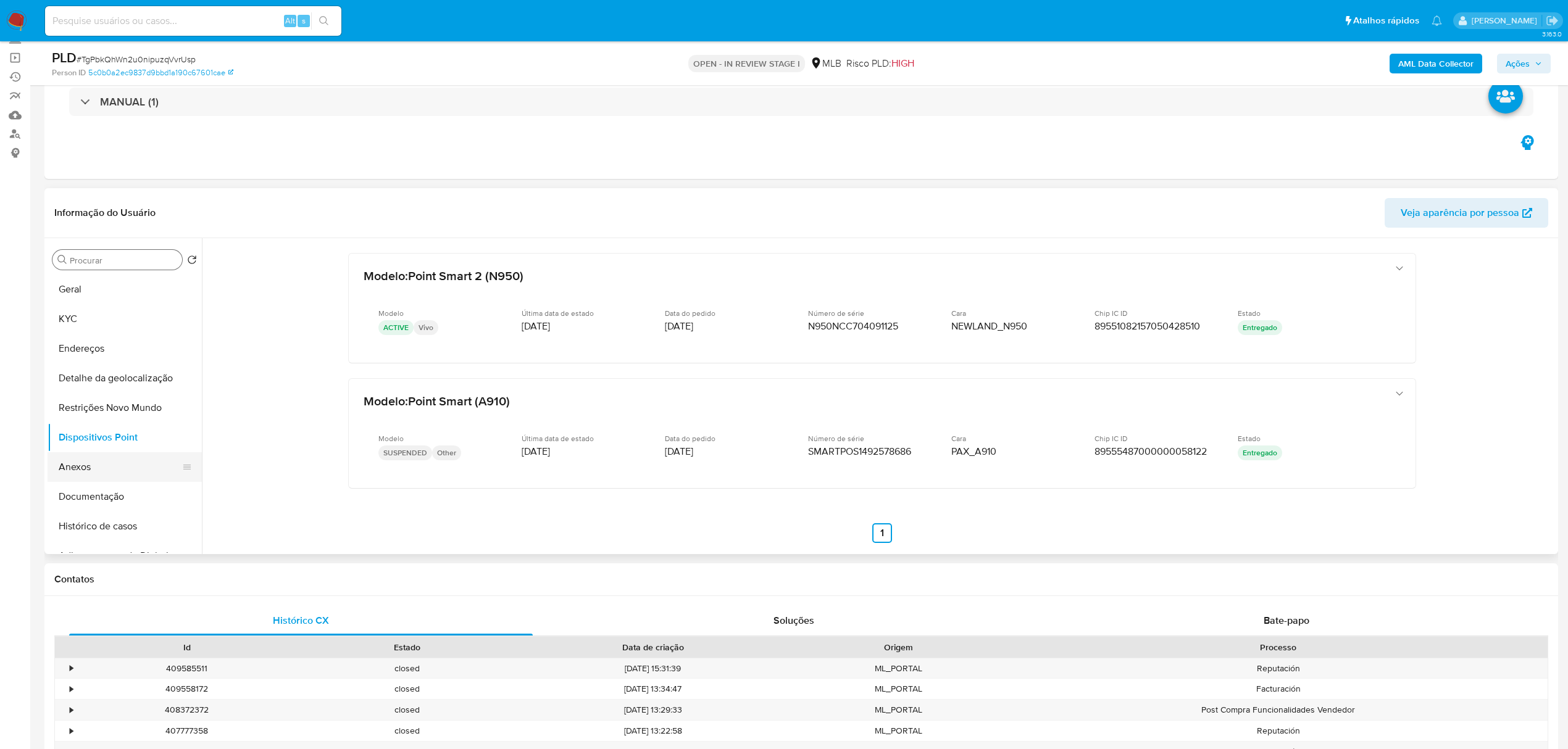
click at [78, 467] on button "Anexos" at bounding box center [119, 467] width 144 height 30
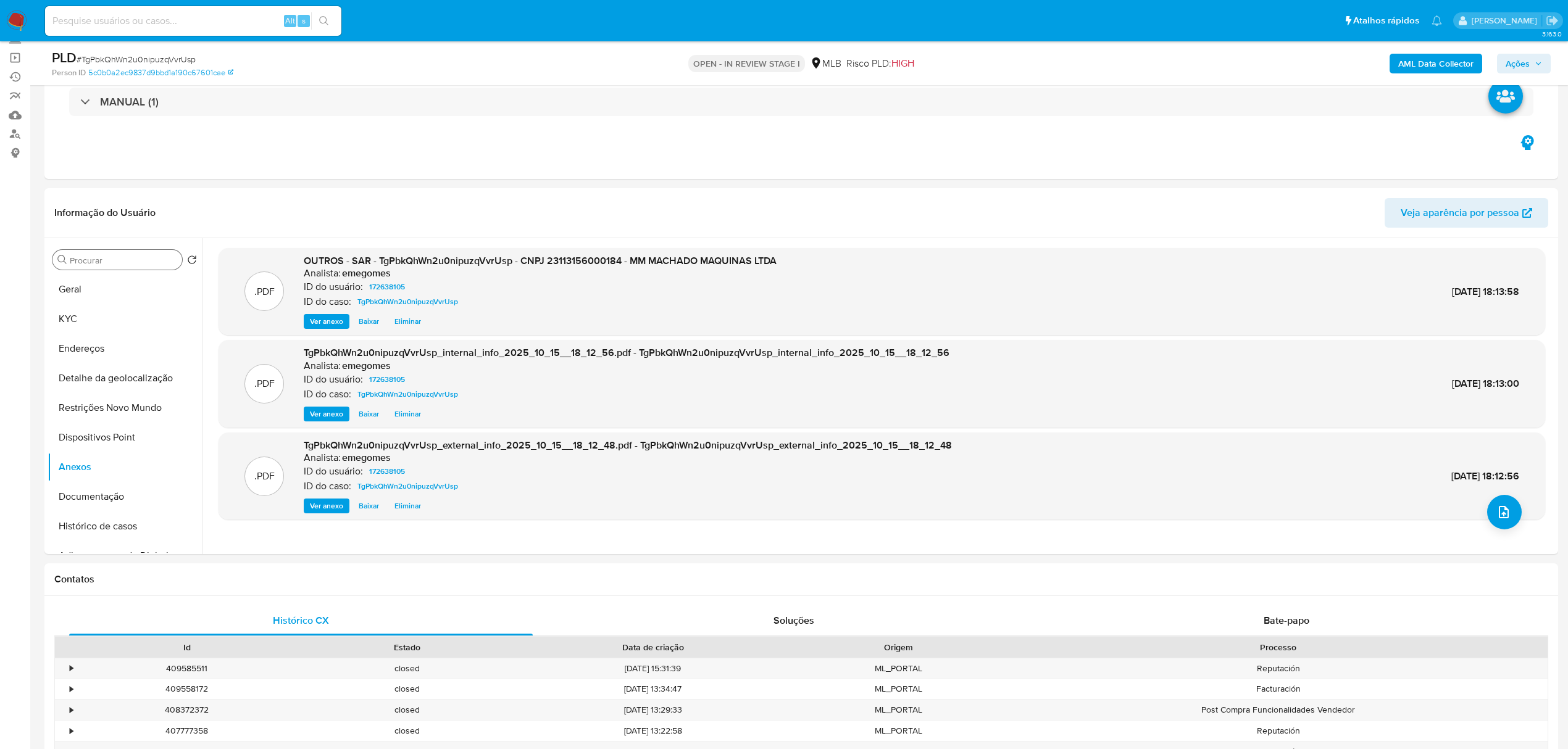
click at [1539, 62] on icon "button" at bounding box center [1538, 64] width 7 height 7
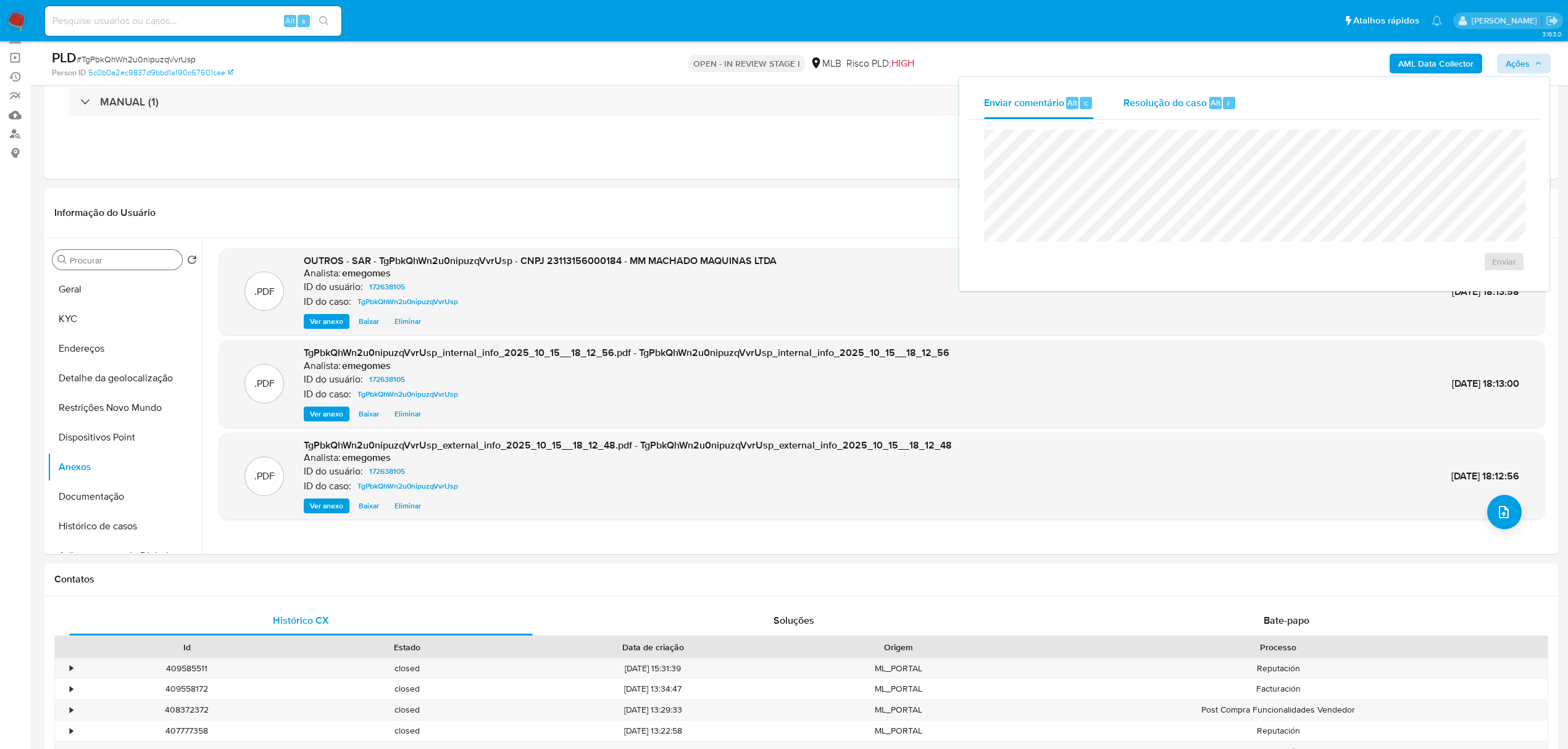
click at [1142, 100] on span "Resolução do caso" at bounding box center [1165, 102] width 83 height 14
click at [1470, 279] on span "ROI Proposal" at bounding box center [1475, 282] width 65 height 17
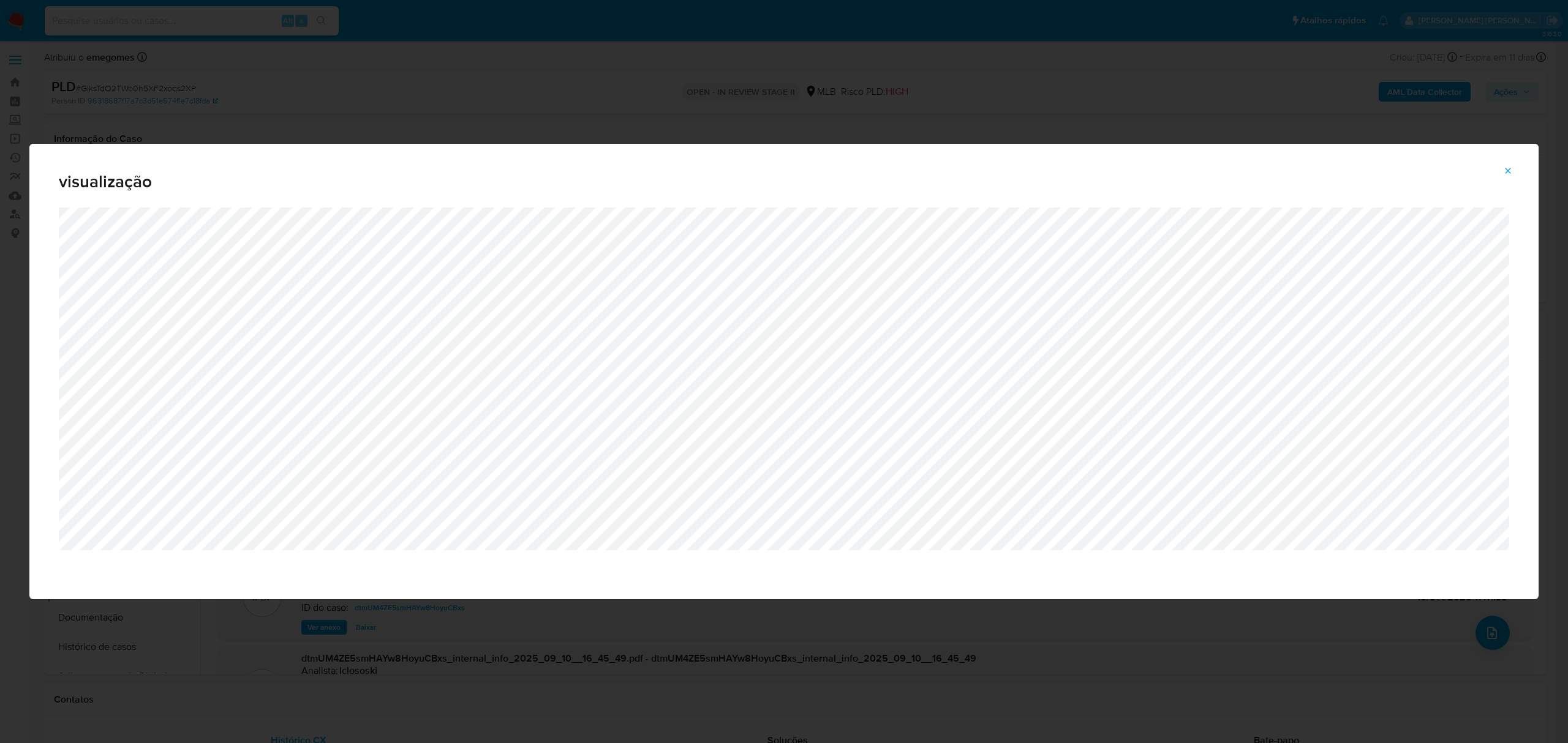
select select "10"
click at [1505, 172] on icon "Attachment preview" at bounding box center [1507, 171] width 10 height 10
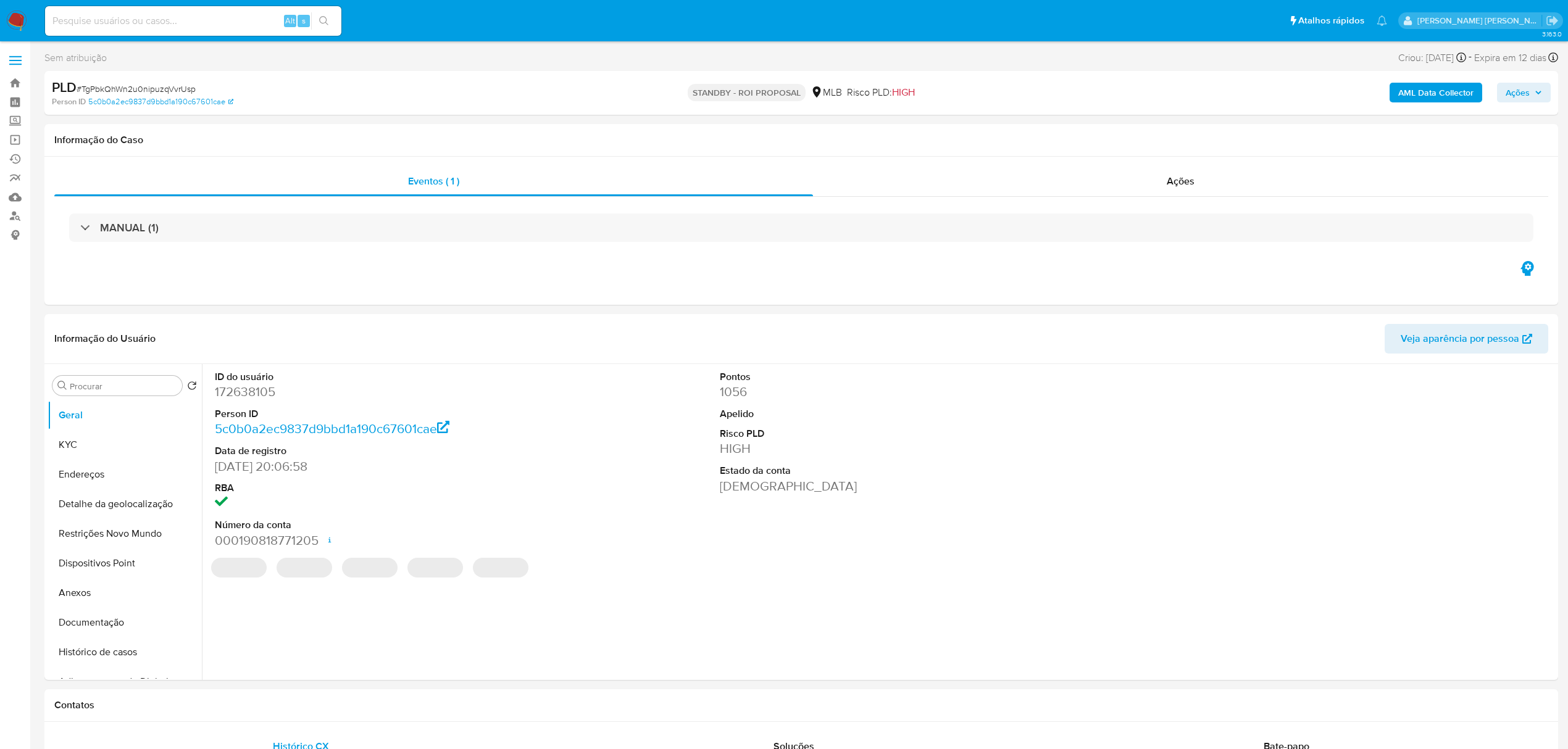
select select "10"
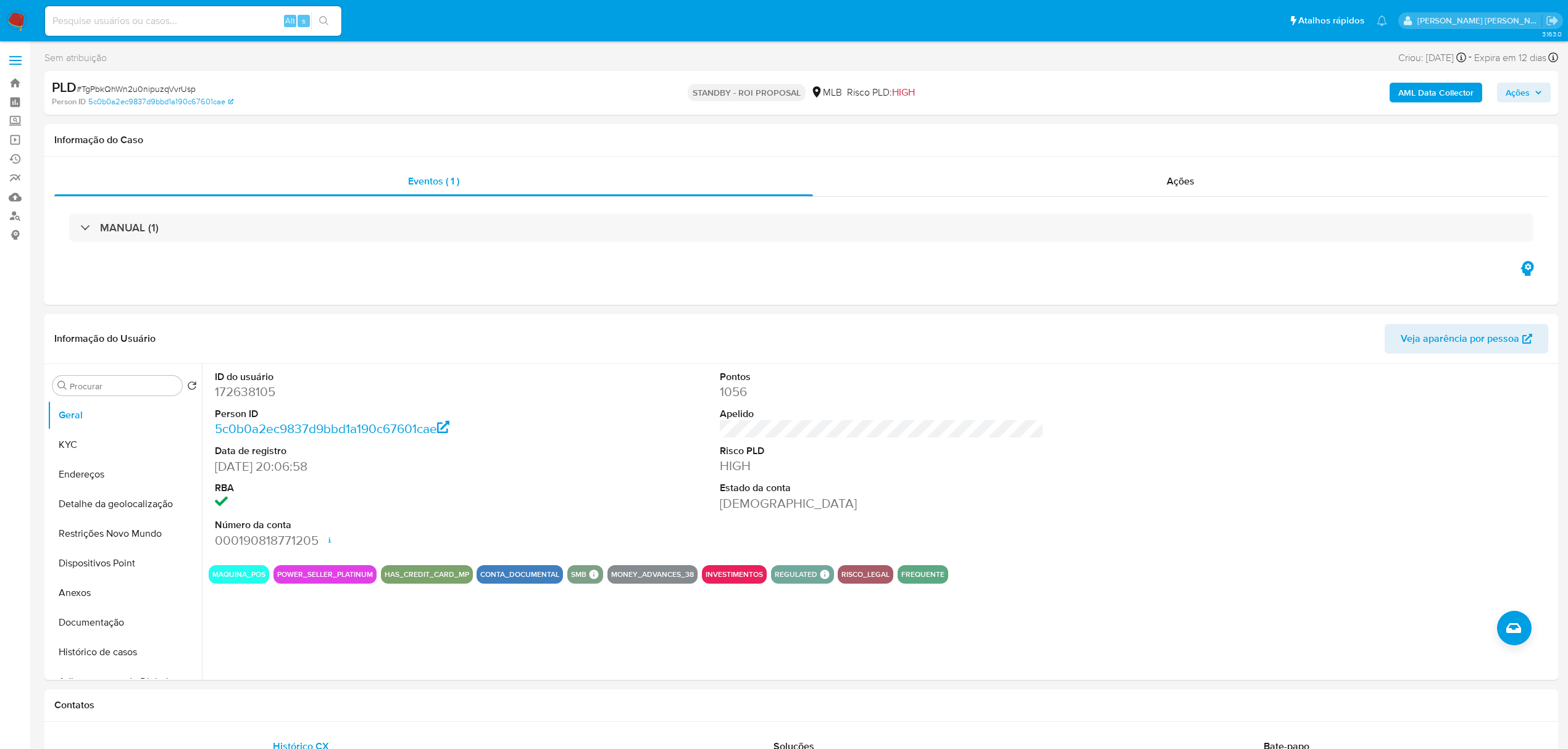
click at [129, 25] on input at bounding box center [193, 21] width 296 height 16
paste input "2538683557"
type input "2538683557"
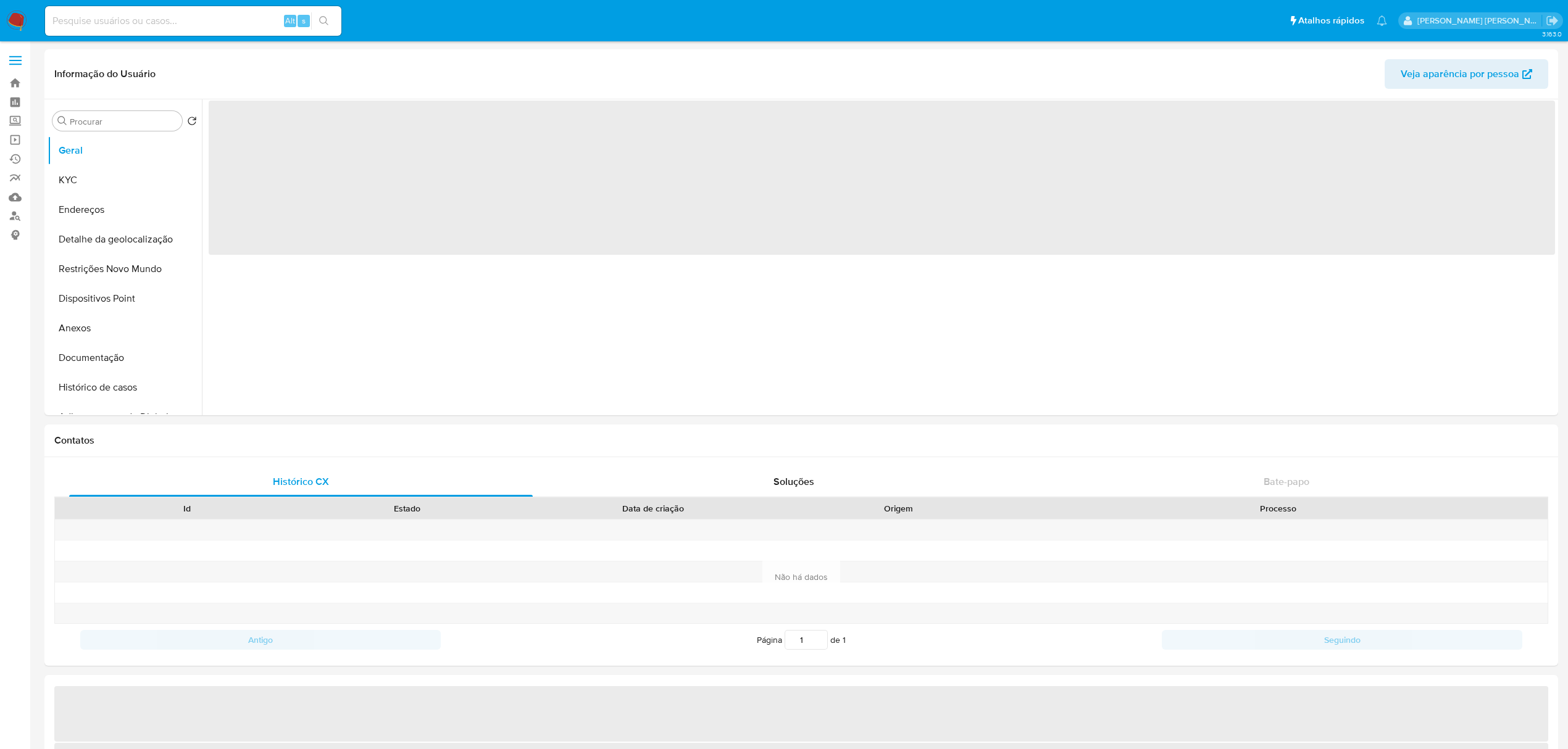
select select "10"
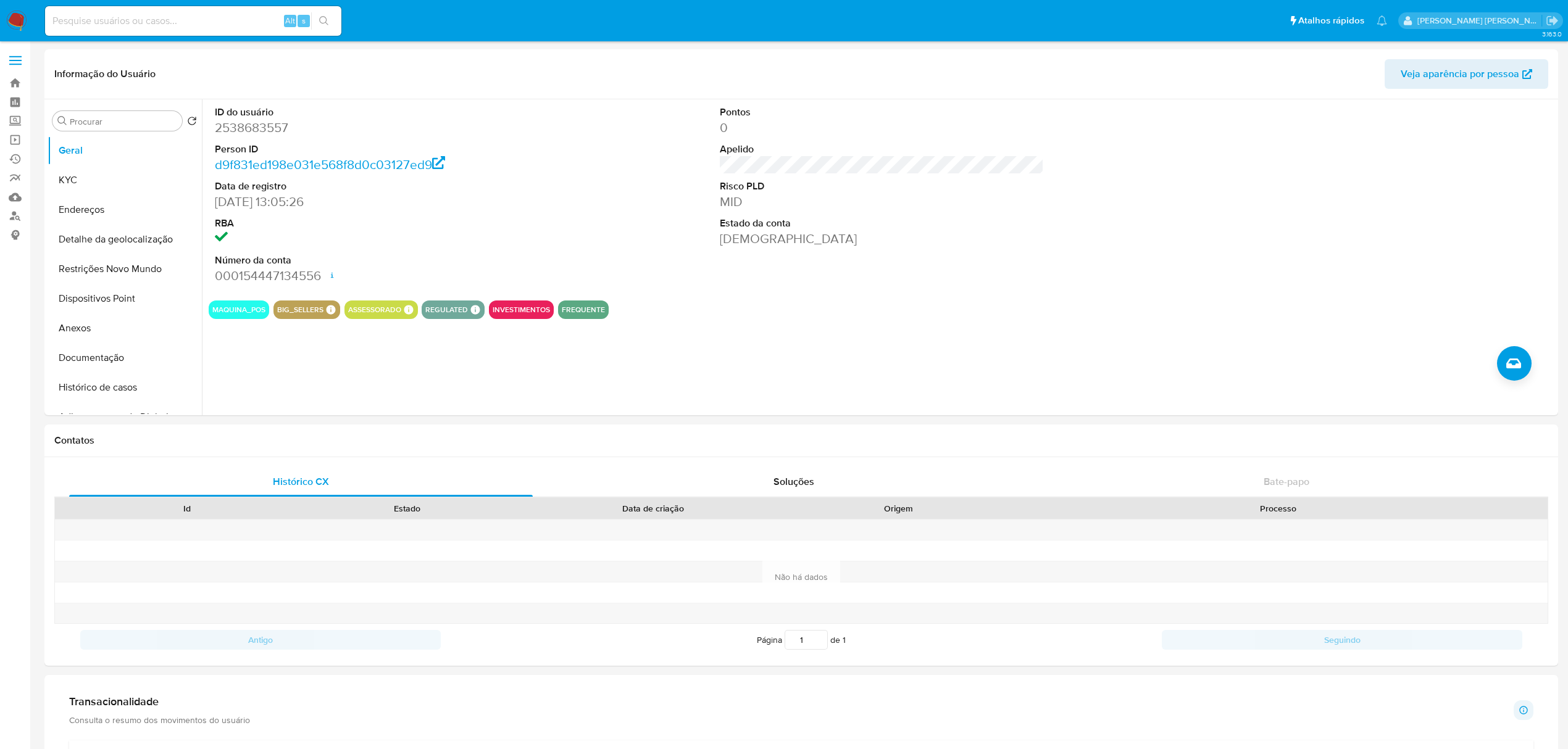
click at [195, 24] on input at bounding box center [193, 21] width 296 height 16
paste input "epvSKjDPYJwfmtbqRVuX68zw"
type input "epvSKjDPYJwfmtbqRVuX68zw"
click at [119, 384] on button "Histórico de casos" at bounding box center [119, 388] width 144 height 30
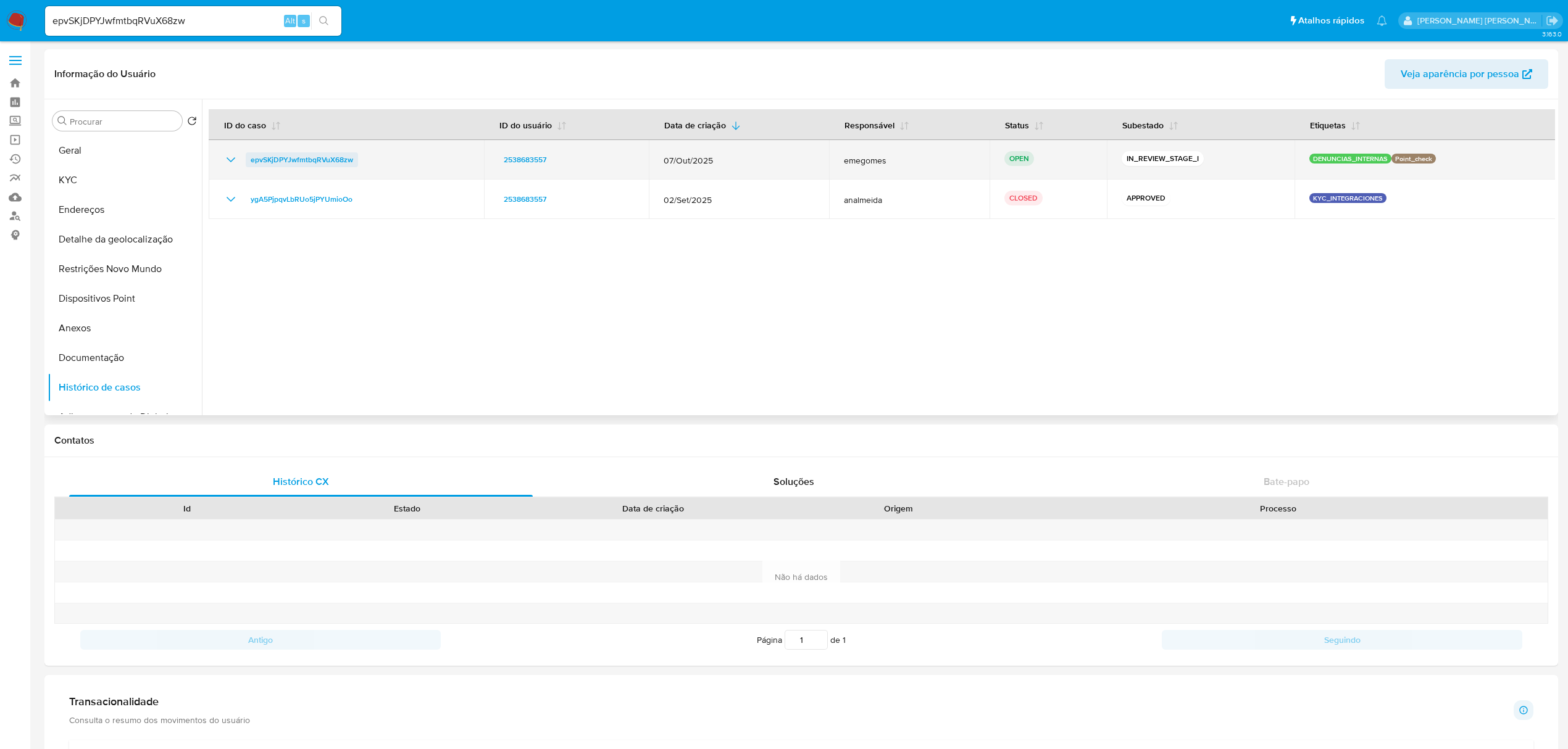
click at [317, 159] on span "epvSKjDPYJwfmtbqRVuX68zw" at bounding box center [301, 160] width 102 height 15
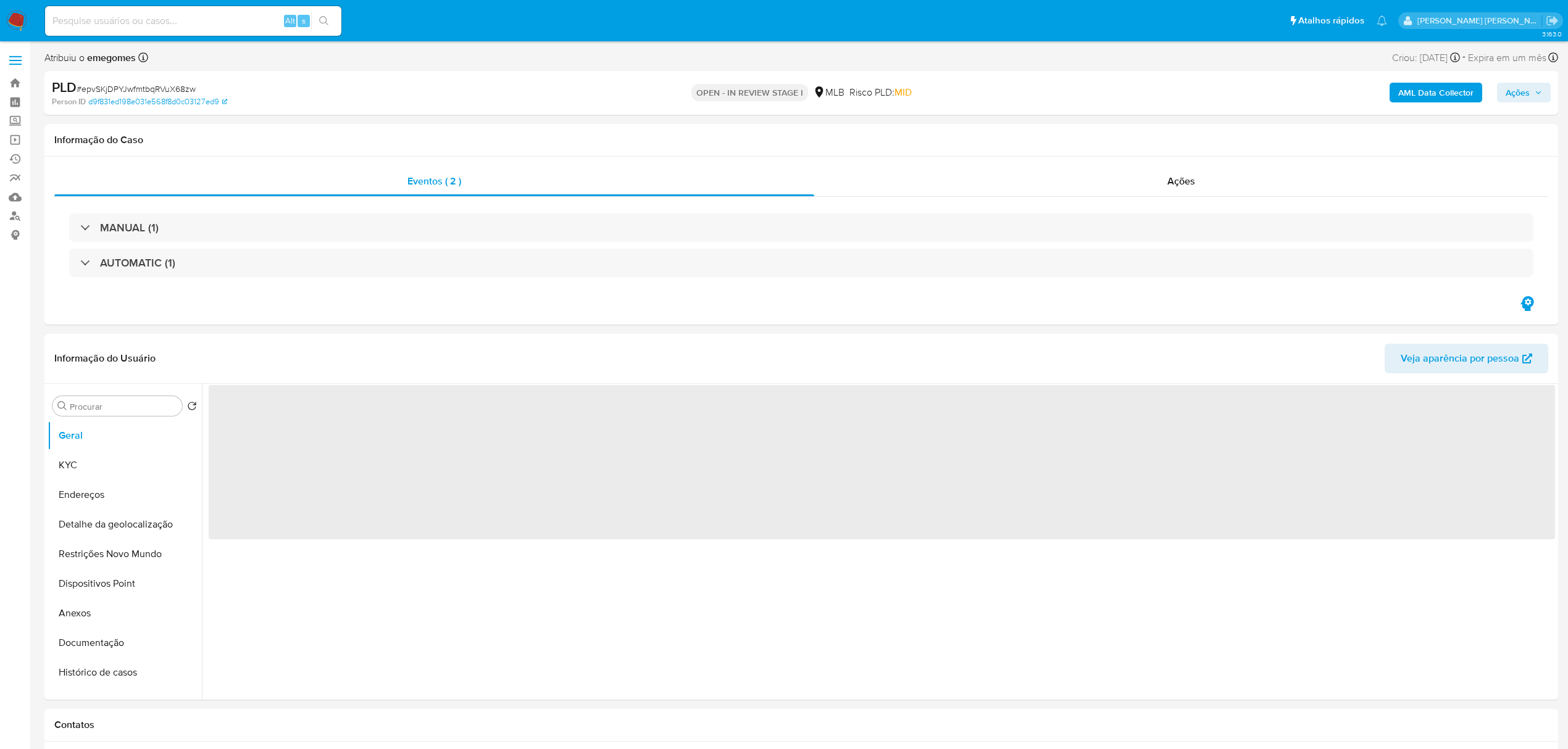
select select "10"
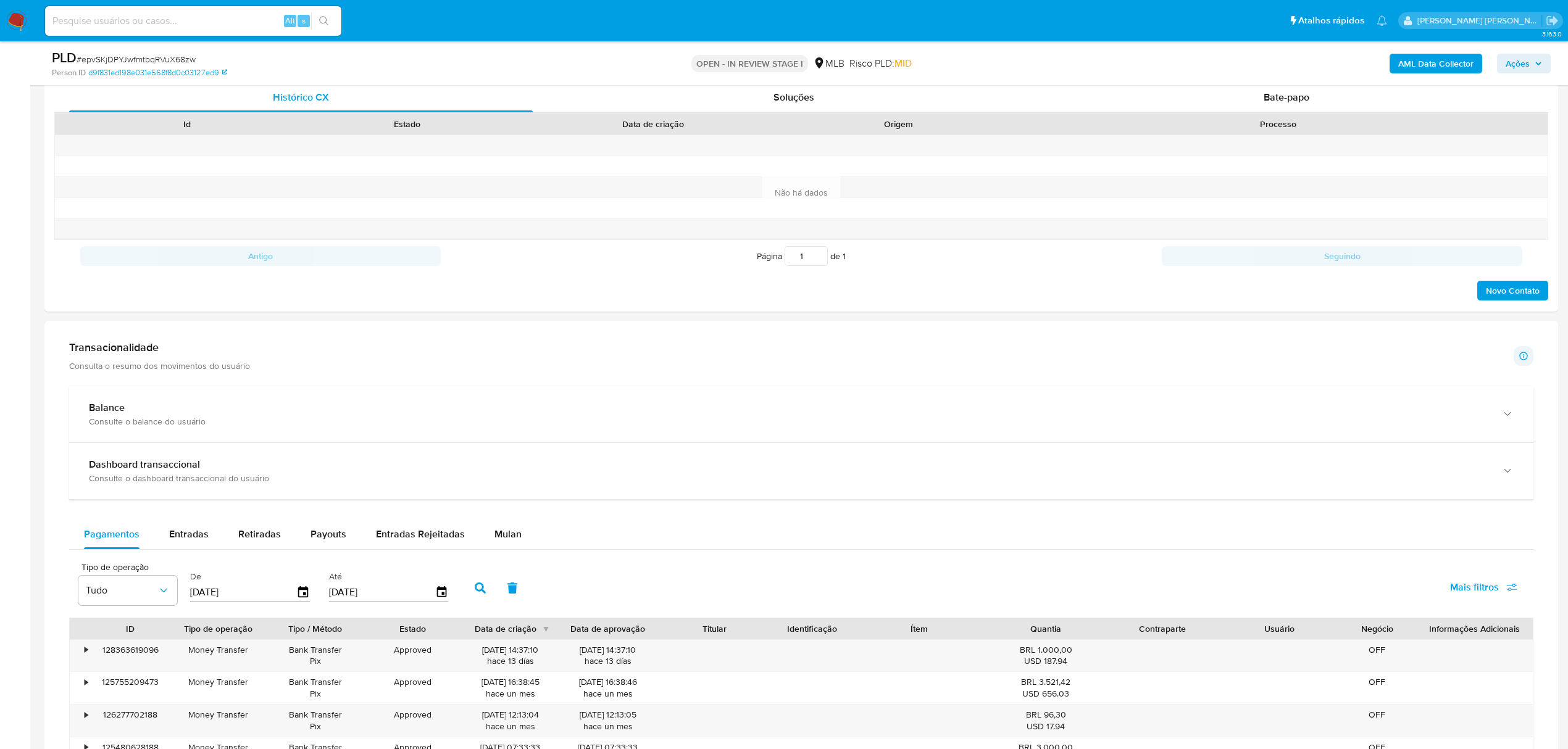
scroll to position [378, 0]
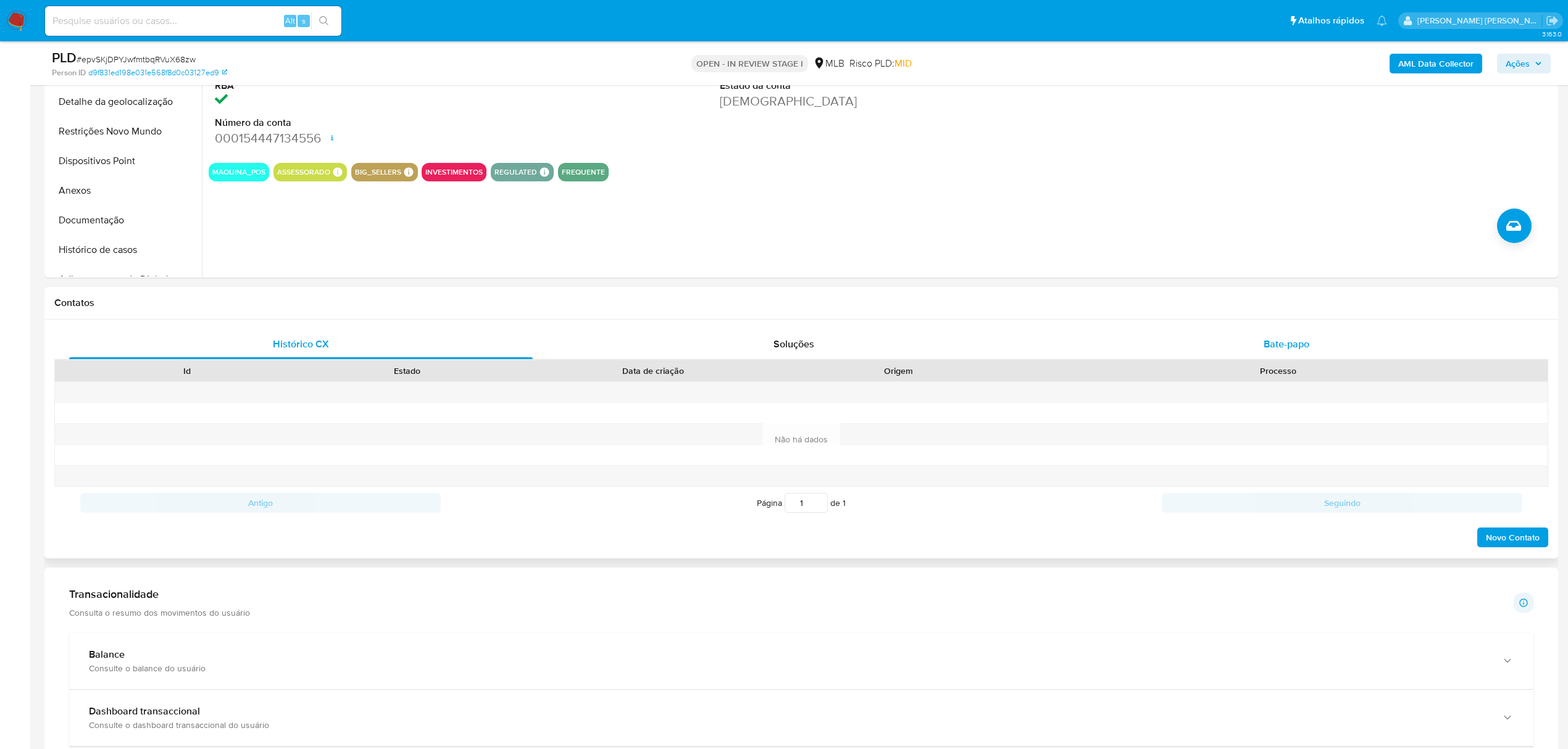
click at [1284, 333] on div "Bate-papo" at bounding box center [1286, 345] width 464 height 30
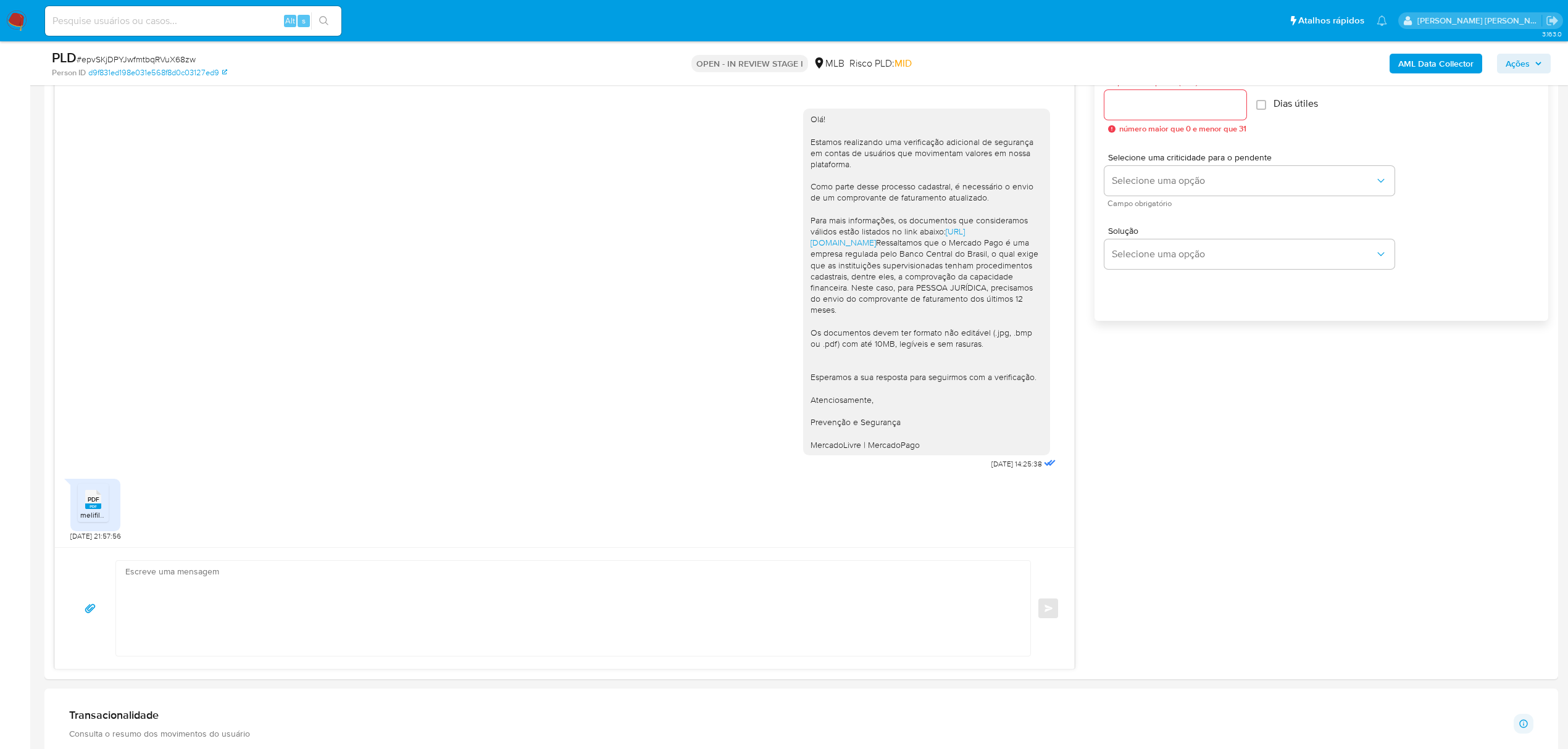
scroll to position [790, 0]
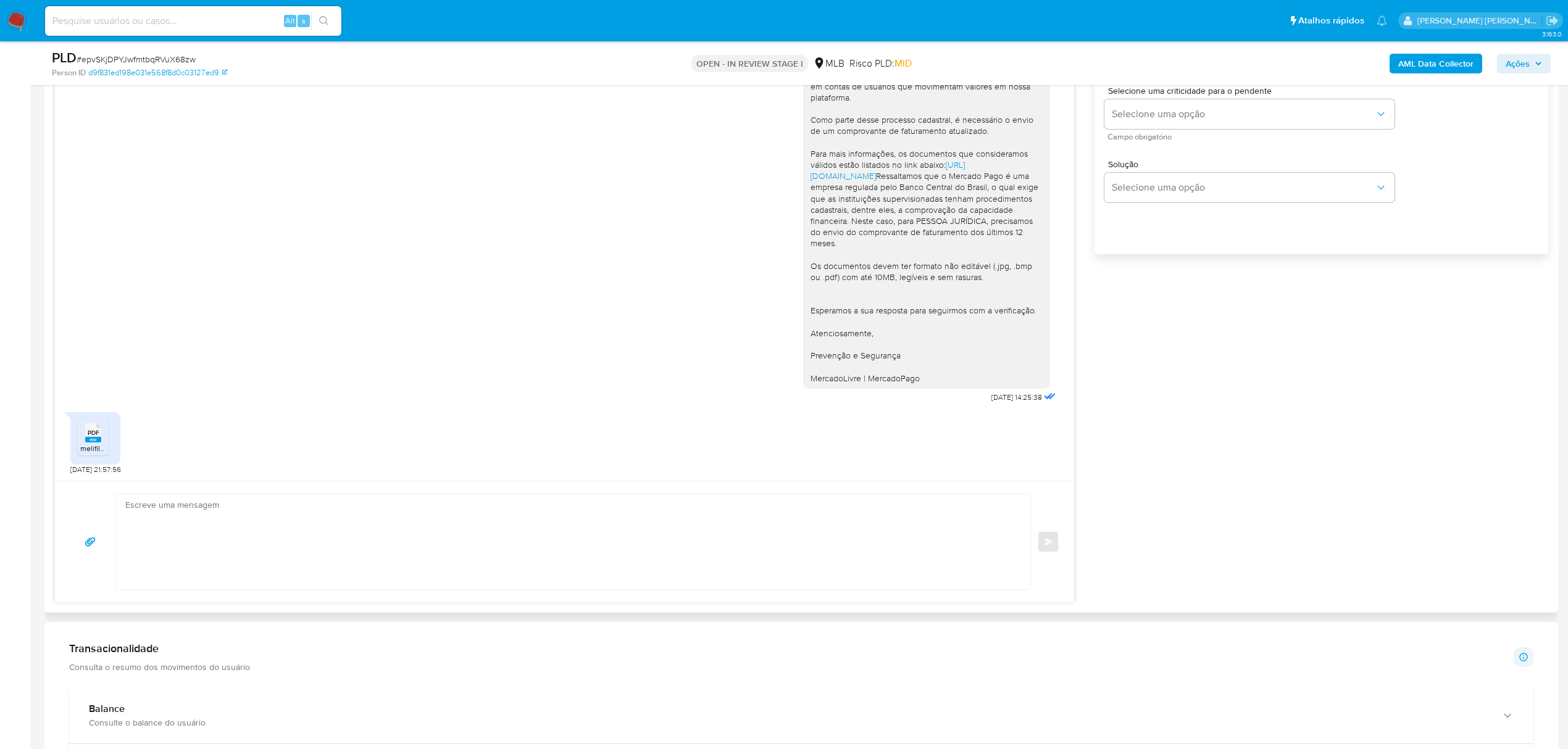
click at [104, 438] on div "PDF PDF" at bounding box center [93, 432] width 26 height 24
click at [98, 437] on span "PDF" at bounding box center [93, 432] width 11 height 8
click at [217, 13] on input at bounding box center [193, 21] width 296 height 16
paste input "2402347995"
type input "2402347995"
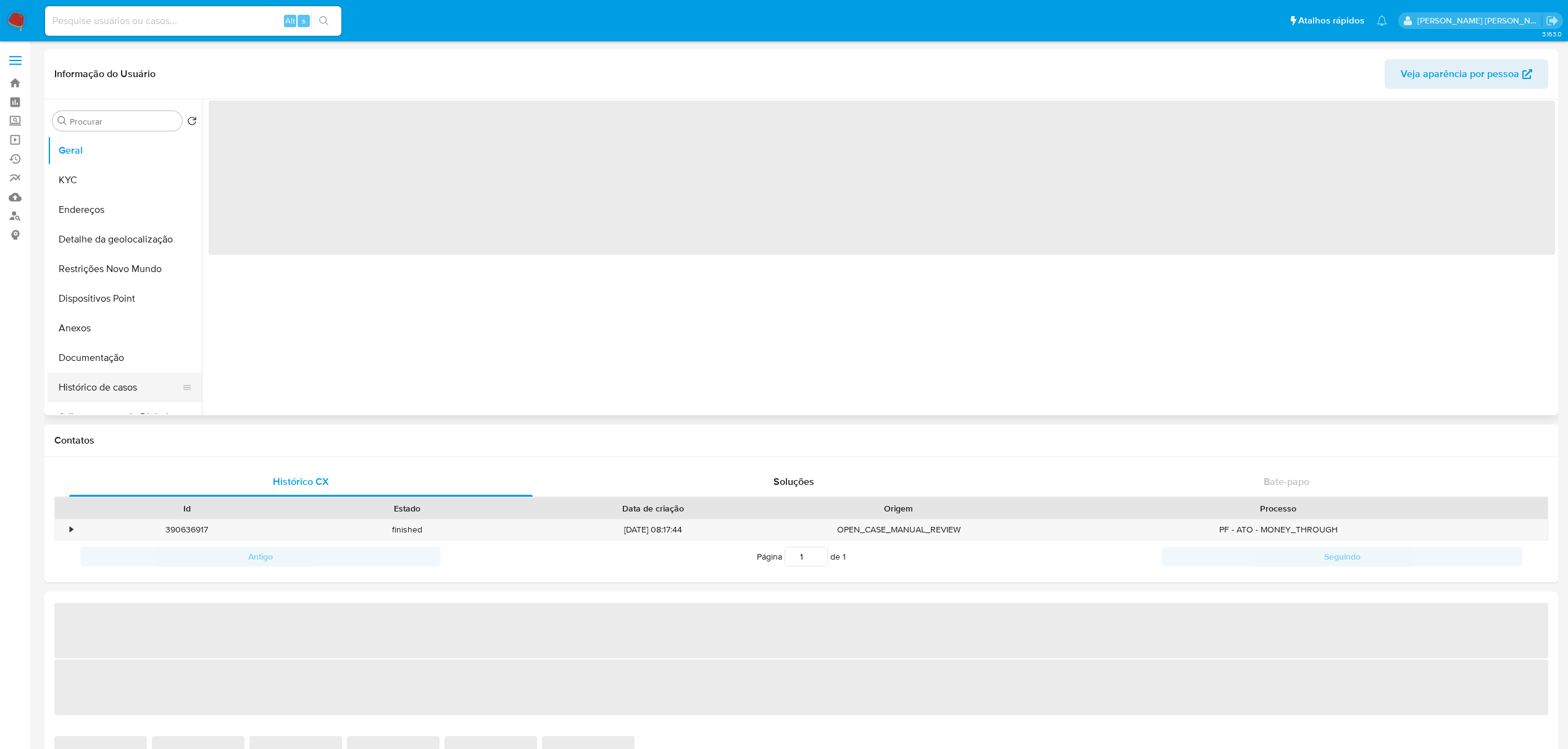
select select "10"
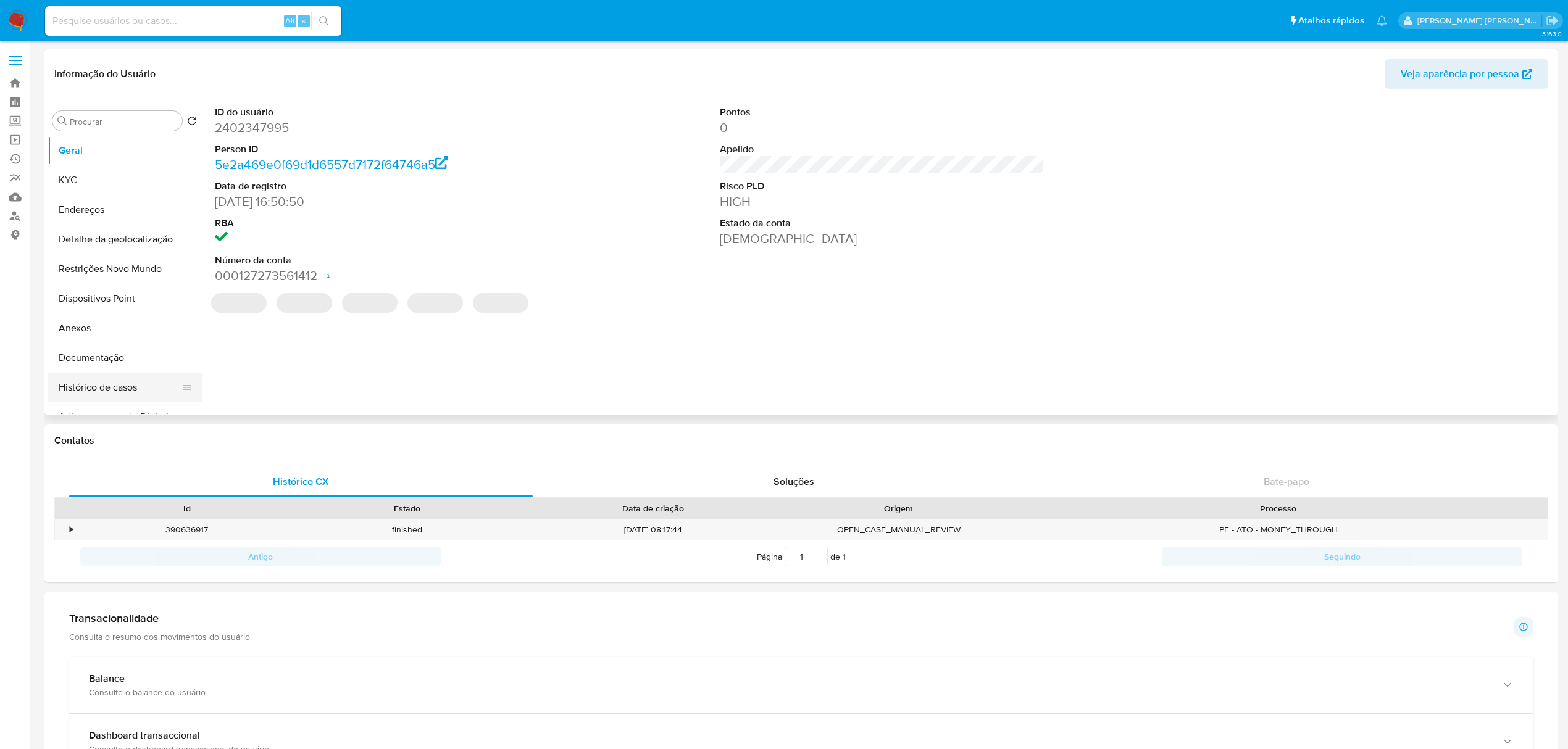
click at [96, 388] on button "Histórico de casos" at bounding box center [119, 388] width 144 height 30
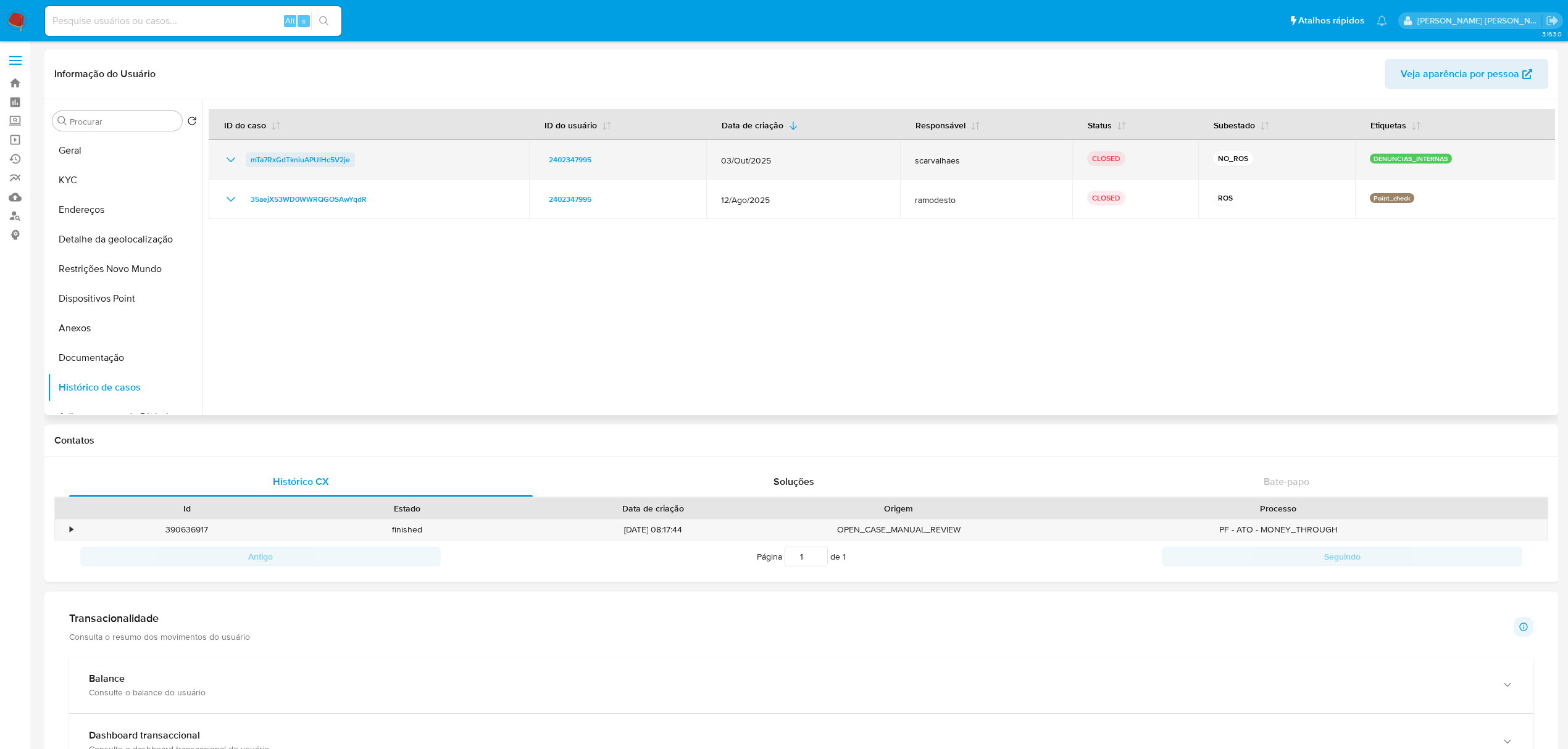
click at [309, 161] on span "mTa7RxGdTkniuAPUlHc5V2je" at bounding box center [300, 160] width 100 height 15
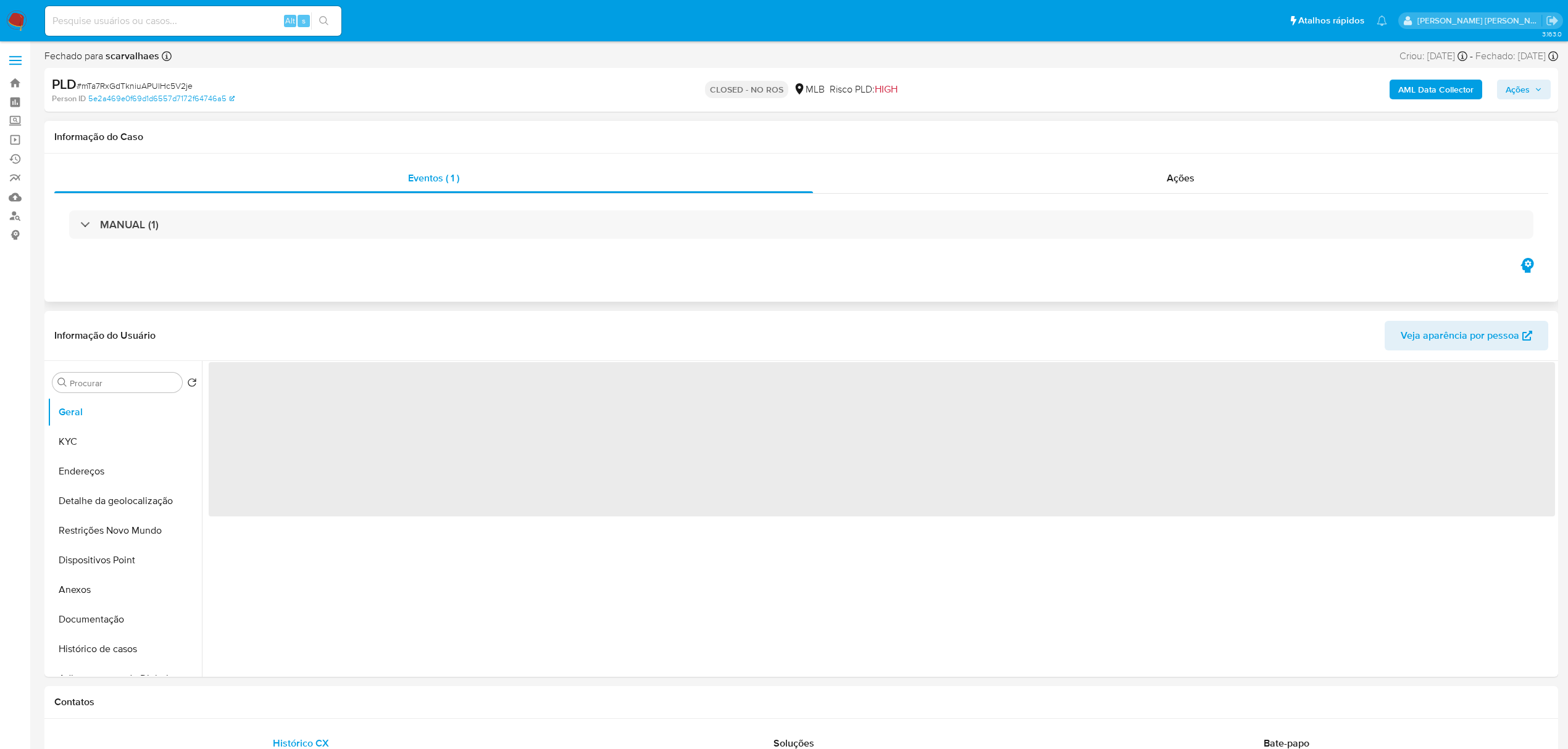
select select "10"
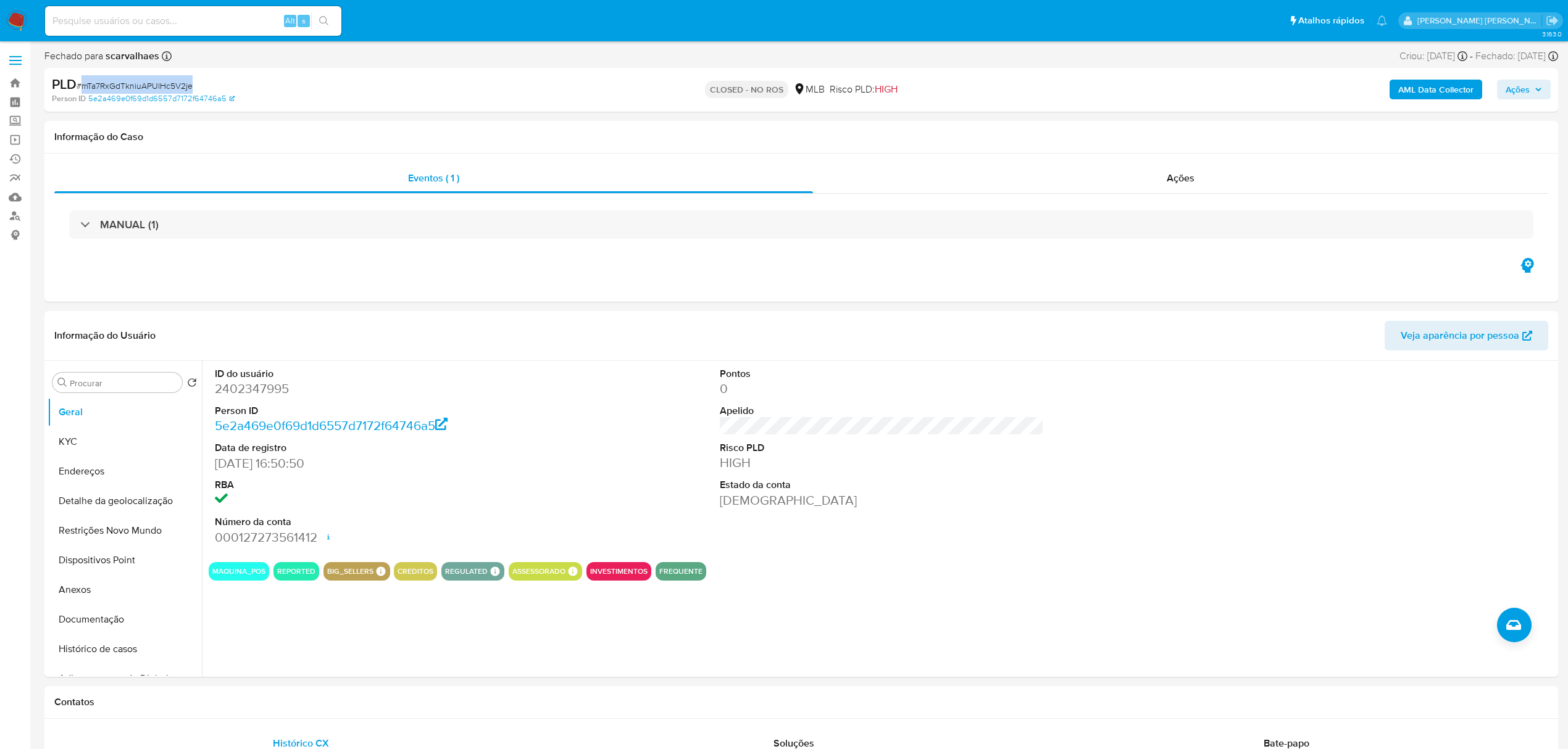
drag, startPoint x: 203, startPoint y: 86, endPoint x: 80, endPoint y: 89, distance: 123.0
click at [80, 89] on div "PLD # mTa7RxGdTkniuAPUlHc5V2je" at bounding box center [299, 84] width 495 height 18
copy span "mTa7RxGdTkniuAPUlHc5V2je"
click at [110, 612] on button "Documentação" at bounding box center [119, 620] width 144 height 30
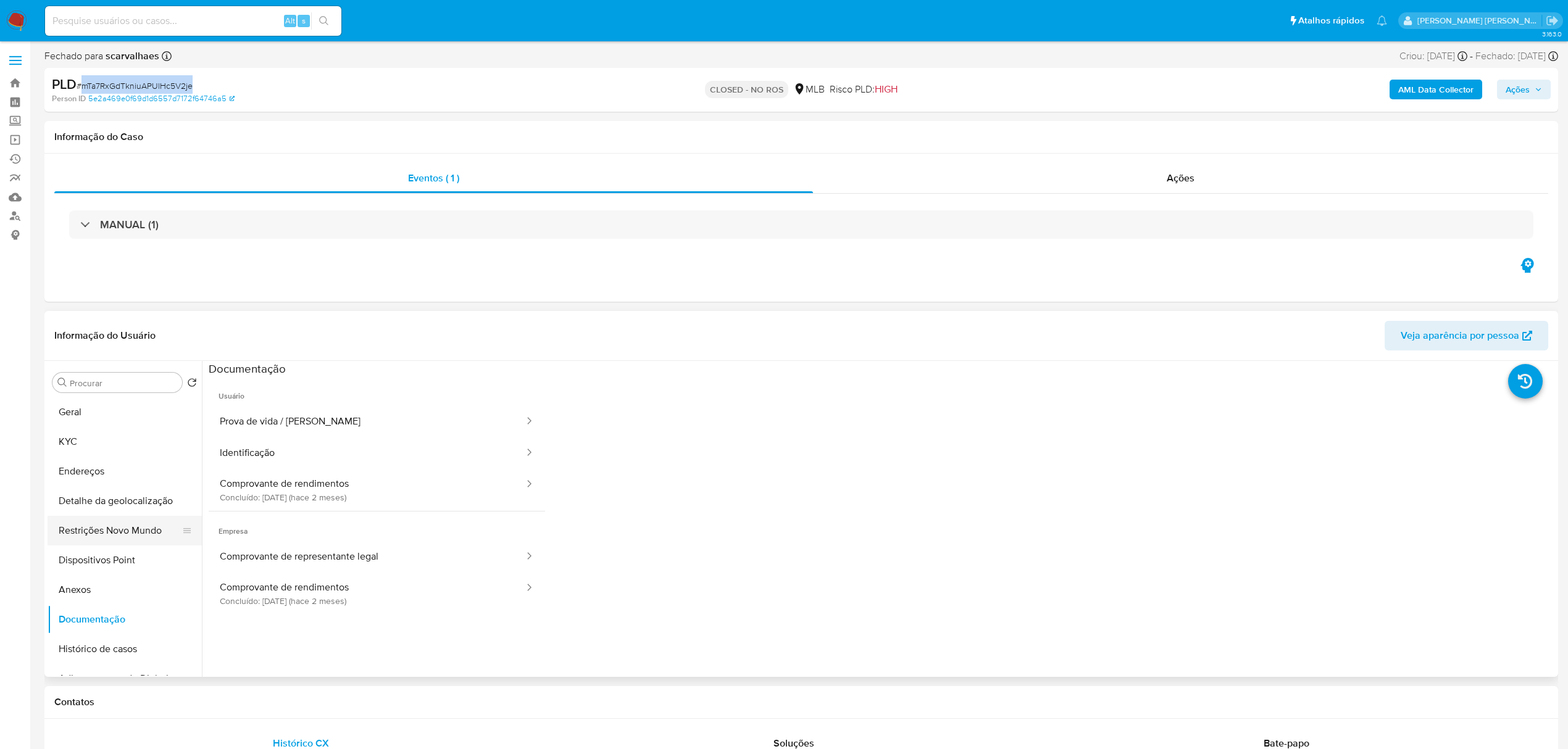
click at [113, 531] on button "Restrições Novo Mundo" at bounding box center [119, 531] width 144 height 30
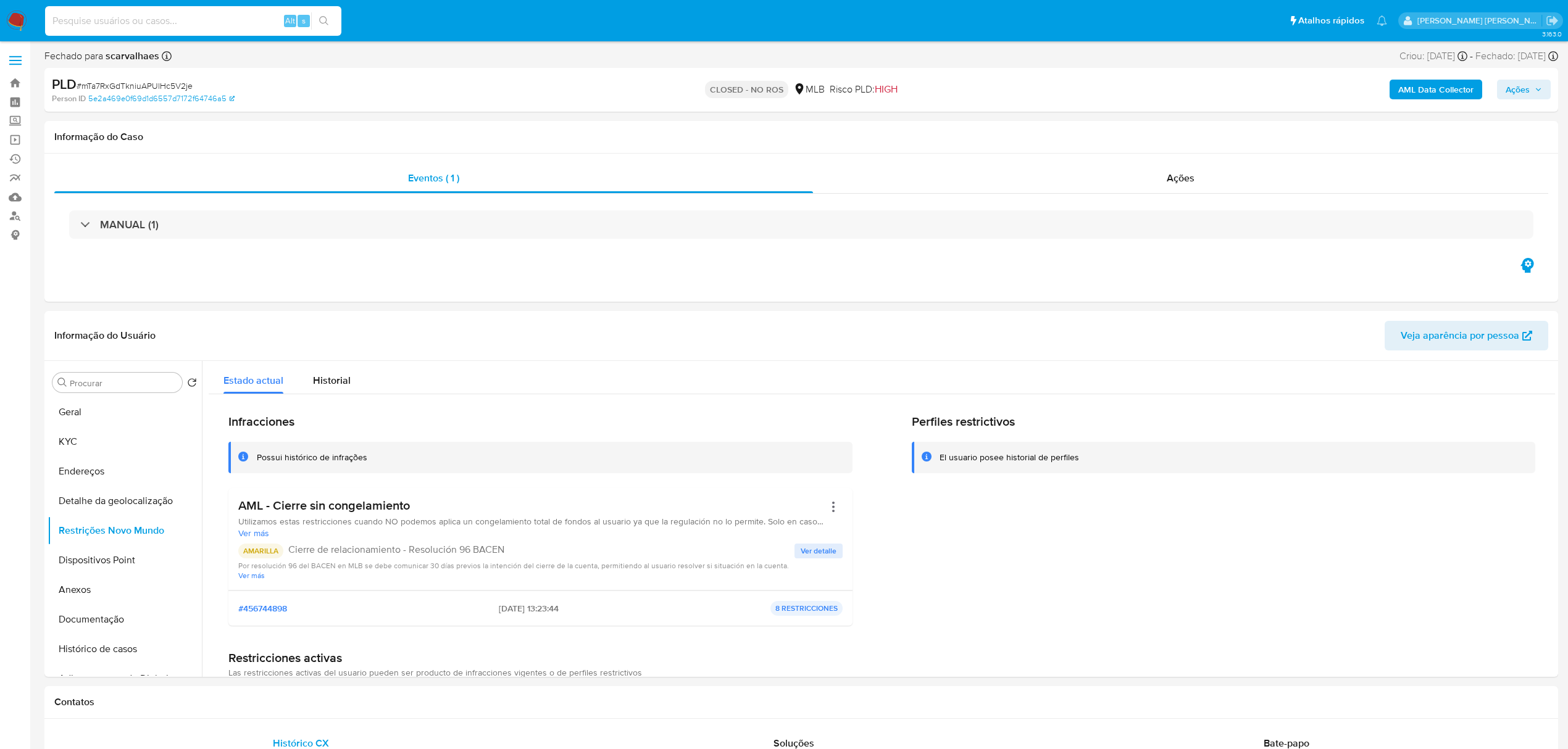
click at [146, 20] on input at bounding box center [193, 21] width 296 height 16
paste input "1680894757"
type input "1680894757"
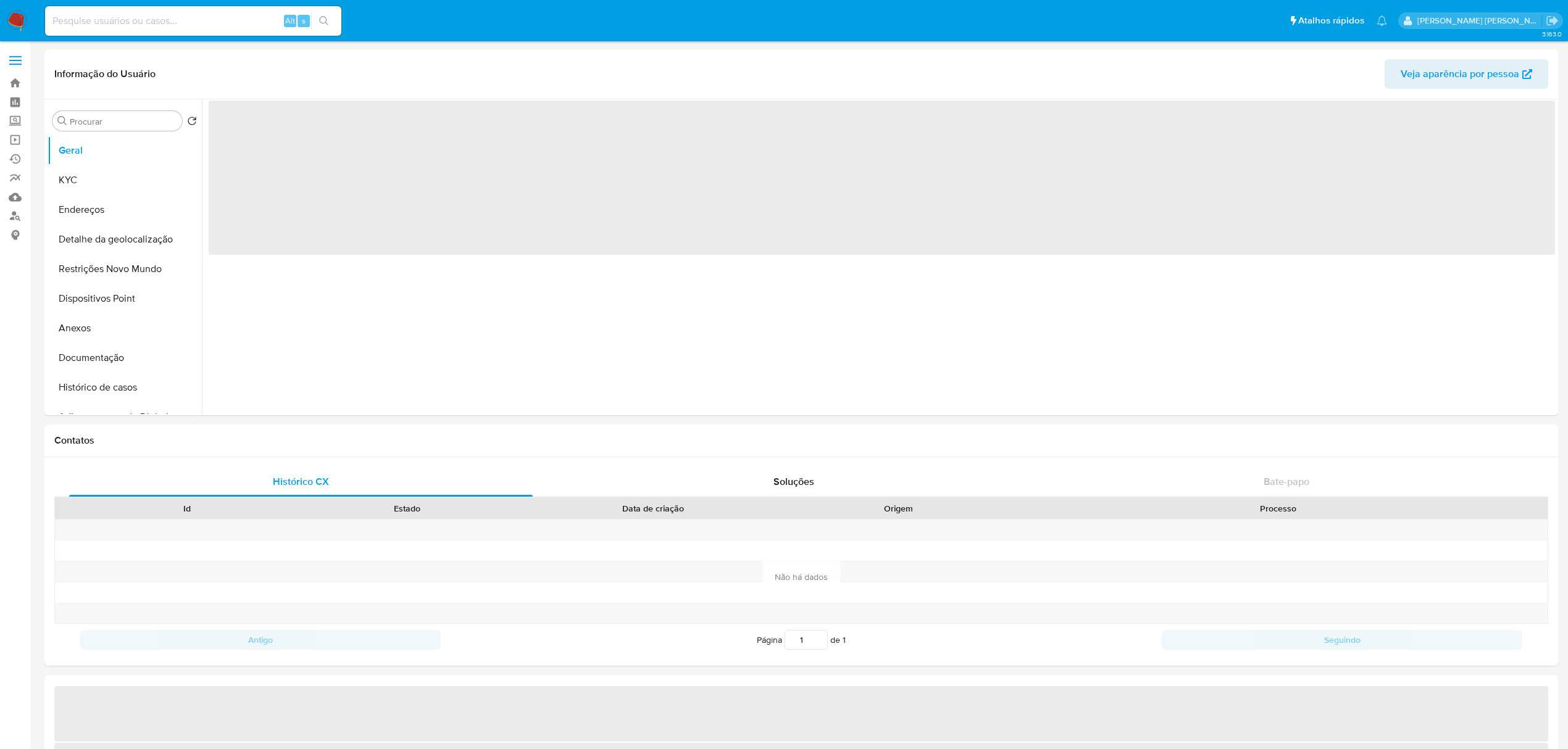
select select "10"
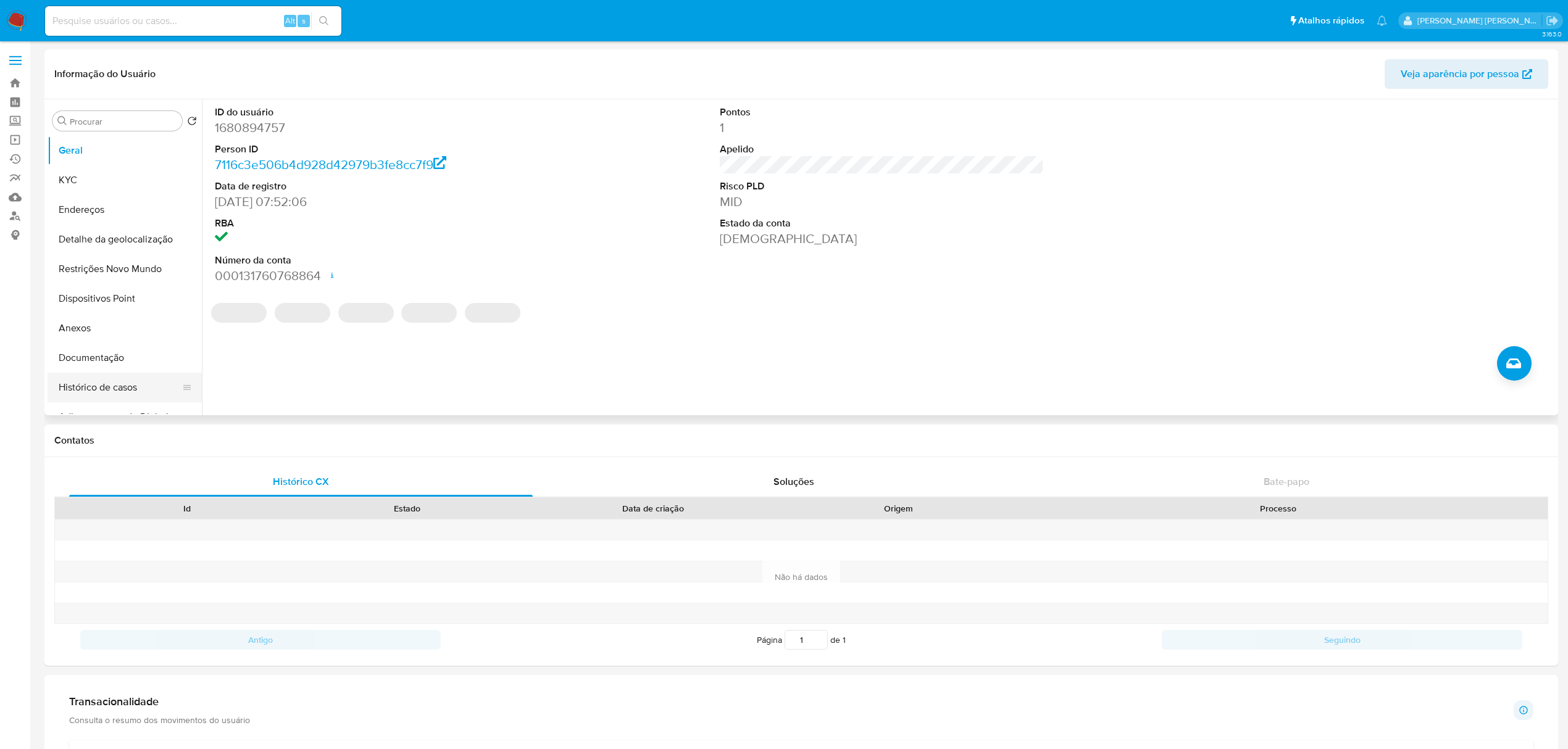
click at [89, 393] on button "Histórico de casos" at bounding box center [119, 388] width 144 height 30
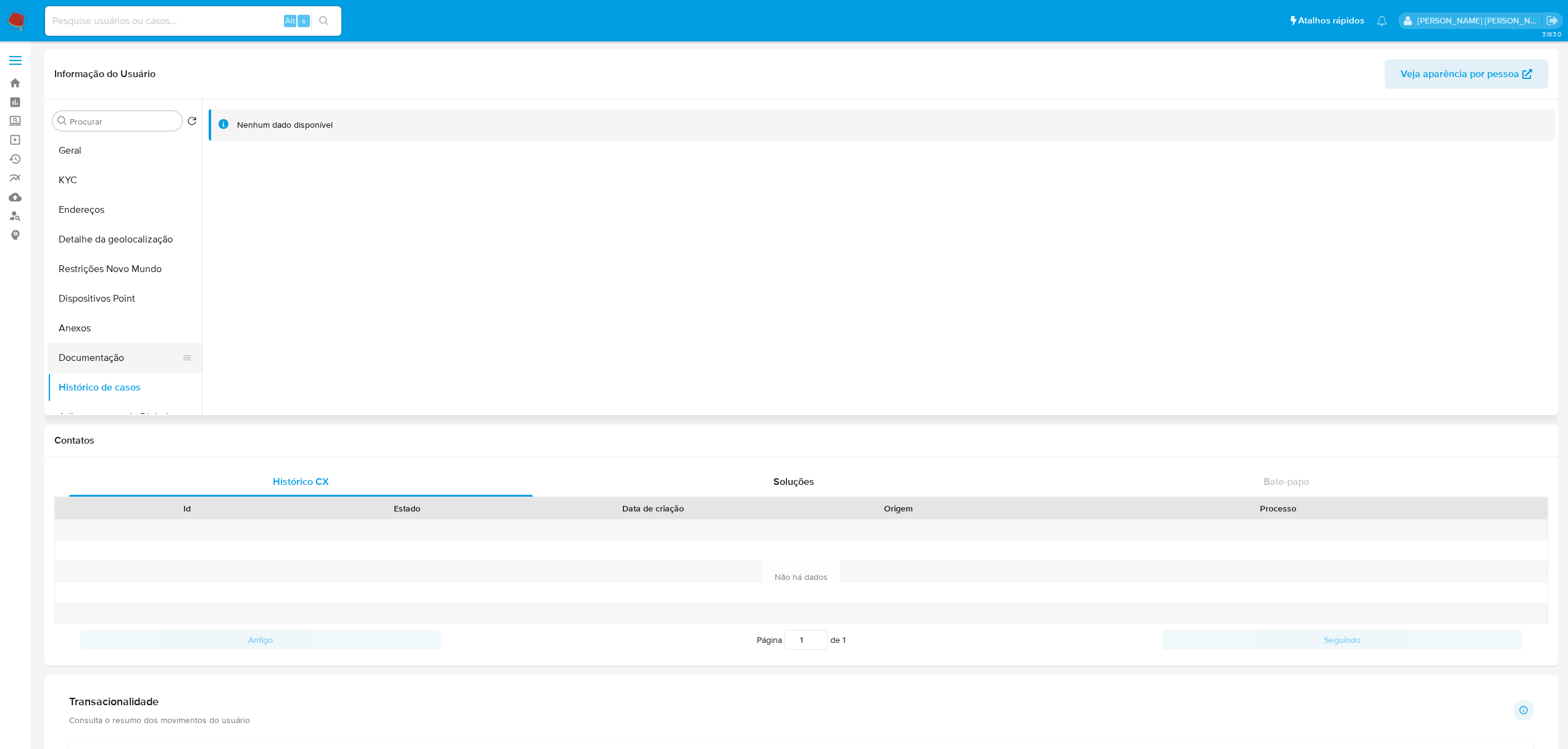
click at [112, 359] on button "Documentação" at bounding box center [119, 358] width 144 height 30
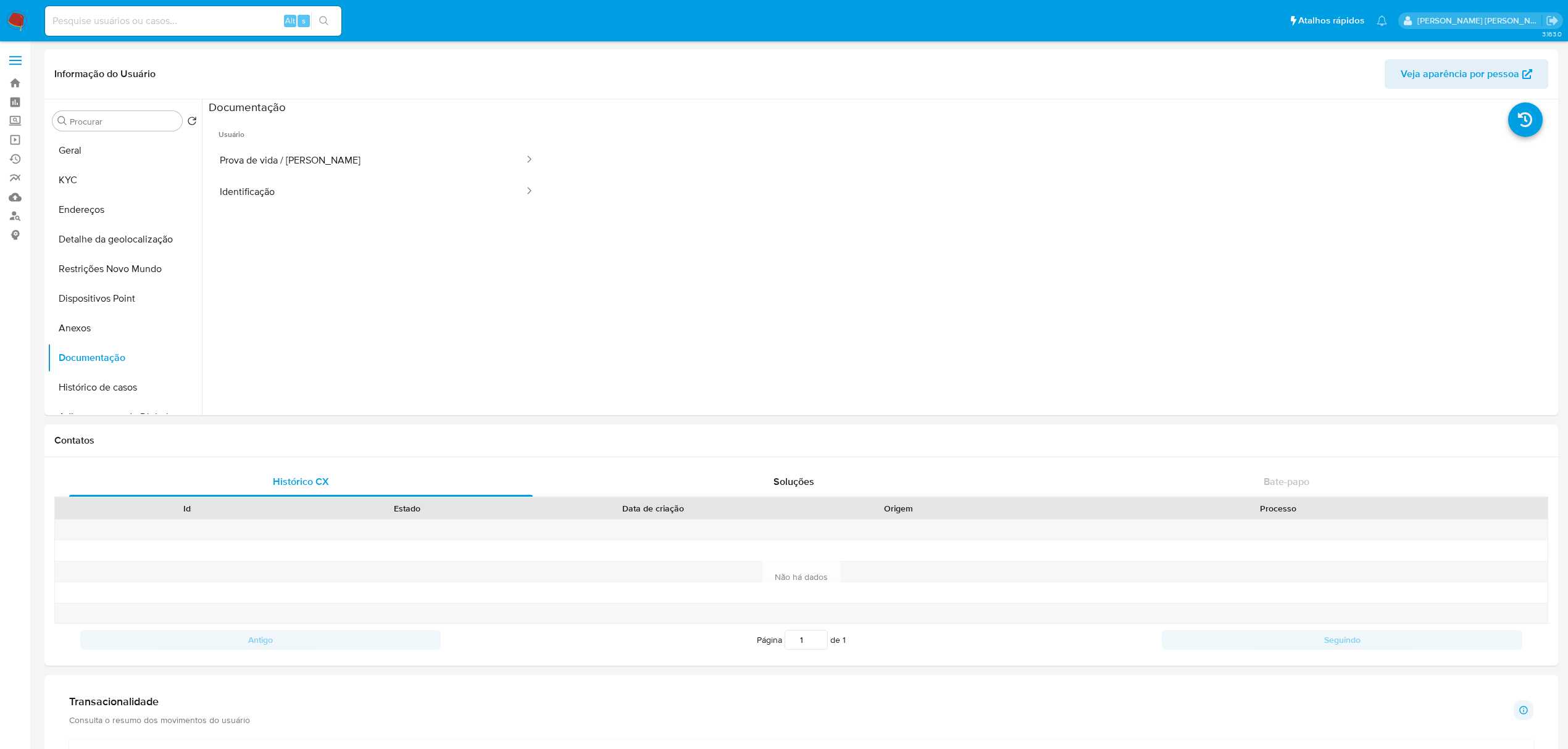
click at [198, 20] on input at bounding box center [193, 21] width 296 height 16
click at [100, 148] on button "Geral" at bounding box center [119, 151] width 144 height 30
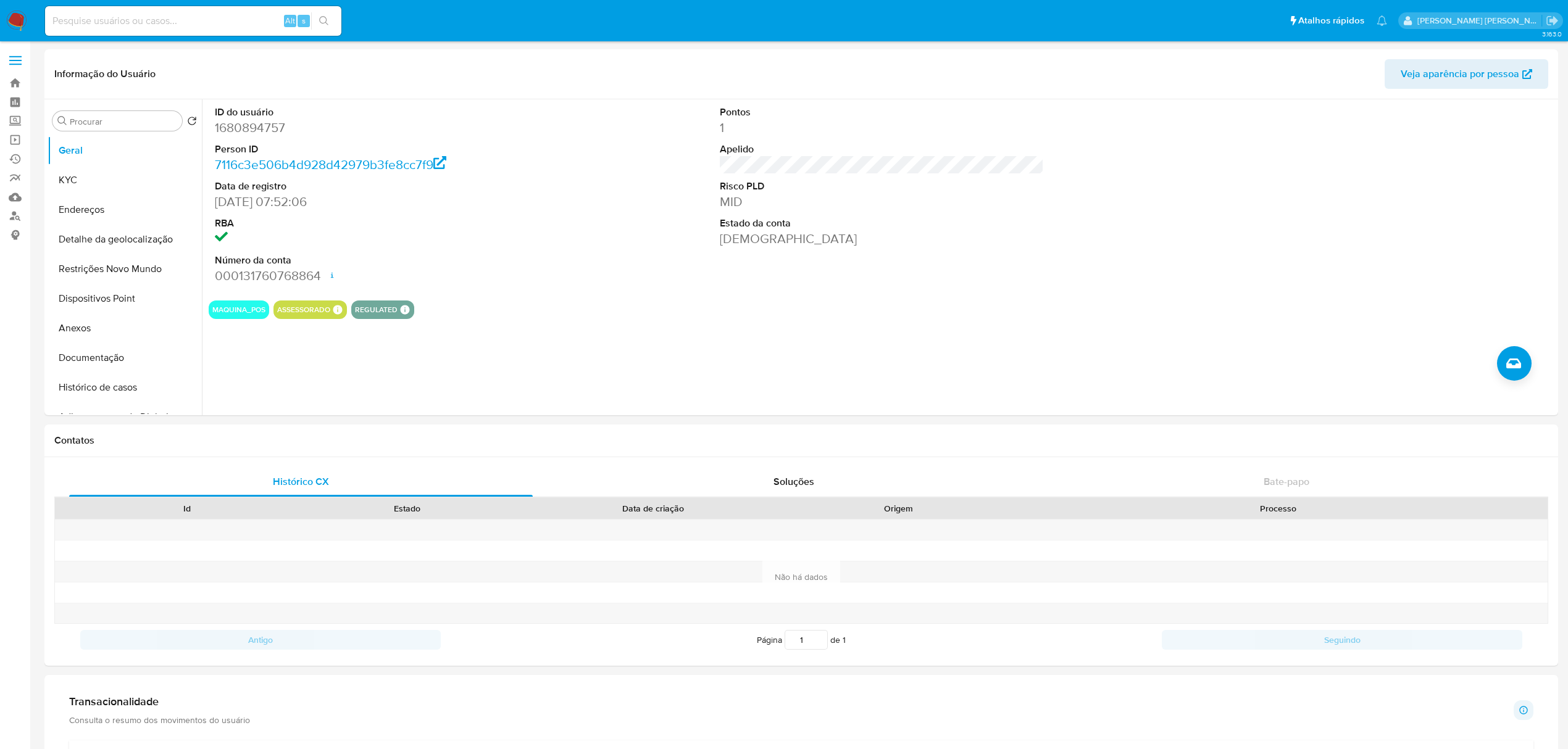
click at [186, 14] on input at bounding box center [193, 21] width 296 height 16
paste input "1680894757"
type input "1680894757"
click at [193, 22] on input "1680894757" at bounding box center [193, 21] width 296 height 16
click at [172, 23] on input "1680894757" at bounding box center [193, 21] width 296 height 16
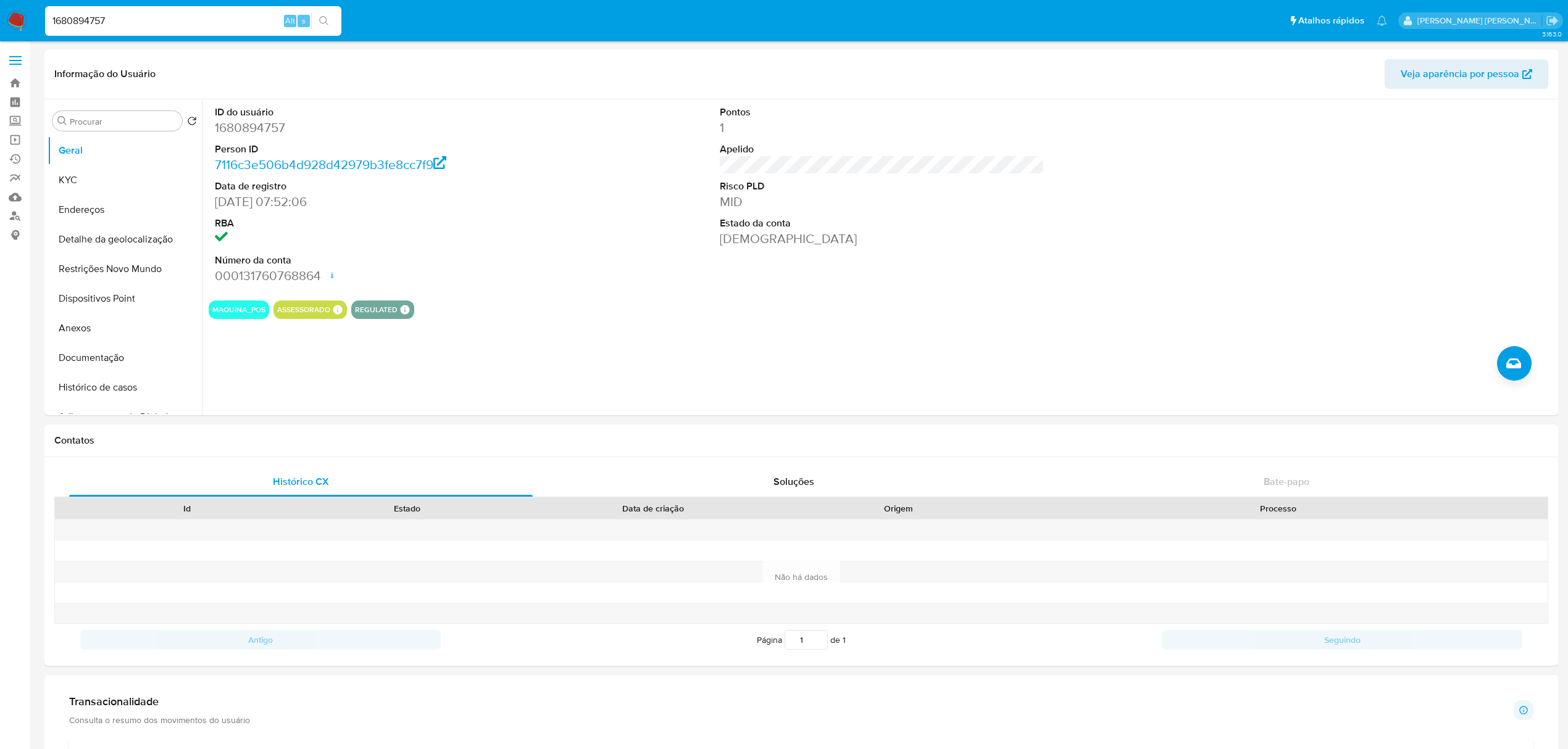
click at [172, 23] on input "1680894757" at bounding box center [193, 21] width 296 height 16
paste input "2279527338"
type input "2279527338"
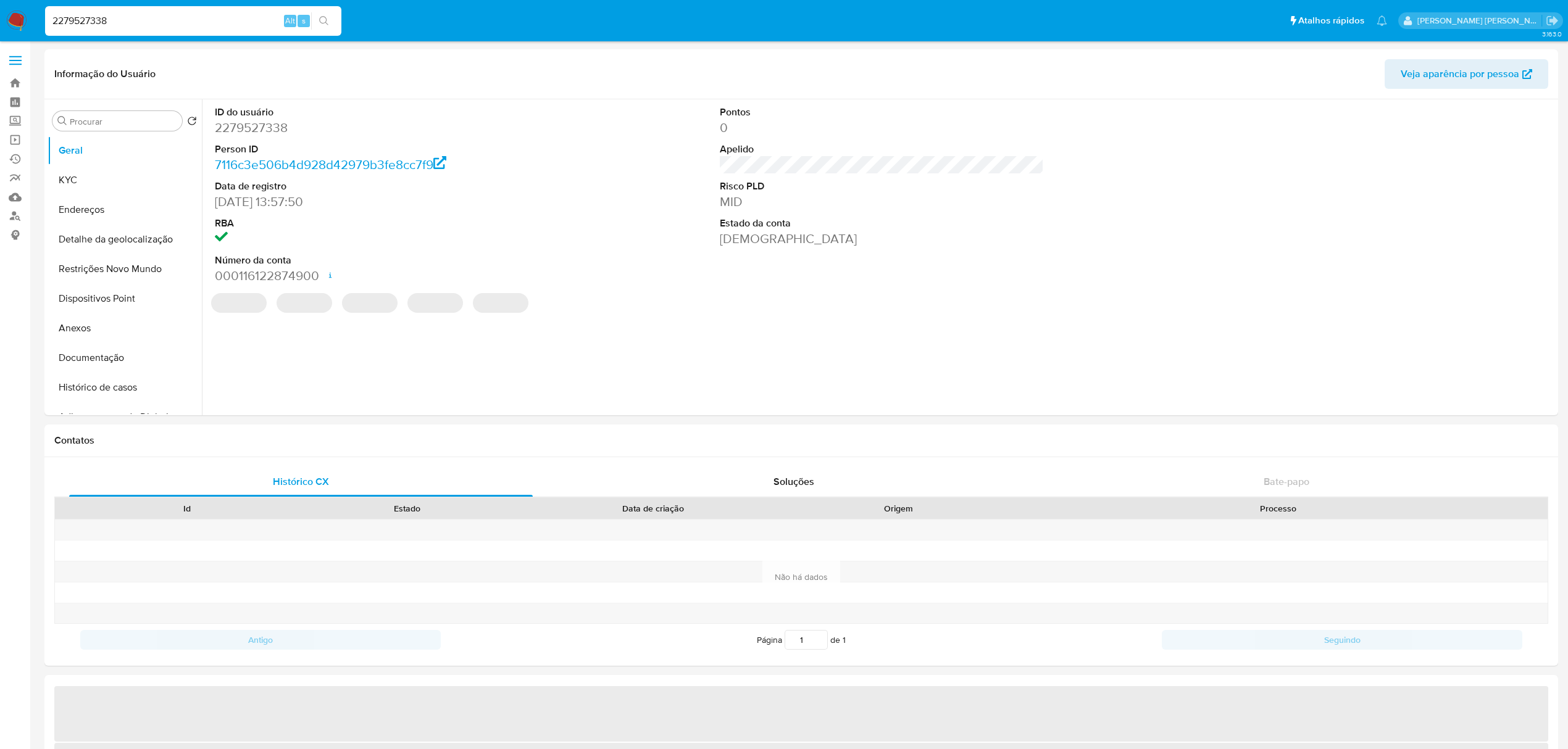
select select "10"
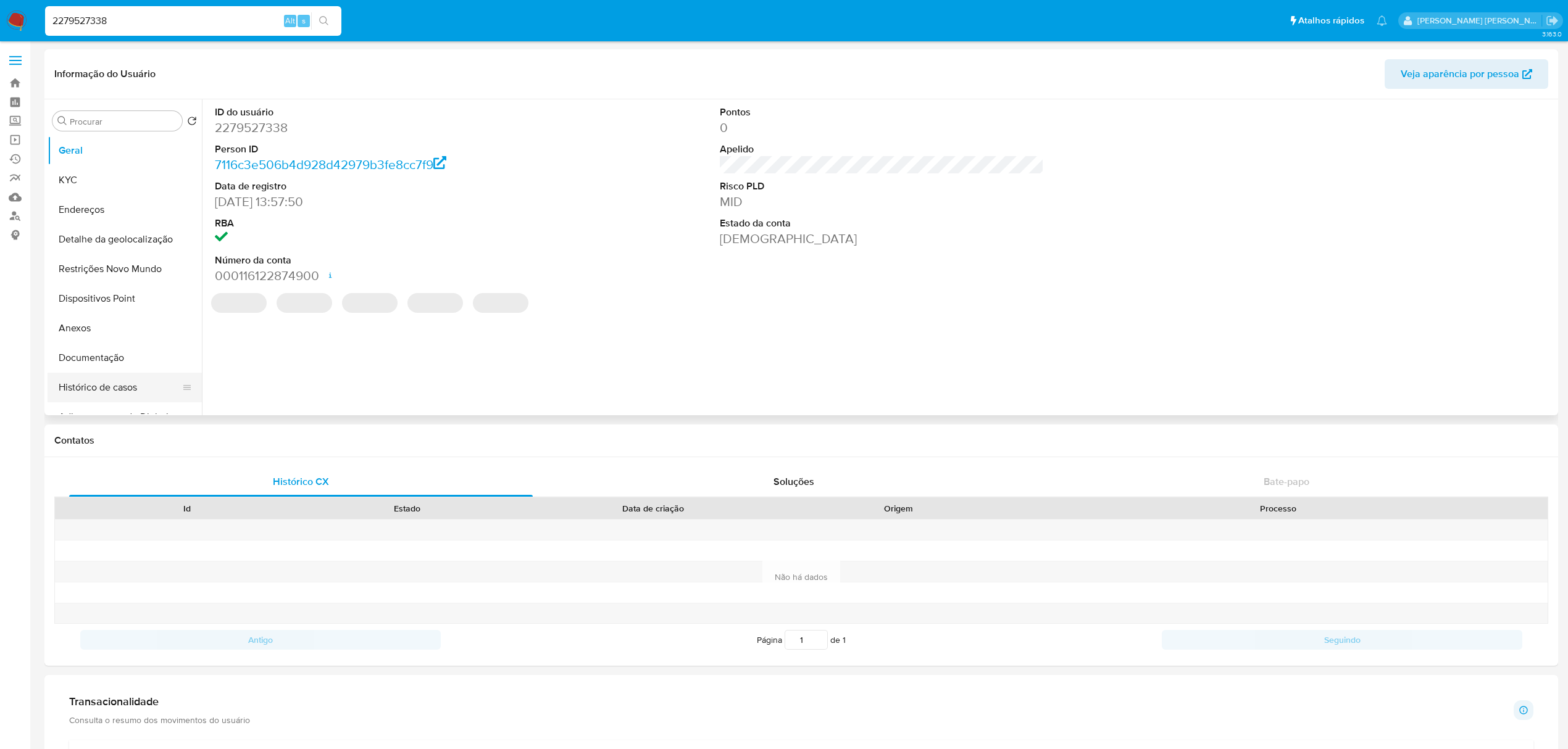
click at [105, 385] on button "Histórico de casos" at bounding box center [119, 388] width 144 height 30
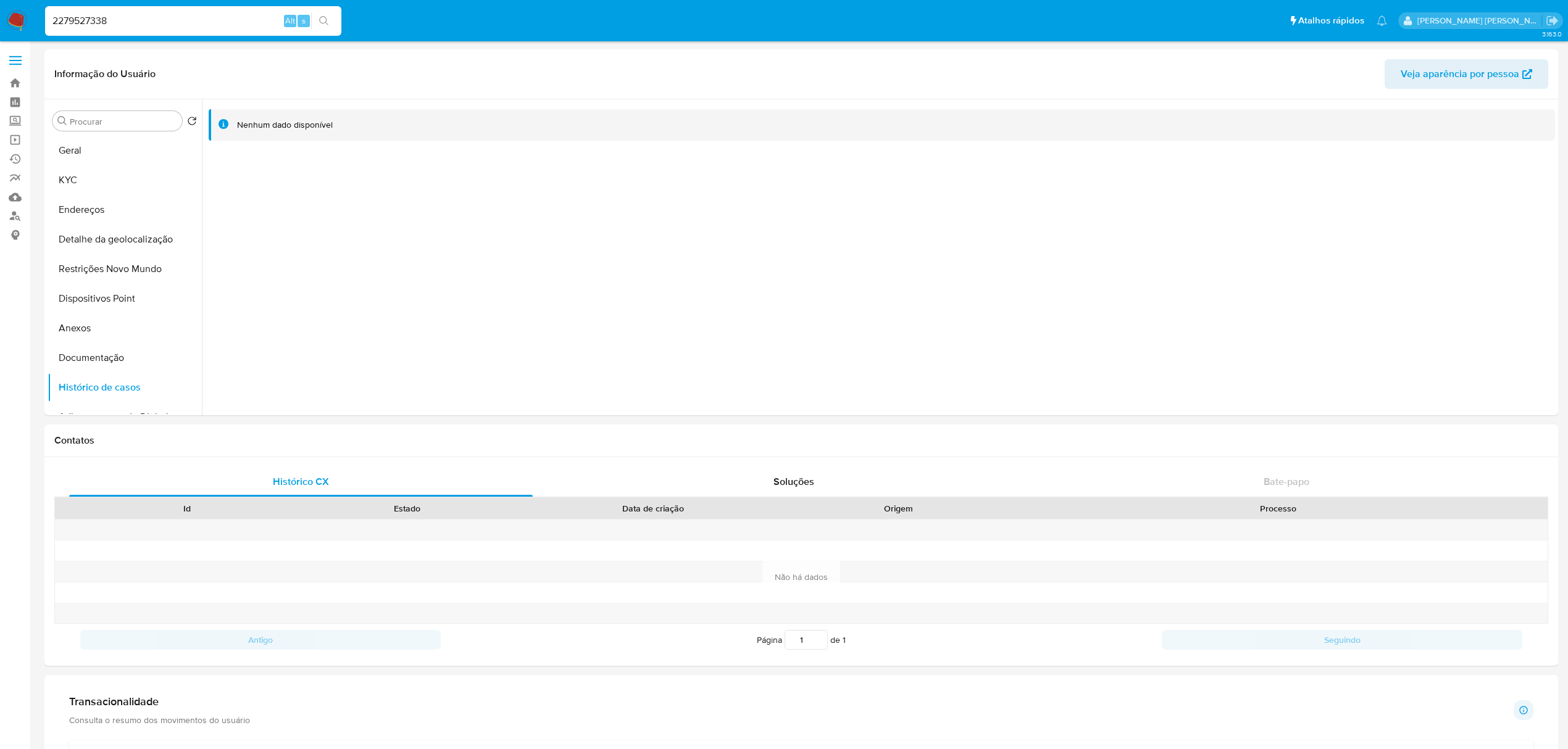
click at [185, 20] on input "2279527338" at bounding box center [193, 21] width 296 height 16
paste input "bYrwFpM57ELUhcjsKDYMUCl5"
type input "bYrwFpM57ELUhcjsKDYMUCl5"
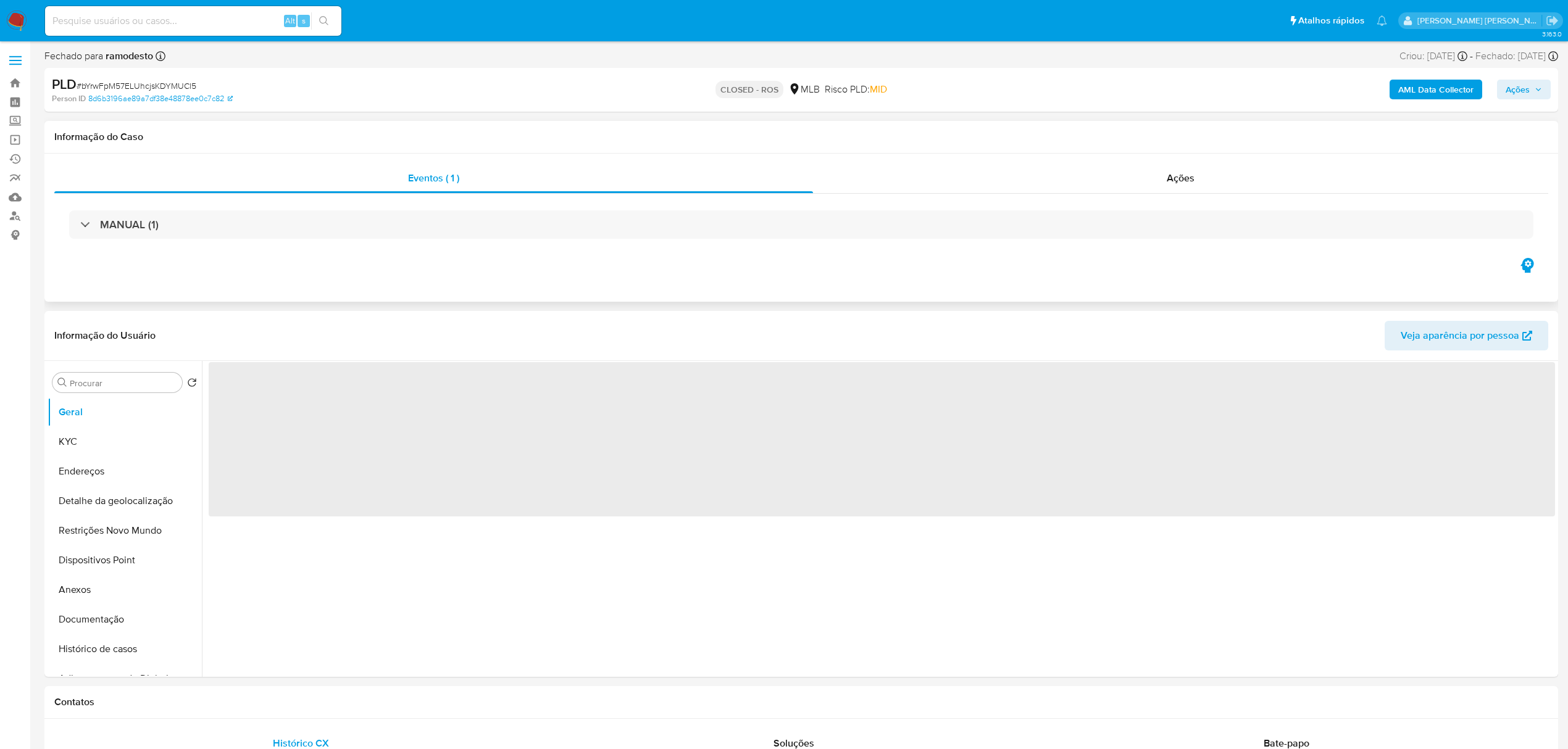
select select "10"
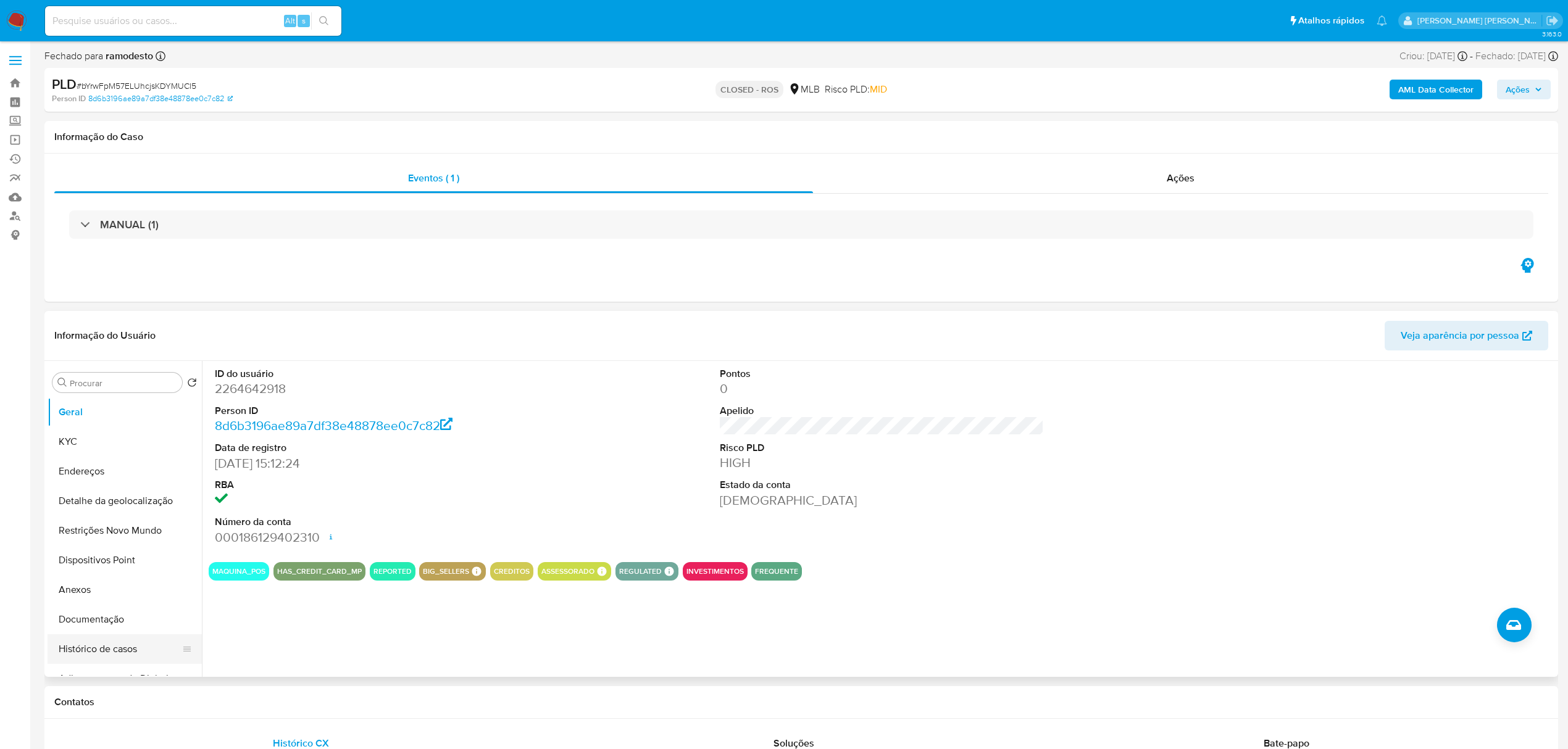
click at [107, 654] on button "Histórico de casos" at bounding box center [119, 649] width 144 height 30
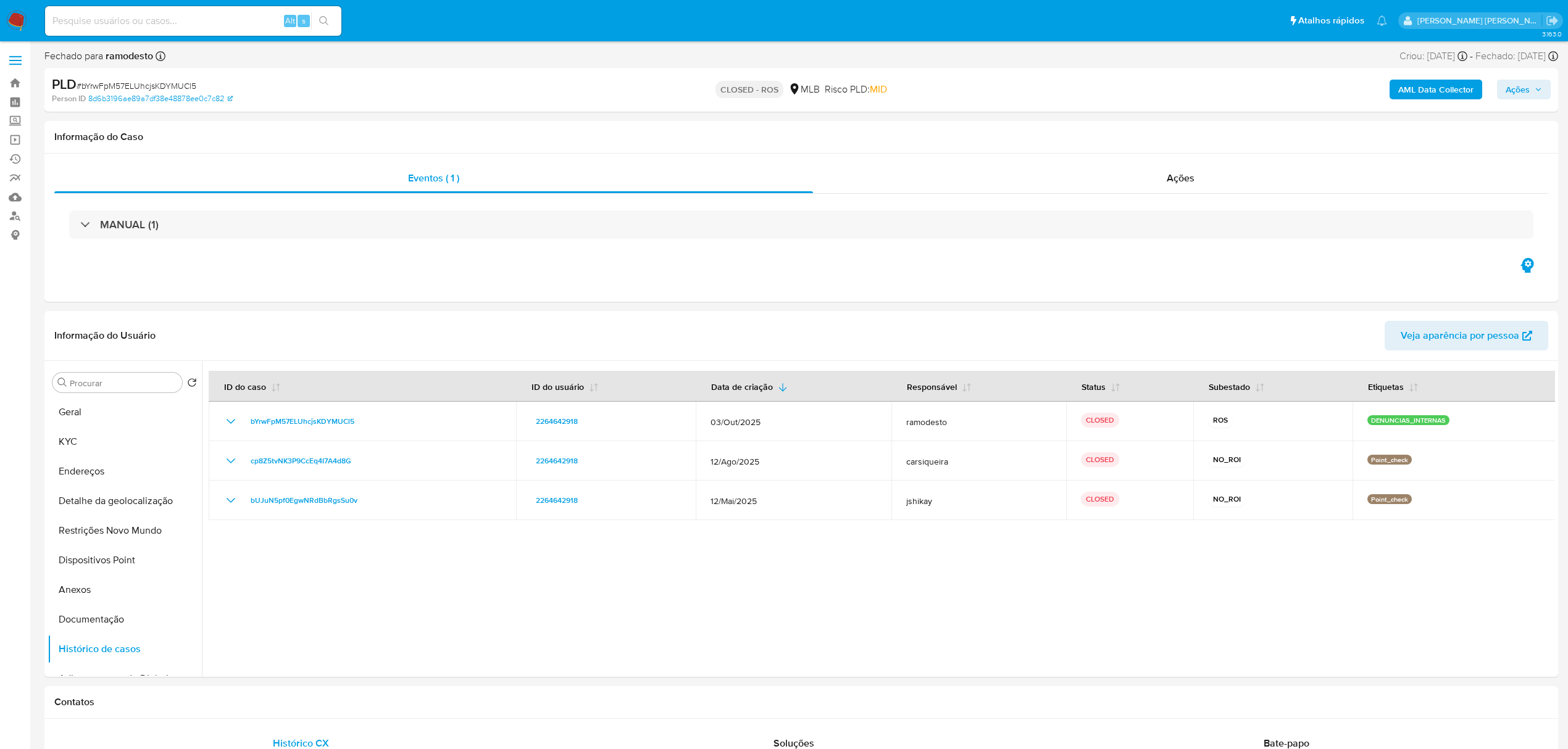
click at [210, 24] on input at bounding box center [193, 21] width 296 height 16
paste input "Pll4KO3bLIDQWcW5Cm8PhxAj"
type input "Pll4KO3bLIDQWcW5Cm8PhxAj"
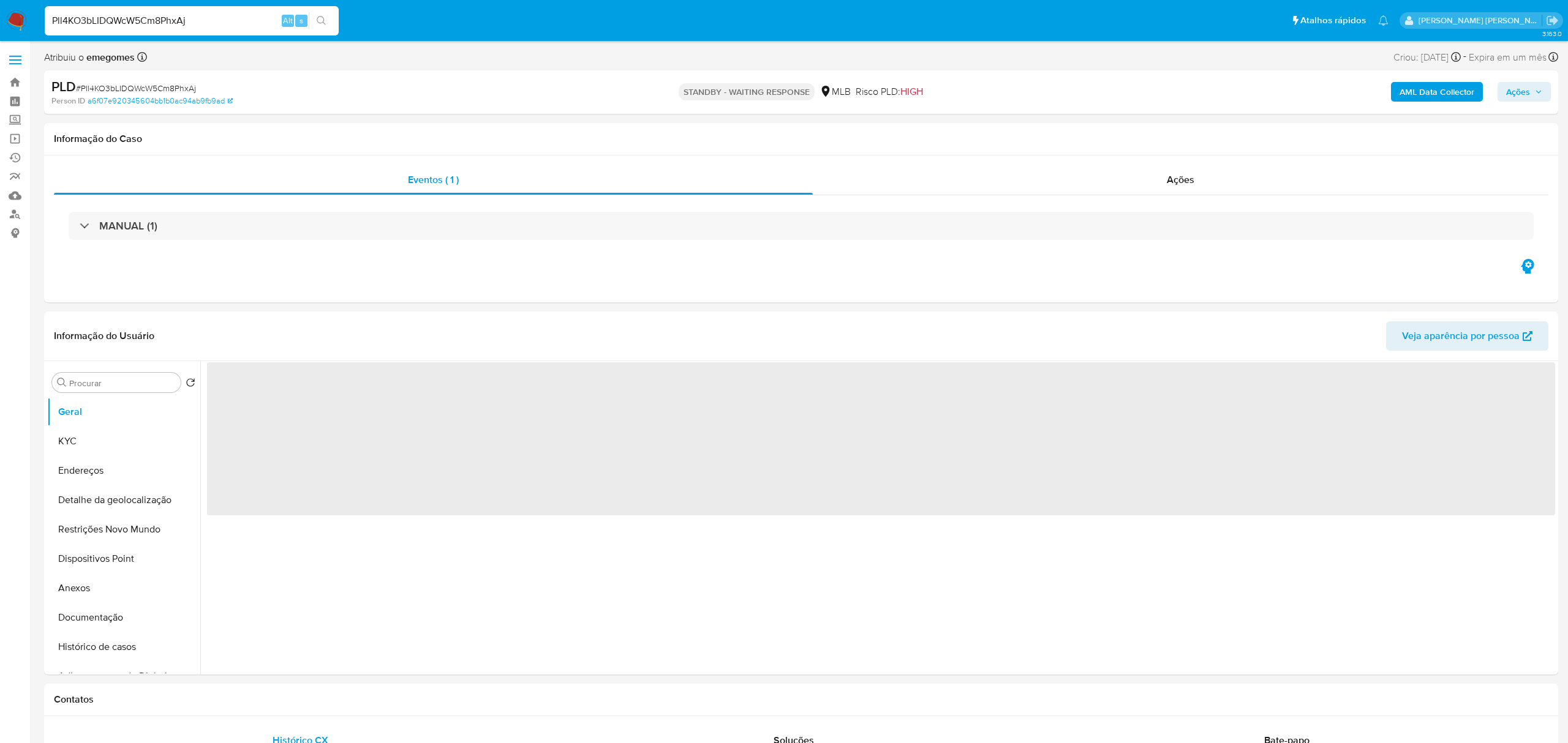
select select "10"
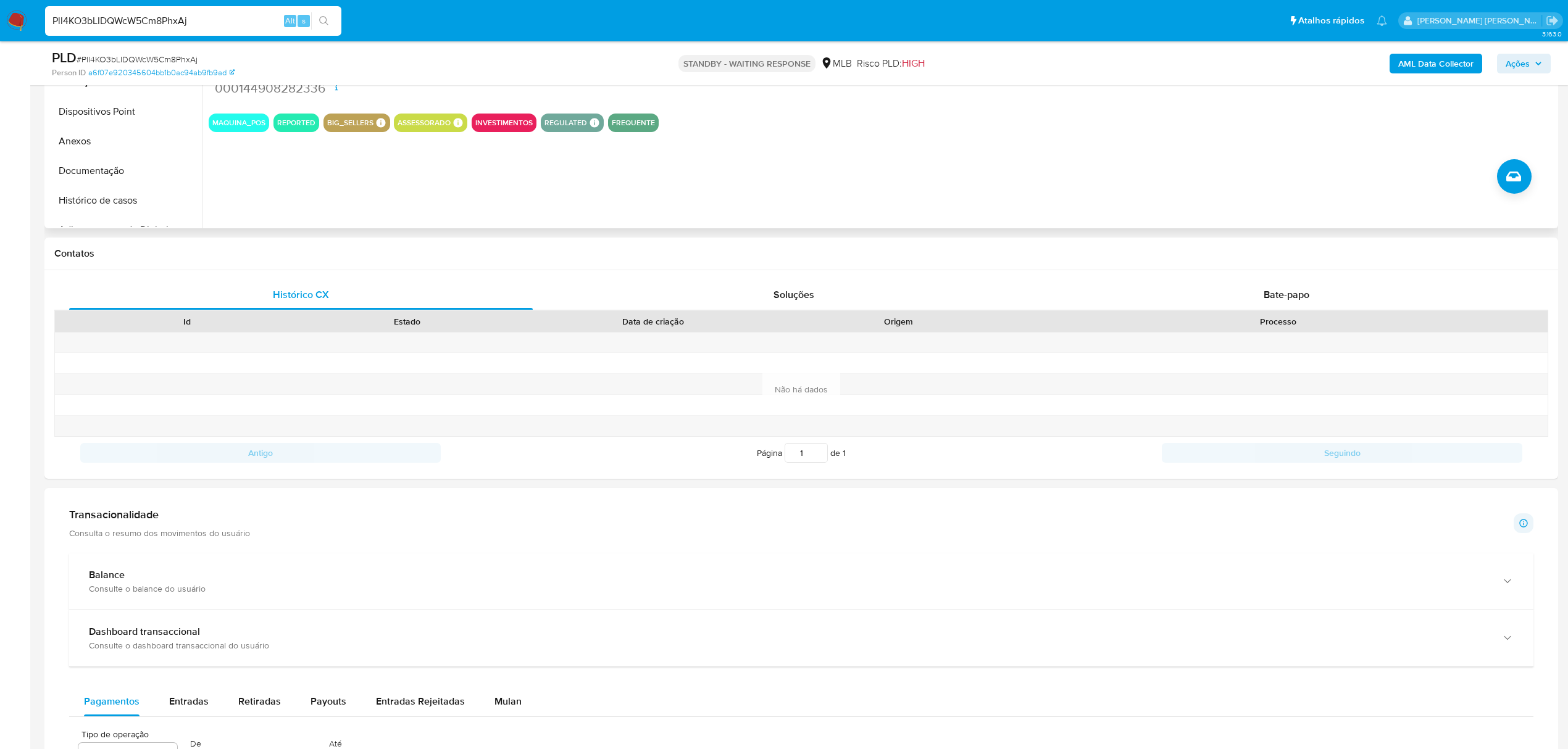
scroll to position [411, 0]
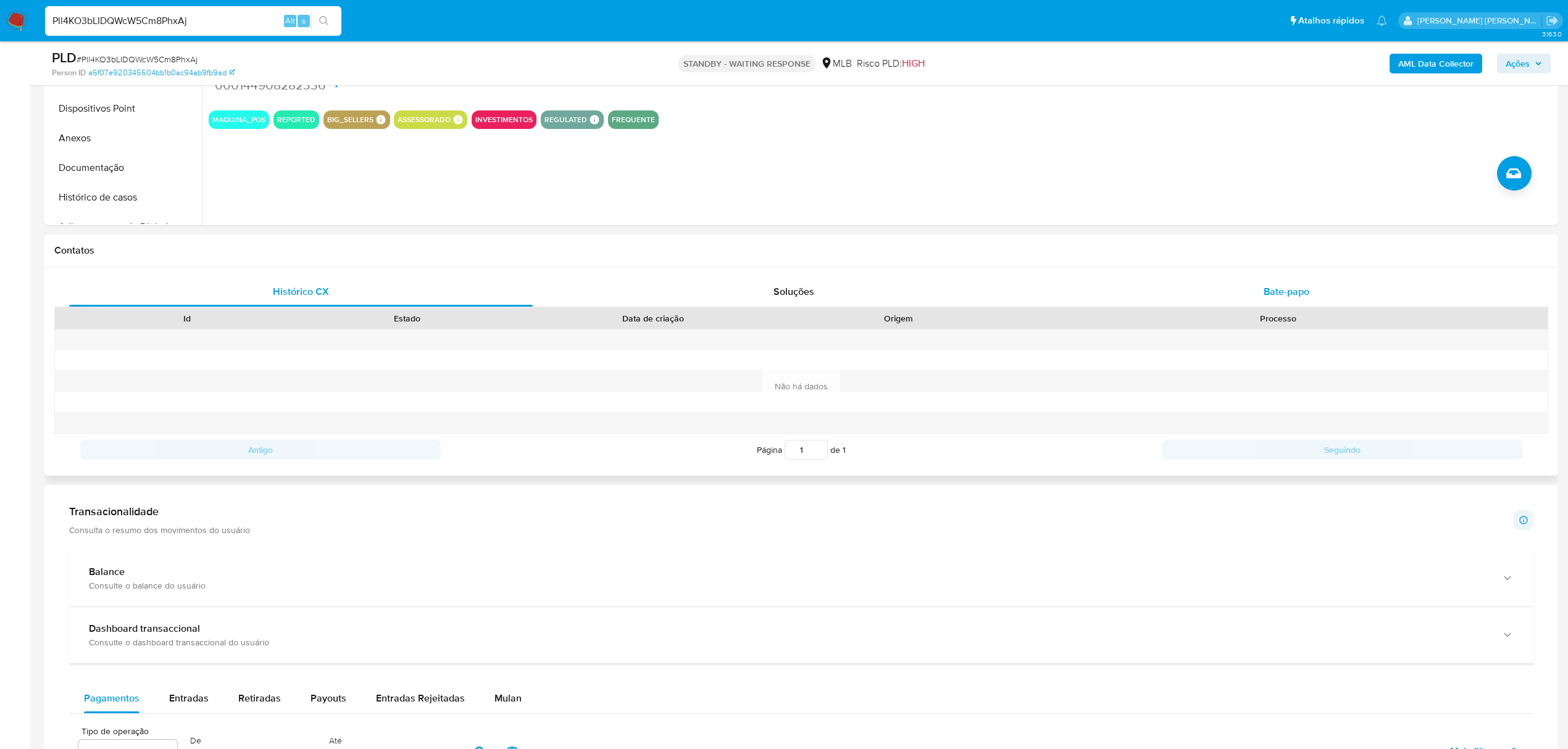
click at [1310, 301] on div "Bate-papo" at bounding box center [1286, 292] width 464 height 30
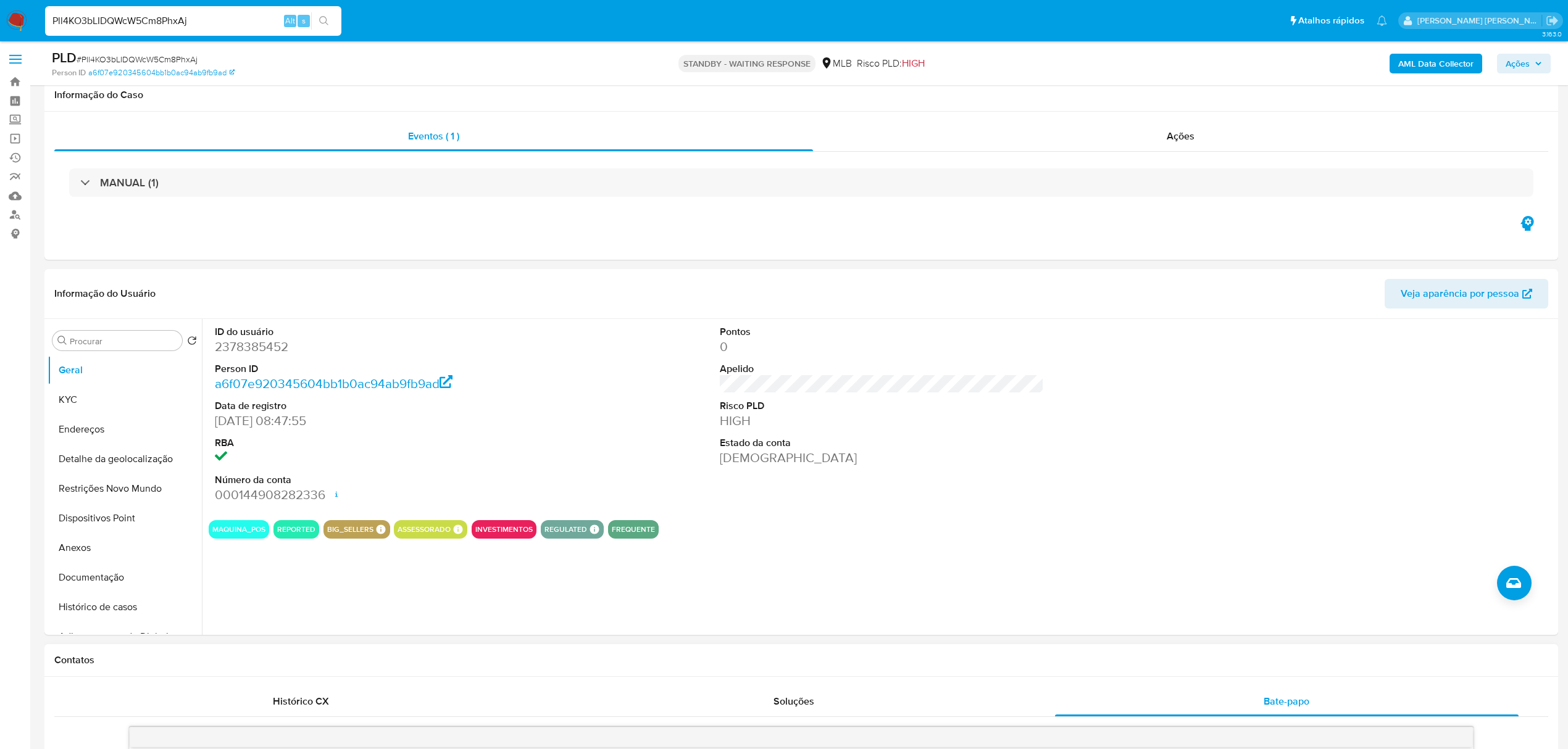
scroll to position [0, 0]
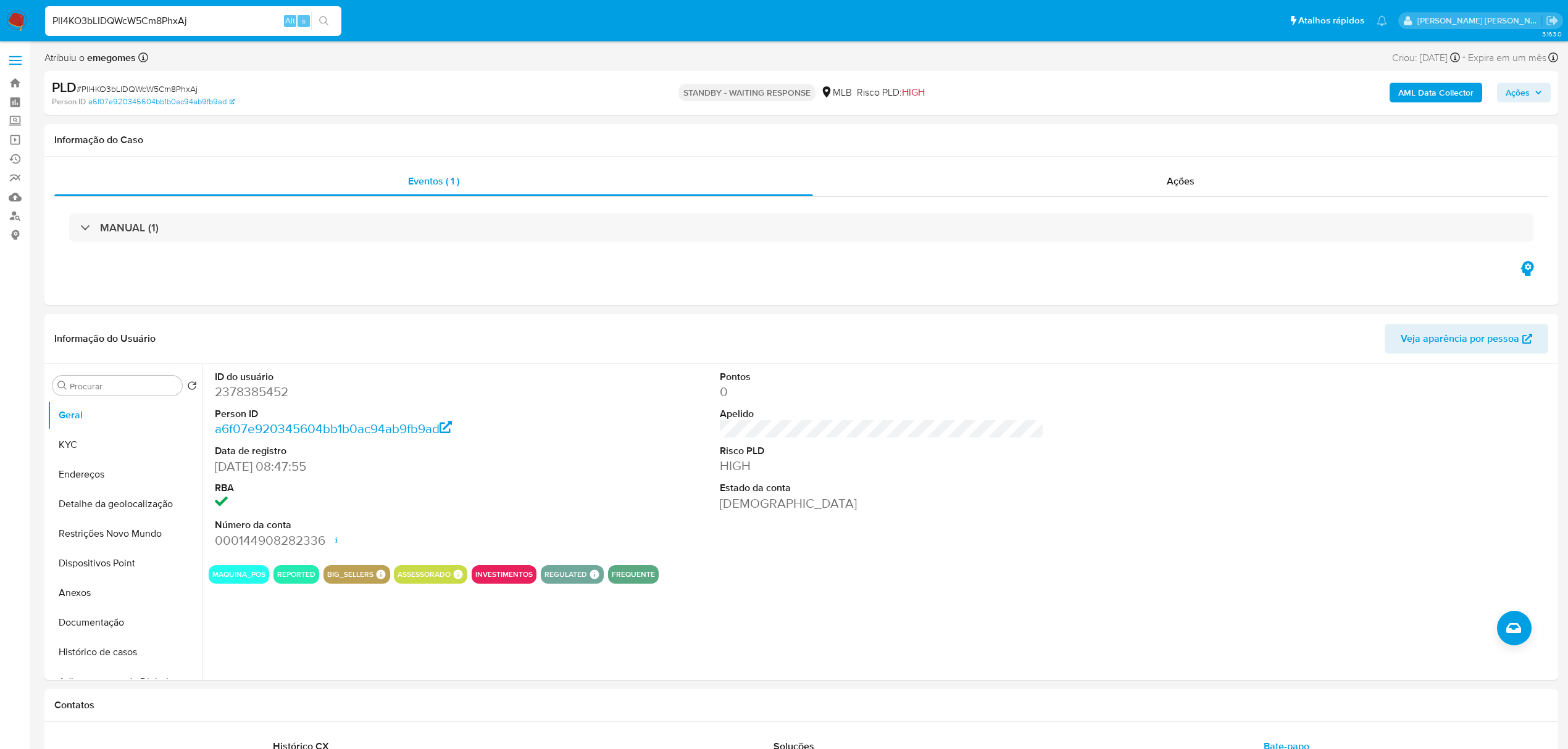
click at [199, 26] on input "Pll4KO3bLIDQWcW5Cm8PhxAj" at bounding box center [193, 21] width 296 height 16
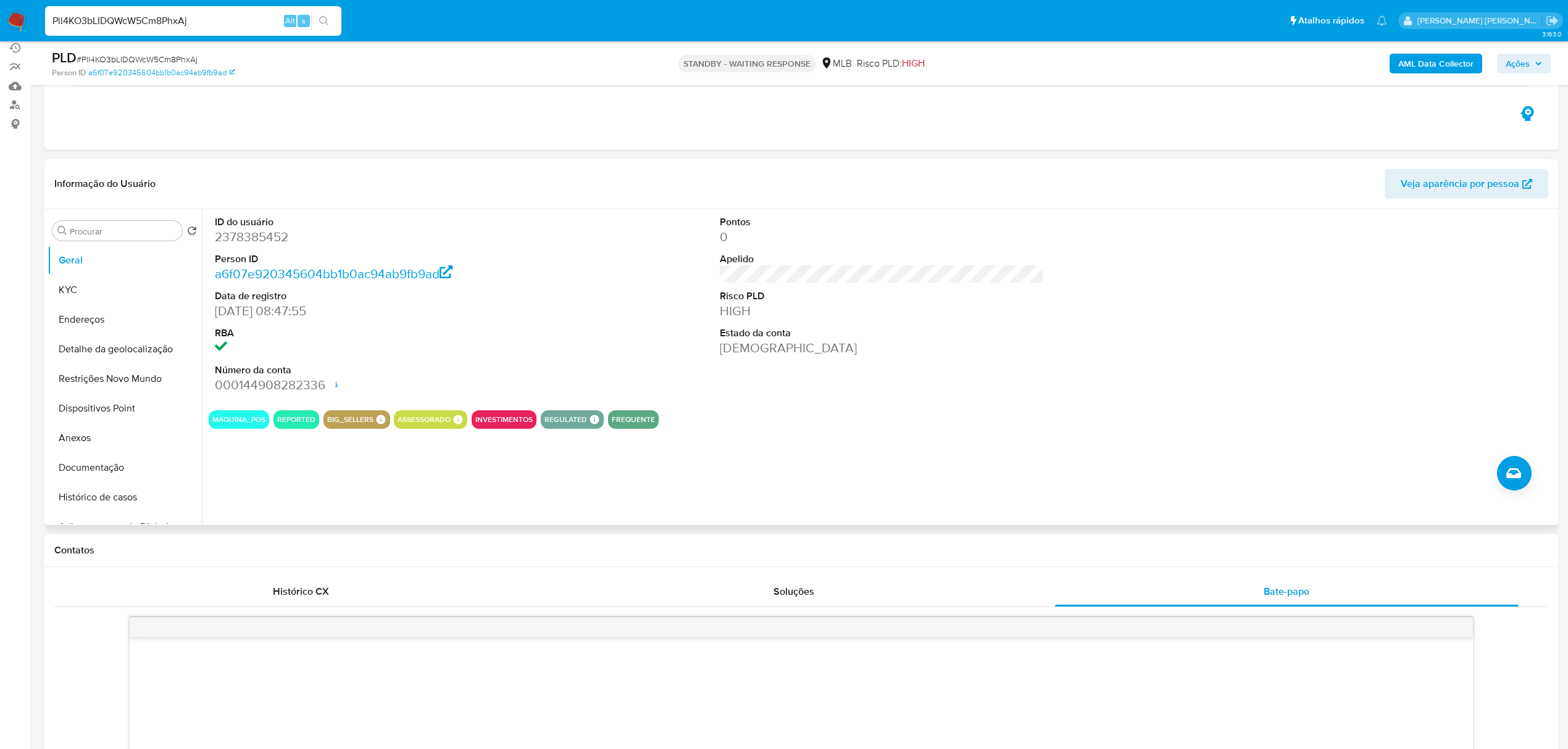
scroll to position [82, 0]
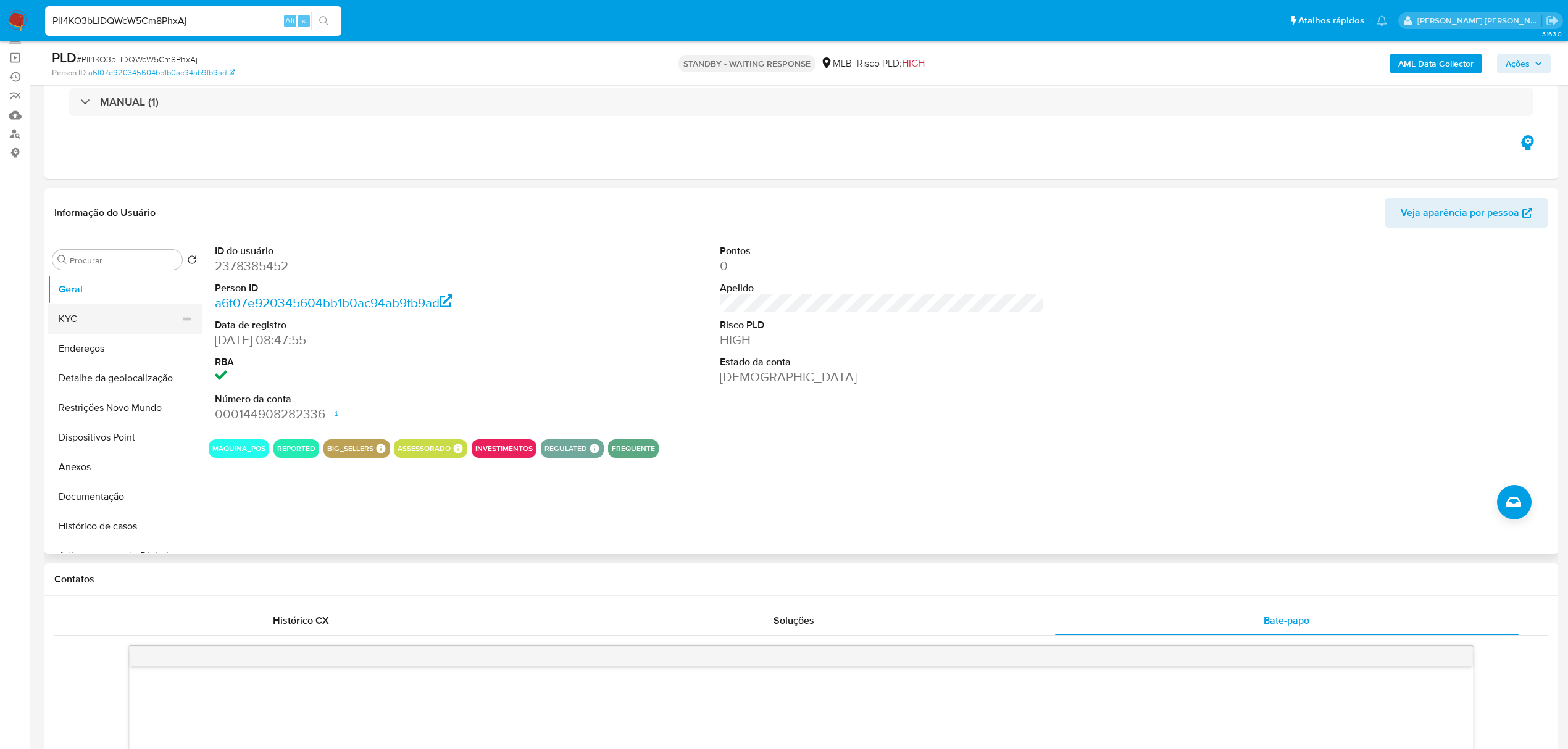
click at [75, 320] on button "KYC" at bounding box center [119, 320] width 144 height 30
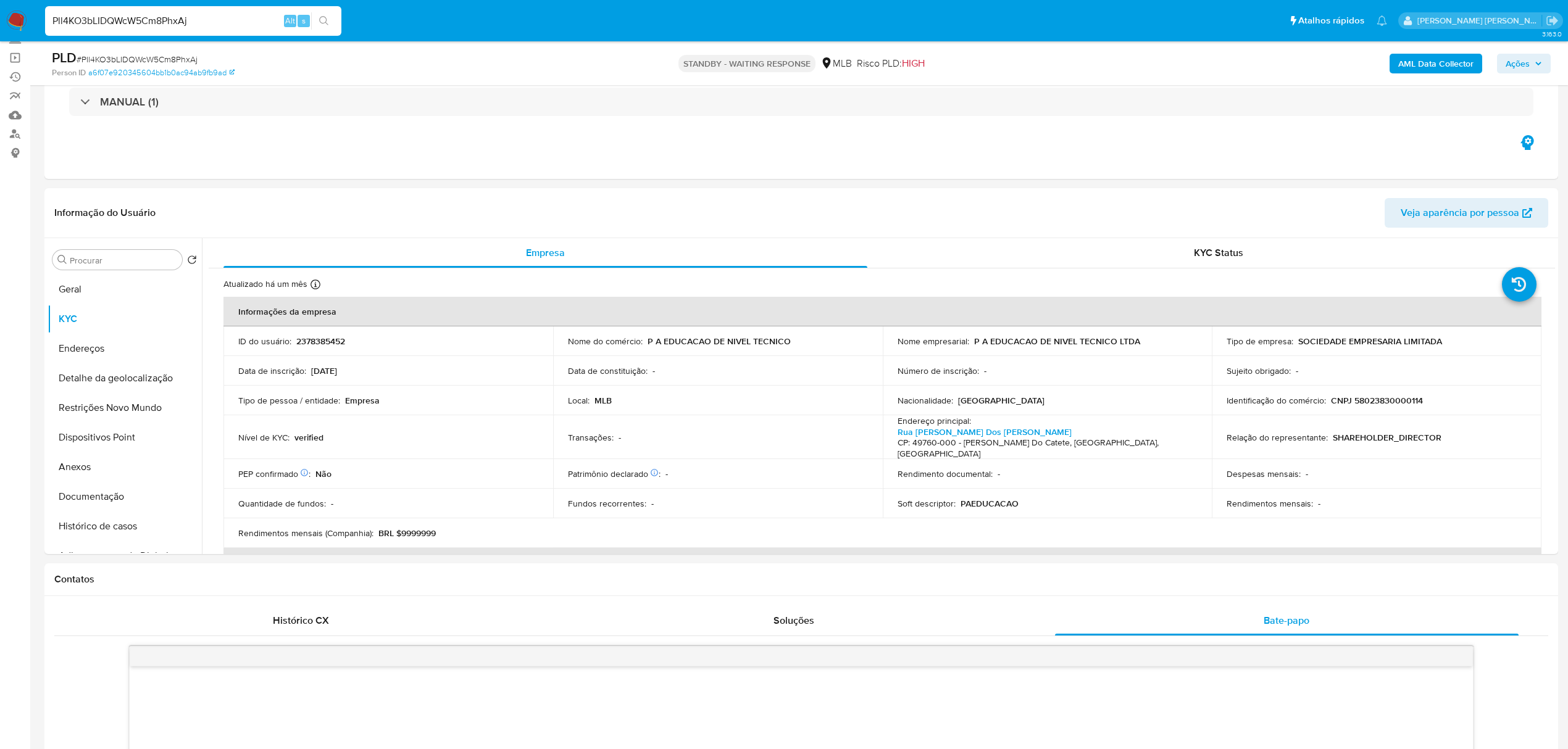
click at [187, 20] on input "Pll4KO3bLIDQWcW5Cm8PhxAj" at bounding box center [193, 21] width 296 height 16
paste input "EZoZYlF95c11txCTuGJmOCAl"
type input "EZoZYlF95c11txCTuGJmOCAl"
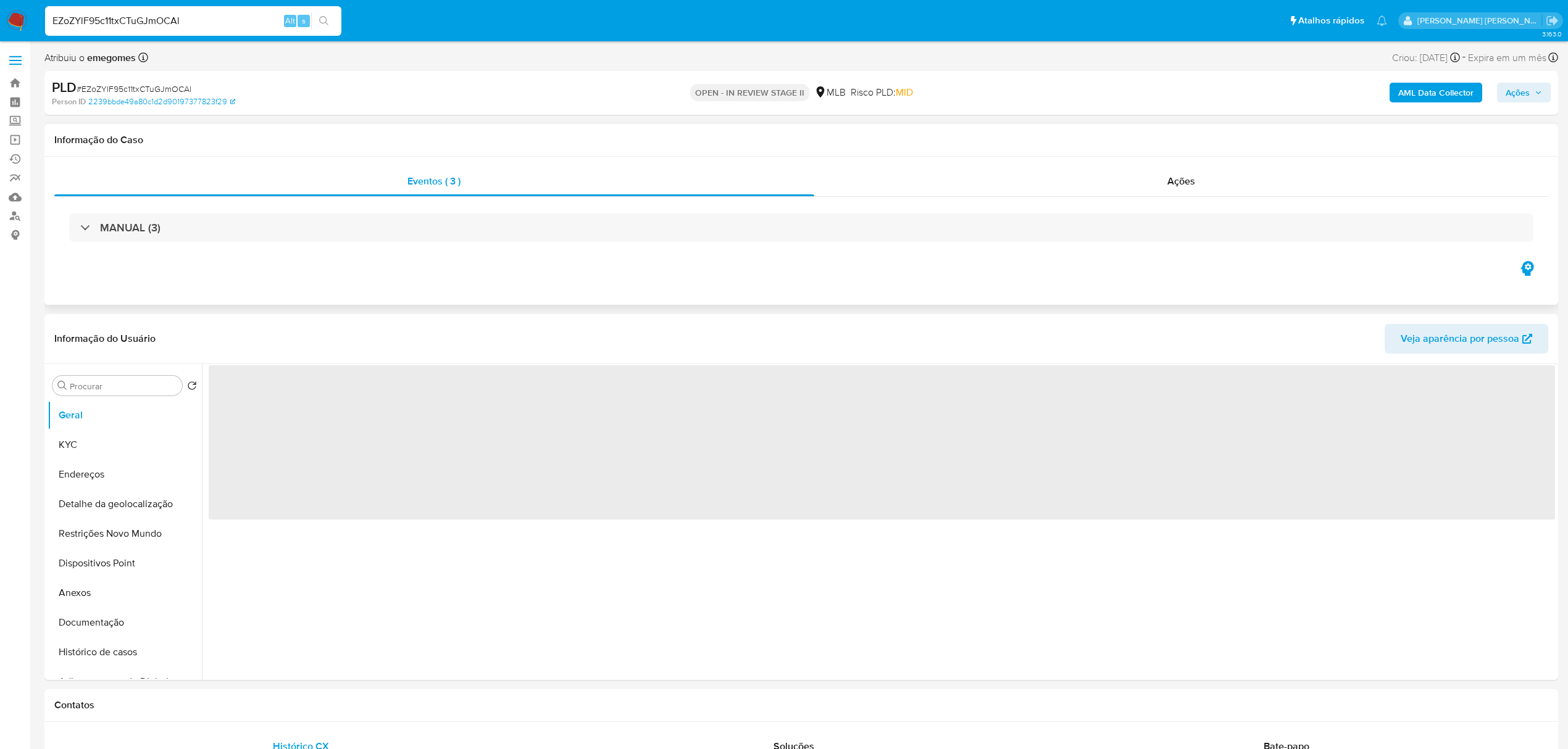
select select "10"
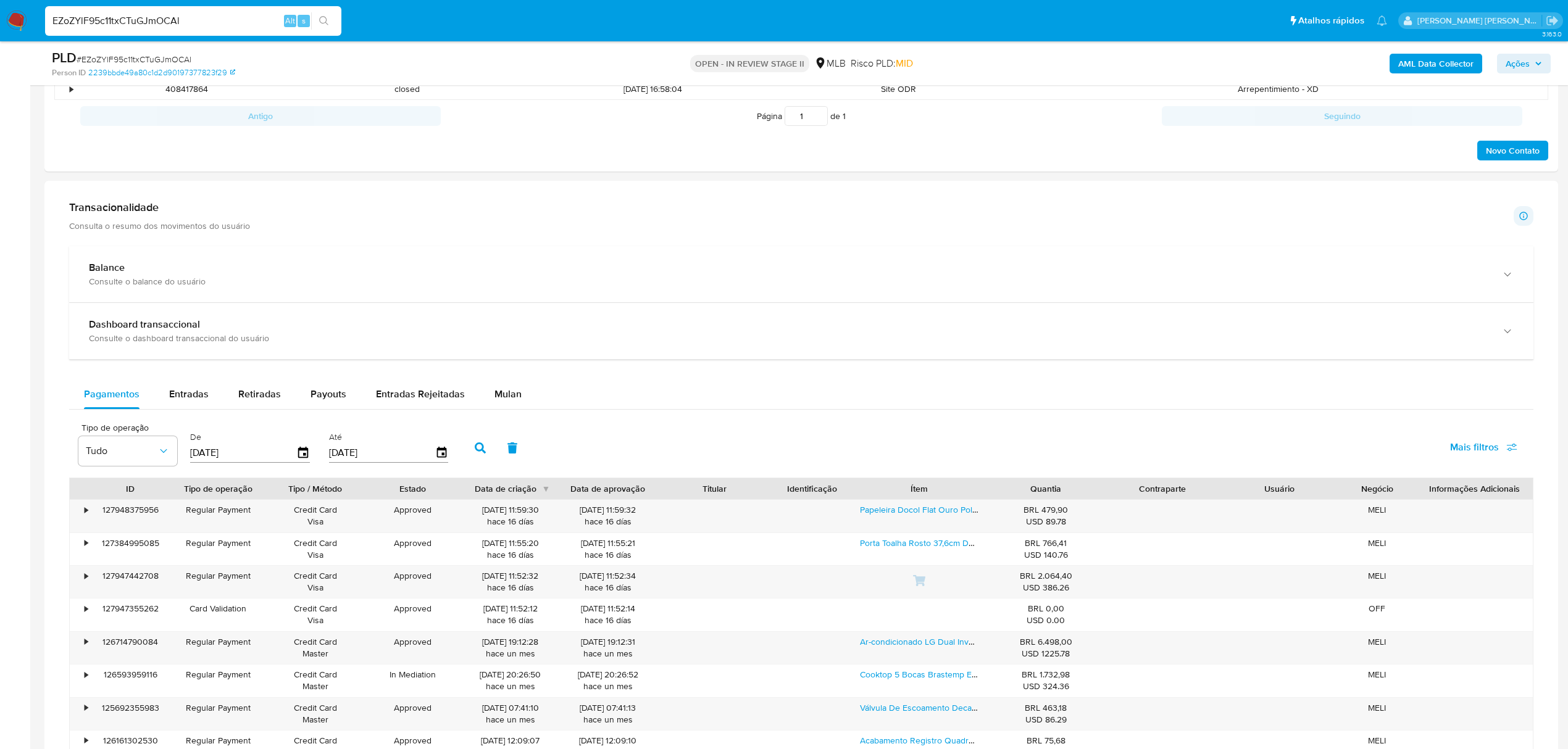
scroll to position [546, 0]
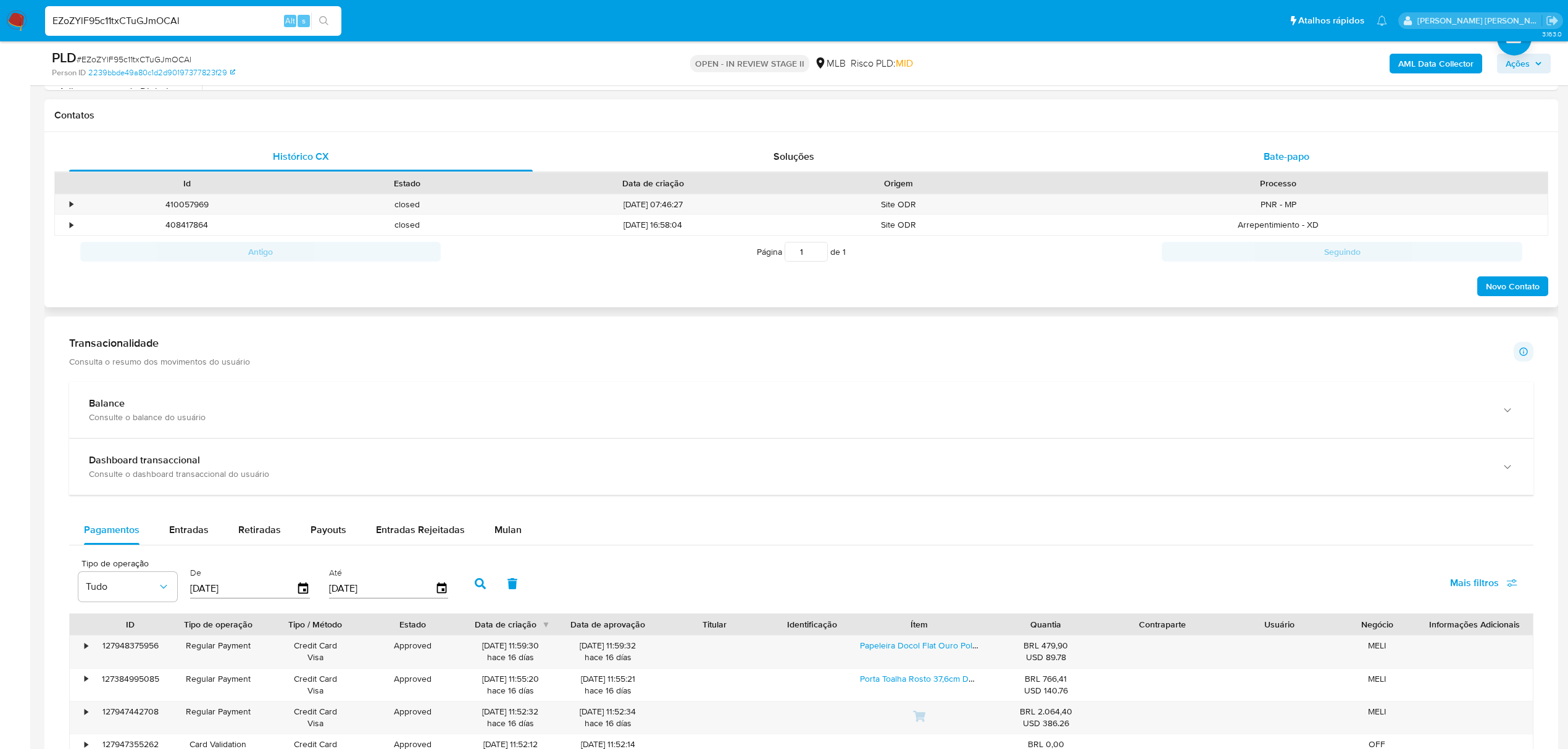
click at [1263, 153] on span "Bate-papo" at bounding box center [1286, 156] width 45 height 14
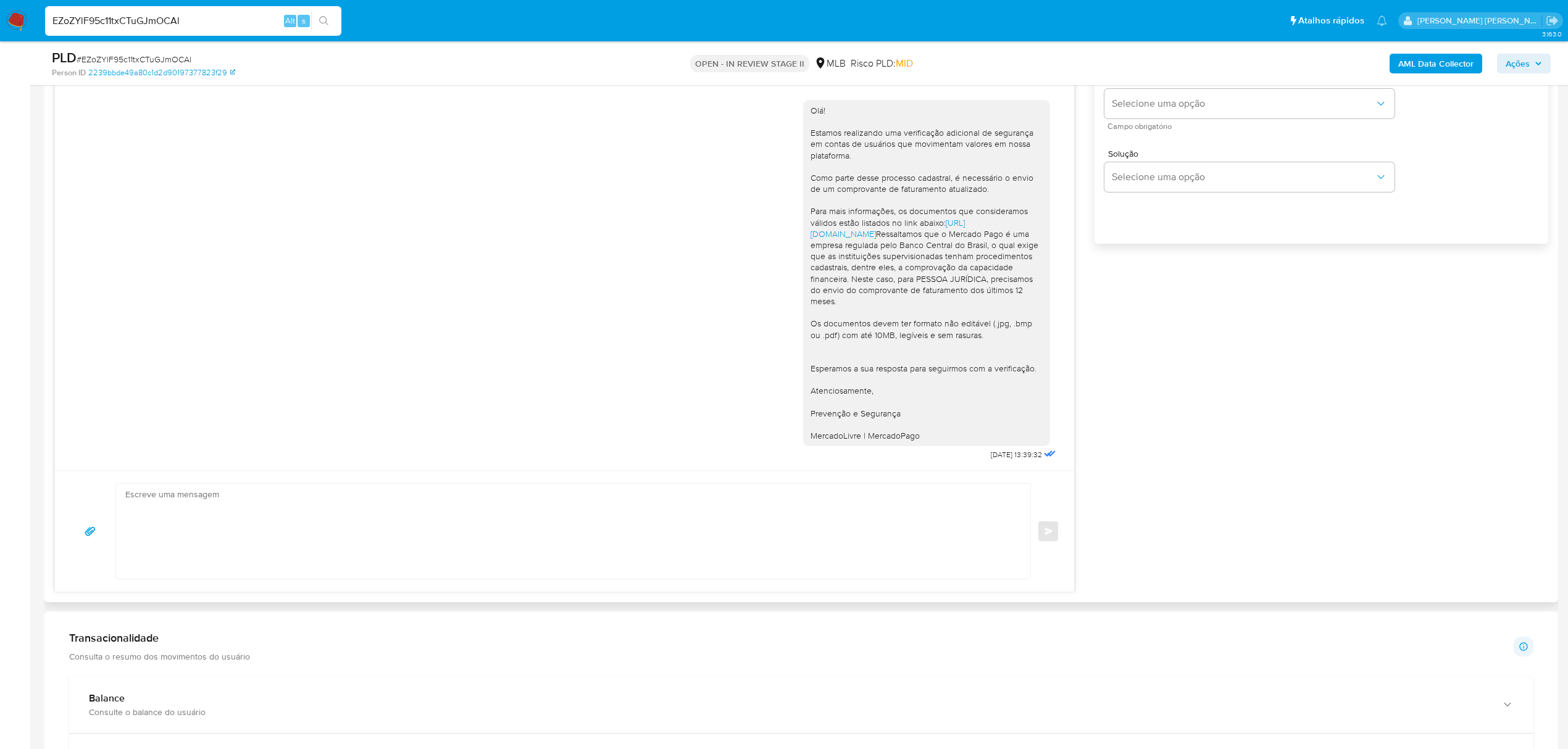
scroll to position [794, 0]
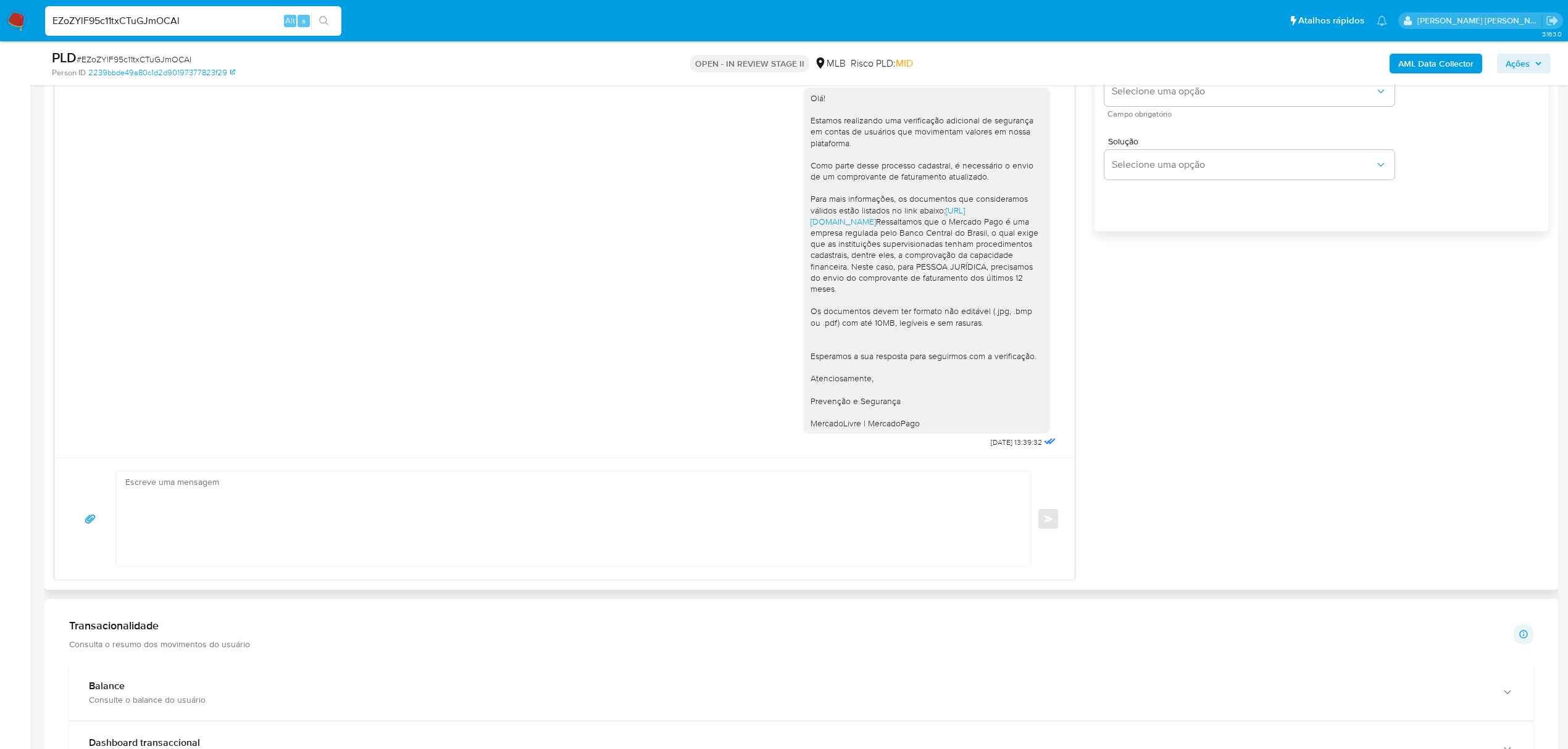
click at [183, 490] on textarea at bounding box center [570, 519] width 890 height 95
click at [348, 394] on div "Olá! Estamos realizando uma verificação adicional de segurança em contas de usu…" at bounding box center [565, 265] width 988 height 373
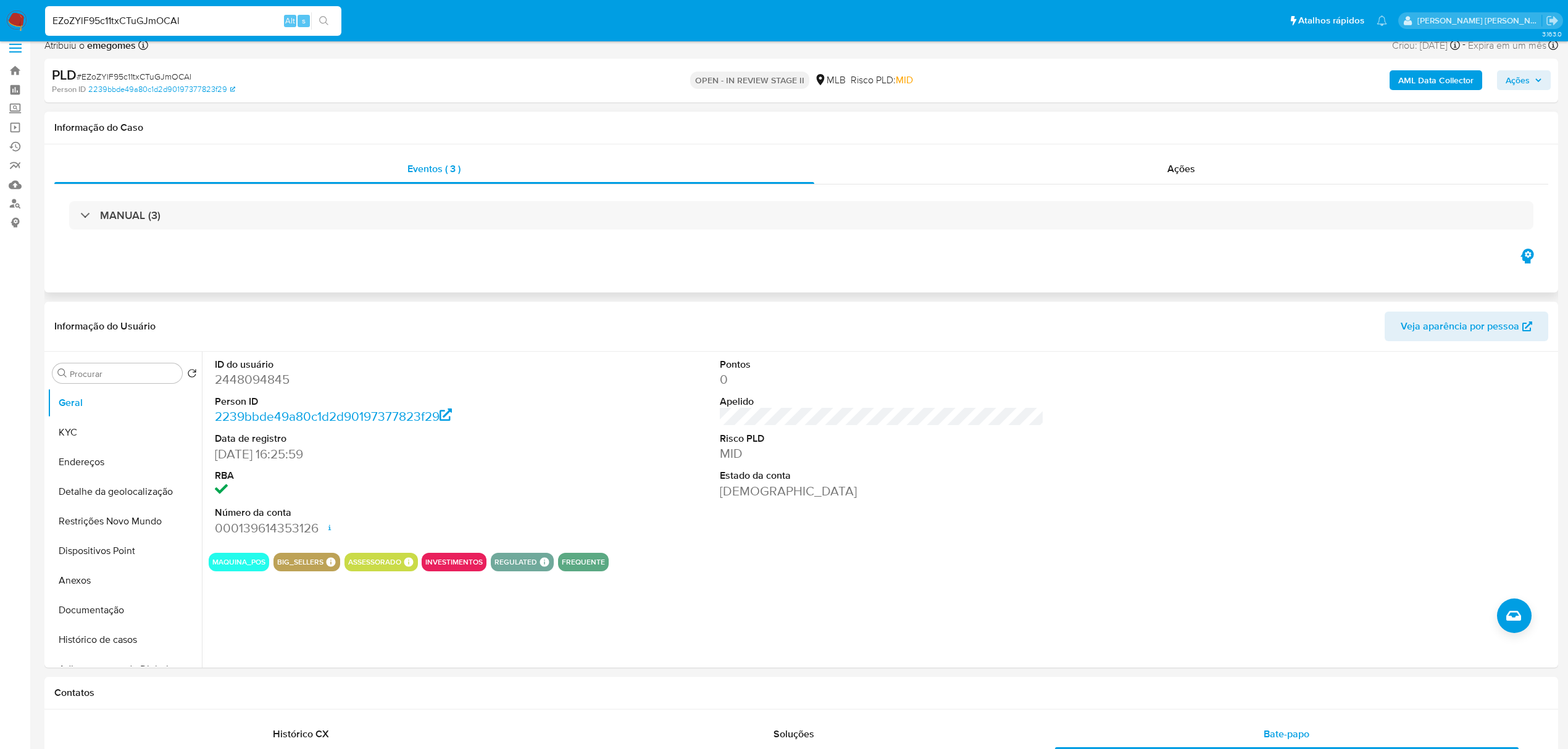
scroll to position [0, 0]
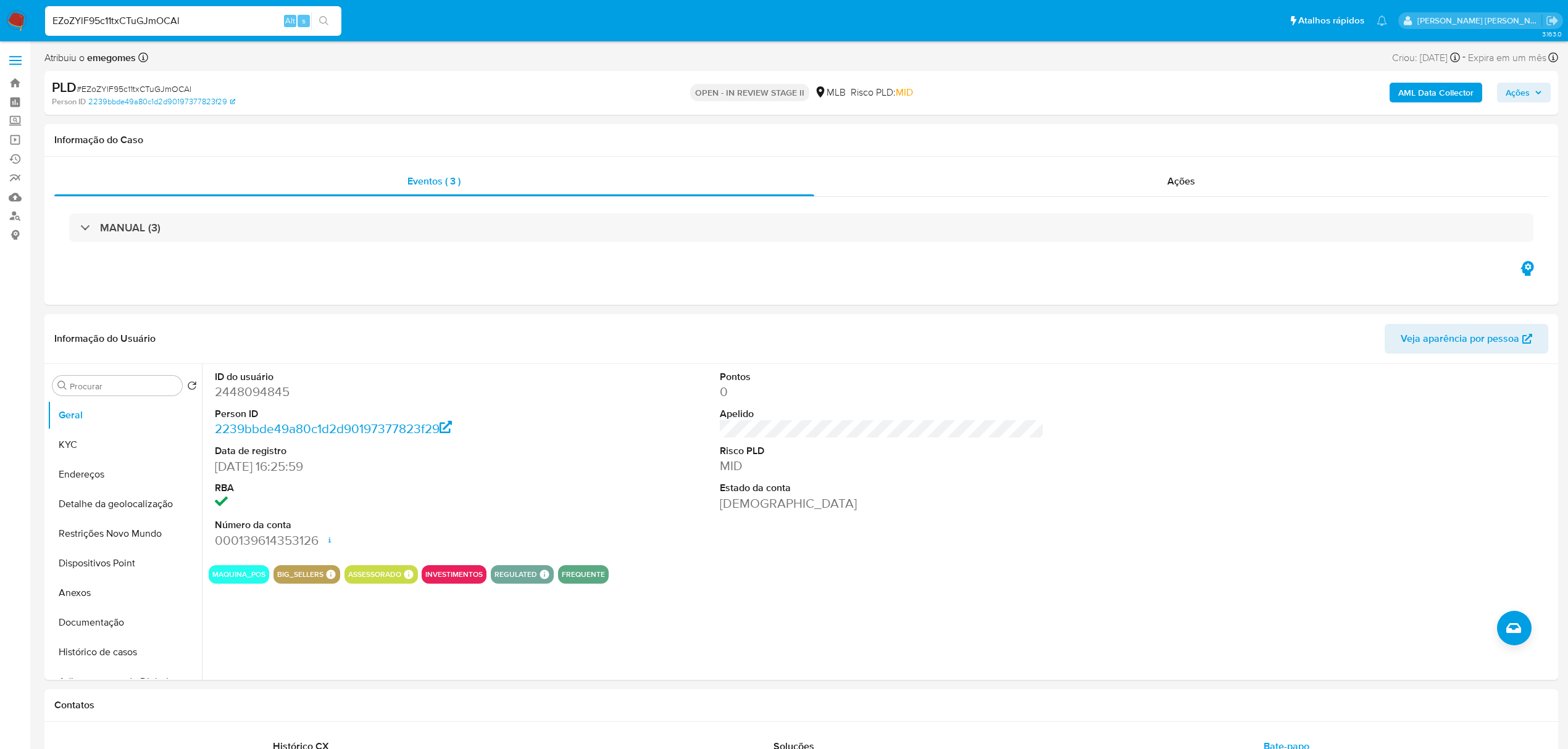
click at [193, 18] on input "EZoZYlF95c11txCTuGJmOCAl" at bounding box center [193, 21] width 296 height 16
paste input "Pll4KO3bLIDQWcW5Cm8PhxAj"
type input "Pll4KO3bLIDQWcW5Cm8PhxAj"
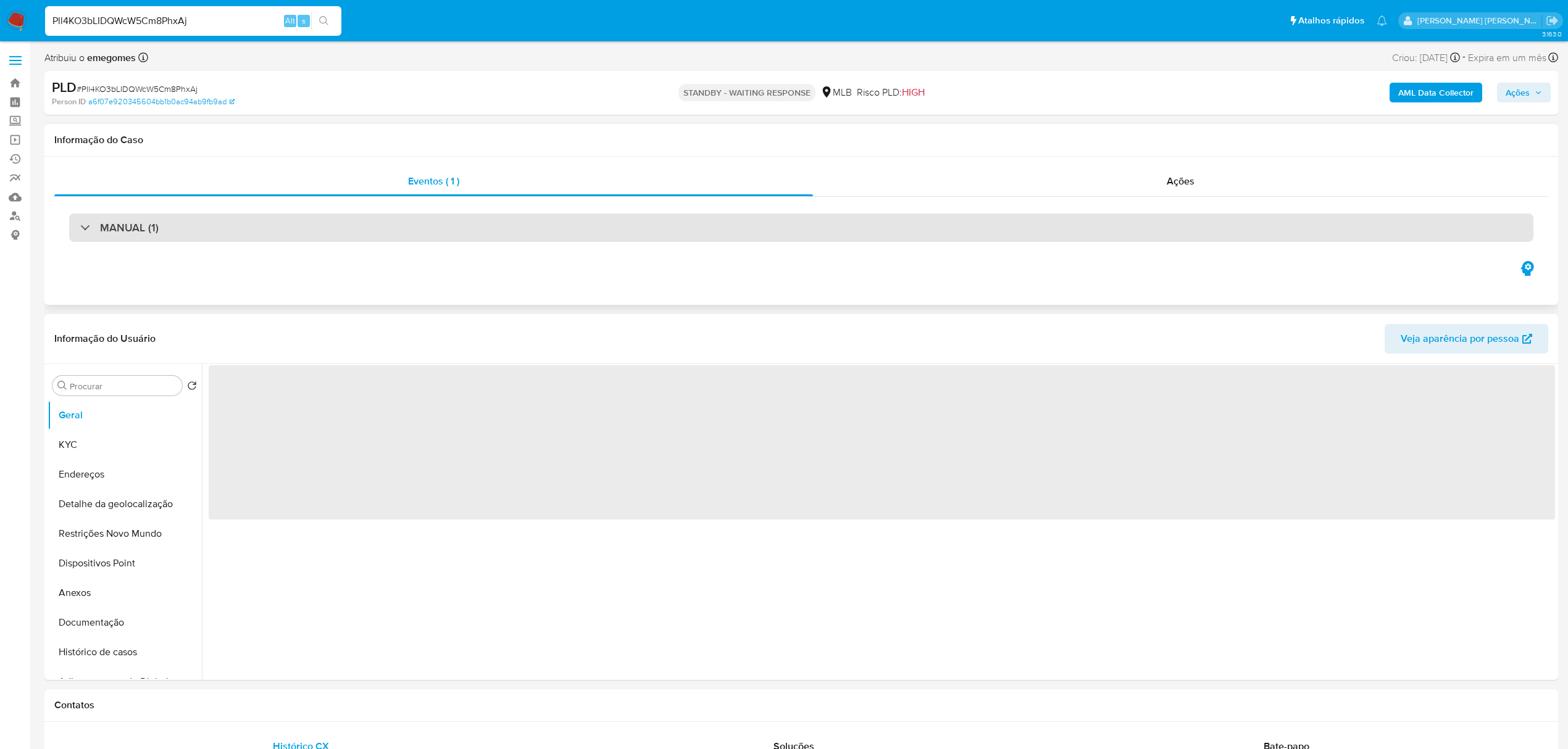
select select "10"
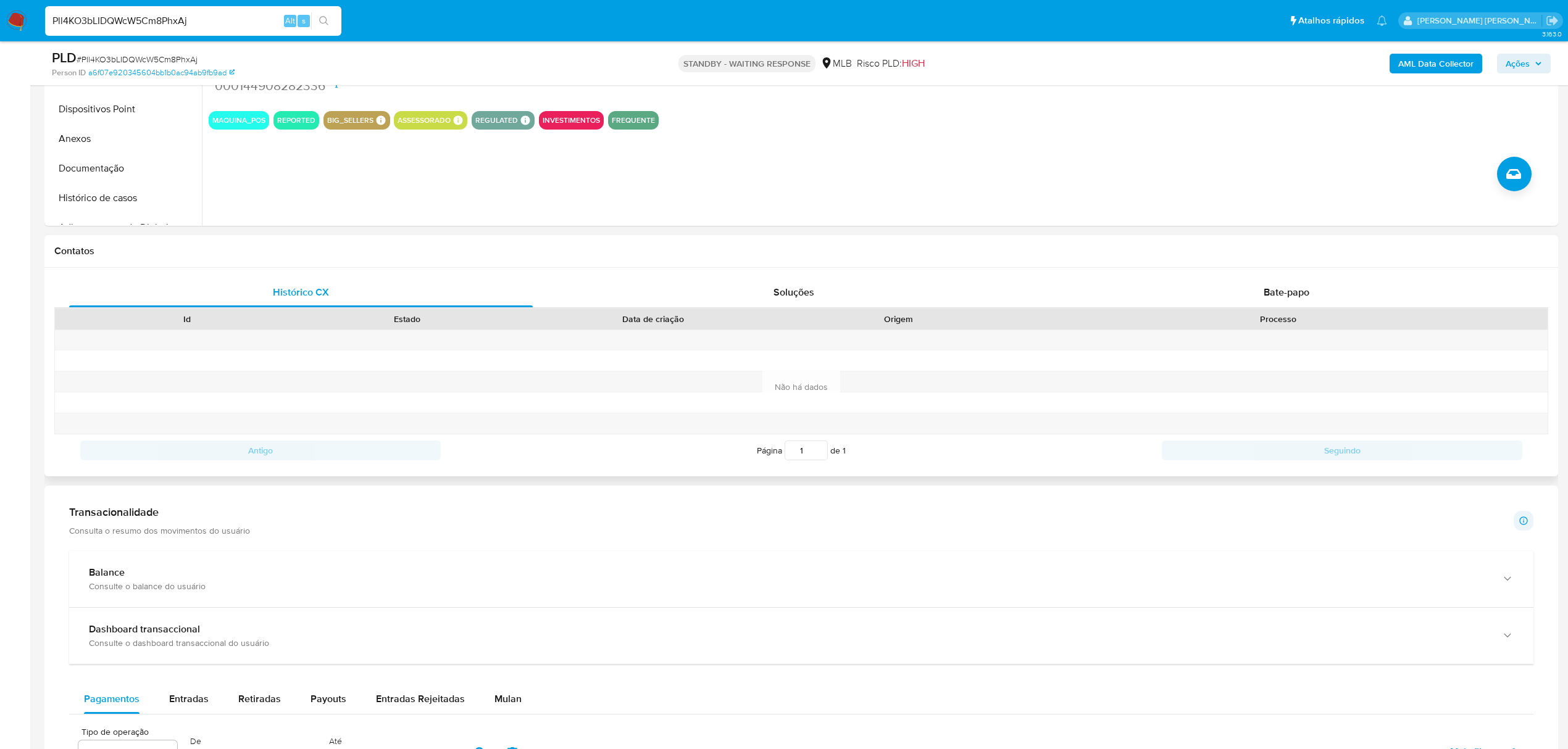
scroll to position [411, 0]
click at [1279, 302] on div "Bate-papo" at bounding box center [1286, 292] width 464 height 30
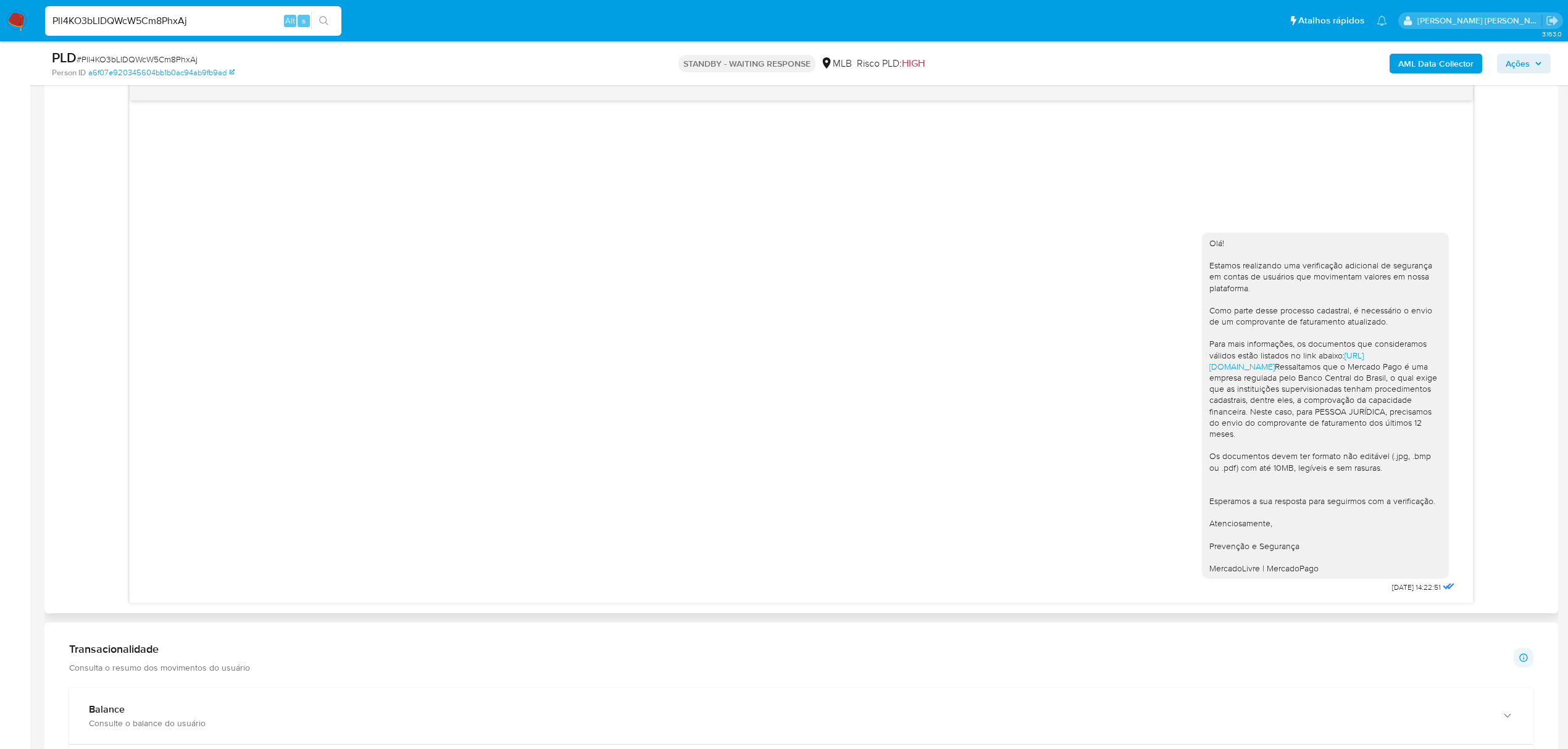
scroll to position [658, 0]
click at [189, 20] on input "Pll4KO3bLIDQWcW5Cm8PhxAj" at bounding box center [193, 21] width 296 height 16
paste input "EZoZYlF95c11txCTuGJmOCAl"
type input "EZoZYlF95c11txCTuGJmOCAl"
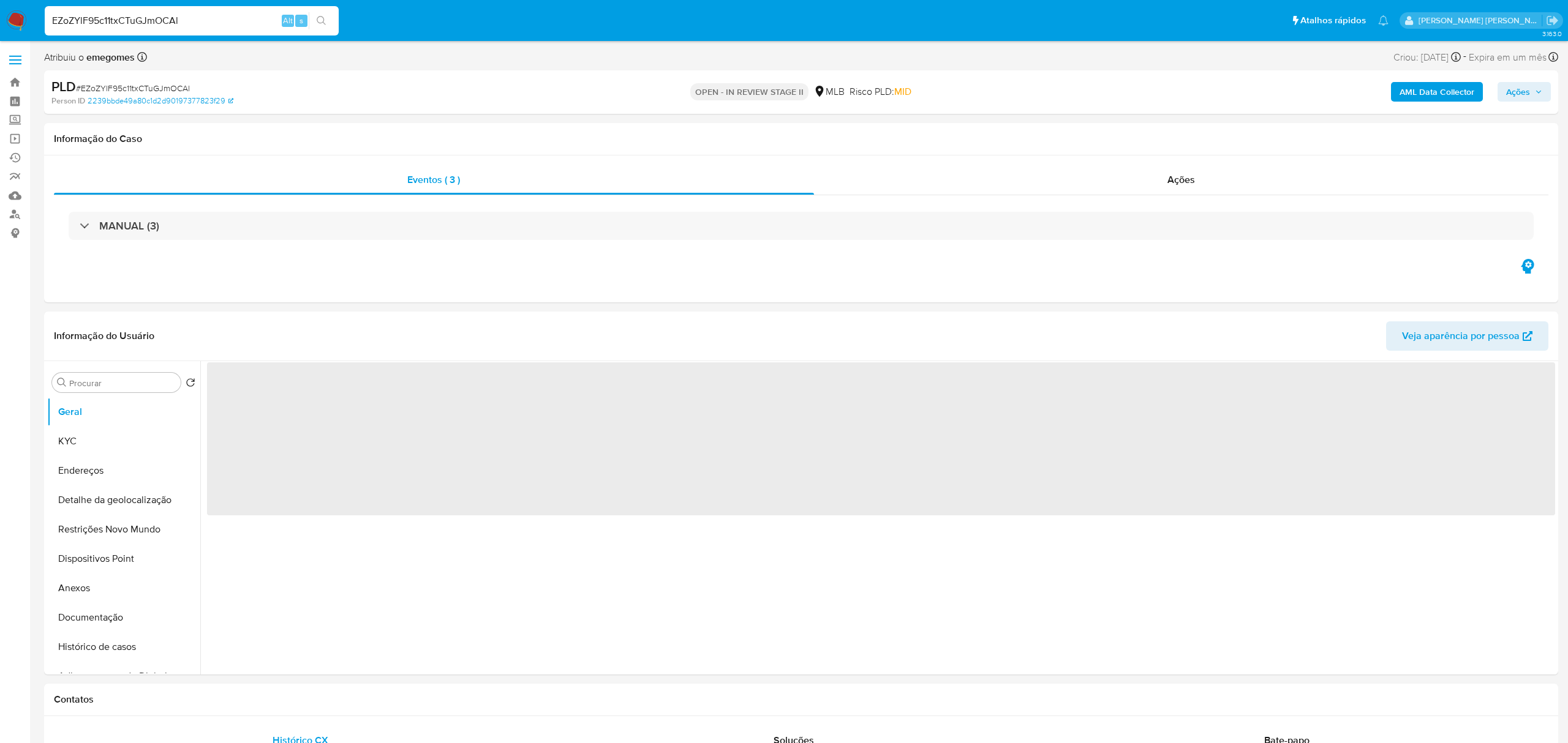
select select "10"
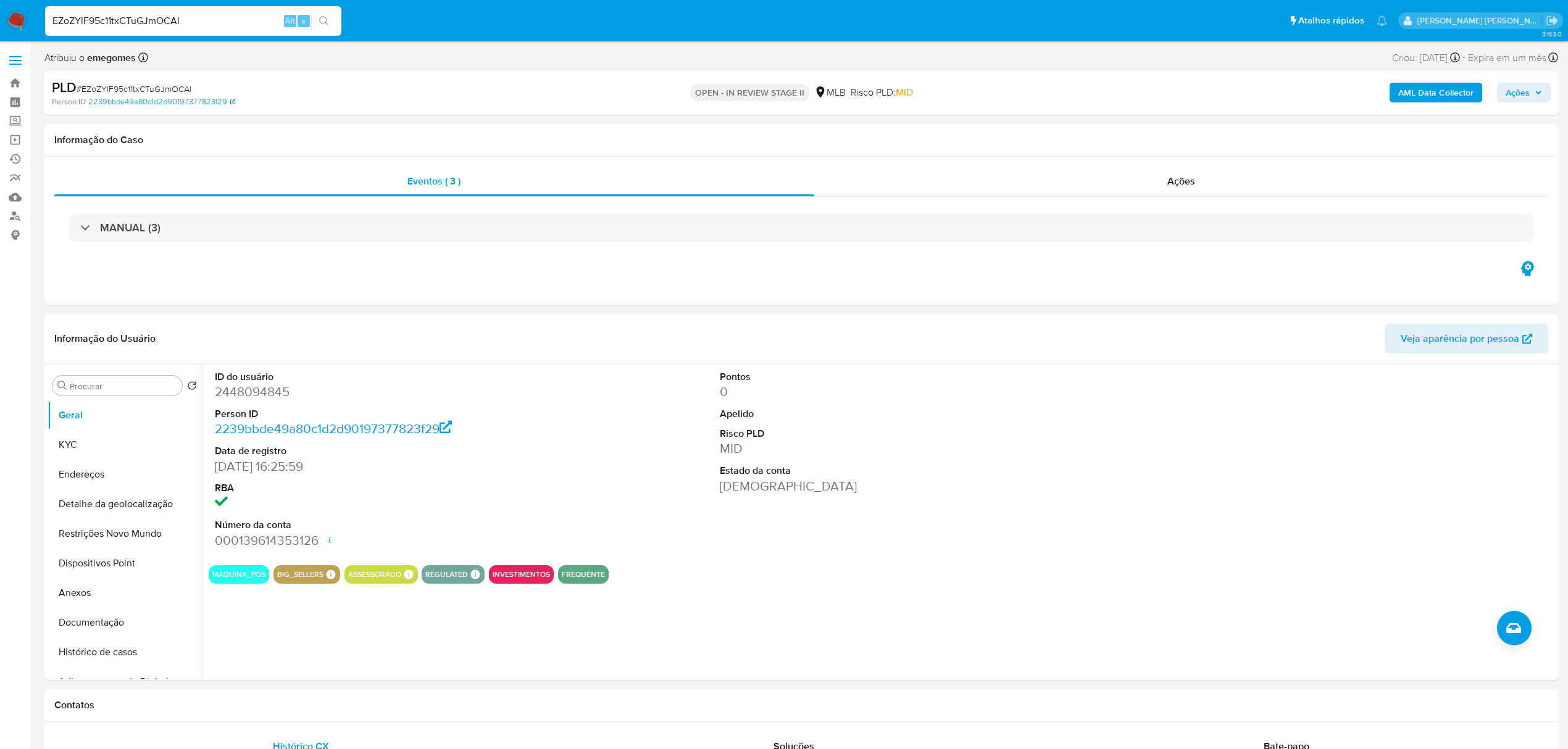
select select "10"
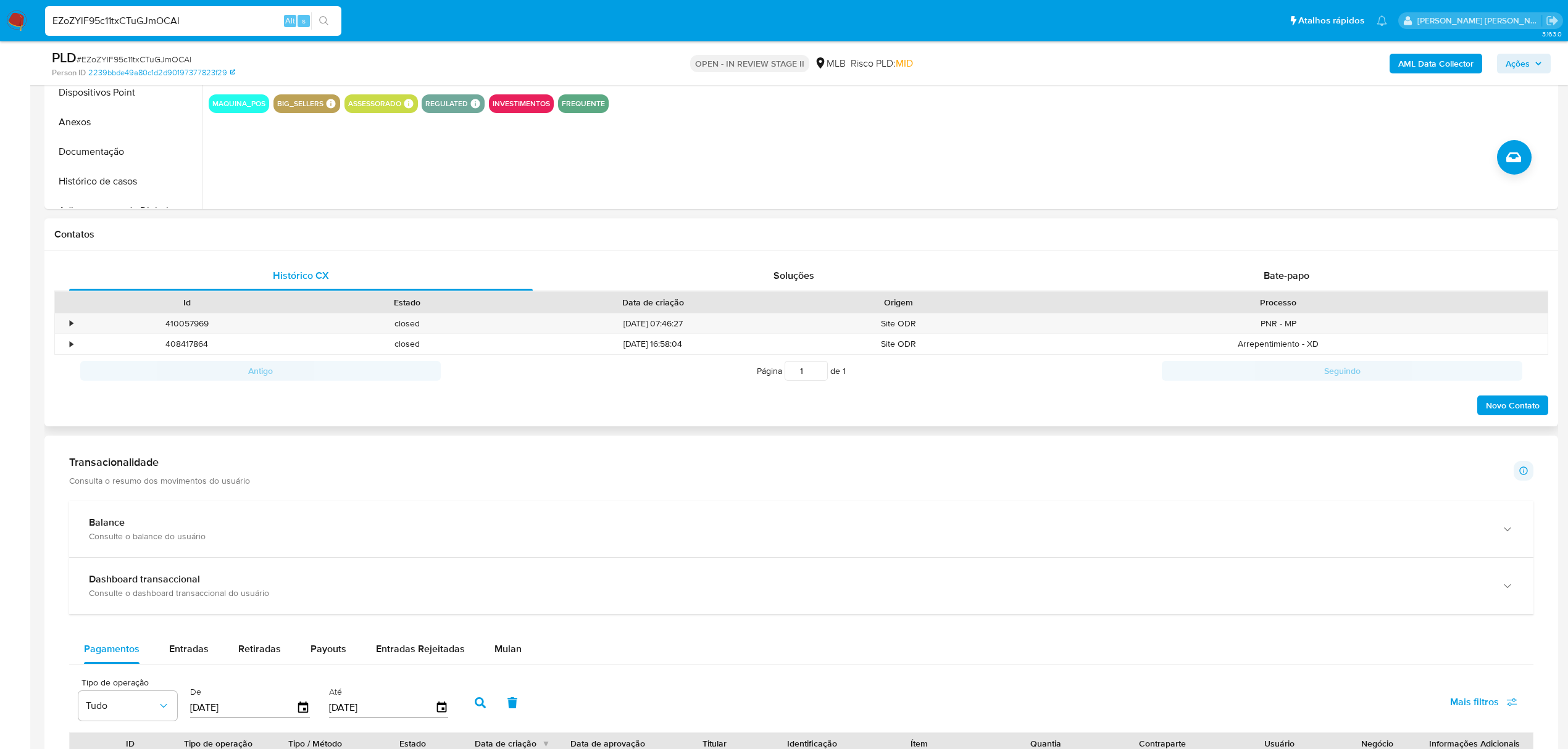
scroll to position [411, 0]
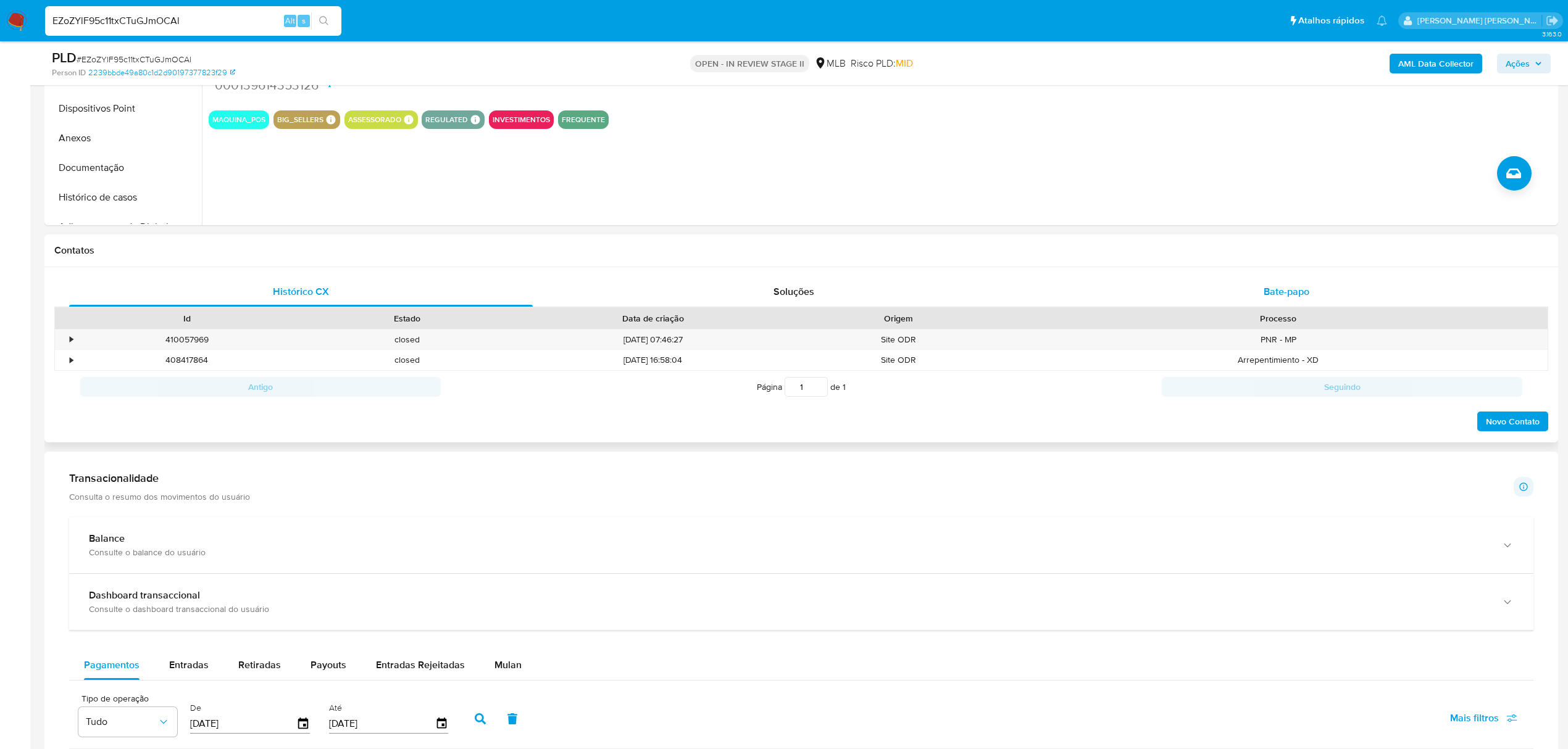
drag, startPoint x: 1276, startPoint y: 294, endPoint x: 1253, endPoint y: 294, distance: 23.0
click at [1276, 294] on span "Bate-papo" at bounding box center [1286, 292] width 45 height 14
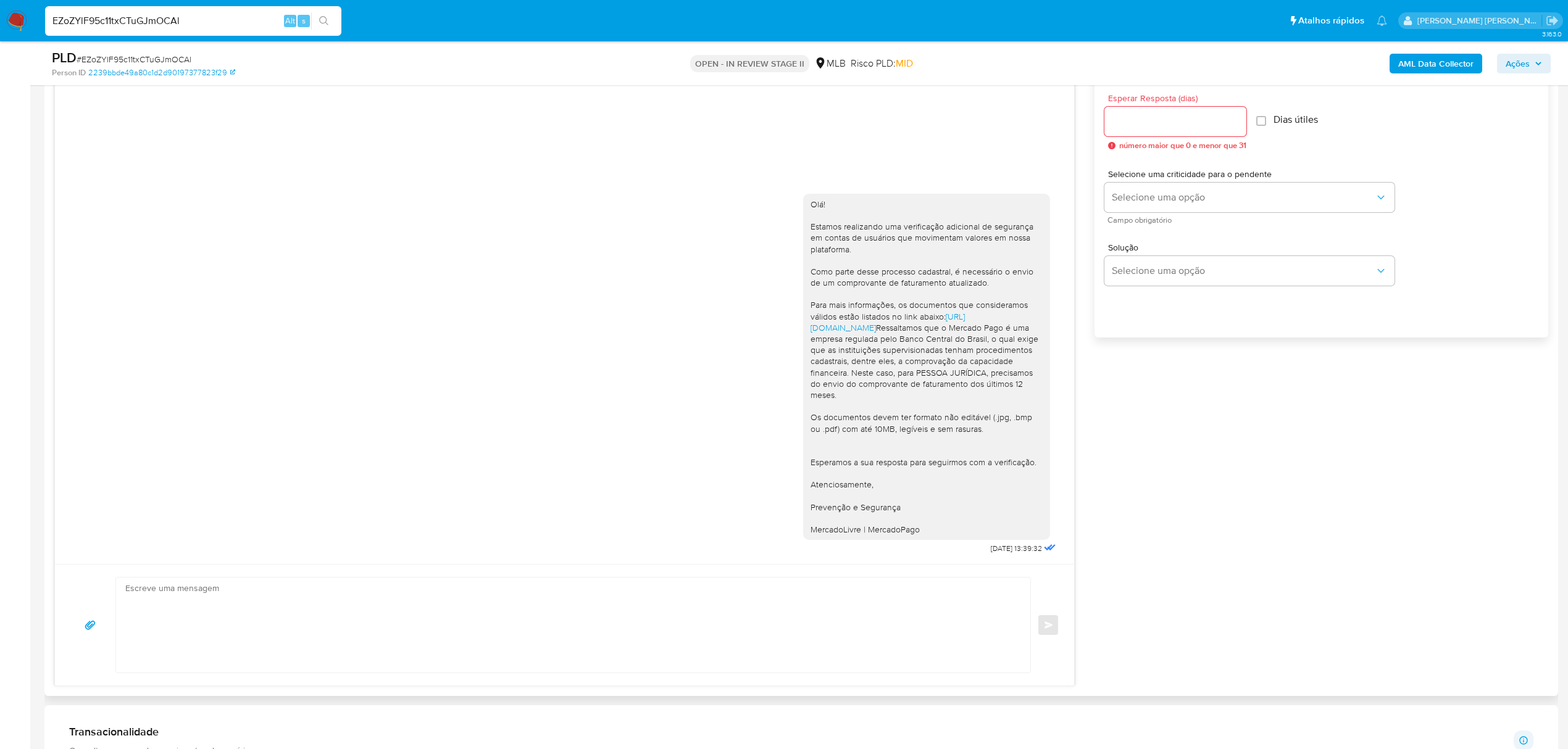
scroll to position [658, 0]
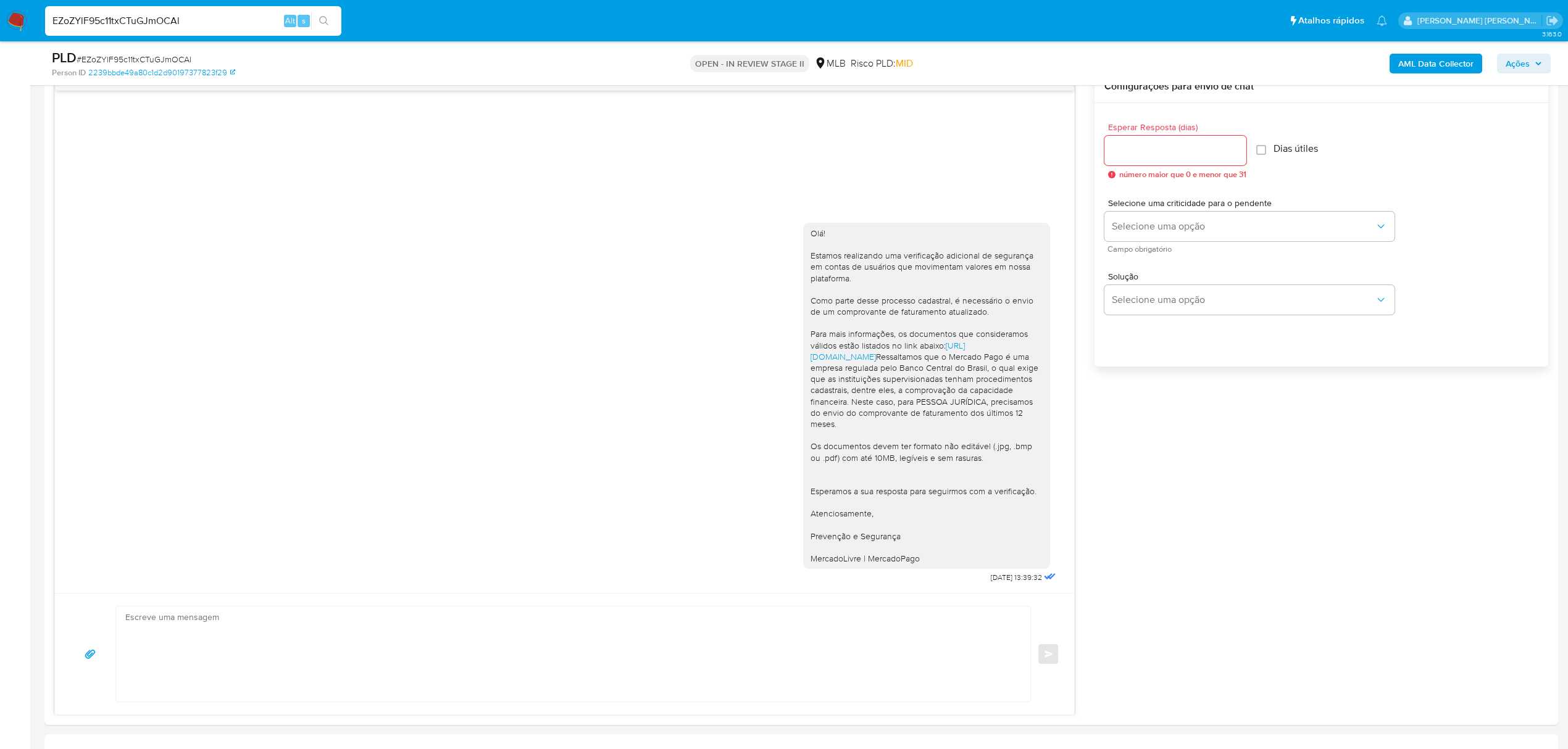
click at [195, 18] on input "EZoZYlF95c11txCTuGJmOCAl" at bounding box center [193, 21] width 296 height 16
paste input "xhUJ63Rrv4G0gp0p5vhgDbq"
type input "ExhUJ63Rrv4G0gp0p5vhgDbq"
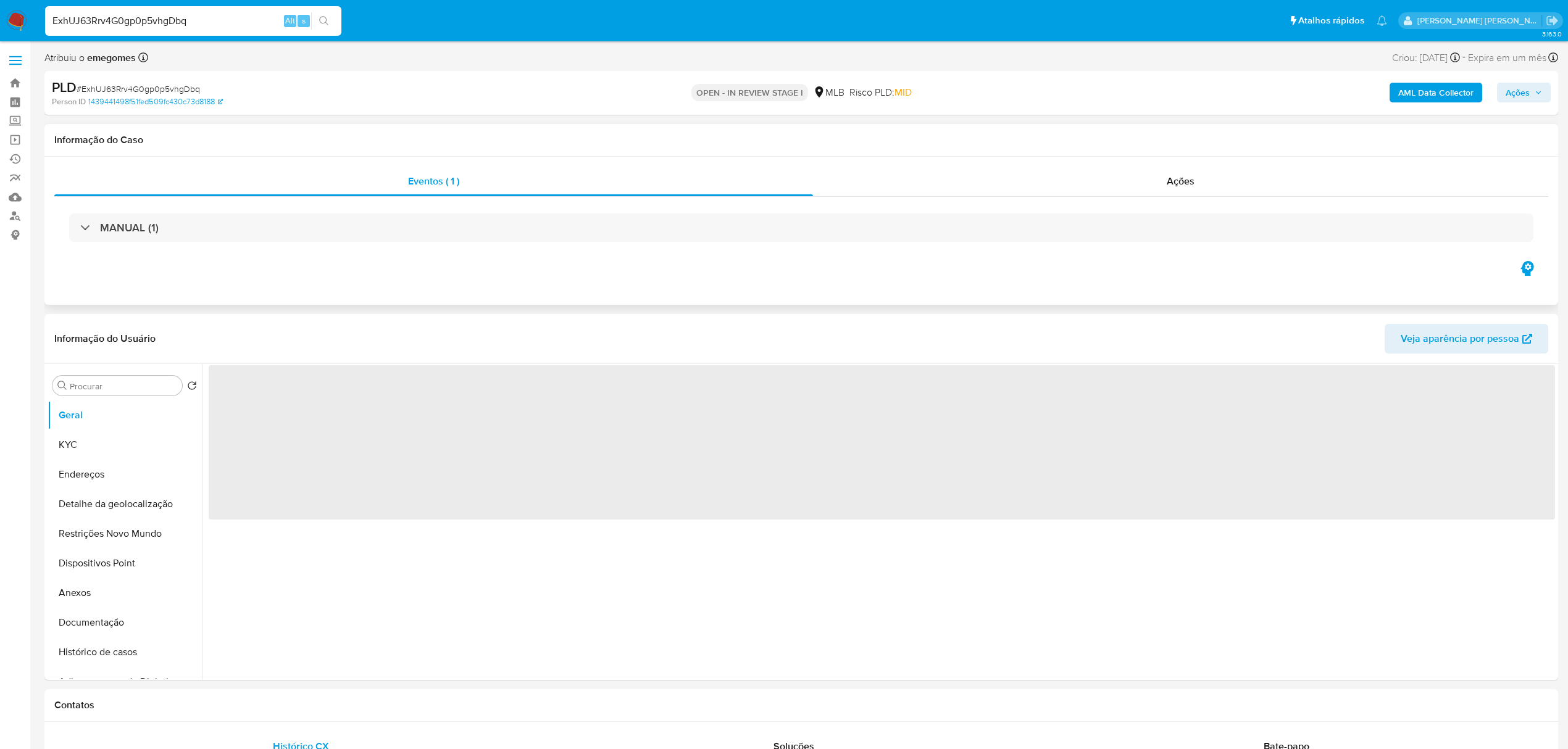
select select "10"
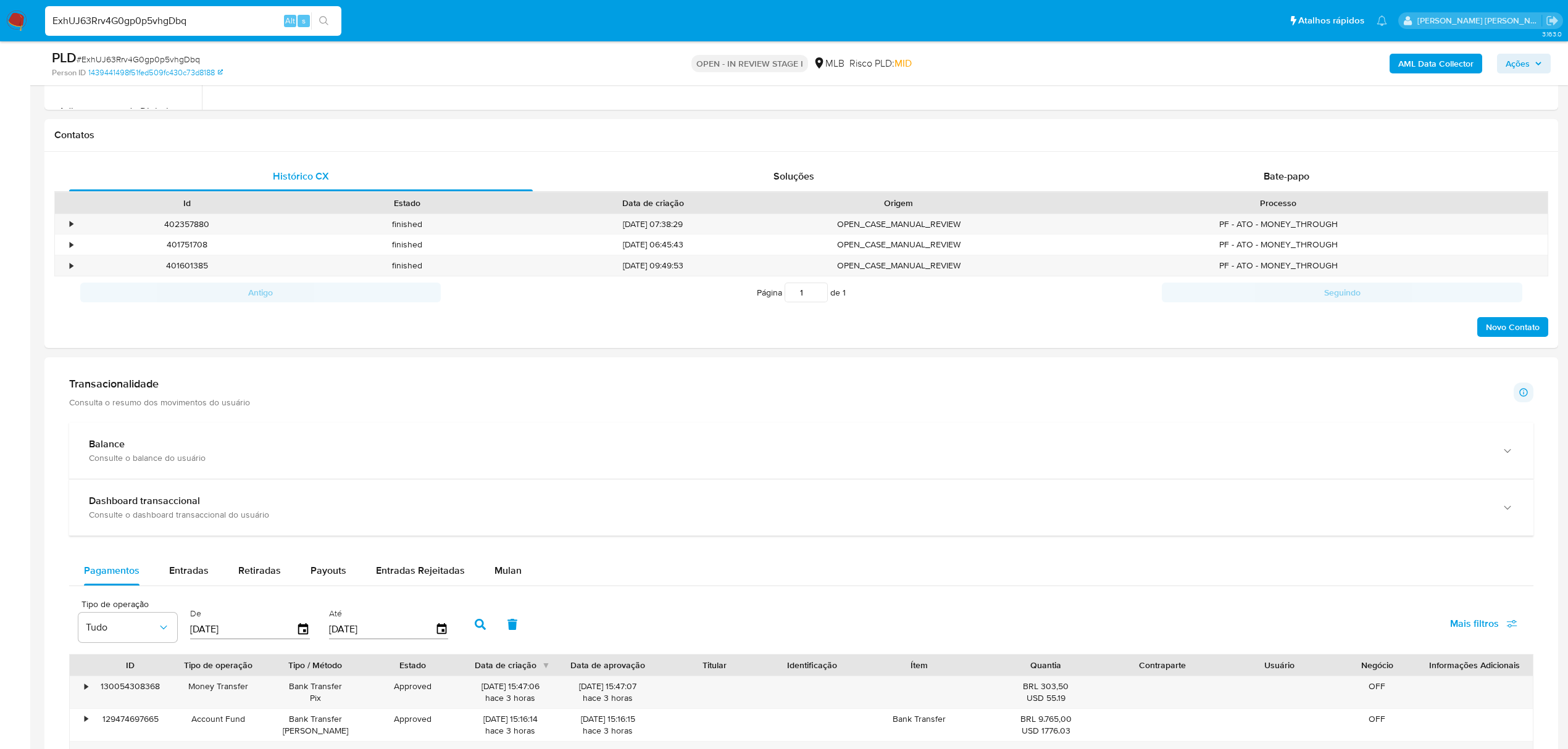
scroll to position [576, 0]
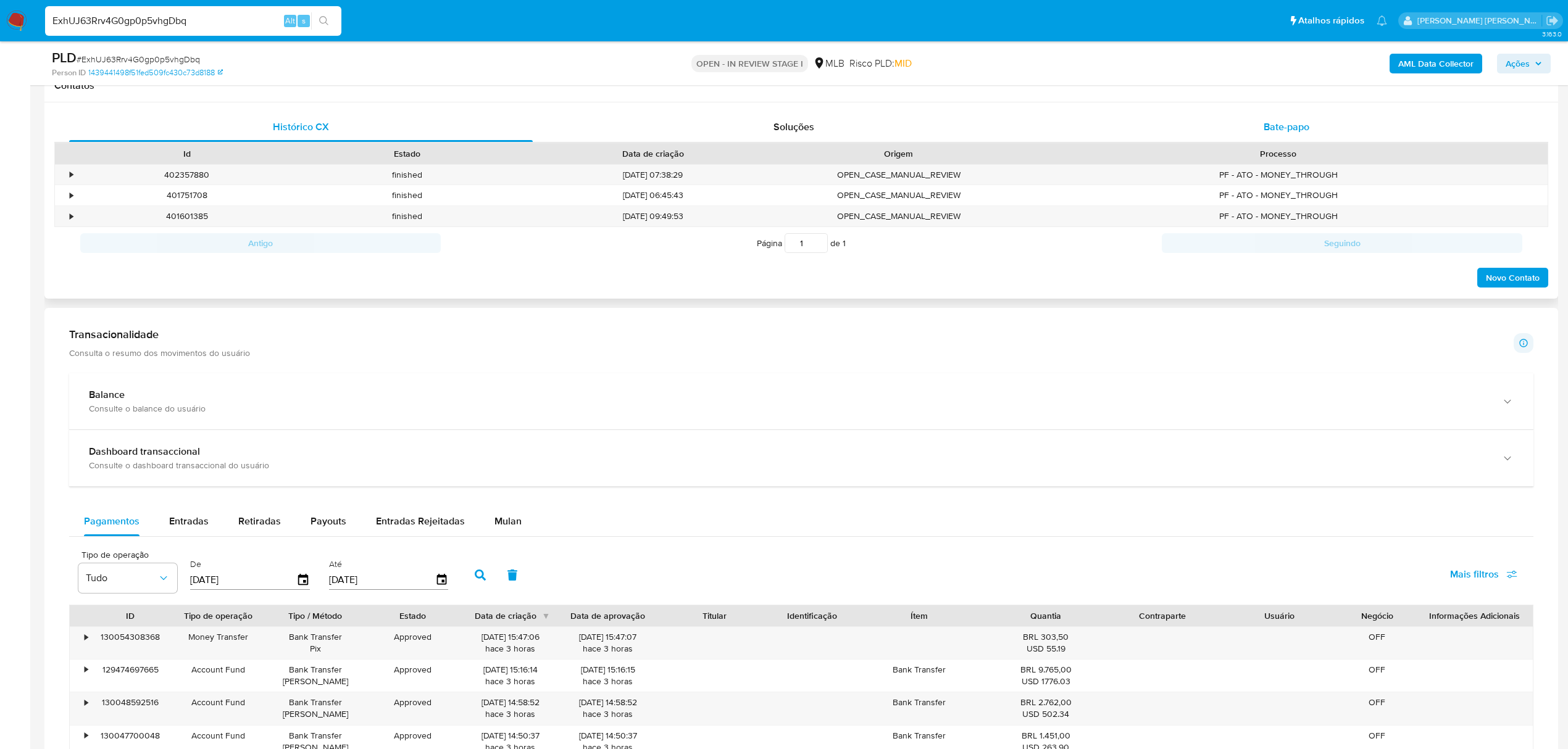
click at [1286, 124] on span "Bate-papo" at bounding box center [1286, 127] width 45 height 14
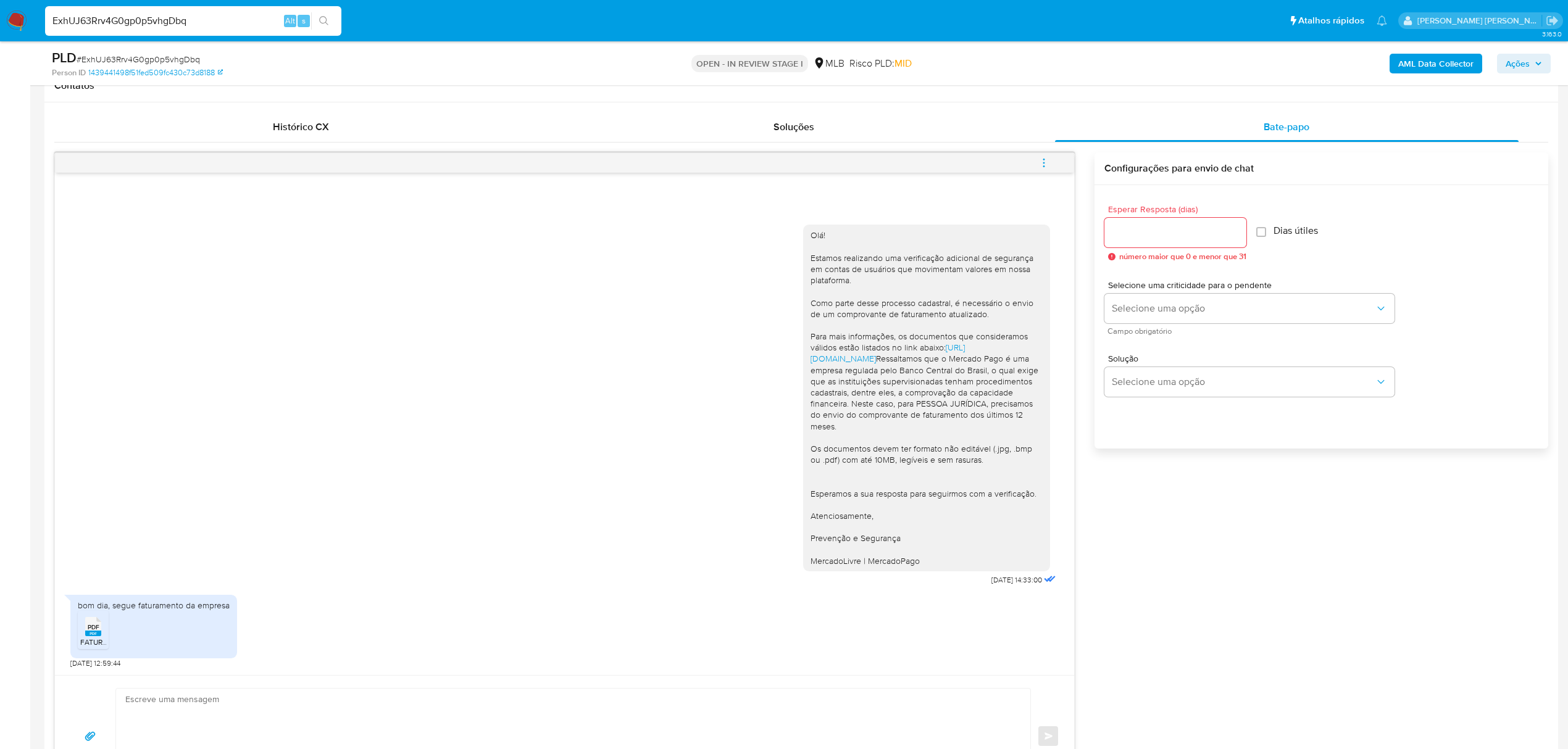
scroll to position [658, 0]
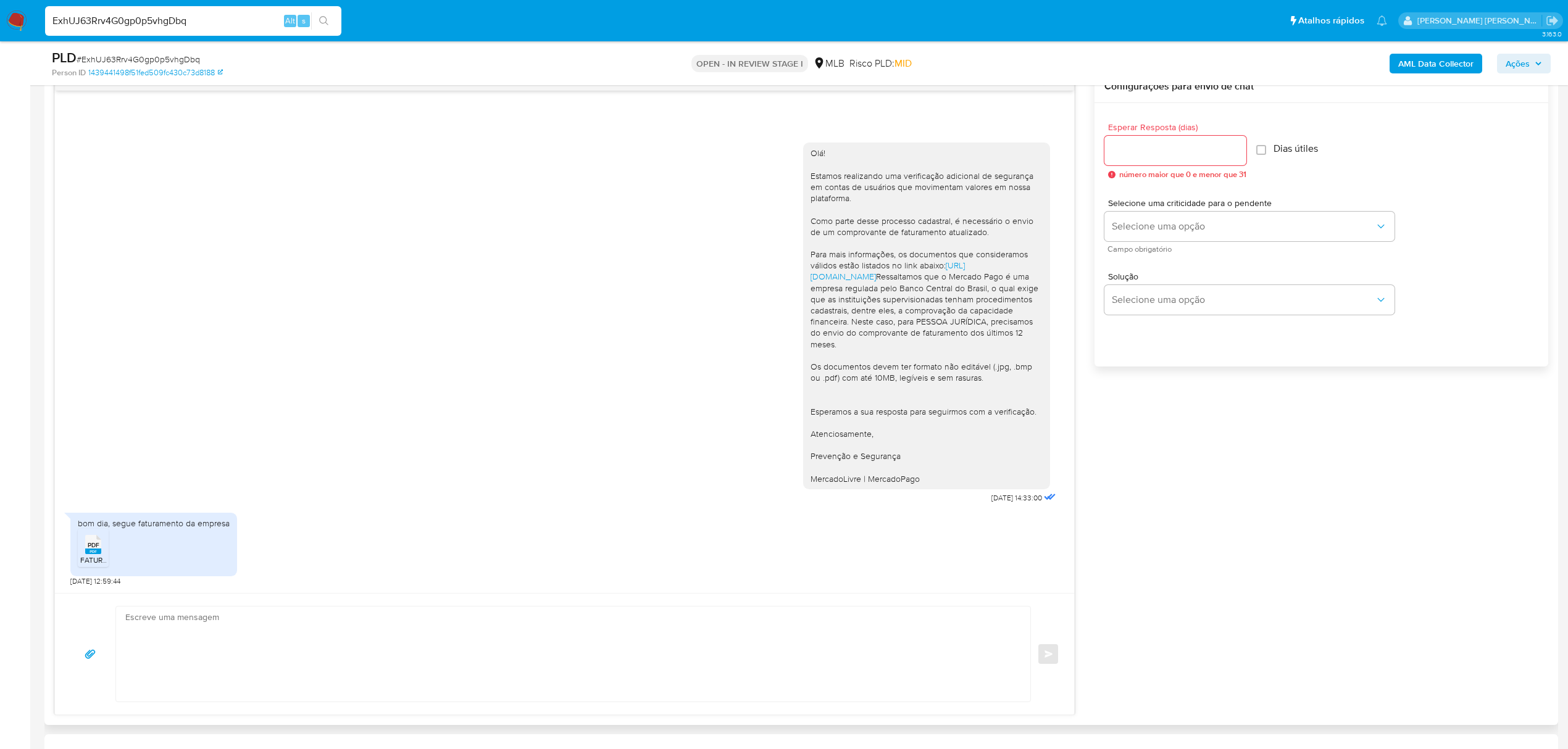
click at [92, 551] on rect at bounding box center [93, 552] width 16 height 5
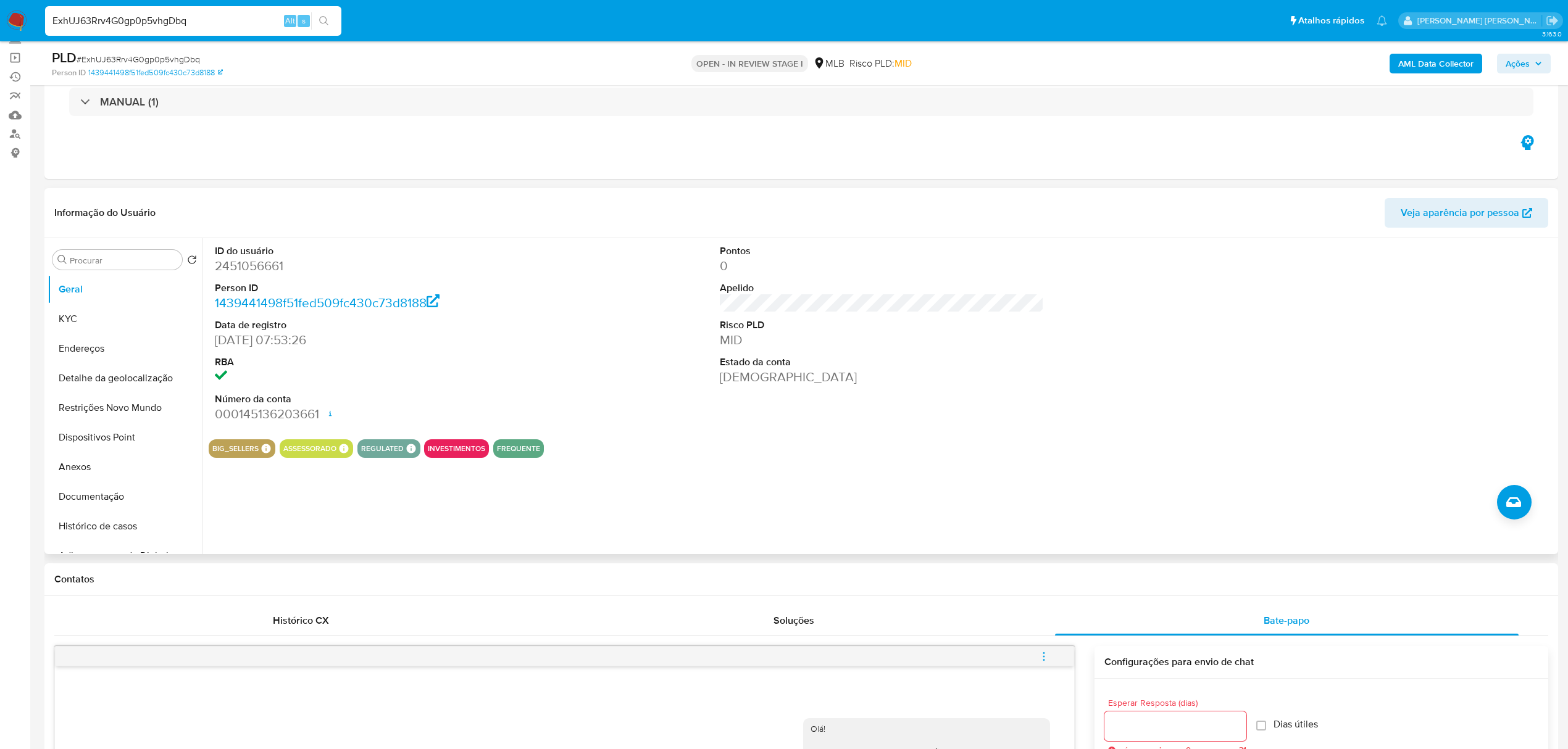
scroll to position [0, 0]
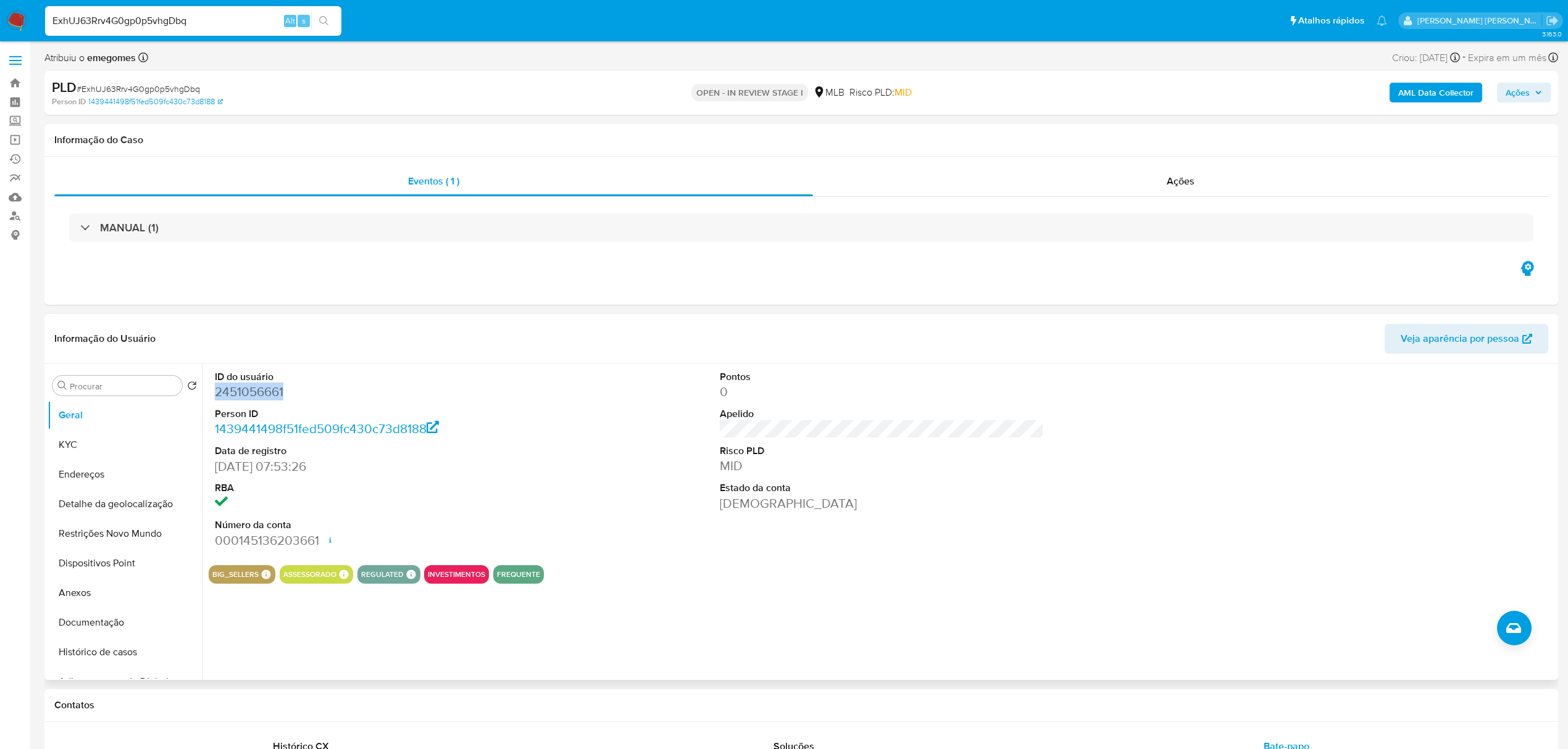
drag, startPoint x: 292, startPoint y: 395, endPoint x: 216, endPoint y: 395, distance: 76.0
click at [216, 395] on dd "2451056661" at bounding box center [376, 392] width 324 height 17
click at [385, 395] on dd "2451056661" at bounding box center [376, 392] width 324 height 17
click at [1183, 189] on div "Ações" at bounding box center [1180, 182] width 735 height 30
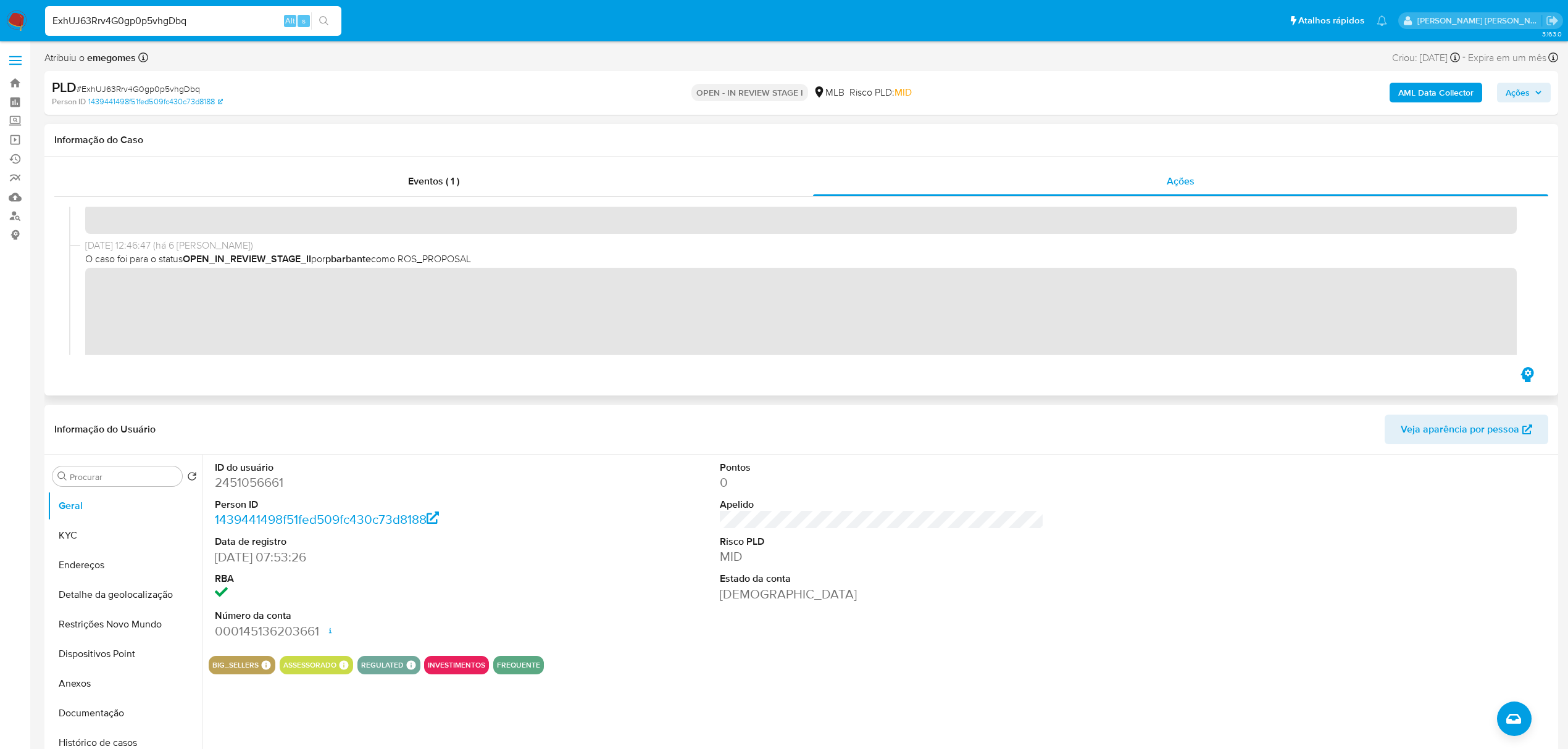
scroll to position [1151, 0]
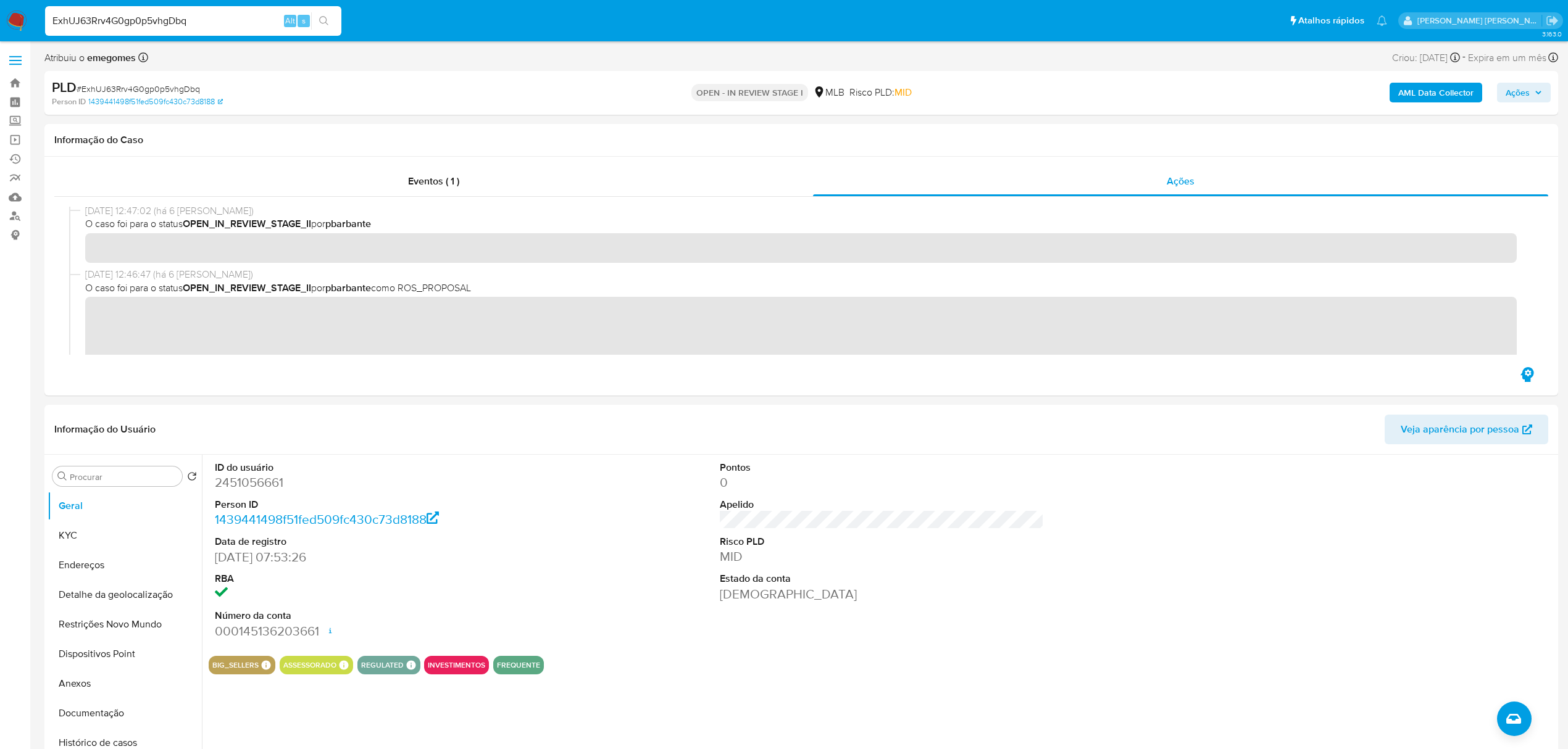
click at [191, 16] on input "ExhUJ63Rrv4G0gp0p5vhgDbq" at bounding box center [193, 21] width 296 height 16
paste input "KcrOORclLVu4Qy9fjubSe7Ym"
type input "KcrOORclLVu4Qy9fjubSe7Ym"
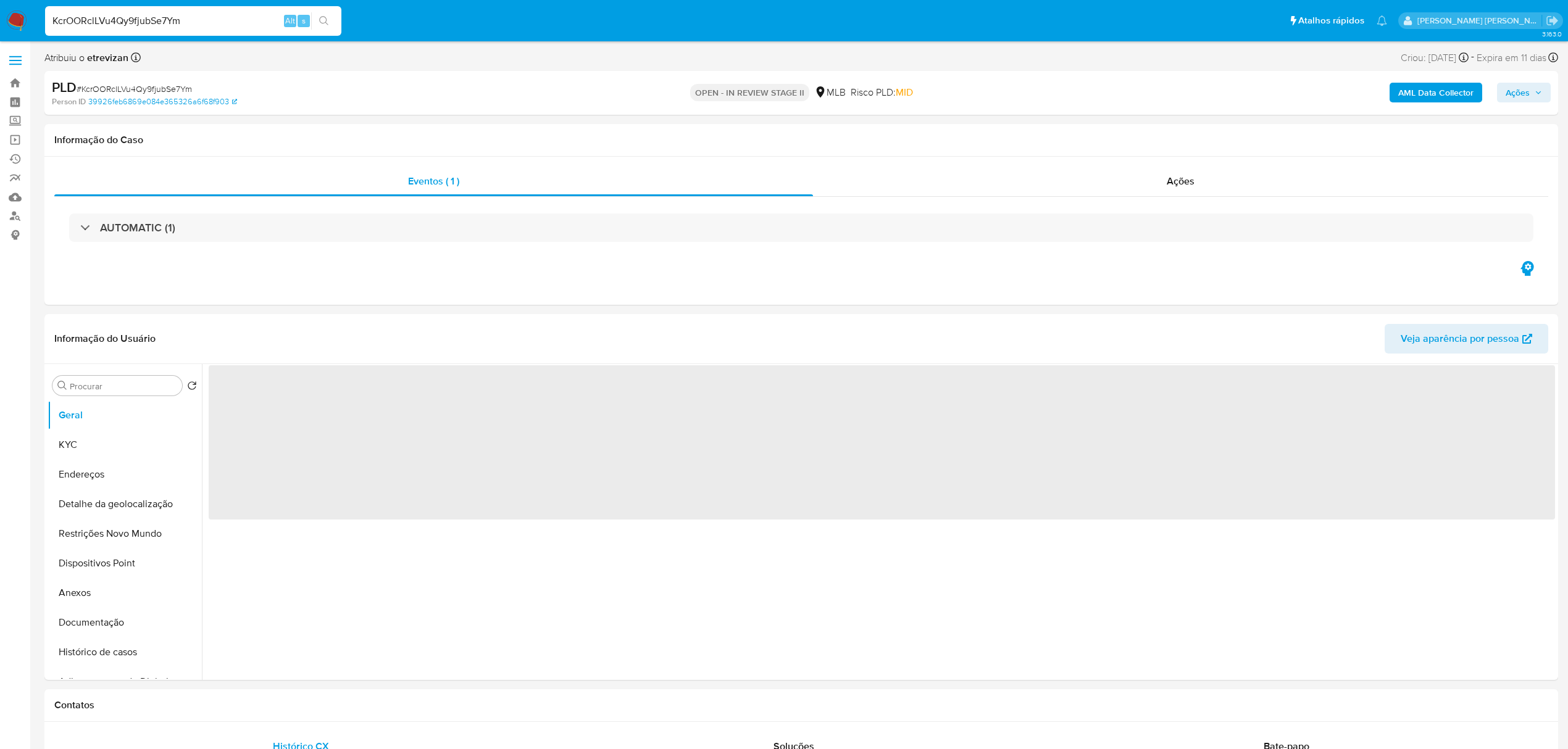
select select "10"
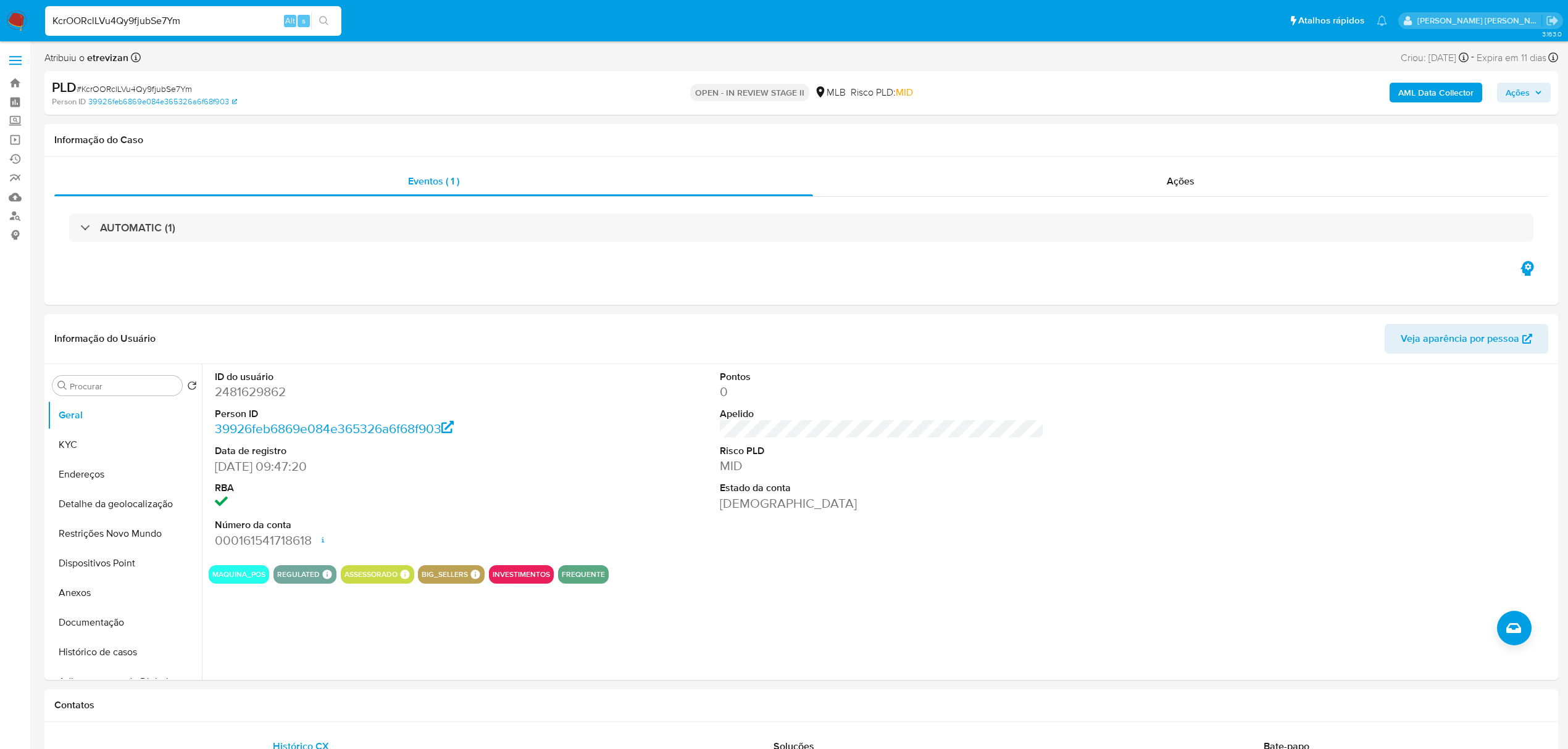
click at [203, 23] on input "KcrOORclLVu4Qy9fjubSe7Ym" at bounding box center [193, 21] width 296 height 16
click at [144, 21] on input "KcrOORclLVu4Qy9fjubSe7Ym" at bounding box center [193, 21] width 296 height 16
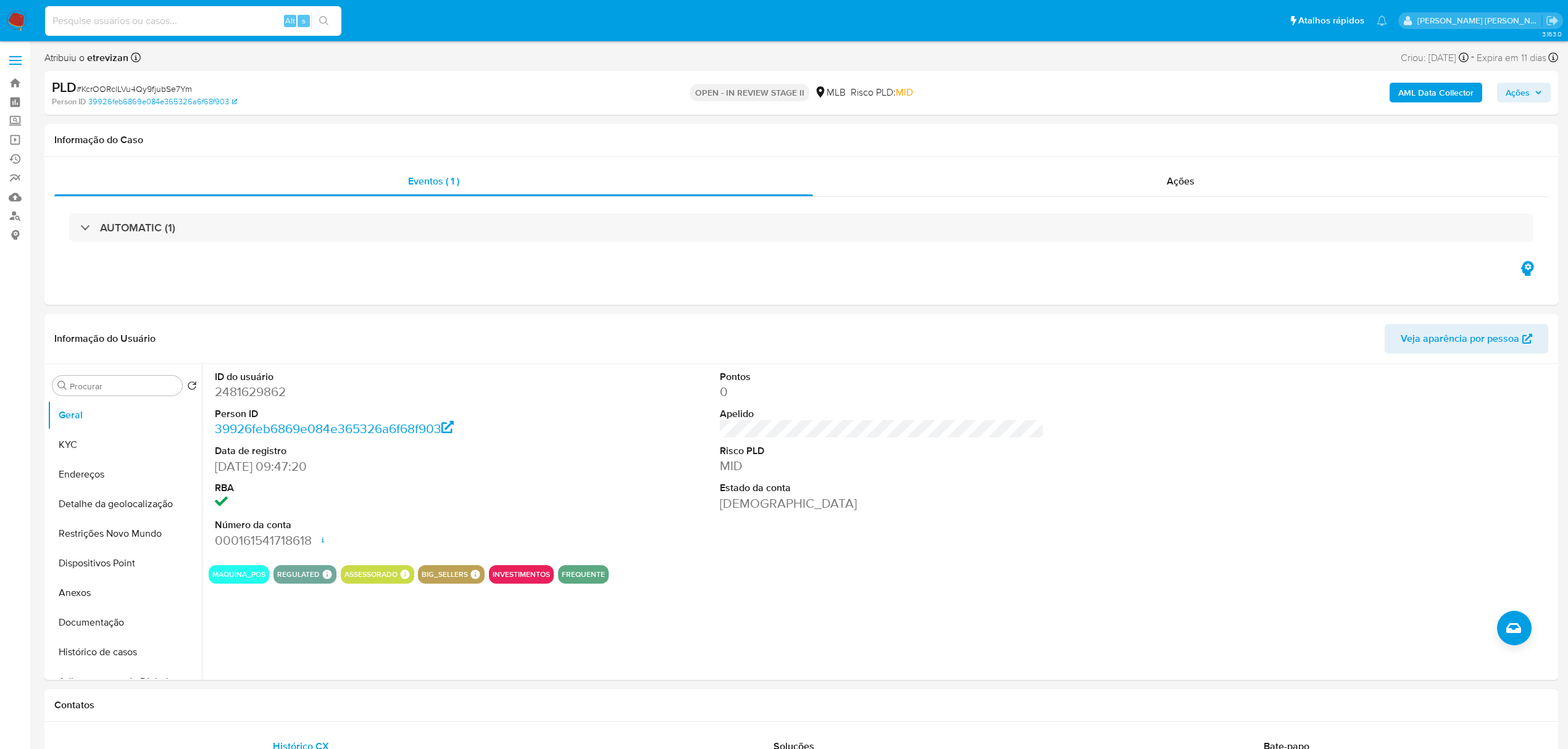
paste input "jxblVQLXVcVkjjLJcHwgywJD"
type input "jxblVQLXVcVkjjLJcHwgywJD"
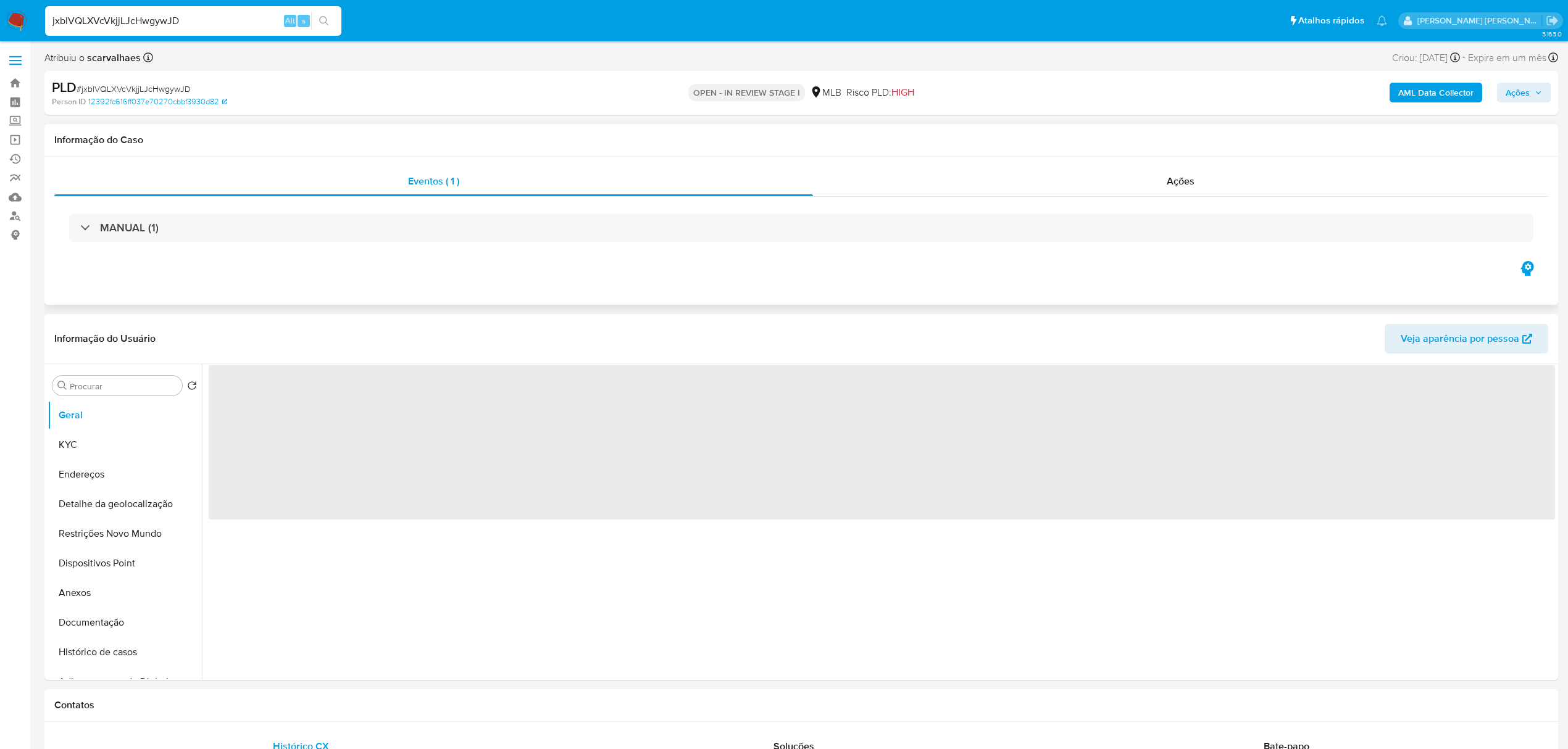
select select "10"
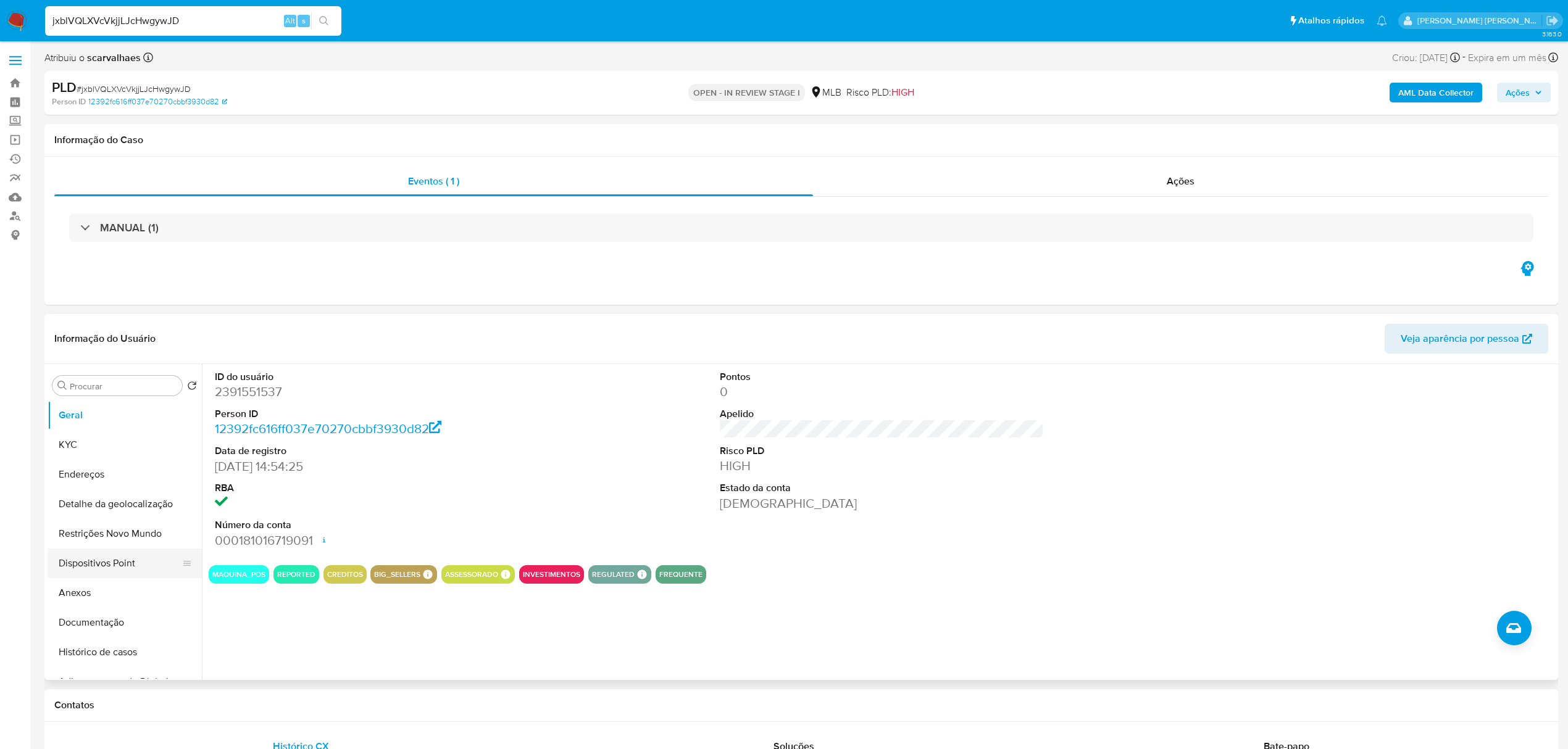
click at [117, 564] on button "Dispositivos Point" at bounding box center [119, 564] width 144 height 30
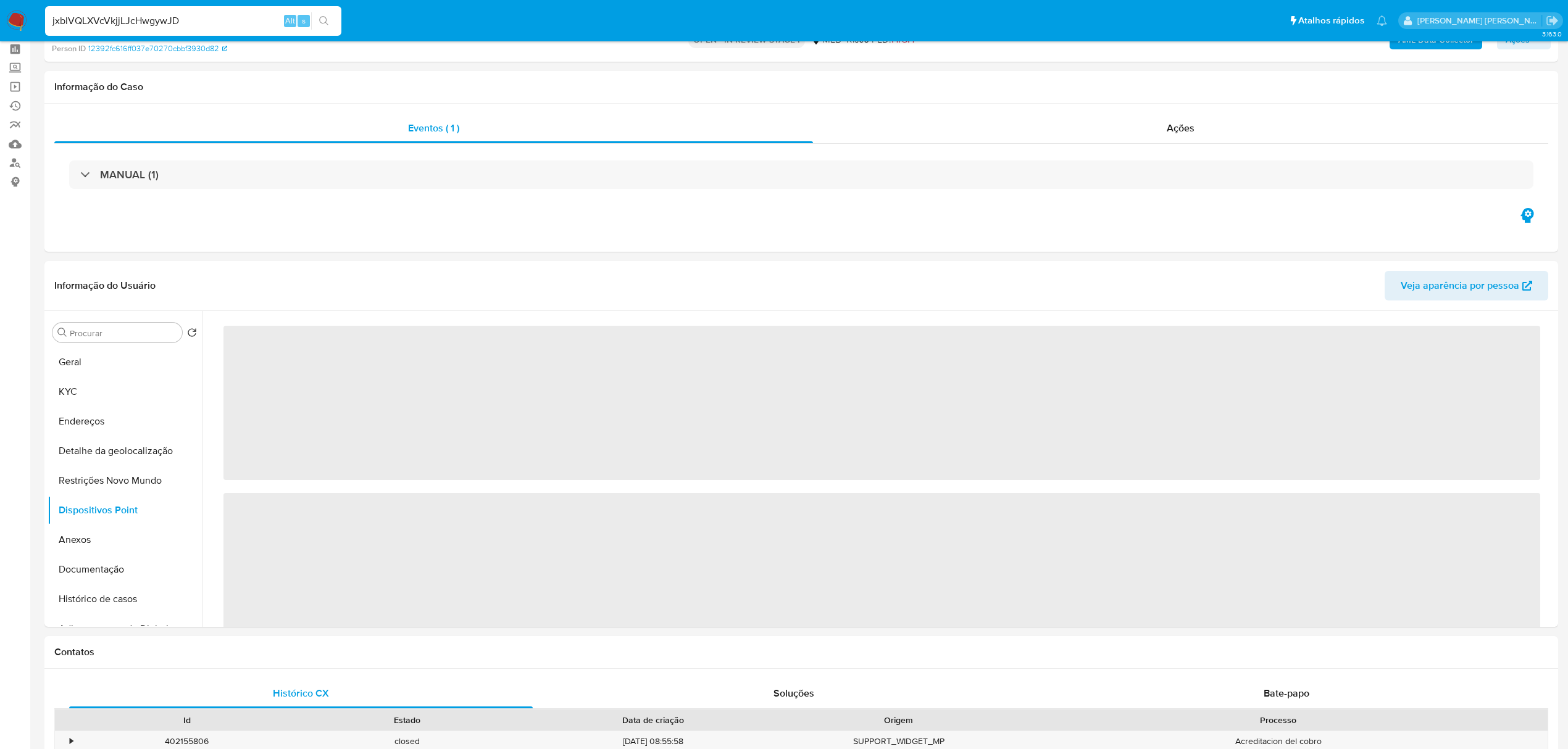
scroll to position [82, 0]
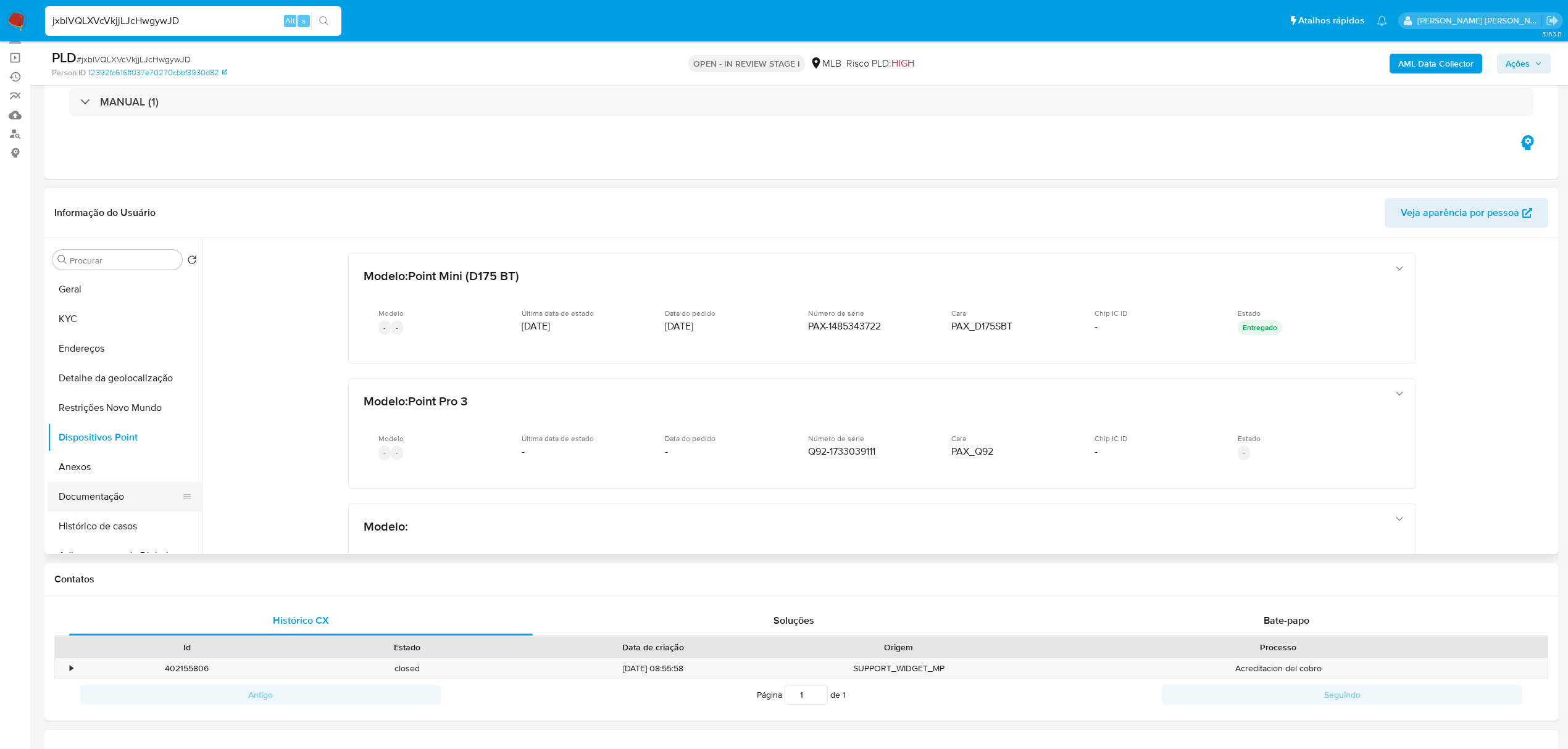
click at [68, 492] on button "Documentação" at bounding box center [119, 497] width 144 height 30
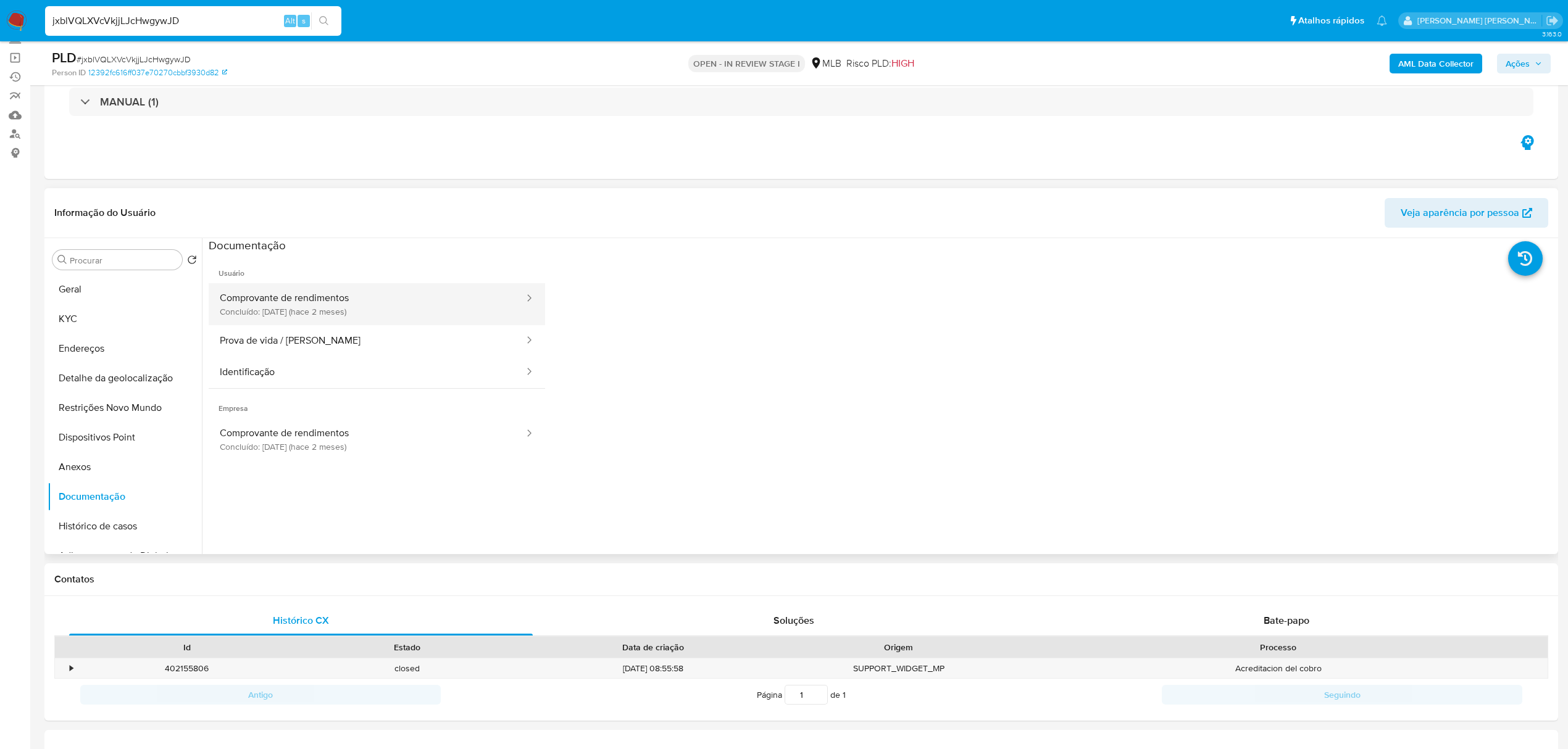
click at [391, 311] on button "Comprovante de rendimentos Concluído: [DATE] (hace 2 meses)" at bounding box center [367, 305] width 317 height 42
